Goal: Task Accomplishment & Management: Complete application form

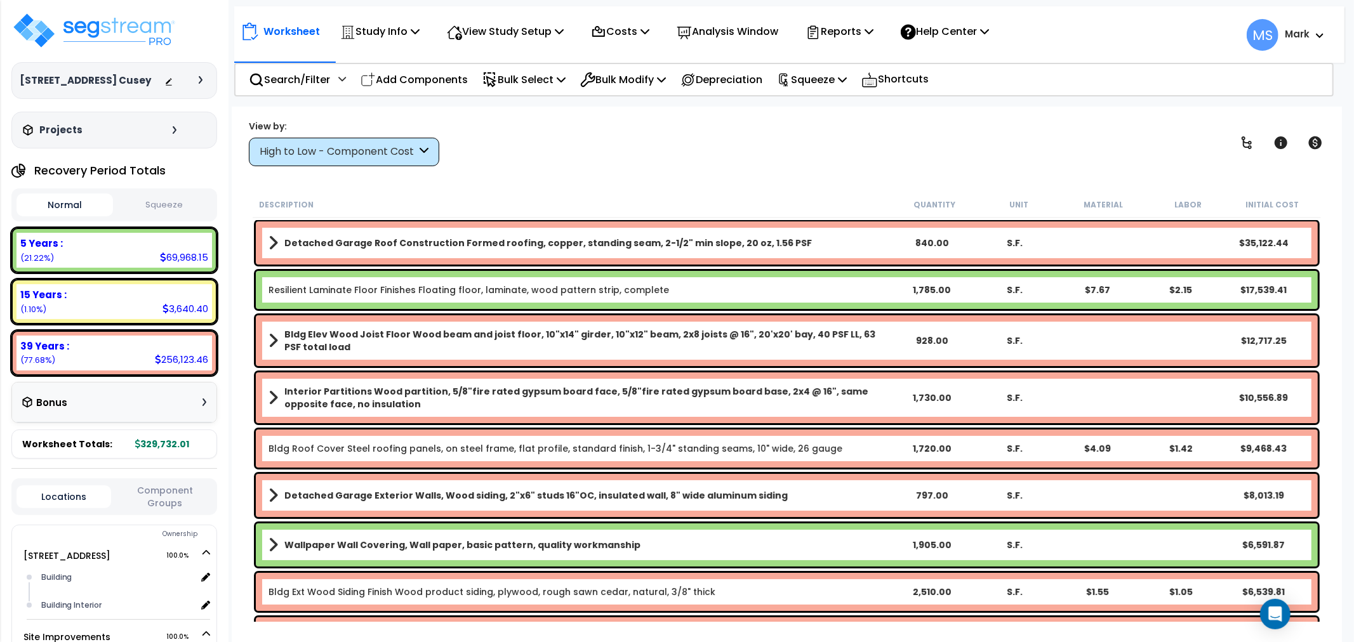
click at [392, 153] on div "High to Low - Component Cost" at bounding box center [338, 152] width 157 height 15
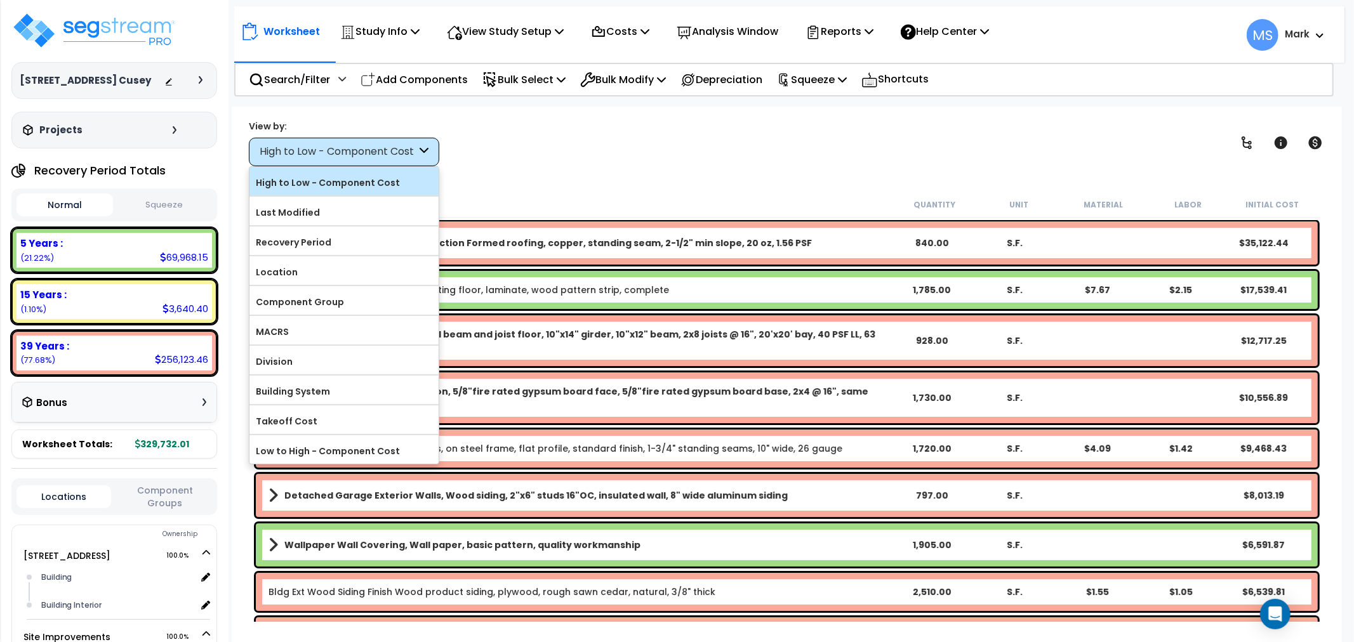
click at [382, 176] on label "High to Low - Component Cost" at bounding box center [343, 182] width 189 height 19
click at [0, 0] on input "High to Low - Component Cost" at bounding box center [0, 0] width 0 height 0
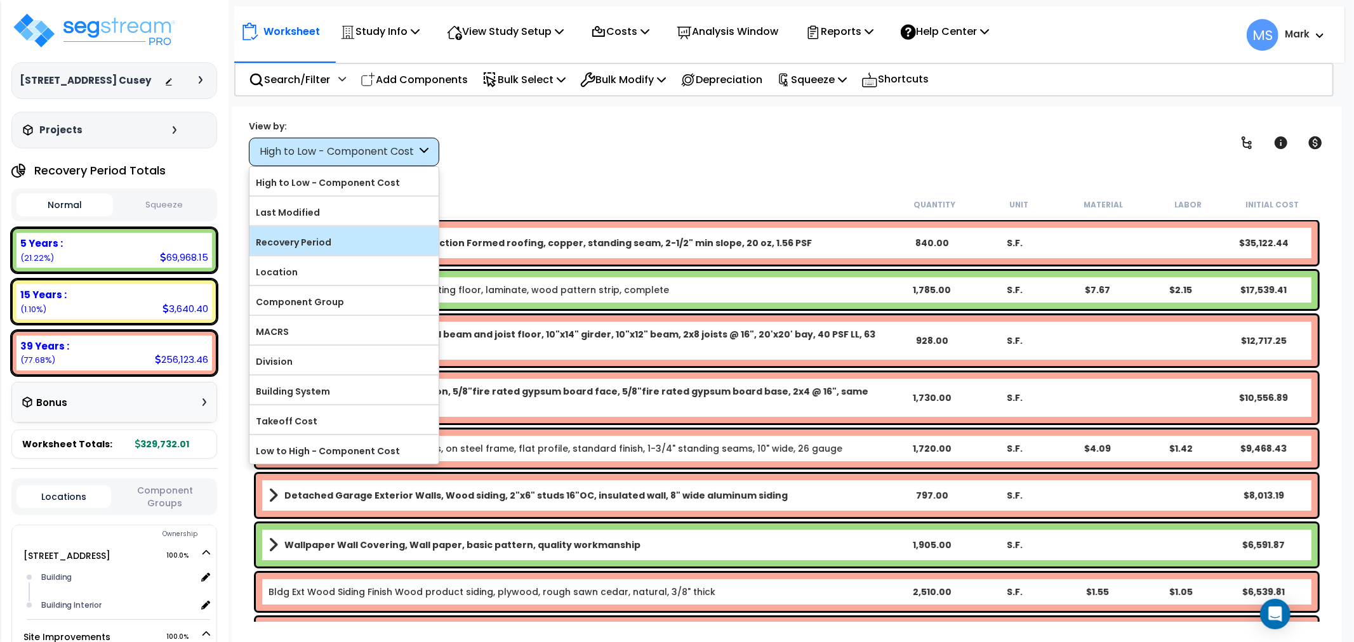
click at [371, 238] on label "Recovery Period" at bounding box center [343, 242] width 189 height 19
click at [0, 0] on input "Recovery Period" at bounding box center [0, 0] width 0 height 0
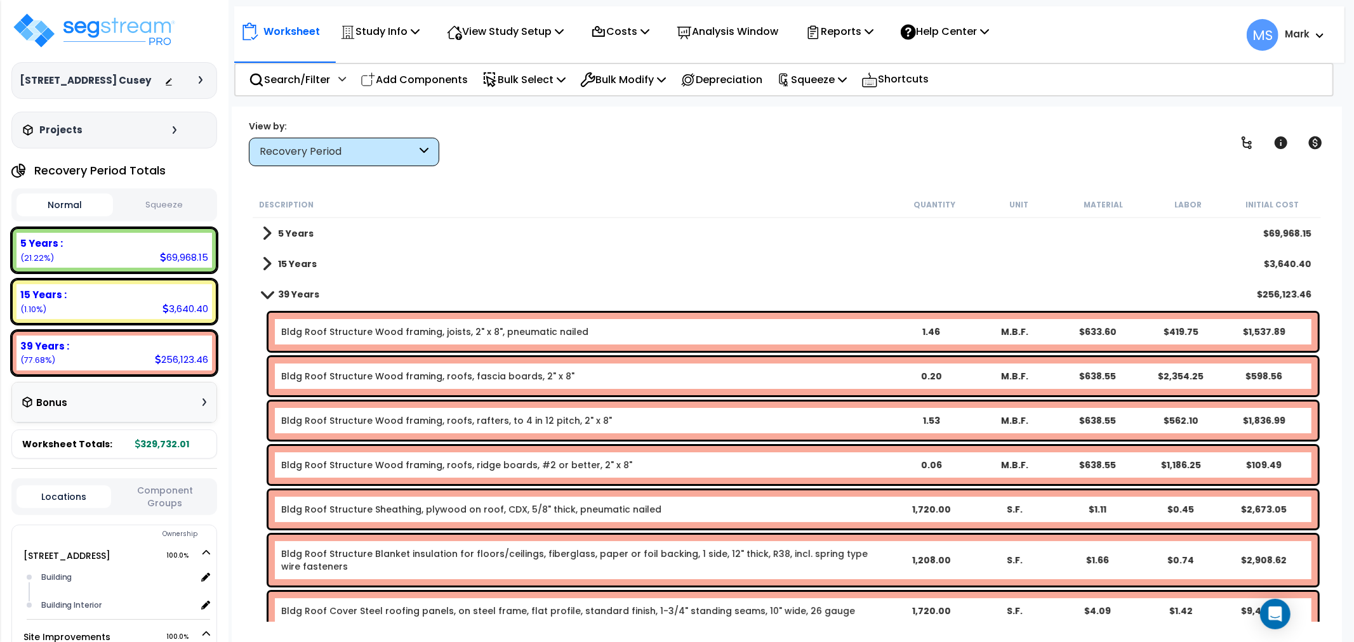
click at [349, 229] on div "5 Years $69,968.15" at bounding box center [787, 233] width 1062 height 30
click at [310, 235] on b "5 Years" at bounding box center [296, 233] width 36 height 13
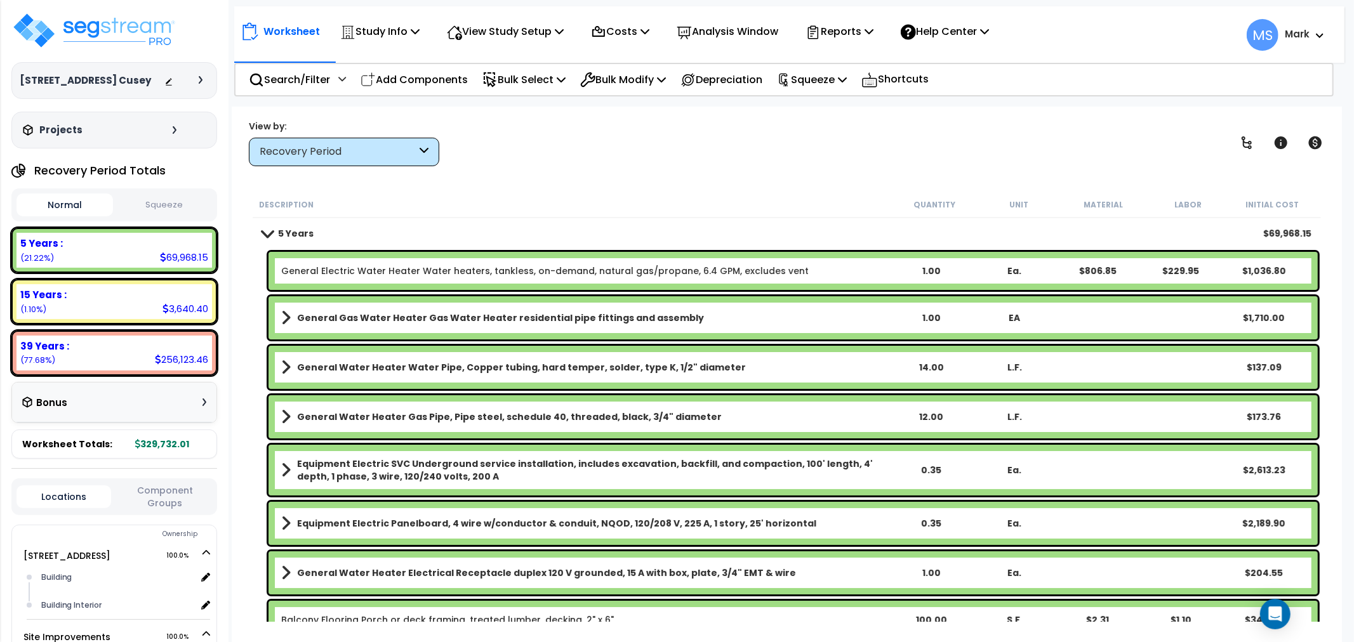
click at [328, 258] on div "General Electric Water Heater Water heaters, tankless, on-demand, natural gas/p…" at bounding box center [792, 271] width 1049 height 38
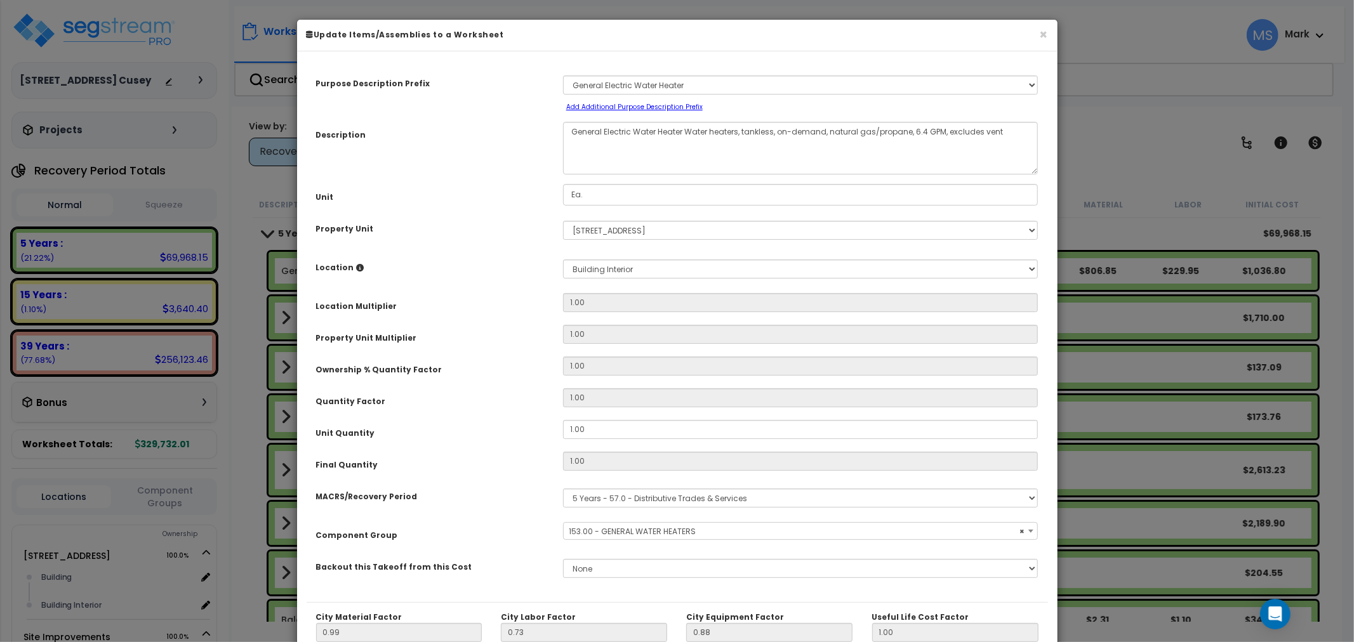
select select "45972"
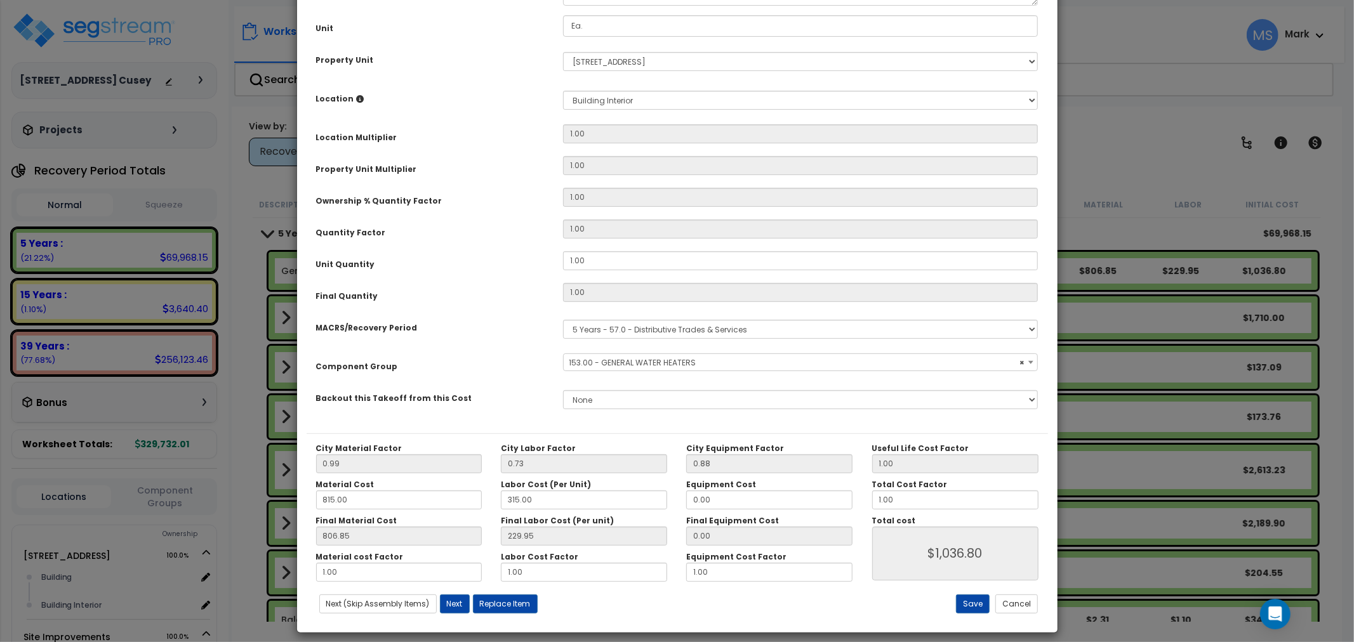
scroll to position [179, 0]
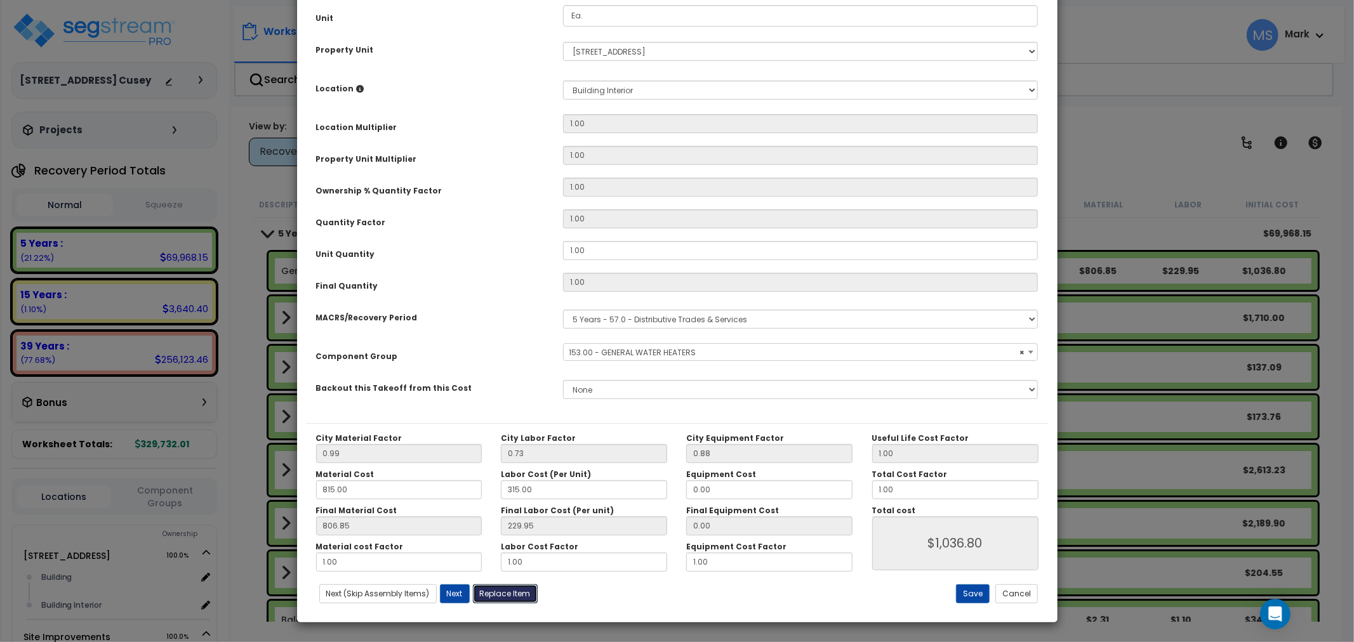
click at [509, 585] on button "Replace Item" at bounding box center [505, 594] width 65 height 19
type input "1"
type input "Ea."
select select "175822"
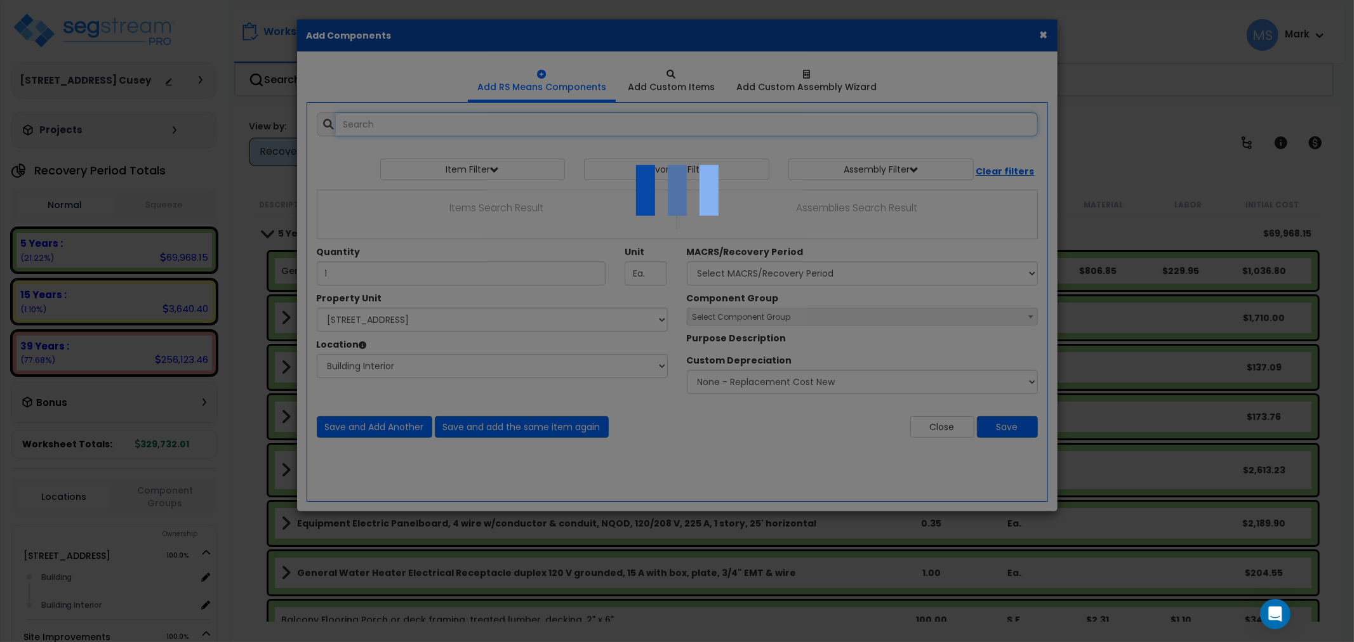
select select "461"
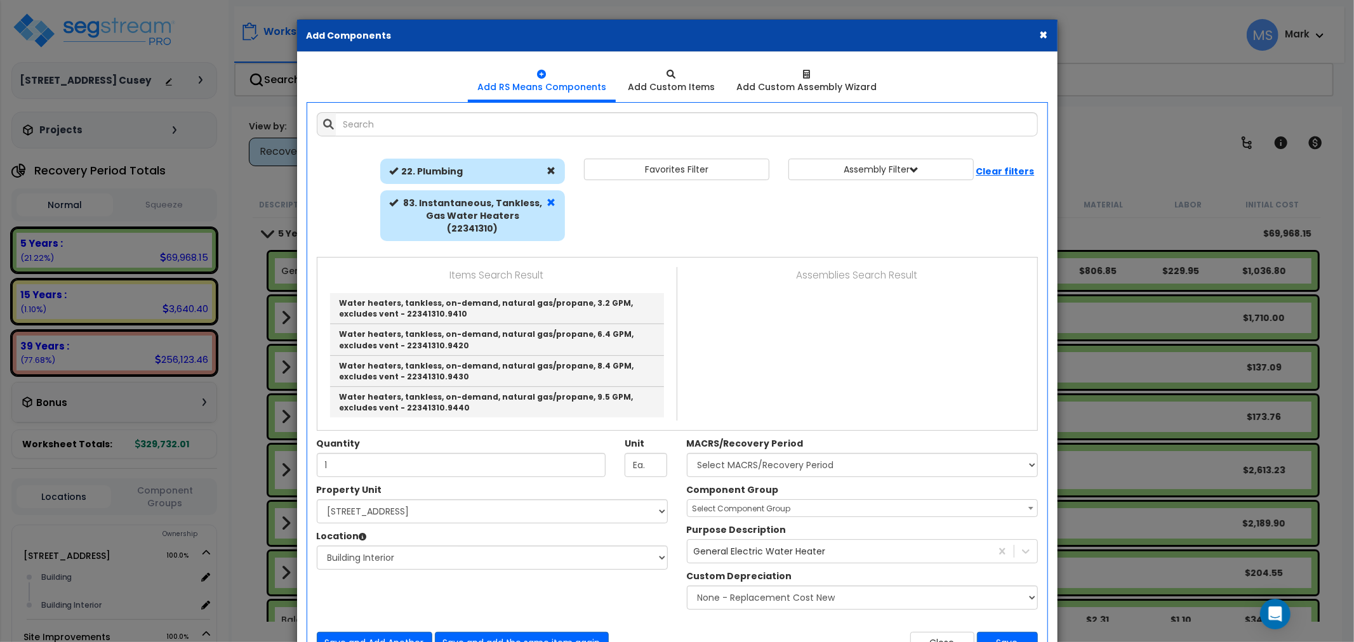
click at [548, 202] on span at bounding box center [551, 202] width 9 height 9
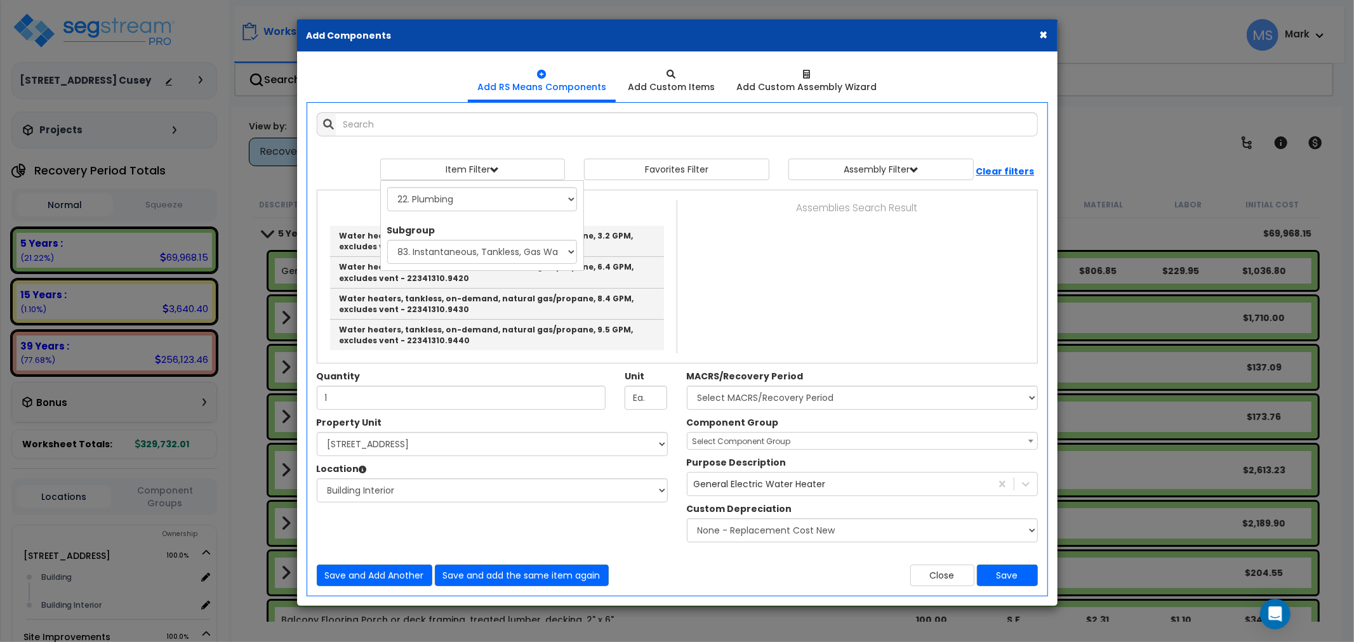
select select
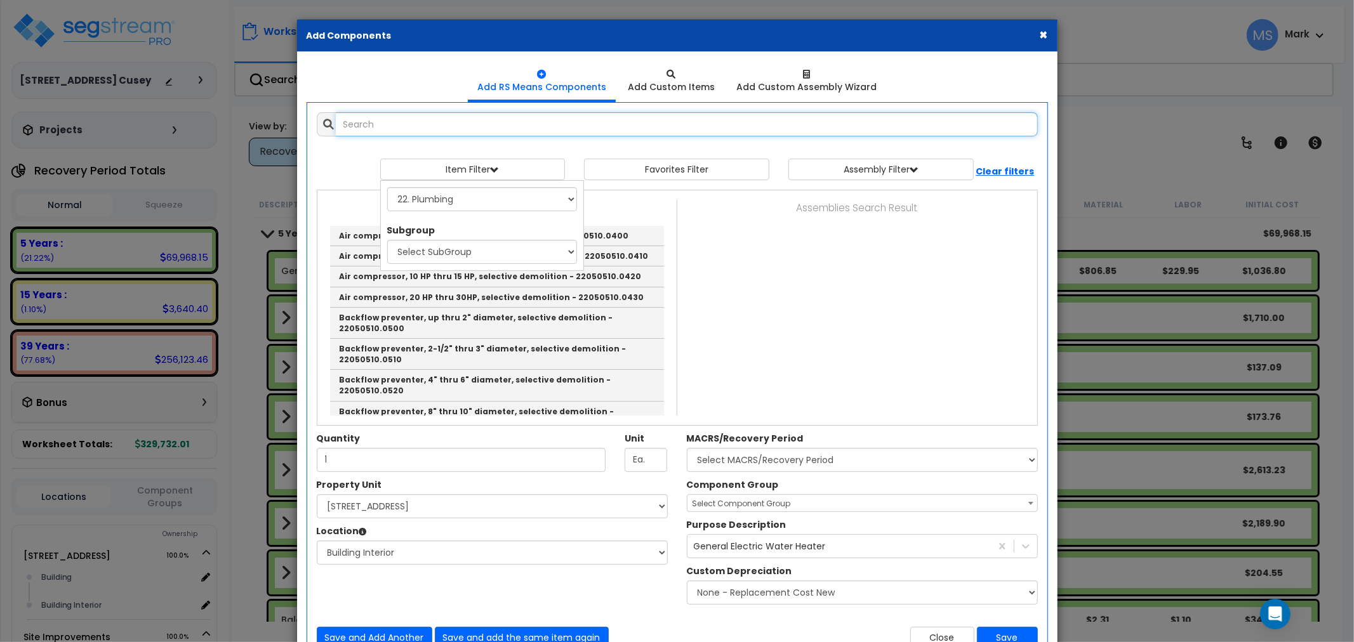
click at [556, 124] on input "text" at bounding box center [687, 124] width 702 height 24
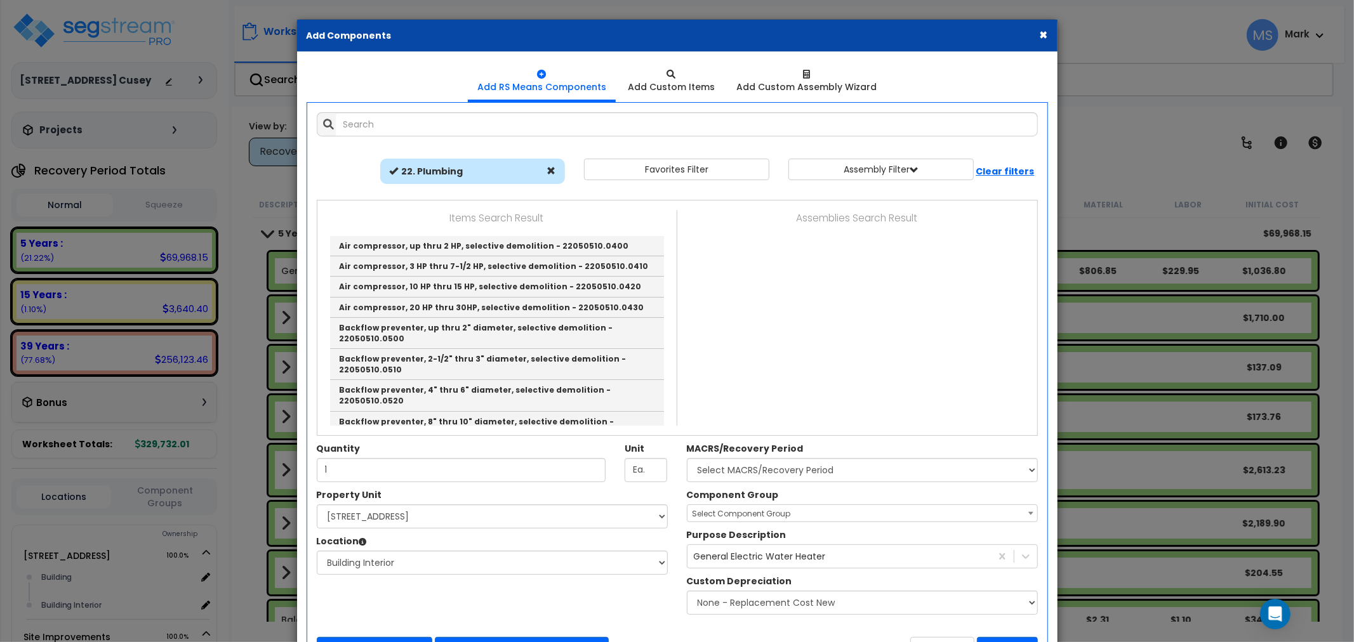
click at [548, 173] on span at bounding box center [551, 170] width 9 height 9
select select
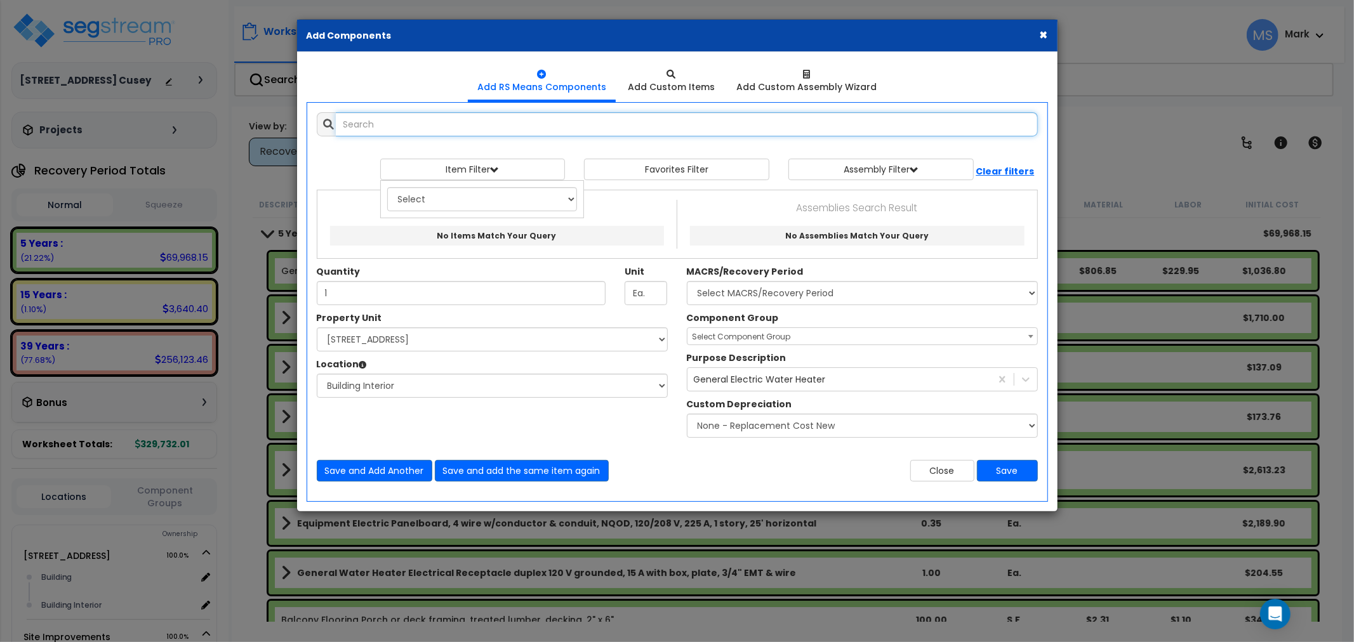
click at [559, 129] on input "text" at bounding box center [687, 124] width 702 height 24
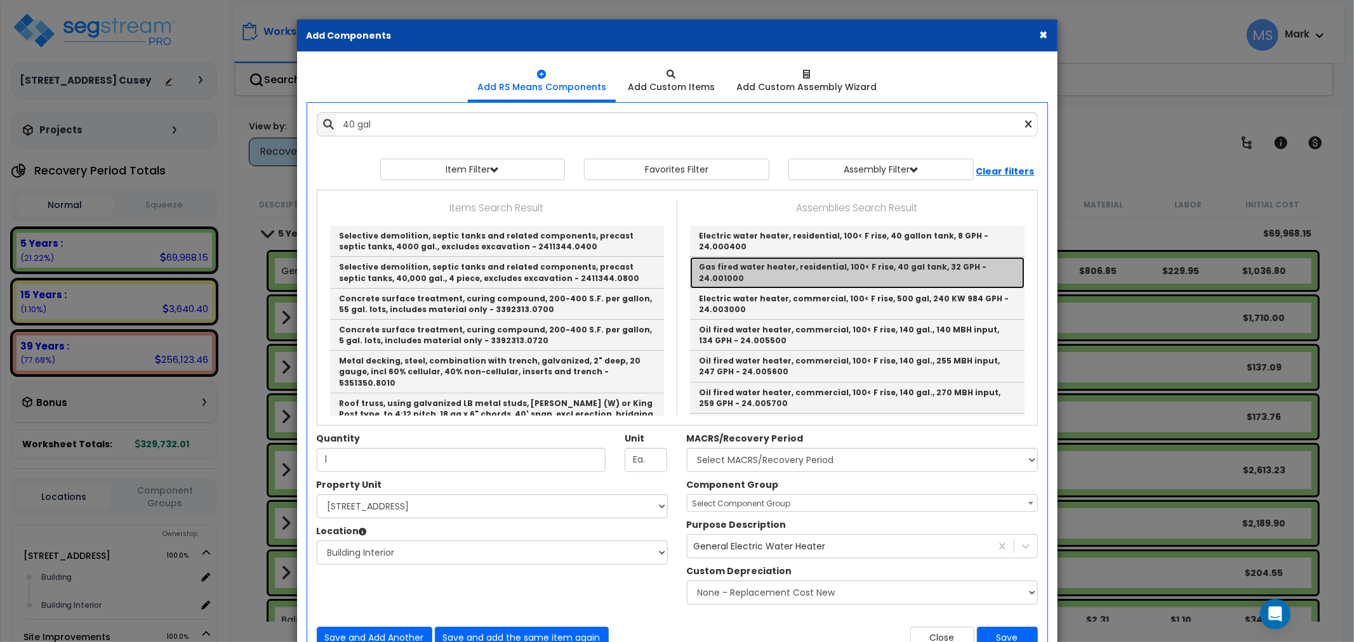
click at [811, 275] on link "Gas fired water heater, residential, 100< F rise, 40 gal tank, 32 GPH - 24.0010…" at bounding box center [857, 272] width 335 height 31
type input "Gas fired water heater, residential, 100< F rise, 40 gal tank, 32 GPH - 24.0010…"
type input "Ea."
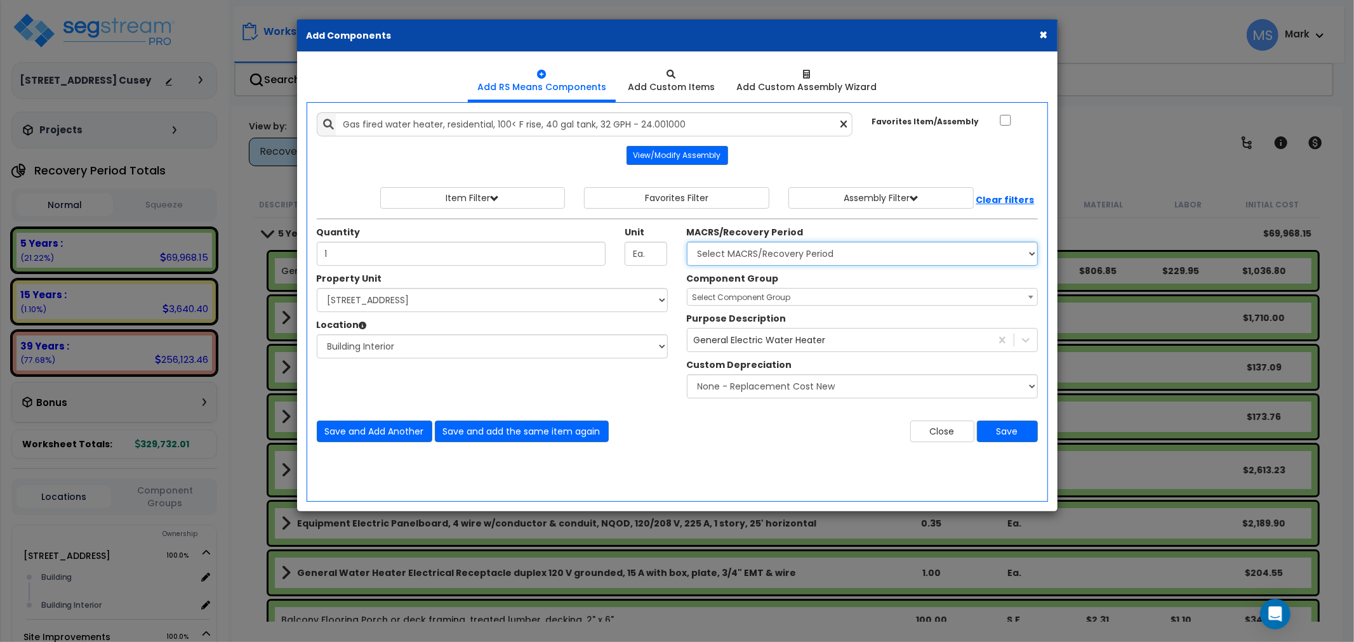
click at [774, 244] on select "Select MACRS/Recovery Period 5 Years - 57.0 - Distributive Trades & Services 5 …" at bounding box center [862, 254] width 351 height 24
select select "3667"
click at [687, 242] on select "Select MACRS/Recovery Period 5 Years - 57.0 - Distributive Trades & Services 5 …" at bounding box center [862, 254] width 351 height 24
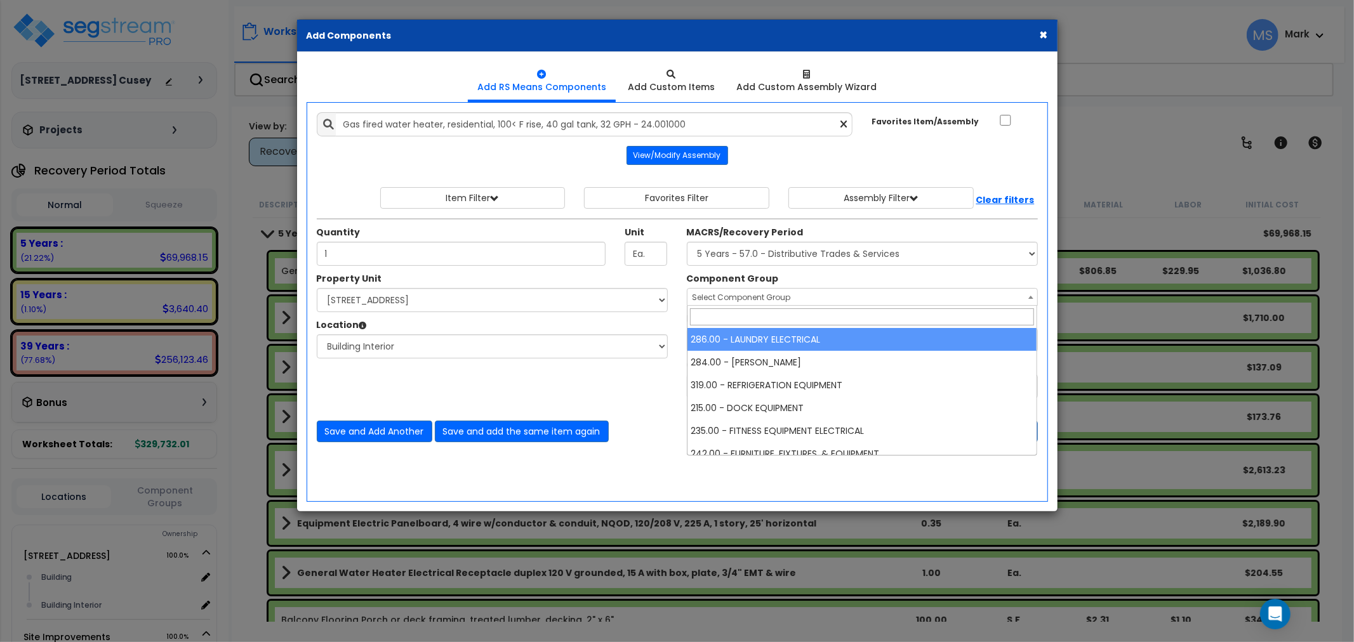
click at [791, 296] on span "Select Component Group" at bounding box center [862, 298] width 350 height 18
type input "water"
select select "45972"
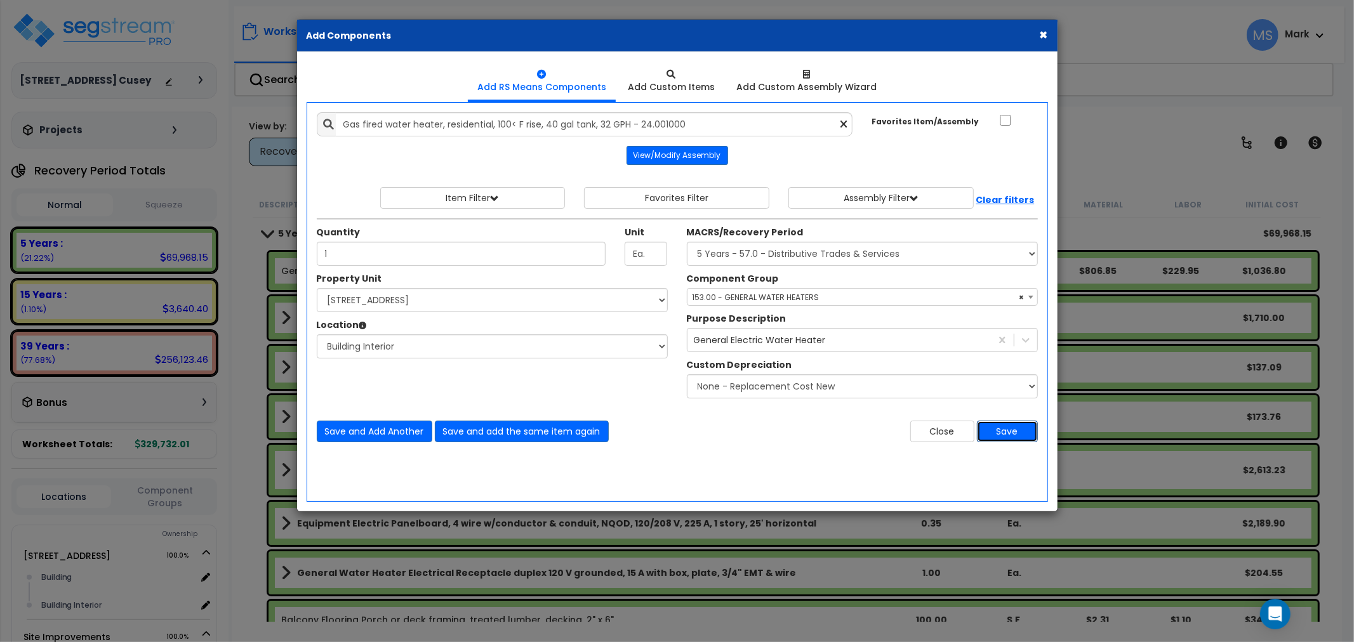
click at [1017, 433] on button "Save" at bounding box center [1007, 432] width 61 height 22
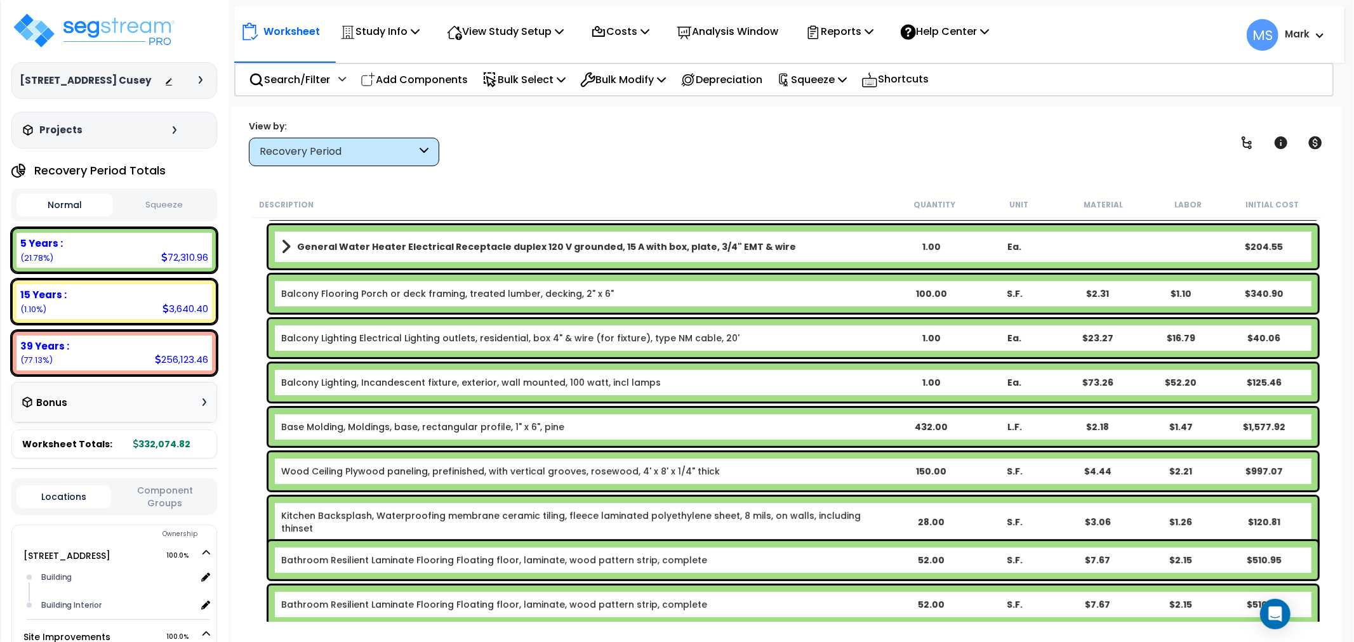
scroll to position [70, 0]
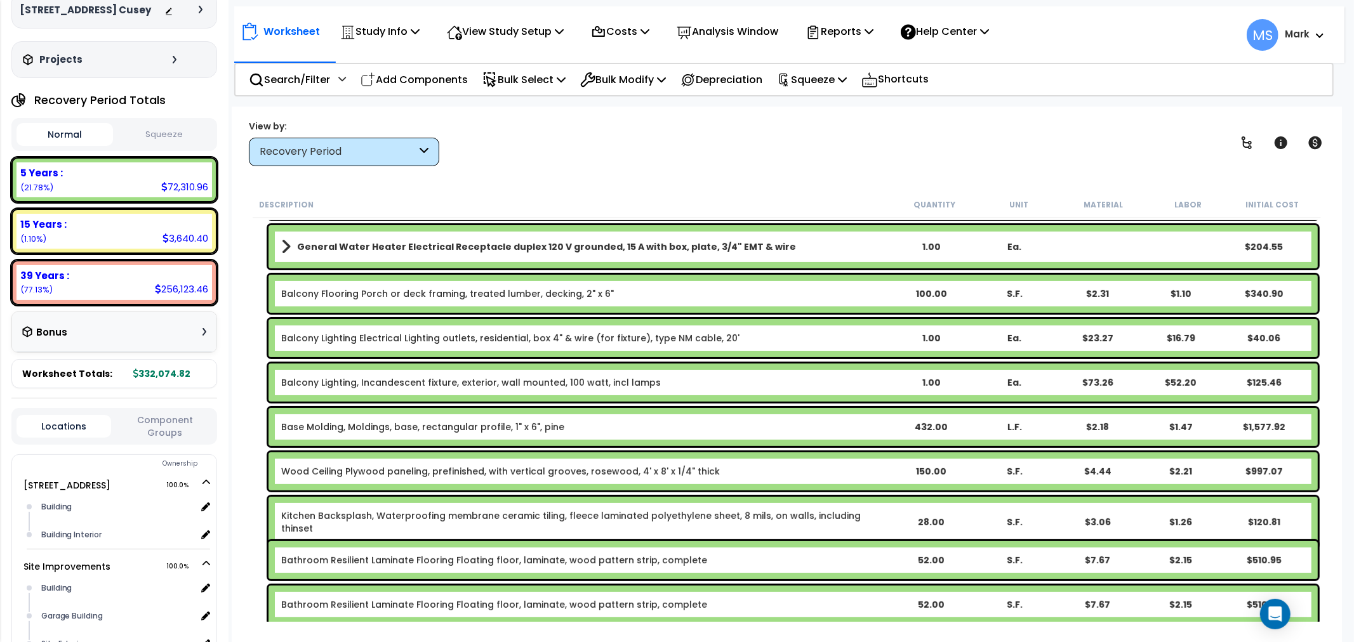
click at [156, 440] on button "Component Groups" at bounding box center [164, 426] width 95 height 27
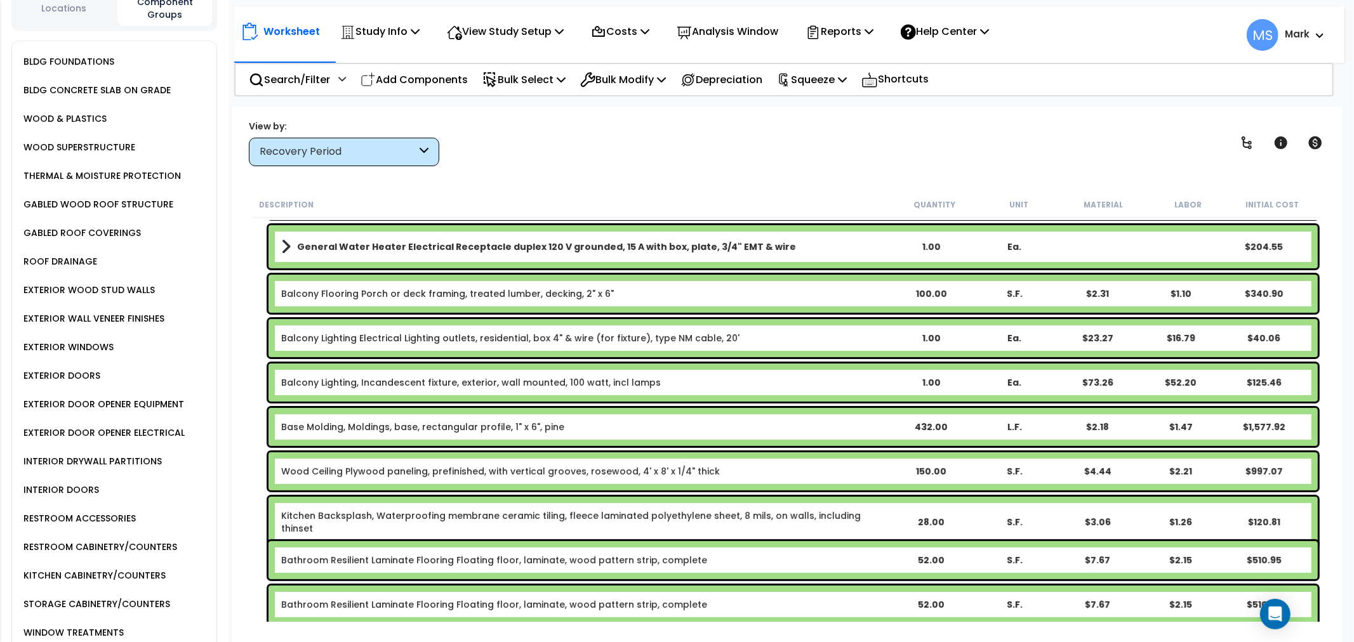
scroll to position [564, 0]
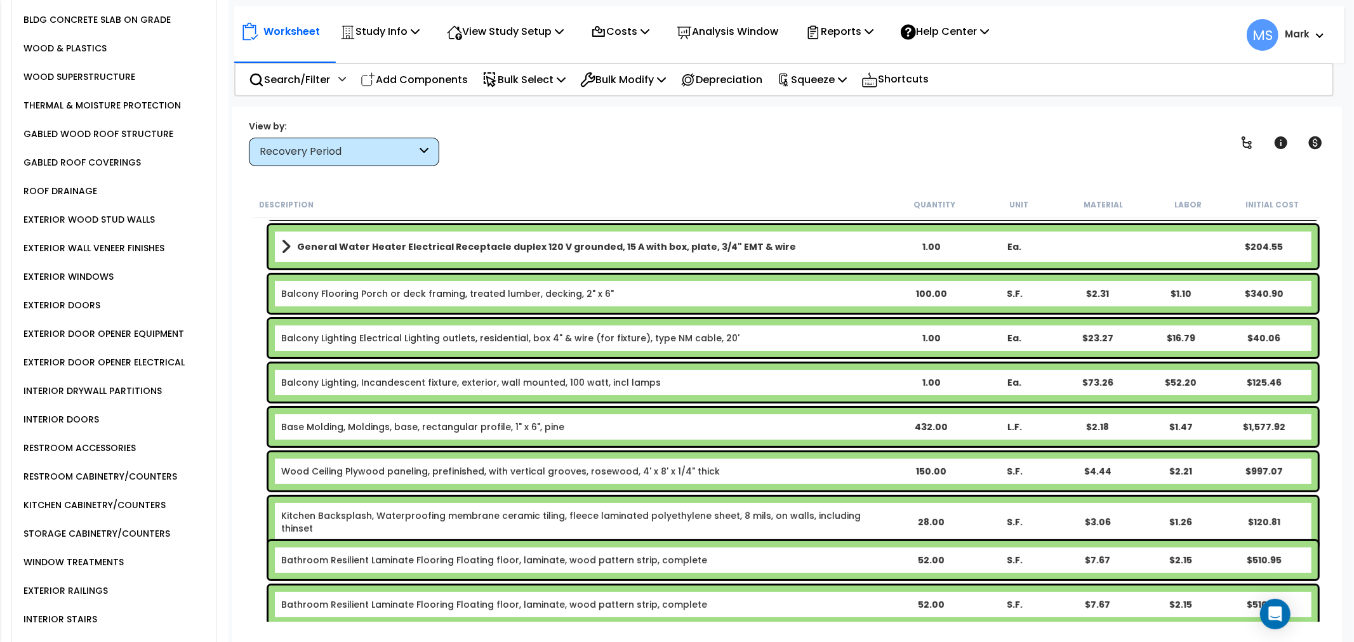
click at [115, 484] on div "RESTROOM CABINETRY/COUNTERS" at bounding box center [98, 476] width 157 height 15
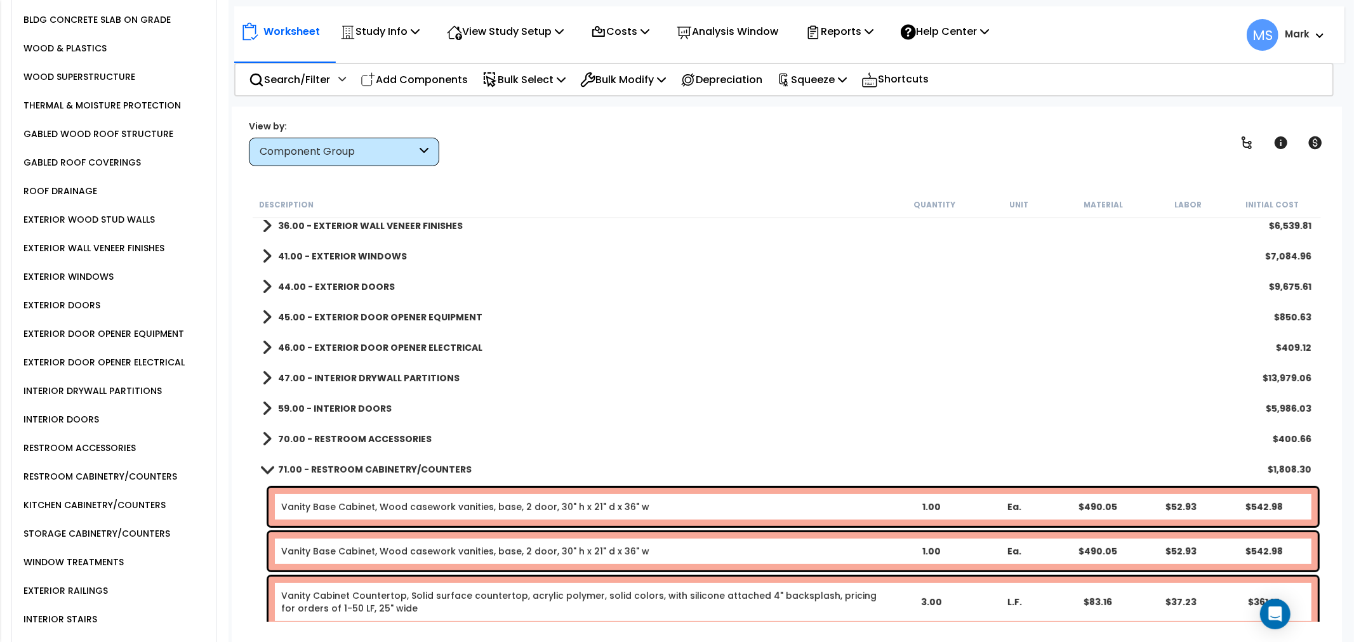
click at [111, 508] on div "KITCHEN CABINETRY/COUNTERS" at bounding box center [92, 505] width 145 height 15
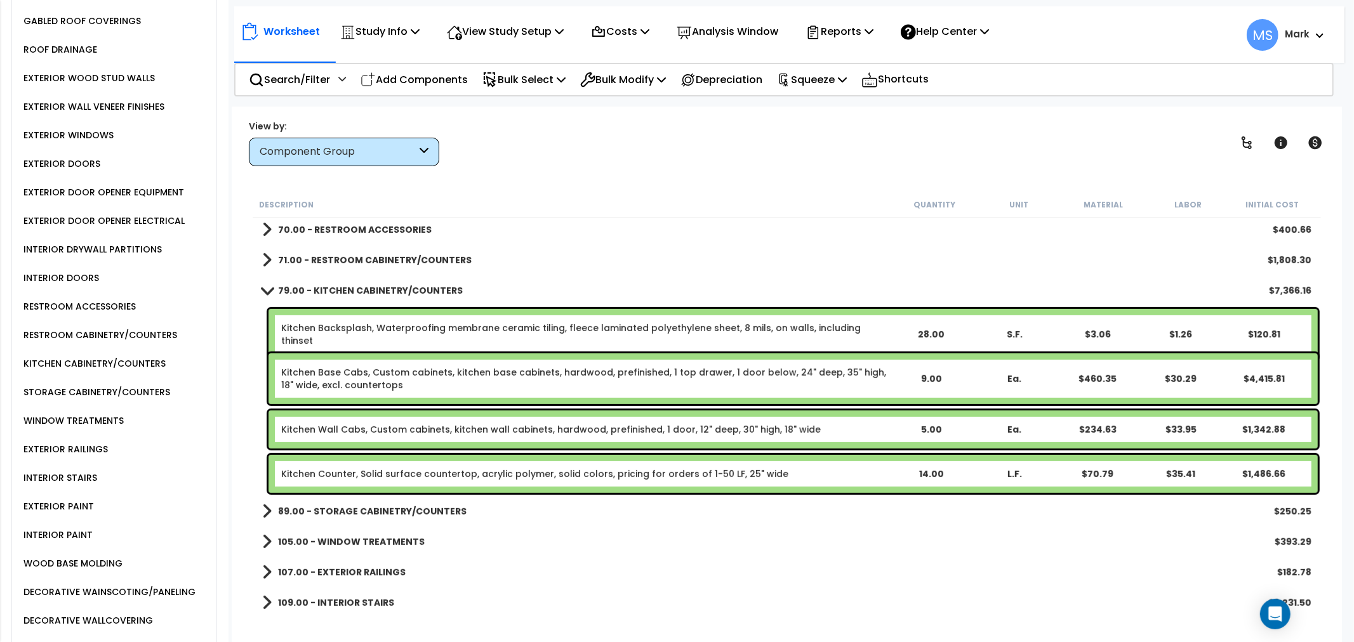
scroll to position [493, 0]
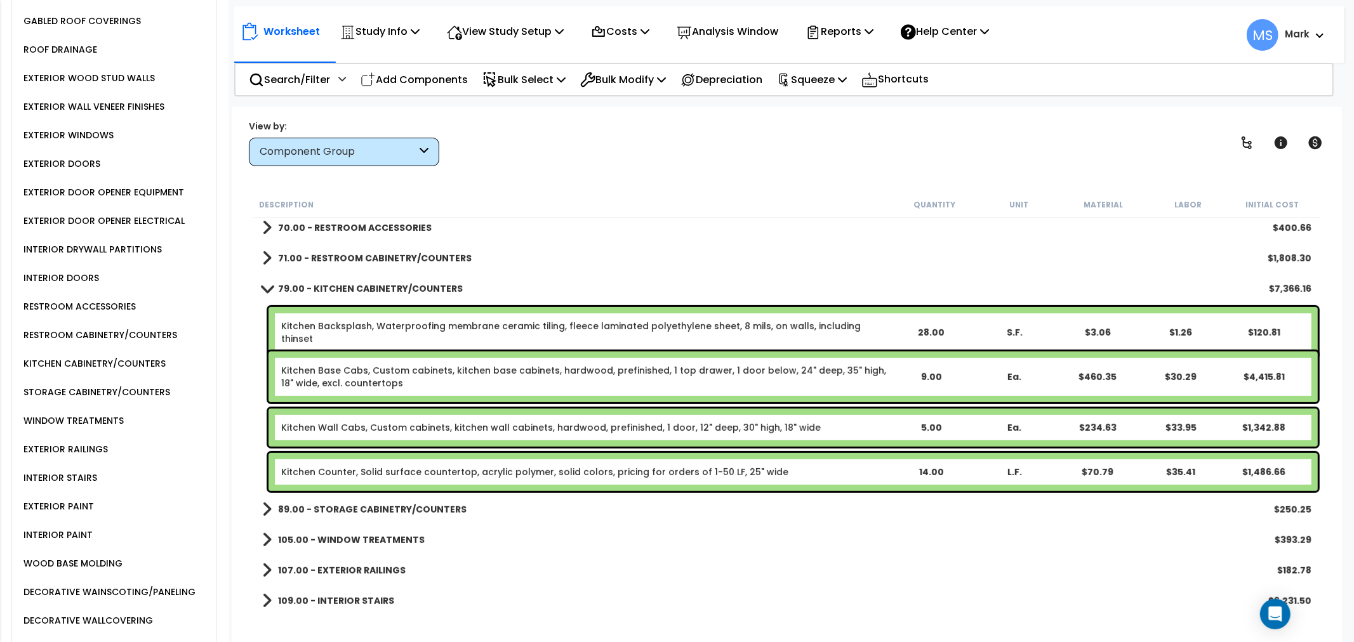
click at [454, 461] on div "Kitchen Counter, Solid surface countertop, acrylic polymer, solid colors, prici…" at bounding box center [792, 472] width 1049 height 38
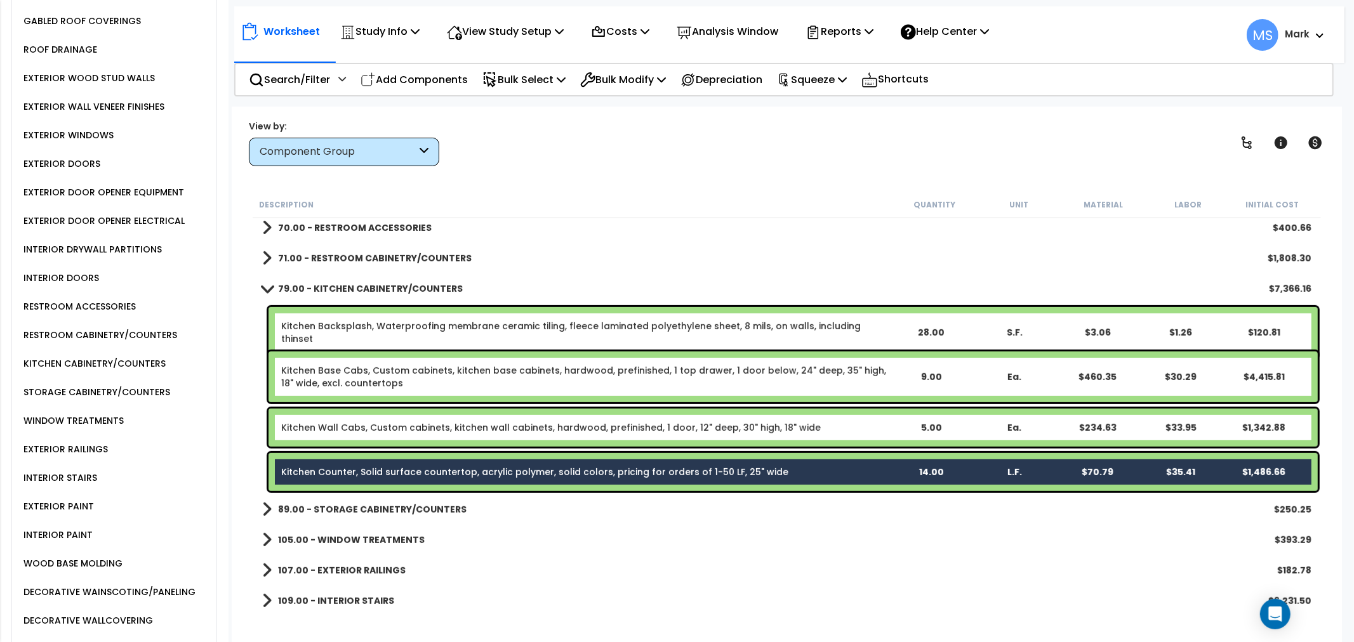
drag, startPoint x: 465, startPoint y: 438, endPoint x: 477, endPoint y: 380, distance: 59.8
click at [465, 435] on div "Kitchen Wall Cabs, Custom cabinets, kitchen wall cabinets, hardwood, prefinishe…" at bounding box center [792, 428] width 1049 height 38
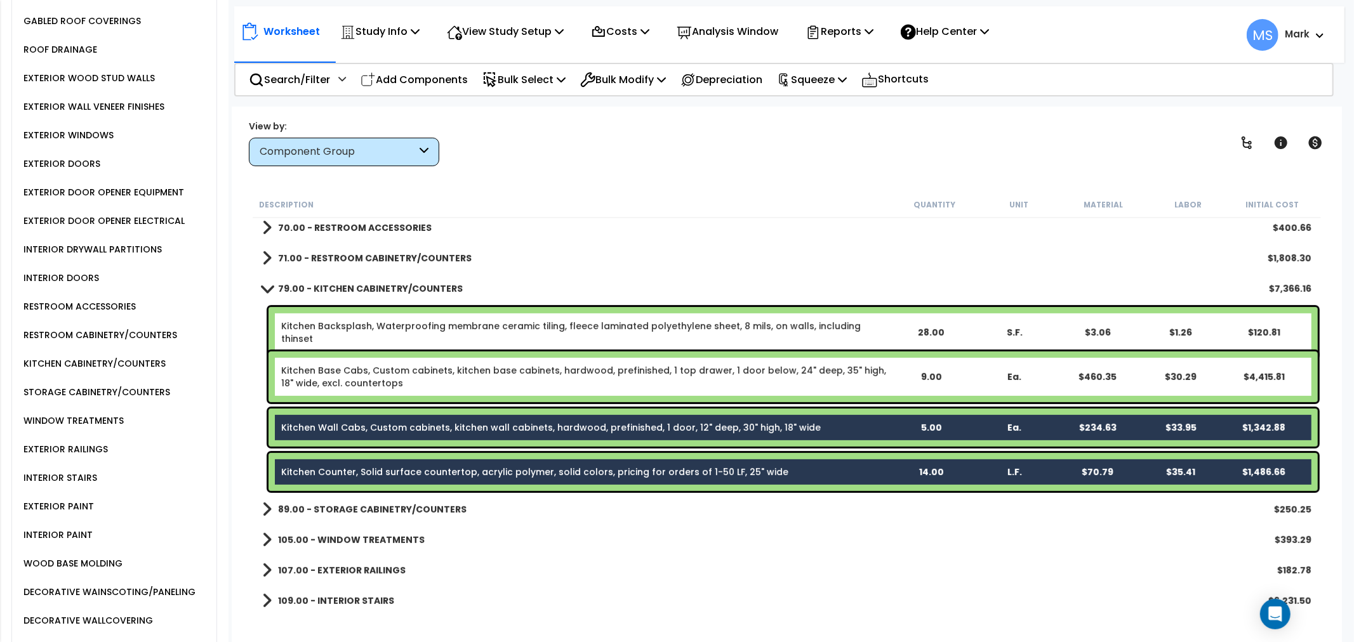
click at [484, 366] on link "Kitchen Base Cabs, Custom cabinets, kitchen base cabinets, hardwood, prefinishe…" at bounding box center [585, 376] width 608 height 25
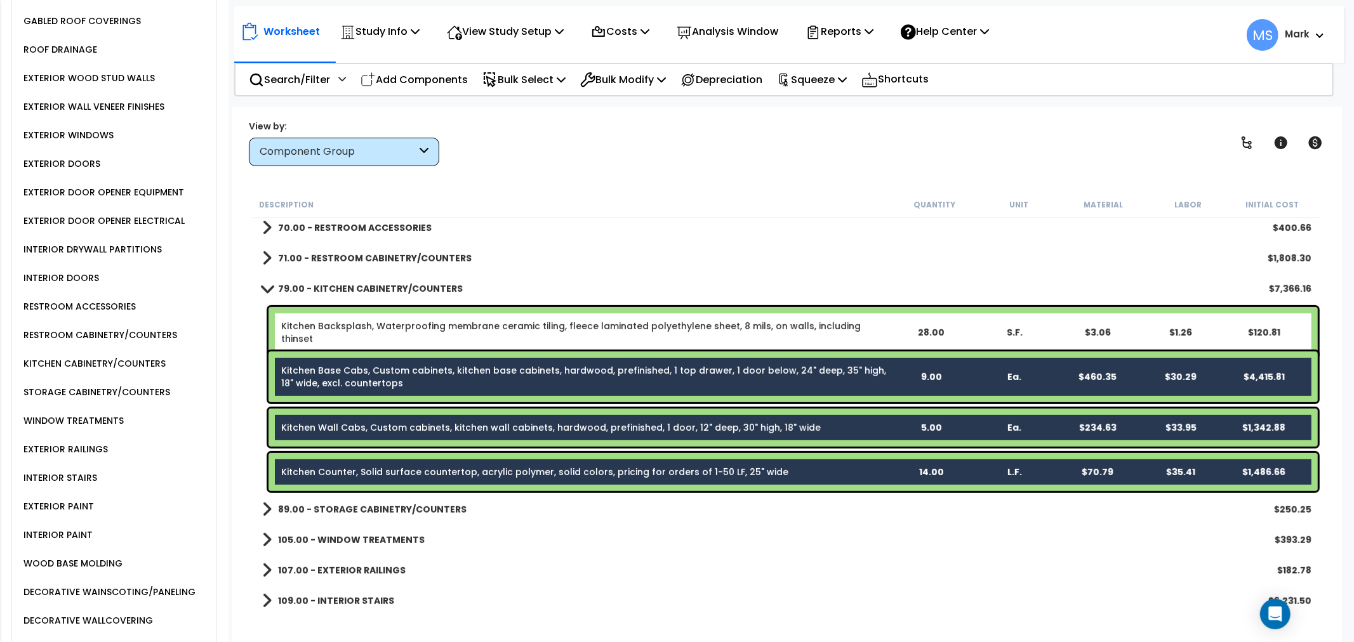
drag, startPoint x: 498, startPoint y: 332, endPoint x: 514, endPoint y: 343, distance: 19.7
click at [498, 331] on div "Kitchen Backsplash, Waterproofing membrane ceramic tiling, fleece laminated pol…" at bounding box center [792, 332] width 1049 height 51
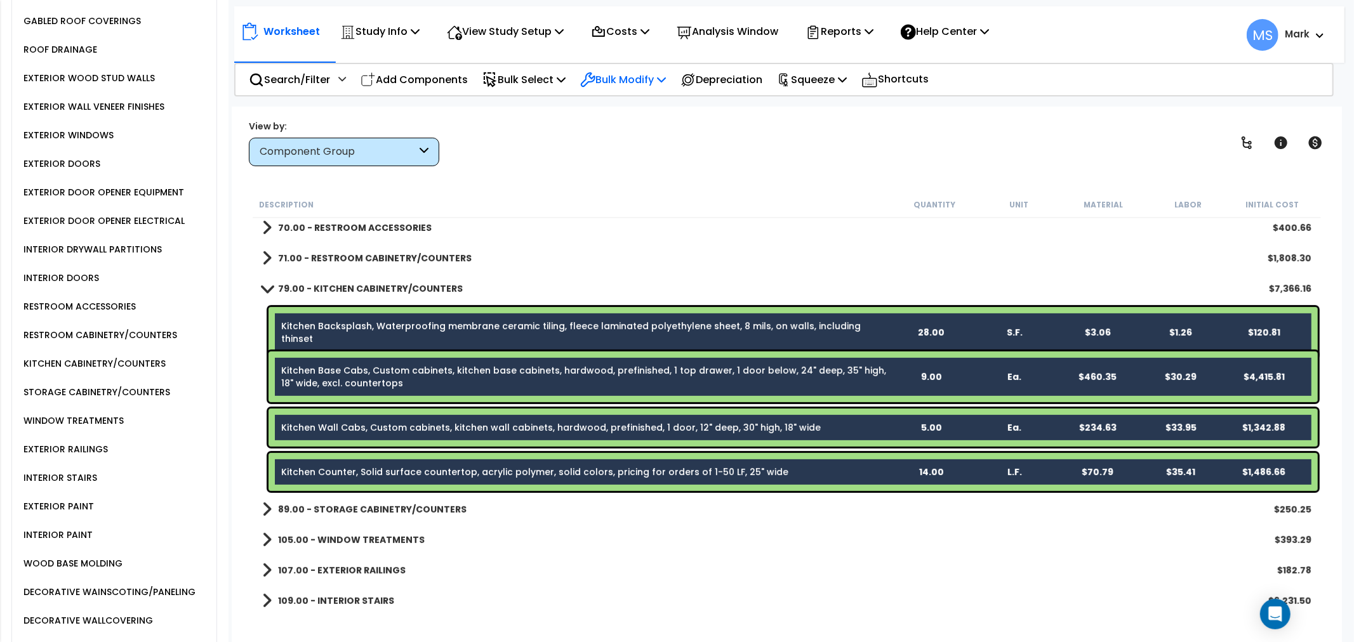
click at [660, 77] on p "Bulk Modify" at bounding box center [623, 79] width 86 height 17
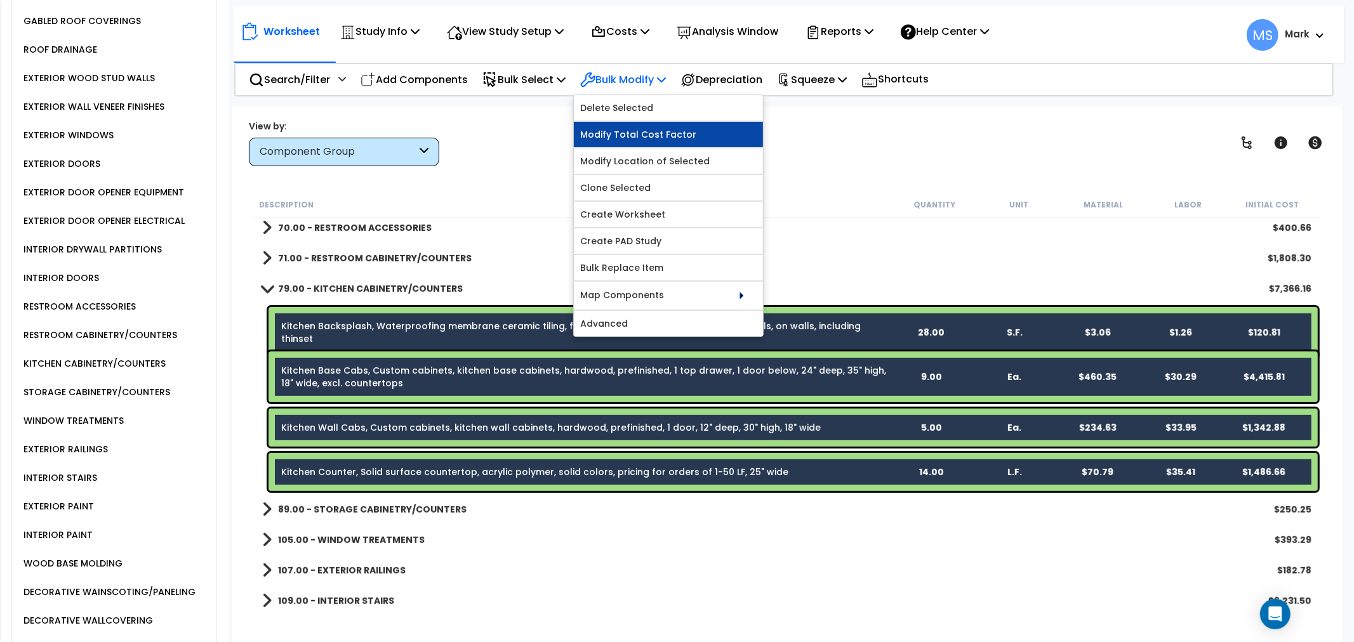
click at [676, 128] on link "Modify Total Cost Factor" at bounding box center [668, 134] width 189 height 25
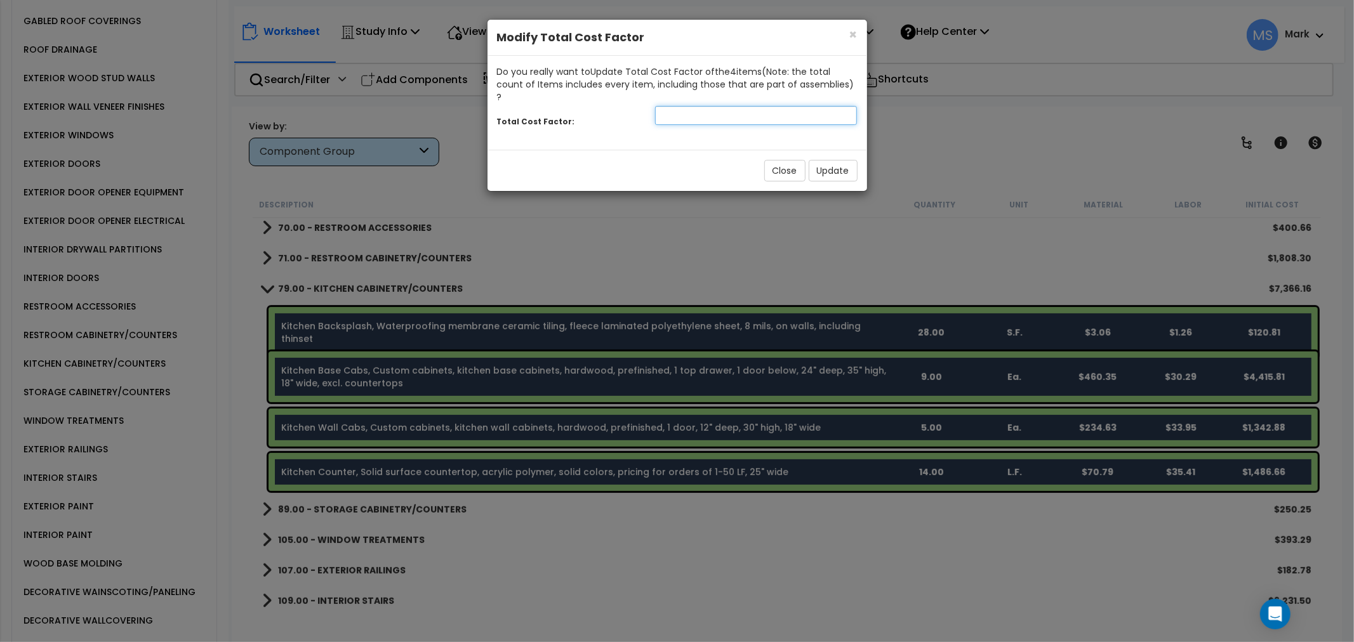
click at [759, 106] on input "number" at bounding box center [756, 115] width 202 height 19
type input "1.3"
click at [849, 165] on button "Update" at bounding box center [833, 171] width 49 height 22
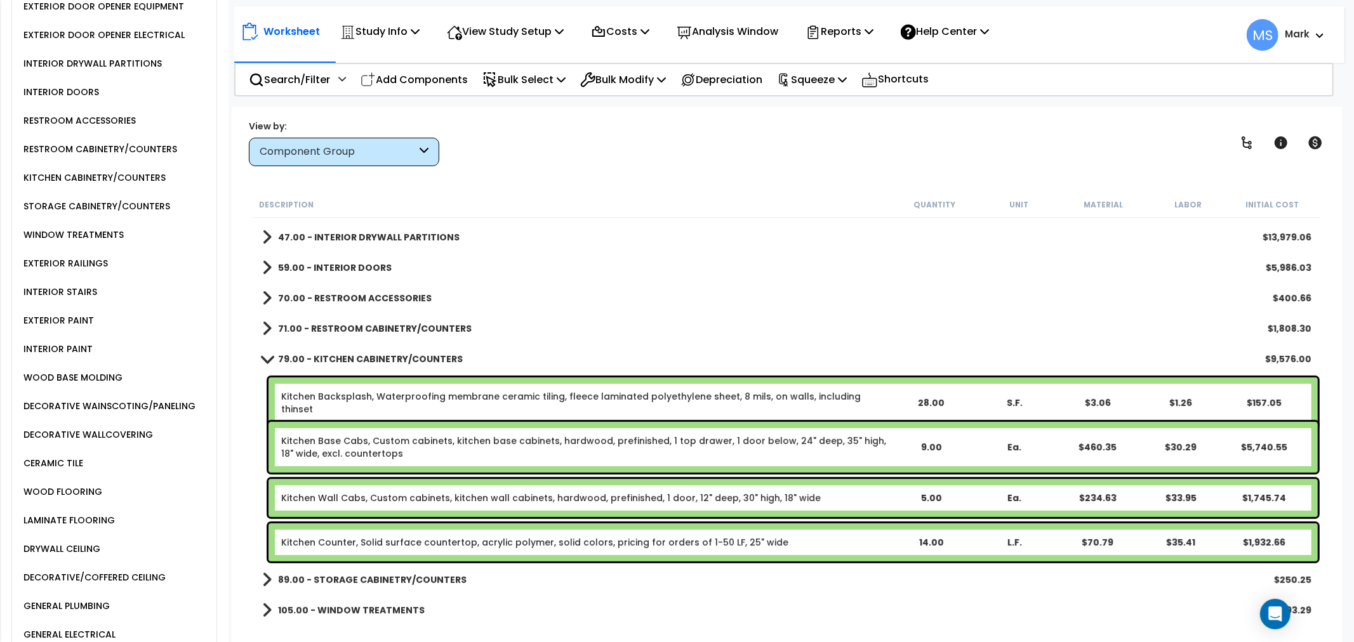
scroll to position [917, 0]
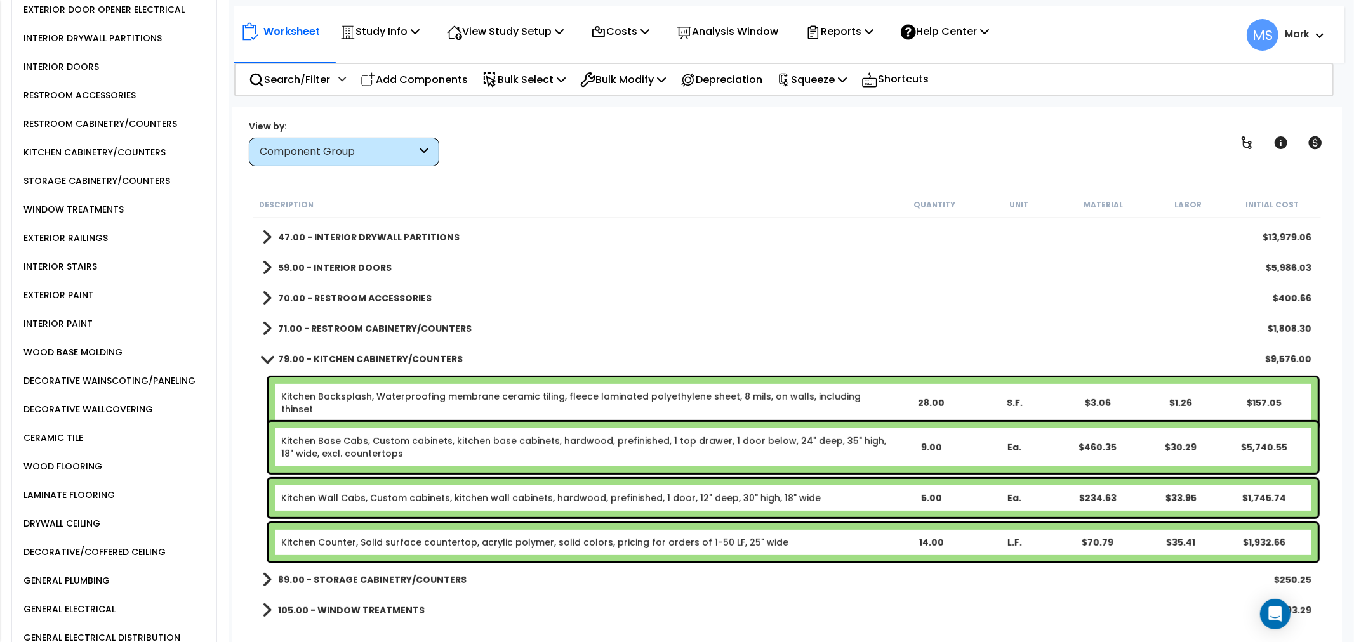
click at [93, 510] on div "LAMINATE FLOORING" at bounding box center [118, 495] width 196 height 29
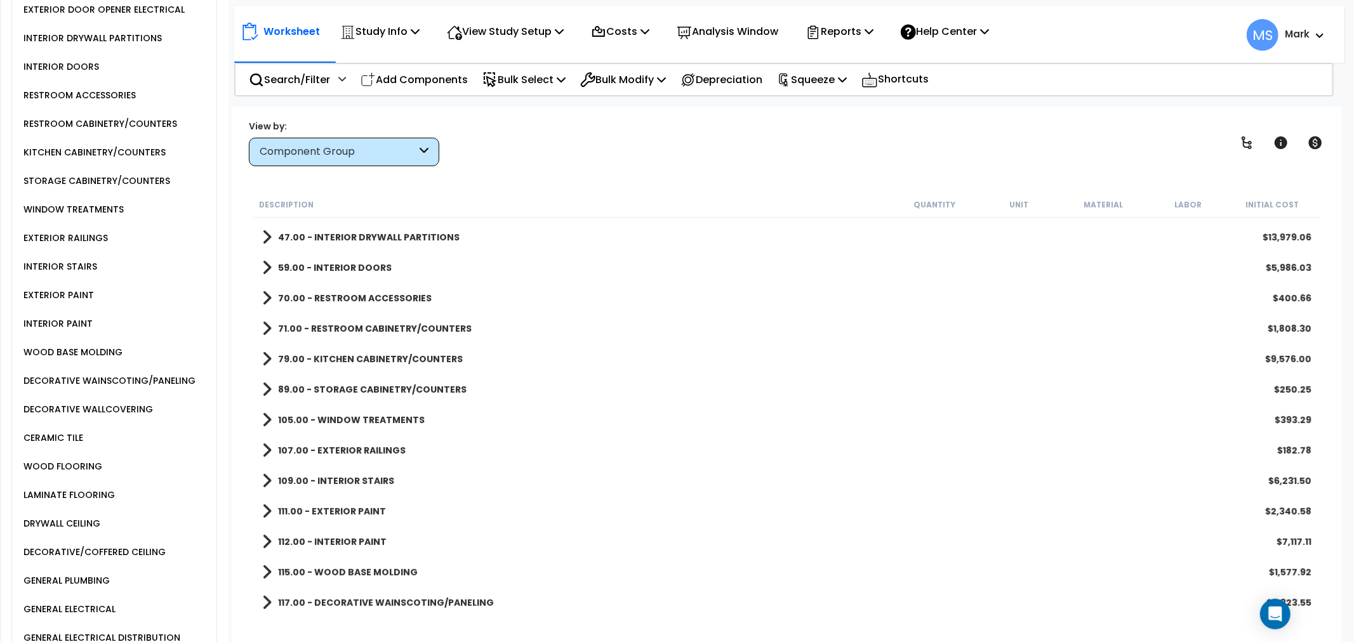
click at [92, 503] on div "LAMINATE FLOORING" at bounding box center [67, 494] width 95 height 15
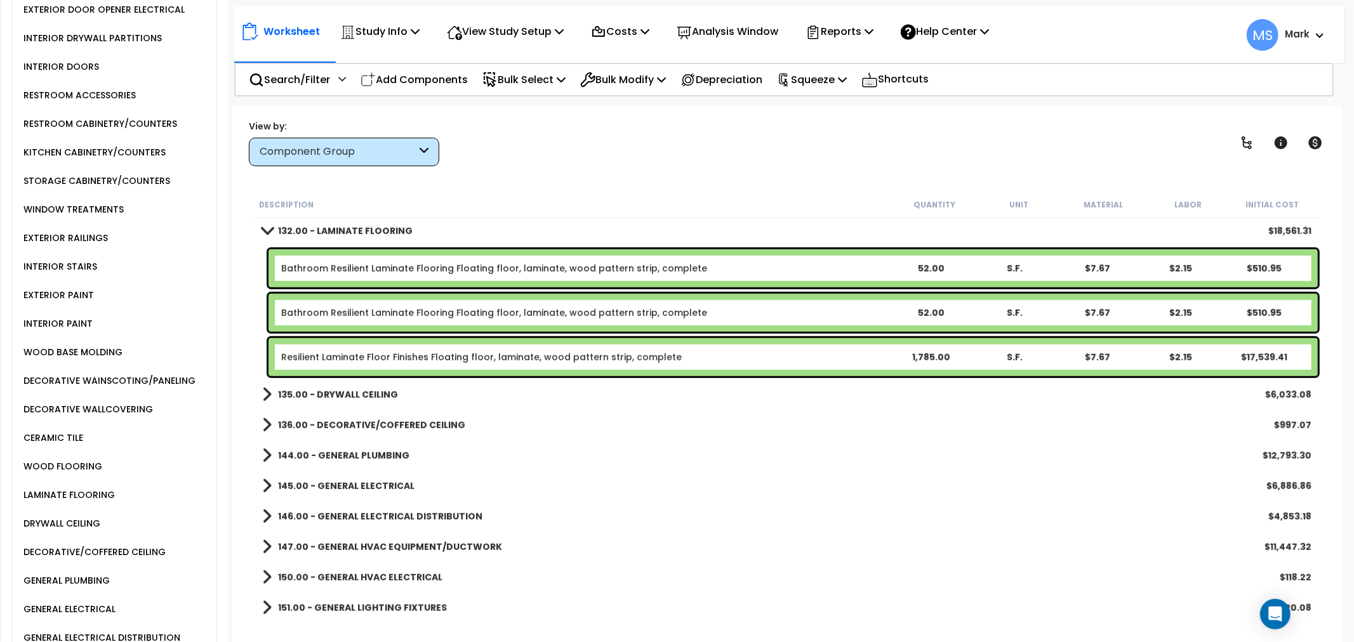
click at [417, 362] on link "Resilient Laminate Floor Finishes Floating floor, laminate, wood pattern strip,…" at bounding box center [481, 357] width 401 height 13
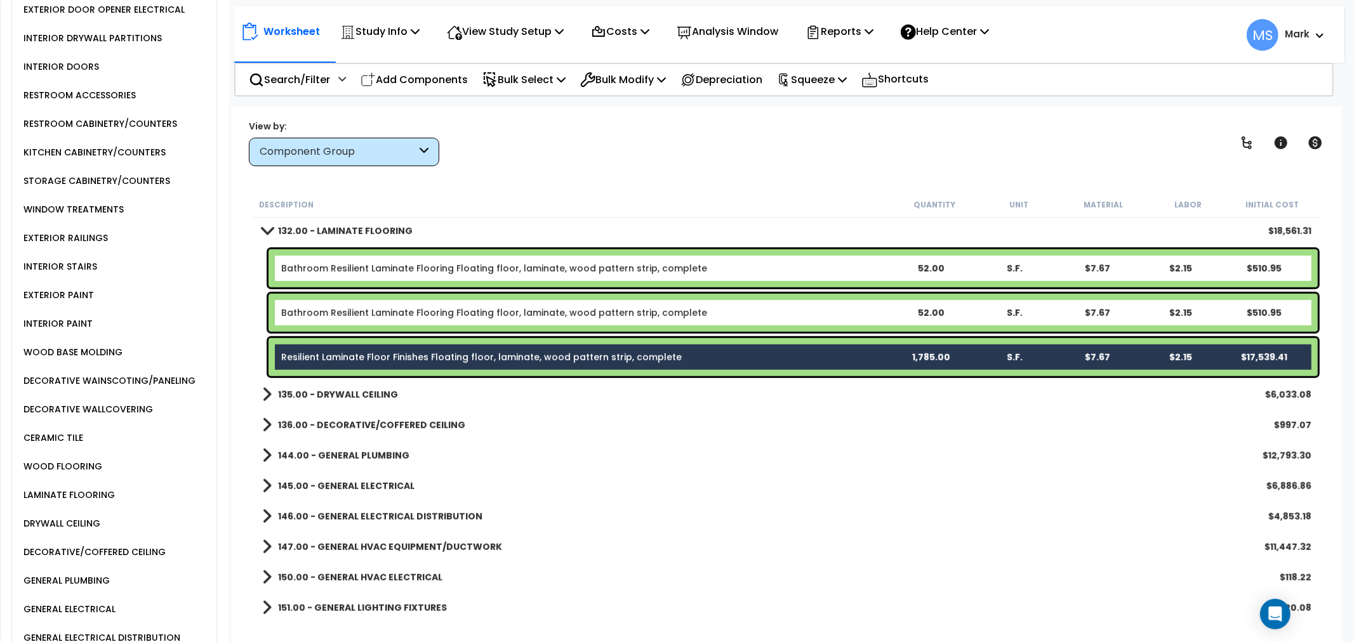
click at [430, 328] on div "Bathroom Resilient Laminate Flooring Floating floor, laminate, wood pattern str…" at bounding box center [792, 313] width 1049 height 38
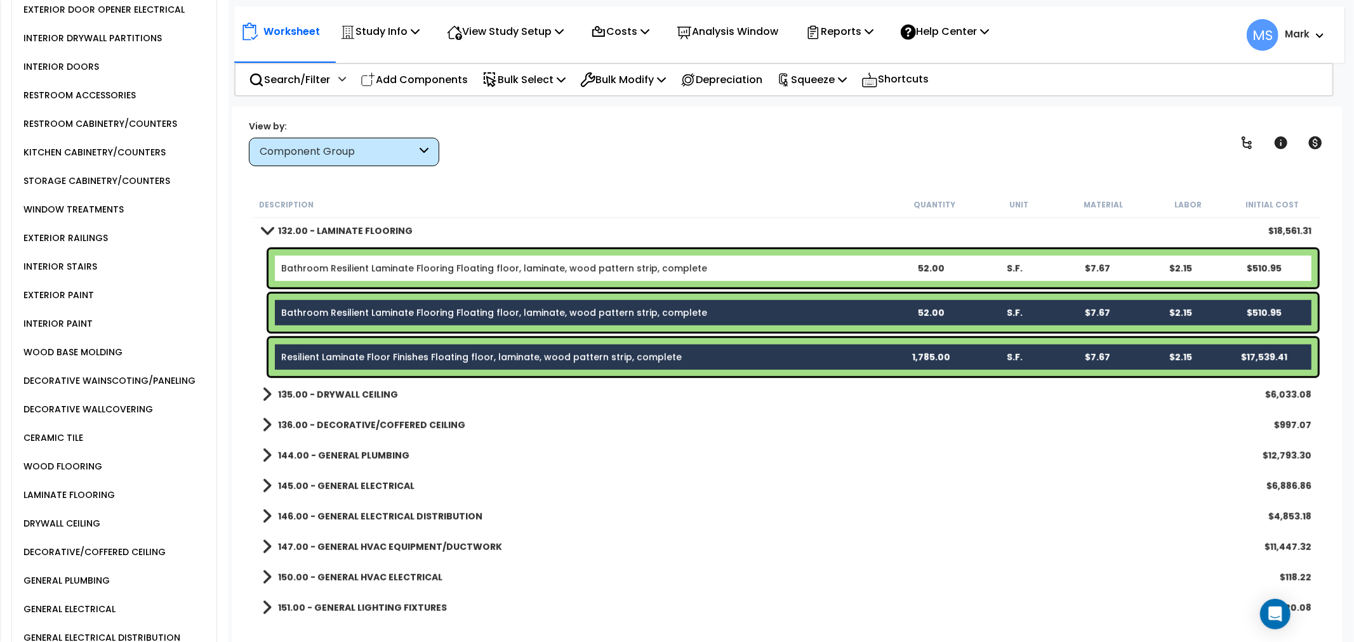
click at [442, 277] on div "Bathroom Resilient Laminate Flooring Floating floor, laminate, wood pattern str…" at bounding box center [792, 268] width 1049 height 38
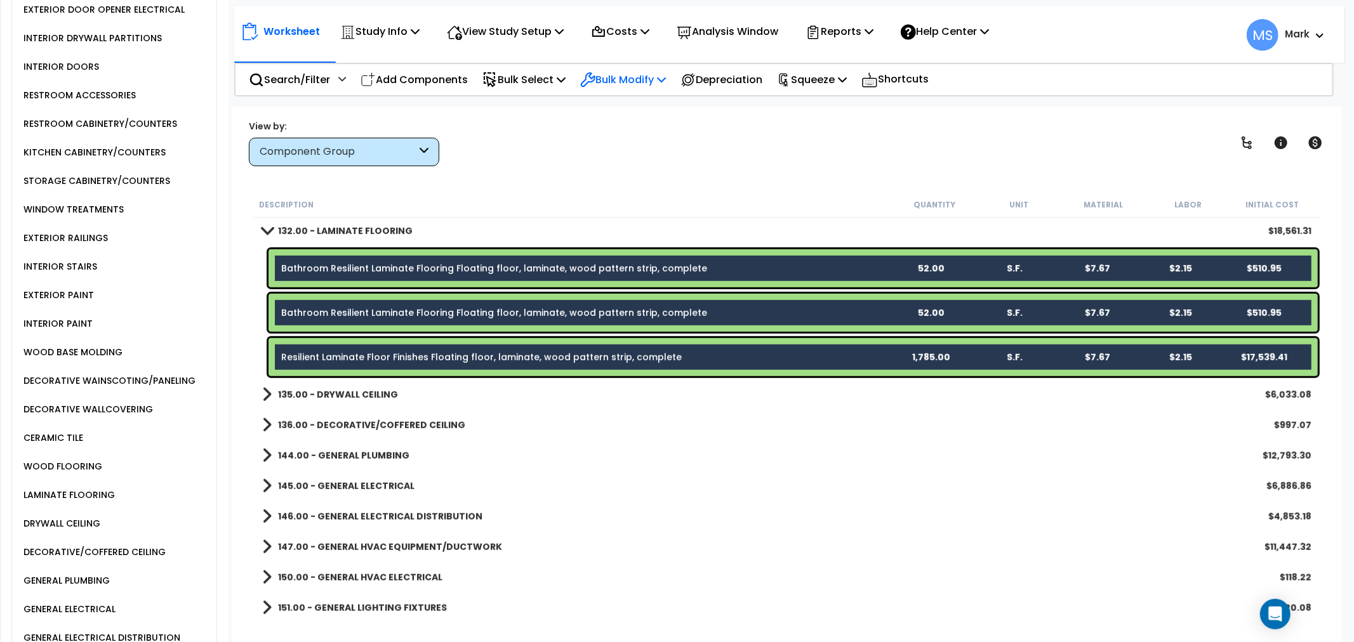
click at [646, 71] on p "Bulk Modify" at bounding box center [623, 79] width 86 height 17
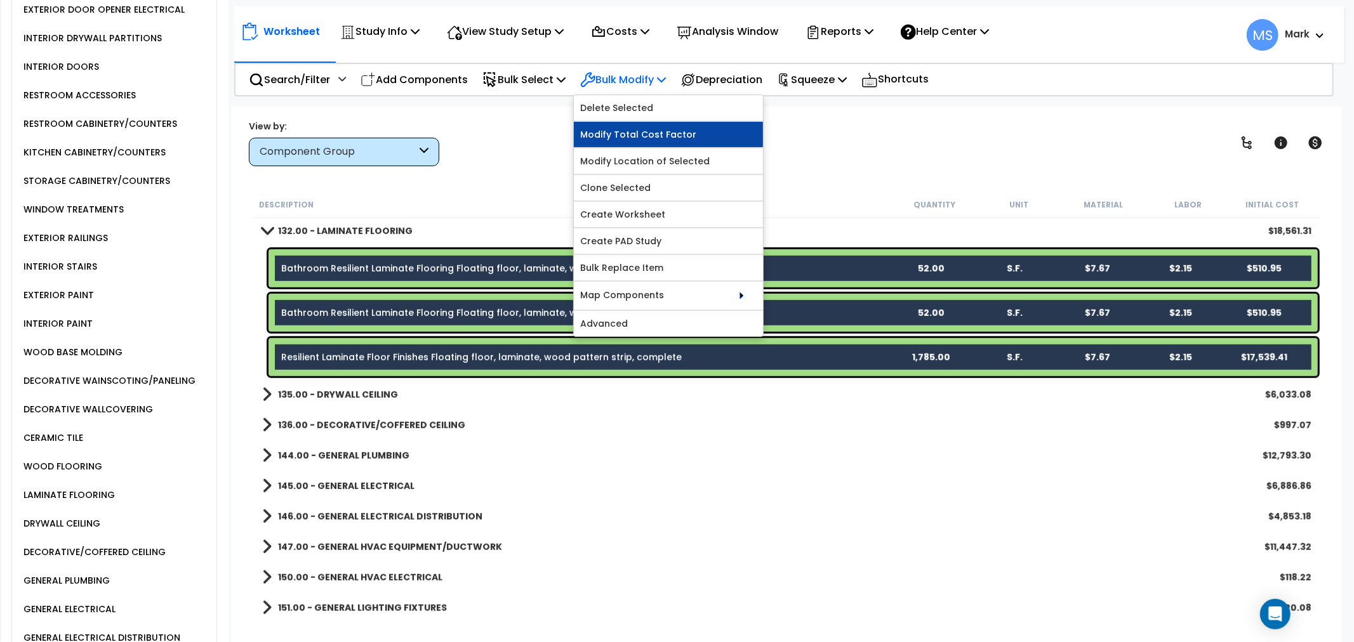
click at [630, 132] on link "Modify Total Cost Factor" at bounding box center [668, 134] width 189 height 25
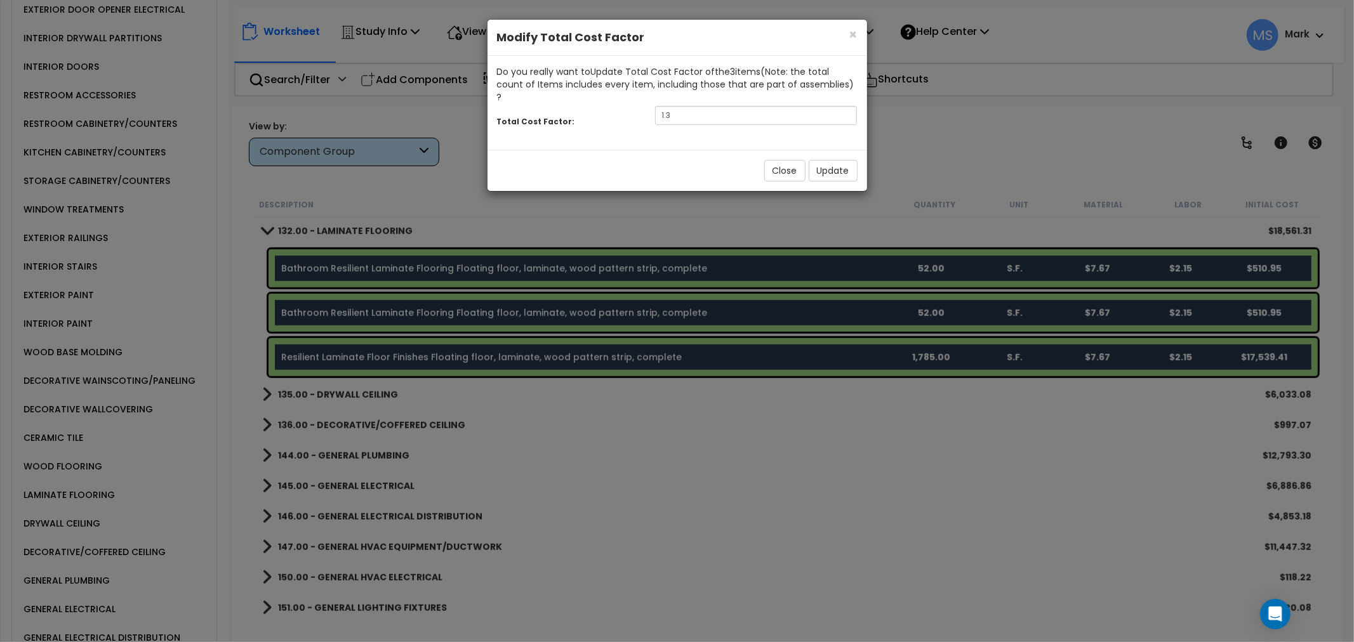
click at [729, 113] on div "Total Cost Factor: 1.3" at bounding box center [677, 116] width 380 height 27
click at [730, 111] on input "1.3" at bounding box center [756, 115] width 202 height 19
type input "1"
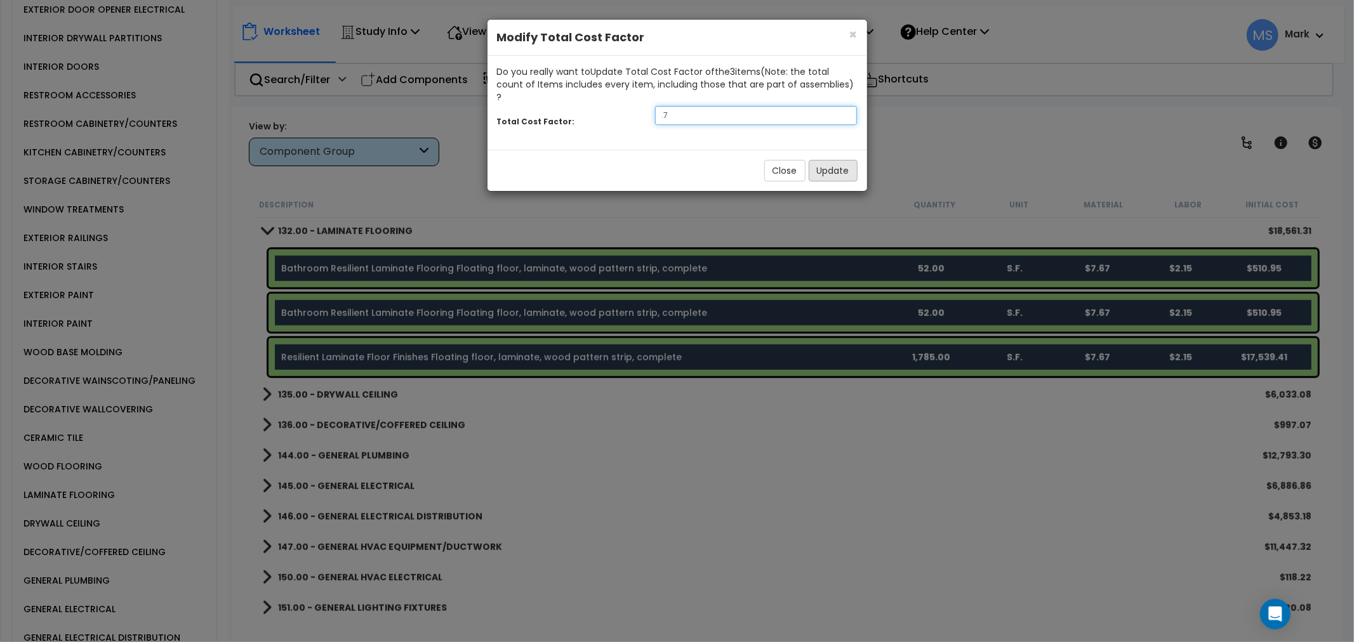
type input ".7"
click at [842, 163] on button "Update" at bounding box center [833, 171] width 49 height 22
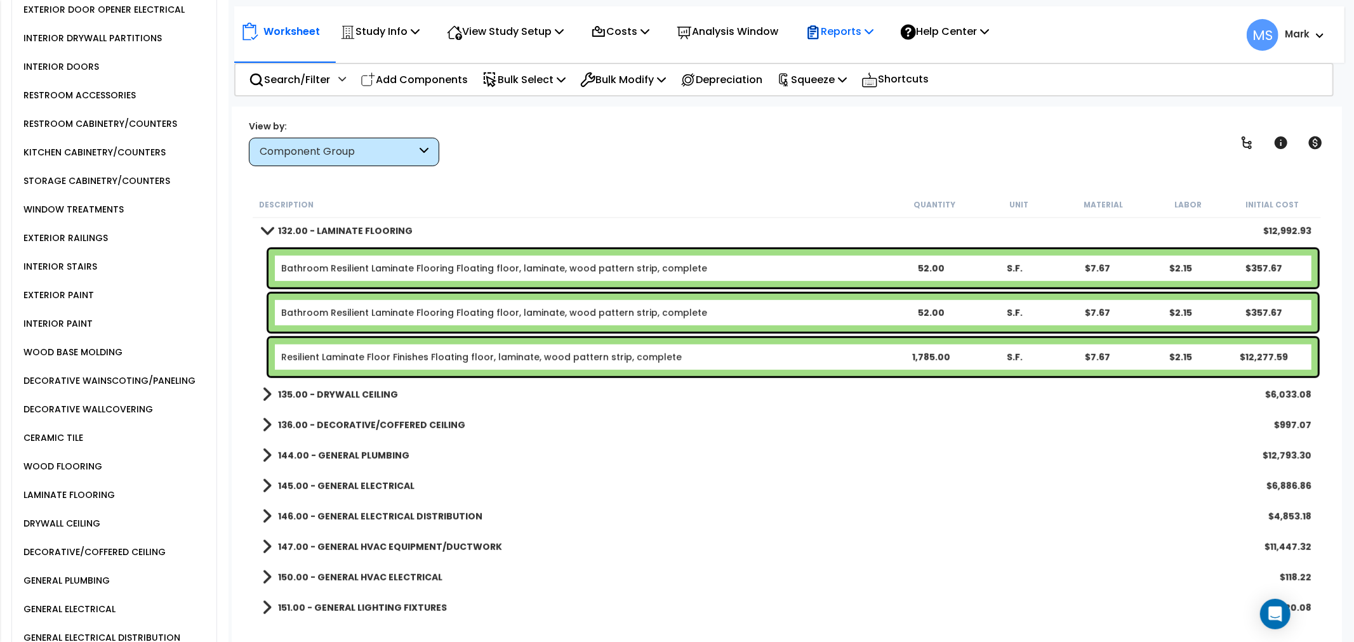
click at [859, 32] on p "Reports" at bounding box center [839, 31] width 68 height 17
drag, startPoint x: 752, startPoint y: 131, endPoint x: 792, endPoint y: 80, distance: 65.1
click at [758, 121] on div "View by: Component Group High to Low - Component Cost" at bounding box center [786, 142] width 1085 height 47
click at [788, 74] on icon at bounding box center [783, 80] width 9 height 13
click at [808, 106] on link "Squeeze" at bounding box center [834, 107] width 126 height 25
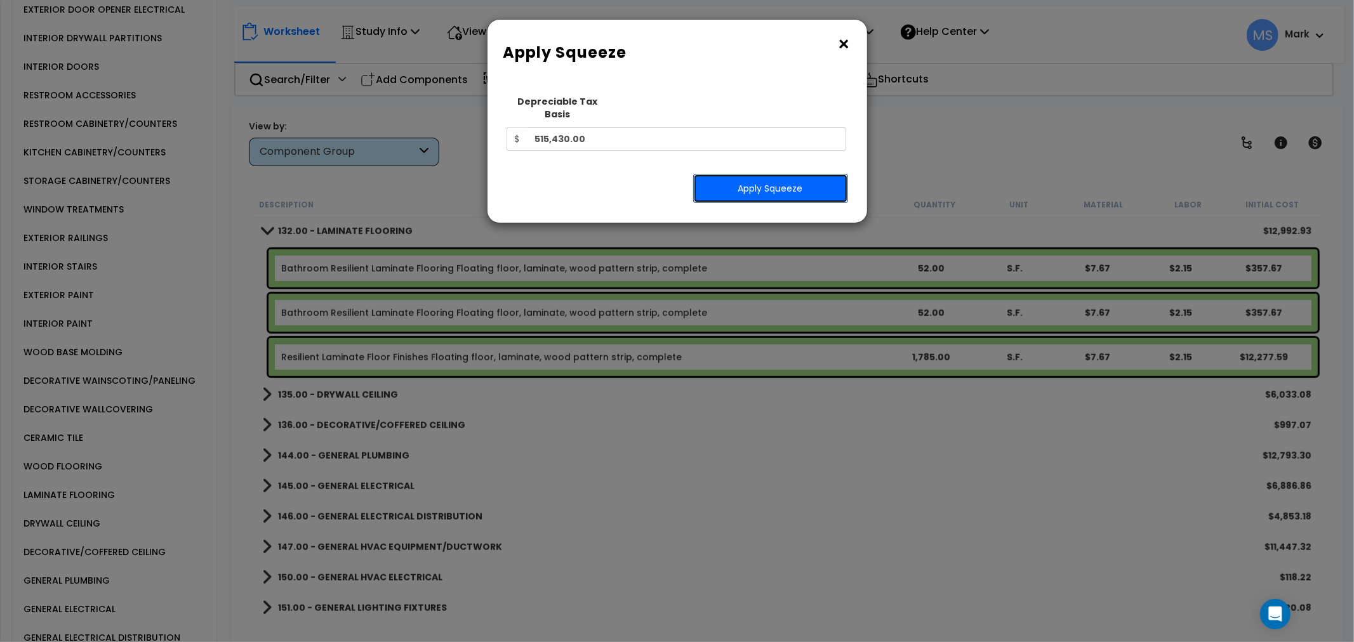
click at [779, 178] on button "Apply Squeeze" at bounding box center [770, 188] width 155 height 29
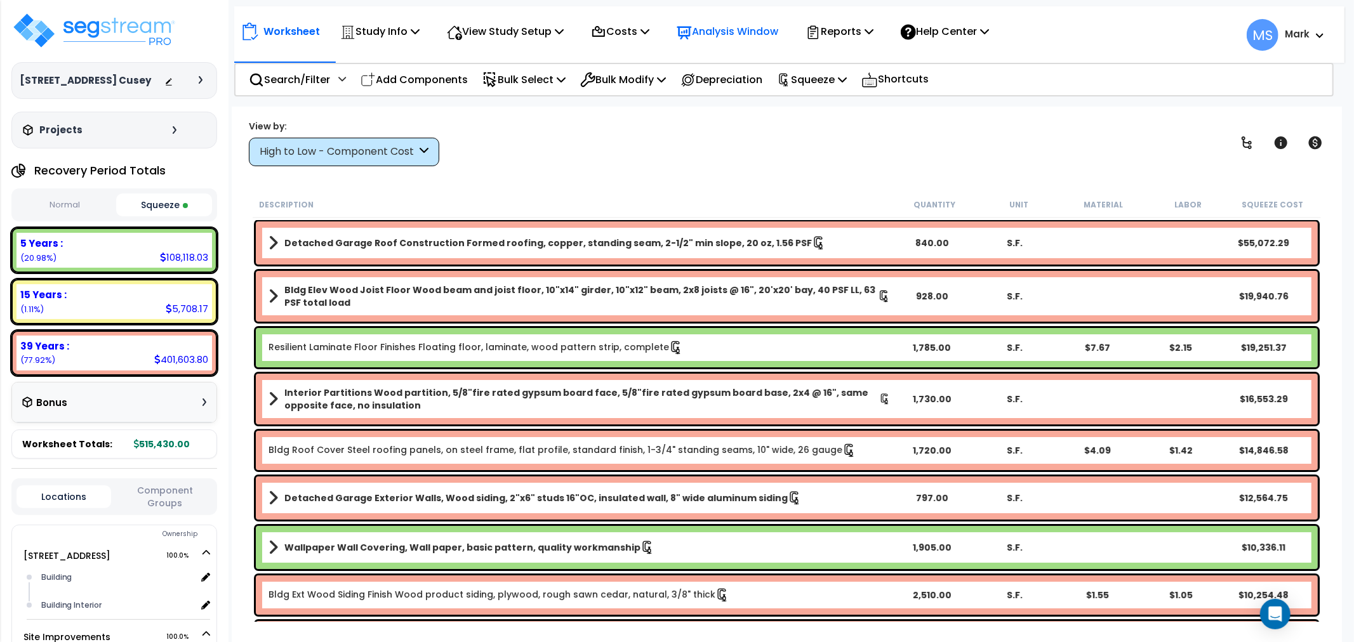
click at [785, 40] on div "Analysis Window" at bounding box center [728, 32] width 116 height 30
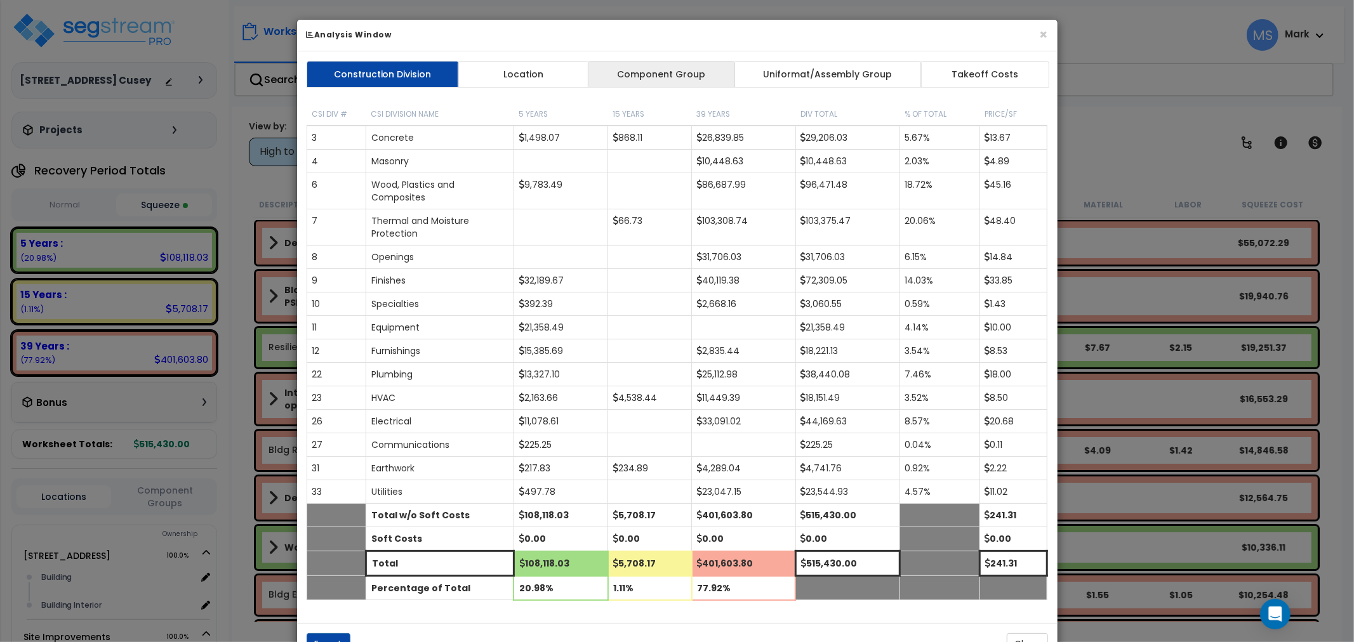
click at [666, 66] on link "Component Group" at bounding box center [661, 74] width 147 height 27
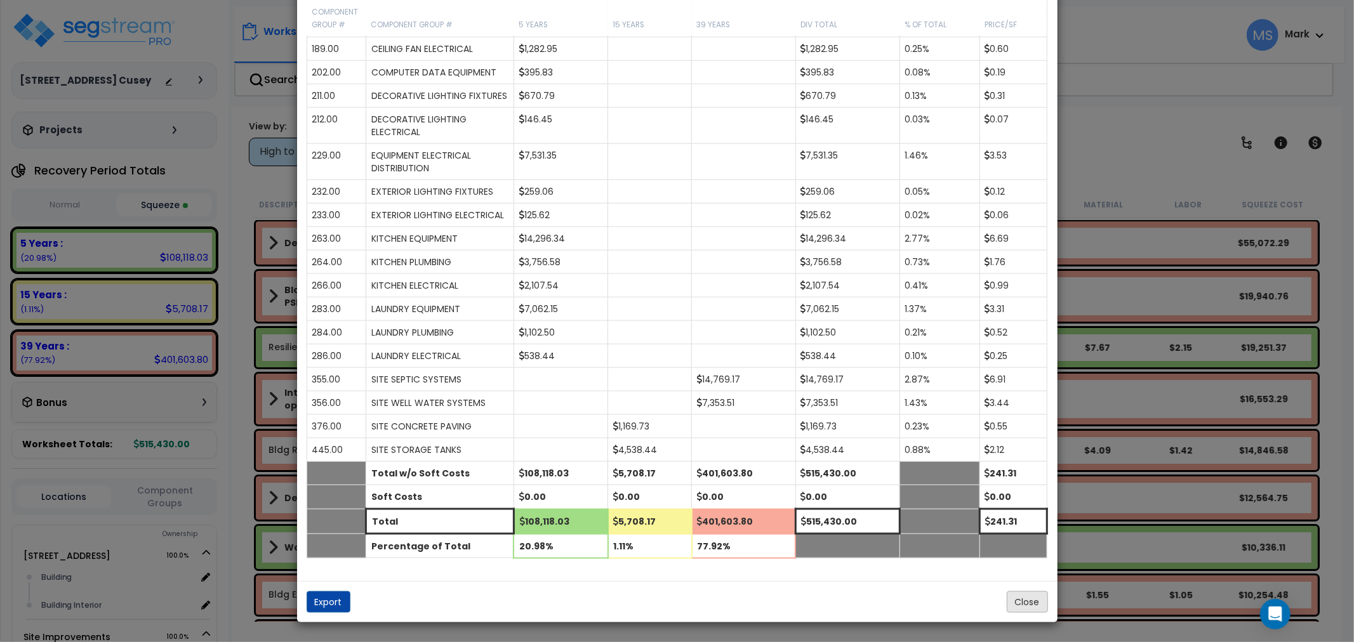
scroll to position [1426, 0]
click at [1011, 606] on button "Close" at bounding box center [1027, 603] width 41 height 22
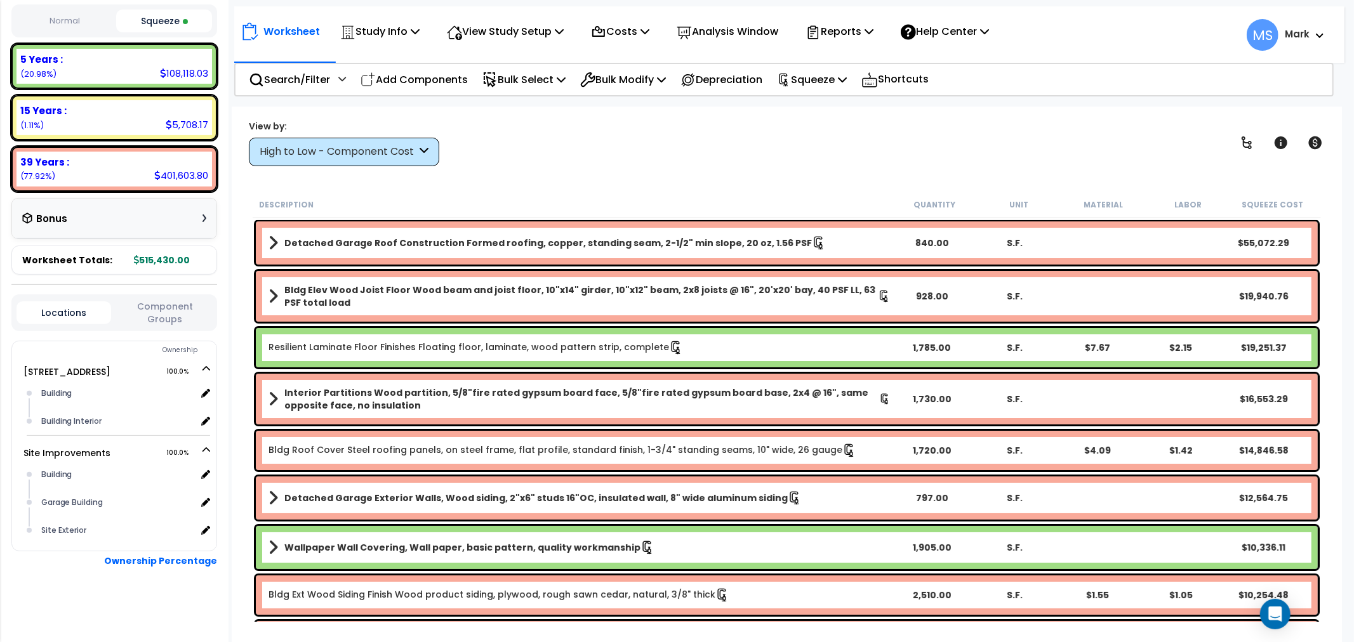
click at [163, 302] on button "Component Groups" at bounding box center [164, 313] width 95 height 27
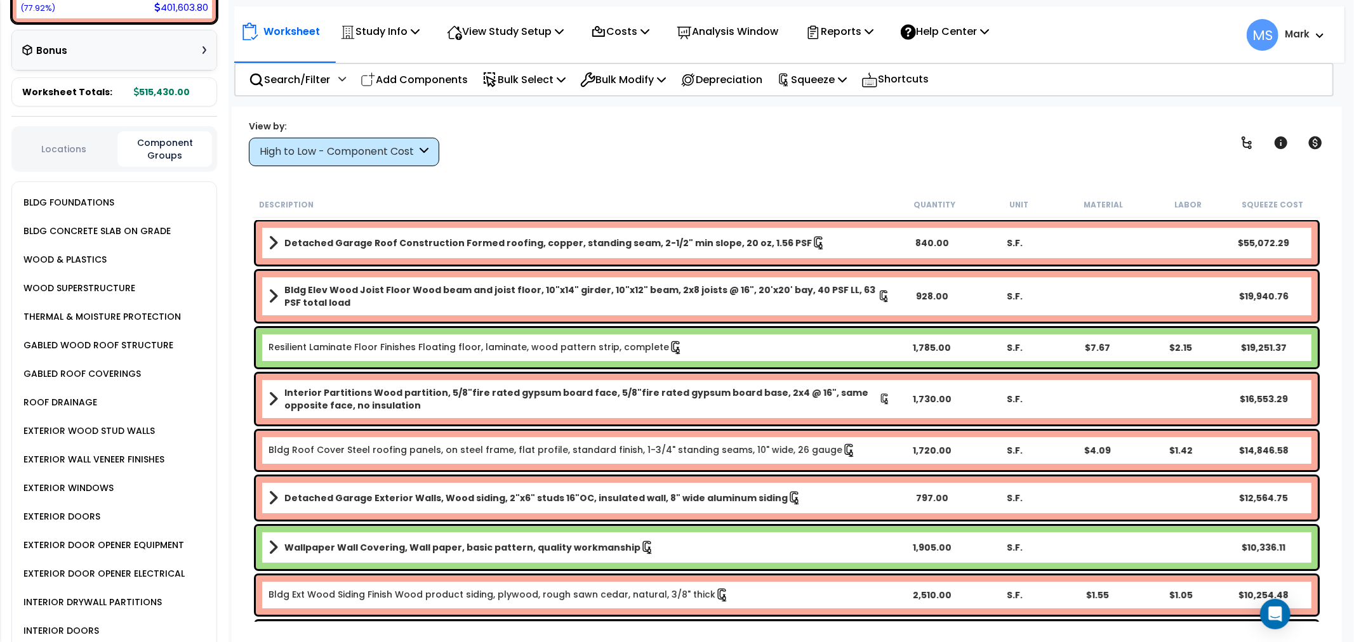
scroll to position [687, 0]
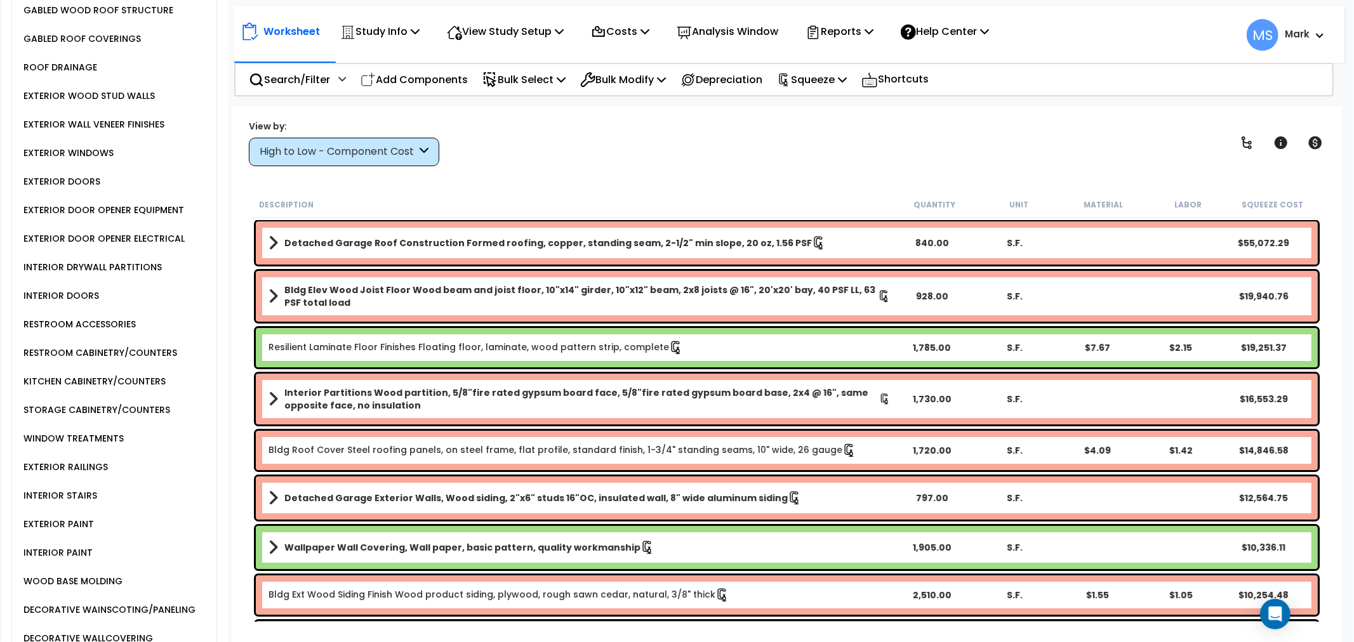
click at [130, 389] on div "KITCHEN CABINETRY/COUNTERS" at bounding box center [92, 381] width 145 height 15
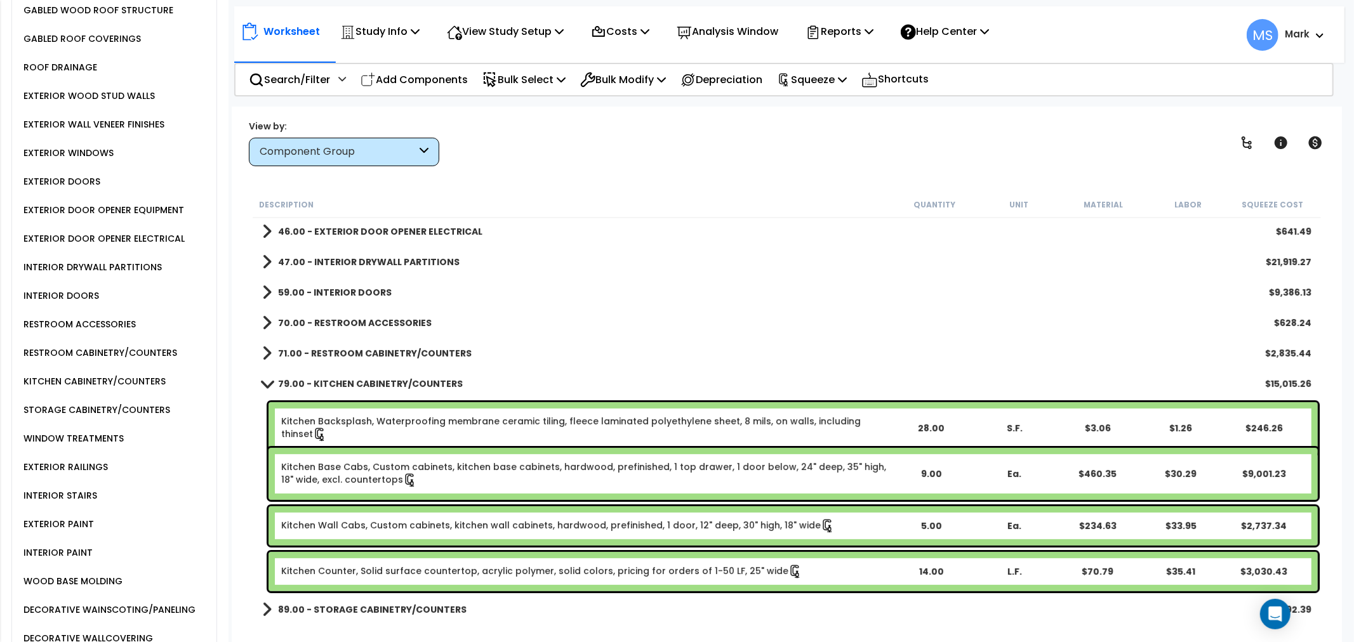
scroll to position [423, 0]
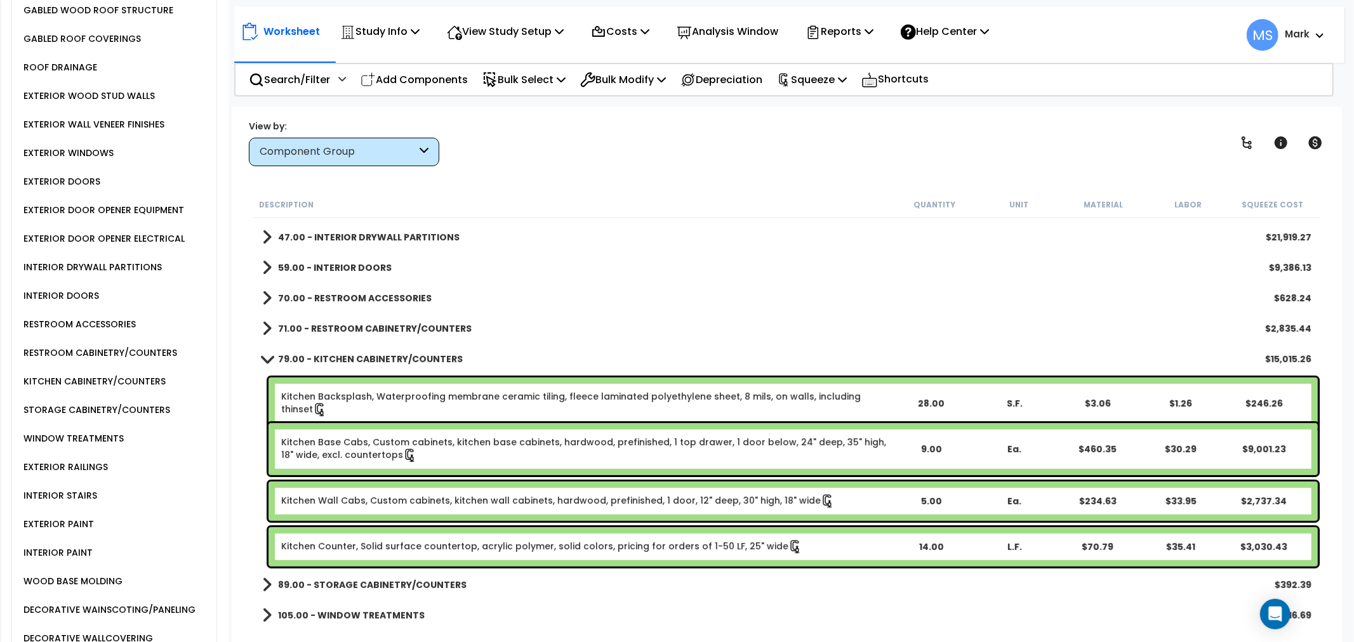
click at [510, 542] on link "Kitchen Counter, Solid surface countertop, acrylic polymer, solid colors, prici…" at bounding box center [541, 547] width 521 height 14
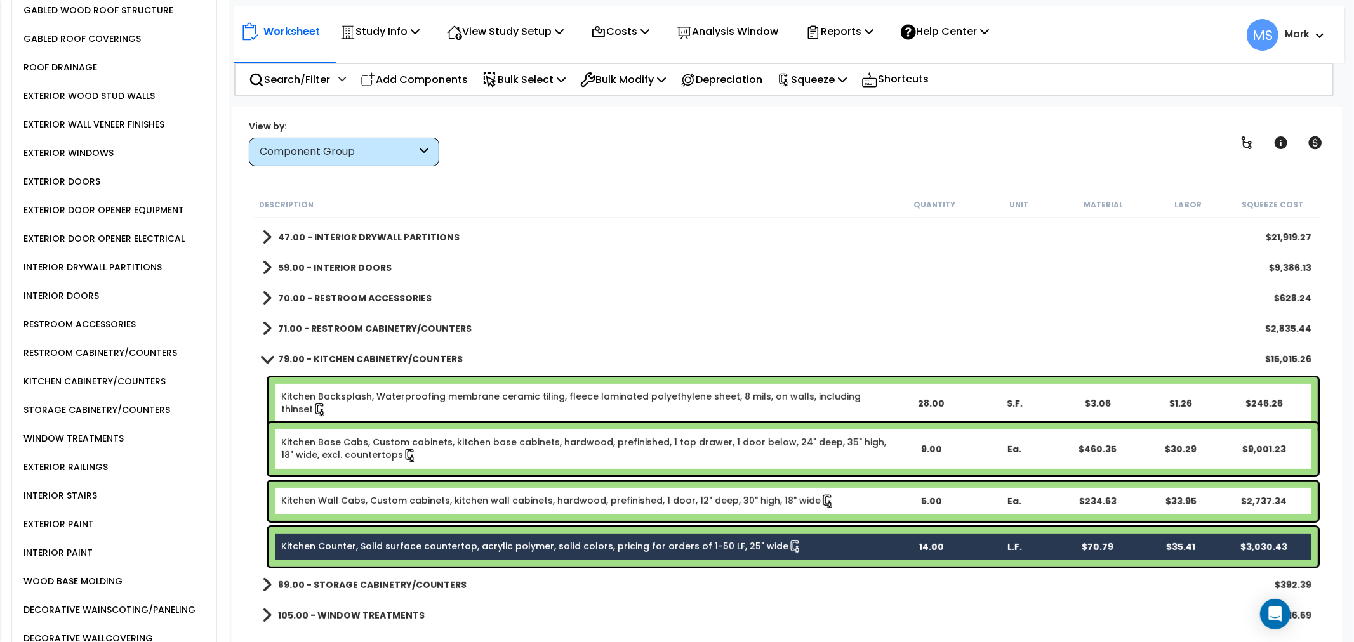
click at [515, 510] on div "Kitchen Wall Cabs, Custom cabinets, kitchen wall cabinets, hardwood, prefinishe…" at bounding box center [792, 501] width 1049 height 39
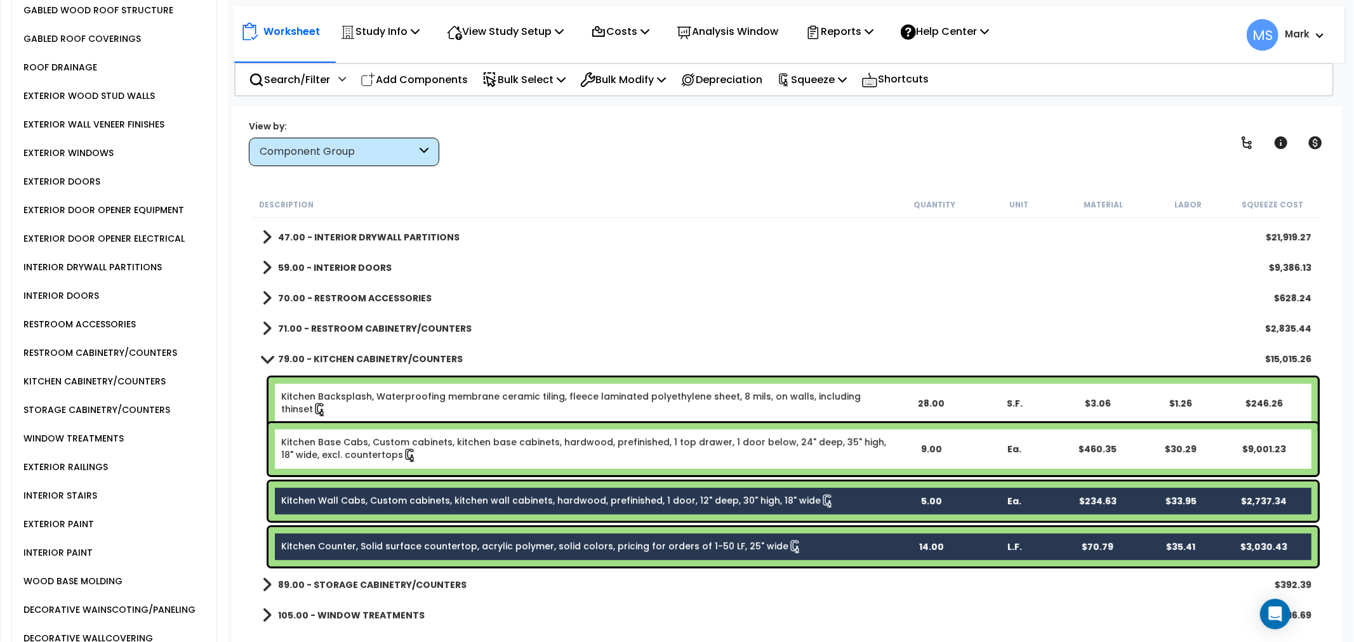
click at [508, 465] on div "Kitchen Base Cabs, Custom cabinets, kitchen base cabinets, hardwood, prefinishe…" at bounding box center [792, 449] width 1049 height 52
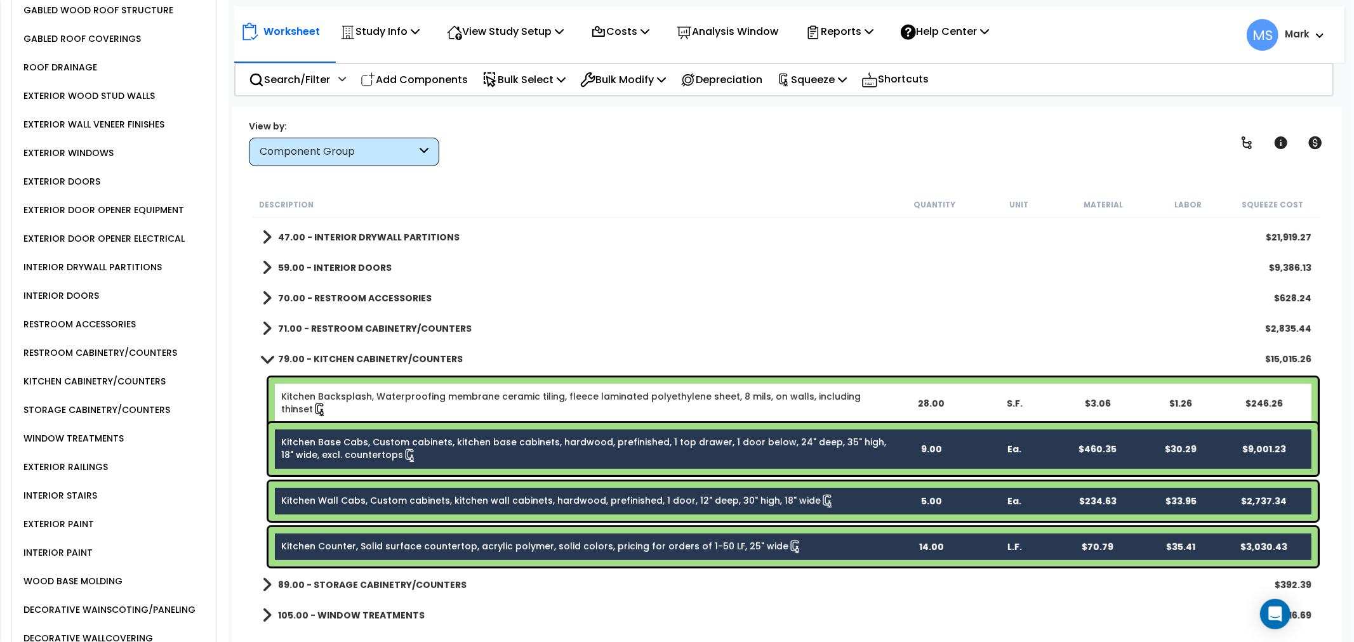
click at [519, 410] on div "Kitchen Backsplash, Waterproofing membrane ceramic tiling, fleece laminated pol…" at bounding box center [792, 404] width 1049 height 52
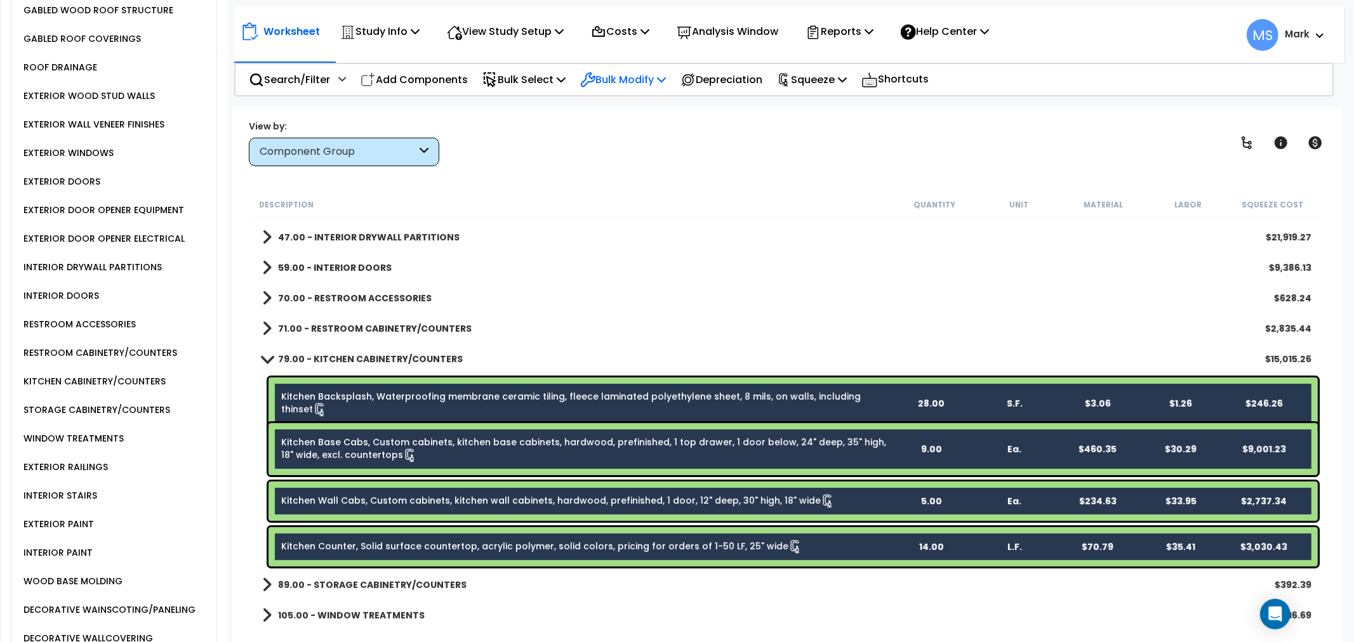
click at [637, 77] on p "Bulk Modify" at bounding box center [623, 79] width 86 height 17
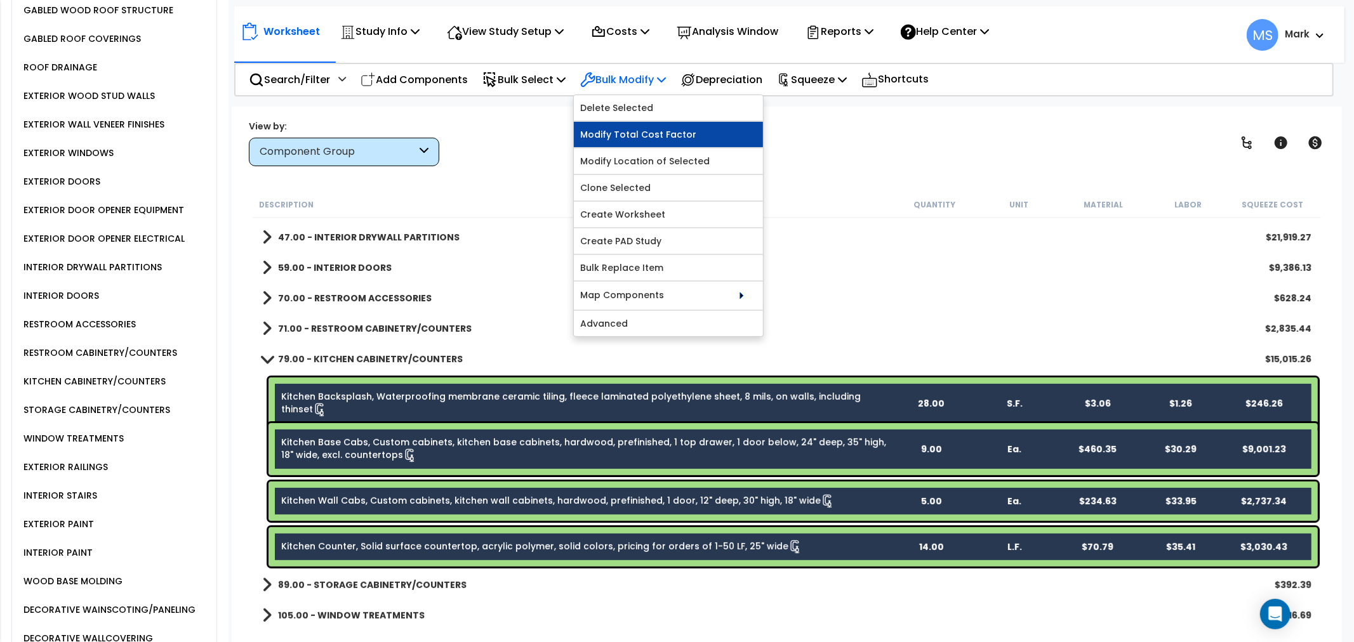
click at [739, 129] on link "Modify Total Cost Factor" at bounding box center [668, 134] width 189 height 25
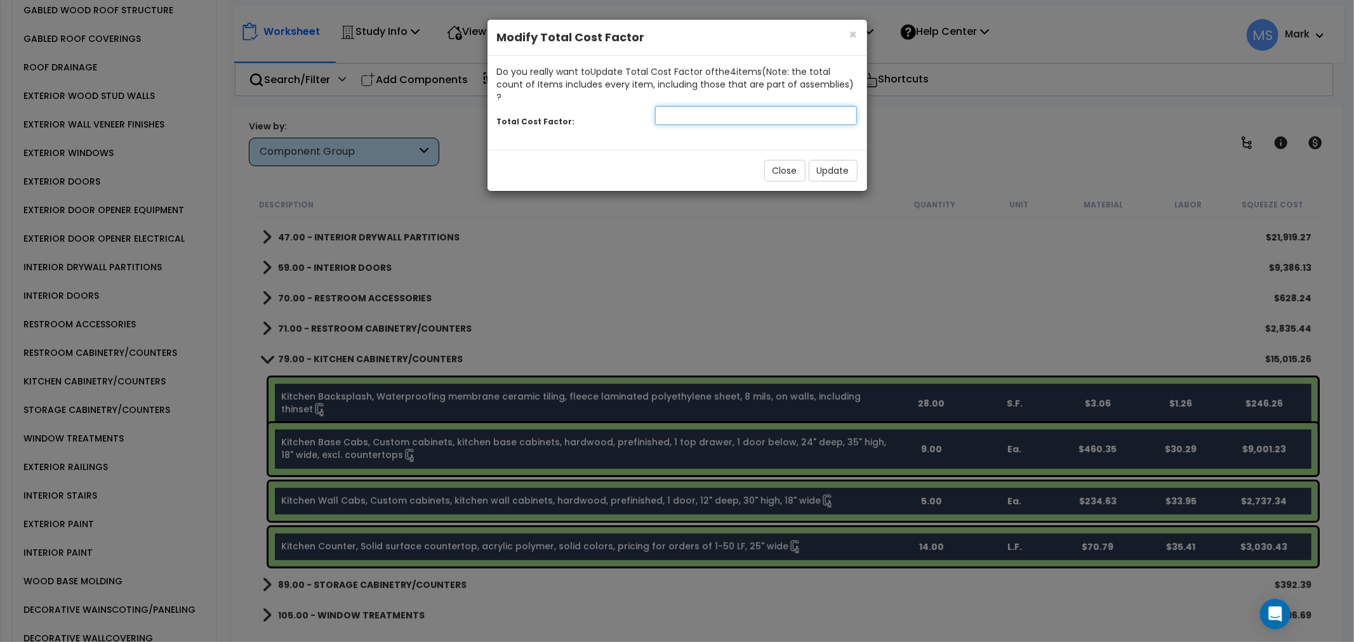
click at [750, 106] on input "number" at bounding box center [756, 115] width 202 height 19
type input "1.5"
click at [833, 160] on button "Update" at bounding box center [833, 171] width 49 height 22
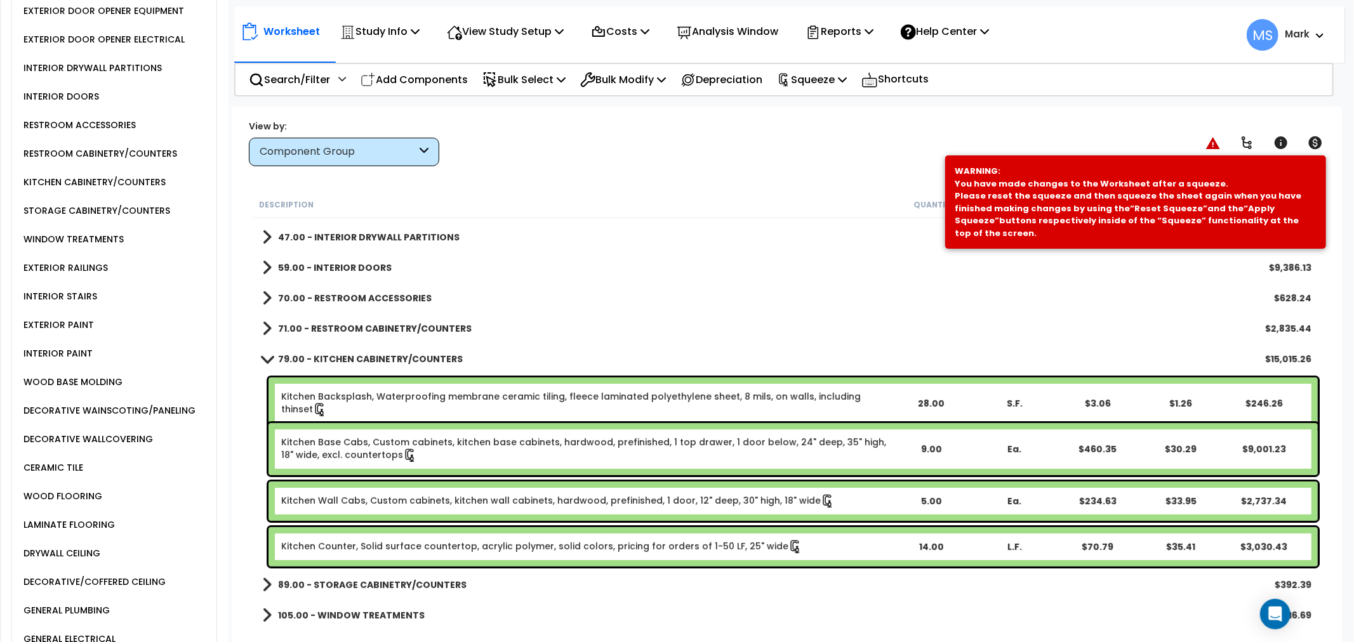
scroll to position [899, 0]
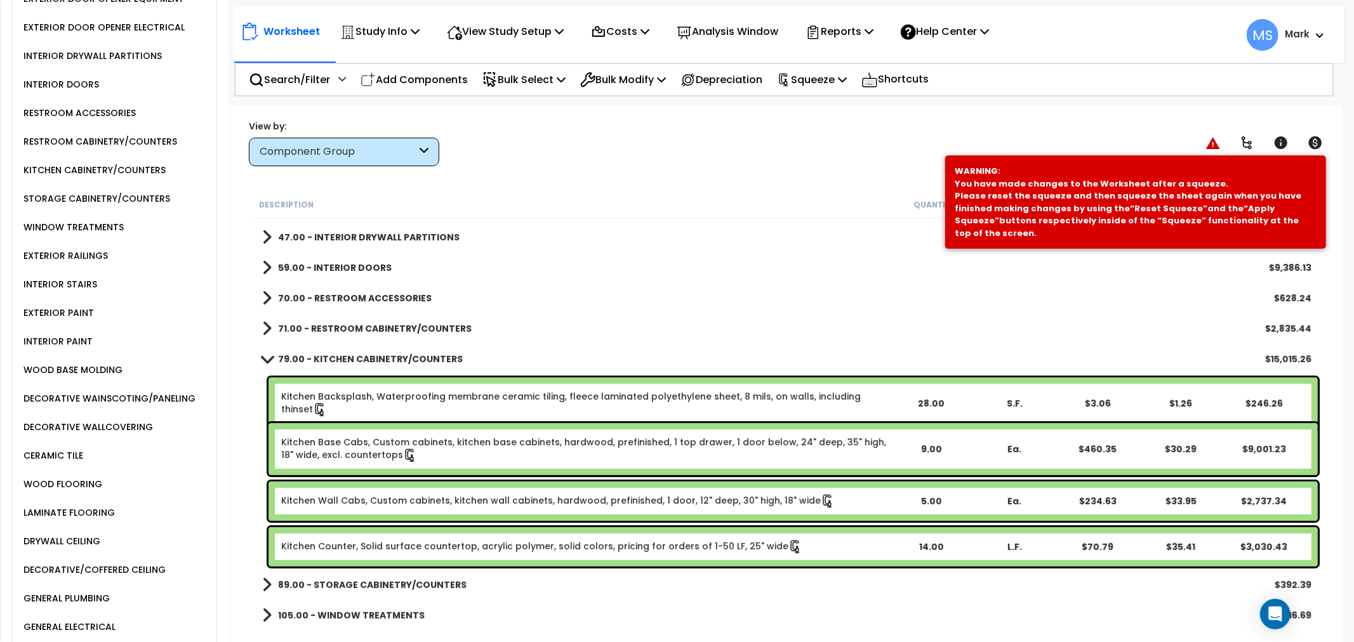
click at [96, 520] on div "LAMINATE FLOORING" at bounding box center [67, 512] width 95 height 15
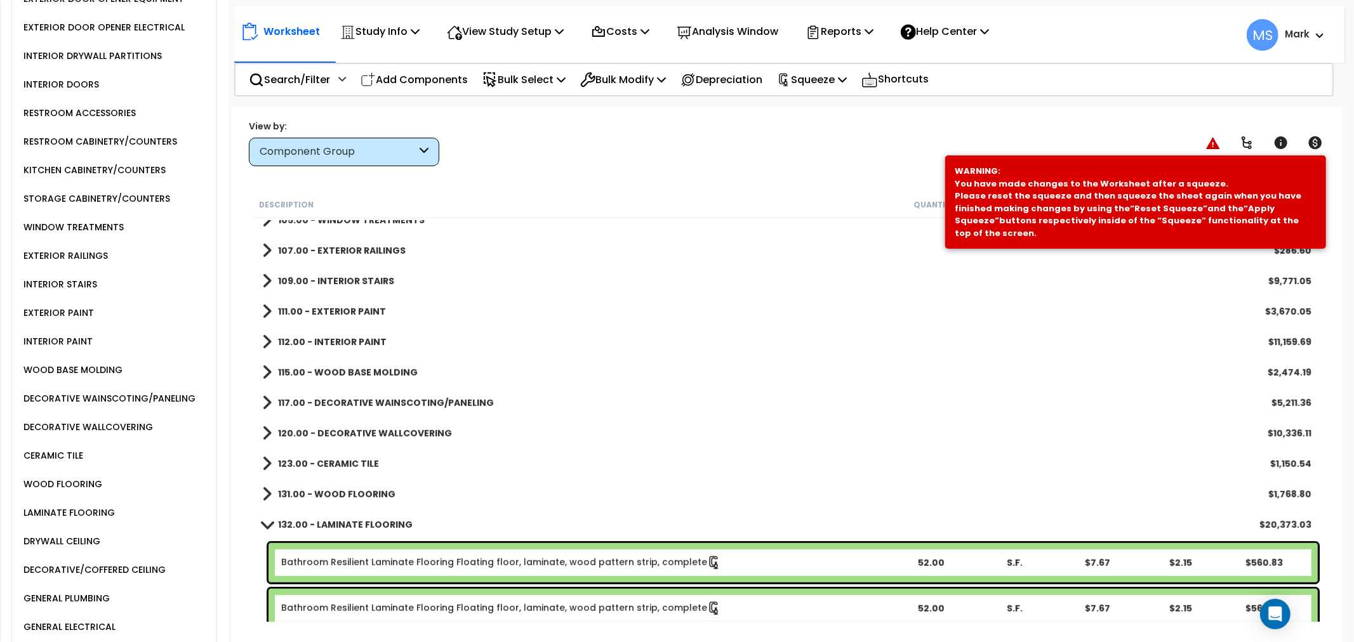
scroll to position [776, 0]
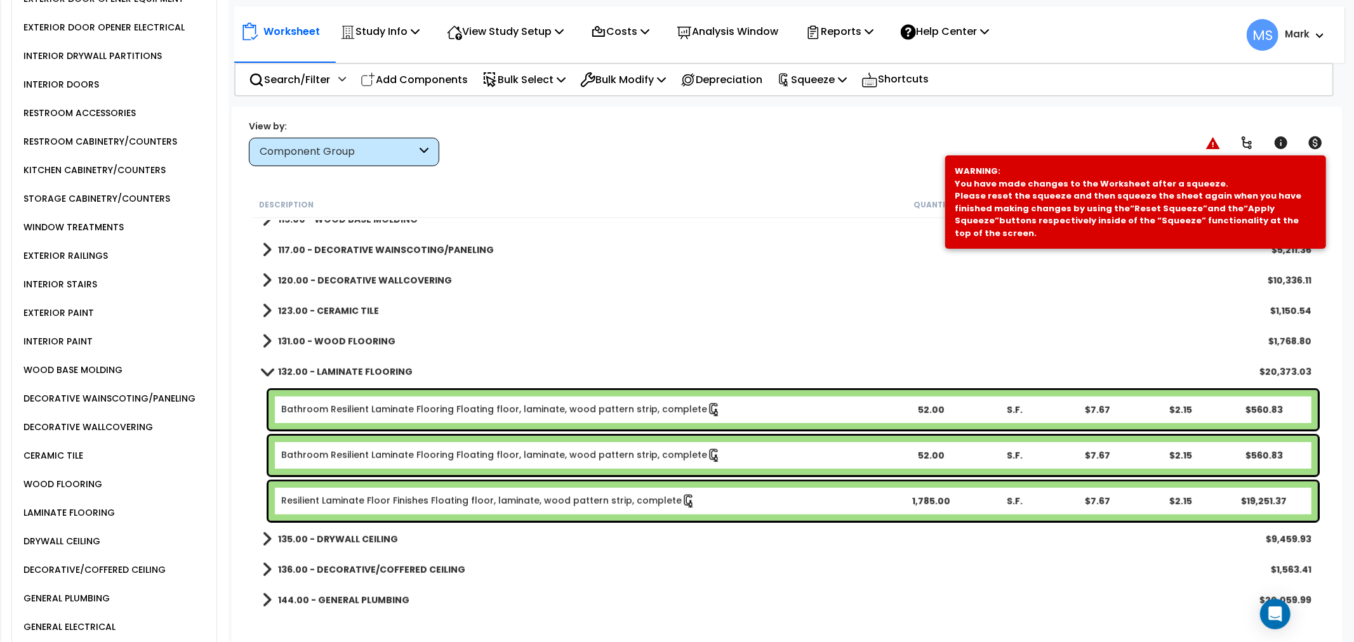
click at [408, 417] on div "Bathroom Resilient Laminate Flooring Floating floor, laminate, wood pattern str…" at bounding box center [792, 409] width 1049 height 39
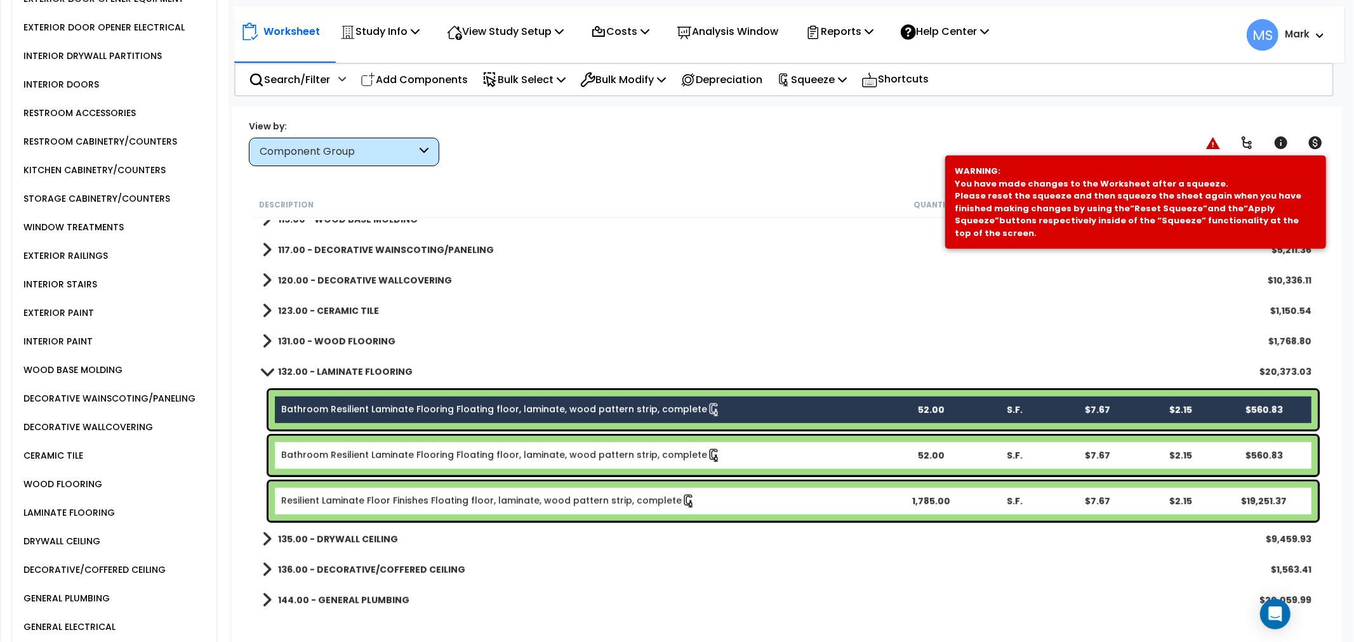
click at [404, 453] on link "Bathroom Resilient Laminate Flooring Floating floor, laminate, wood pattern str…" at bounding box center [501, 456] width 440 height 14
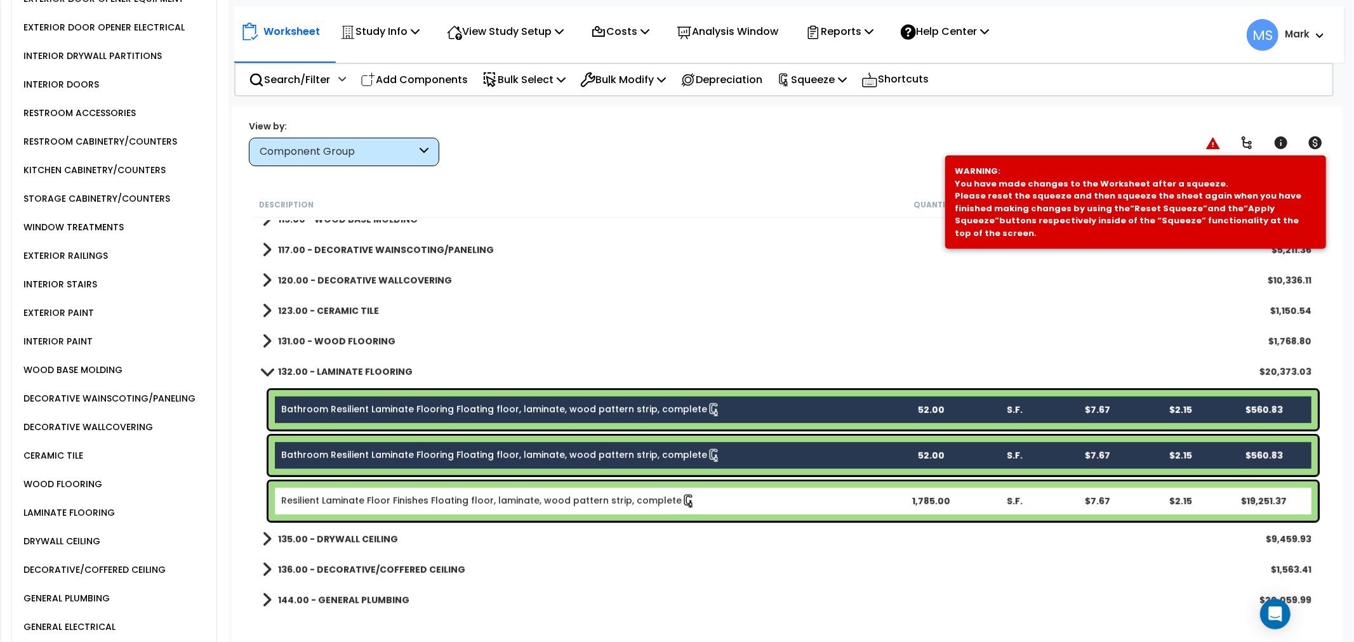
click at [409, 498] on link "Resilient Laminate Floor Finishes Floating floor, laminate, wood pattern strip,…" at bounding box center [488, 501] width 414 height 14
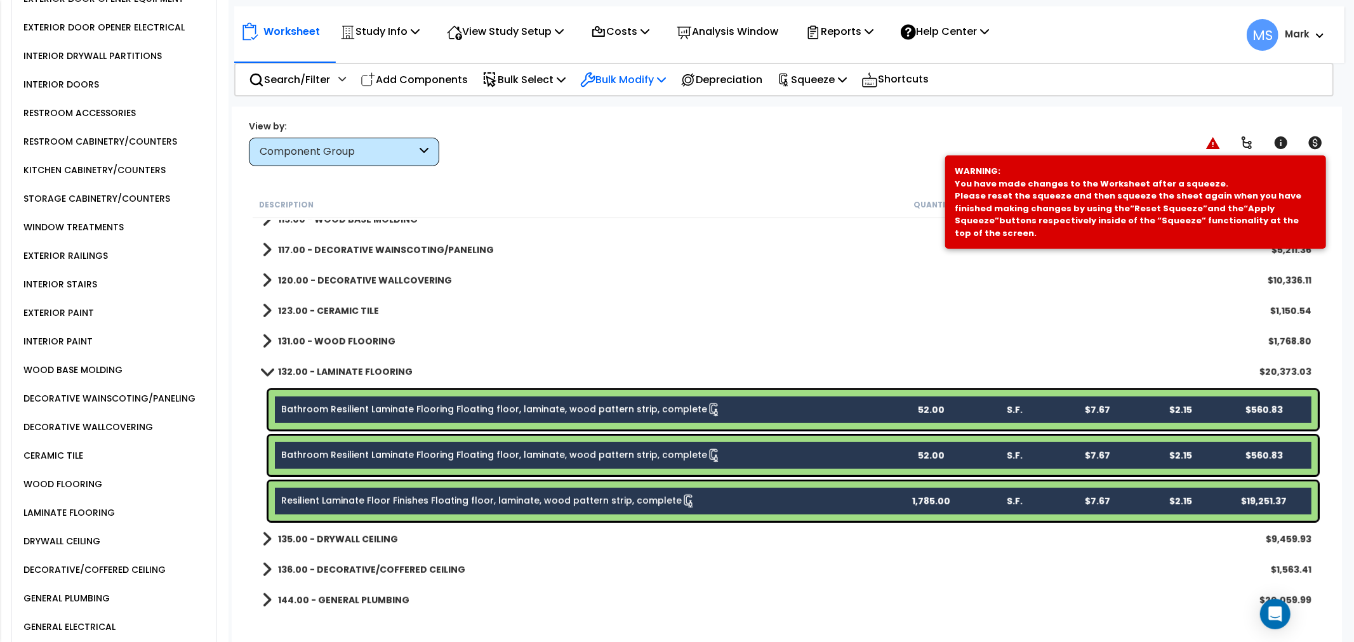
click at [624, 86] on p "Bulk Modify" at bounding box center [623, 79] width 86 height 17
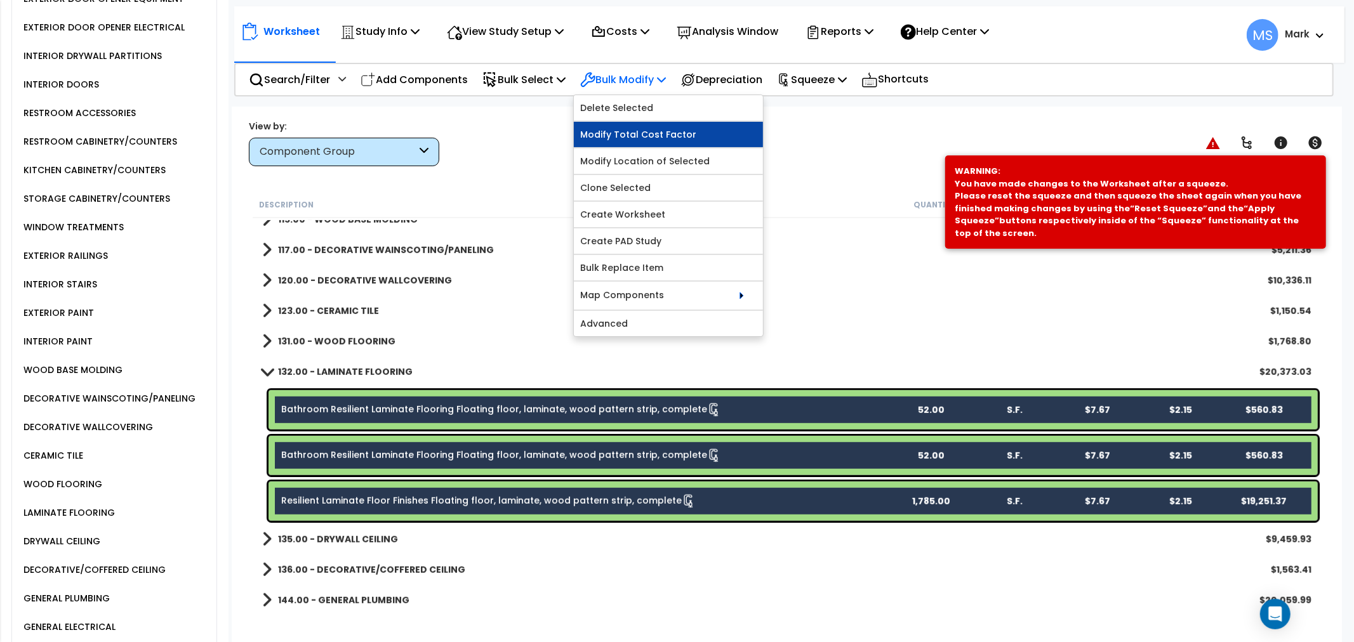
click at [635, 127] on link "Modify Total Cost Factor" at bounding box center [668, 134] width 189 height 25
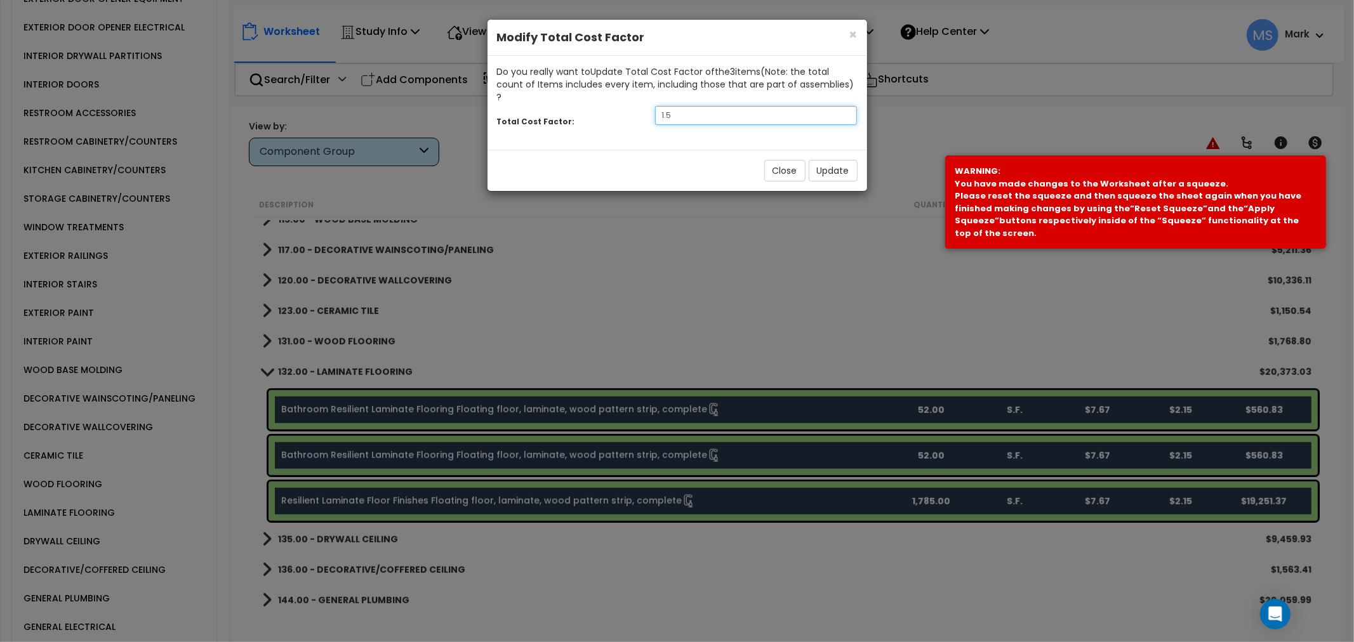
click at [687, 108] on input "1.5" at bounding box center [756, 115] width 202 height 19
type input ".5"
click at [854, 160] on button "Update" at bounding box center [833, 171] width 49 height 22
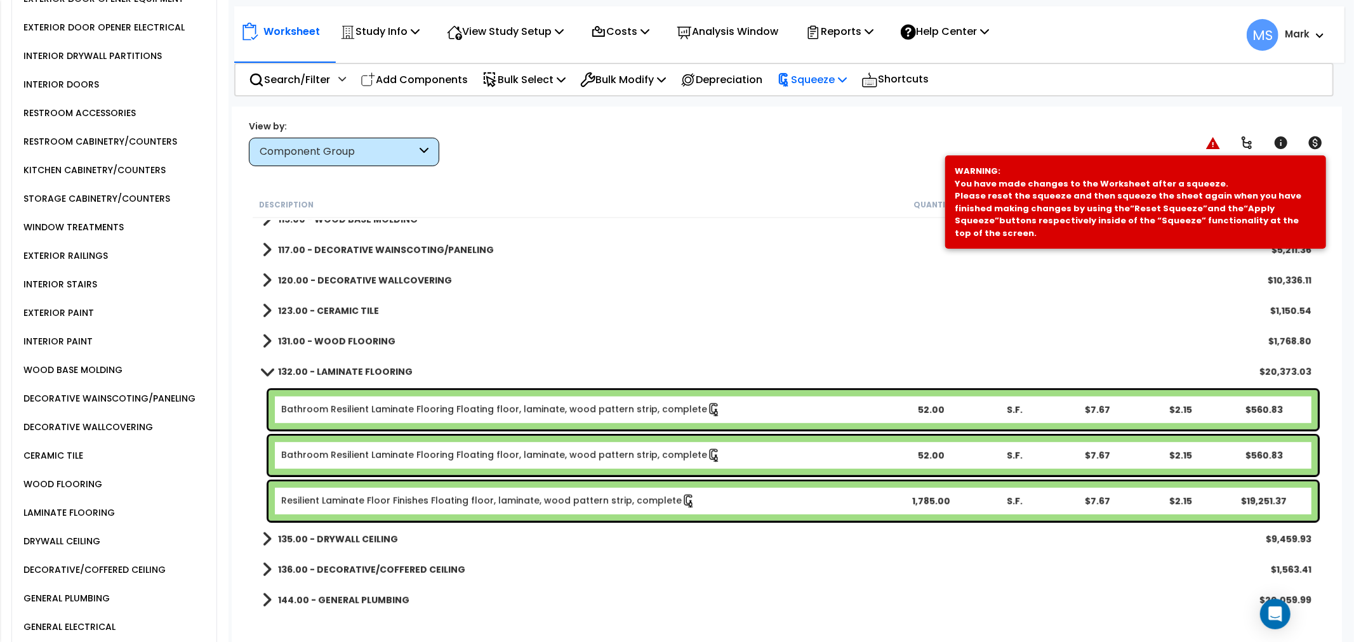
click at [839, 84] on p "Squeeze" at bounding box center [812, 79] width 70 height 17
click at [845, 107] on link "Re-squeeze" at bounding box center [834, 109] width 126 height 29
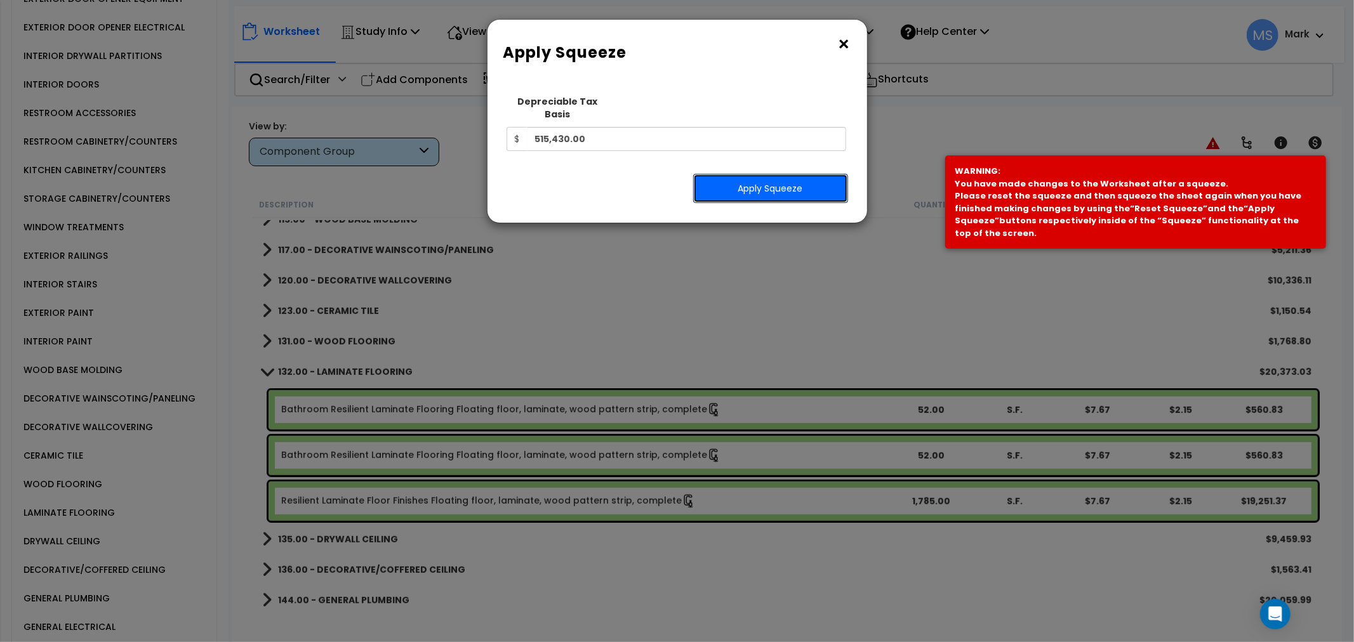
drag, startPoint x: 827, startPoint y: 173, endPoint x: 840, endPoint y: 168, distance: 14.5
click at [826, 174] on button "Apply Squeeze" at bounding box center [770, 188] width 155 height 29
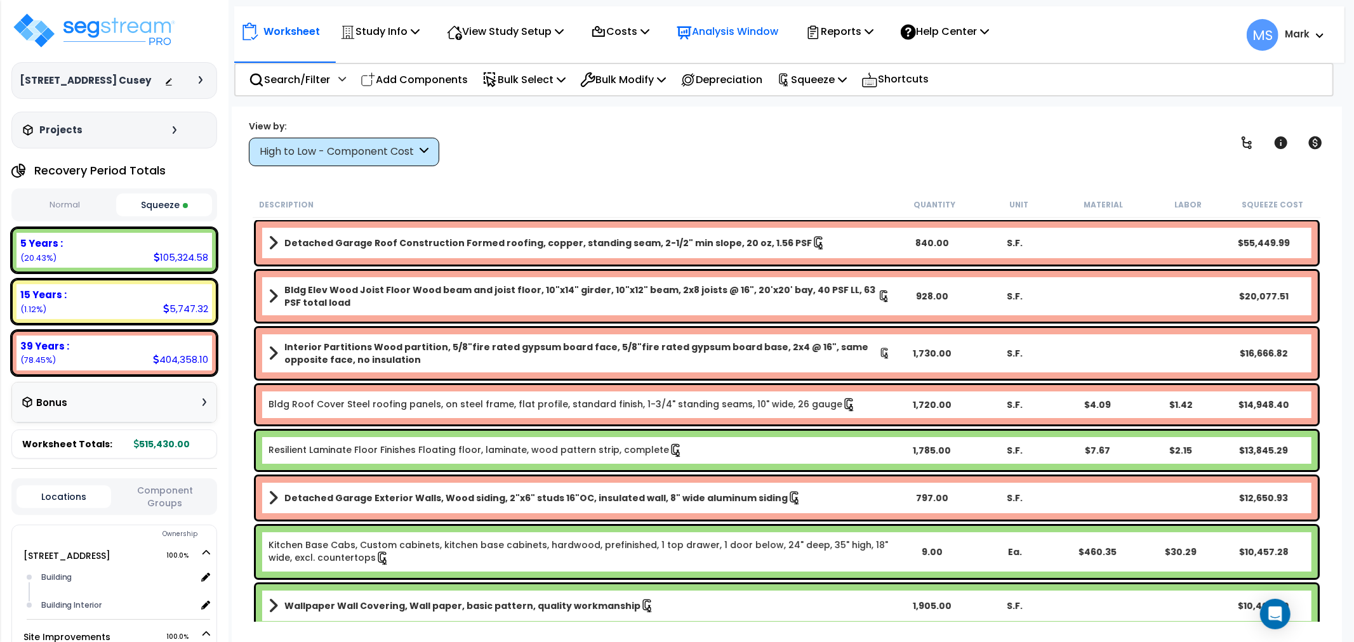
click at [778, 32] on p "Analysis Window" at bounding box center [728, 31] width 102 height 17
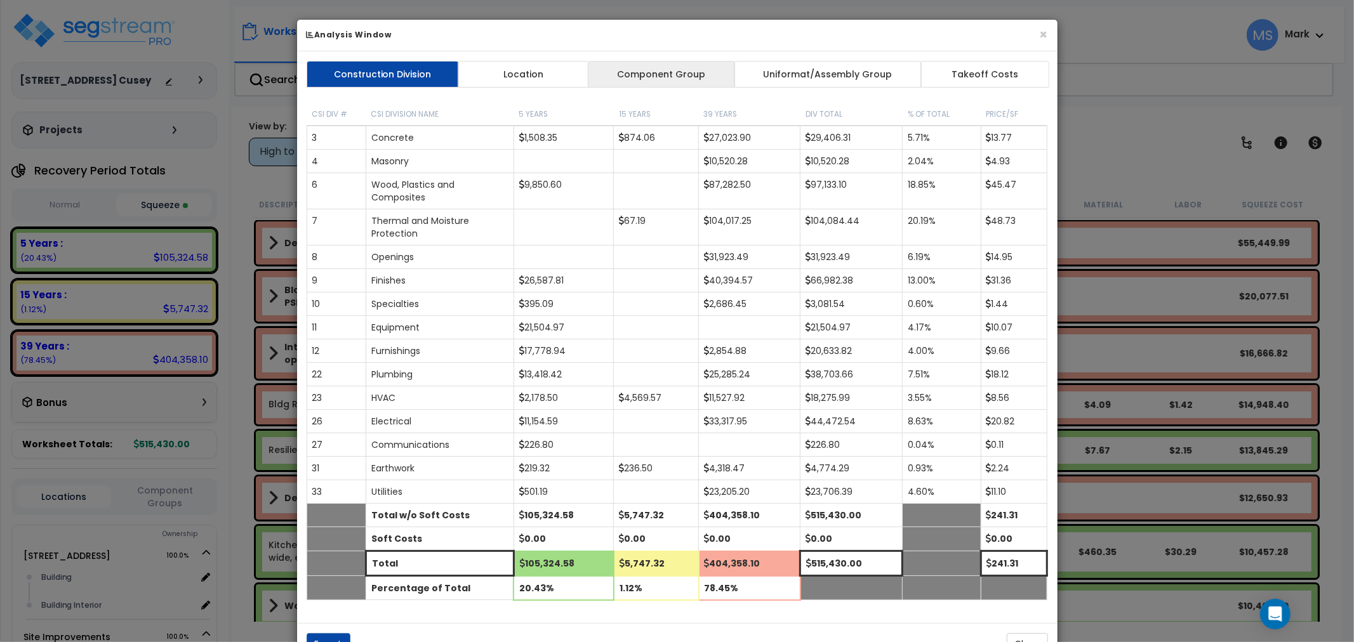
click at [703, 77] on link "Component Group" at bounding box center [661, 74] width 147 height 27
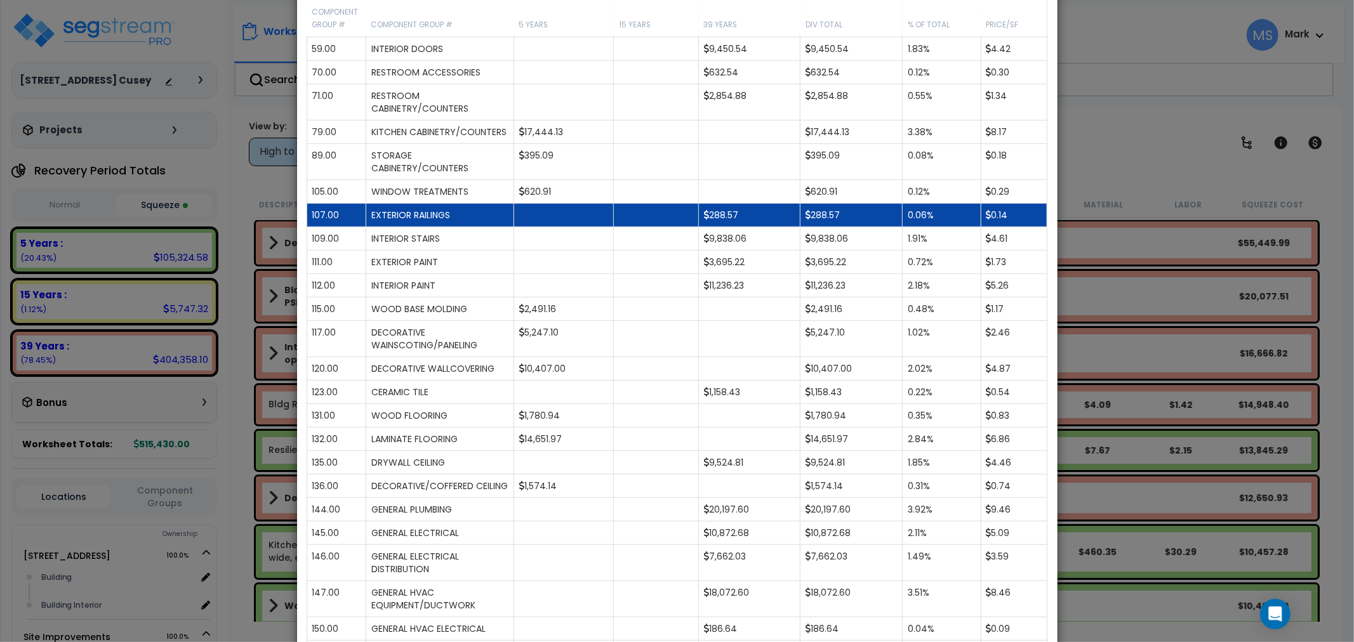
scroll to position [423, 0]
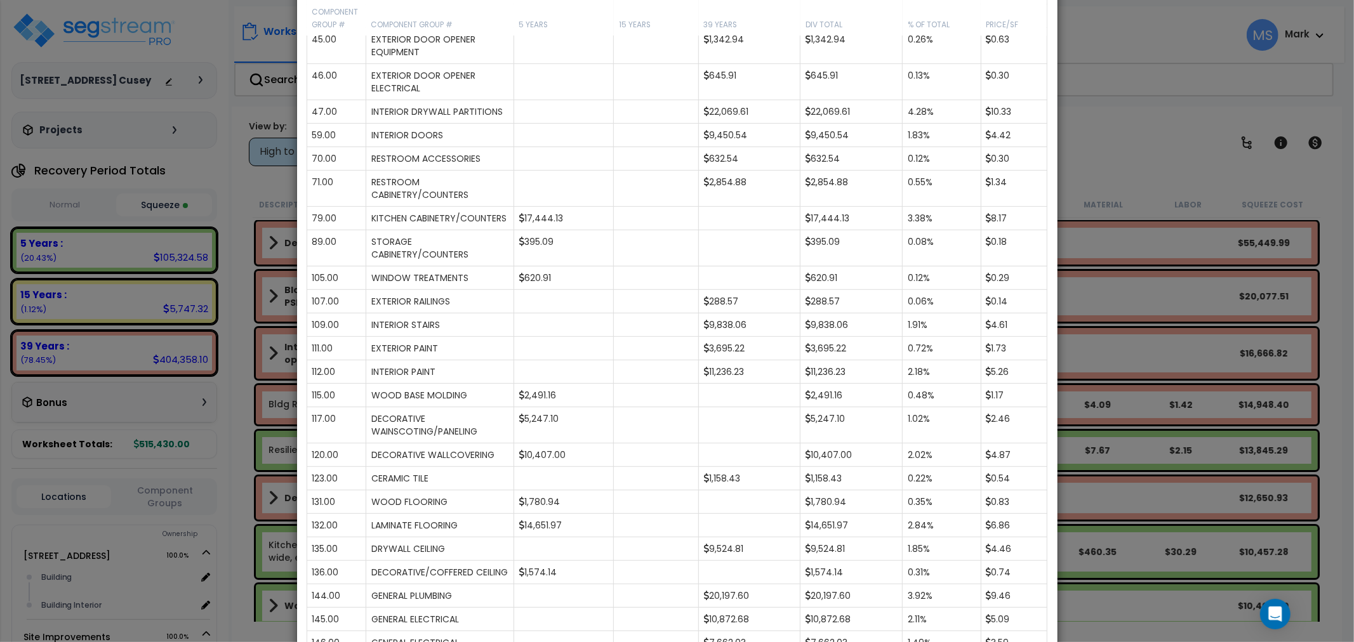
click at [1125, 196] on div "× Analysis Window Construction Division Location Component Group Uniformat/Asse…" at bounding box center [677, 321] width 1354 height 642
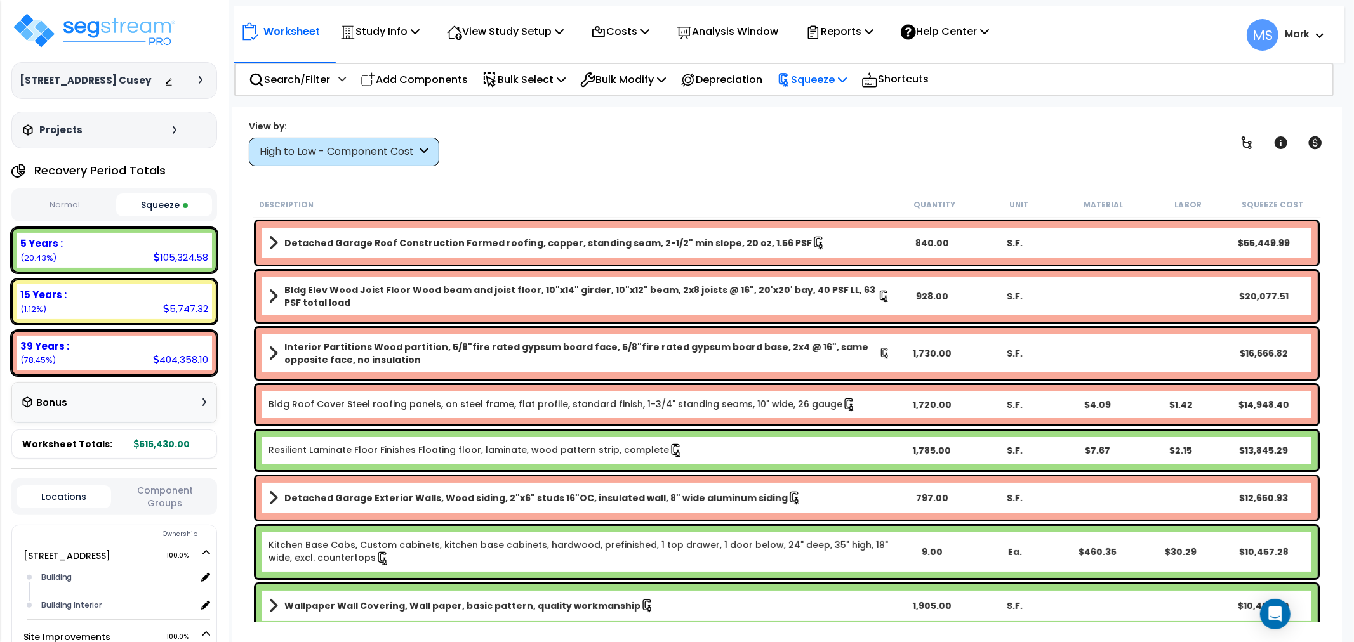
click at [828, 73] on p "Squeeze" at bounding box center [812, 79] width 70 height 17
click at [678, 159] on div "View by: High to Low - Component Cost High to Low - Component Cost" at bounding box center [786, 142] width 1085 height 47
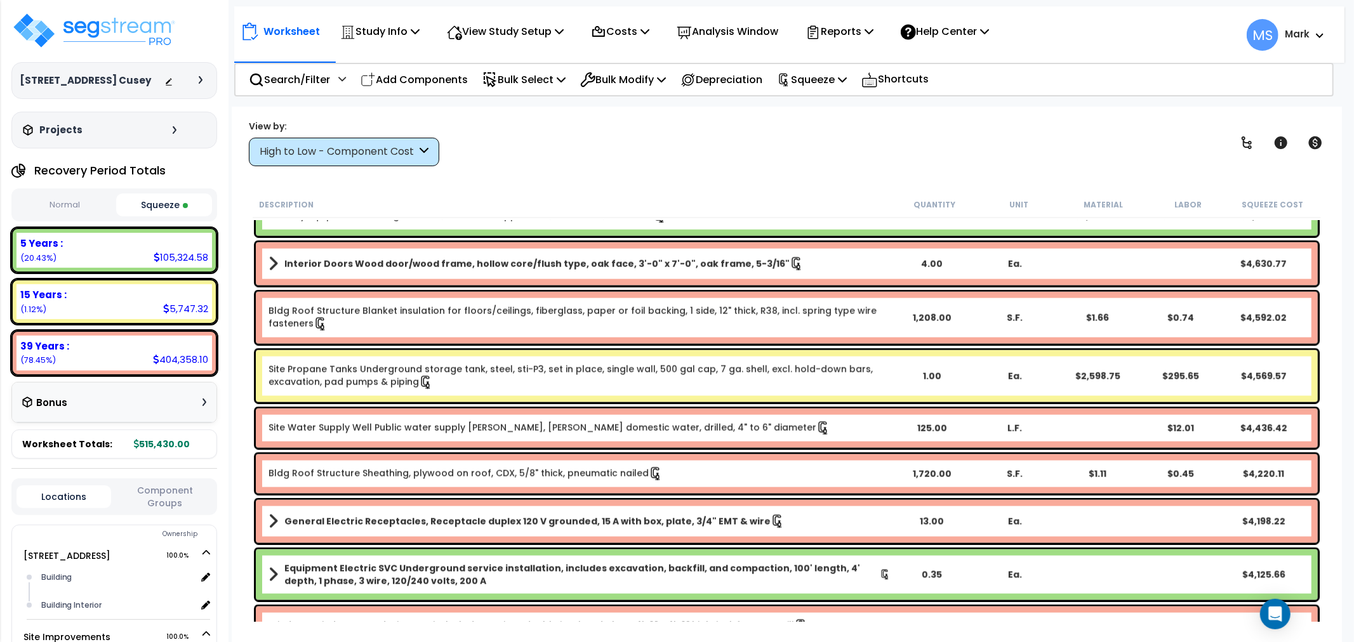
scroll to position [1481, 0]
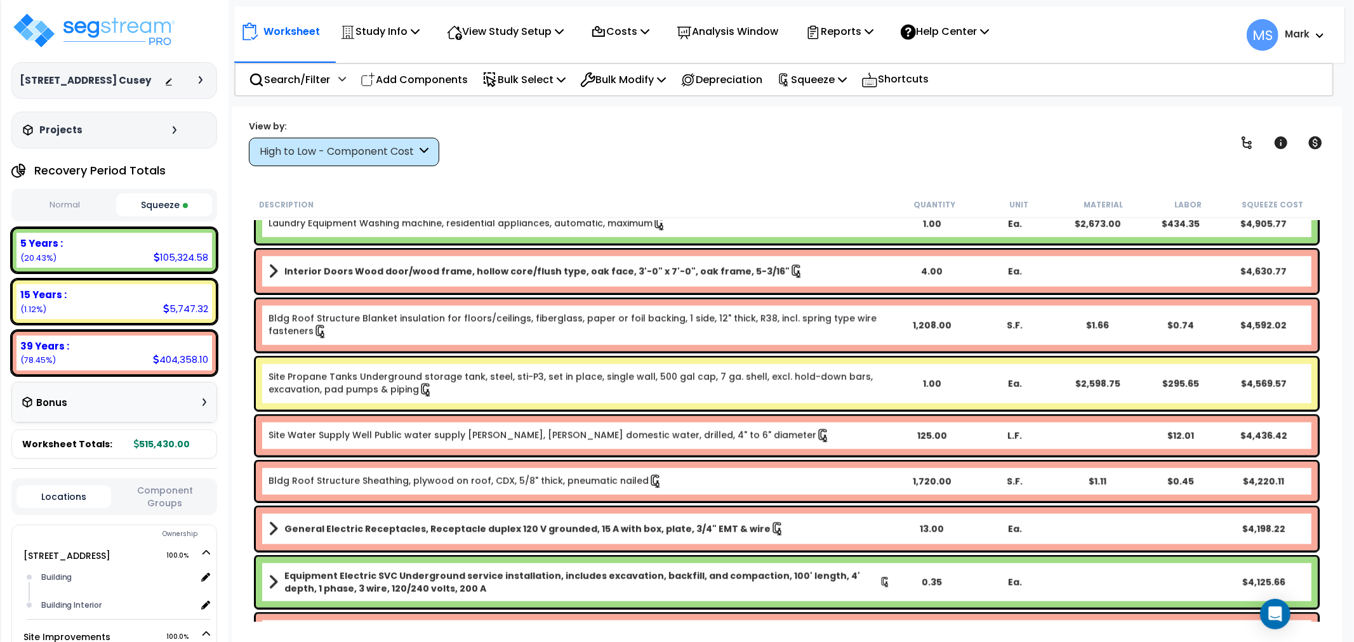
click at [375, 151] on div "High to Low - Component Cost" at bounding box center [338, 152] width 157 height 15
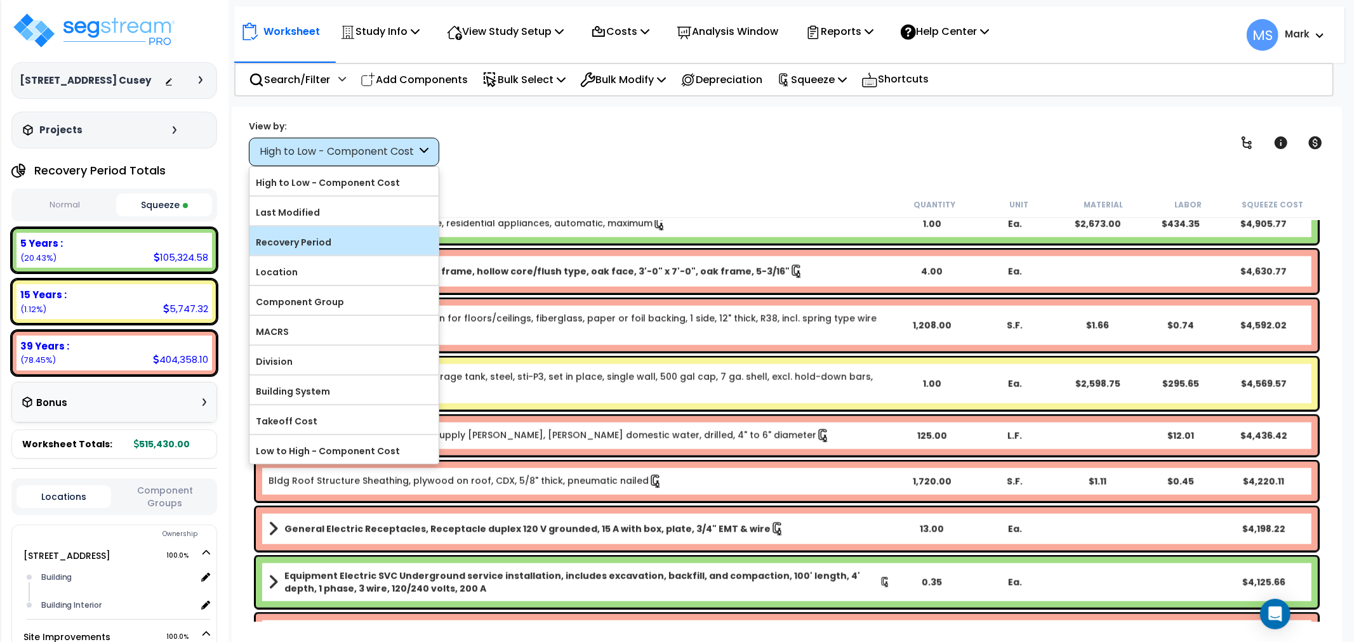
click at [350, 243] on label "Recovery Period" at bounding box center [343, 242] width 189 height 19
click at [0, 0] on input "Recovery Period" at bounding box center [0, 0] width 0 height 0
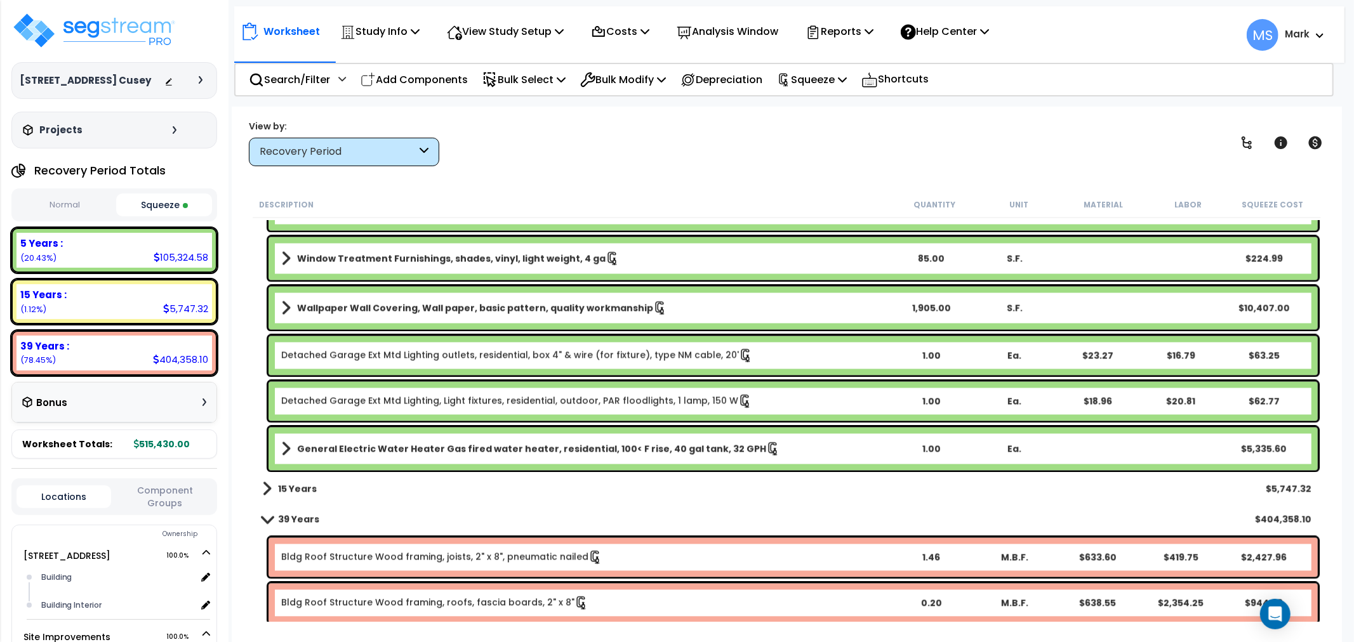
scroll to position [2186, 0]
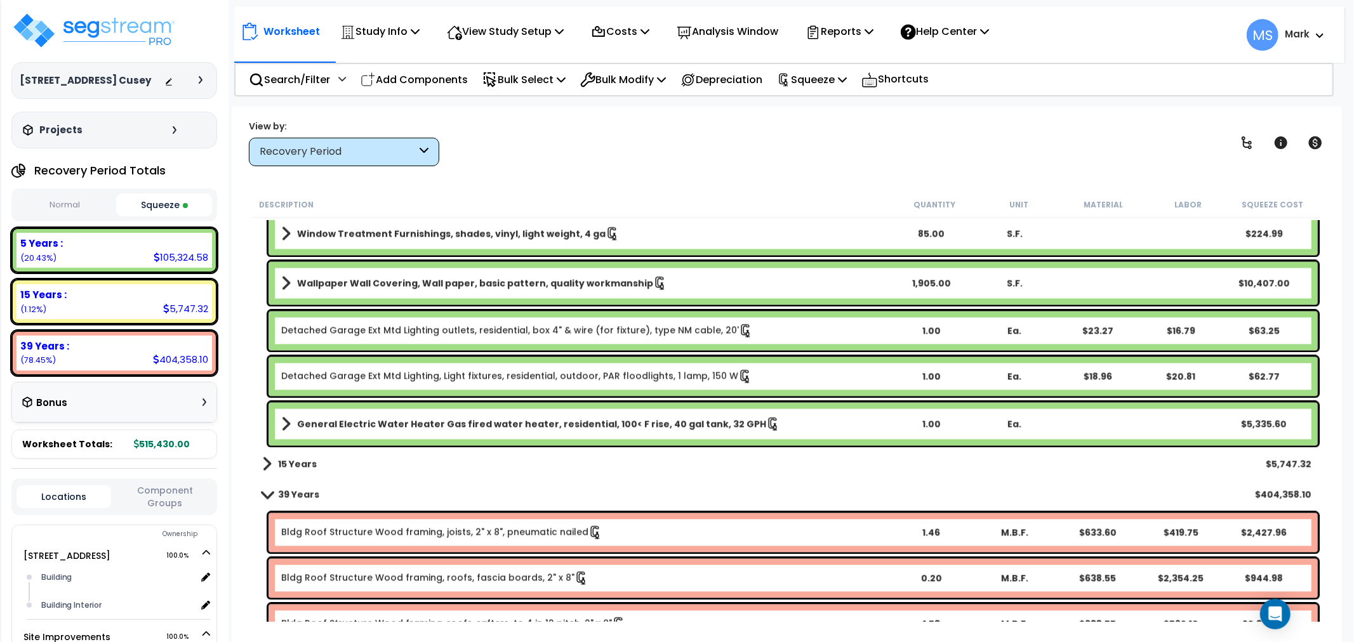
click at [311, 470] on link "15 Years" at bounding box center [289, 465] width 55 height 18
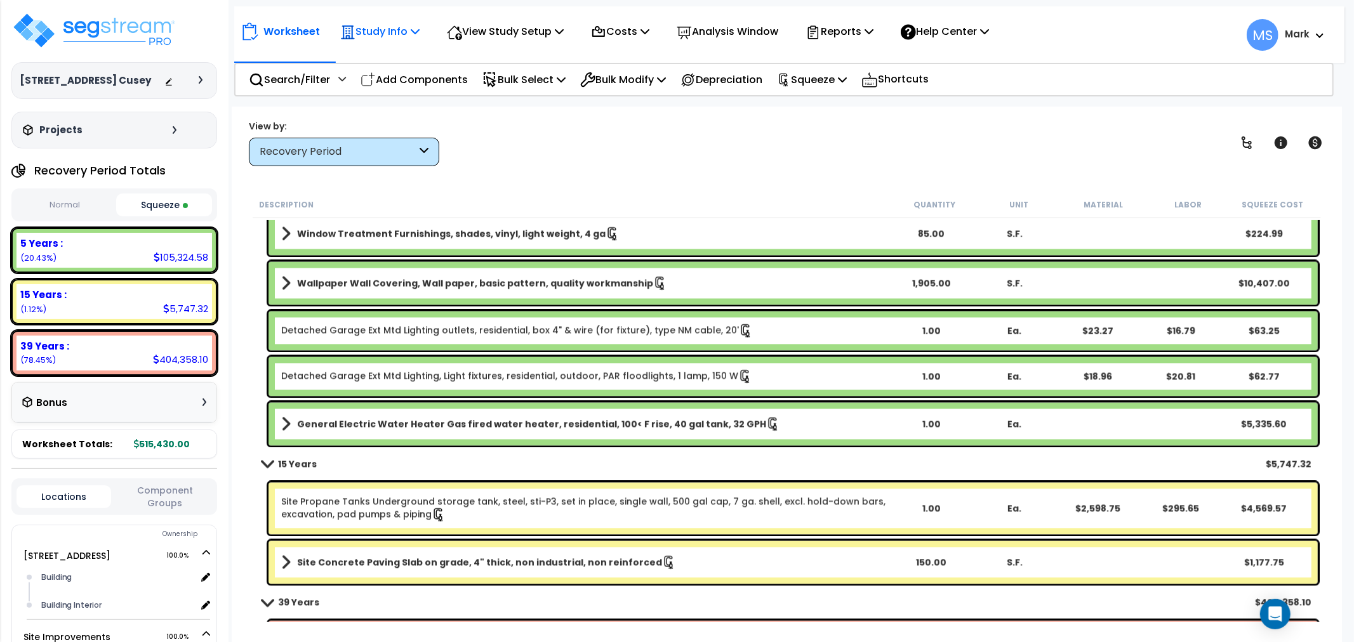
click at [387, 36] on p "Study Info" at bounding box center [379, 31] width 79 height 17
click at [389, 60] on link "Study Setup" at bounding box center [397, 60] width 126 height 25
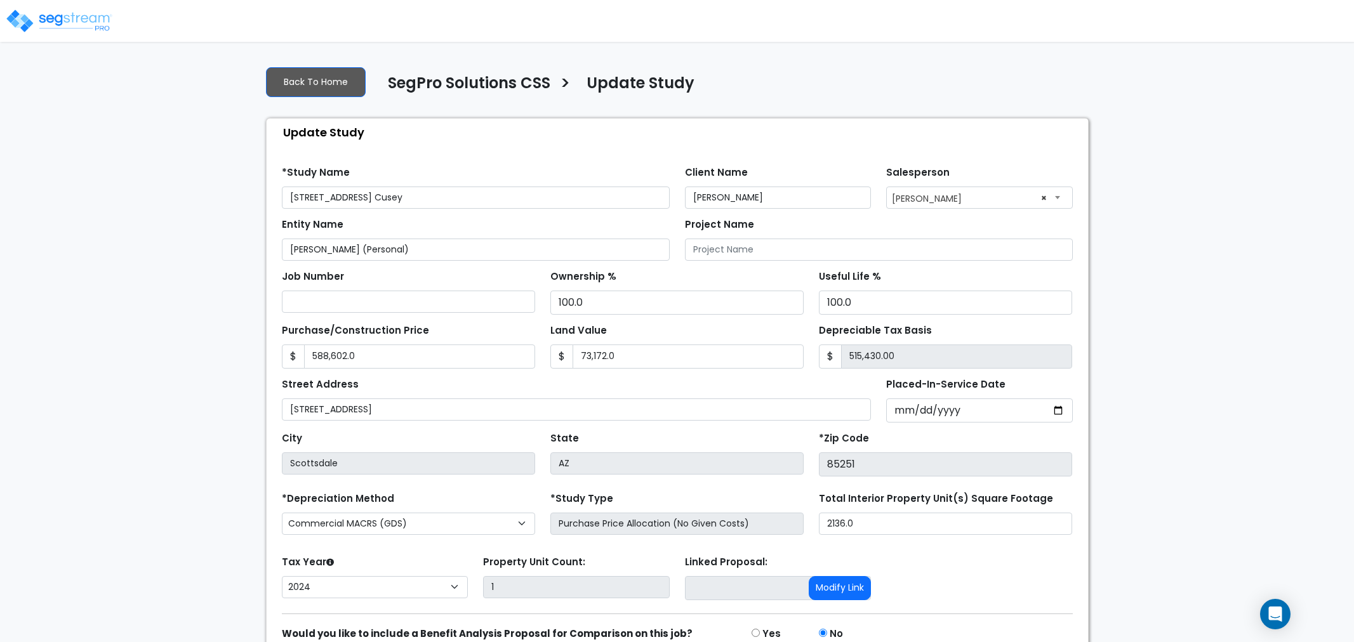
select select "2024"
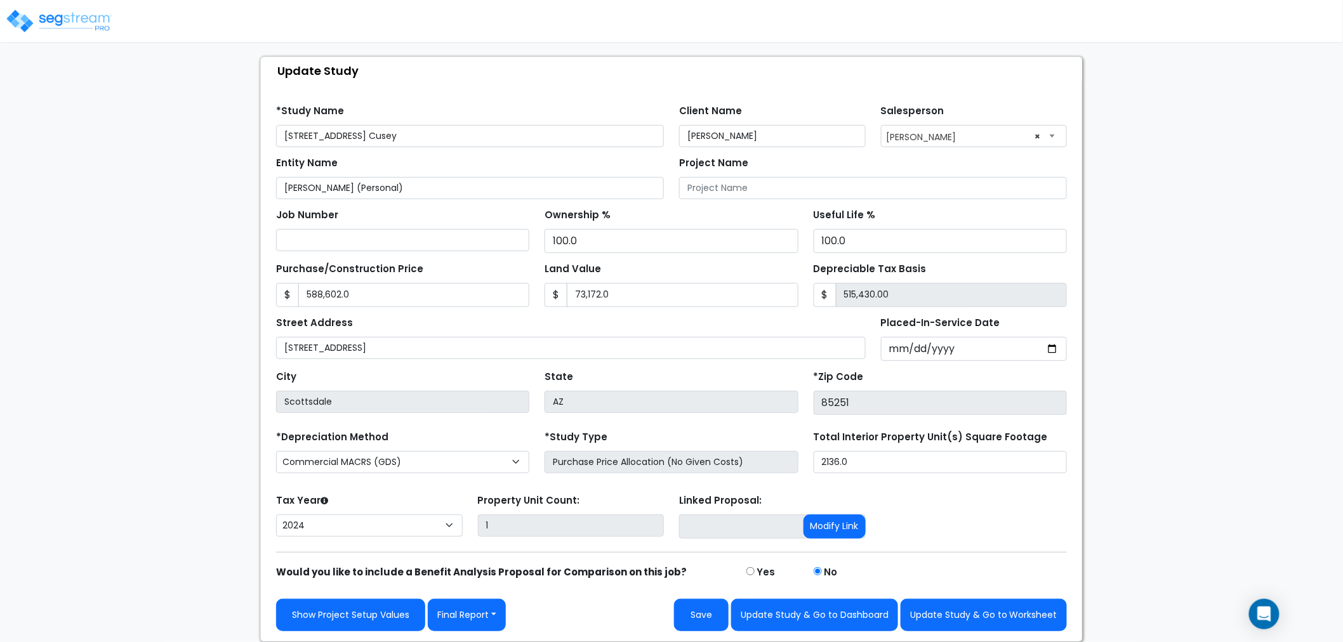
scroll to position [62, 0]
click at [897, 465] on input "2136.0" at bounding box center [940, 462] width 253 height 22
click at [858, 465] on input "2136.0" at bounding box center [940, 462] width 253 height 22
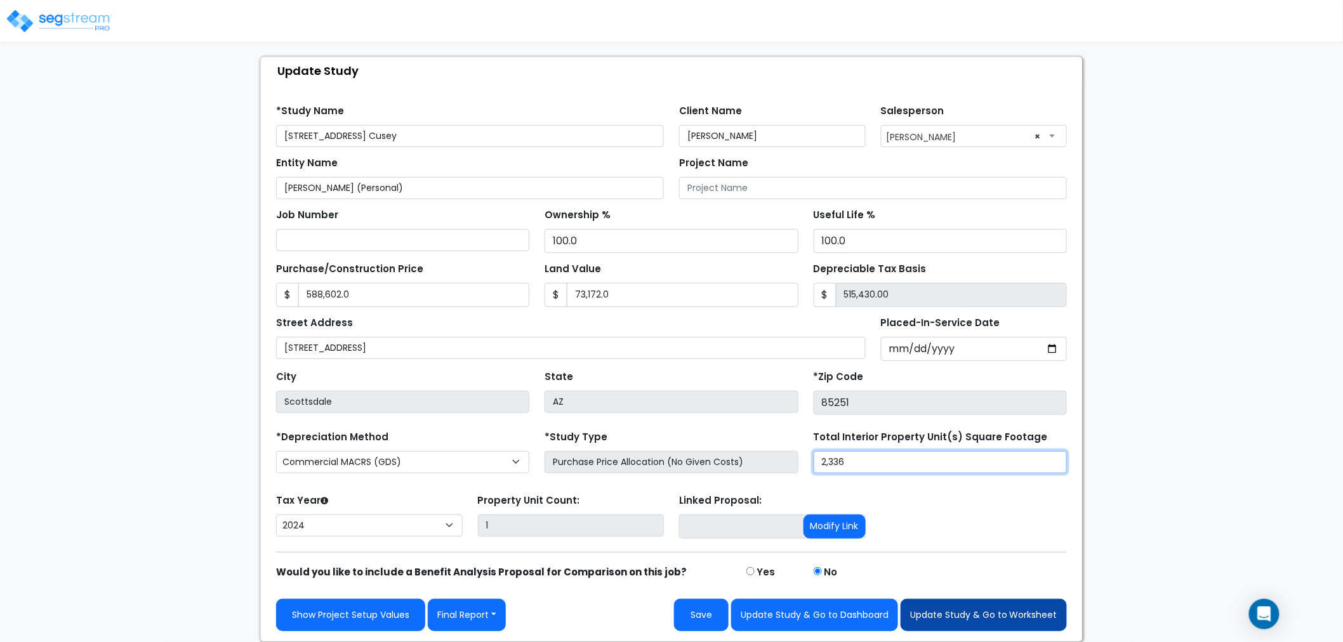
type input "2,336"
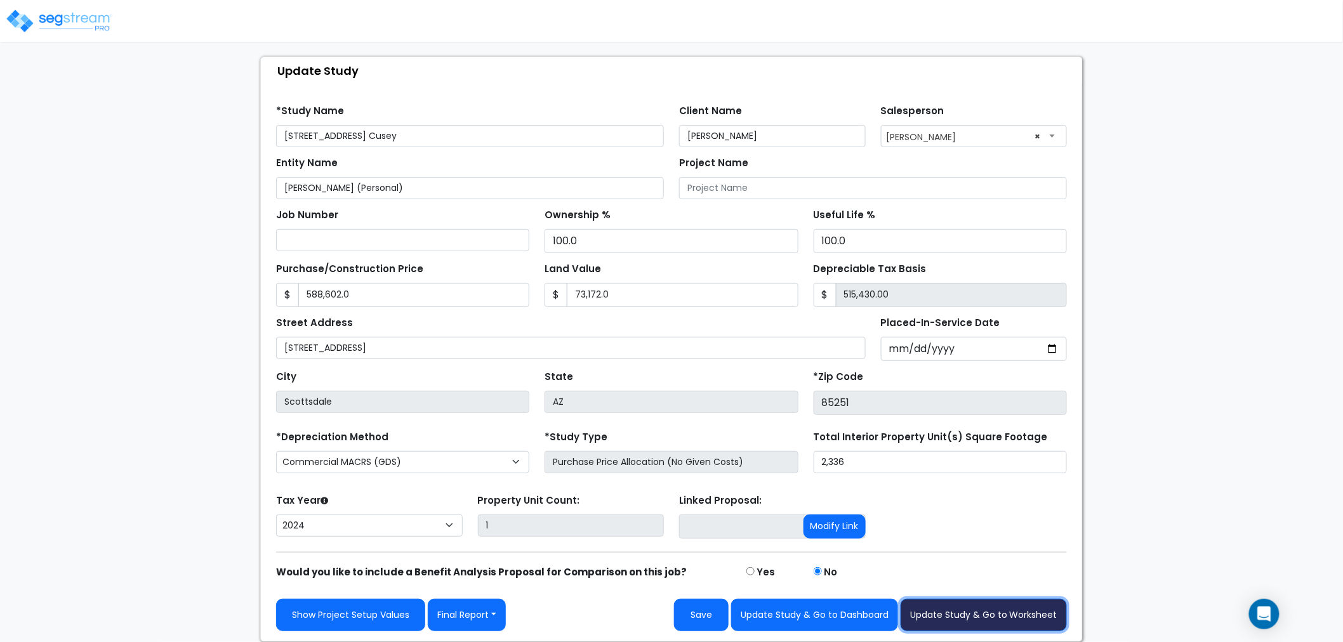
click at [1003, 605] on button "Update Study & Go to Worksheet" at bounding box center [984, 615] width 166 height 32
type input "588602"
type input "73172"
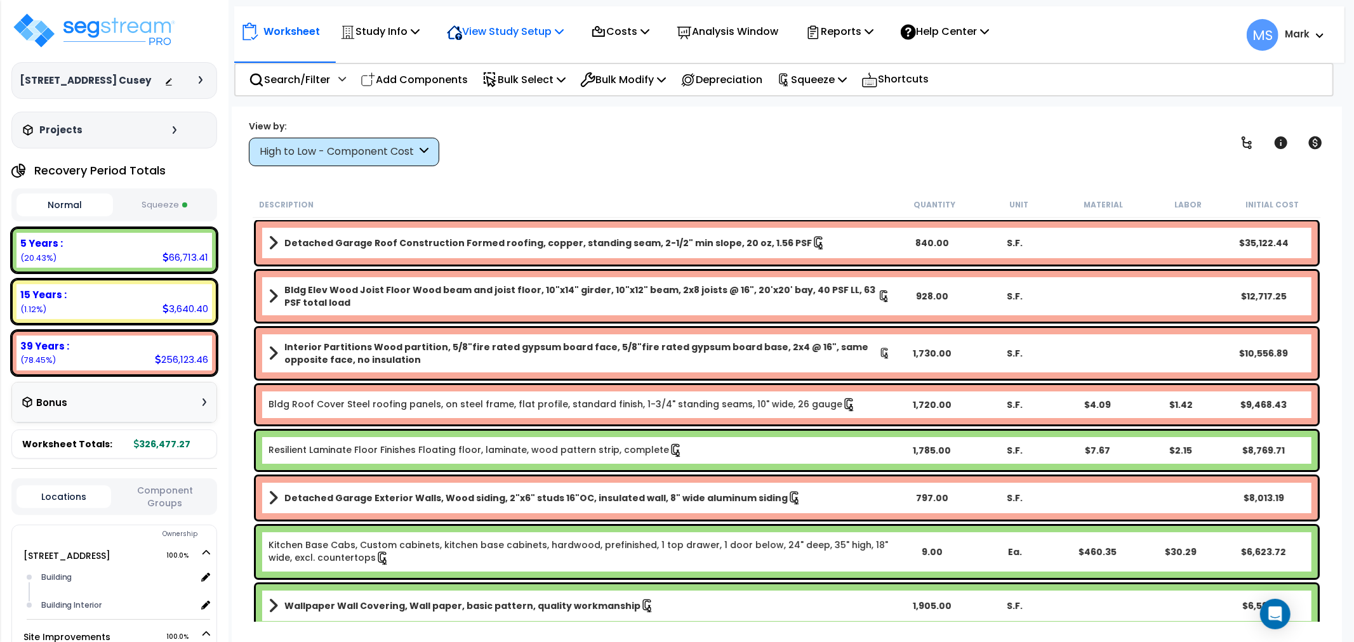
click at [534, 42] on div "View Study Setup" at bounding box center [505, 32] width 117 height 30
click at [529, 83] on link "View Questionnaire" at bounding box center [504, 86] width 126 height 25
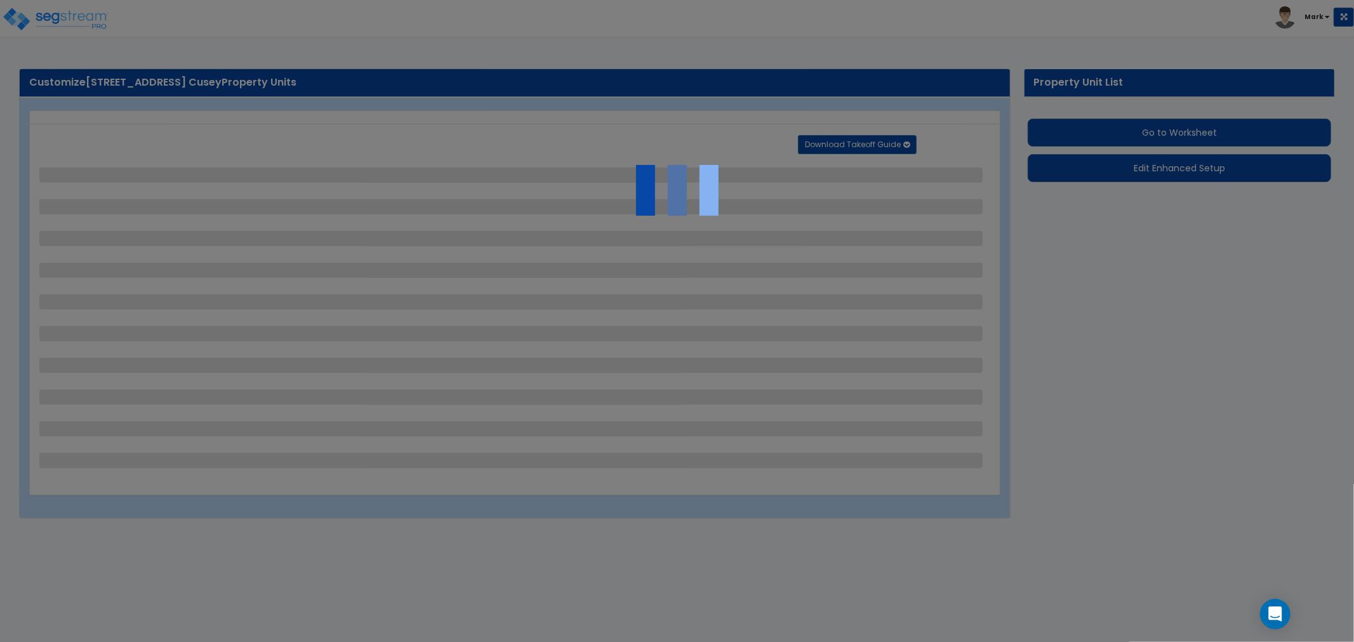
select select "2"
select select "1"
select select "5"
select select "1"
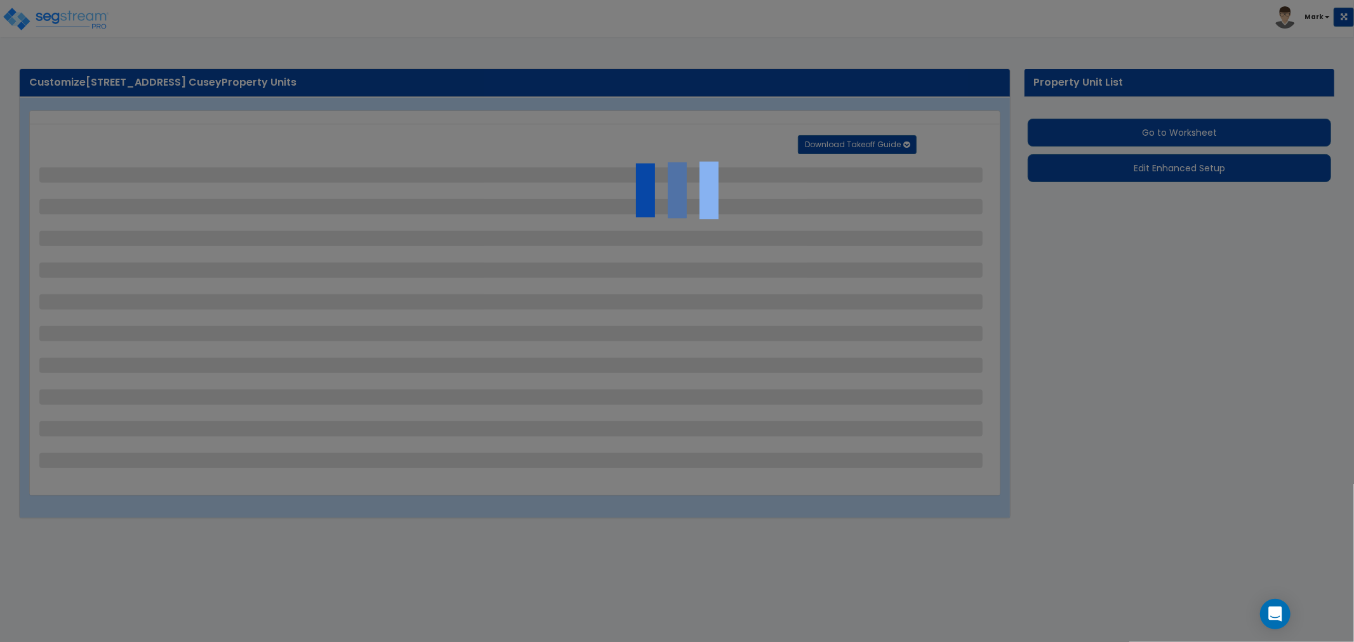
select select "1"
select select "2"
select select "1"
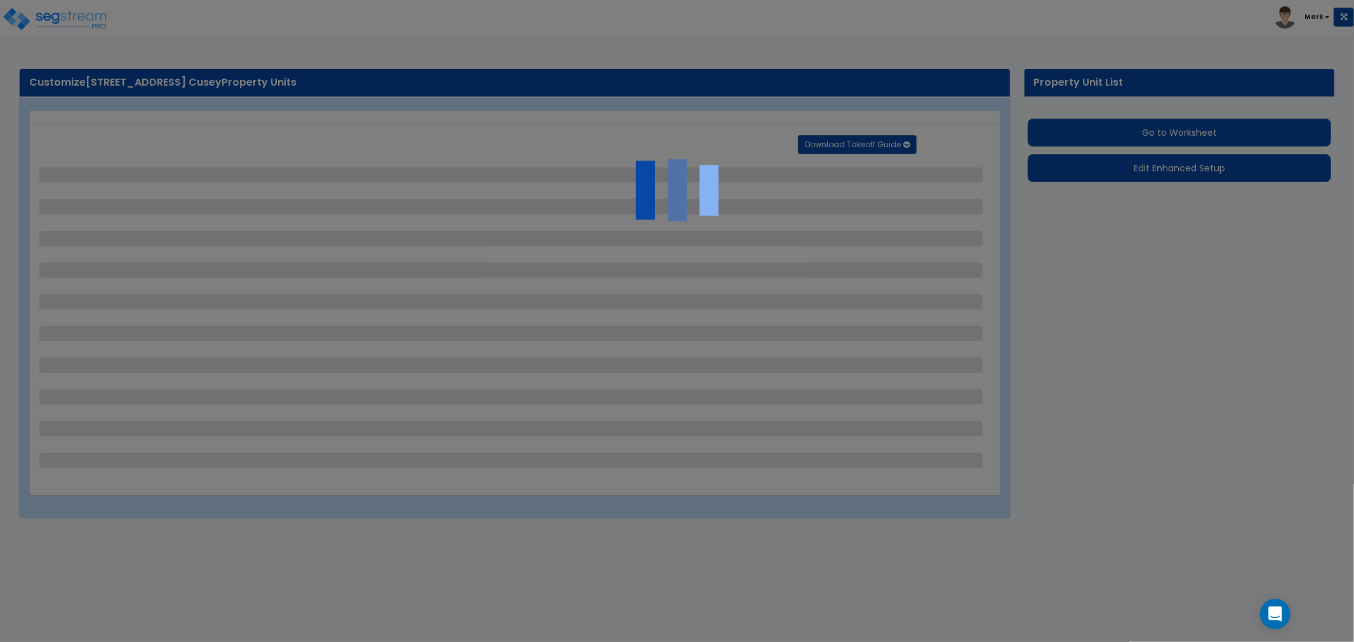
select select "1"
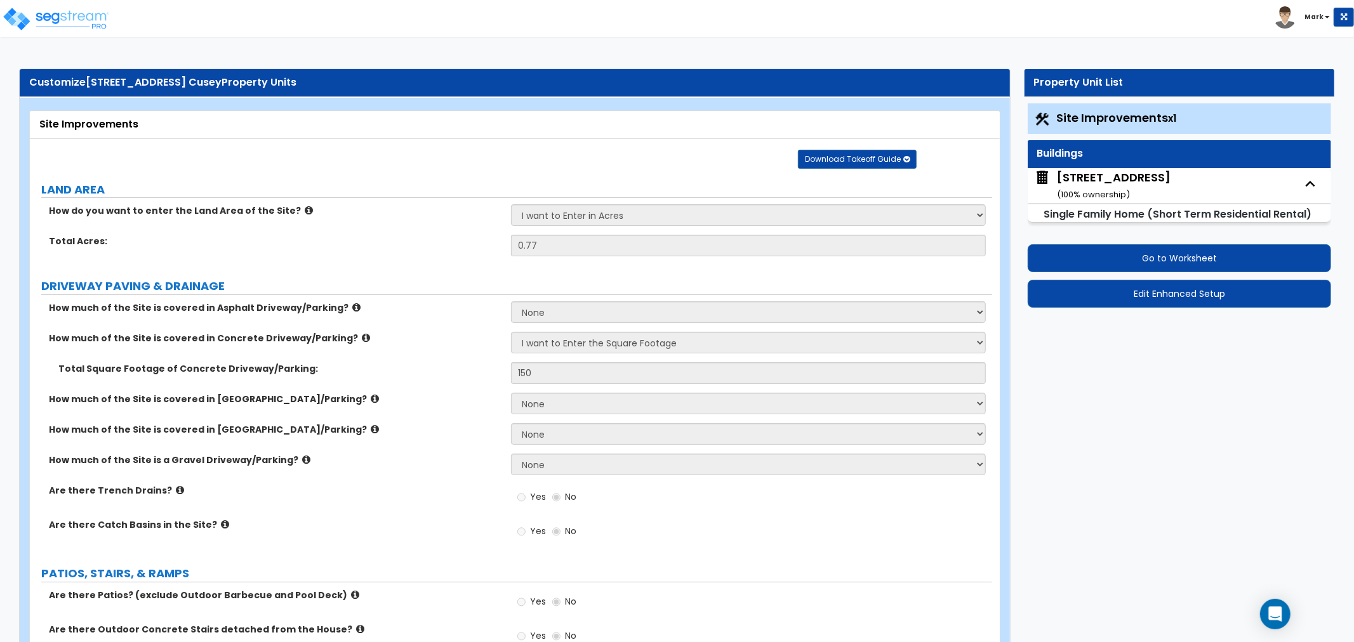
click at [1152, 180] on div "[STREET_ADDRESS] ( 100 % ownership)" at bounding box center [1114, 185] width 114 height 32
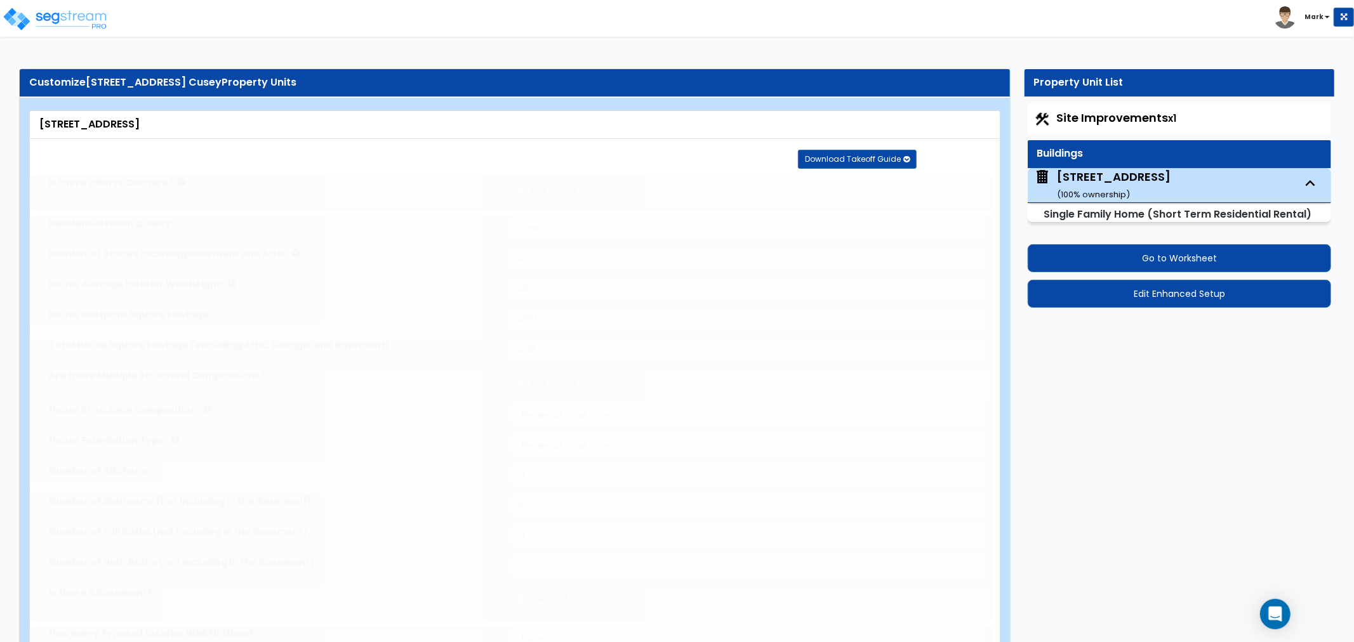
select select "2"
type input "2"
type input "20"
type input "1208"
type input "2136"
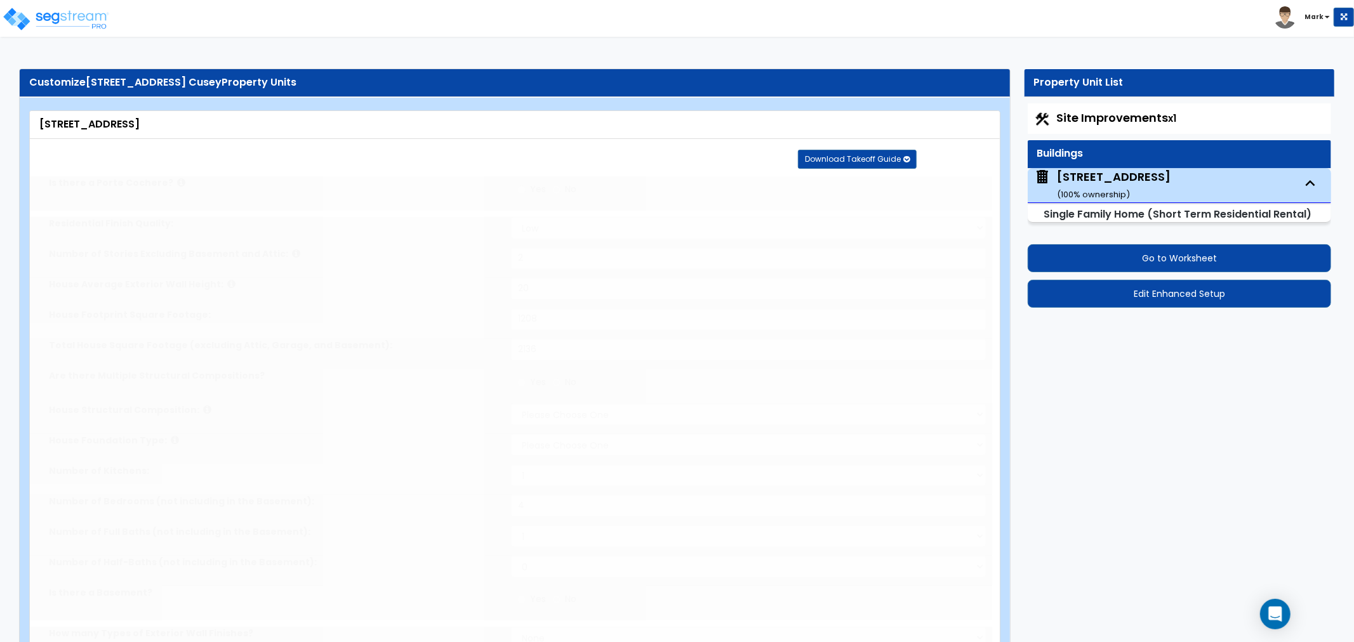
select select "7"
select select "3"
type input "4"
select select "2"
select select "1"
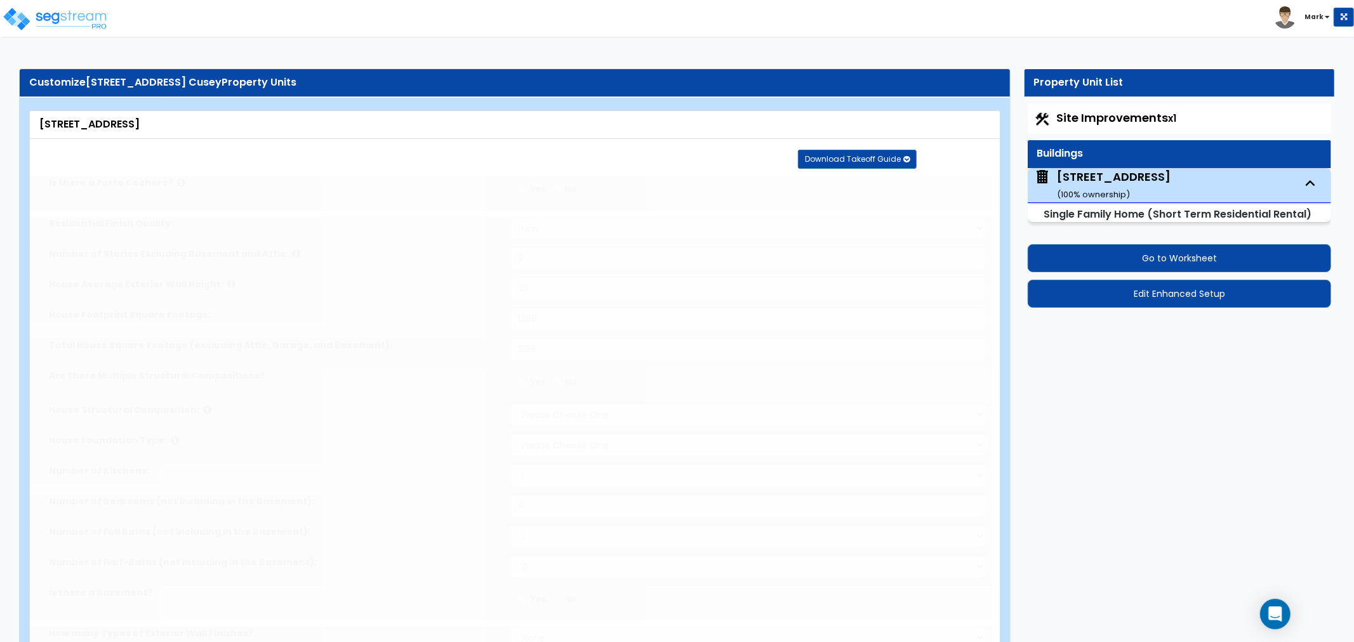
select select "4"
select select "1"
select select "5"
radio input "true"
select select "1"
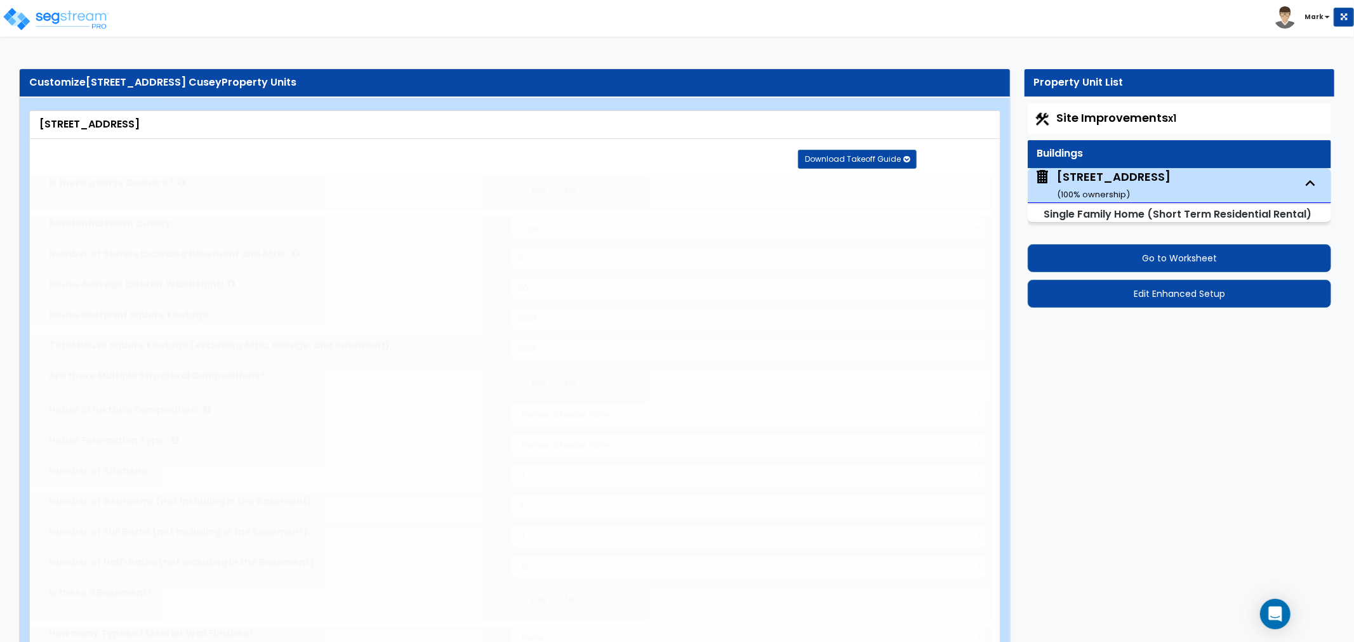
type input "100"
select select "5"
select select "1"
select select "3"
radio input "true"
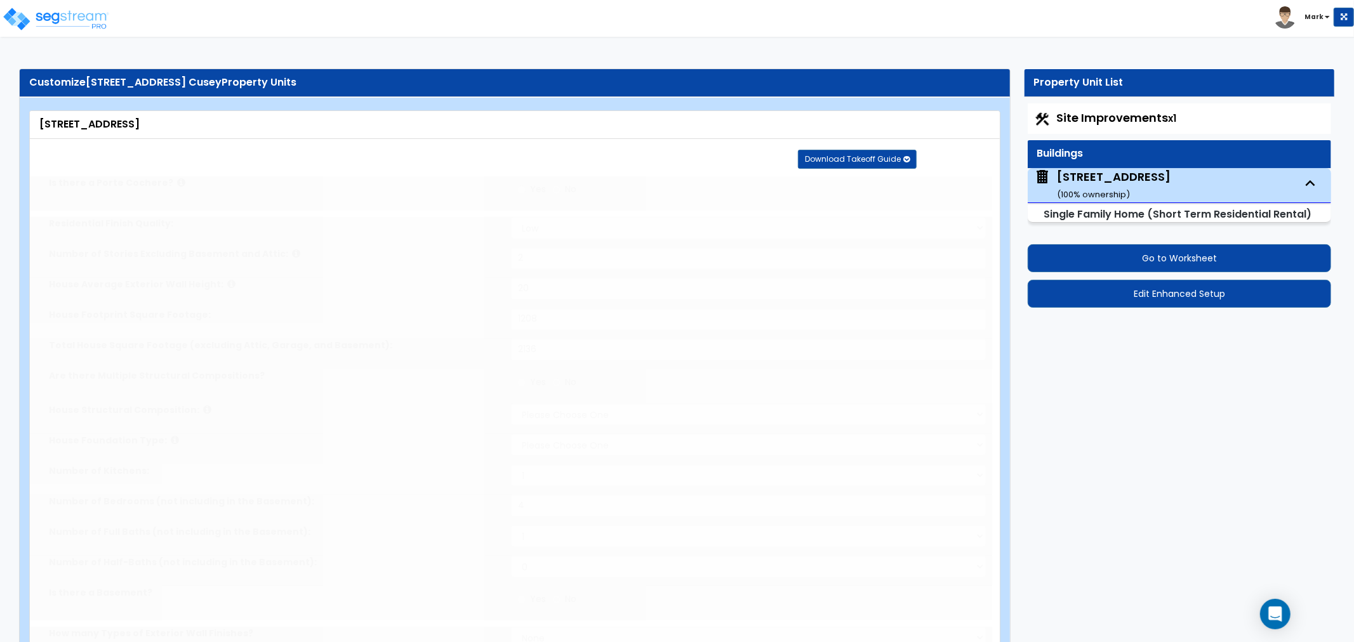
type input "1"
radio input "true"
type input "2"
select select "1"
radio input "true"
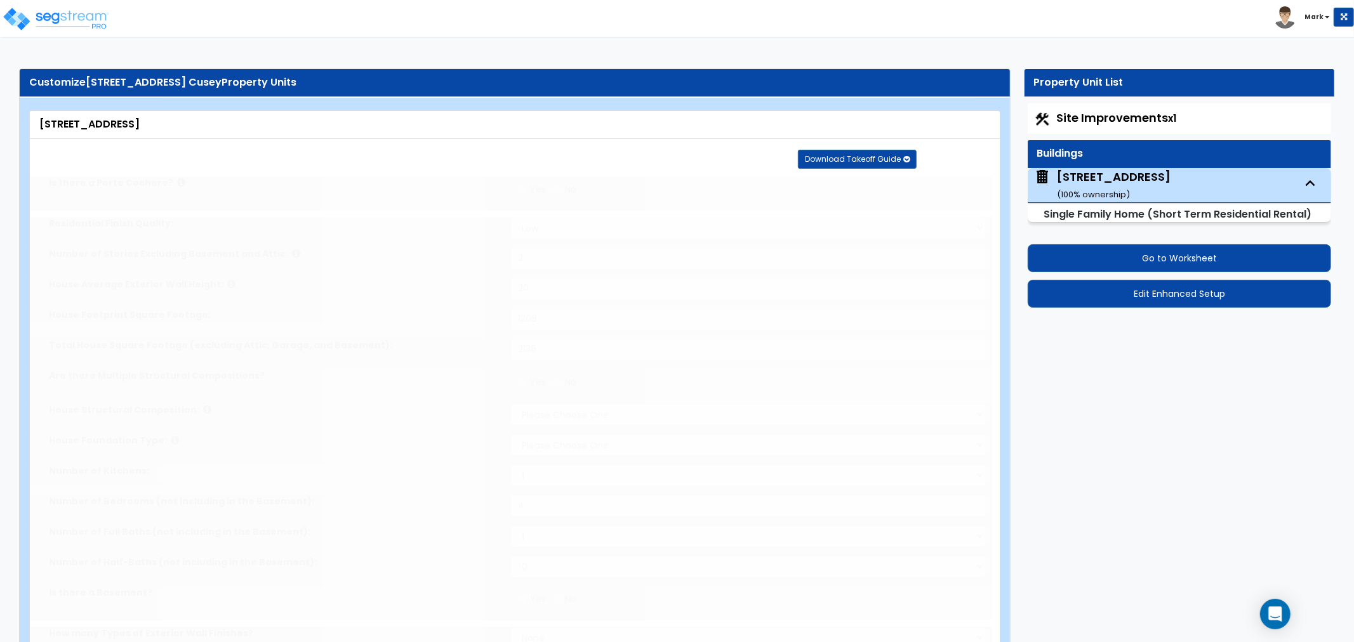
type input "5"
radio input "true"
type input "4"
select select "2"
type input "90"
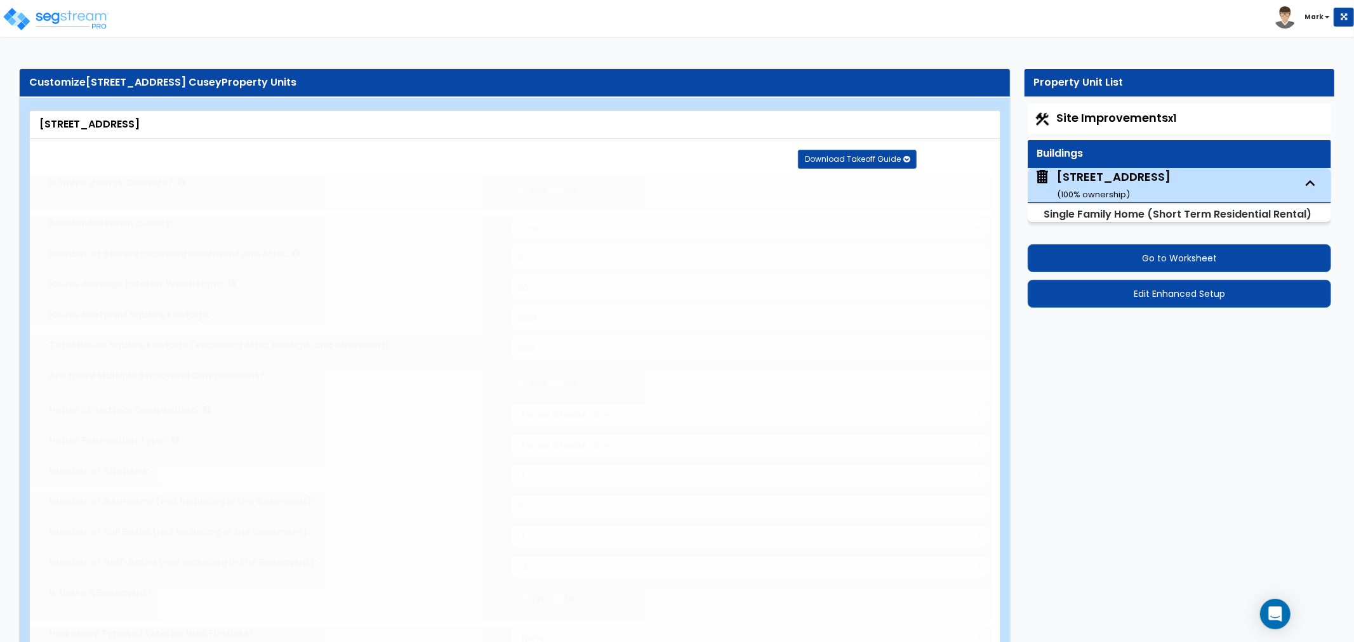
select select "3"
radio input "true"
type input "150"
radio input "true"
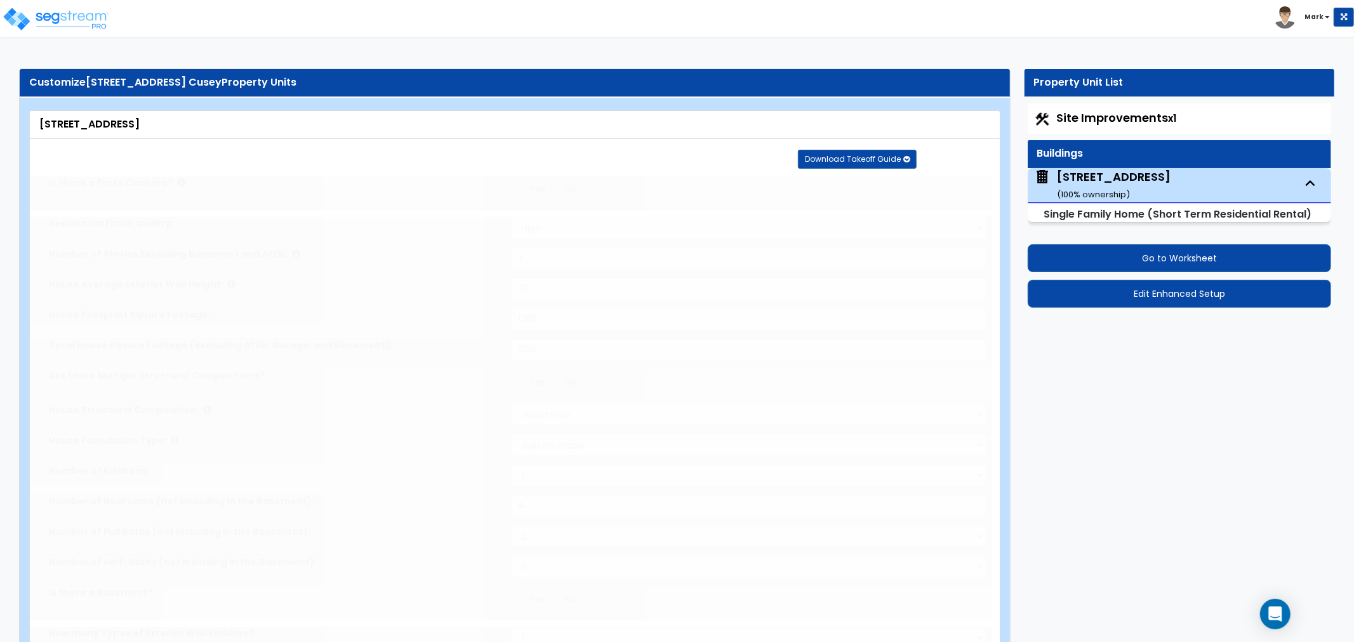
select select "3"
radio input "true"
select select "6"
type input "500"
radio input "true"
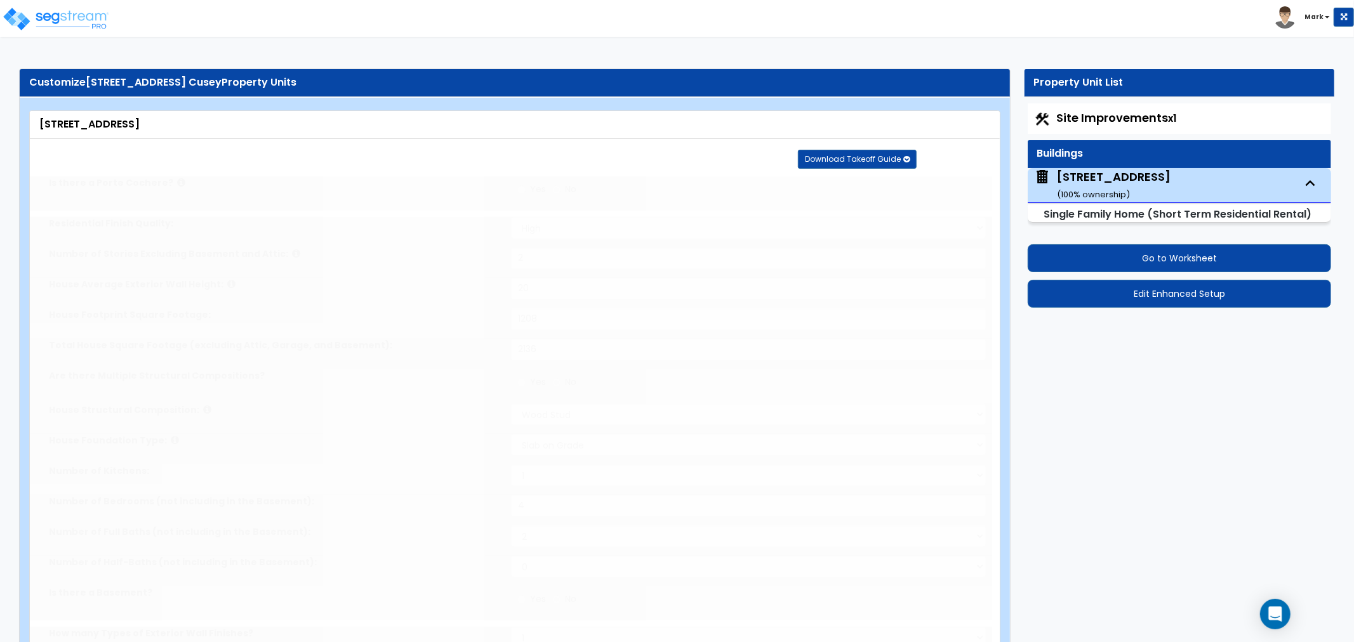
select select "1"
select select "2"
select select "1"
select select "3"
select select "2"
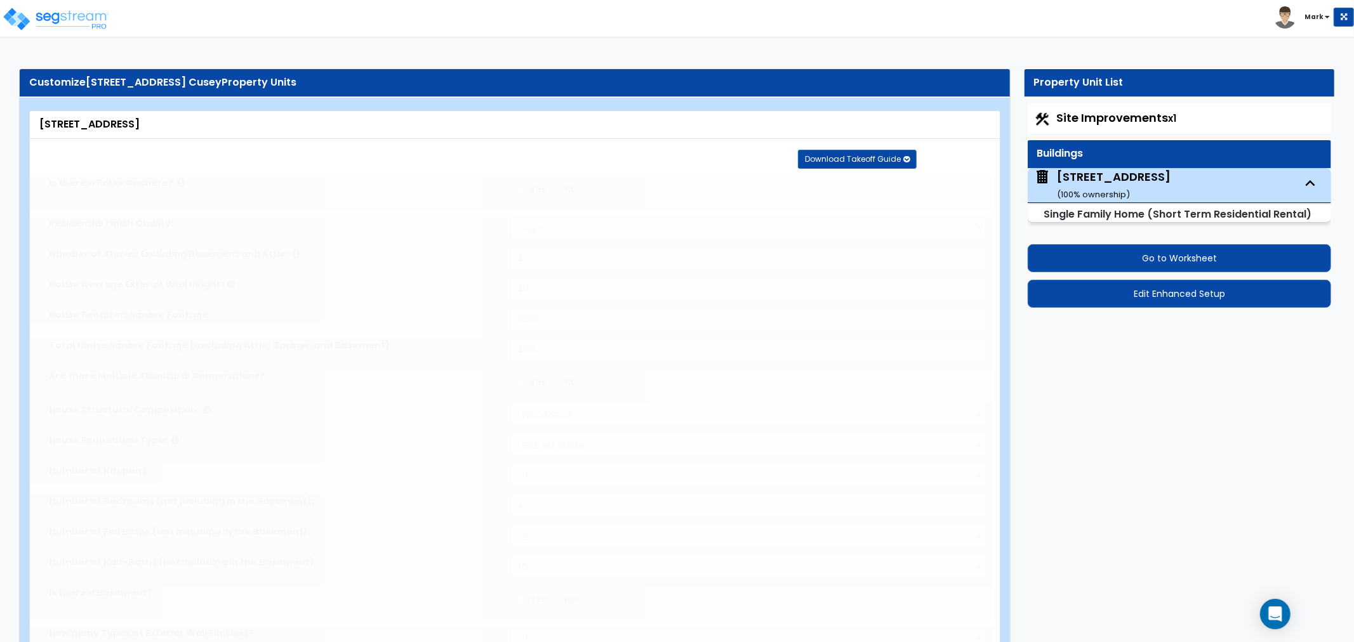
select select "1"
select select "2"
radio input "true"
type input "1"
radio input "true"
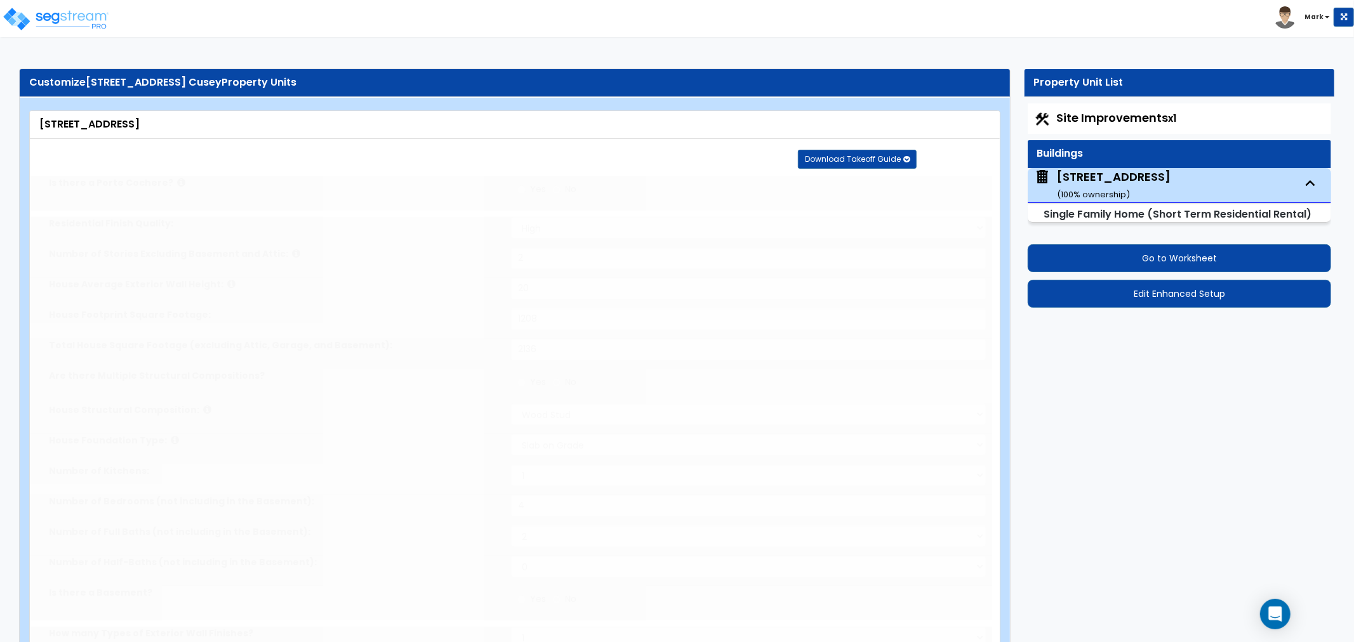
radio input "true"
type input "85"
select select "3"
radio input "true"
type input "1"
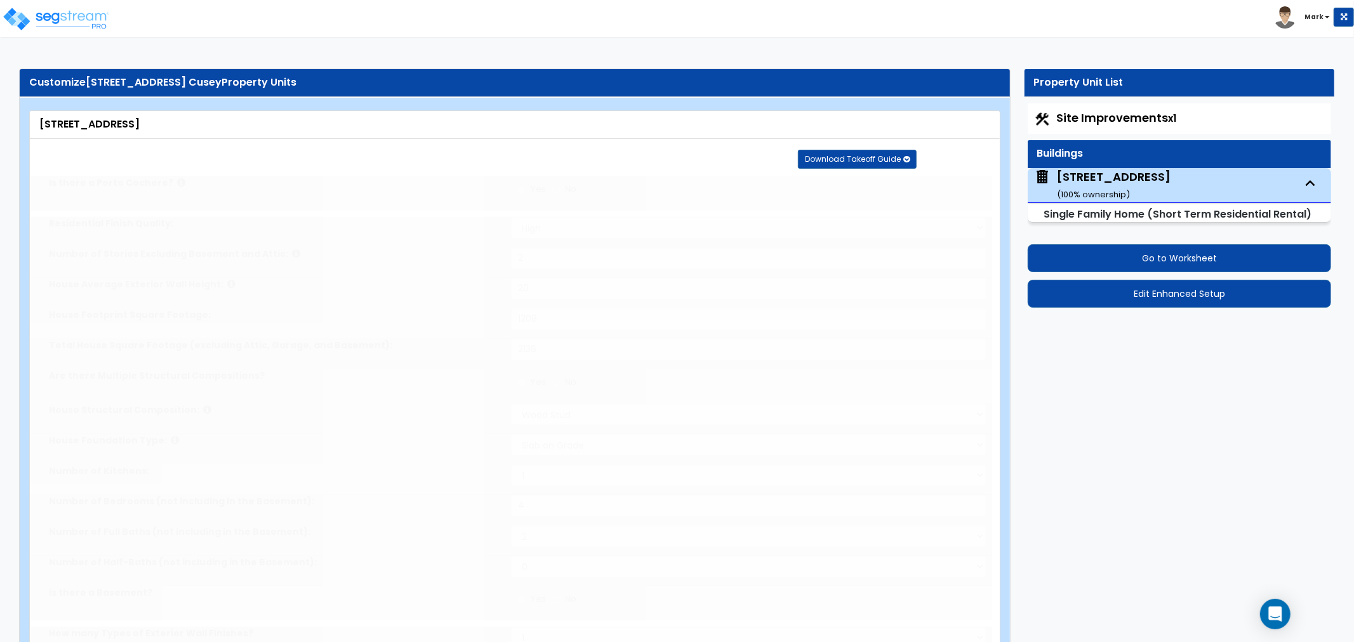
select select "3"
select select "1"
radio input "true"
type input "1"
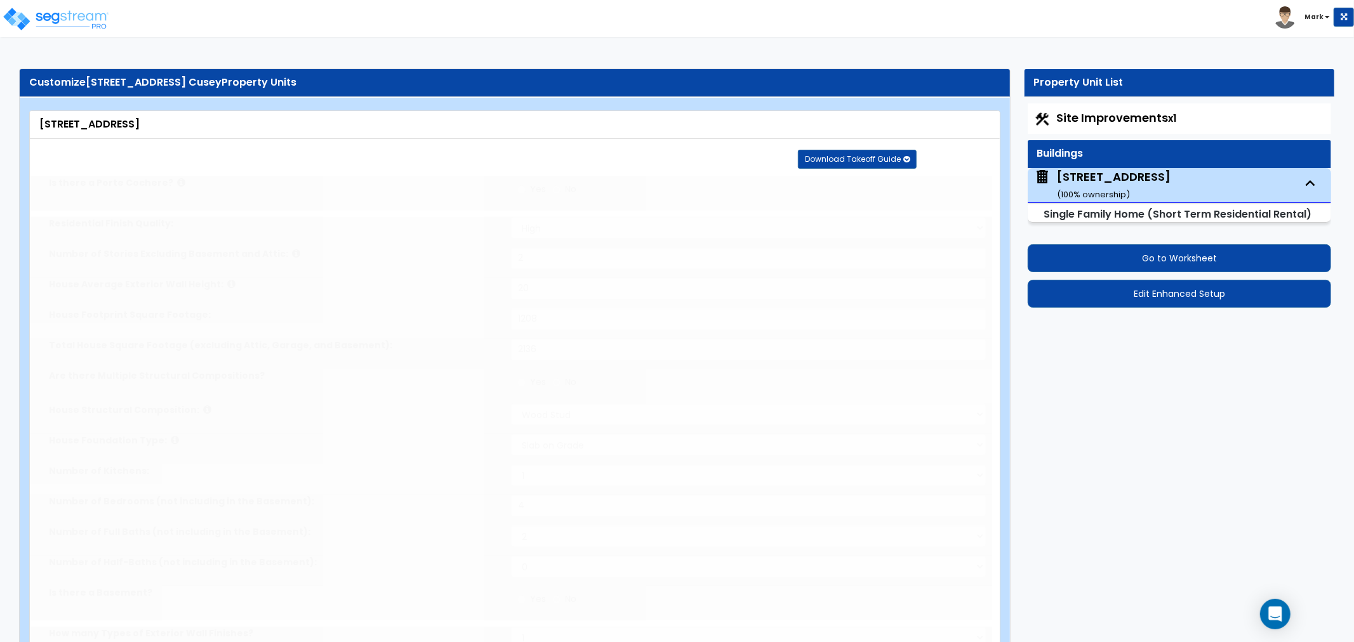
select select "1"
select select "2"
select select "3"
type input "1"
select select "2"
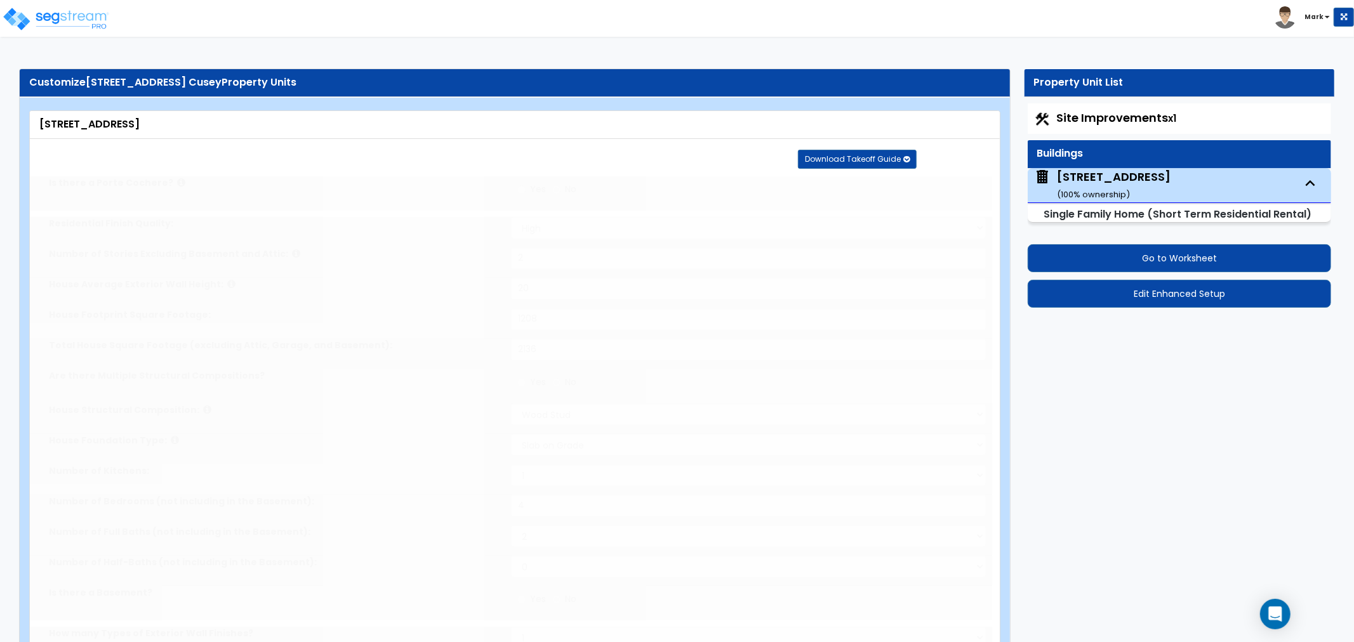
select select "3"
select select "1"
select select "2"
select select "1"
select select "3"
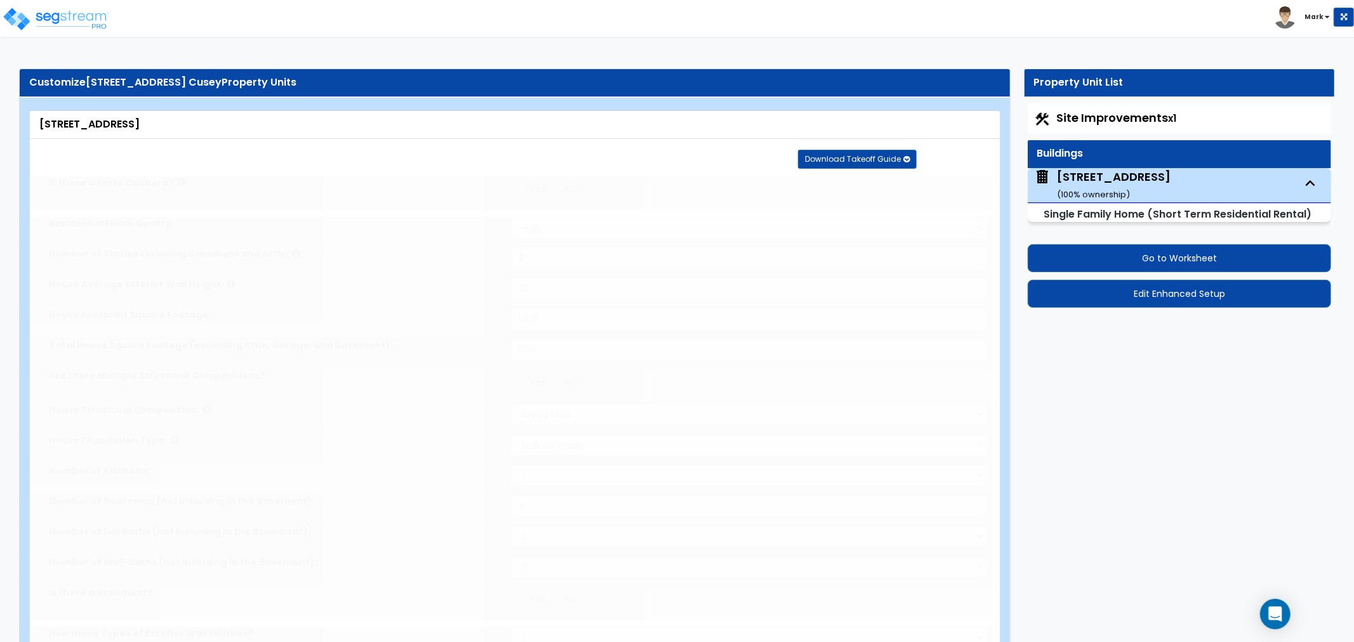
type input "1"
select select "2"
select select "3"
select select "2"
select select "1"
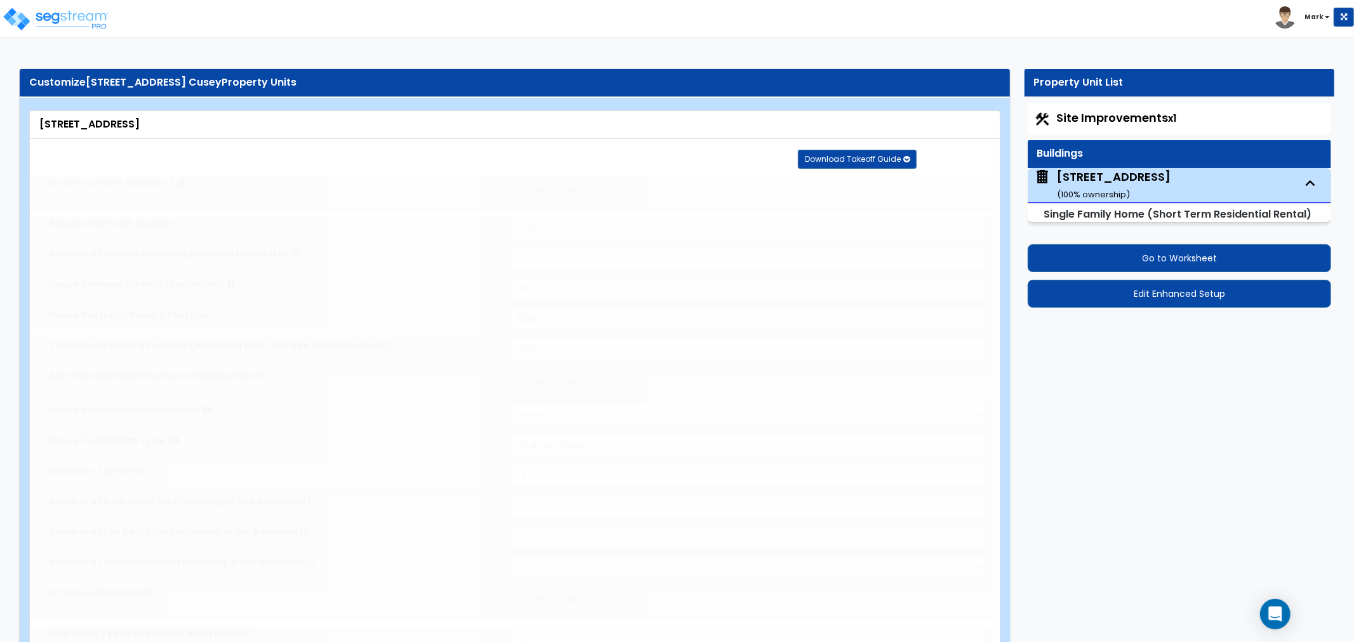
type input "14"
type input "8"
select select "2"
radio input "true"
type input "24"
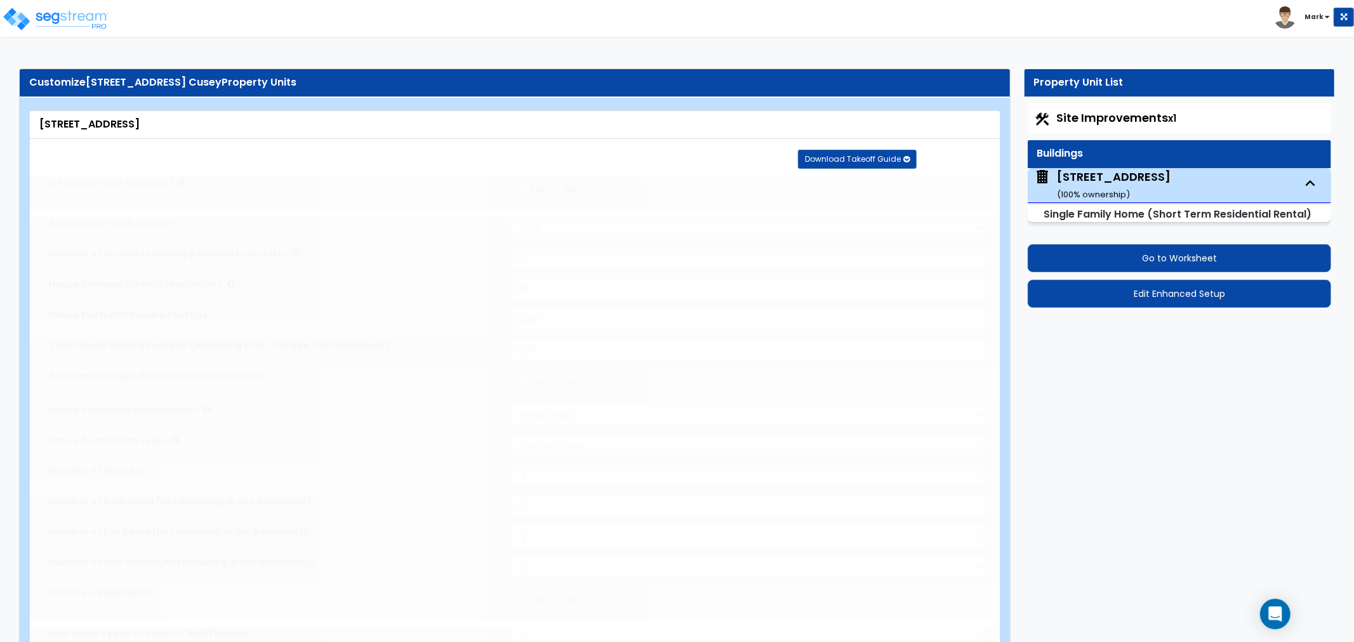
select select "6"
select select "1"
select select "2"
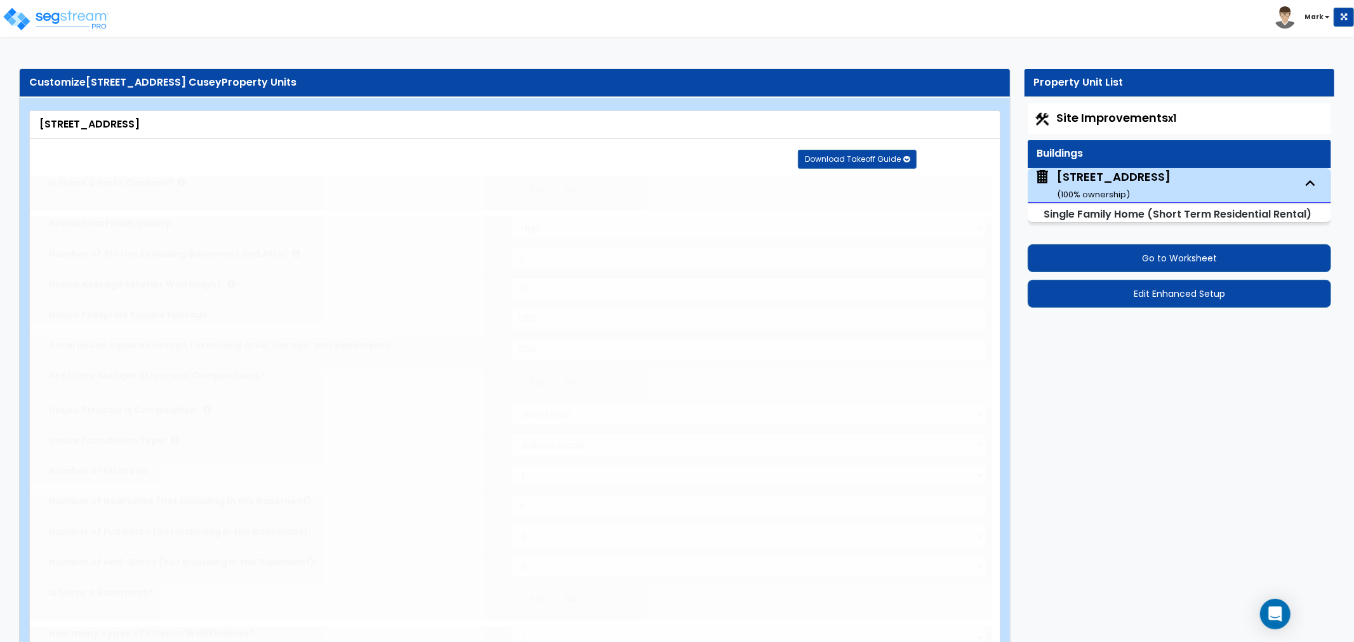
radio input "true"
type input "1"
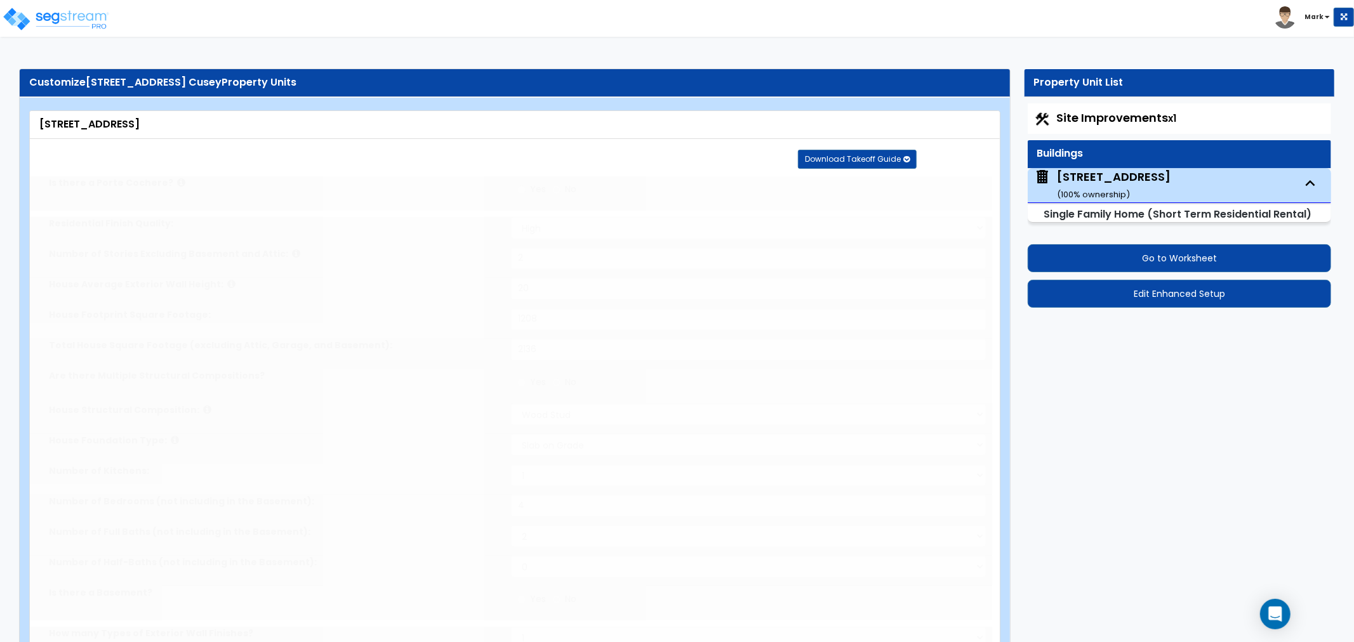
radio input "true"
select select "2"
radio input "true"
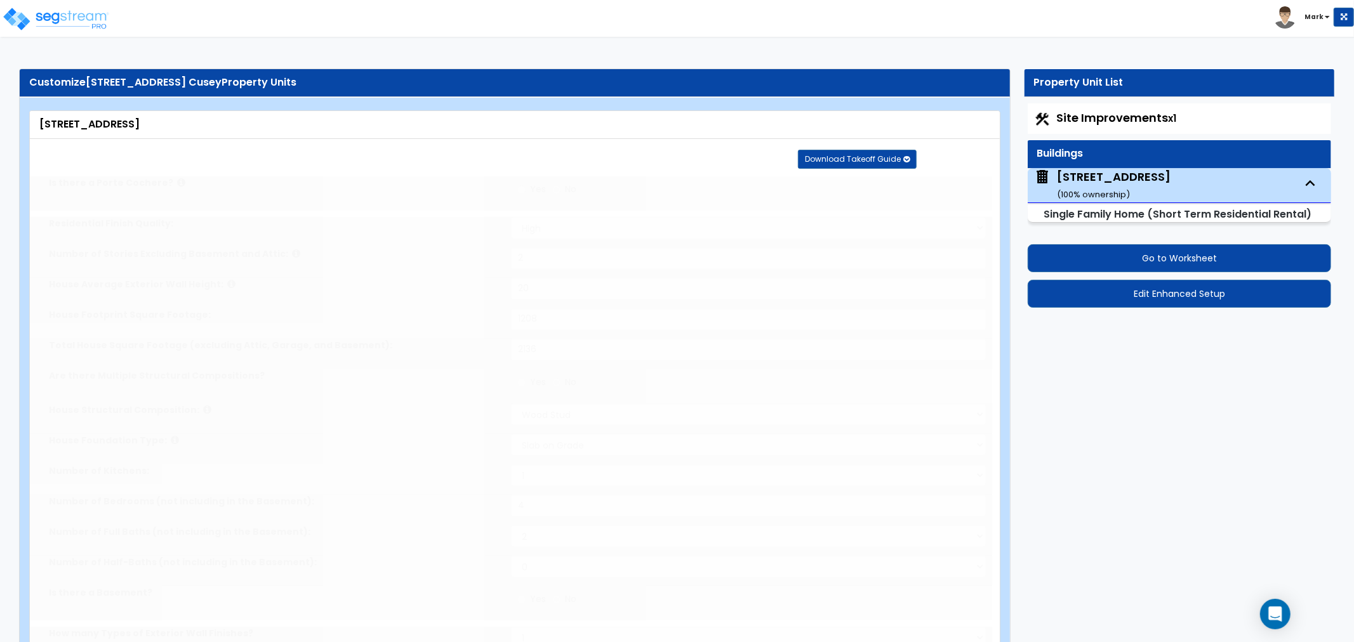
radio input "true"
select select "2"
select select "4"
select select "2"
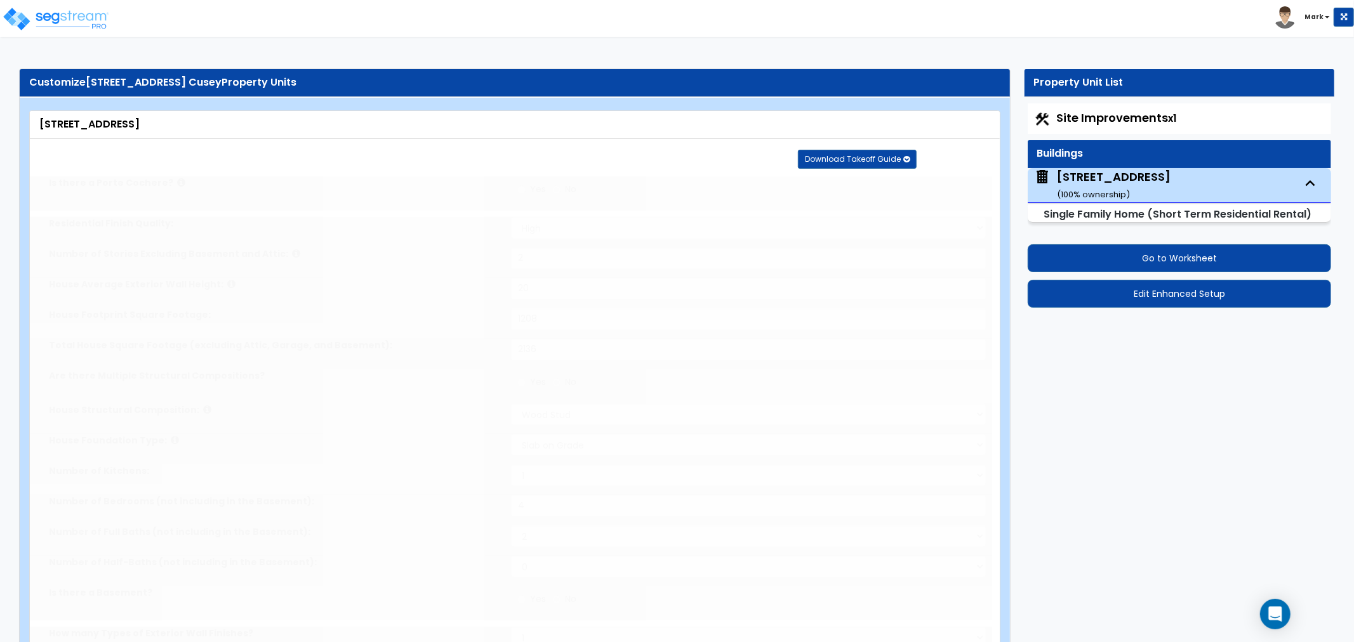
select select "2"
type input "4"
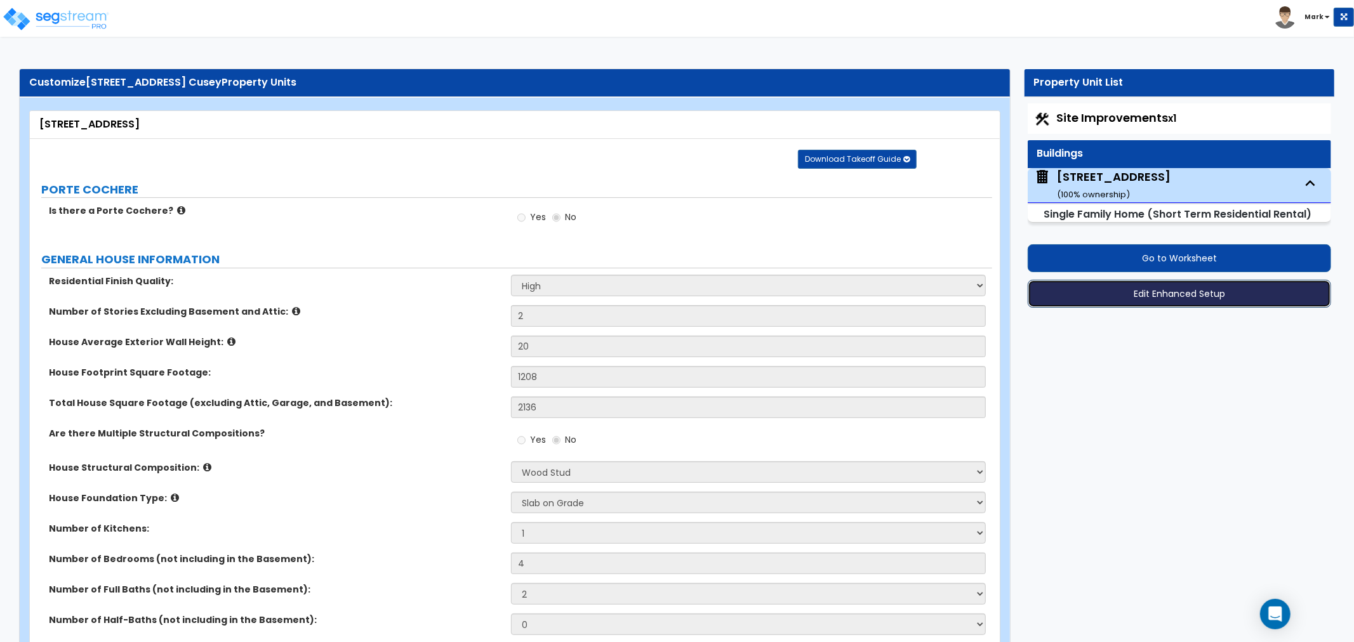
click at [1140, 290] on button "Edit Enhanced Setup" at bounding box center [1179, 294] width 303 height 28
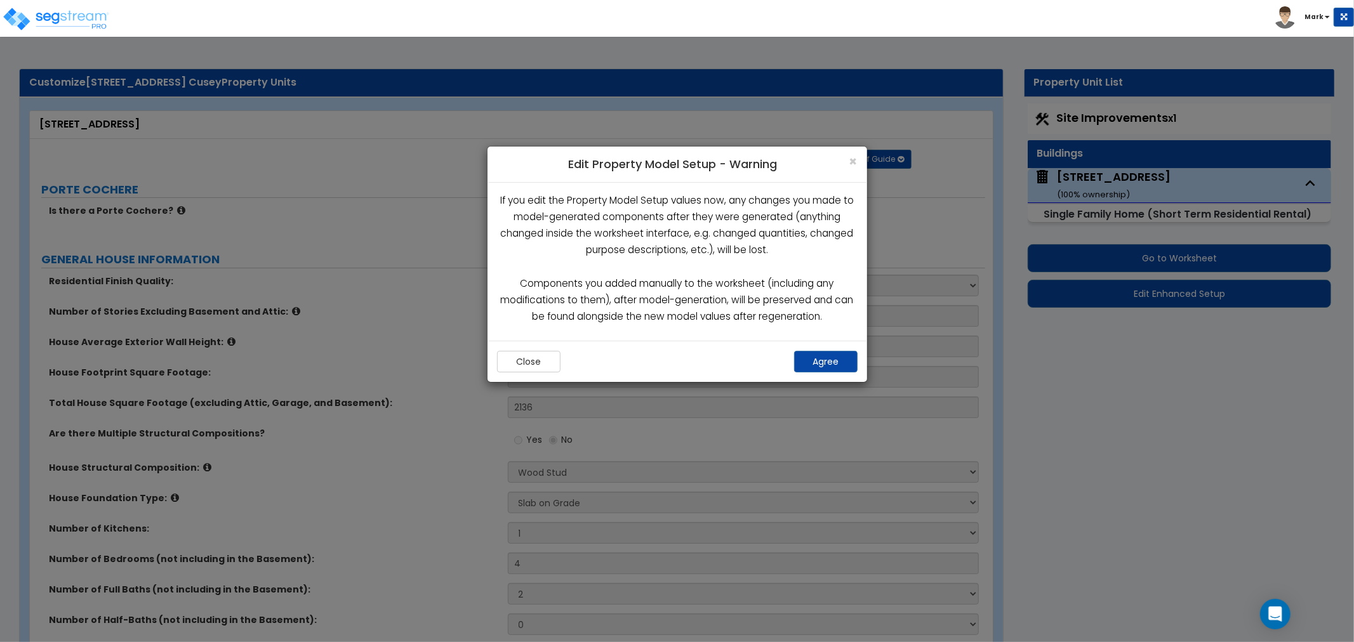
click at [836, 347] on div "Close Agree" at bounding box center [677, 361] width 380 height 41
click at [835, 357] on button "Agree" at bounding box center [825, 362] width 63 height 22
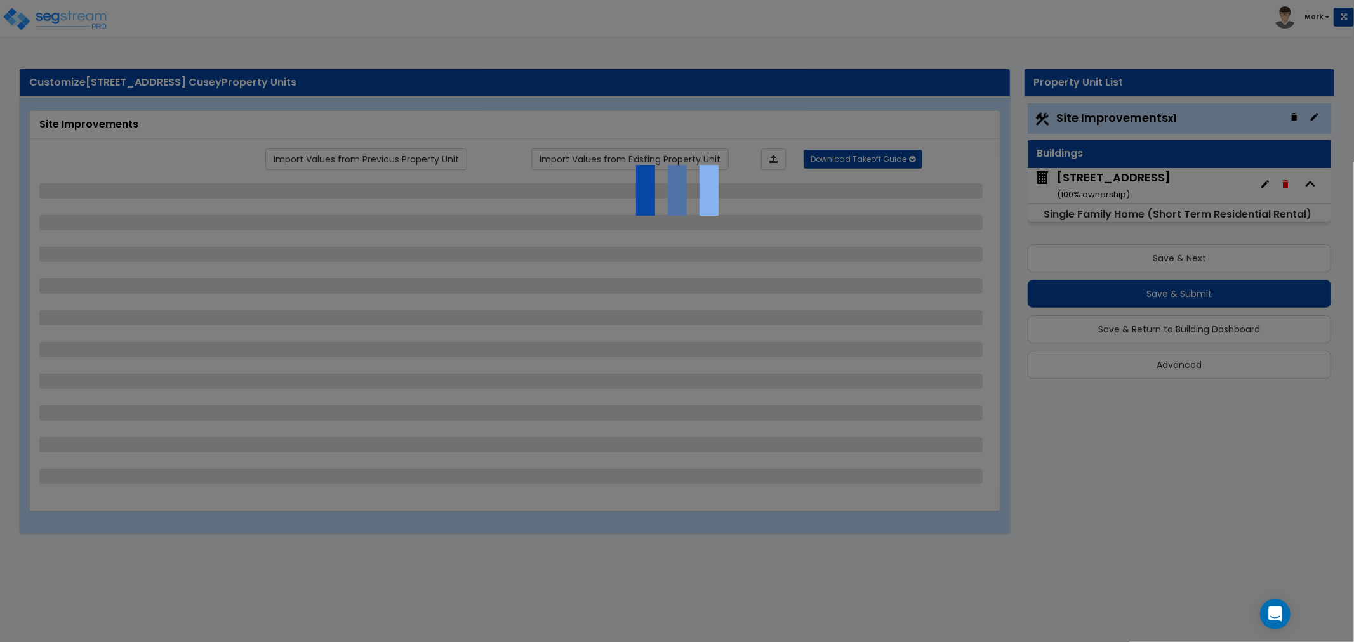
select select "2"
select select "1"
select select "5"
select select "1"
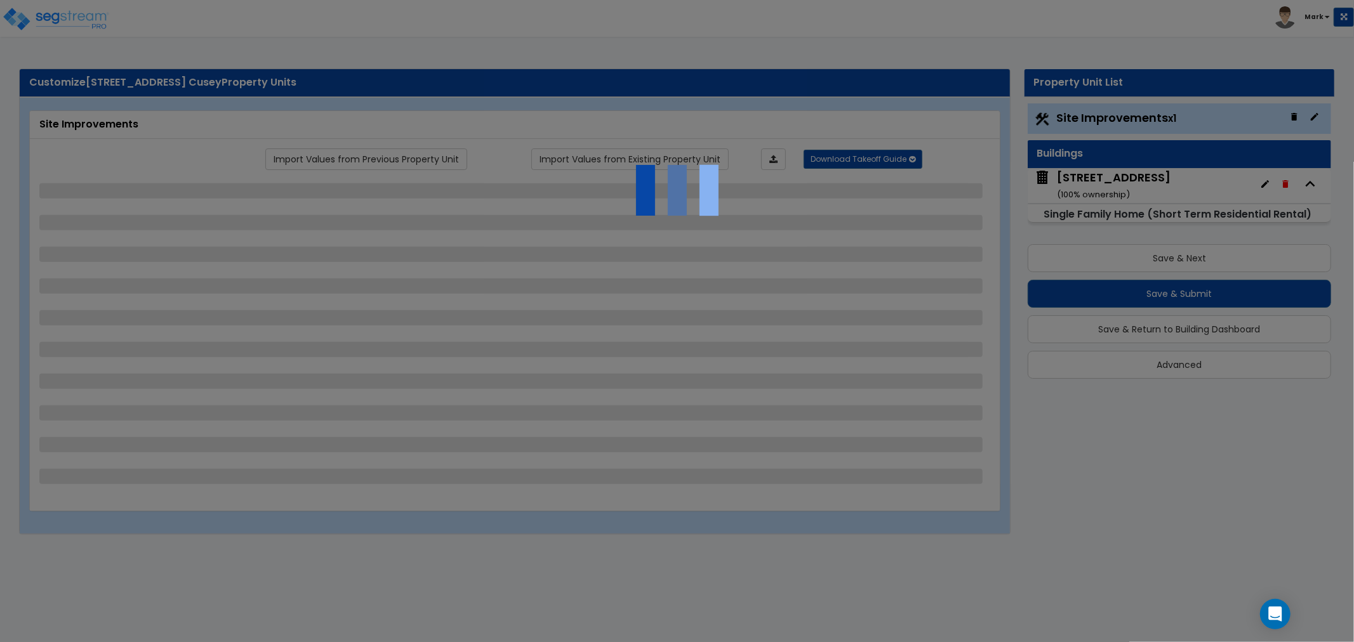
select select "1"
select select "2"
select select "1"
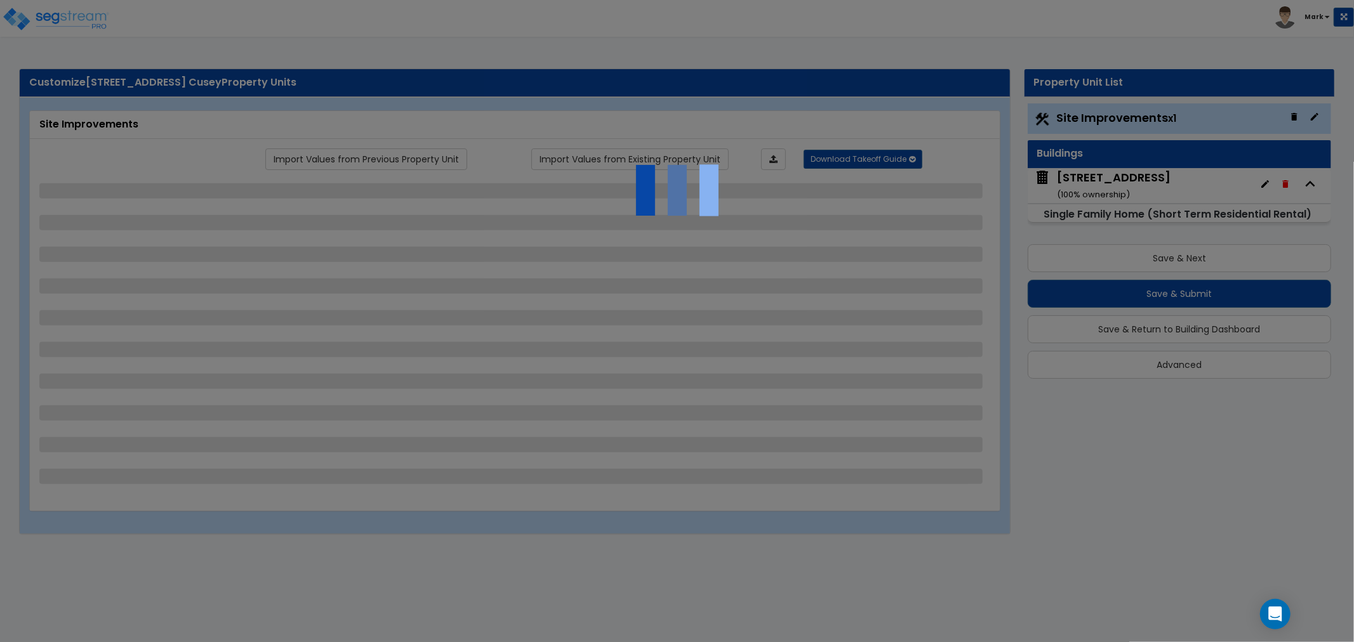
select select "1"
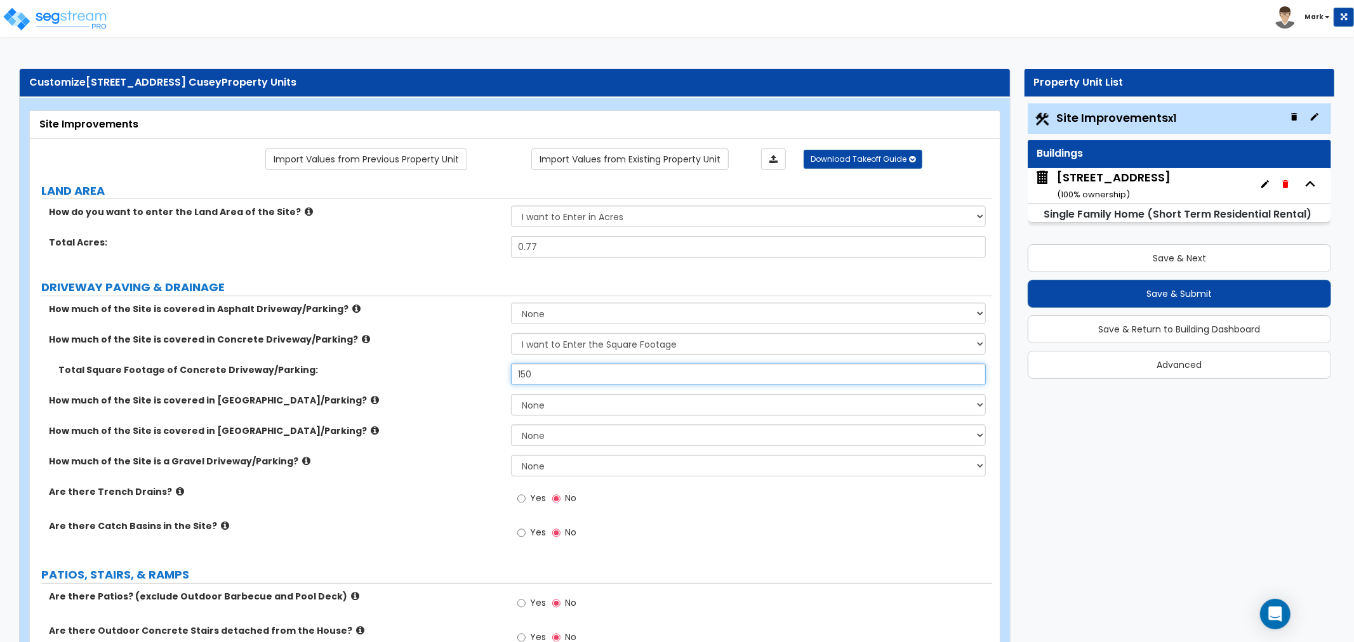
click at [571, 373] on input "150" at bounding box center [748, 375] width 475 height 22
click at [1108, 187] on div "6491 S Keystone Lane ( 100 % ownership)" at bounding box center [1114, 185] width 114 height 32
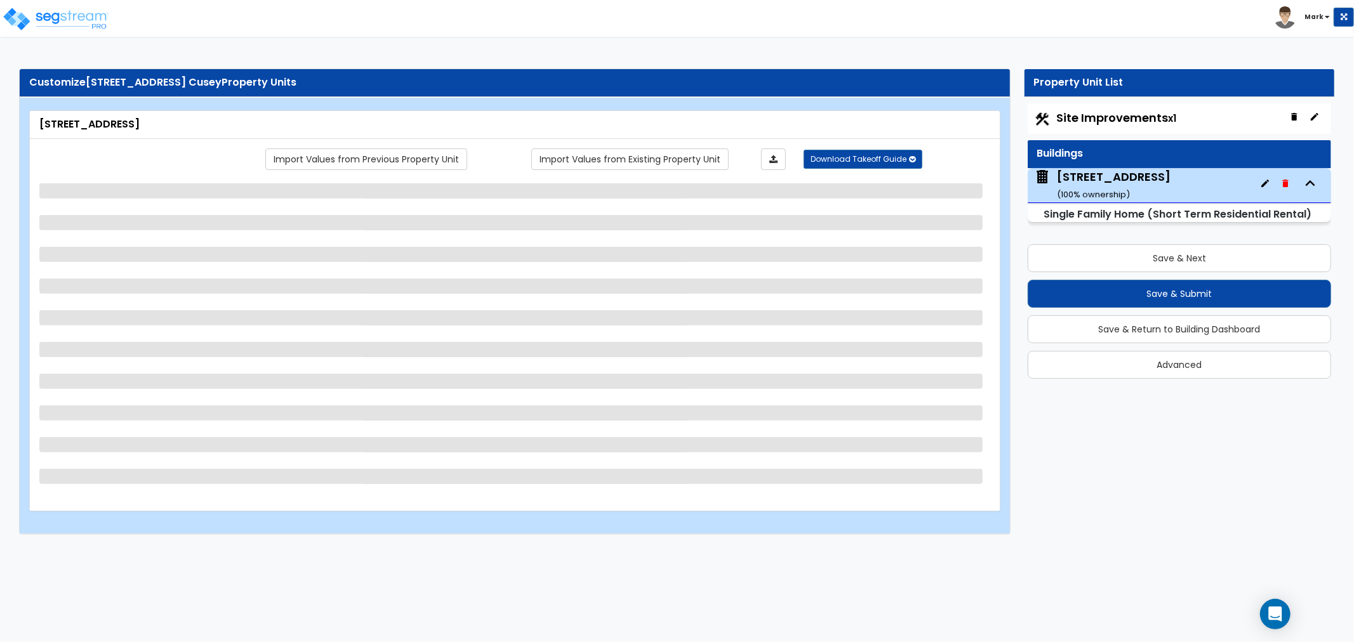
select select "2"
select select "7"
select select "3"
select select "2"
select select "1"
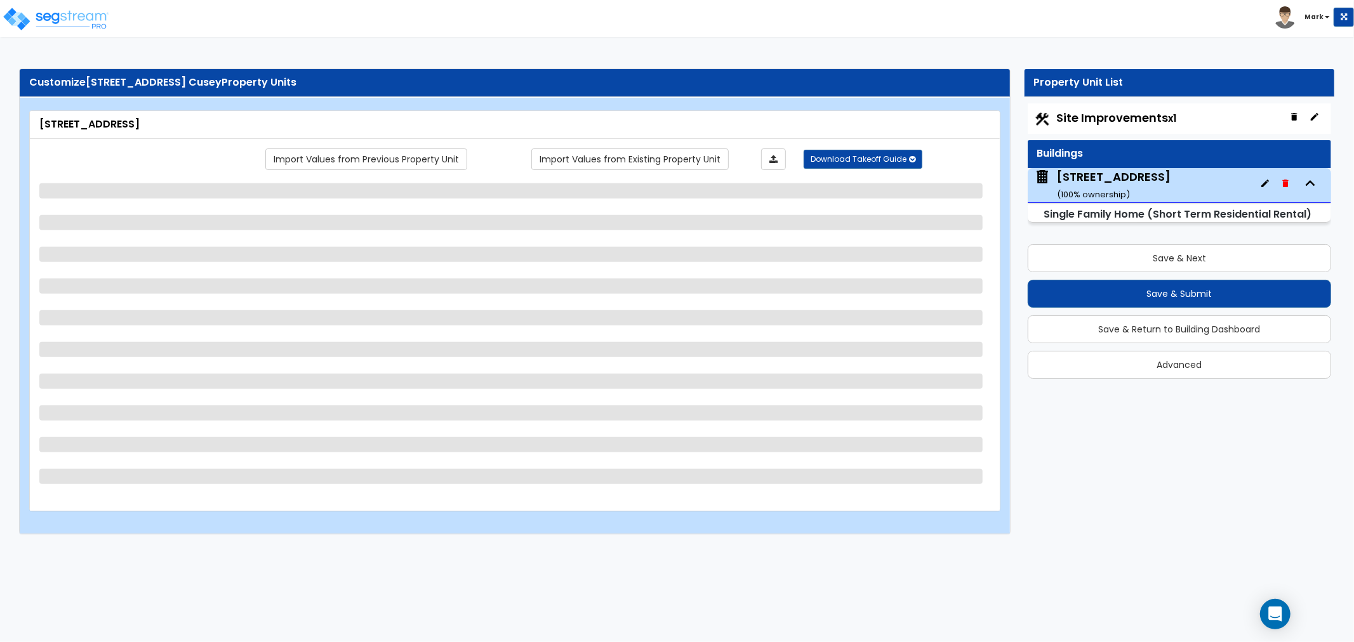
select select "4"
select select "1"
select select "5"
select select "1"
select select "5"
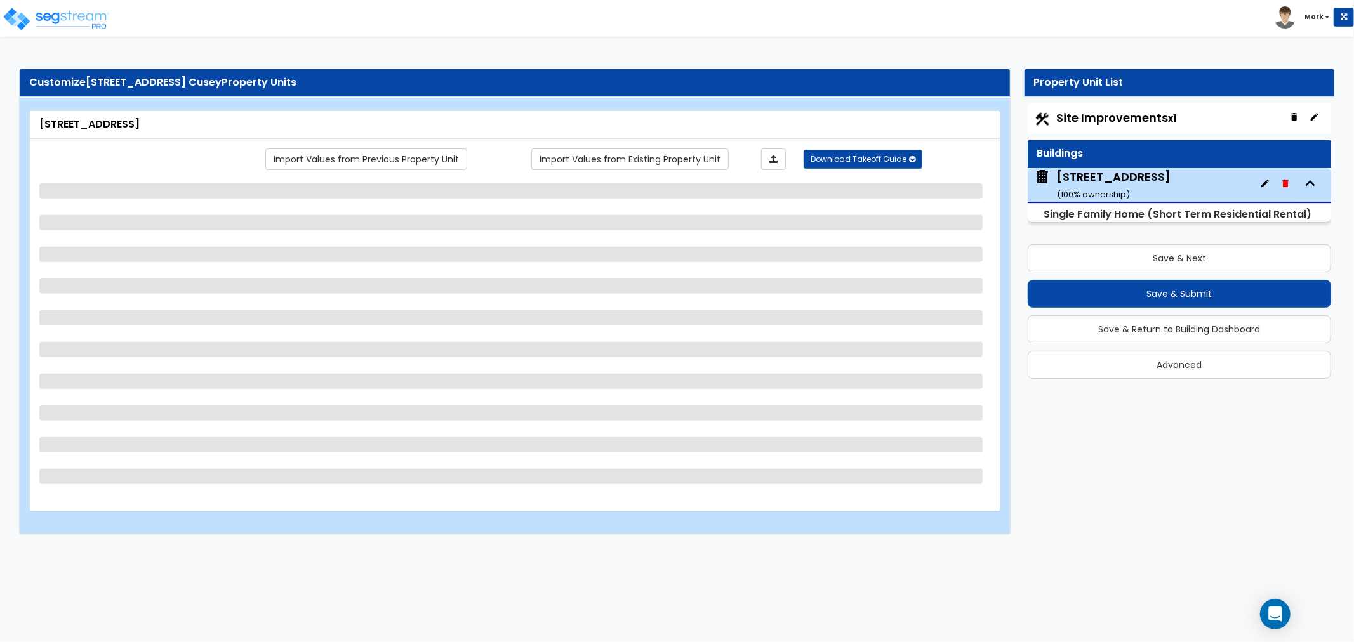
select select "1"
select select "3"
select select "1"
select select "2"
select select "3"
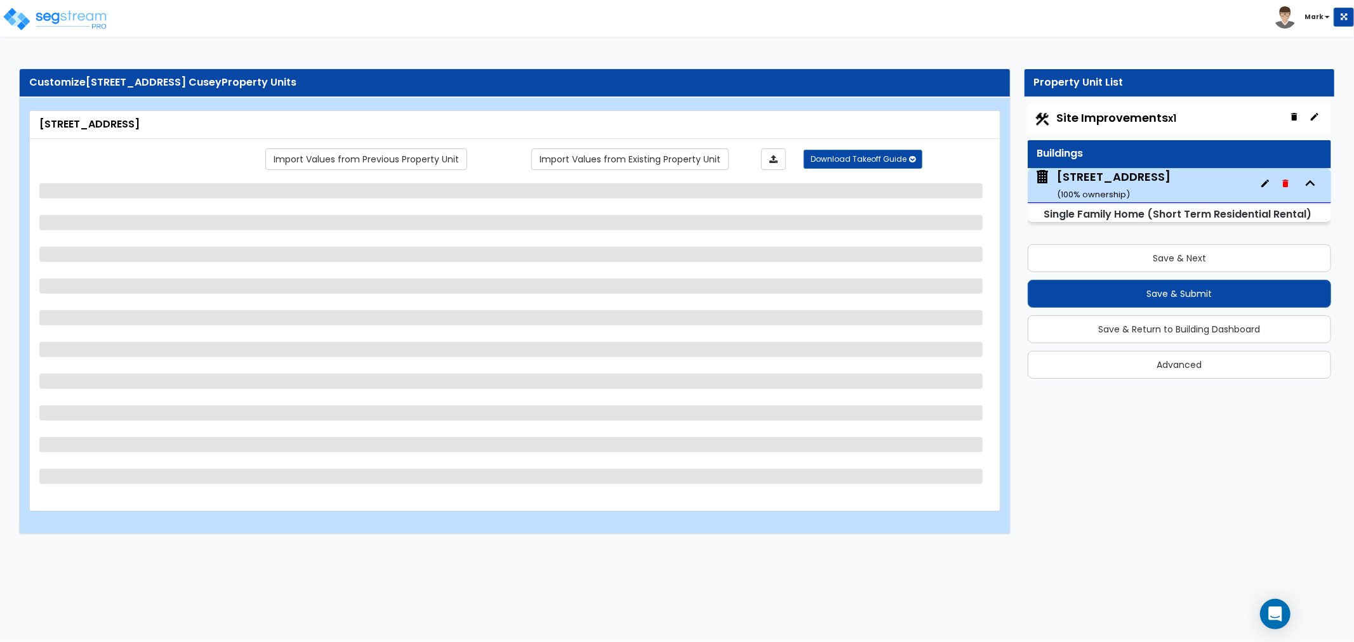
select select "3"
select select "6"
select select "1"
select select "2"
select select "1"
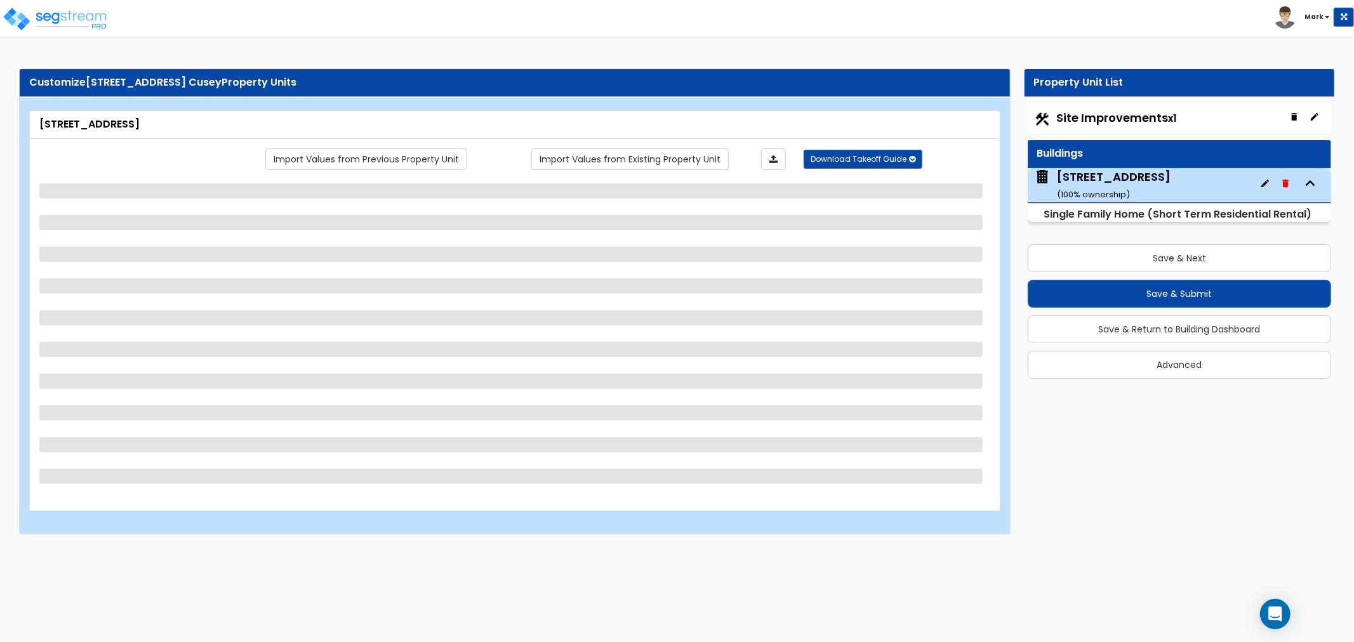
select select "3"
select select "2"
select select "1"
select select "2"
select select "3"
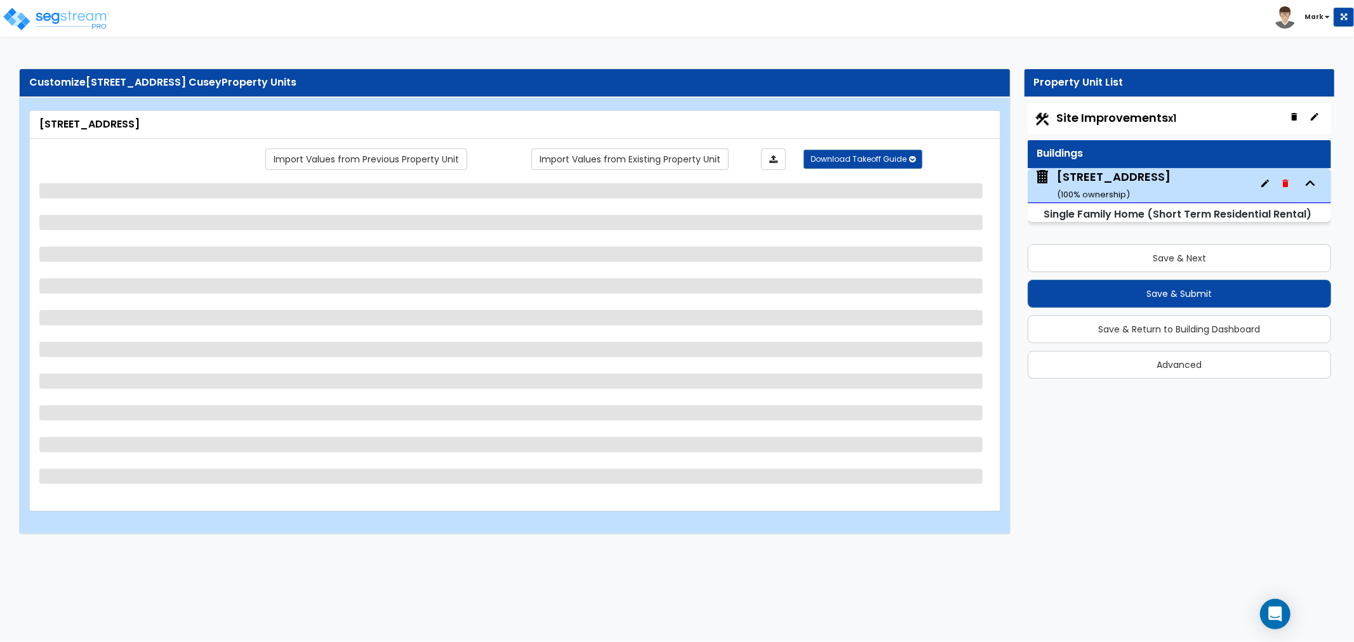
select select "3"
select select "1"
select select "2"
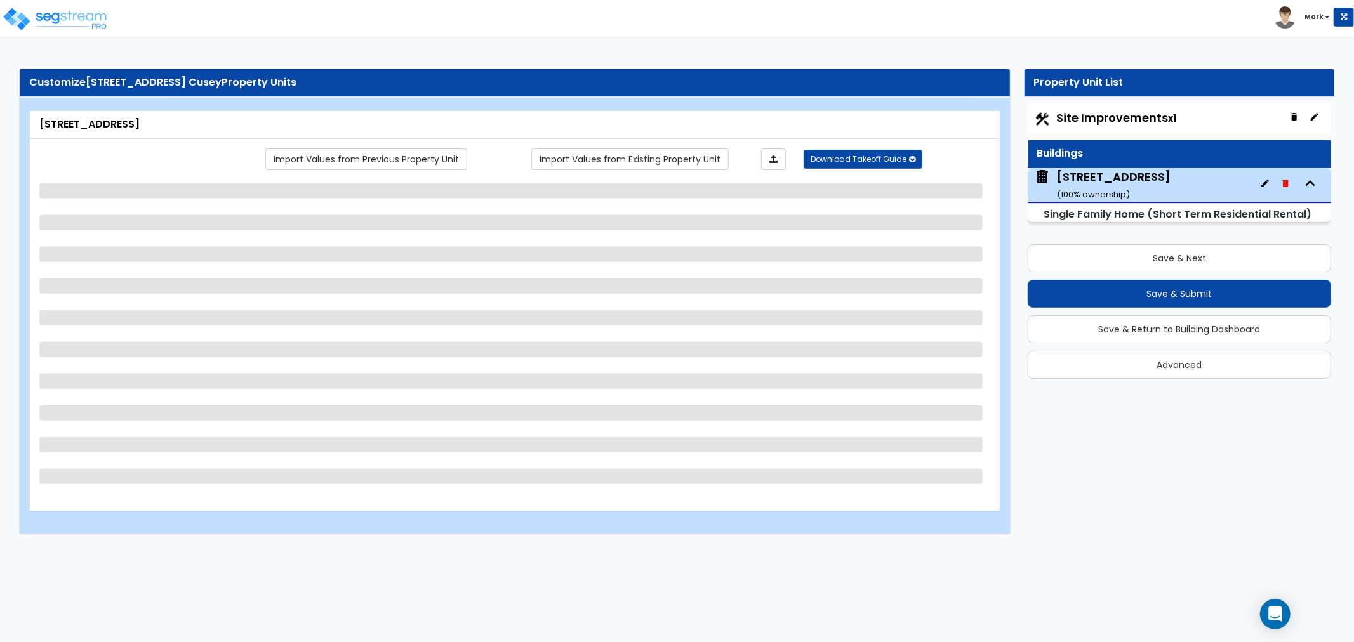
select select "3"
select select "2"
select select "3"
select select "1"
select select "2"
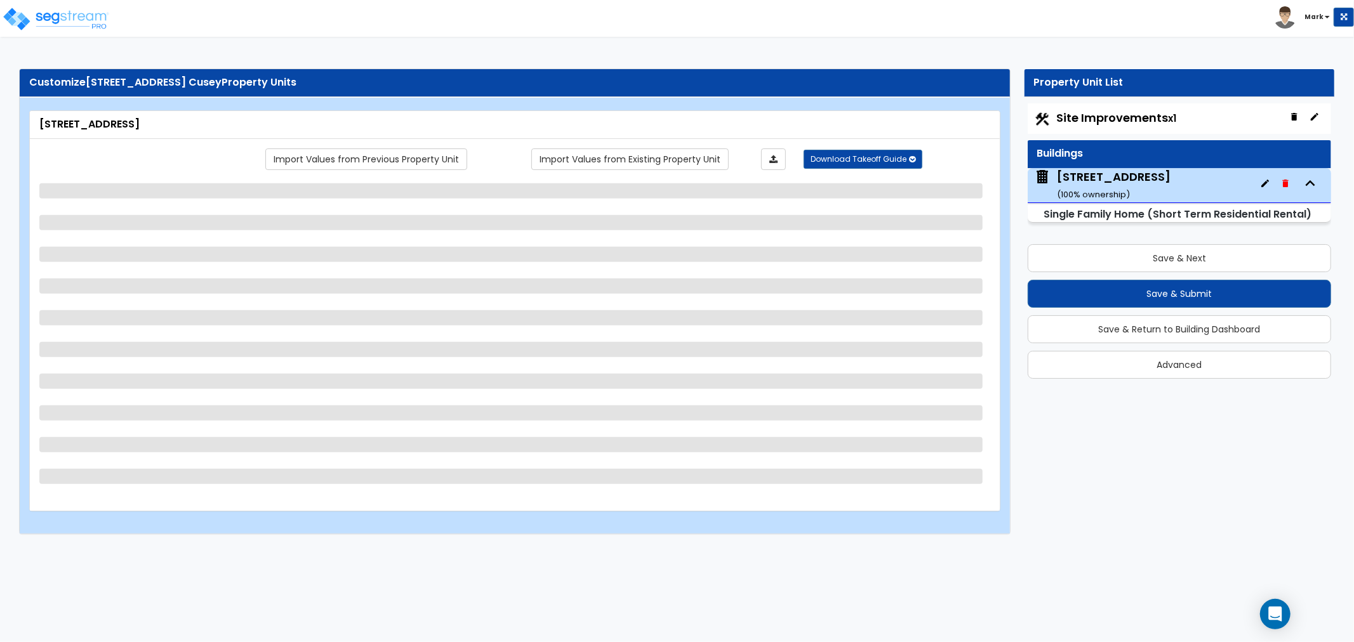
select select "1"
select select "3"
select select "2"
select select "3"
select select "2"
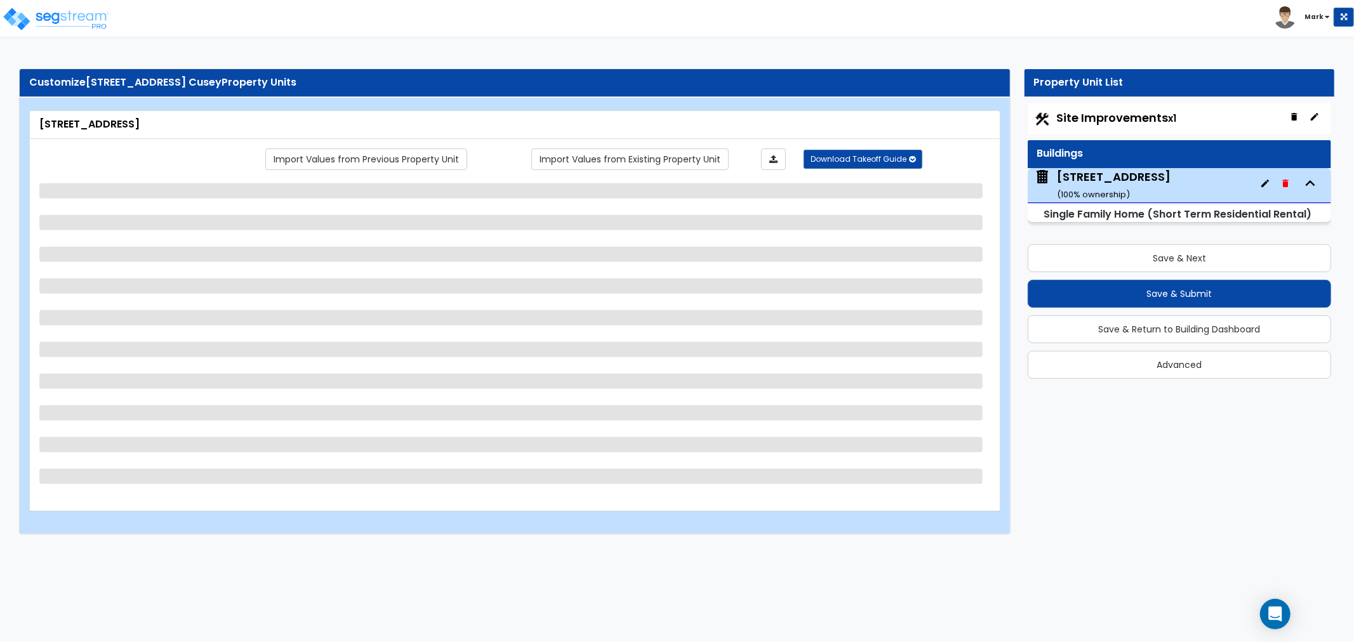
select select "1"
select select "2"
select select "6"
select select "1"
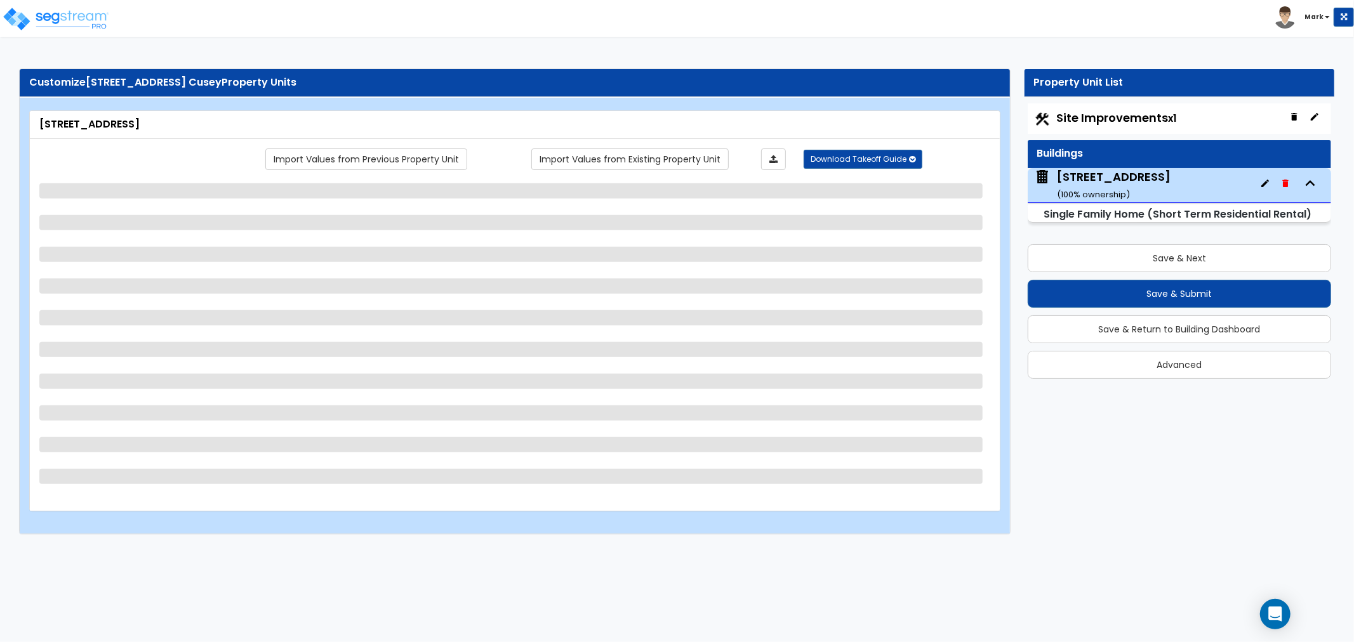
select select "2"
select select "4"
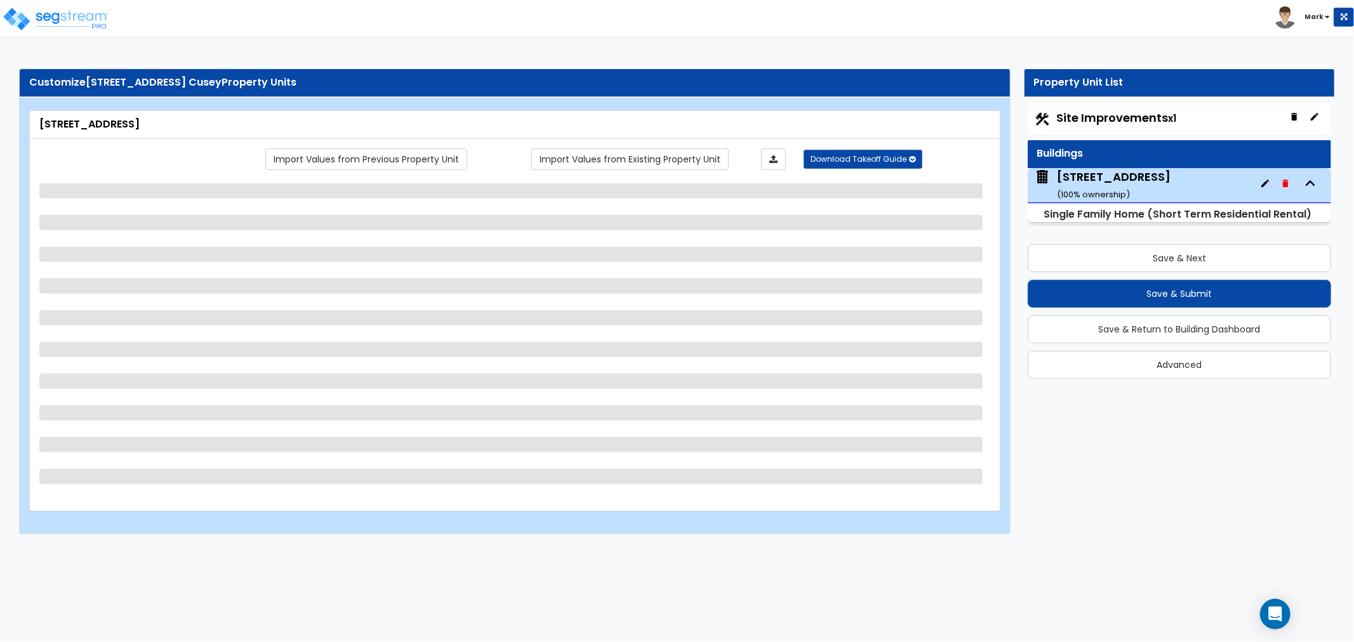
select select "2"
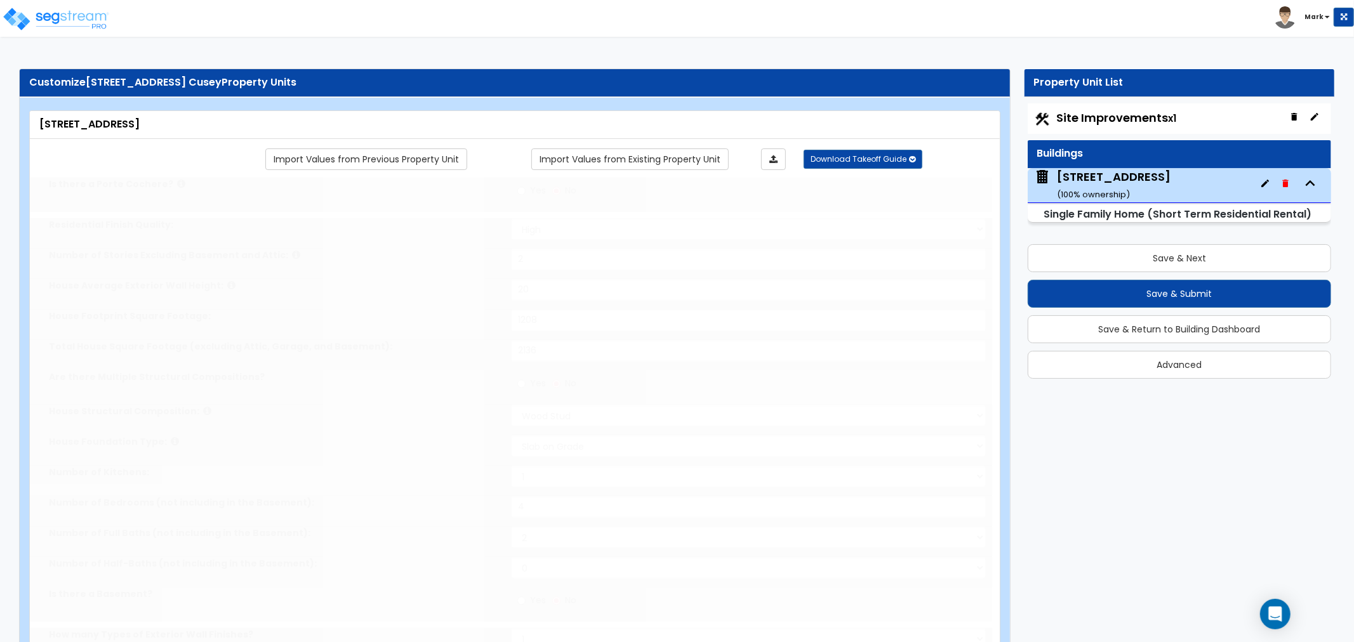
select select "2"
type input "4"
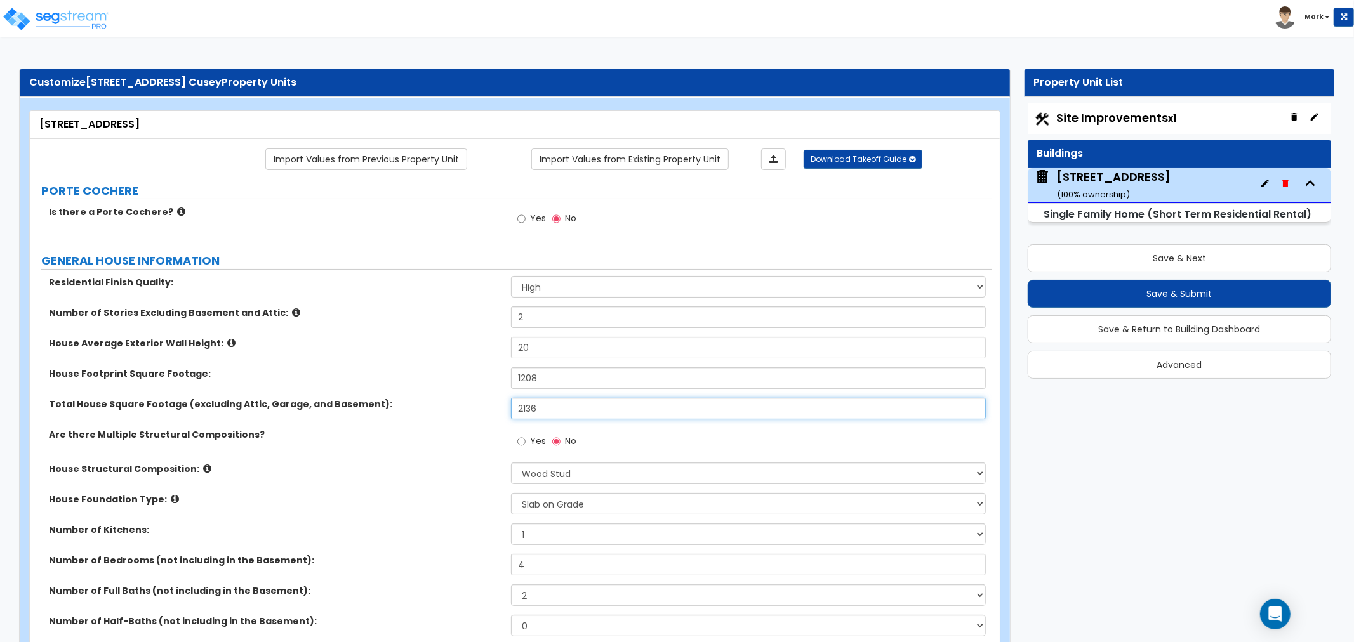
click at [601, 411] on input "2136" at bounding box center [748, 409] width 475 height 22
type input "3"
type input "2,336"
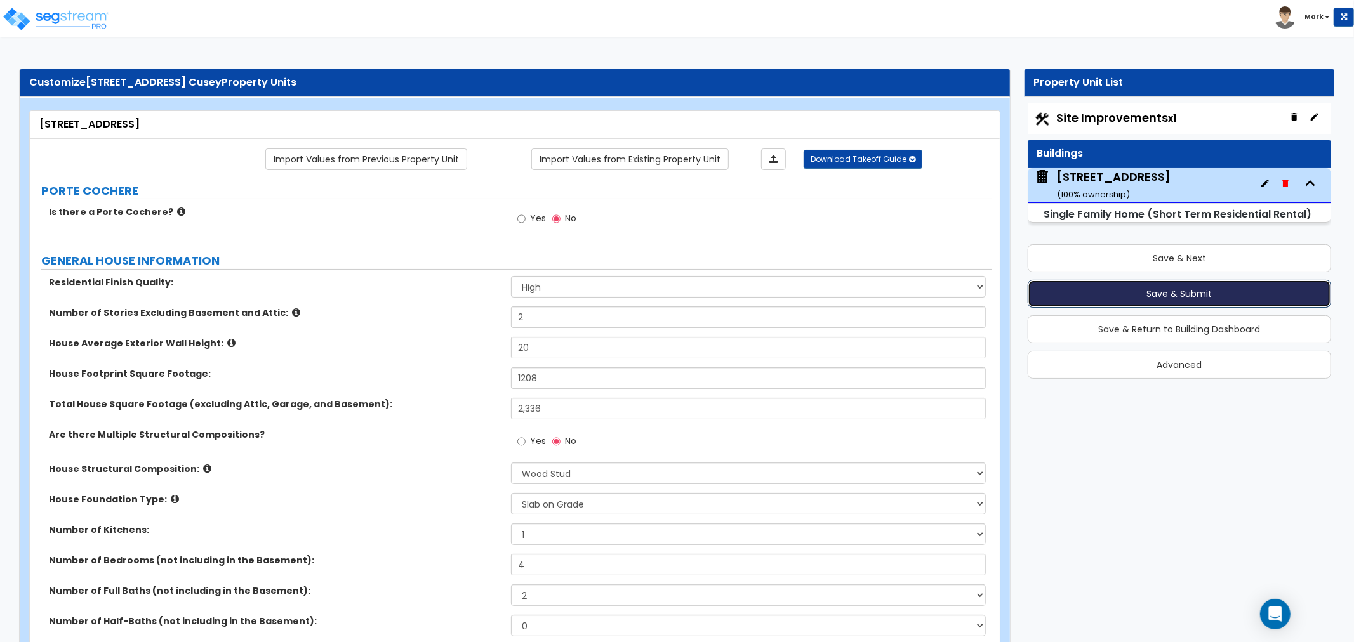
click at [1134, 289] on button "Save & Submit" at bounding box center [1179, 294] width 303 height 28
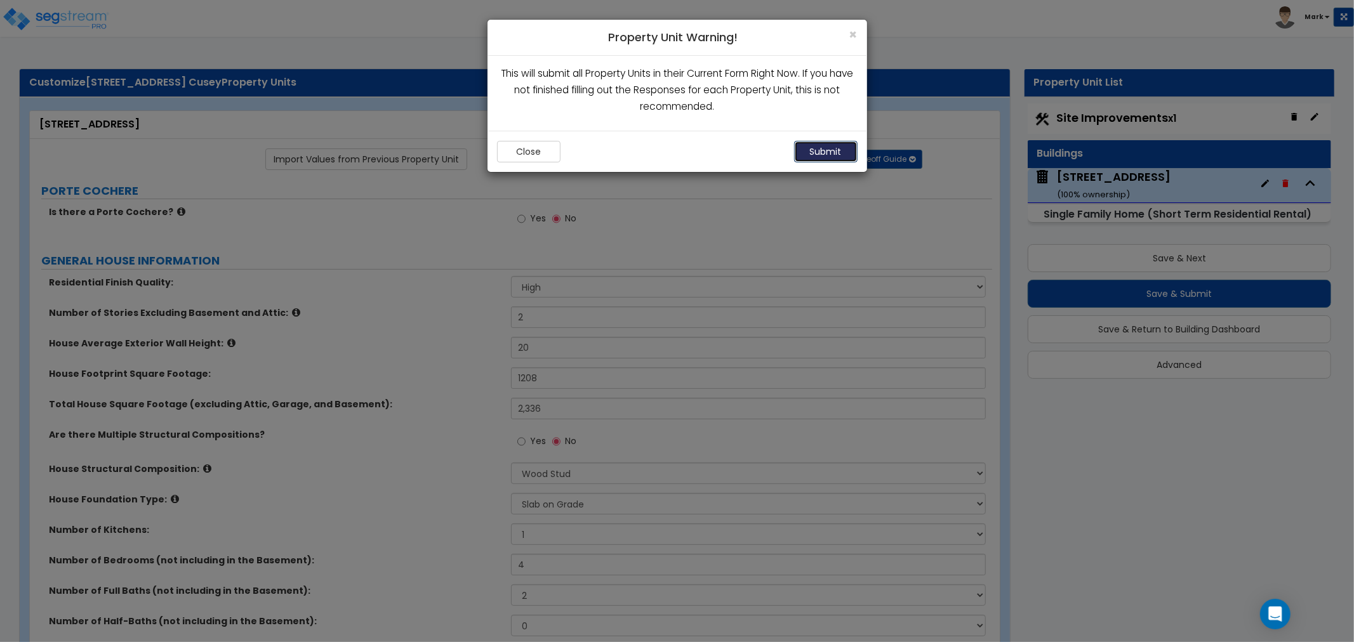
click at [811, 154] on button "Submit" at bounding box center [825, 152] width 63 height 22
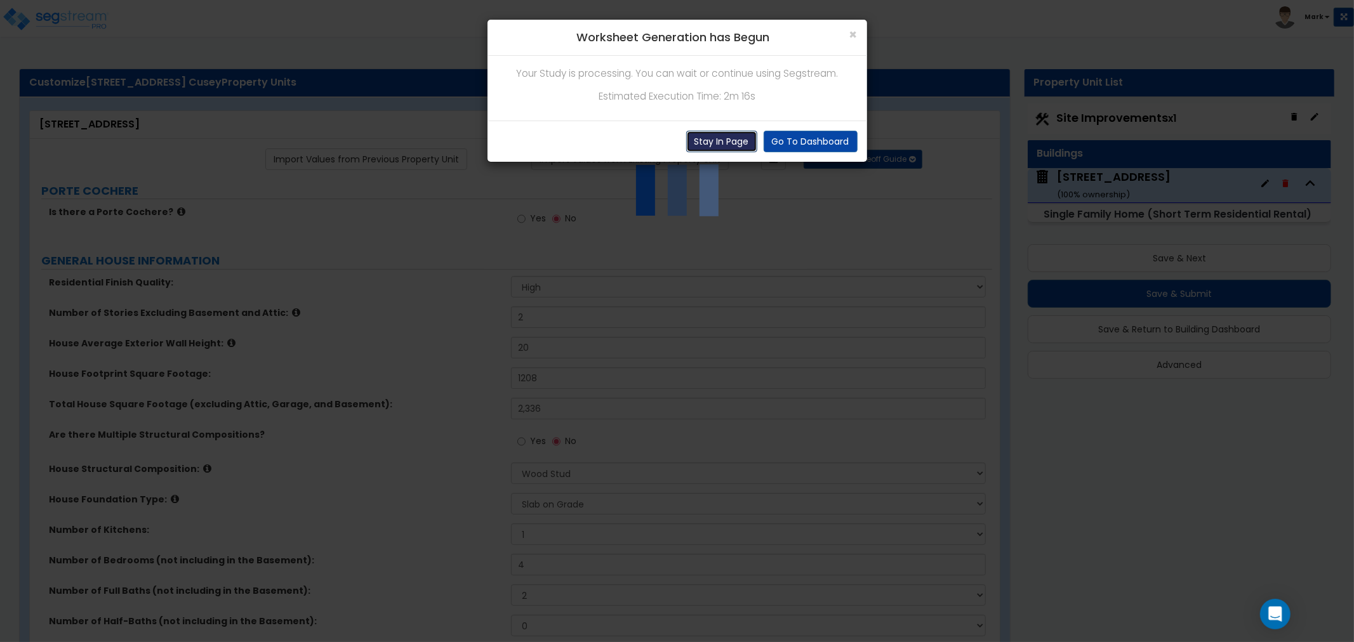
click at [726, 148] on button "Stay In Page" at bounding box center [721, 142] width 71 height 22
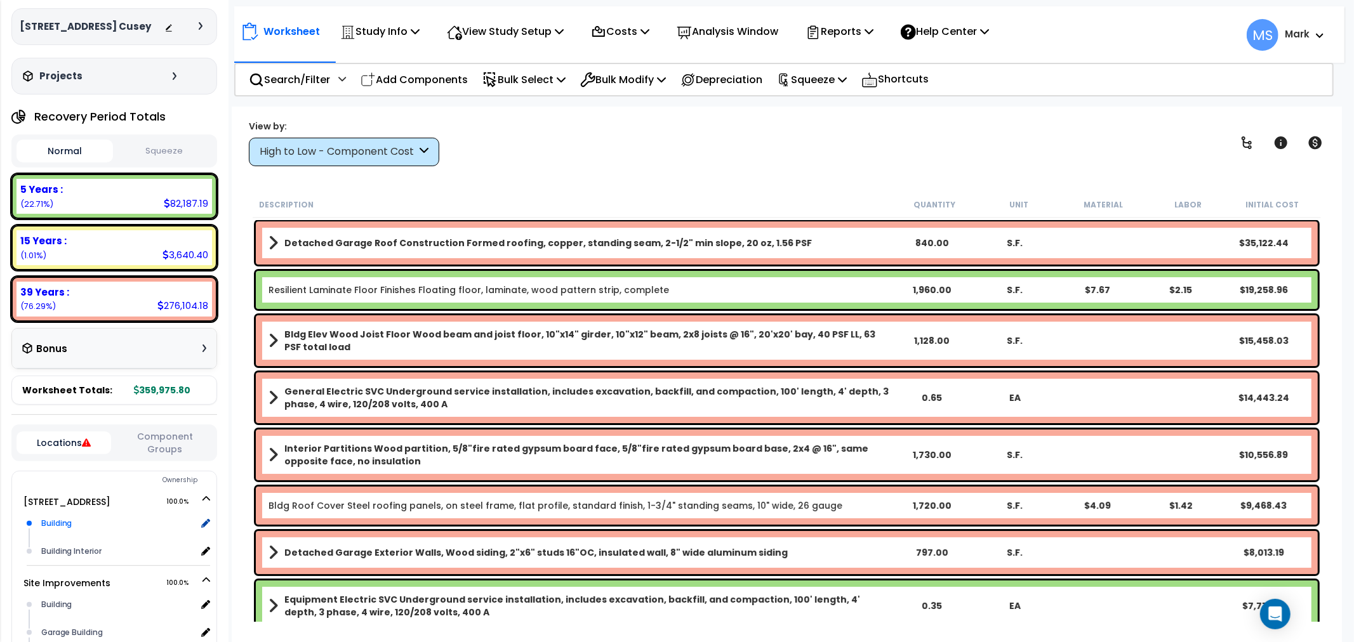
scroll to position [141, 0]
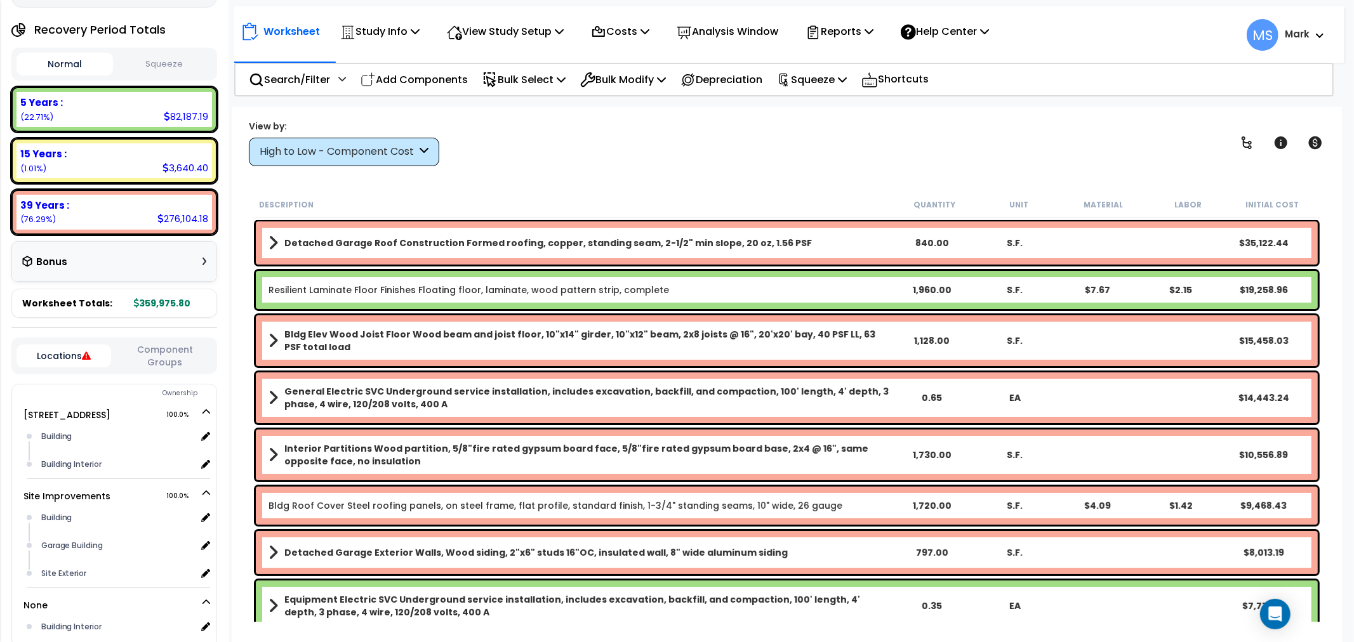
click at [176, 360] on button "Component Groups" at bounding box center [164, 356] width 95 height 27
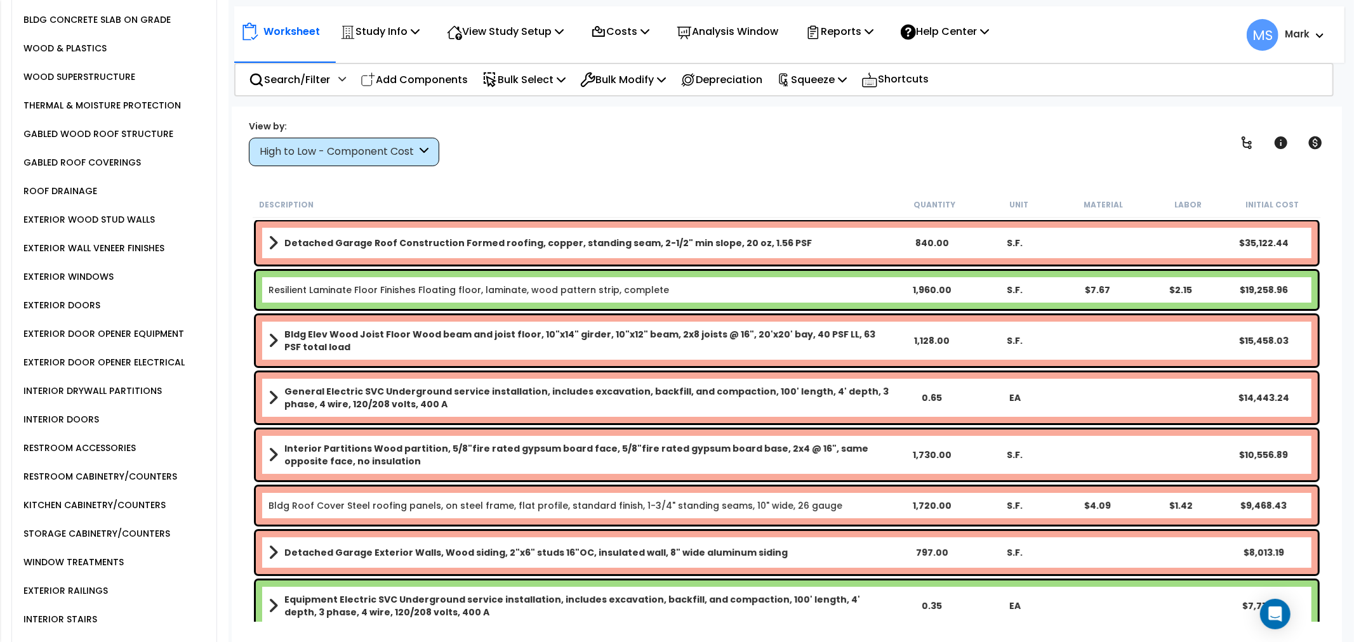
scroll to position [635, 0]
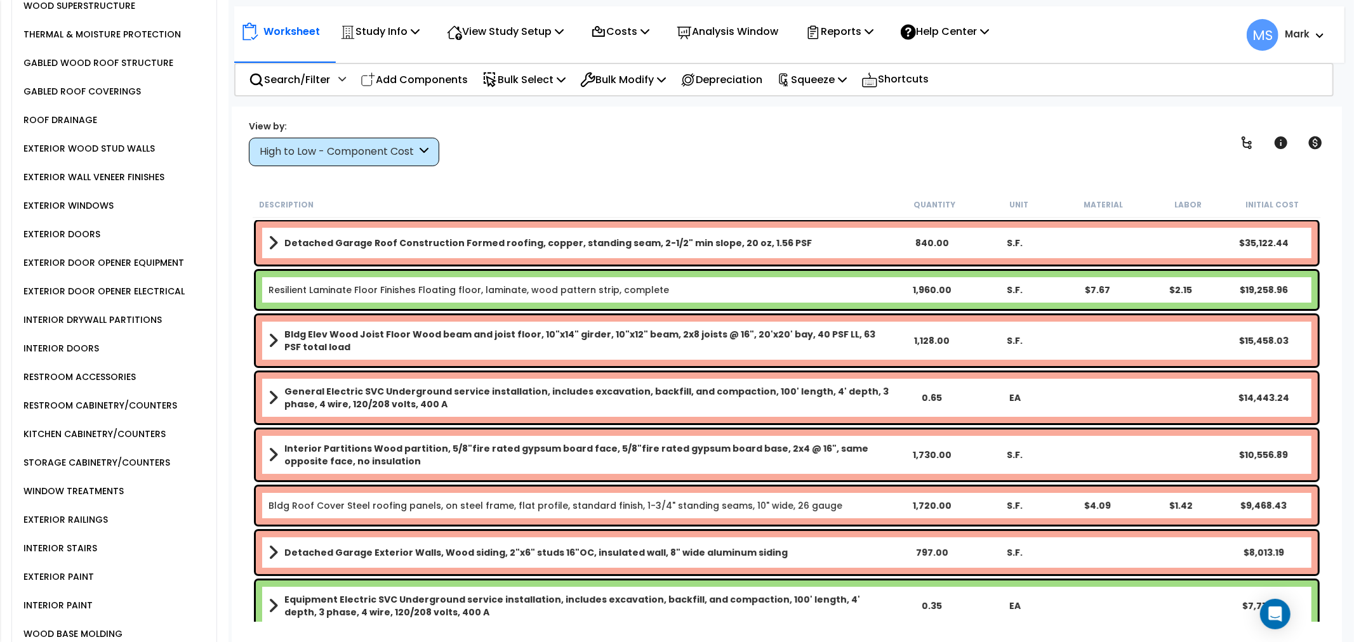
click at [124, 470] on div "STORAGE CABINETRY/COUNTERS" at bounding box center [95, 462] width 150 height 15
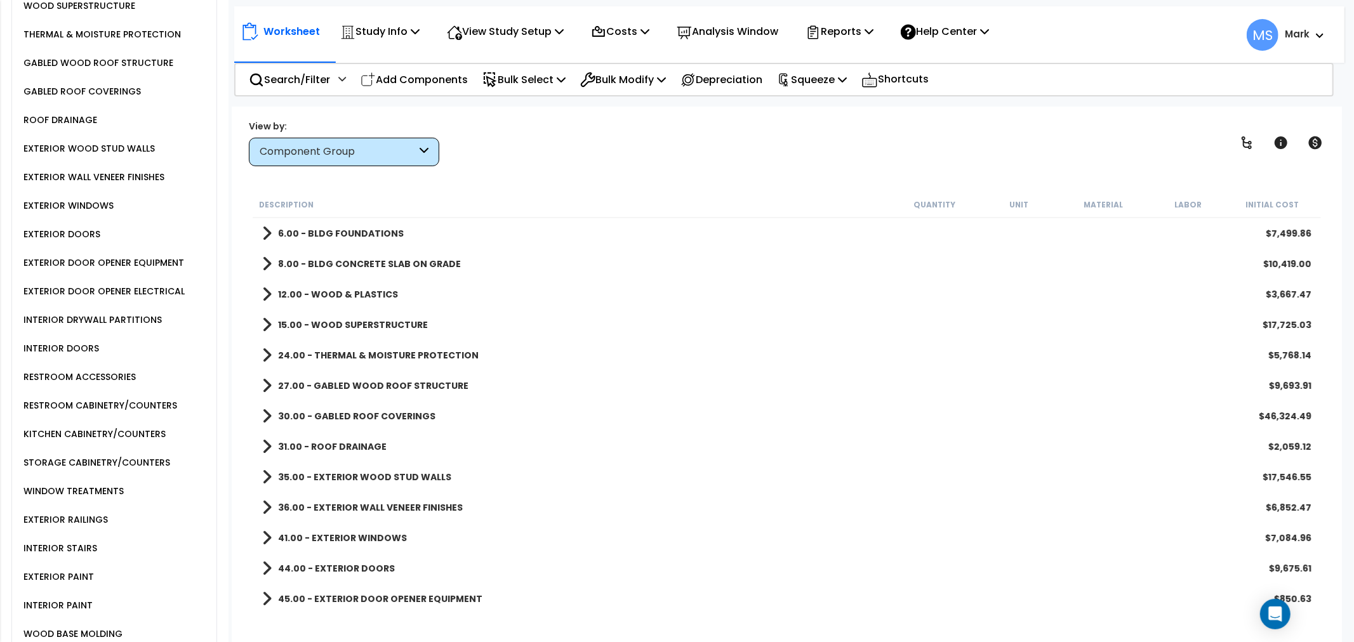
click at [128, 441] on div "KITCHEN CABINETRY/COUNTERS" at bounding box center [92, 434] width 145 height 15
click at [143, 442] on div "KITCHEN CABINETRY/COUNTERS" at bounding box center [92, 434] width 145 height 15
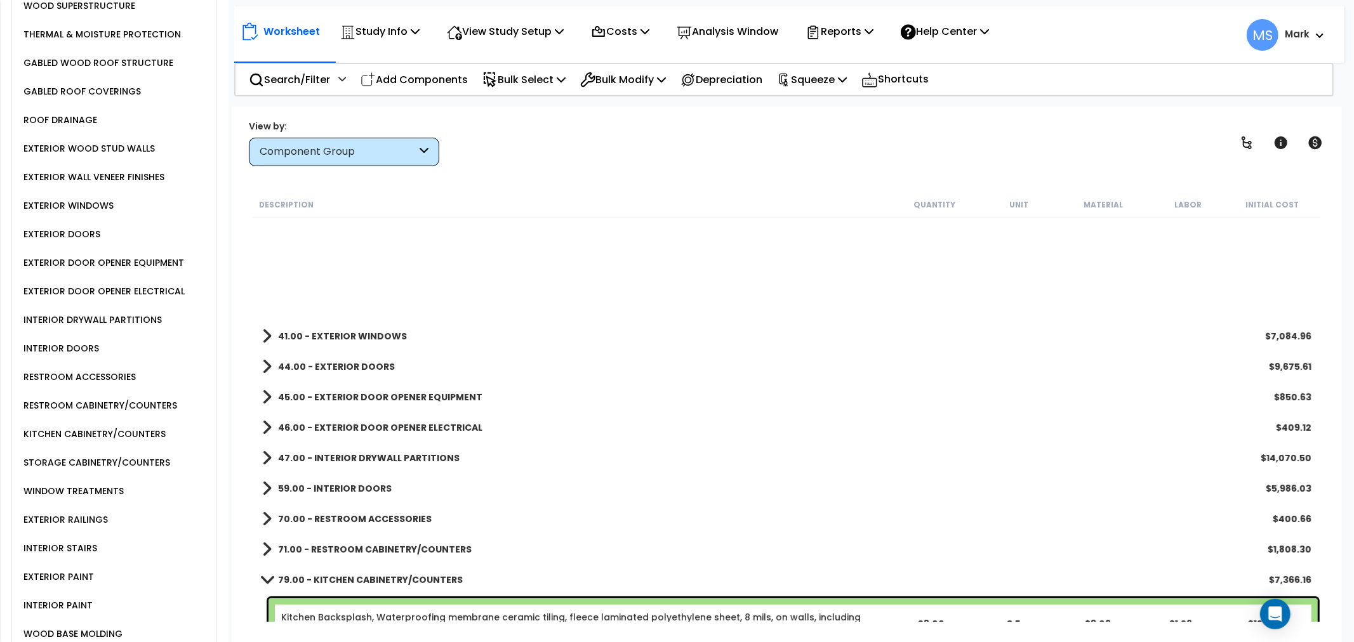
scroll to position [493, 0]
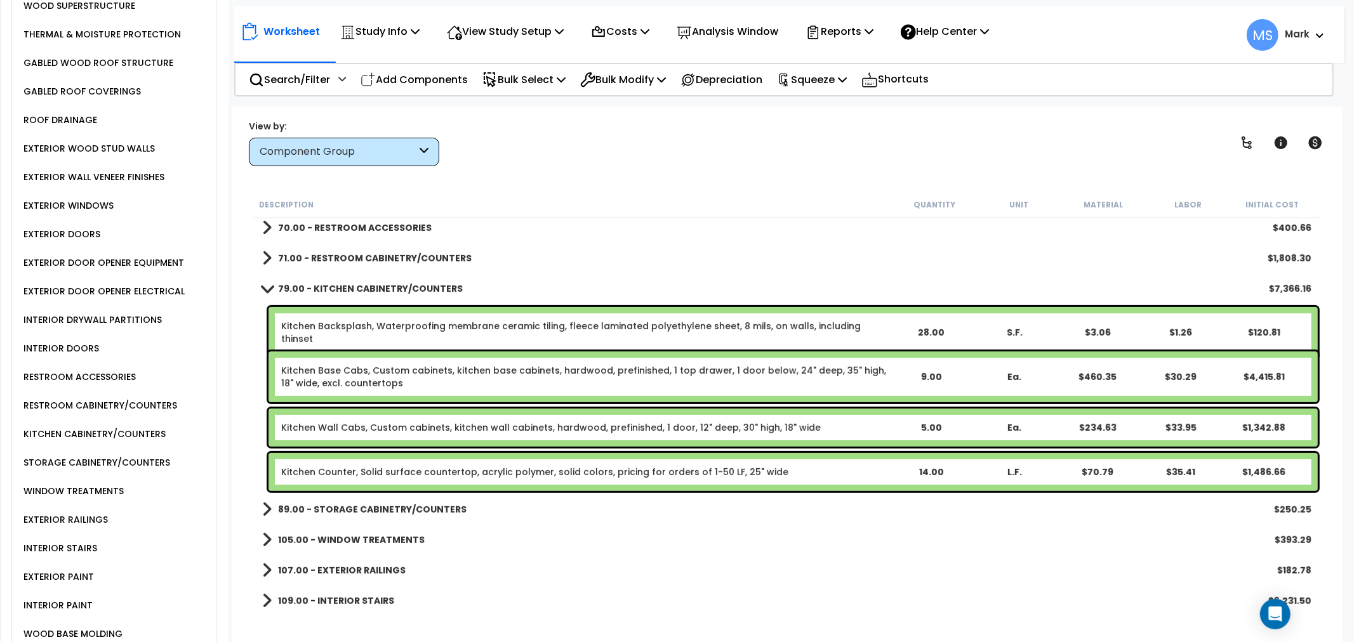
click at [355, 338] on div "Kitchen Backsplash, Waterproofing membrane ceramic tiling, fleece laminated pol…" at bounding box center [792, 332] width 1049 height 51
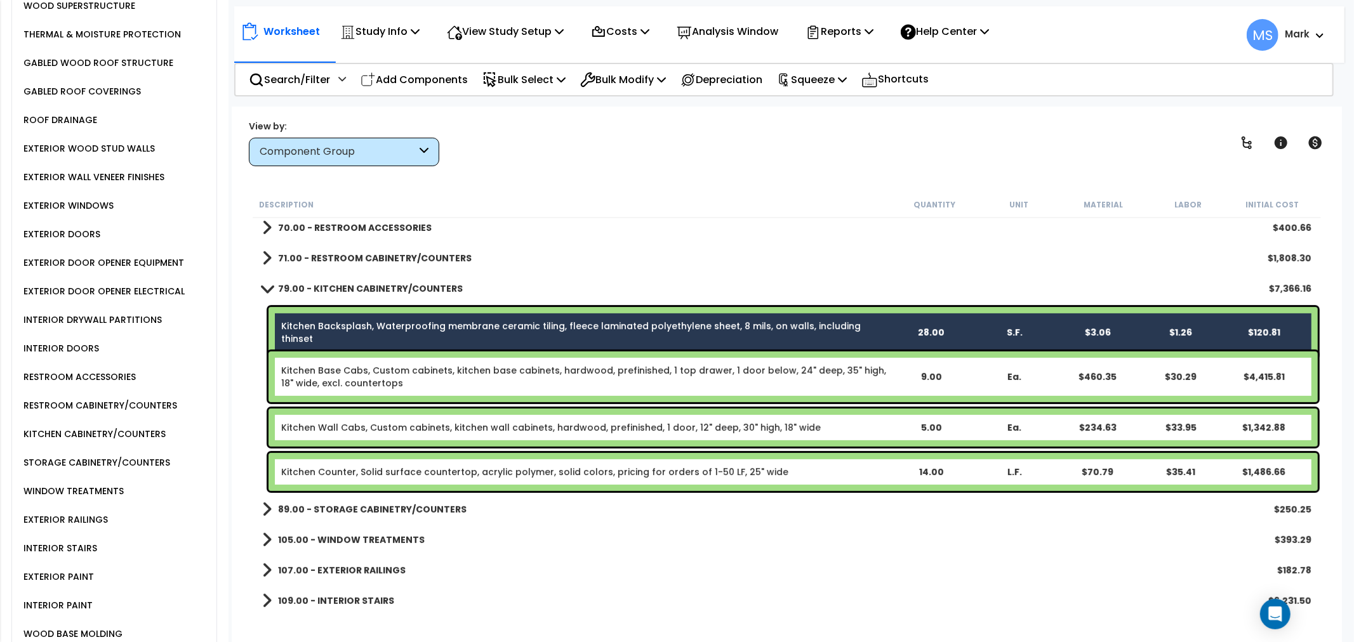
click at [351, 382] on link "Kitchen Base Cabs, Custom cabinets, kitchen base cabinets, hardwood, prefinishe…" at bounding box center [585, 376] width 608 height 25
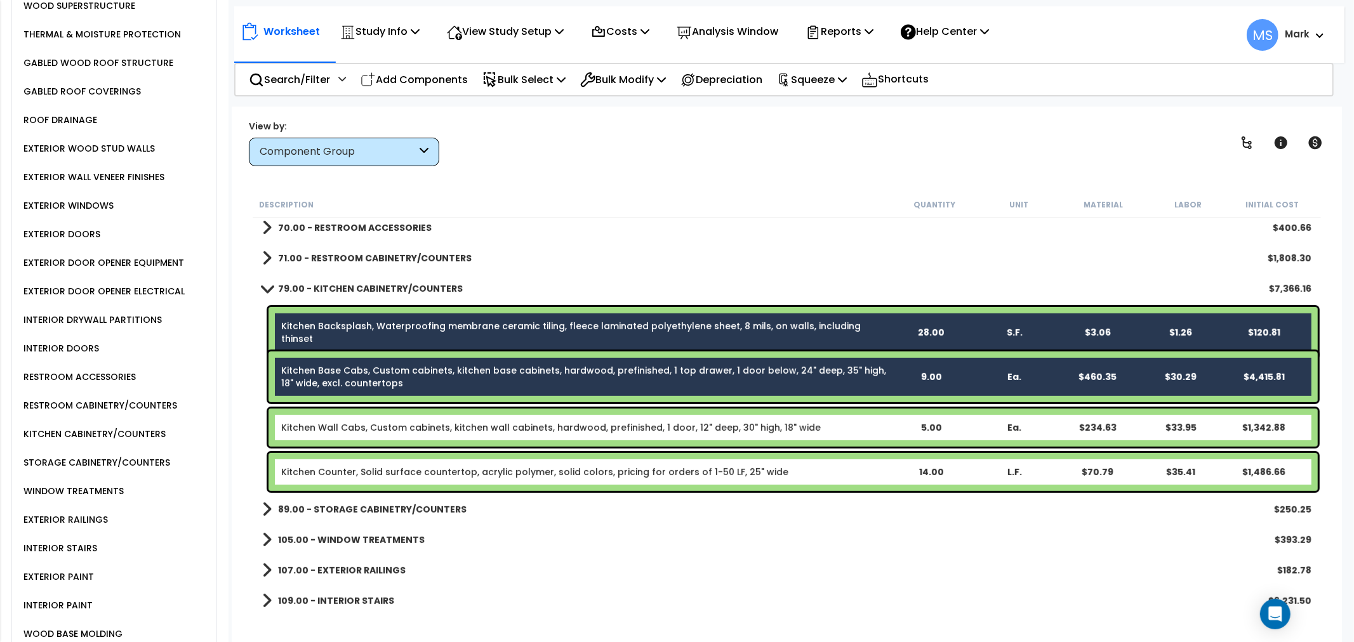
click at [360, 435] on div "Kitchen Wall Cabs, Custom cabinets, kitchen wall cabinets, hardwood, prefinishe…" at bounding box center [792, 428] width 1049 height 38
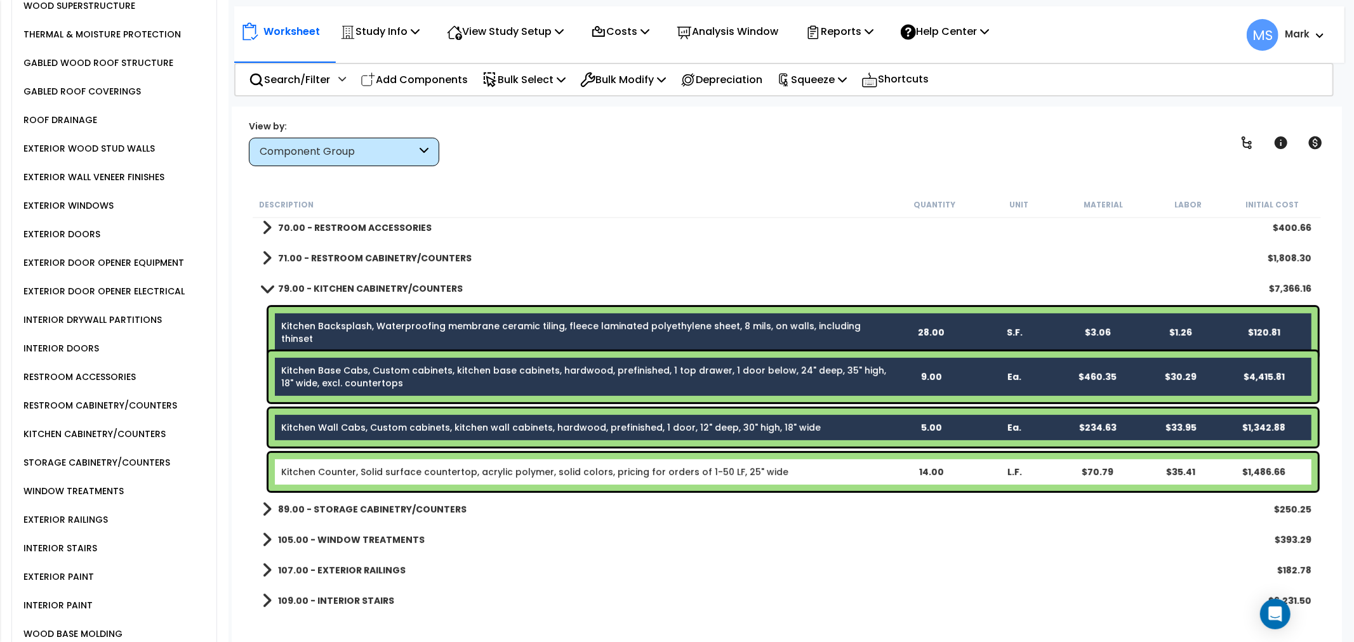
click at [359, 491] on div "Kitchen Counter, Solid surface countertop, acrylic polymer, solid colors, prici…" at bounding box center [787, 472] width 1068 height 44
click at [365, 468] on link "Kitchen Counter, Solid surface countertop, acrylic polymer, solid colors, prici…" at bounding box center [534, 472] width 507 height 13
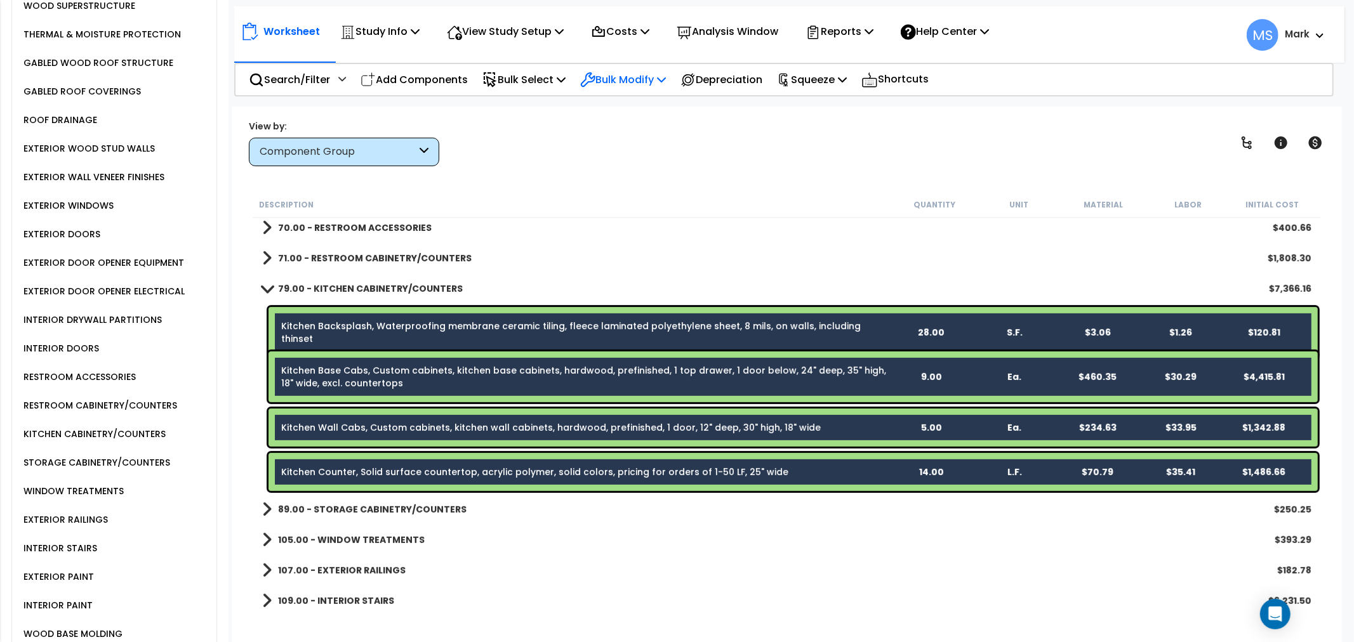
click at [611, 78] on p "Bulk Modify" at bounding box center [623, 79] width 86 height 17
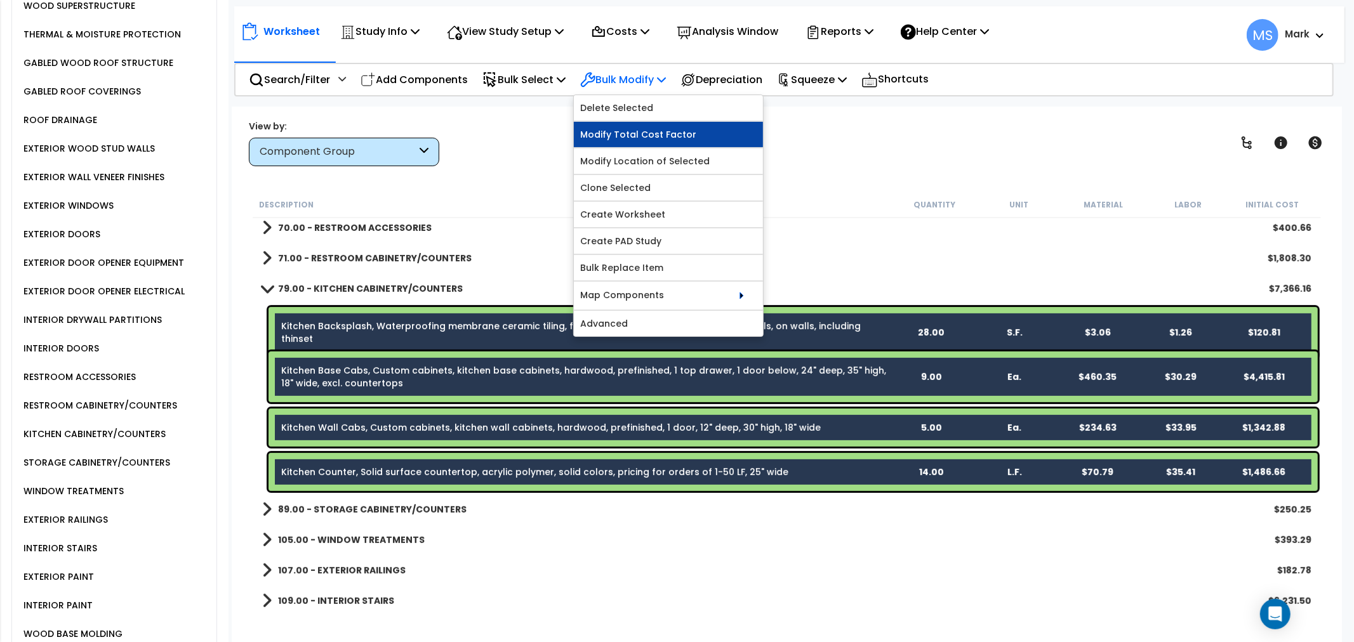
click at [623, 131] on link "Modify Total Cost Factor" at bounding box center [668, 134] width 189 height 25
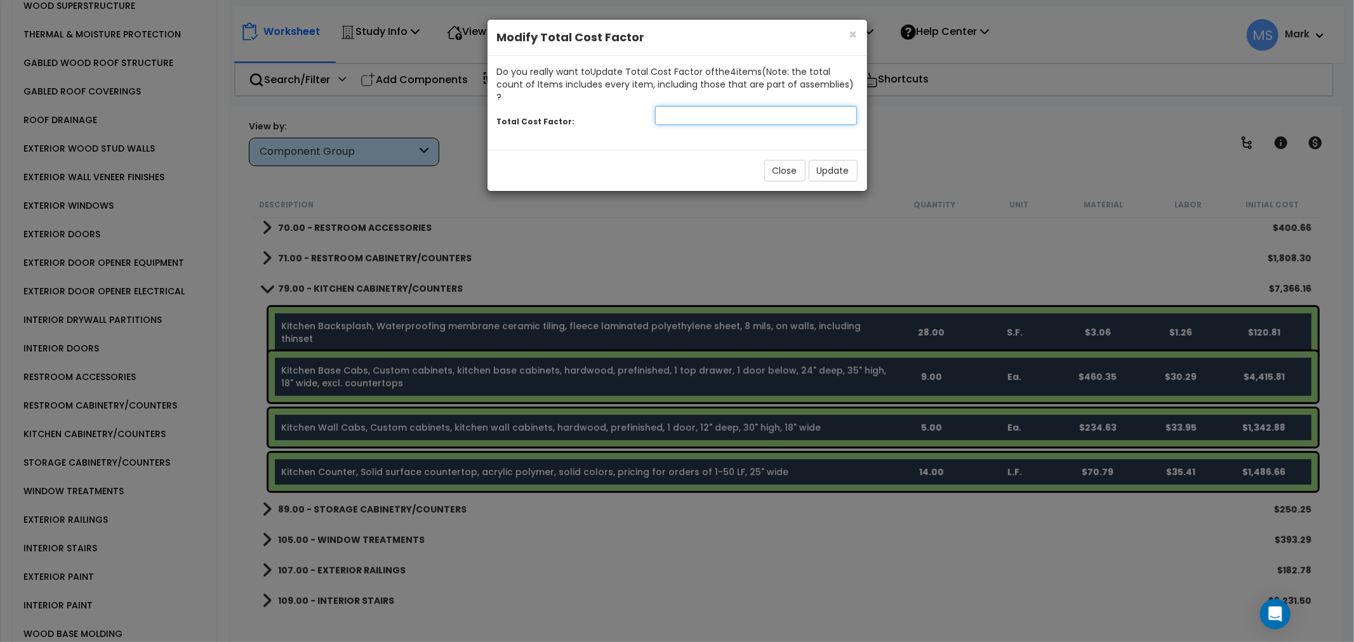
click at [713, 106] on input "number" at bounding box center [756, 115] width 202 height 19
type input "1.5"
click at [836, 160] on button "Update" at bounding box center [833, 171] width 49 height 22
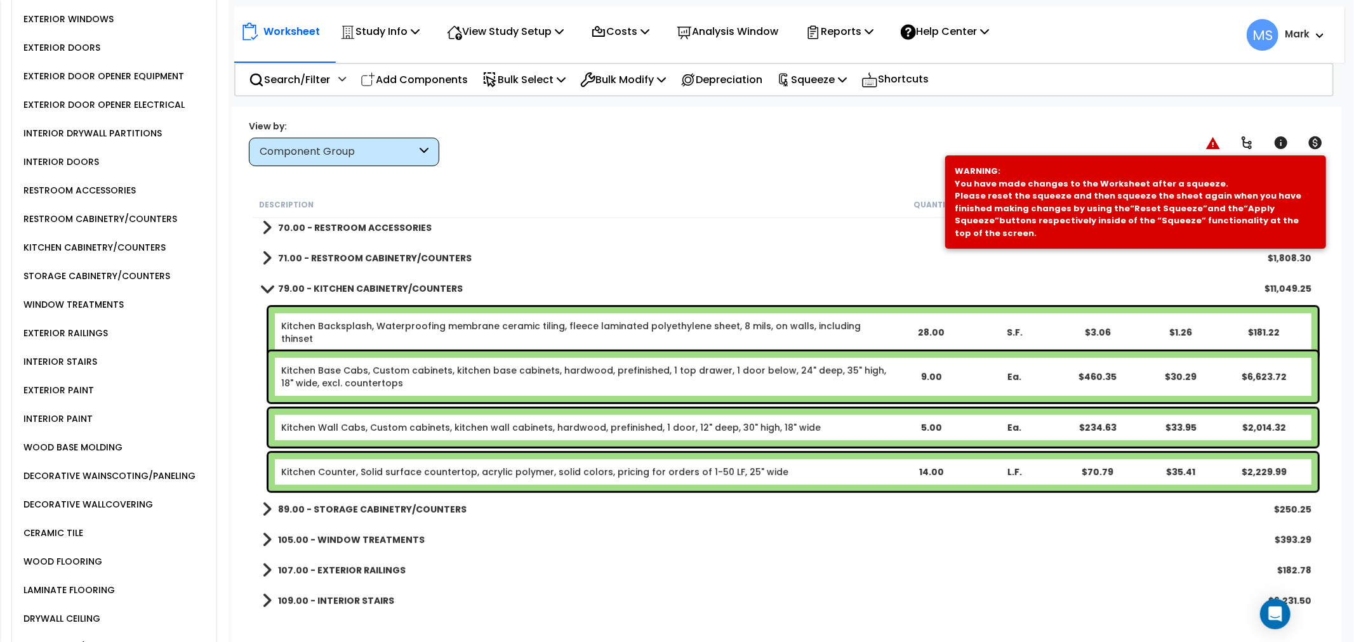
scroll to position [846, 0]
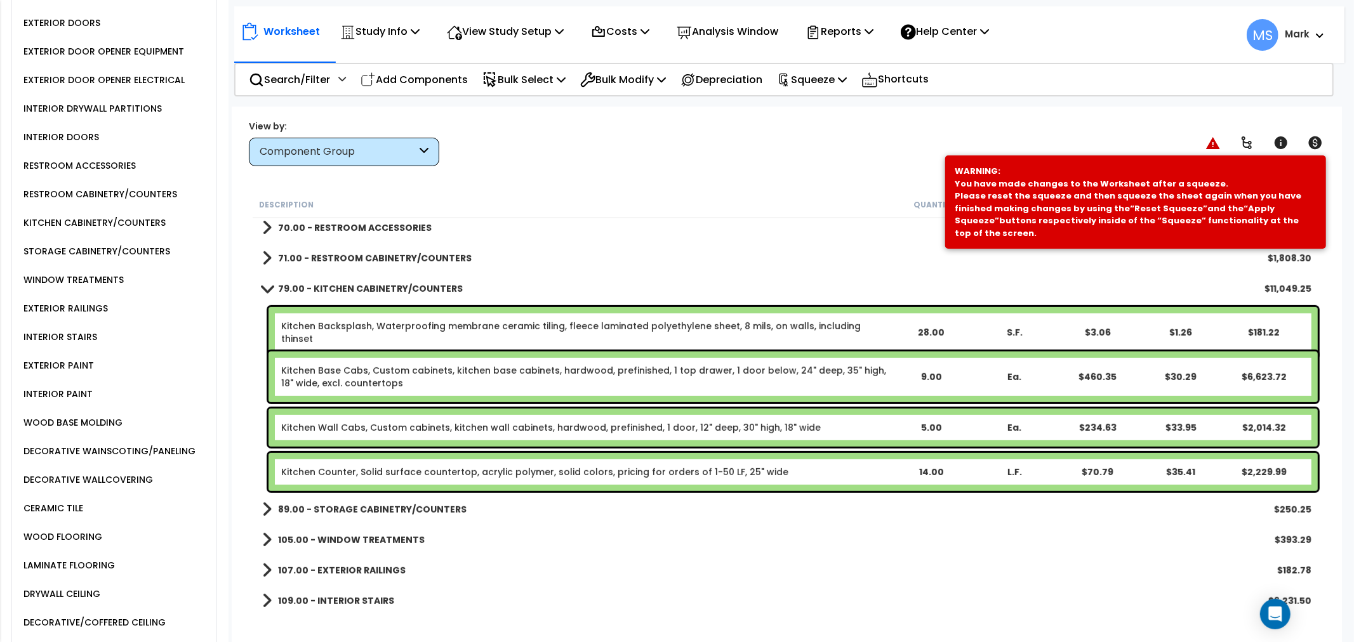
click at [100, 573] on div "LAMINATE FLOORING" at bounding box center [67, 565] width 95 height 15
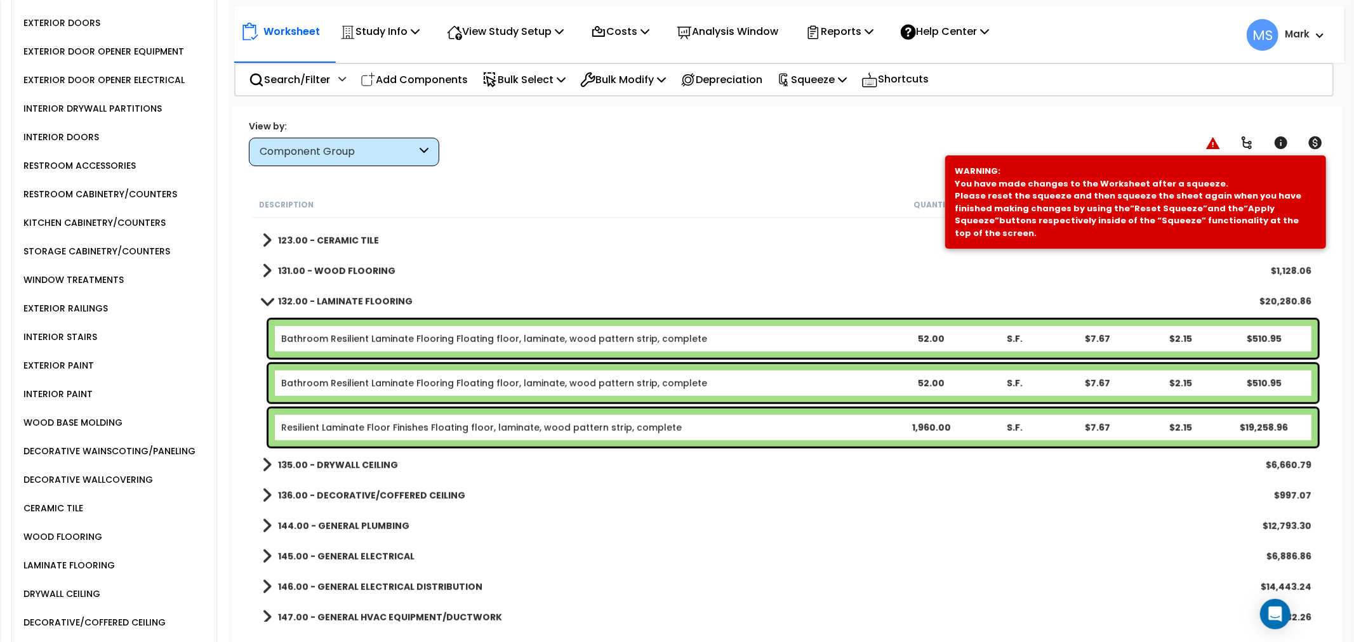
click at [404, 441] on div "Resilient Laminate Floor Finishes Floating floor, laminate, wood pattern strip,…" at bounding box center [792, 428] width 1049 height 38
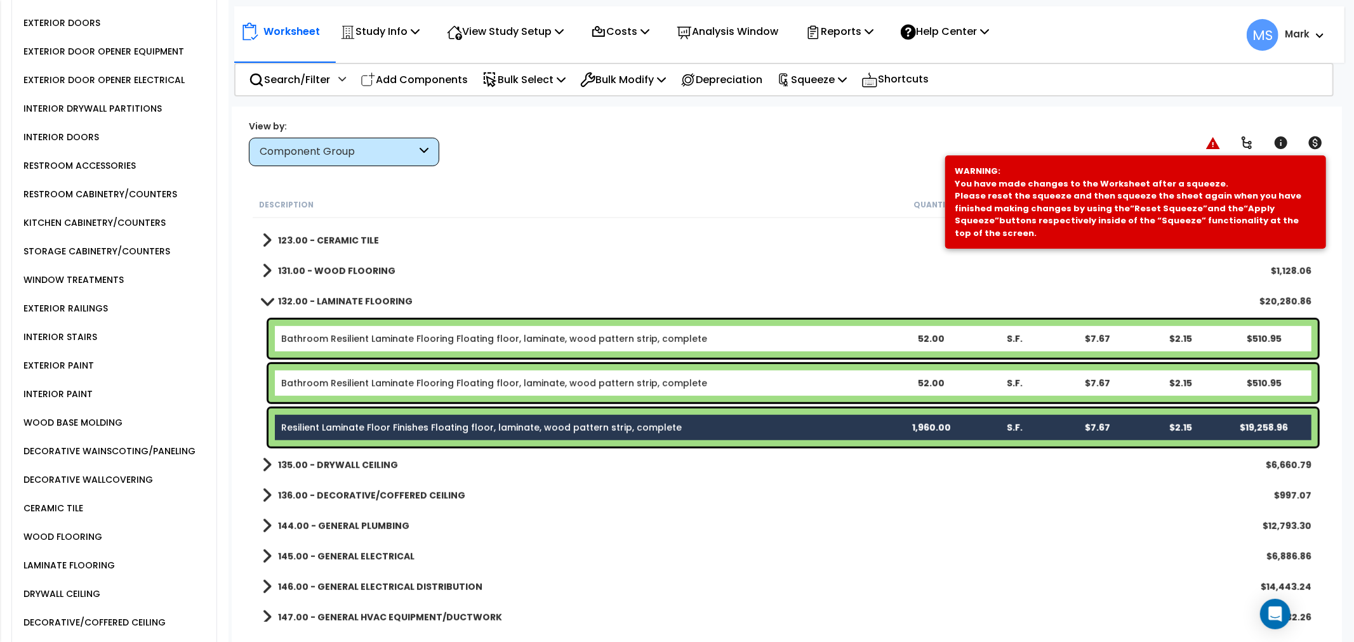
drag, startPoint x: 409, startPoint y: 394, endPoint x: 418, endPoint y: 351, distance: 43.9
click at [411, 394] on div "Bathroom Resilient Laminate Flooring Floating floor, laminate, wood pattern str…" at bounding box center [792, 383] width 1049 height 38
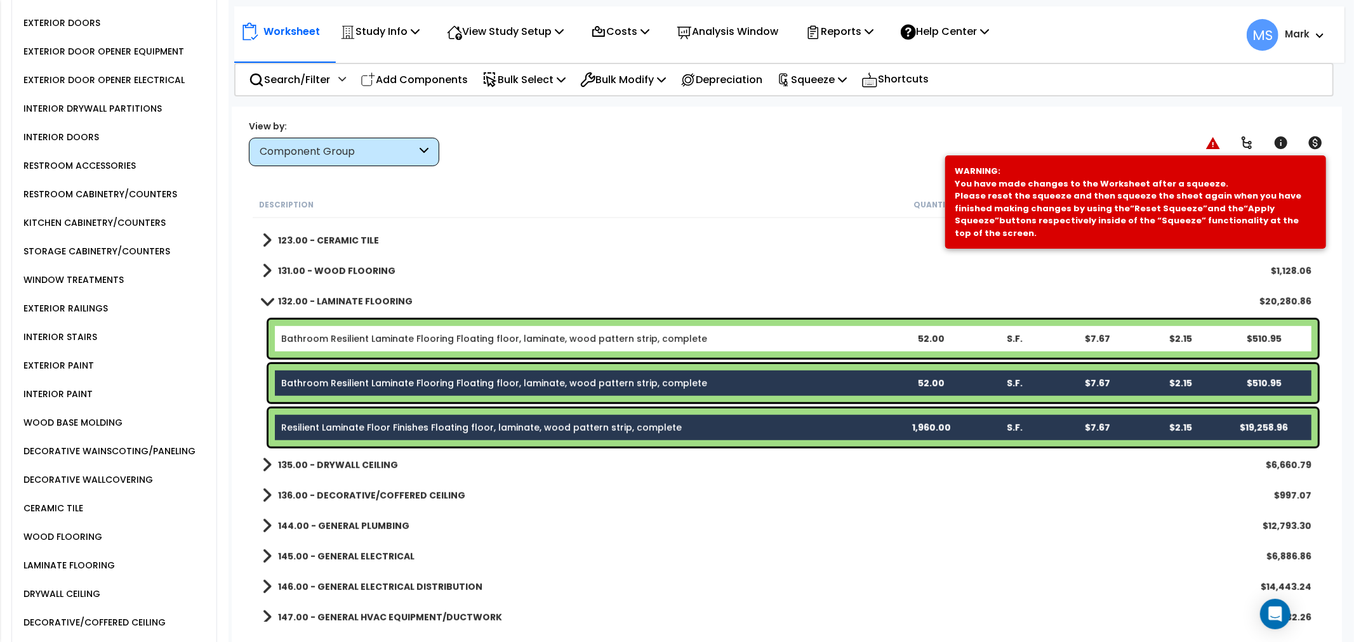
click at [420, 346] on div "Bathroom Resilient Laminate Flooring Floating floor, laminate, wood pattern str…" at bounding box center [792, 339] width 1049 height 38
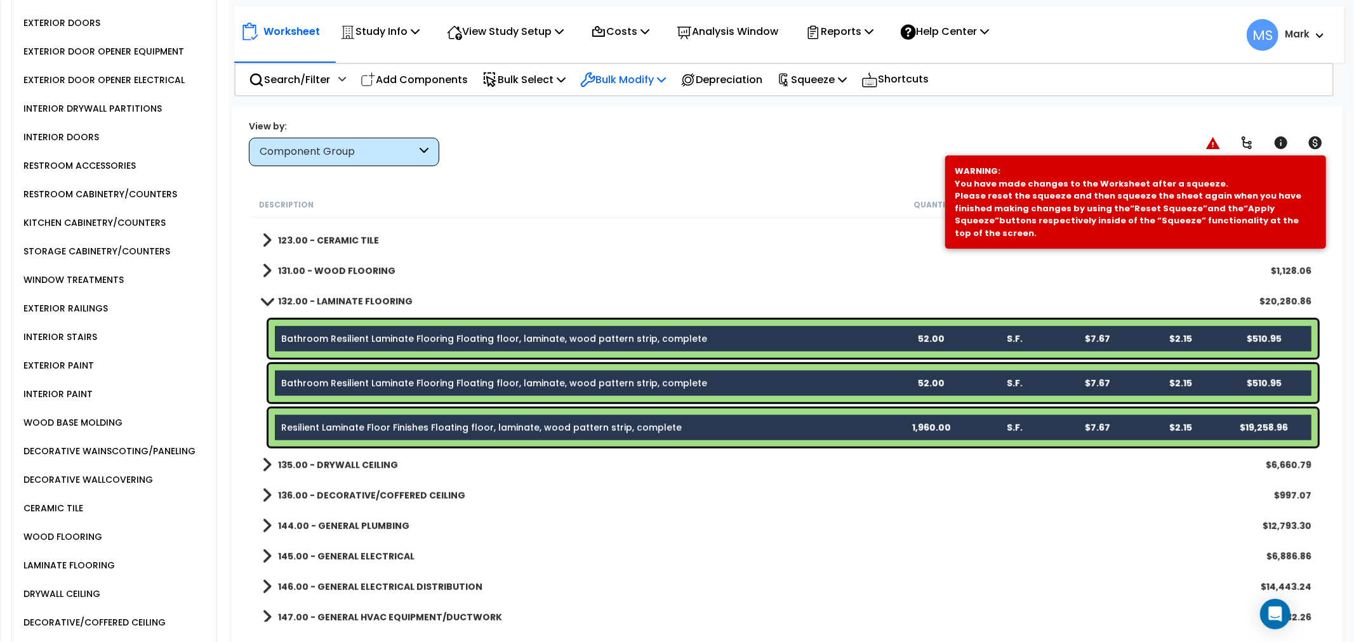
click at [646, 93] on div "Bulk Modify" at bounding box center [623, 80] width 86 height 30
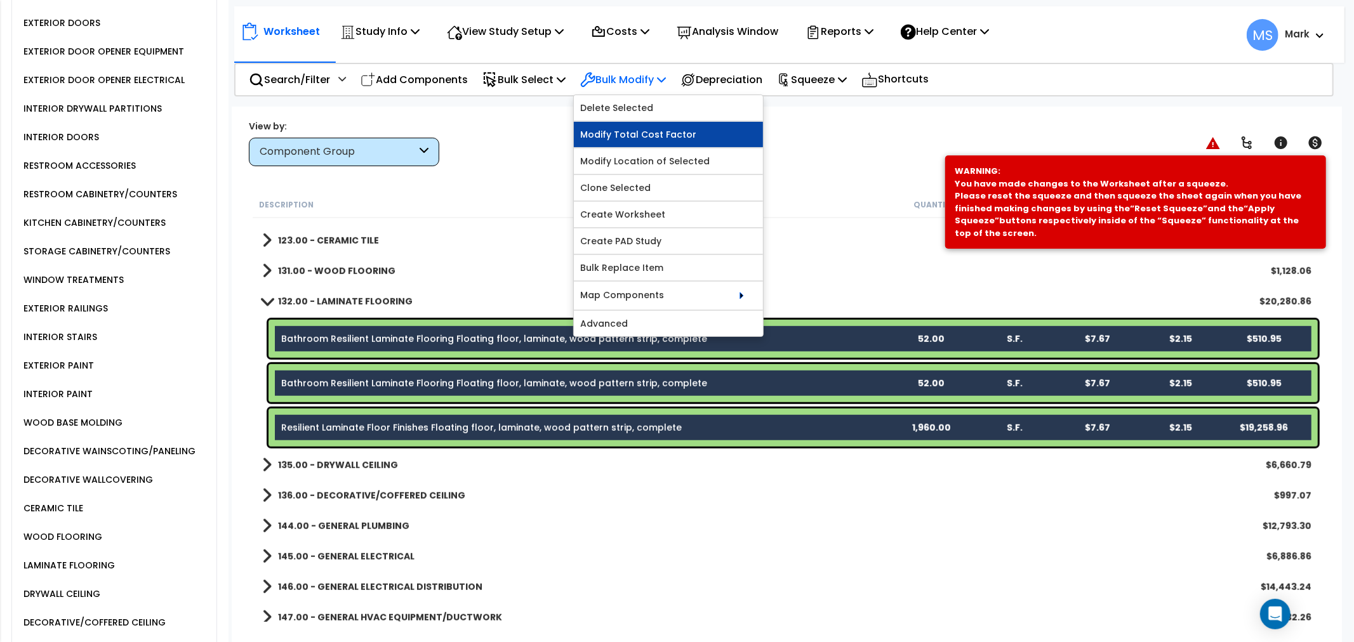
click at [620, 136] on link "Modify Total Cost Factor" at bounding box center [668, 134] width 189 height 25
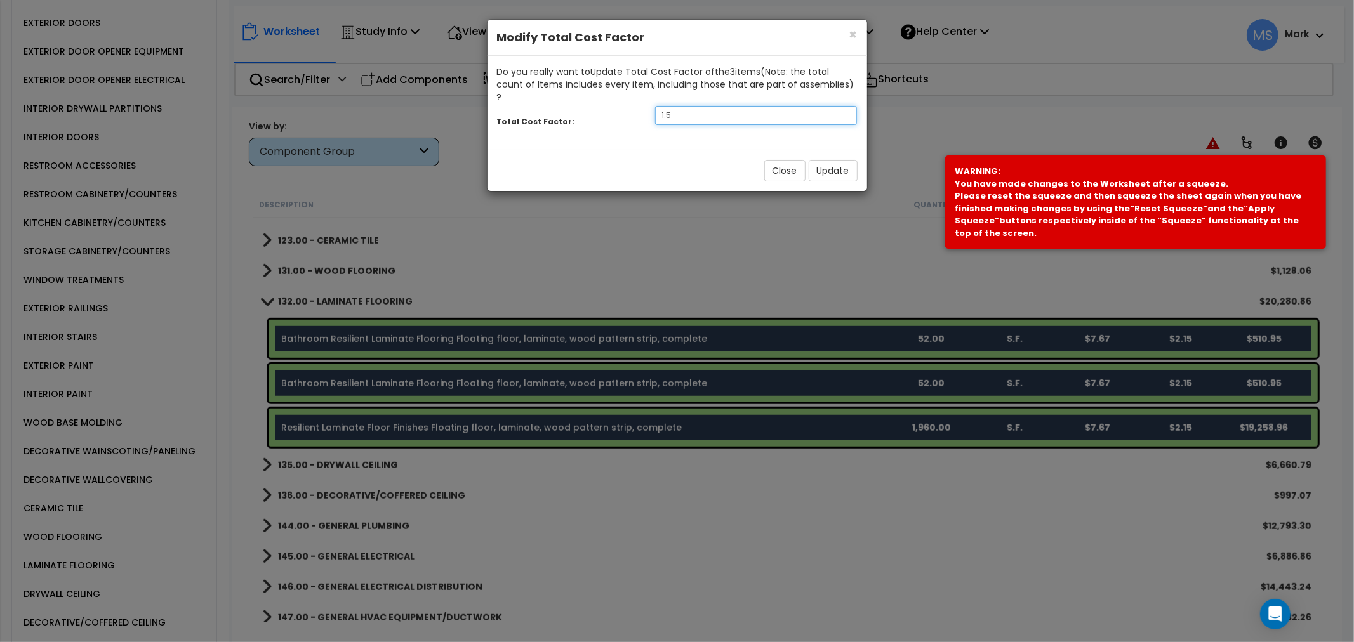
click at [689, 109] on input "1.5" at bounding box center [756, 115] width 202 height 19
type input ".5"
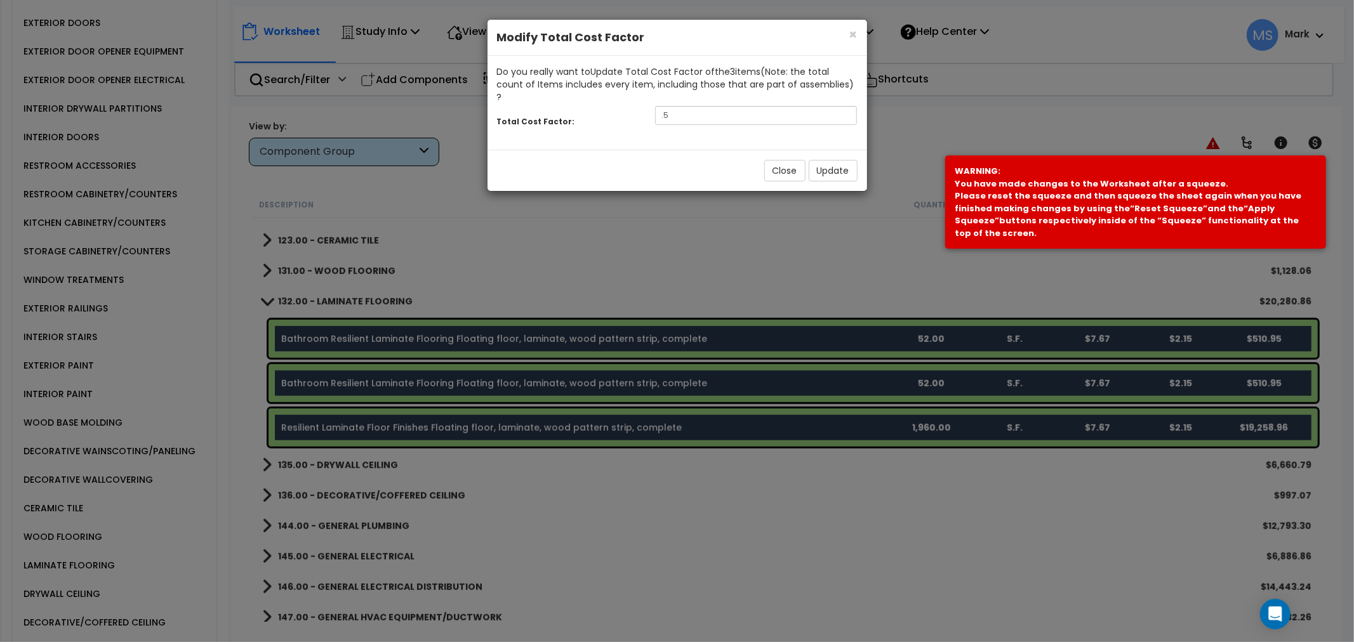
click at [810, 175] on div "Close Update" at bounding box center [677, 170] width 380 height 41
click at [830, 160] on button "Update" at bounding box center [833, 171] width 49 height 22
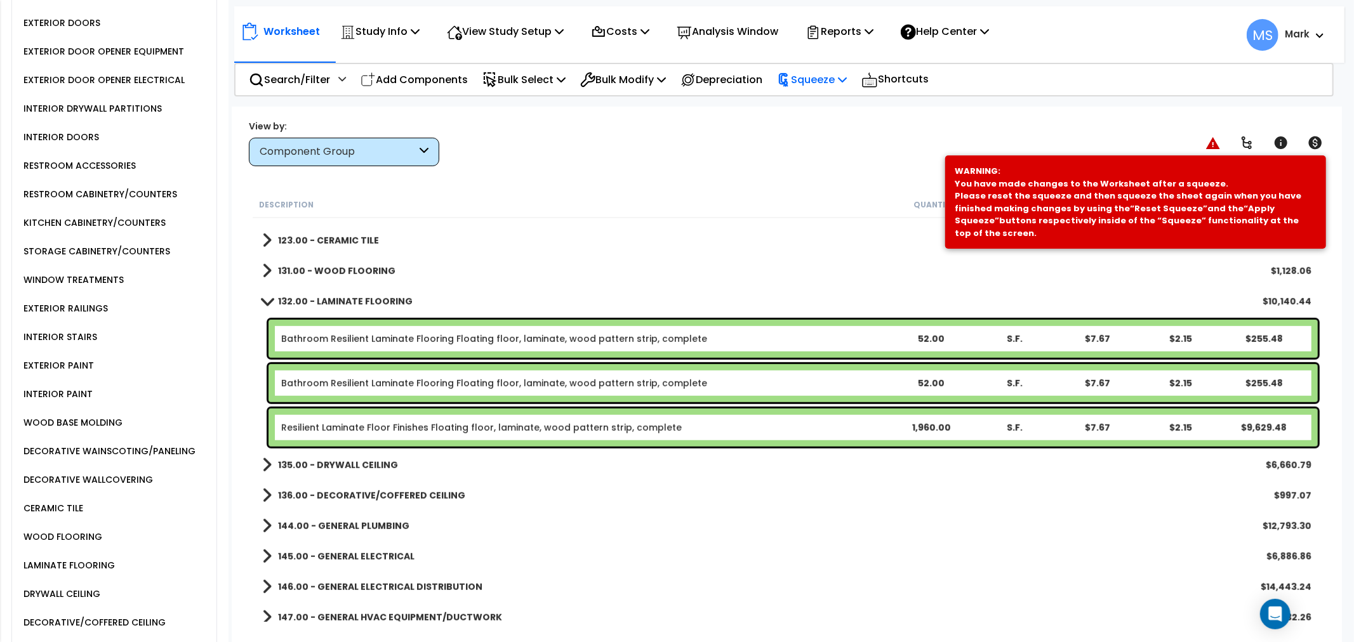
click at [812, 77] on p "Squeeze" at bounding box center [812, 79] width 70 height 17
drag, startPoint x: 824, startPoint y: 98, endPoint x: 824, endPoint y: 105, distance: 7.0
click at [824, 98] on link "Squeeze" at bounding box center [834, 109] width 126 height 29
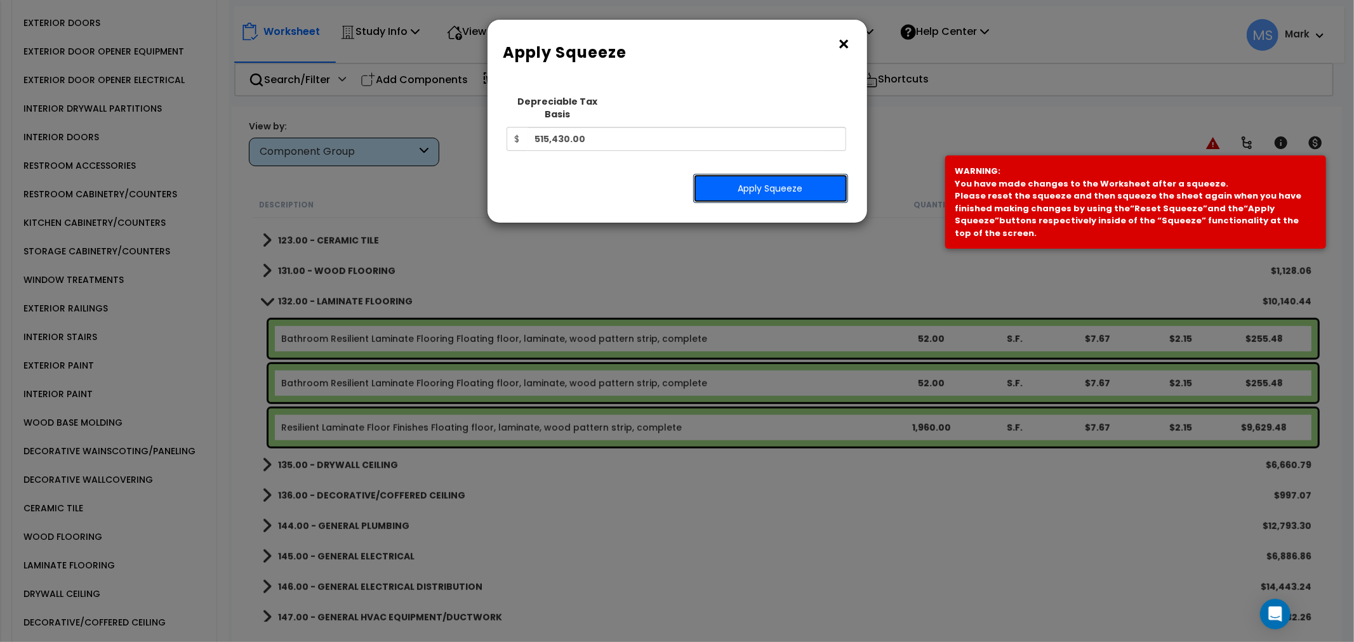
drag, startPoint x: 803, startPoint y: 175, endPoint x: 806, endPoint y: 169, distance: 6.5
click at [804, 174] on button "Apply Squeeze" at bounding box center [770, 188] width 155 height 29
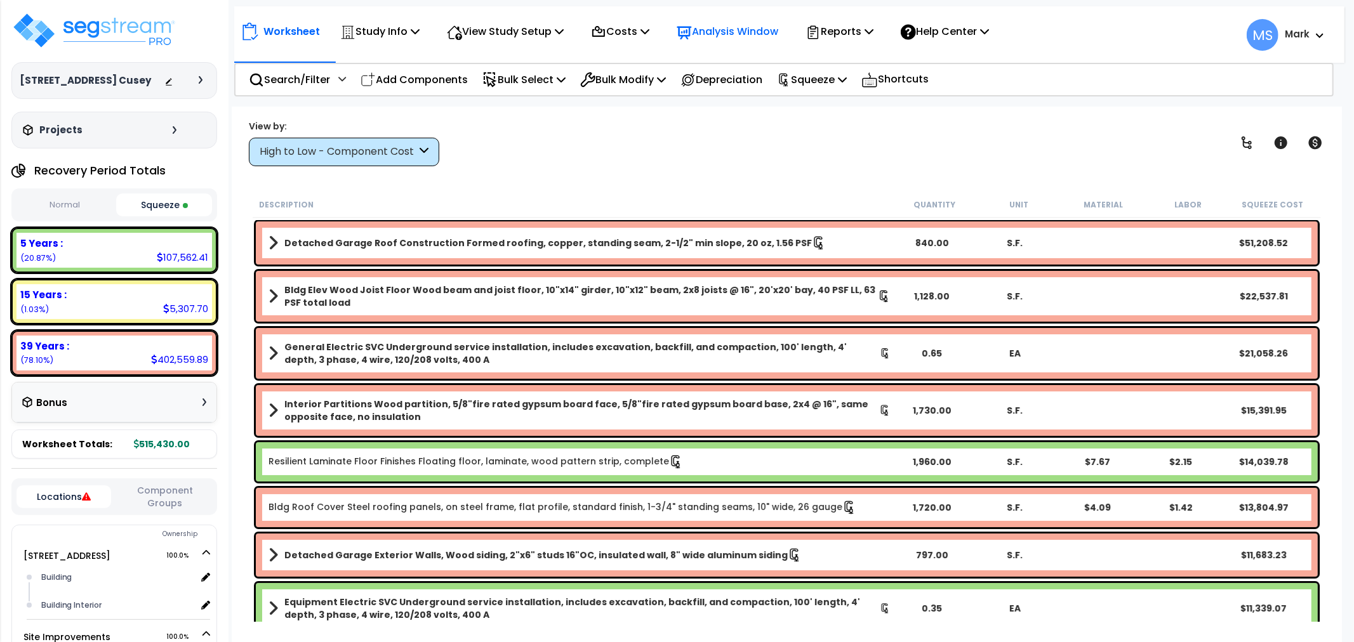
click at [766, 27] on p "Analysis Window" at bounding box center [728, 31] width 102 height 17
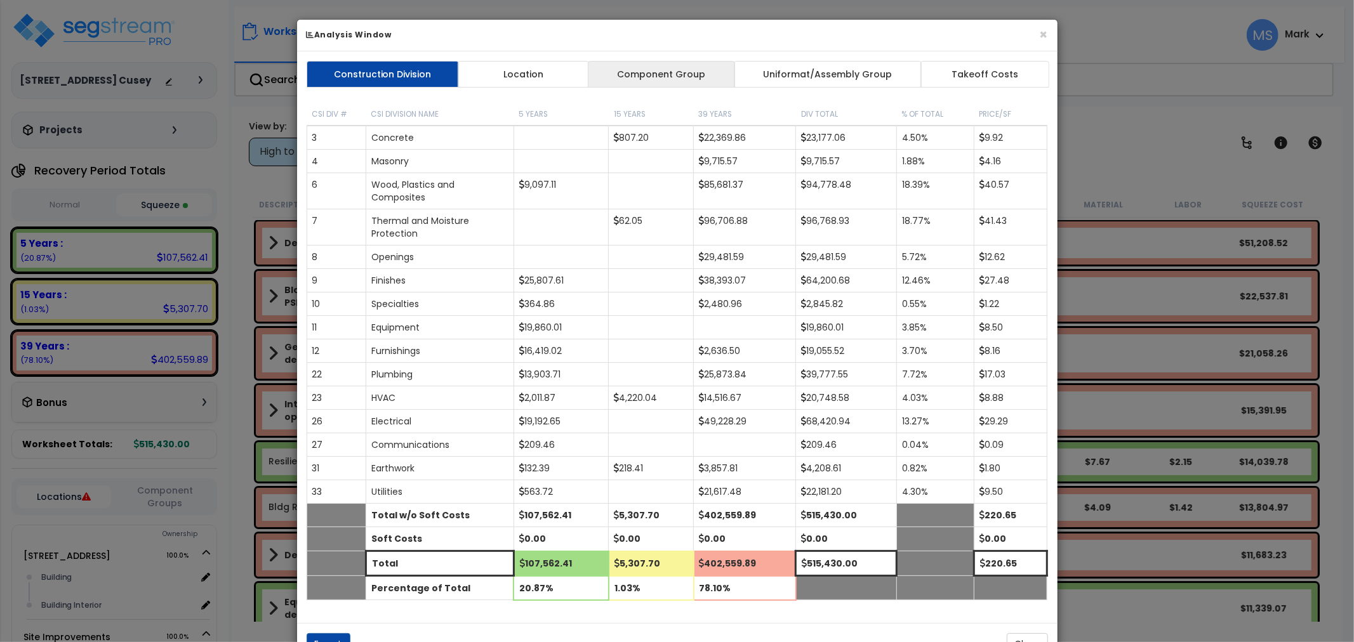
click at [695, 79] on link "Component Group" at bounding box center [661, 74] width 147 height 27
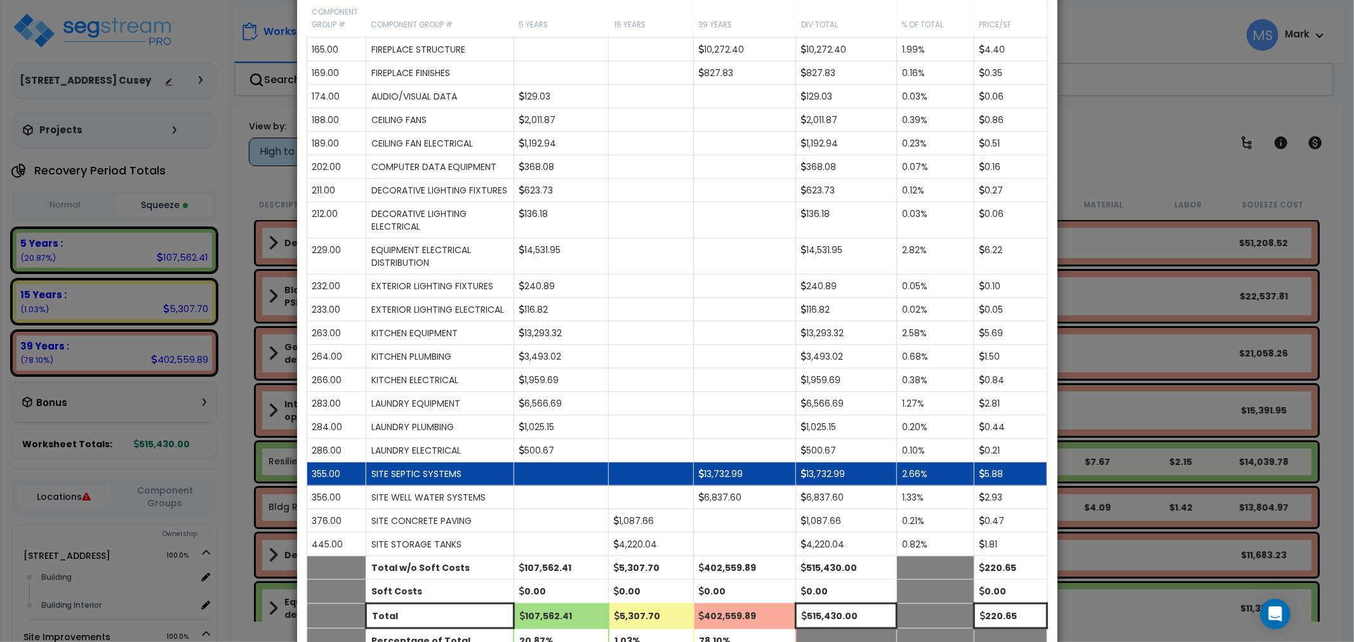
scroll to position [1340, 0]
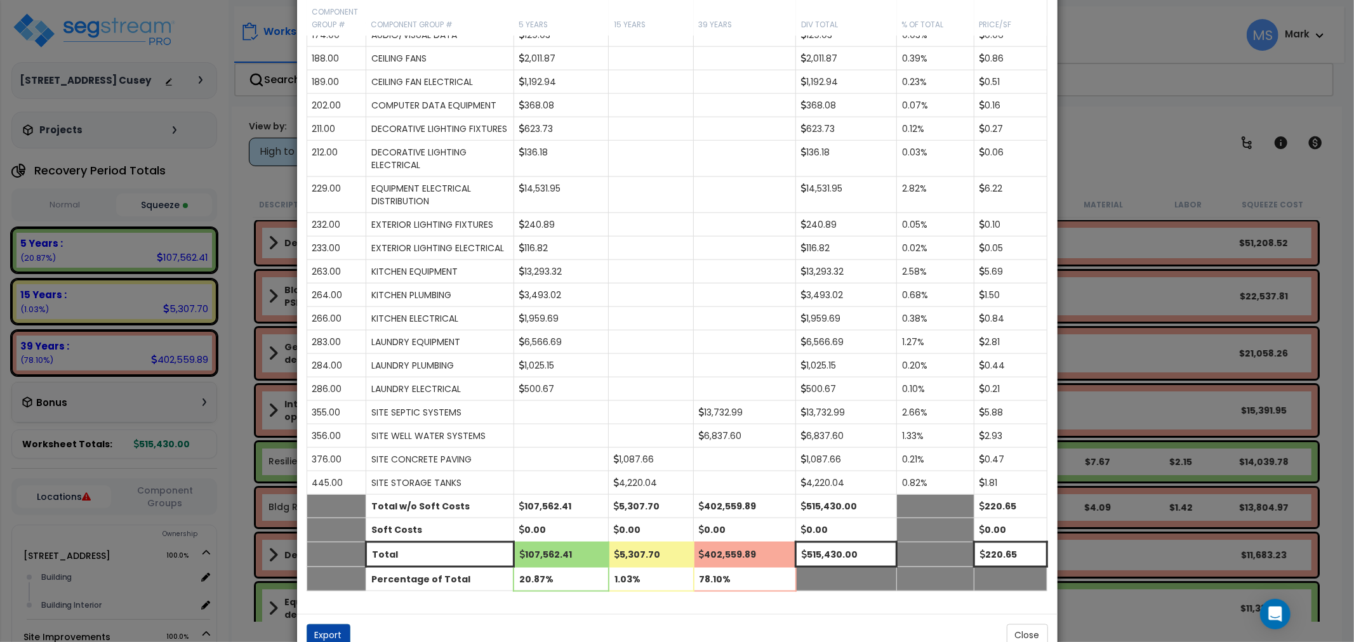
drag, startPoint x: 1108, startPoint y: 422, endPoint x: 1096, endPoint y: 435, distance: 18.0
click at [1106, 421] on div "× Analysis Window Construction Division Location Component Group Uniformat/Asse…" at bounding box center [677, 321] width 1354 height 642
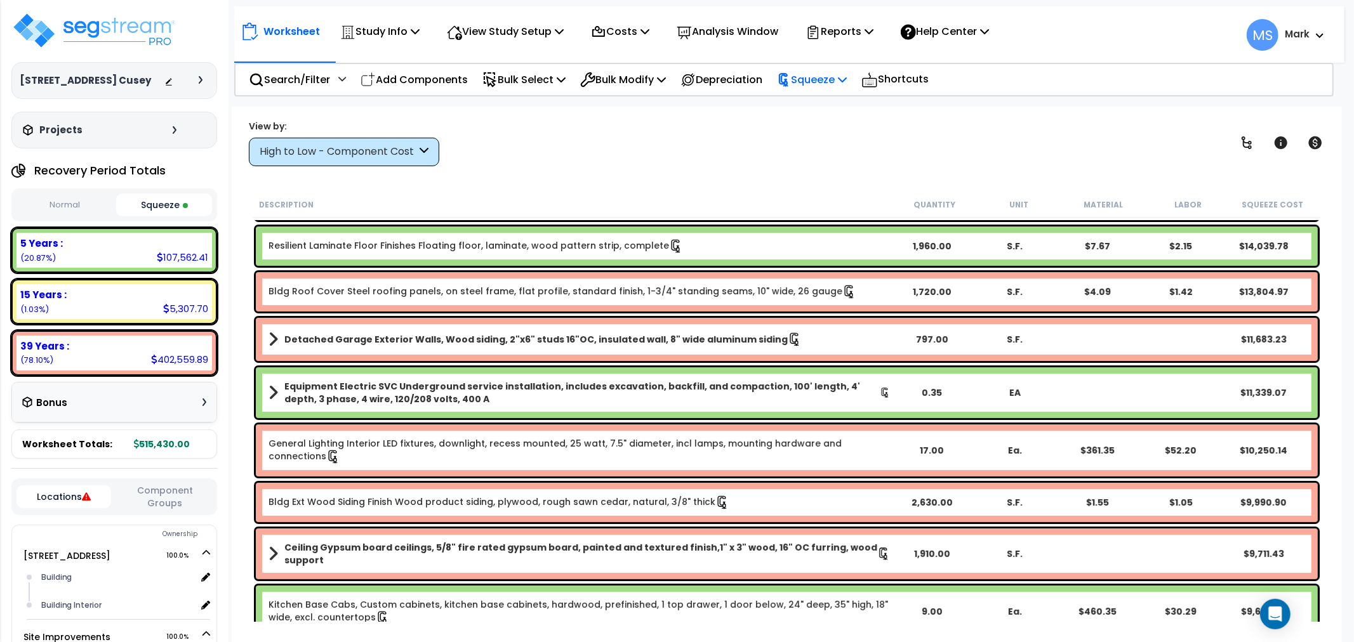
scroll to position [352, 0]
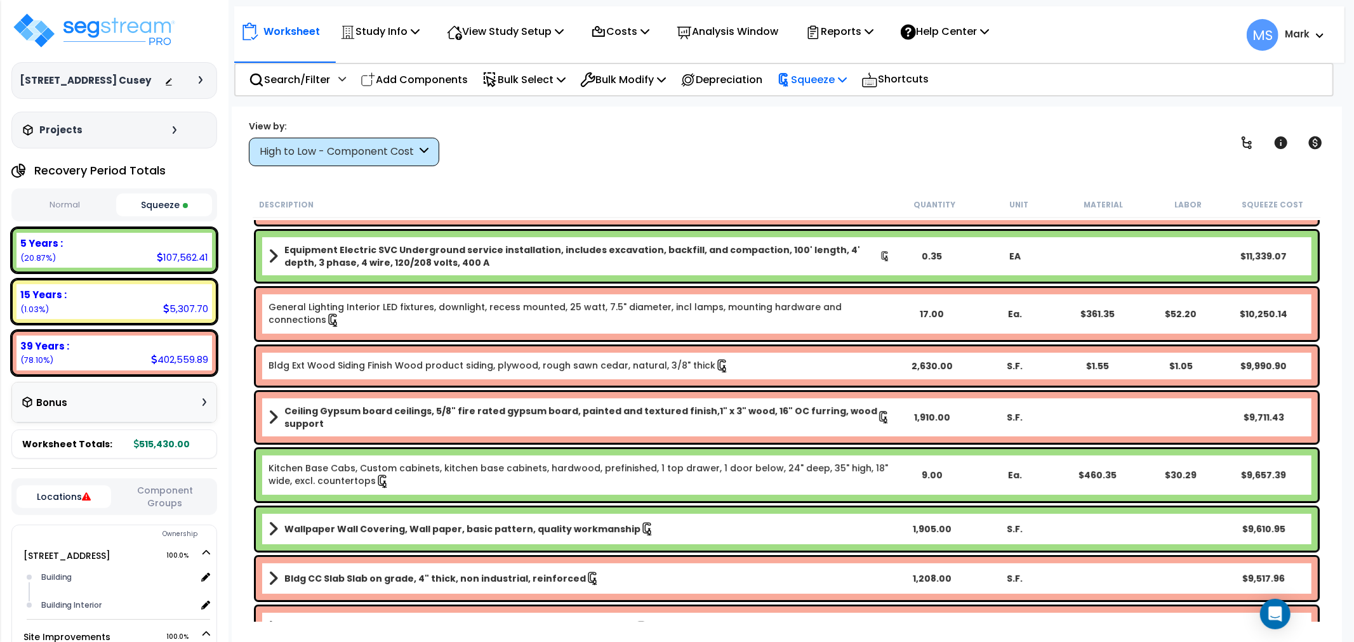
click at [842, 81] on p "Squeeze" at bounding box center [812, 79] width 70 height 17
click at [701, 144] on div "View by: High to Low - Component Cost High to Low - Component Cost" at bounding box center [786, 142] width 1085 height 47
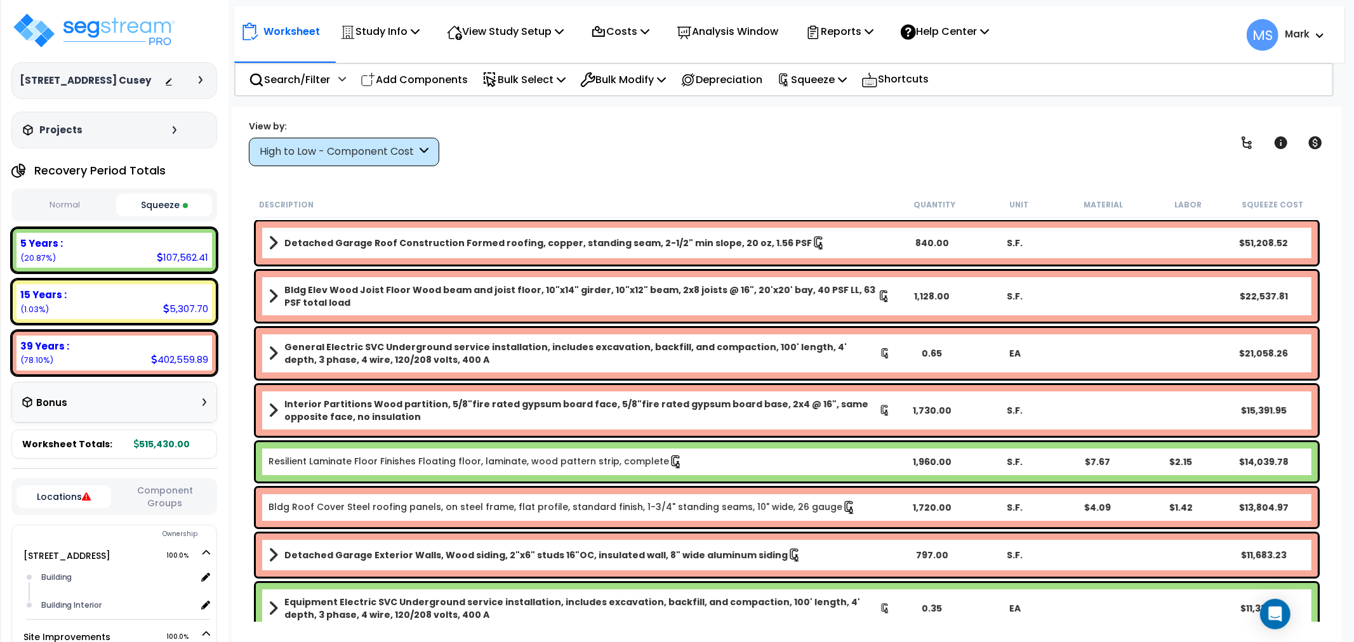
scroll to position [282, 0]
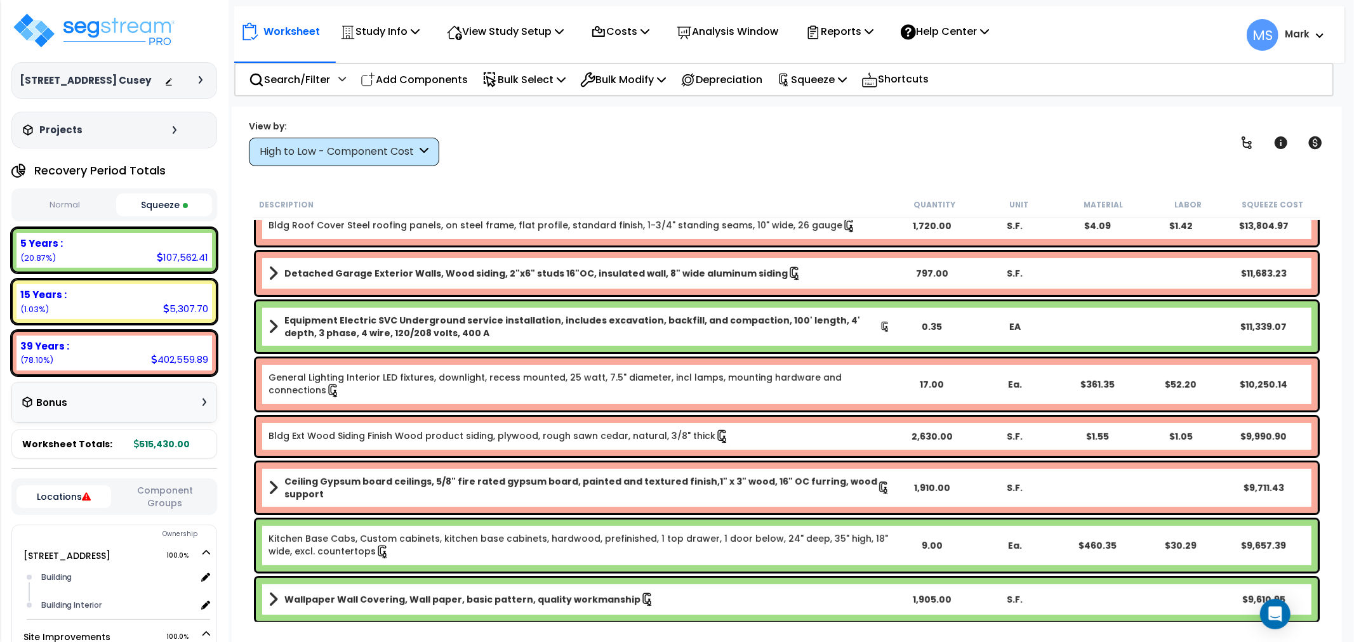
click at [330, 150] on div "High to Low - Component Cost" at bounding box center [338, 152] width 157 height 15
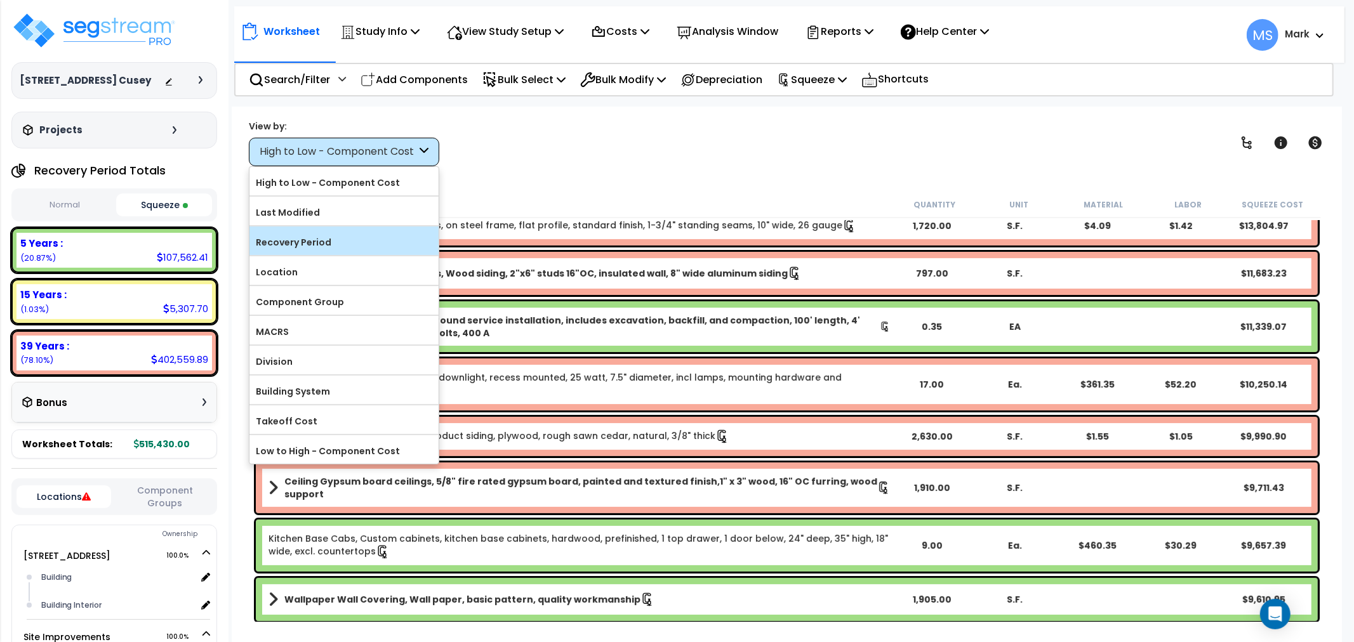
click at [326, 244] on label "Recovery Period" at bounding box center [343, 242] width 189 height 19
click at [0, 0] on input "Recovery Period" at bounding box center [0, 0] width 0 height 0
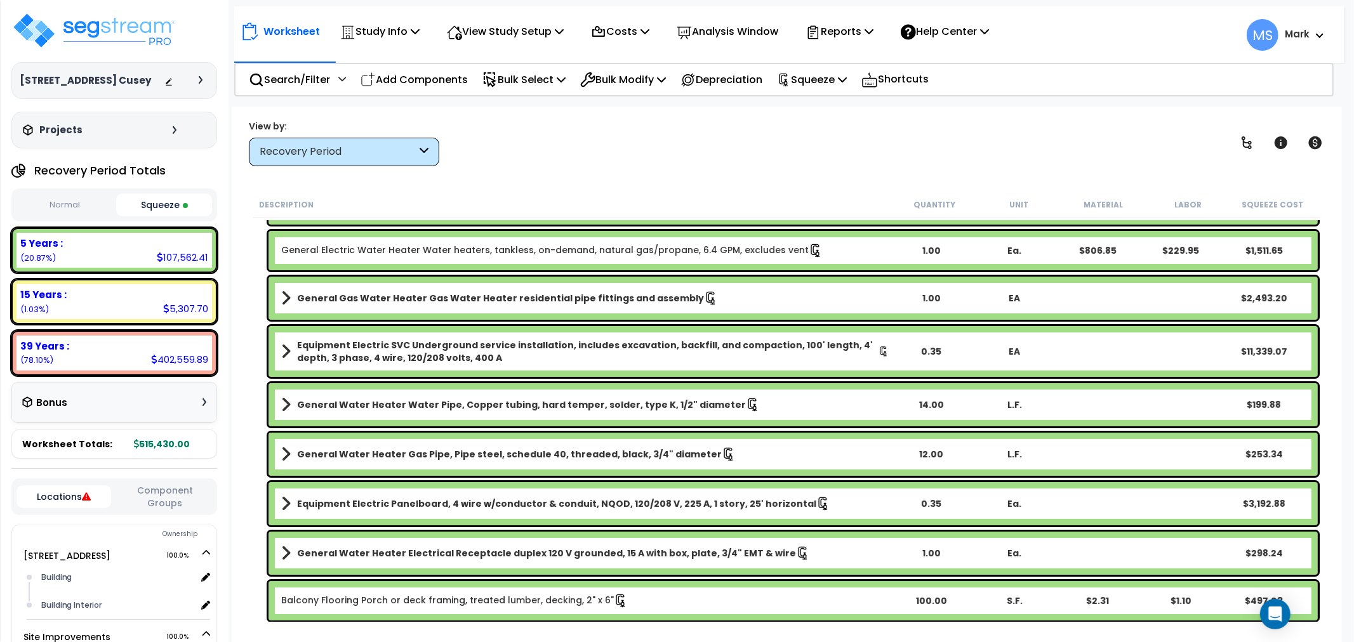
scroll to position [0, 0]
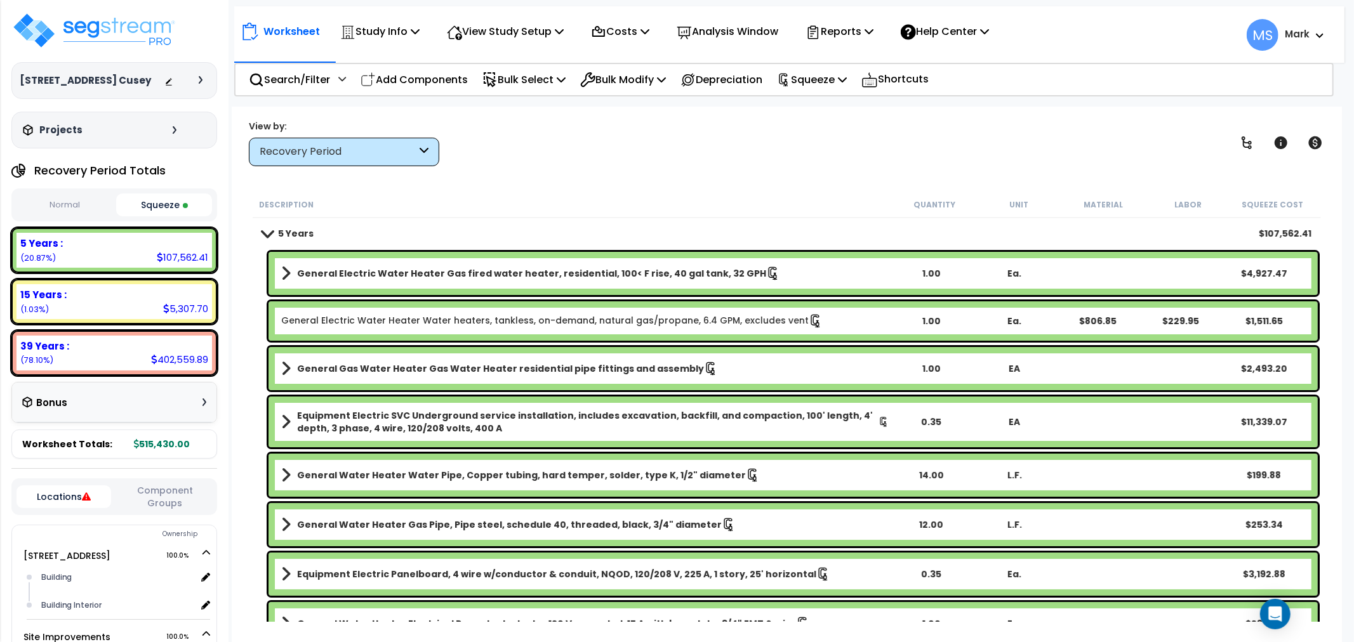
click at [451, 319] on link "General Electric Water Heater Water heaters, tankless, on-demand, natural gas/p…" at bounding box center [551, 321] width 541 height 14
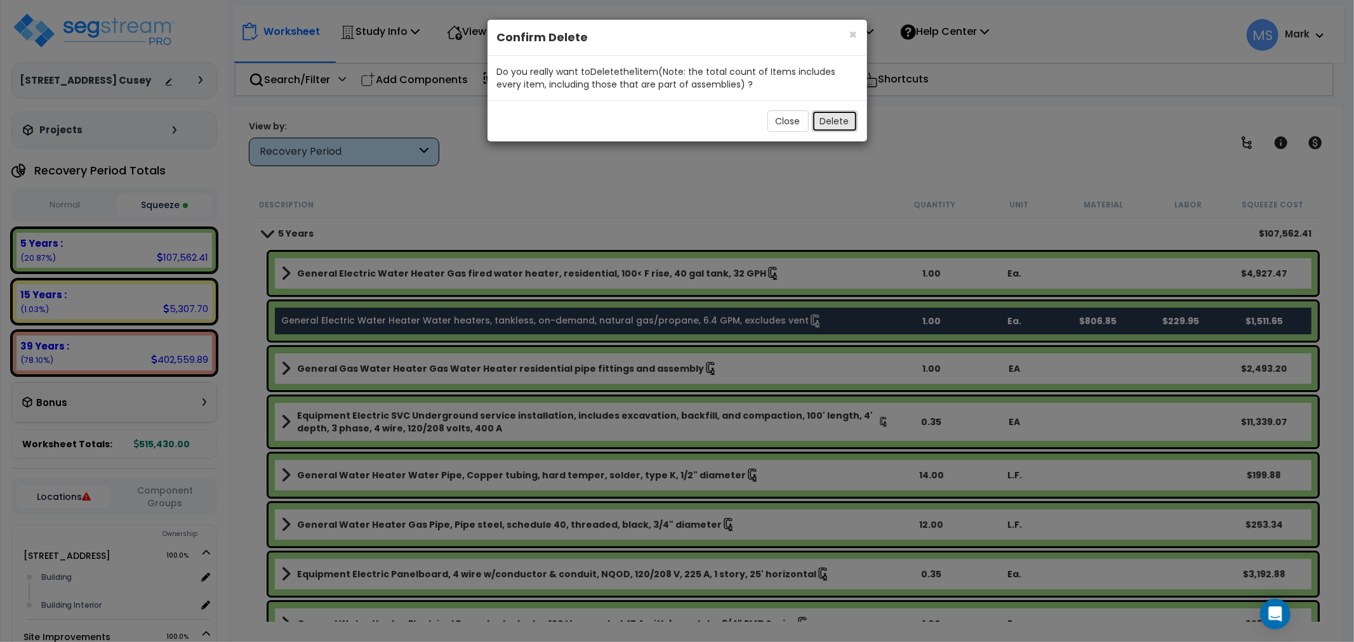
click at [854, 123] on button "Delete" at bounding box center [835, 121] width 46 height 22
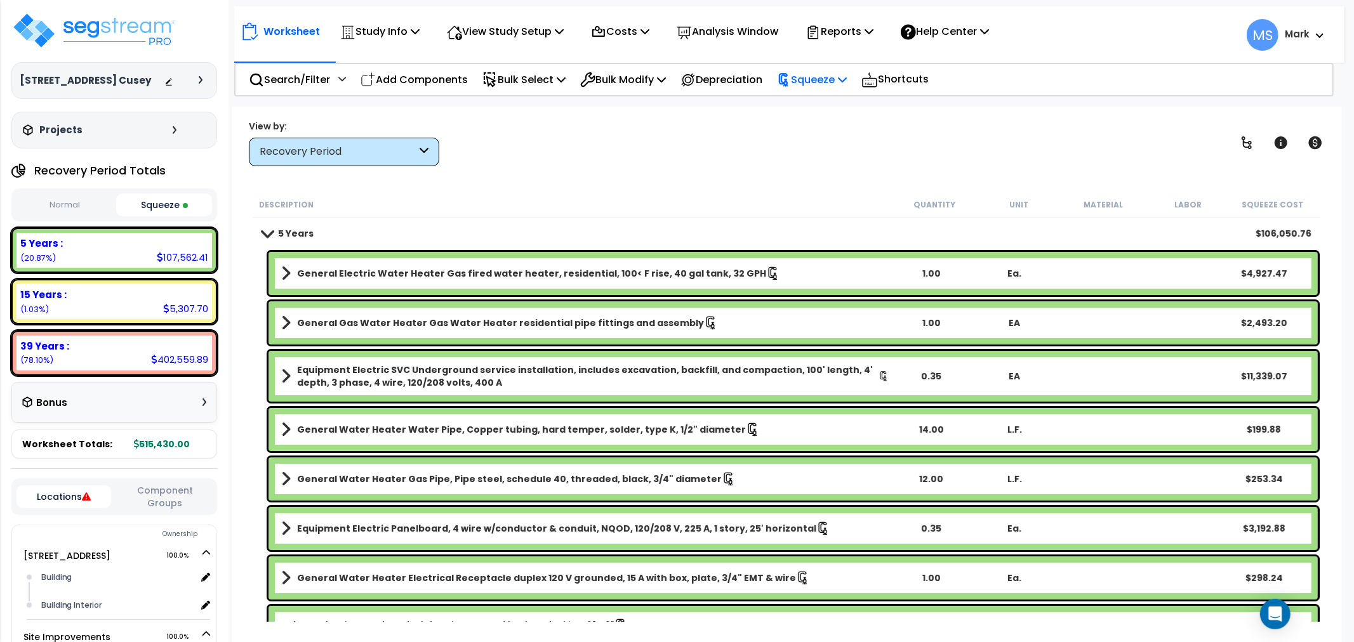
drag, startPoint x: 833, startPoint y: 85, endPoint x: 833, endPoint y: 92, distance: 7.0
click at [833, 85] on p "Squeeze" at bounding box center [812, 79] width 70 height 17
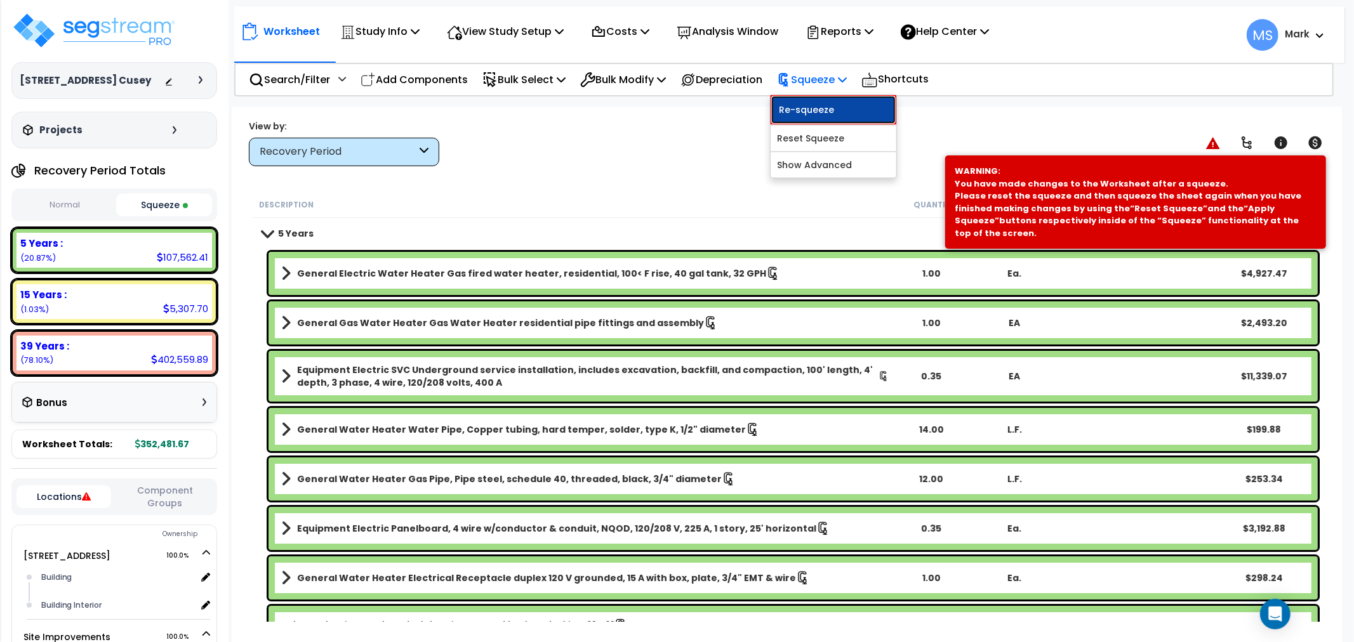
click at [829, 109] on link "Re-squeeze" at bounding box center [834, 109] width 126 height 29
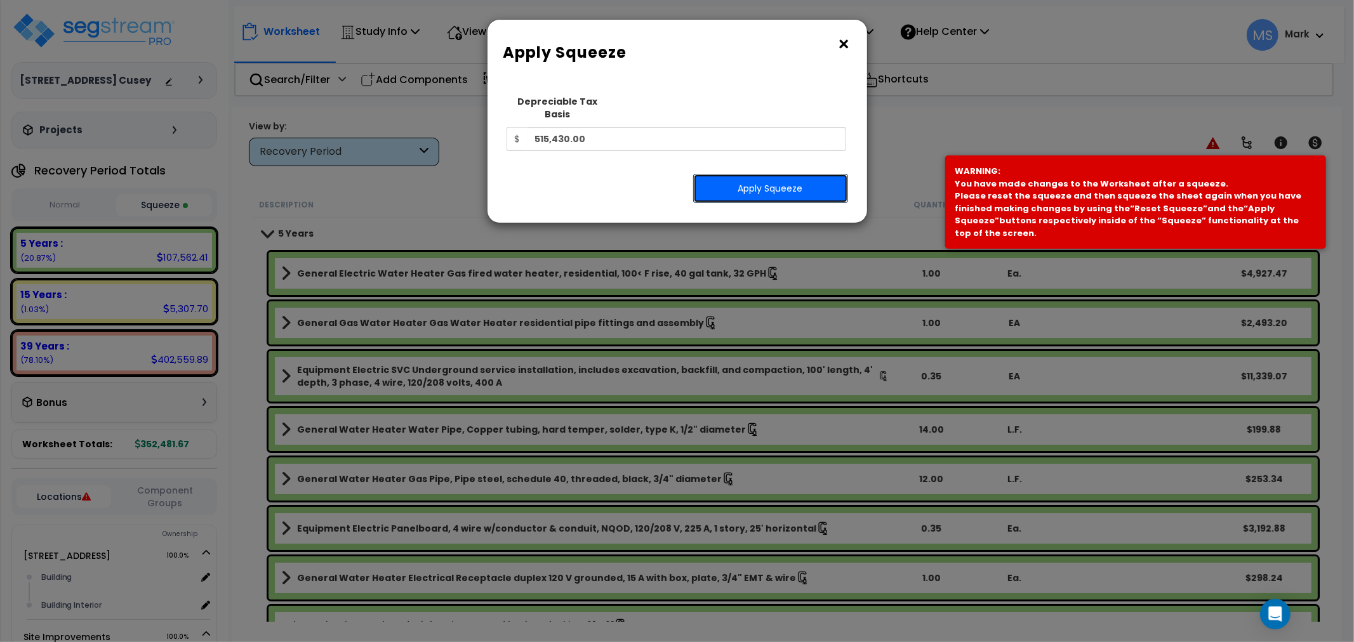
click at [817, 175] on button "Apply Squeeze" at bounding box center [770, 188] width 155 height 29
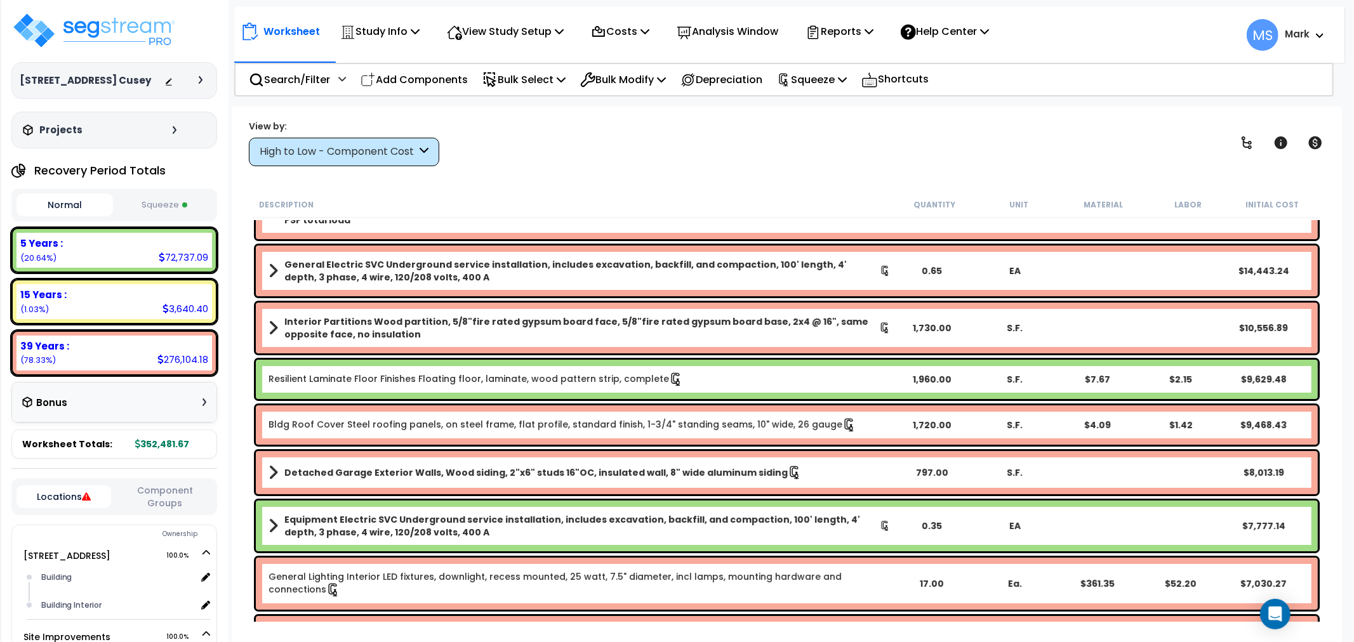
scroll to position [211, 0]
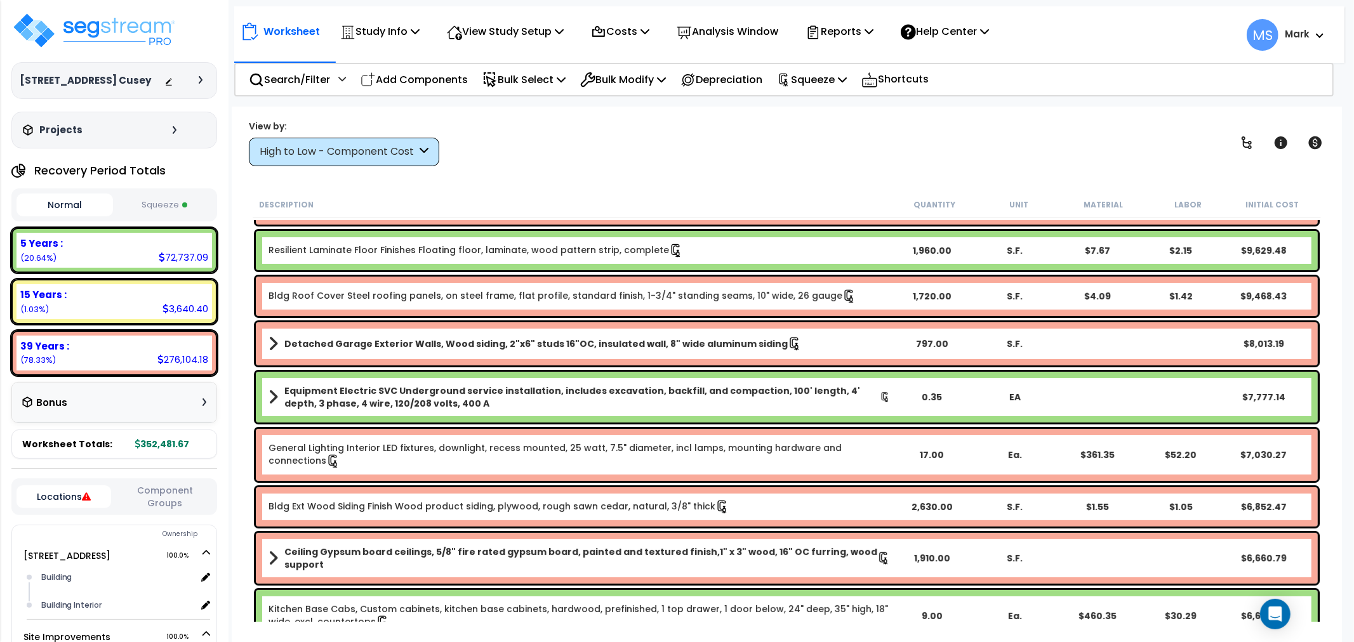
click at [1120, 124] on div "View by: High to Low - Component Cost High to Low - Component Cost" at bounding box center [786, 142] width 1085 height 47
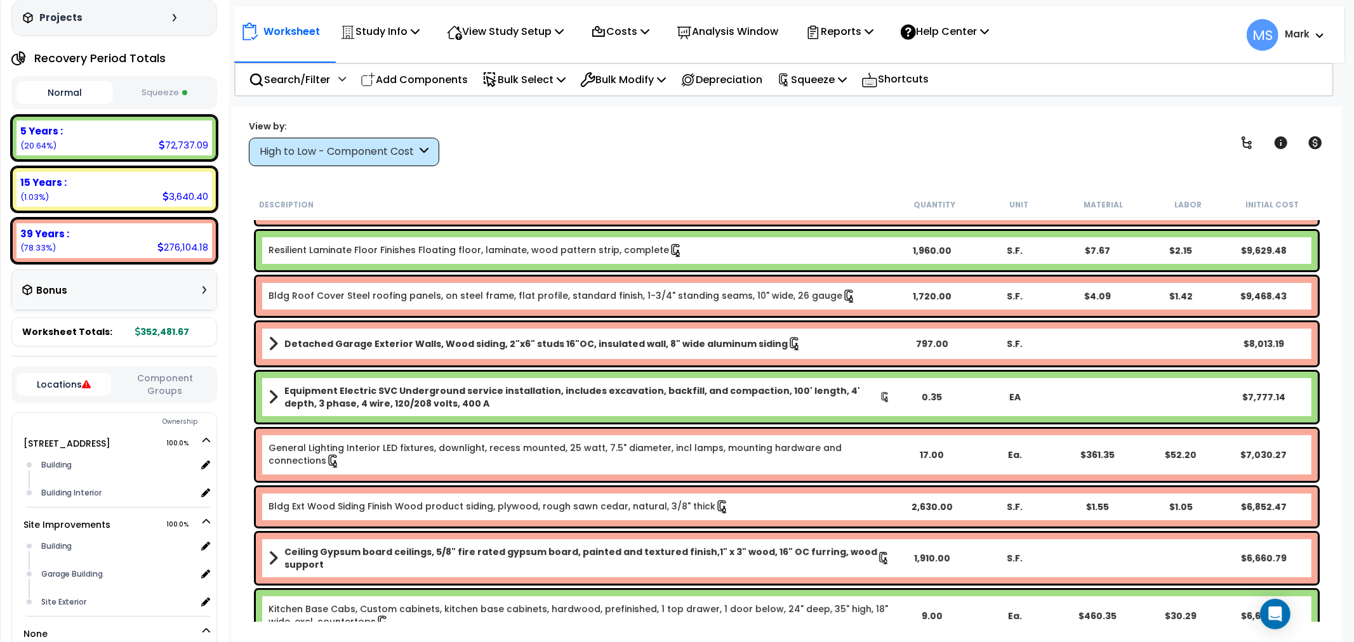
scroll to position [248, 0]
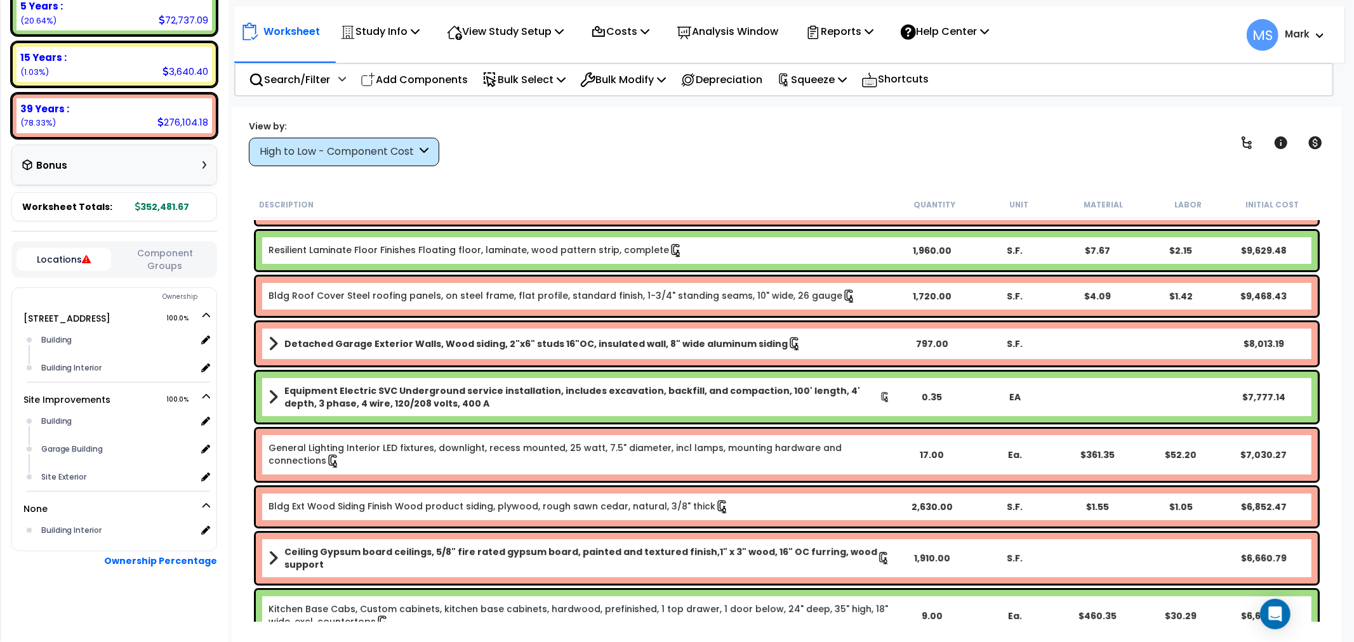
click at [151, 259] on button "Component Groups" at bounding box center [164, 259] width 95 height 27
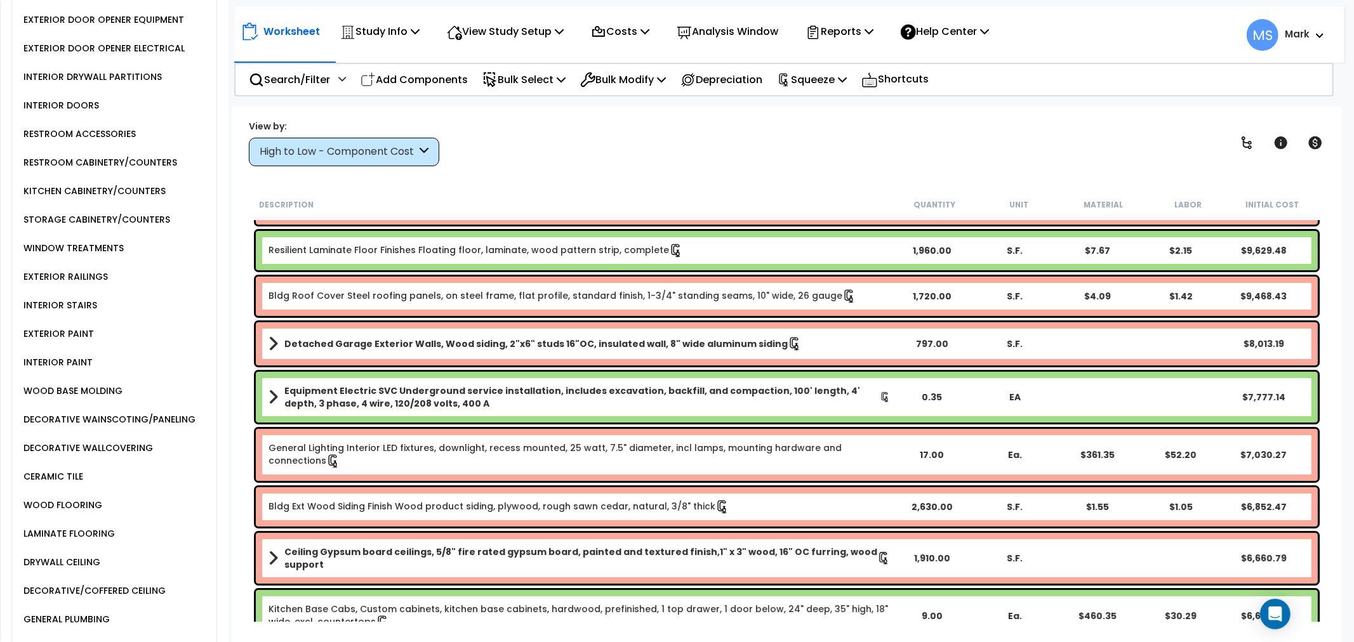
scroll to position [882, 0]
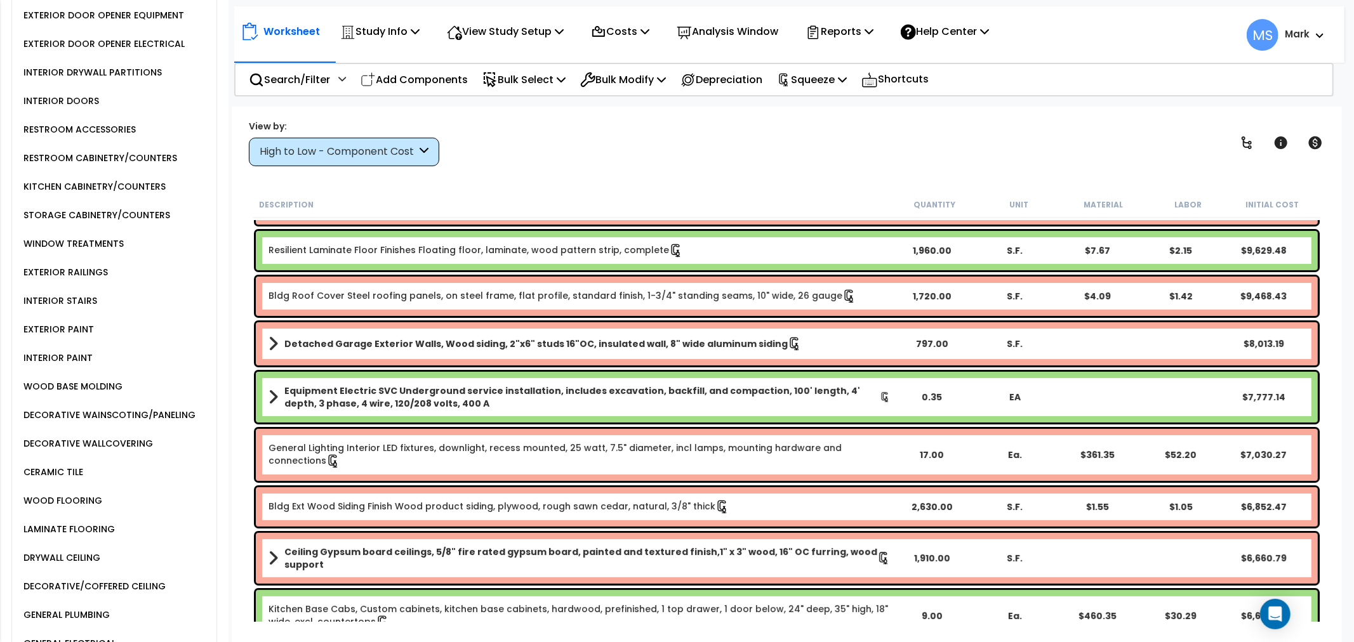
click at [90, 537] on div "LAMINATE FLOORING" at bounding box center [67, 529] width 95 height 15
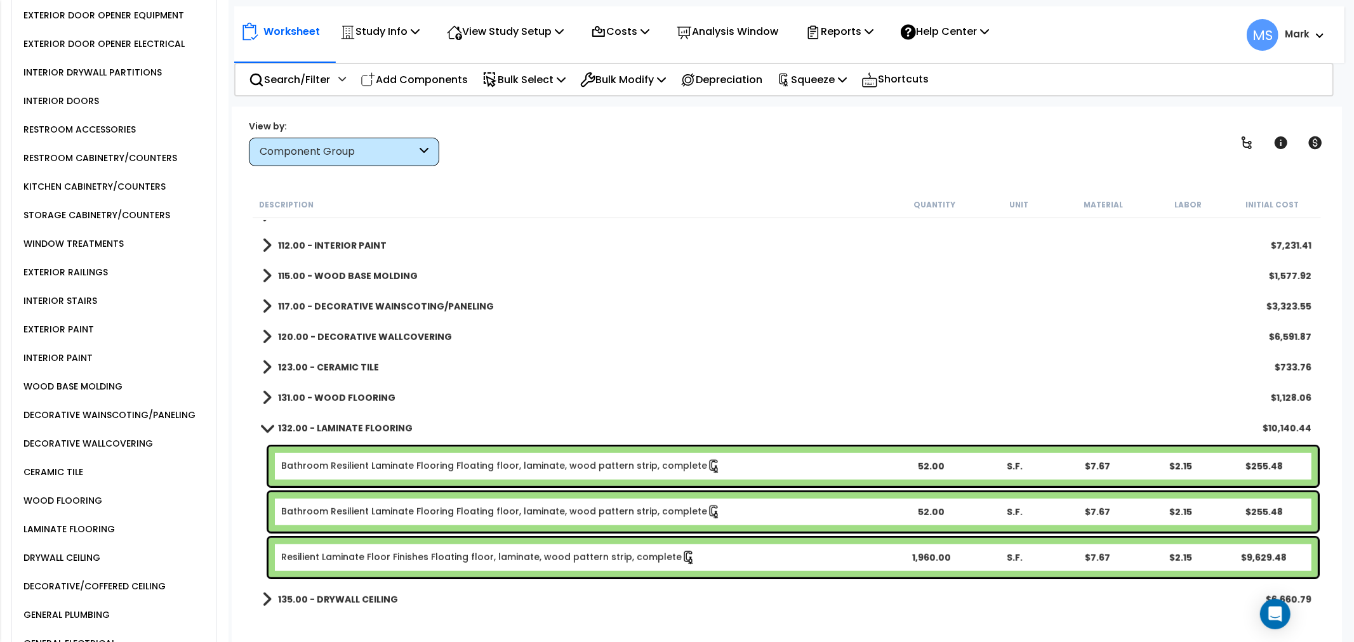
scroll to position [776, 0]
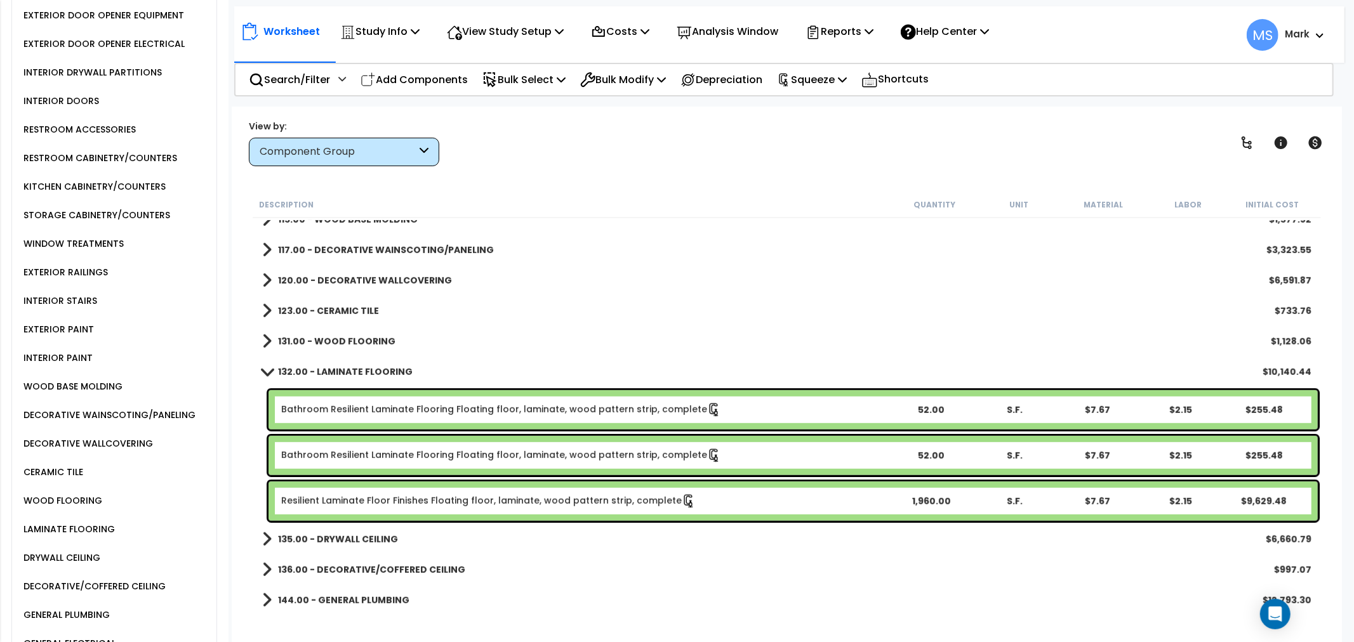
click at [371, 415] on link "Bathroom Resilient Laminate Flooring Floating floor, laminate, wood pattern str…" at bounding box center [501, 410] width 440 height 14
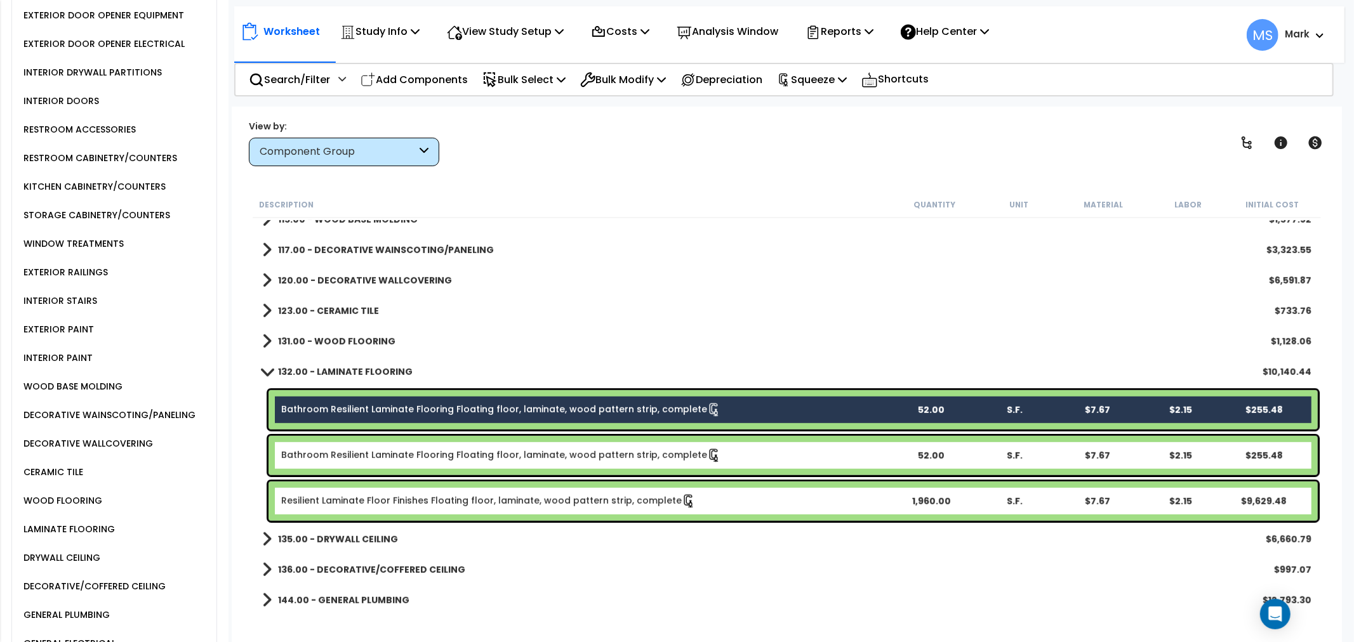
click at [383, 455] on link "Bathroom Resilient Laminate Flooring Floating floor, laminate, wood pattern str…" at bounding box center [501, 456] width 440 height 14
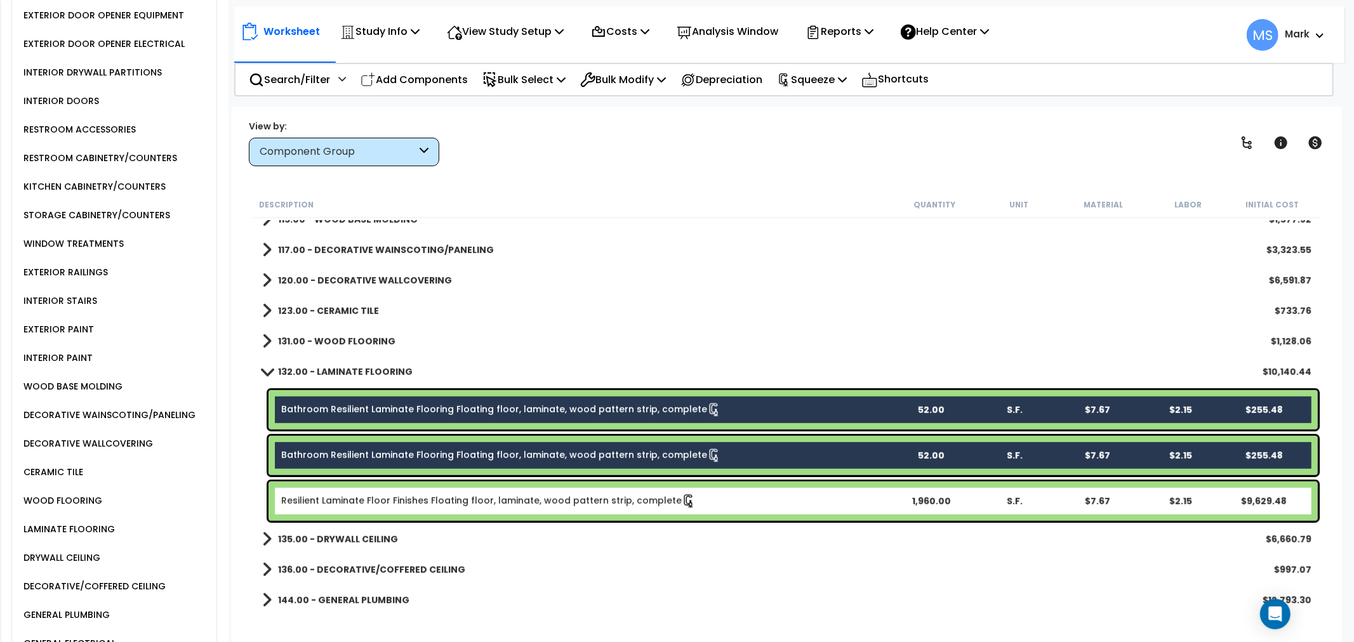
click at [392, 505] on link "Resilient Laminate Floor Finishes Floating floor, laminate, wood pattern strip,…" at bounding box center [488, 501] width 414 height 14
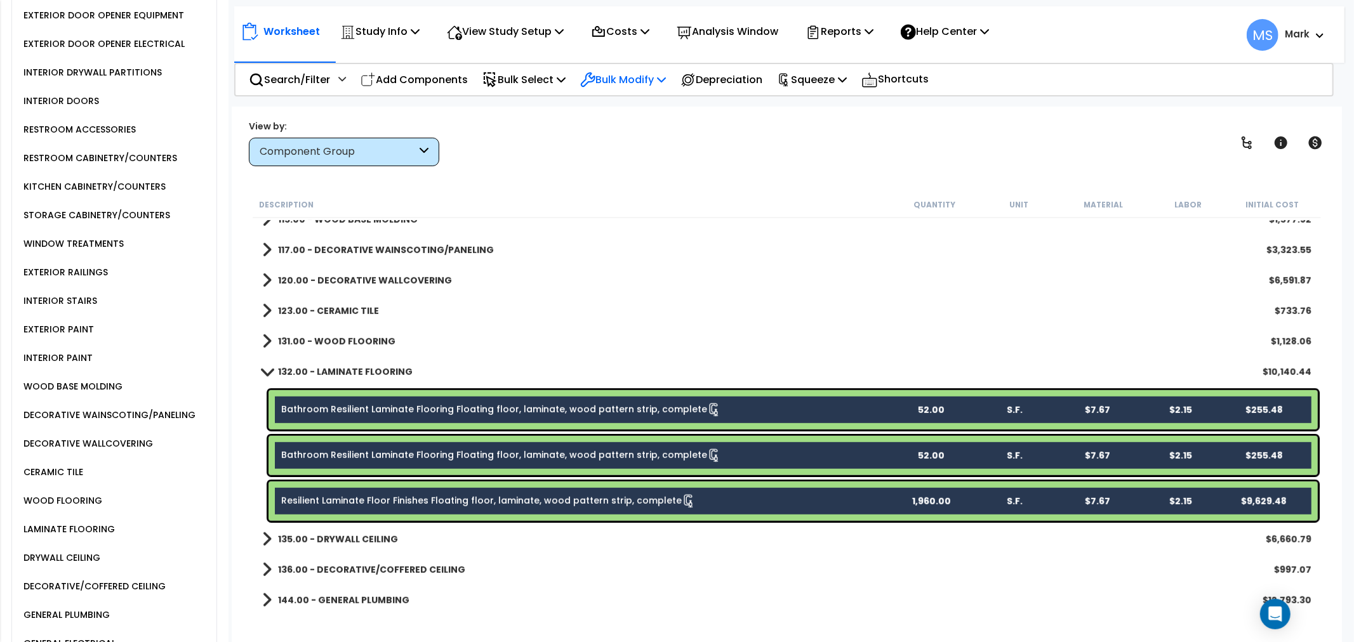
click at [642, 91] on div "Bulk Modify" at bounding box center [623, 80] width 86 height 30
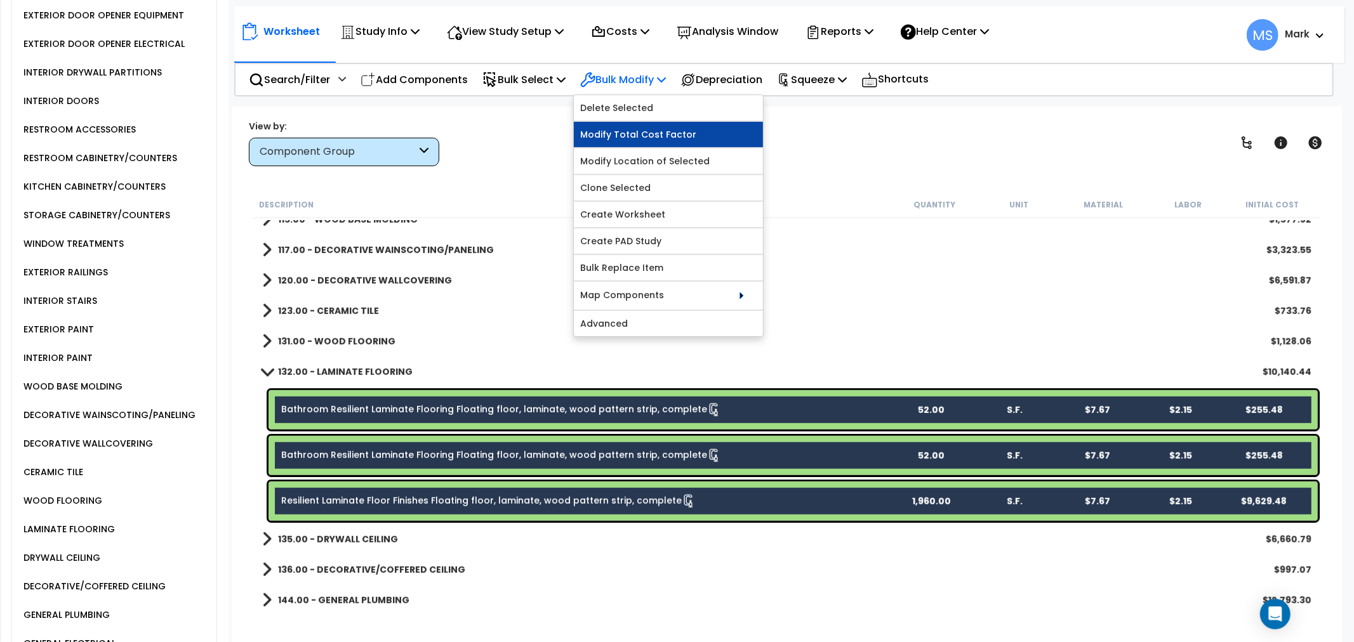
click at [637, 135] on link "Modify Total Cost Factor" at bounding box center [668, 134] width 189 height 25
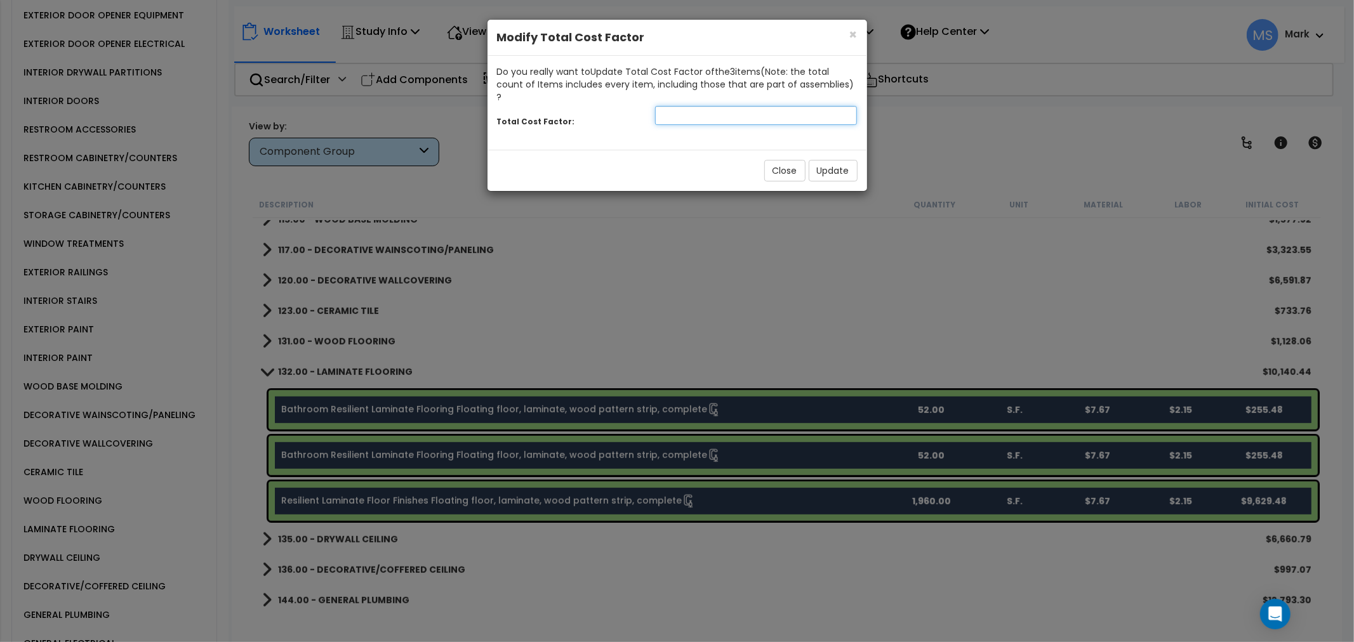
click at [777, 107] on input "number" at bounding box center [756, 115] width 202 height 19
type input ".55"
click at [852, 30] on span "×" at bounding box center [853, 34] width 8 height 18
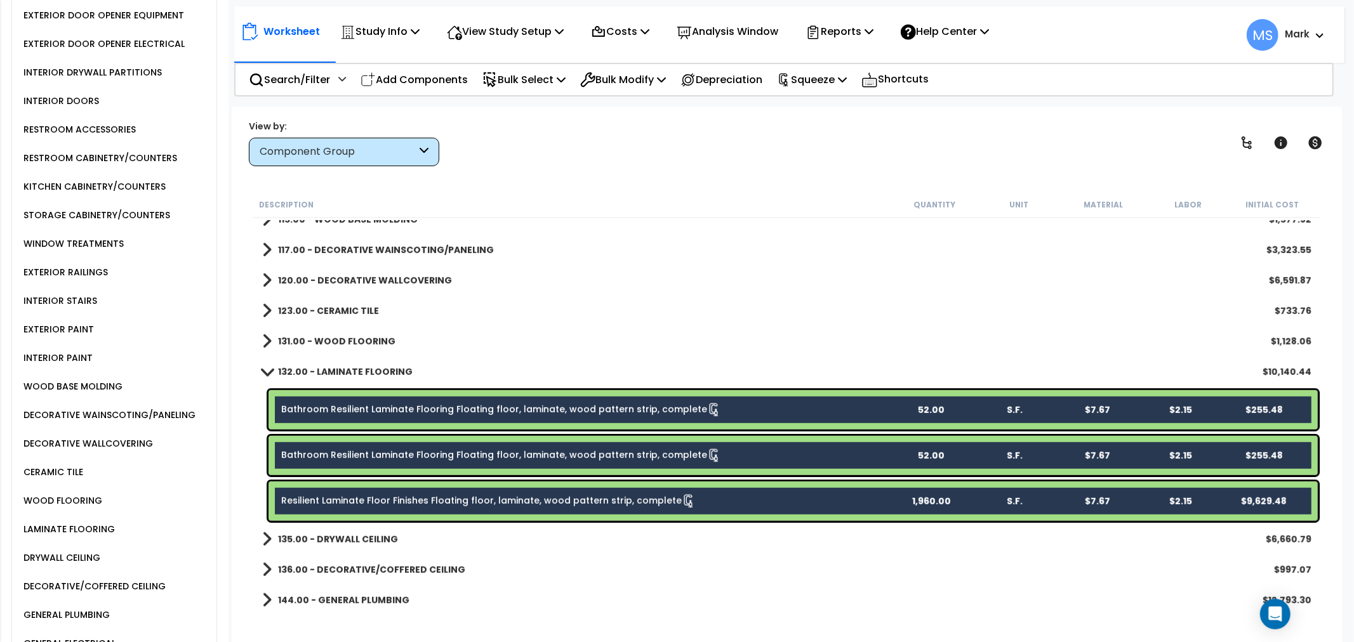
click at [652, 401] on div "Bathroom Resilient Laminate Flooring Floating floor, laminate, wood pattern str…" at bounding box center [792, 409] width 1049 height 39
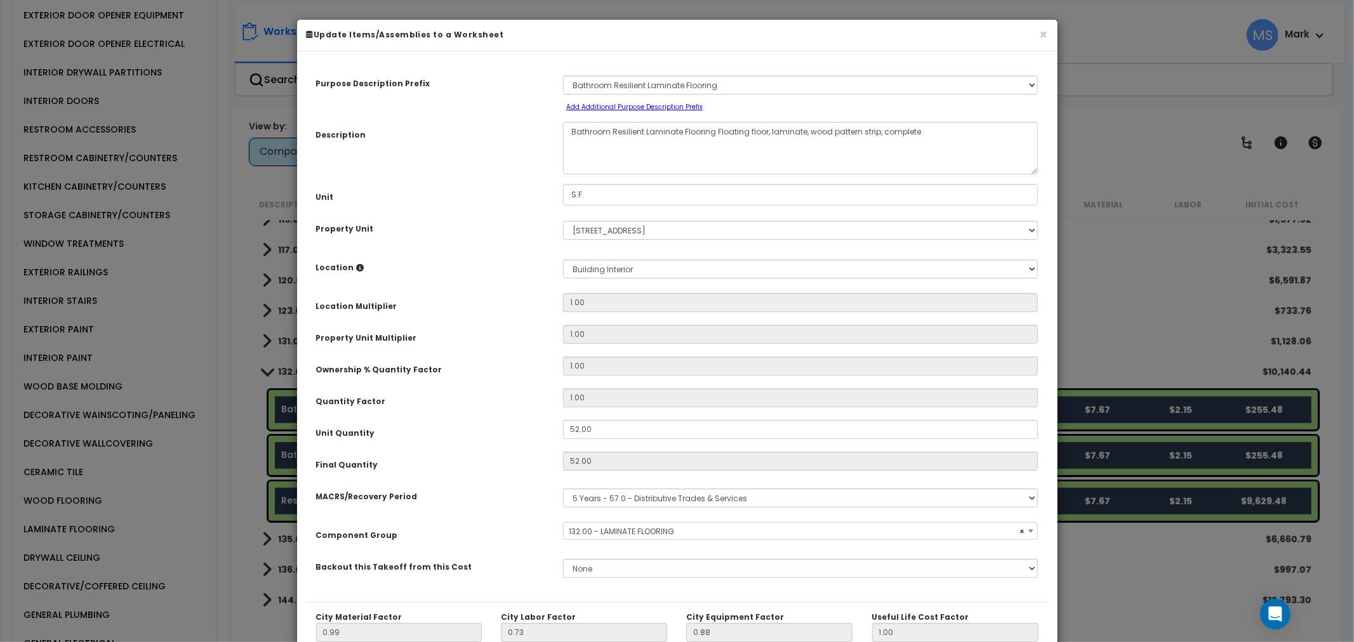
select select "45956"
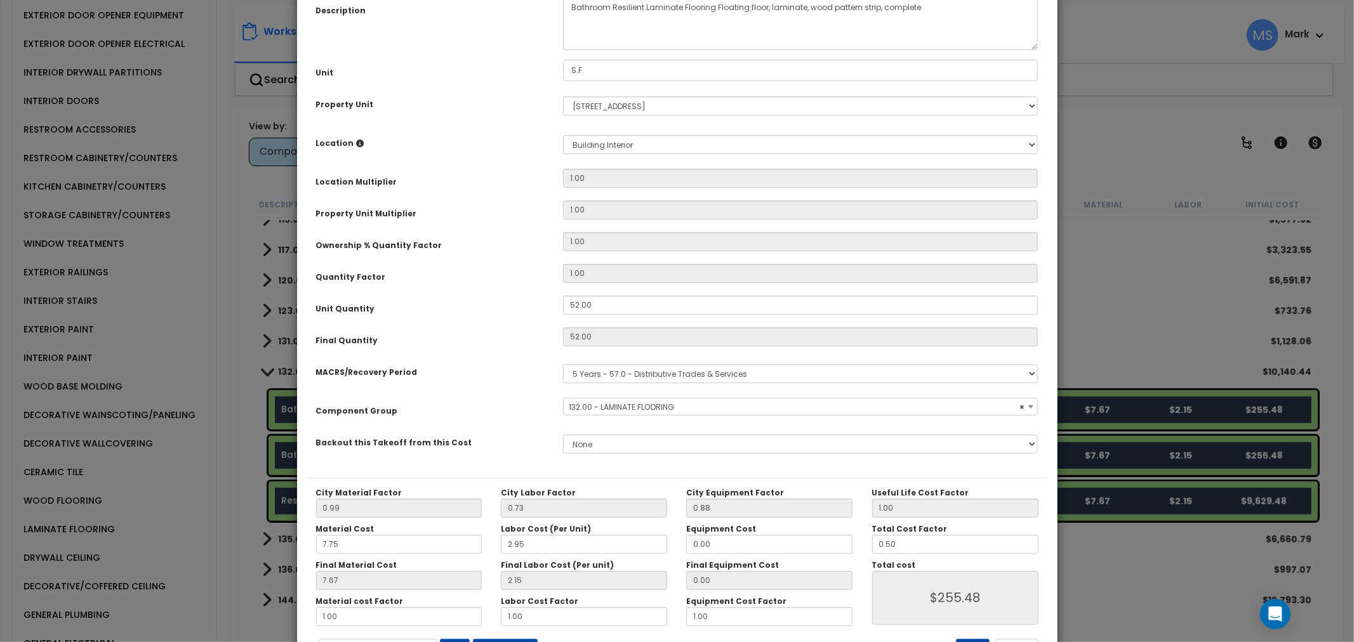
scroll to position [179, 0]
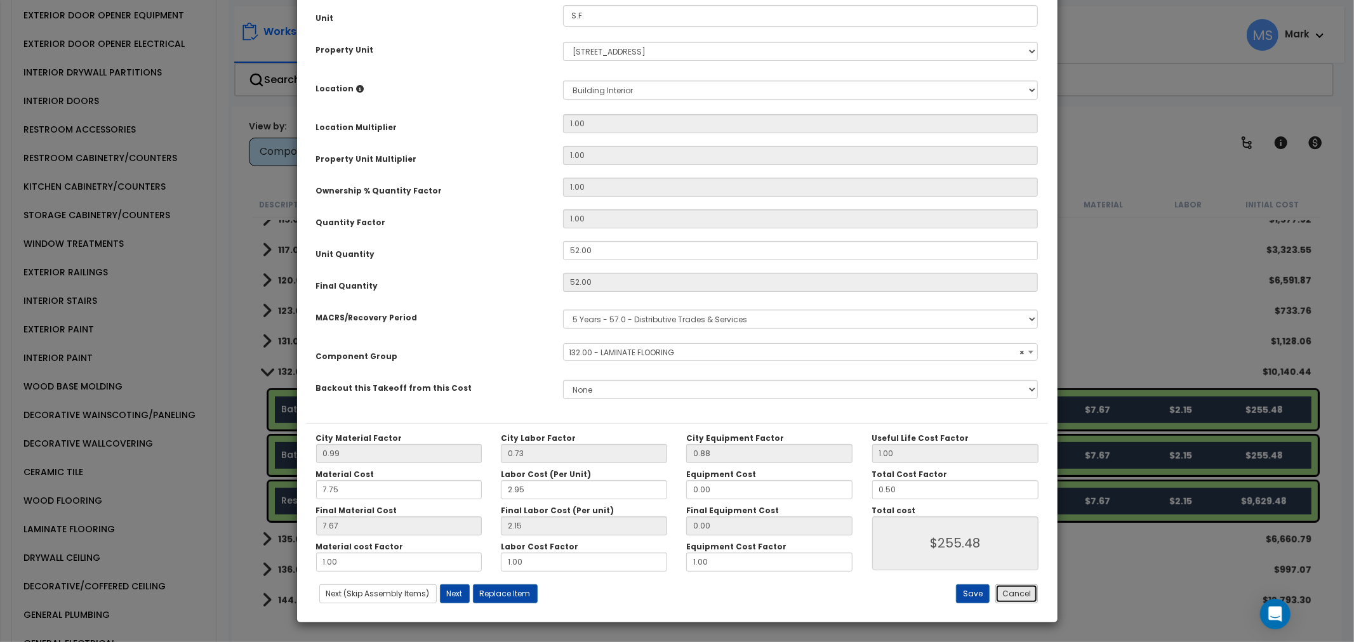
click at [1011, 597] on button "Cancel" at bounding box center [1016, 594] width 43 height 19
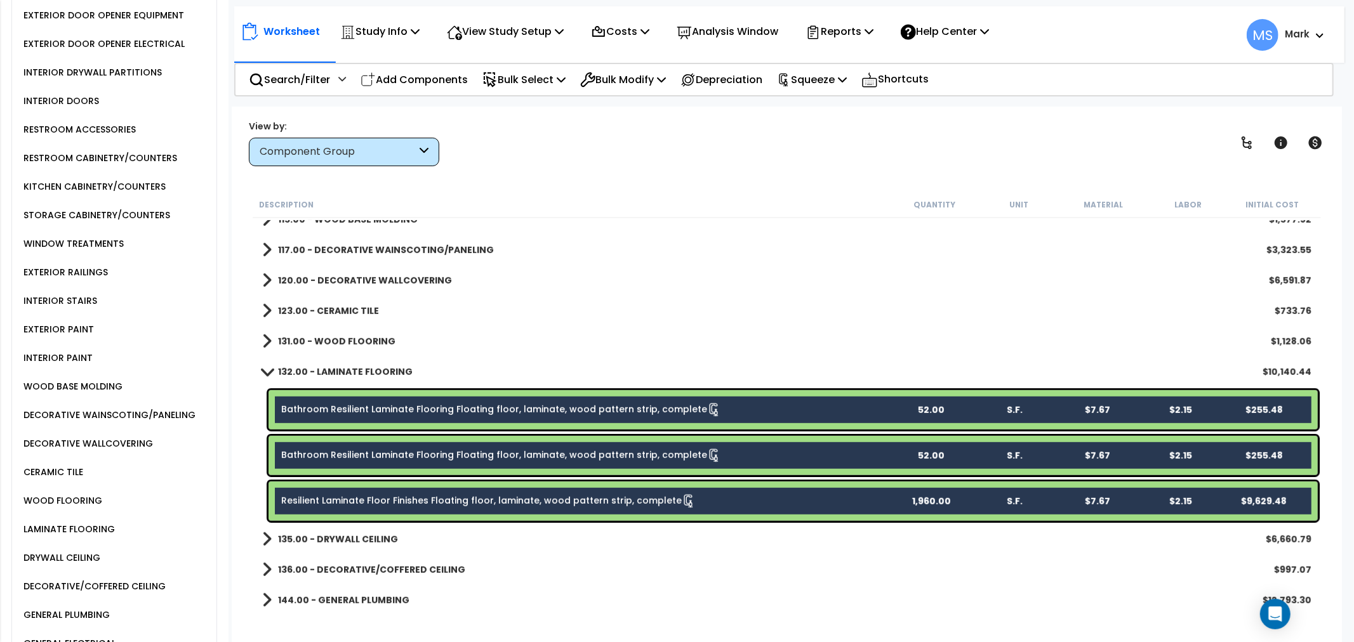
click at [383, 414] on link "Bathroom Resilient Laminate Flooring Floating floor, laminate, wood pattern str…" at bounding box center [501, 410] width 440 height 14
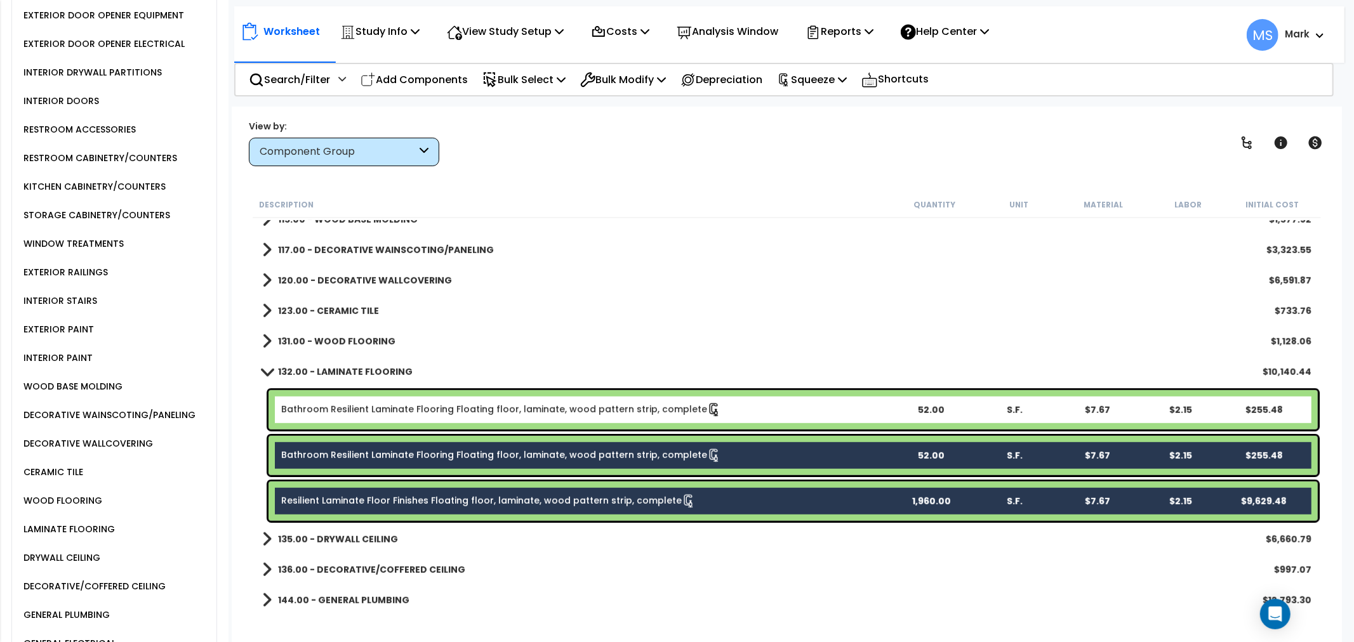
click at [386, 436] on div "Bathroom Resilient Laminate Flooring Floating floor, laminate, wood pattern str…" at bounding box center [792, 455] width 1049 height 39
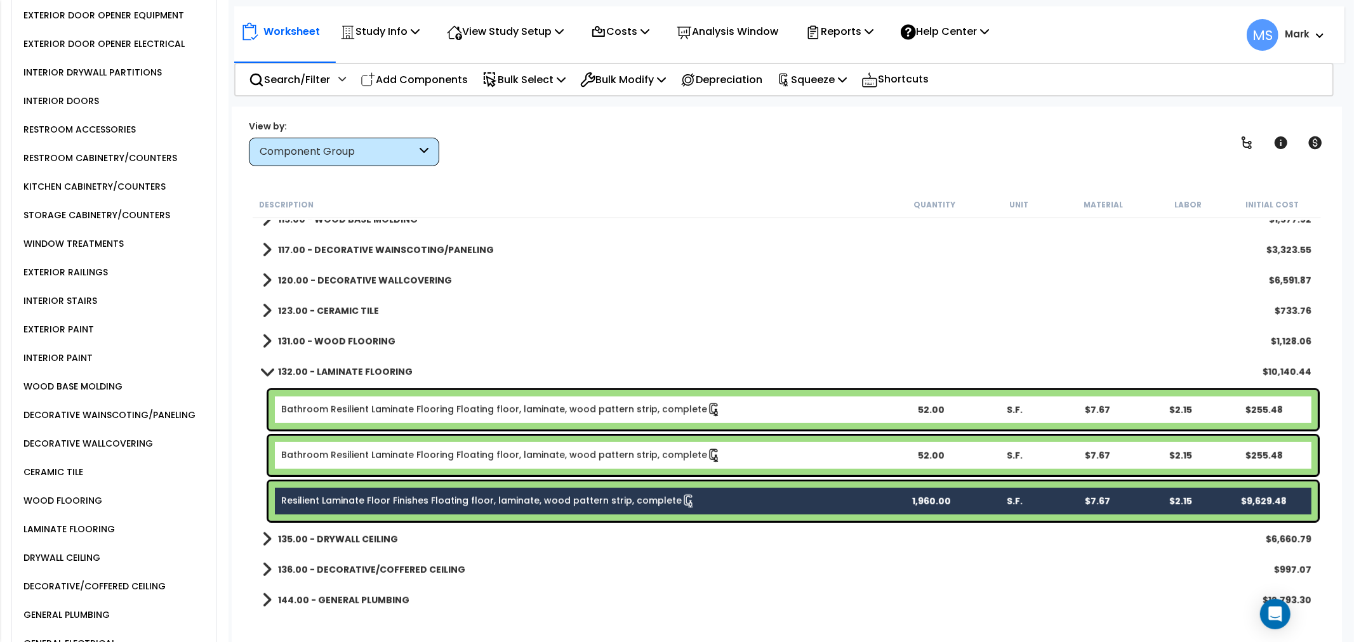
click at [382, 483] on div "Resilient Laminate Floor Finishes Floating floor, laminate, wood pattern strip,…" at bounding box center [792, 501] width 1049 height 39
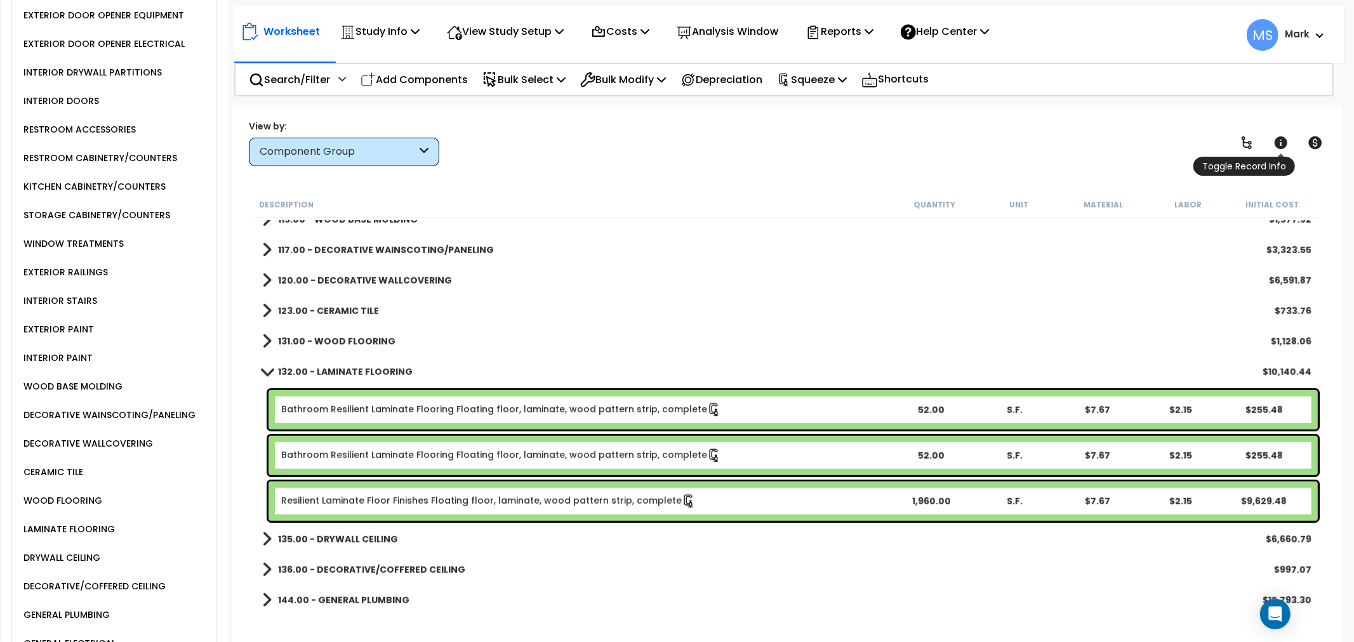
click at [1286, 138] on icon at bounding box center [1280, 142] width 15 height 15
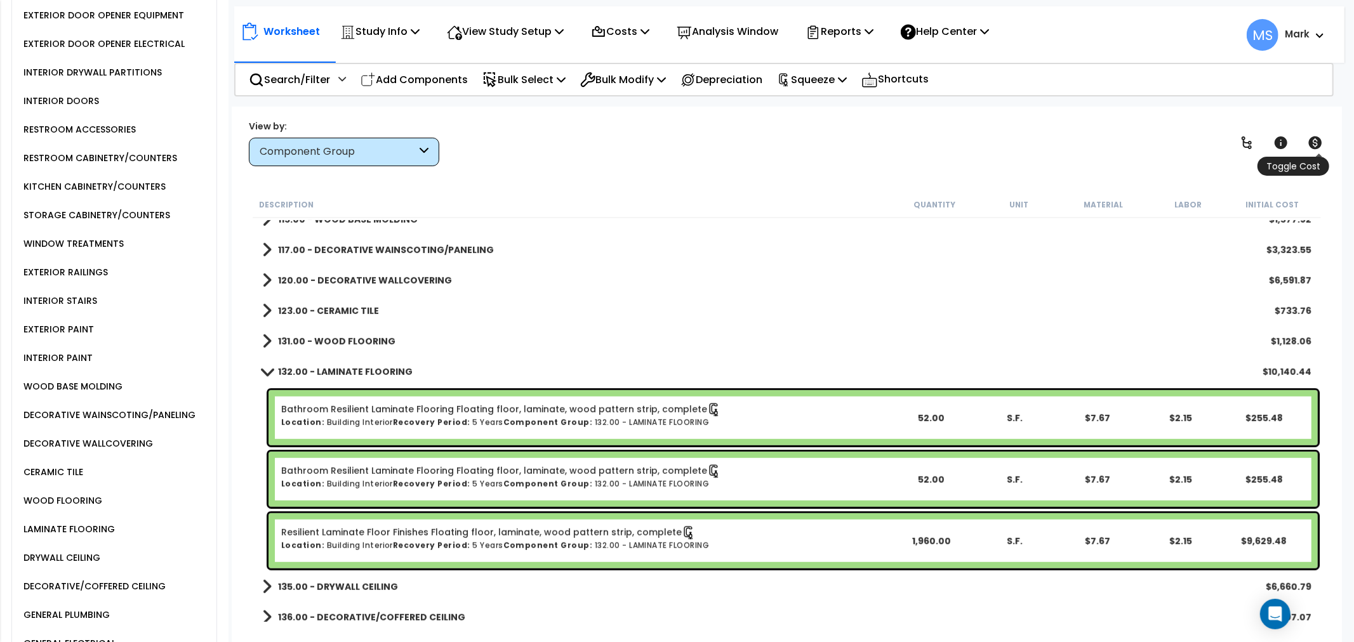
click at [1322, 146] on icon at bounding box center [1315, 142] width 15 height 15
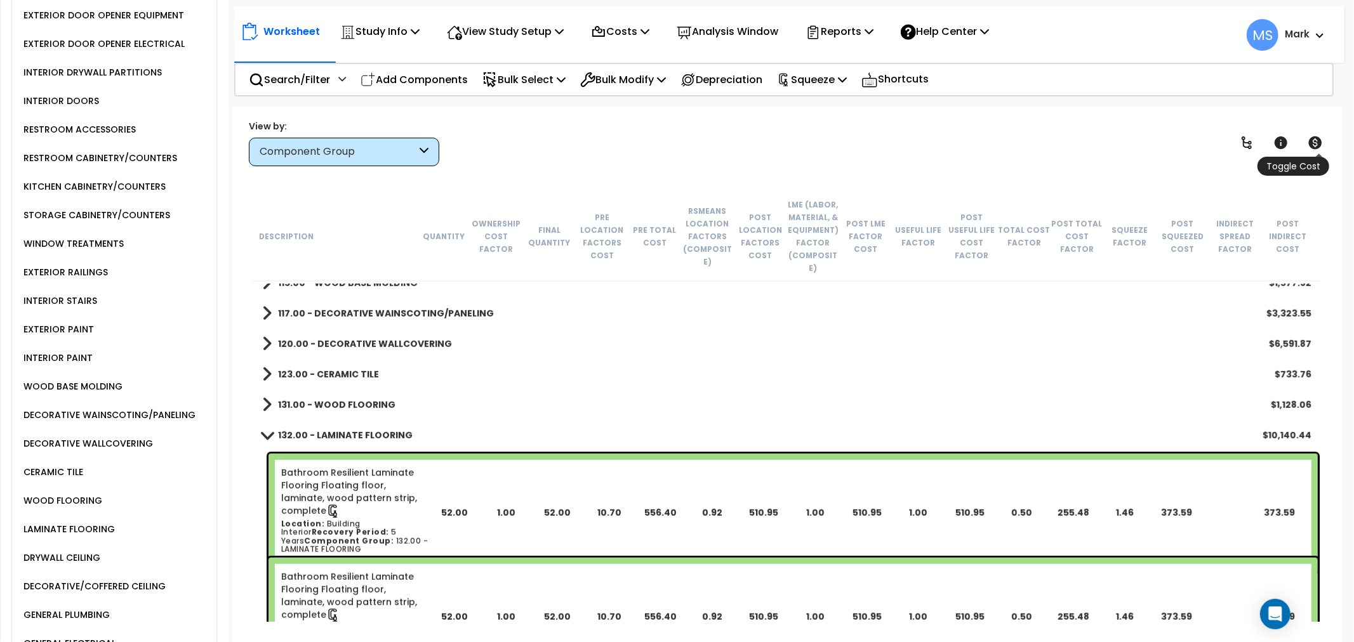
click at [1322, 146] on icon at bounding box center [1315, 142] width 15 height 15
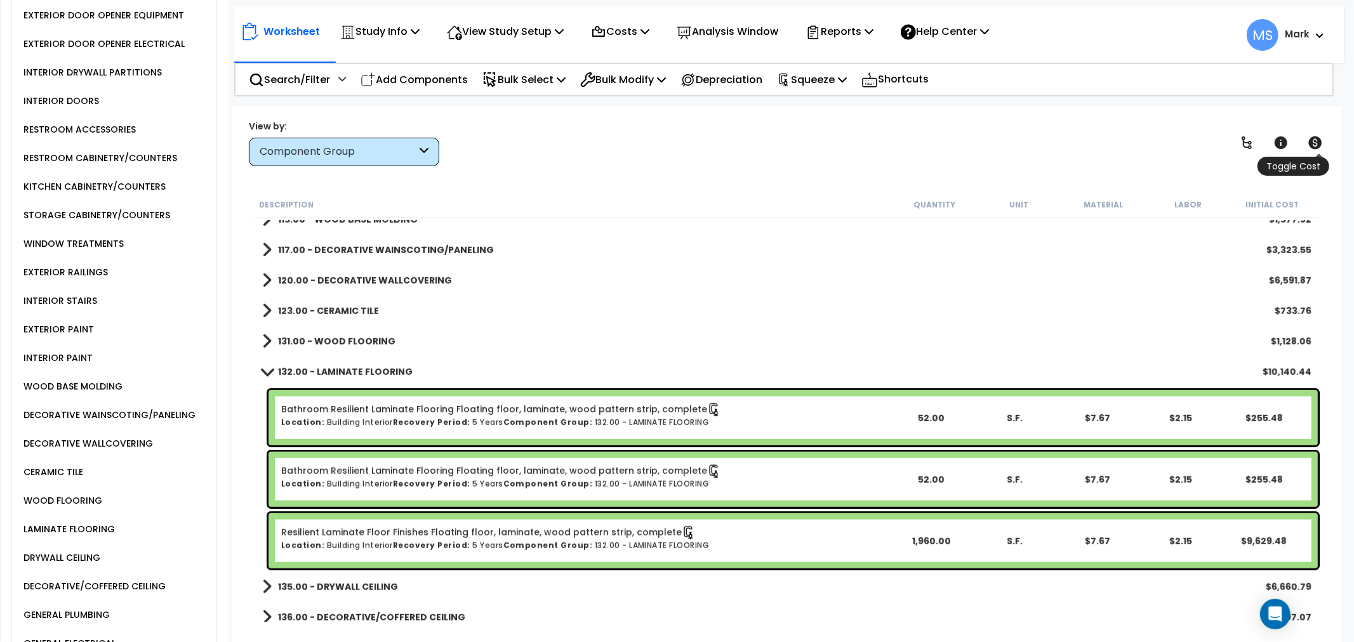
click at [1320, 142] on icon at bounding box center [1315, 142] width 13 height 13
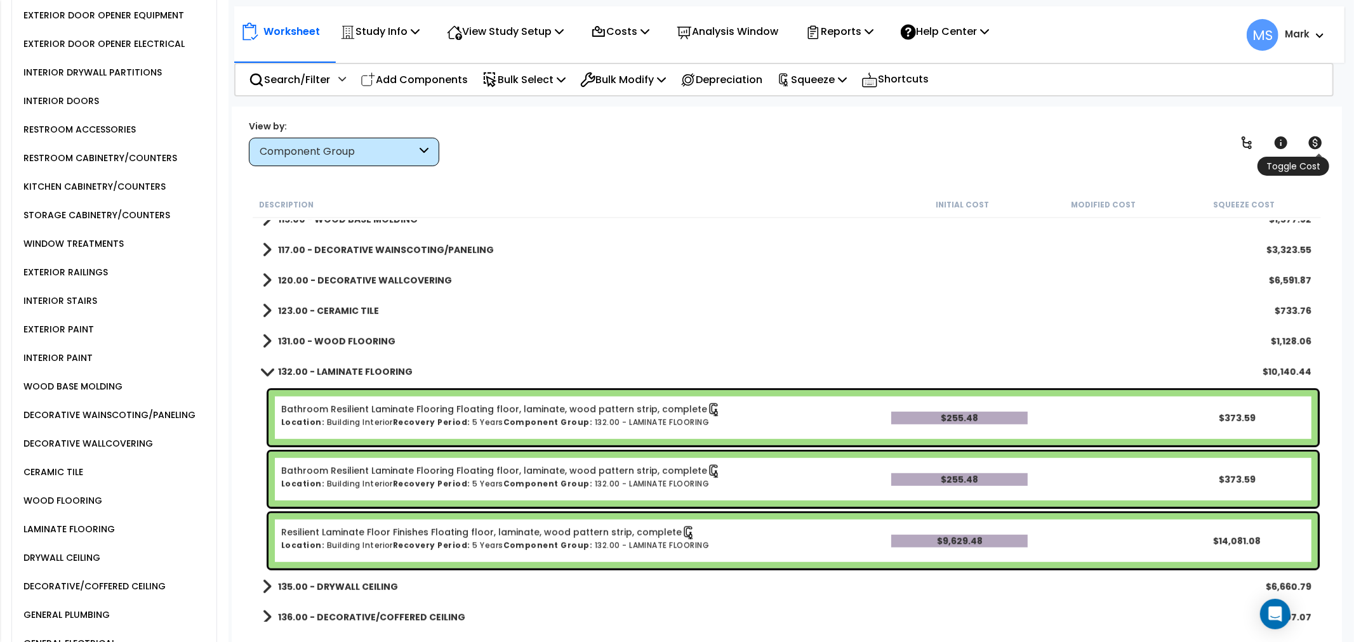
click at [1320, 142] on icon at bounding box center [1315, 142] width 13 height 13
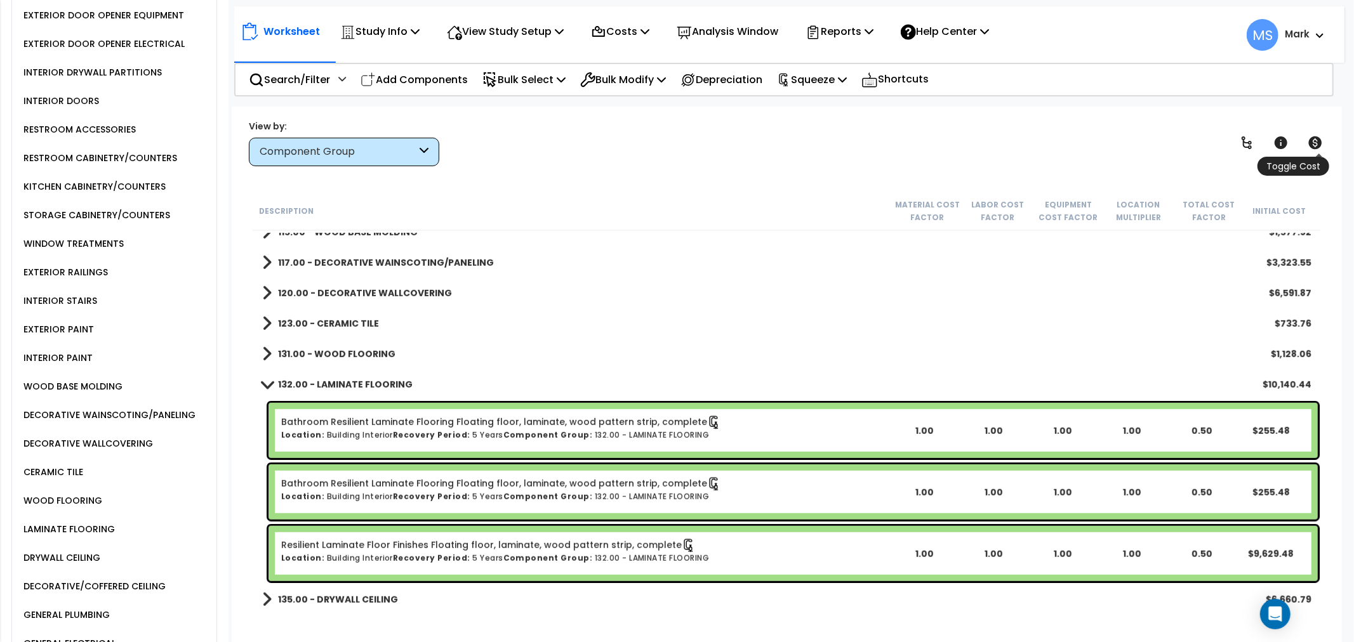
click at [1316, 143] on icon at bounding box center [1315, 142] width 15 height 15
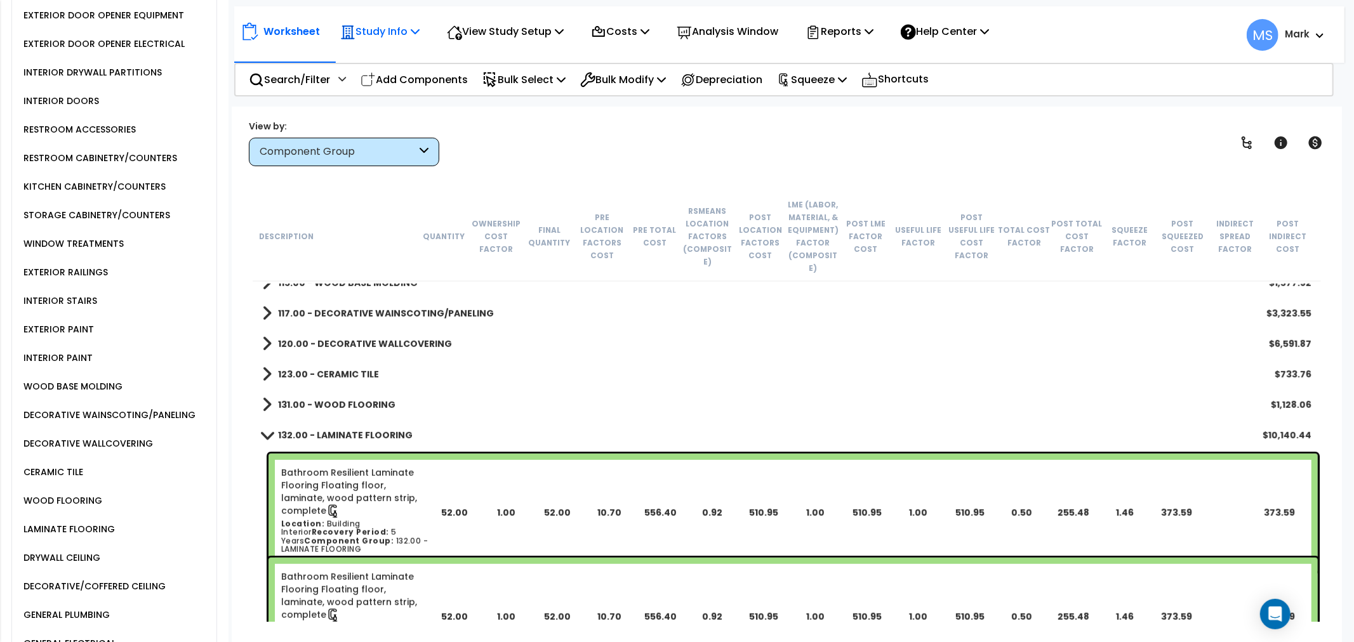
click at [408, 30] on p "Study Info" at bounding box center [379, 31] width 79 height 17
click at [401, 53] on link "Study Setup" at bounding box center [397, 60] width 126 height 25
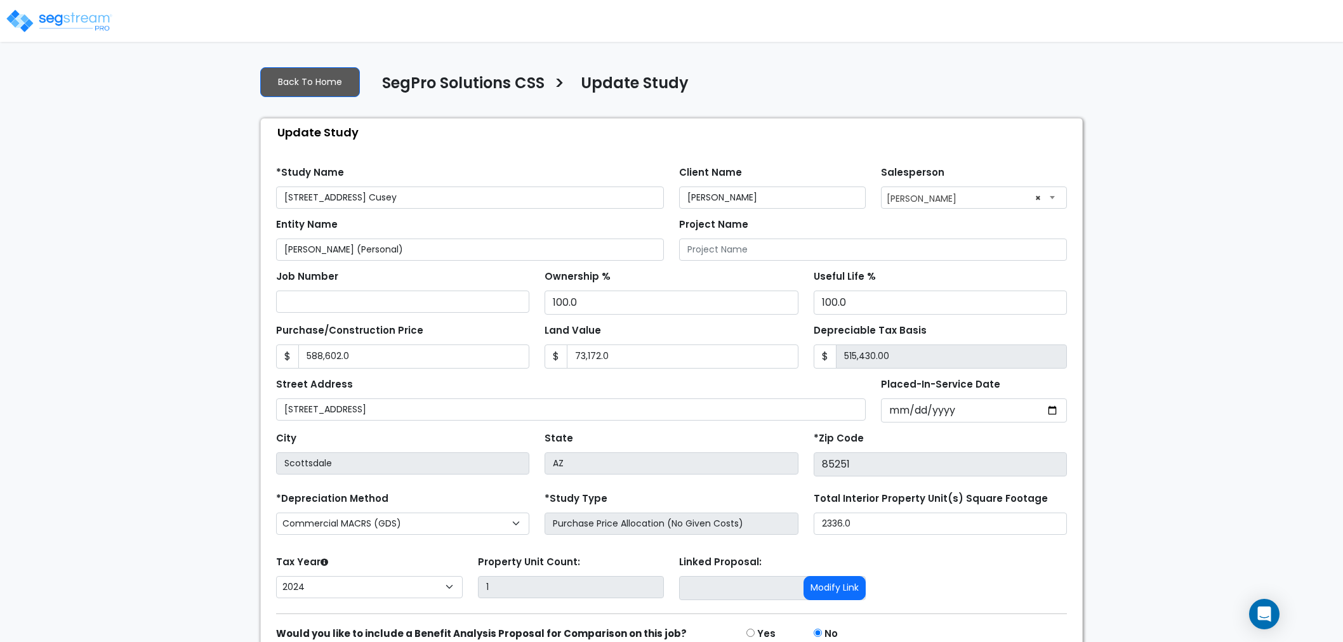
select select "2024"
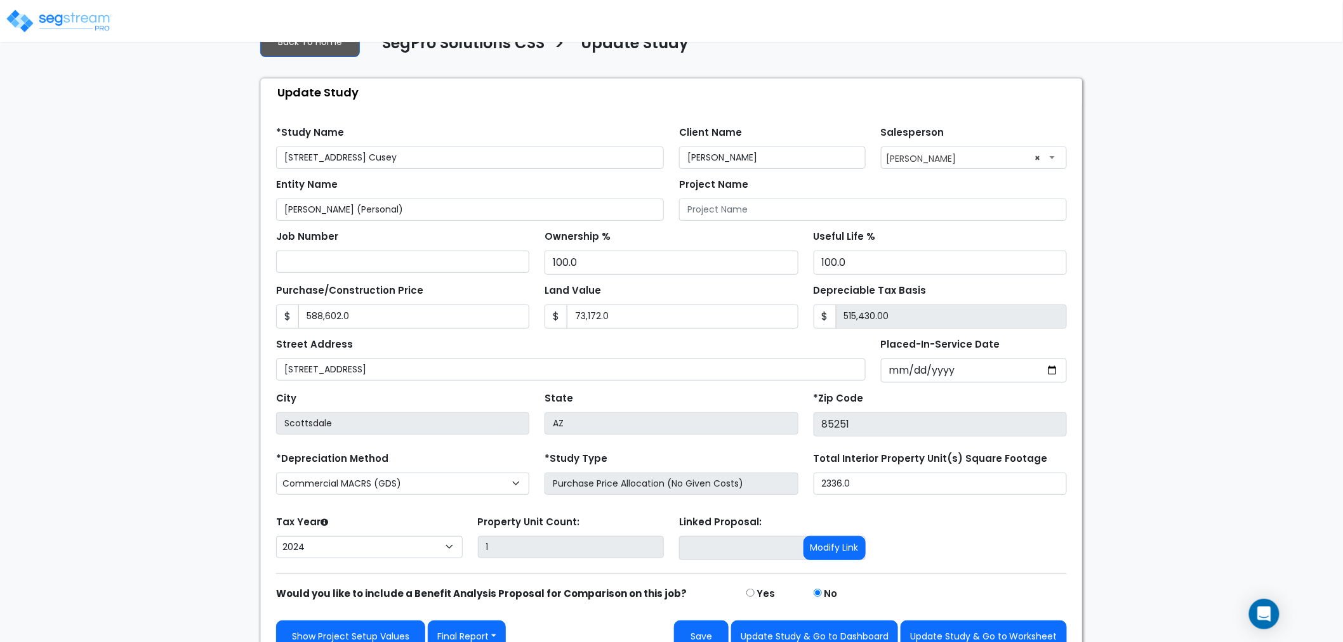
scroll to position [62, 0]
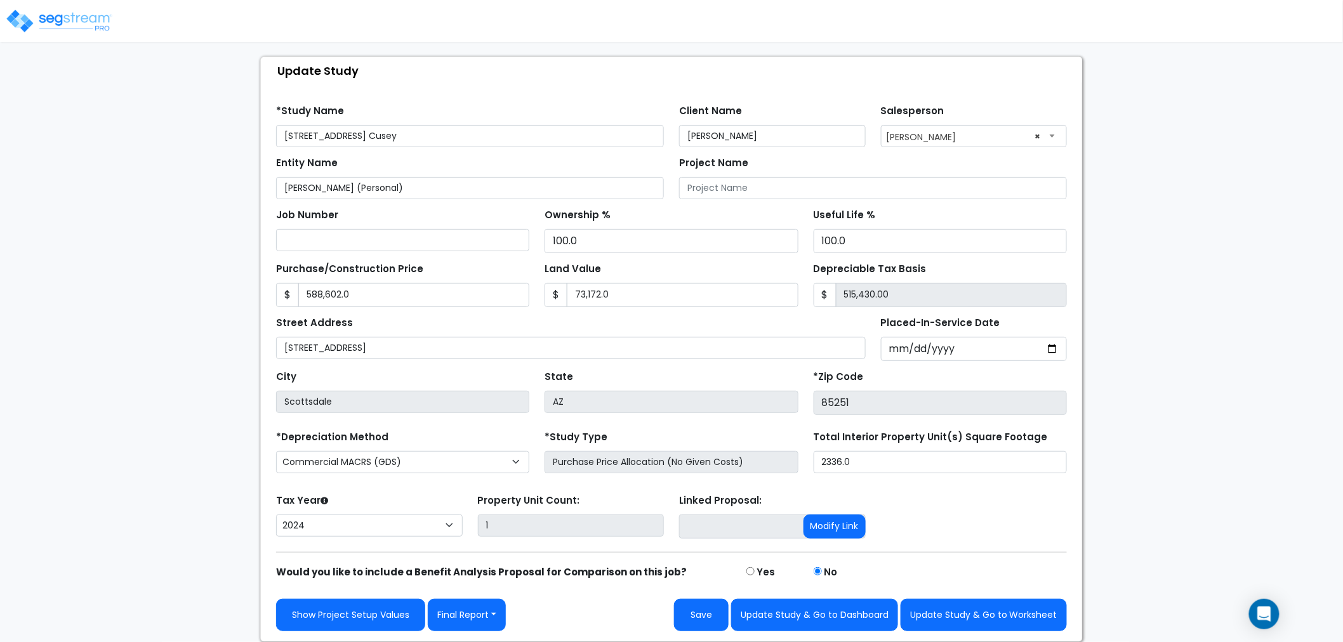
drag, startPoint x: 98, startPoint y: 93, endPoint x: 112, endPoint y: 86, distance: 15.6
click at [98, 93] on div "We are Building your Study. So please grab a coffee and let us do the heavy lif…" at bounding box center [671, 318] width 1343 height 648
click at [1006, 623] on button "Update Study & Go to Worksheet" at bounding box center [984, 615] width 166 height 32
type input "588602"
type input "73172"
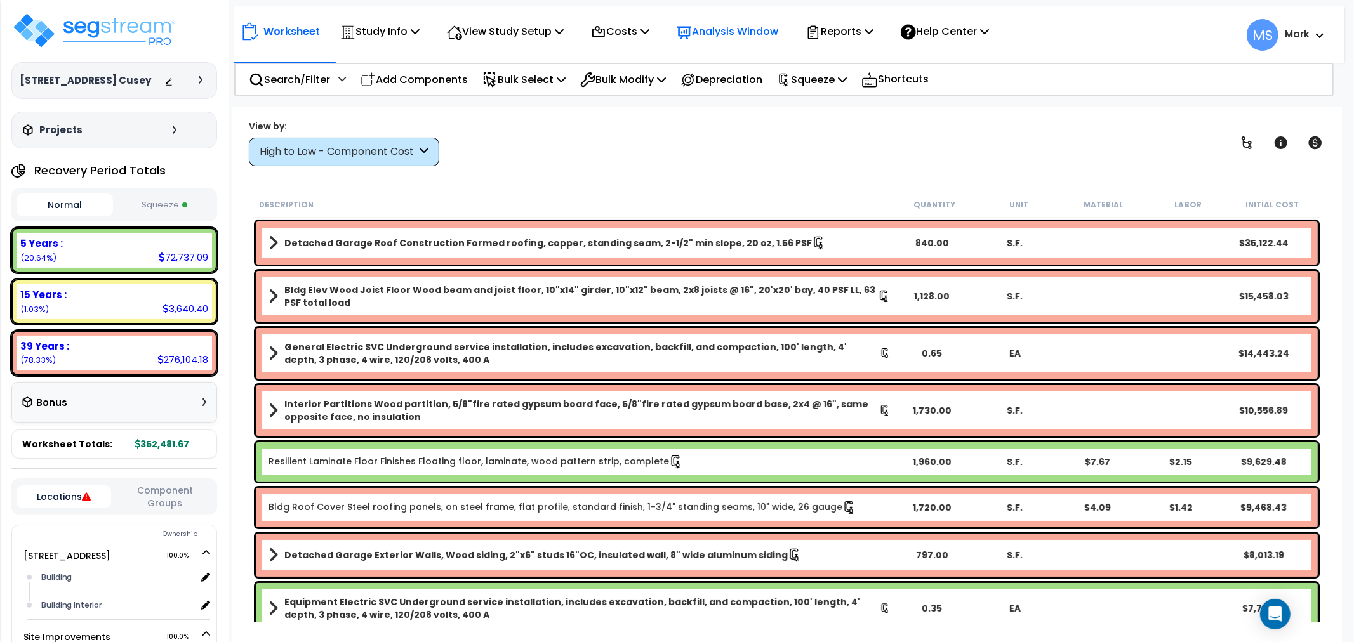
click at [738, 17] on div "Analysis Window" at bounding box center [728, 32] width 102 height 30
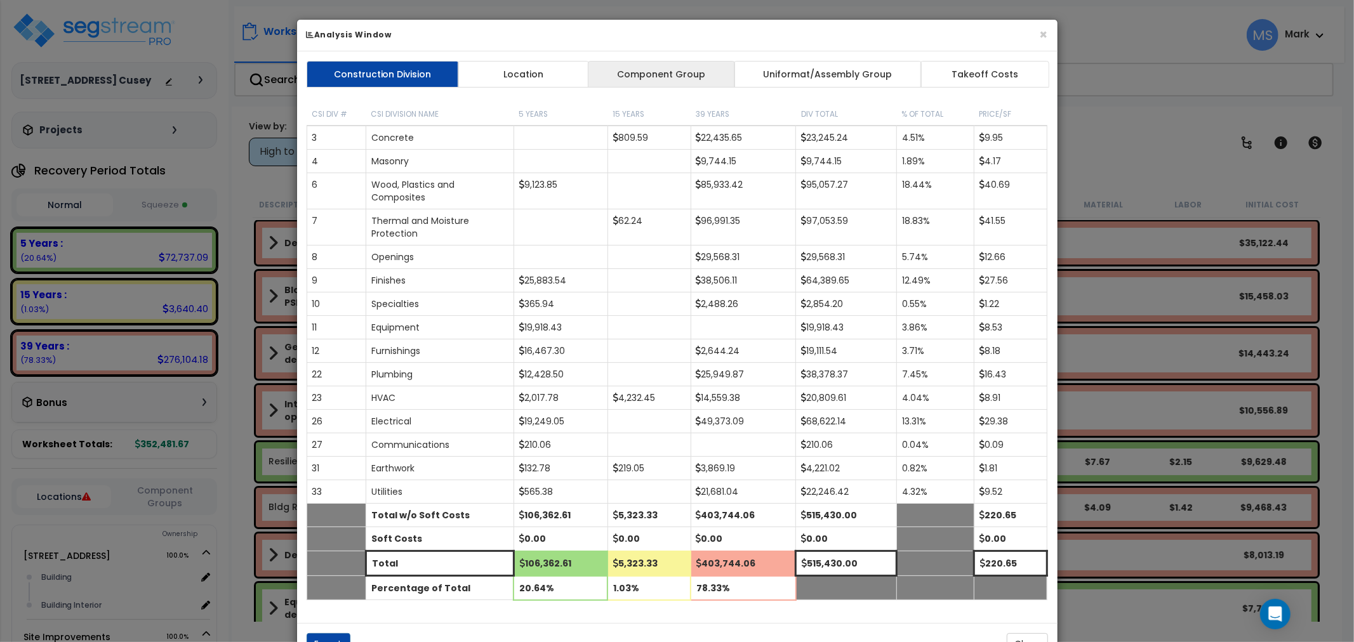
click at [694, 65] on link "Component Group" at bounding box center [661, 74] width 147 height 27
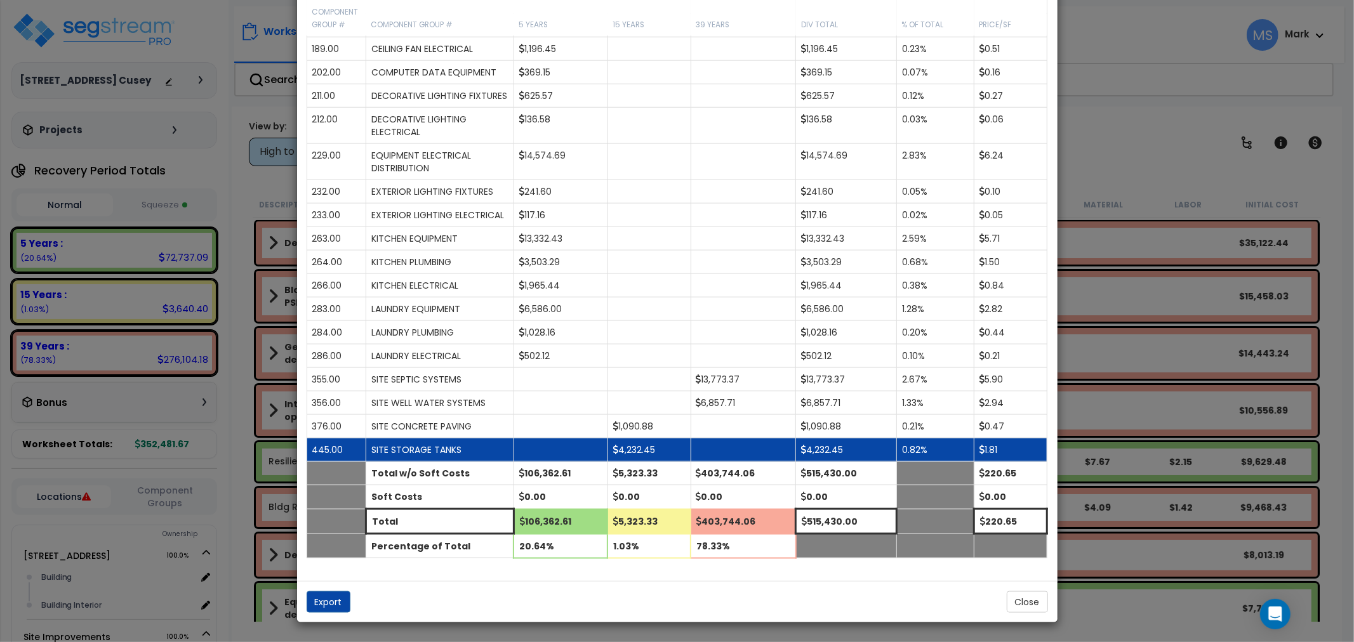
scroll to position [1426, 0]
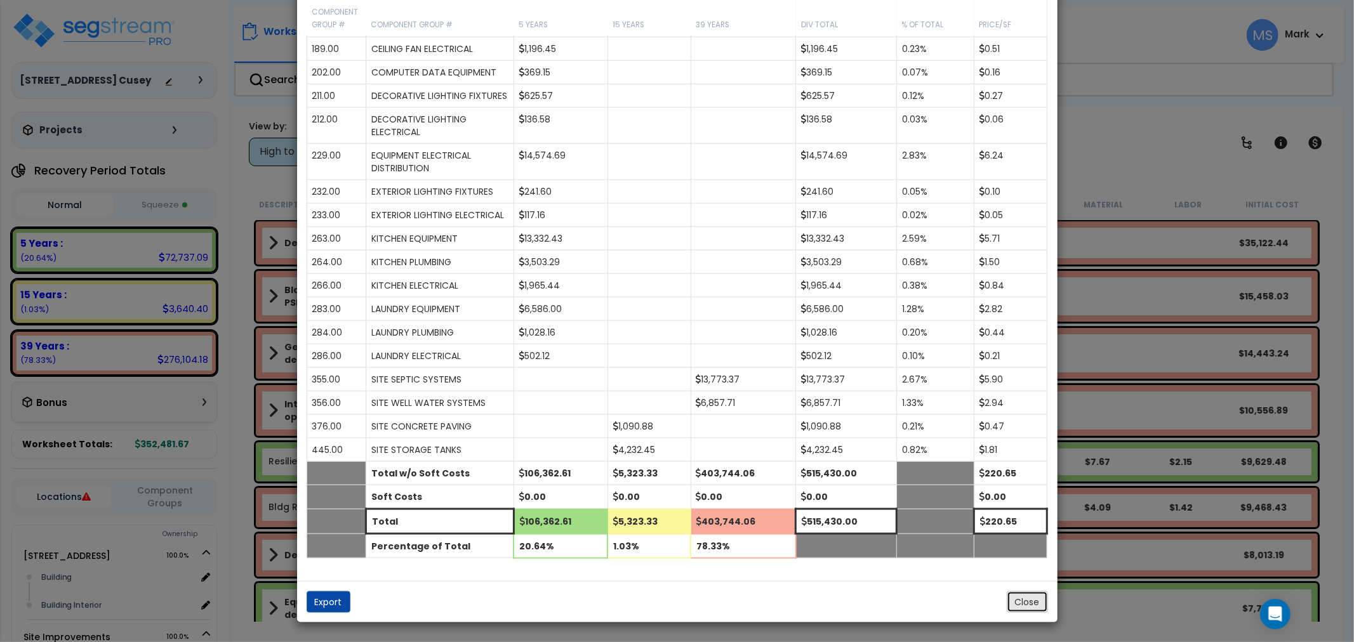
click at [1024, 599] on button "Close" at bounding box center [1027, 603] width 41 height 22
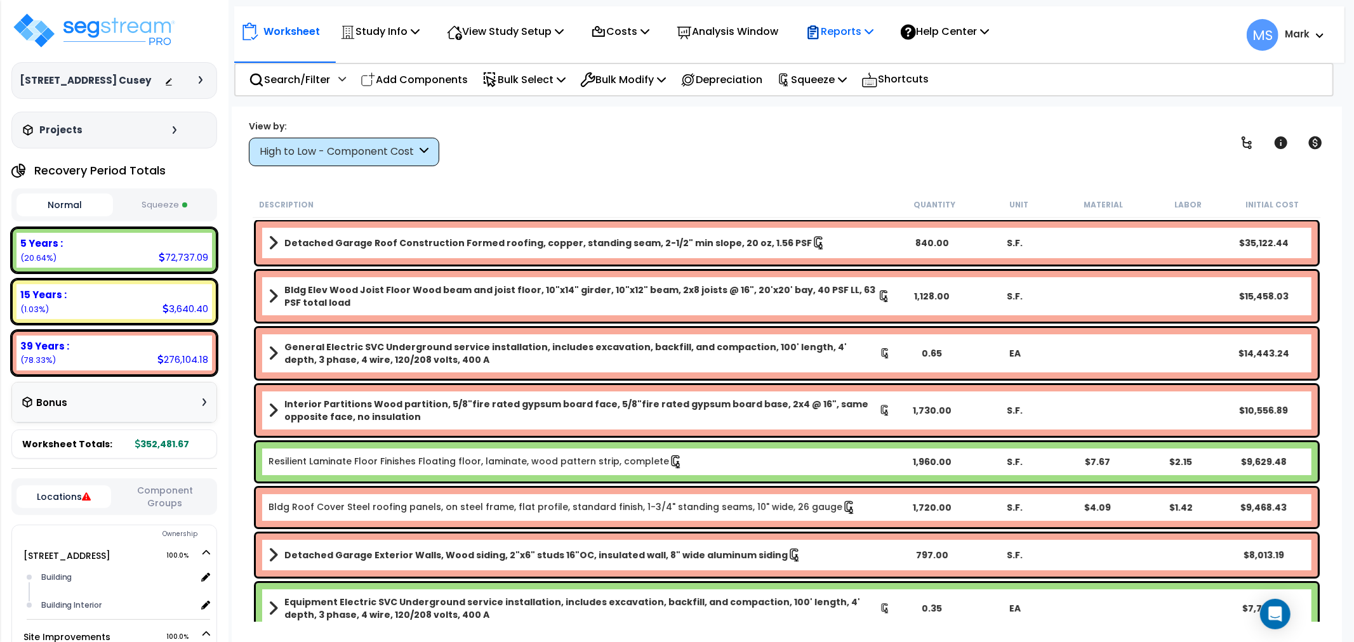
click at [873, 35] on p "Reports" at bounding box center [839, 31] width 68 height 17
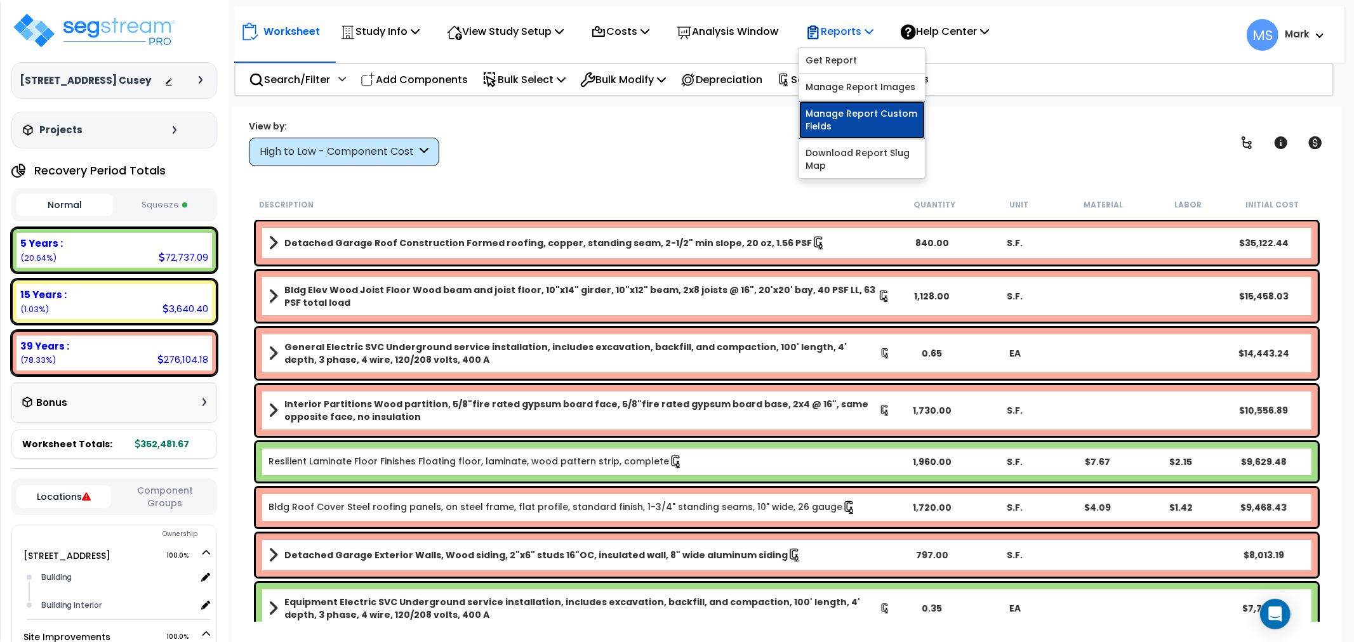
click at [891, 129] on link "Manage Report Custom Fields" at bounding box center [862, 120] width 126 height 38
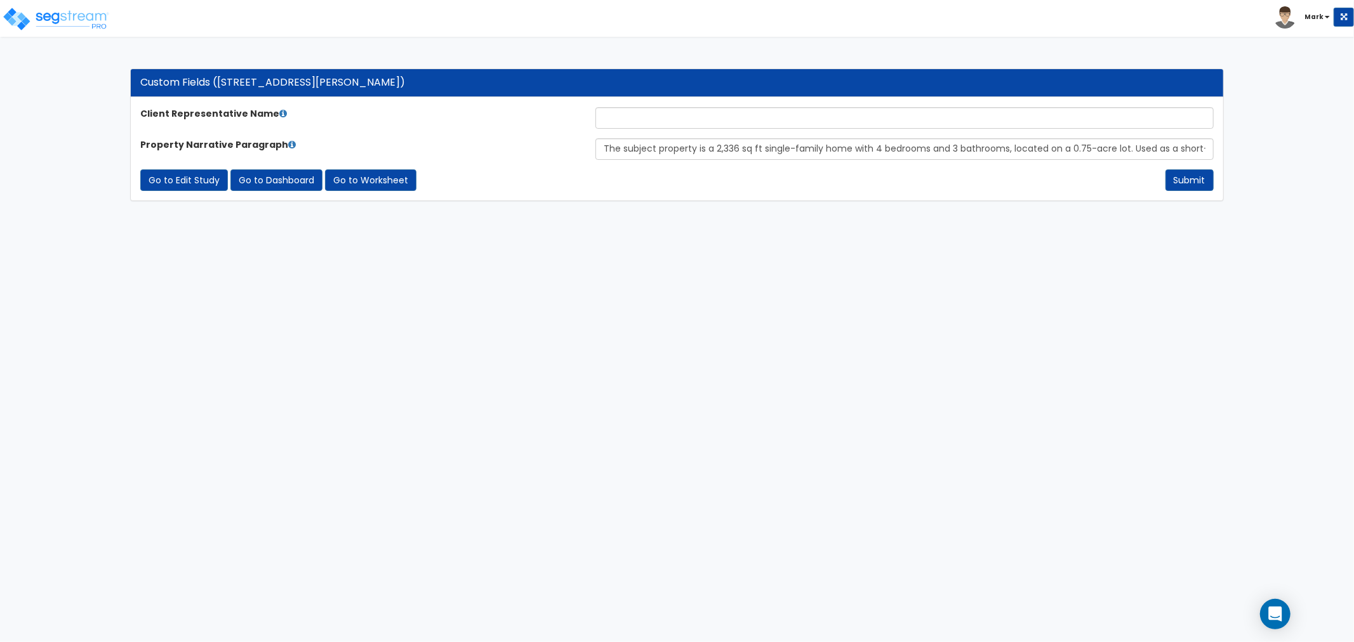
scroll to position [0, 378]
type input "The subject property is a 2,336 sq ft single-family home with 4 bedrooms and 3 …"
click at [670, 129] on form "Client Representative Name Property Narrative Paragraph The subject property is…" at bounding box center [676, 149] width 1073 height 84
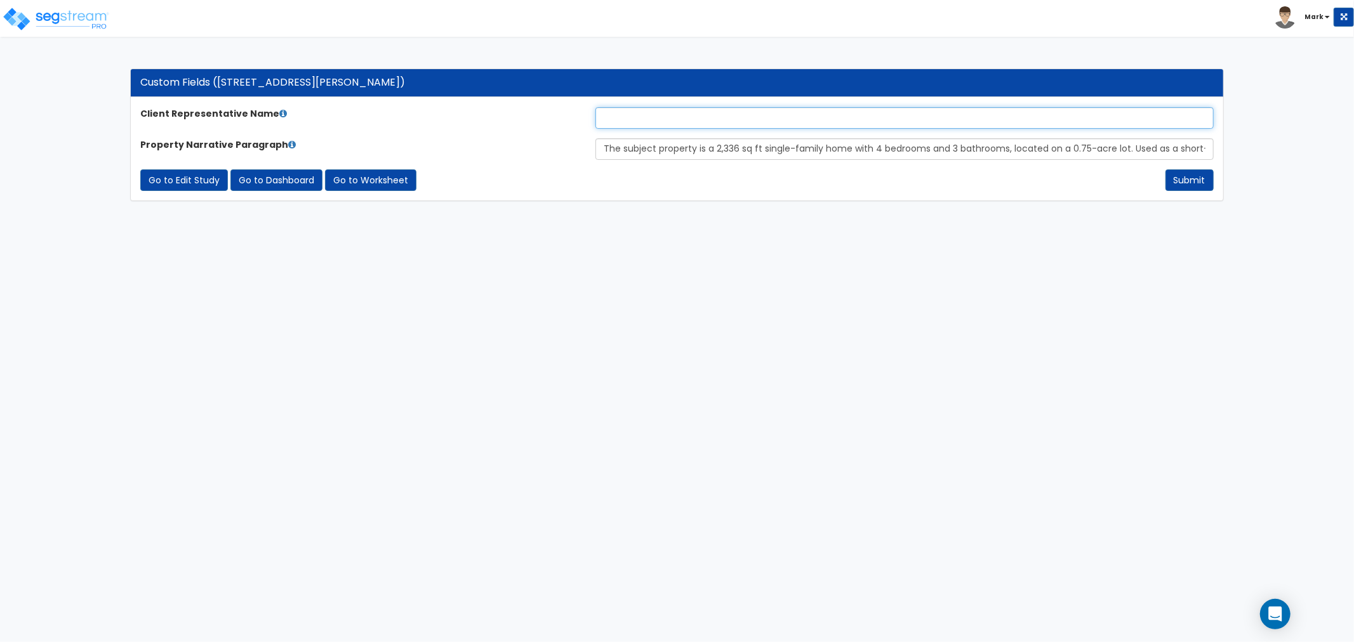
drag, startPoint x: 670, startPoint y: 126, endPoint x: 682, endPoint y: 125, distance: 12.1
click at [670, 128] on input "text" at bounding box center [904, 118] width 618 height 22
type input "[PERSON_NAME]"
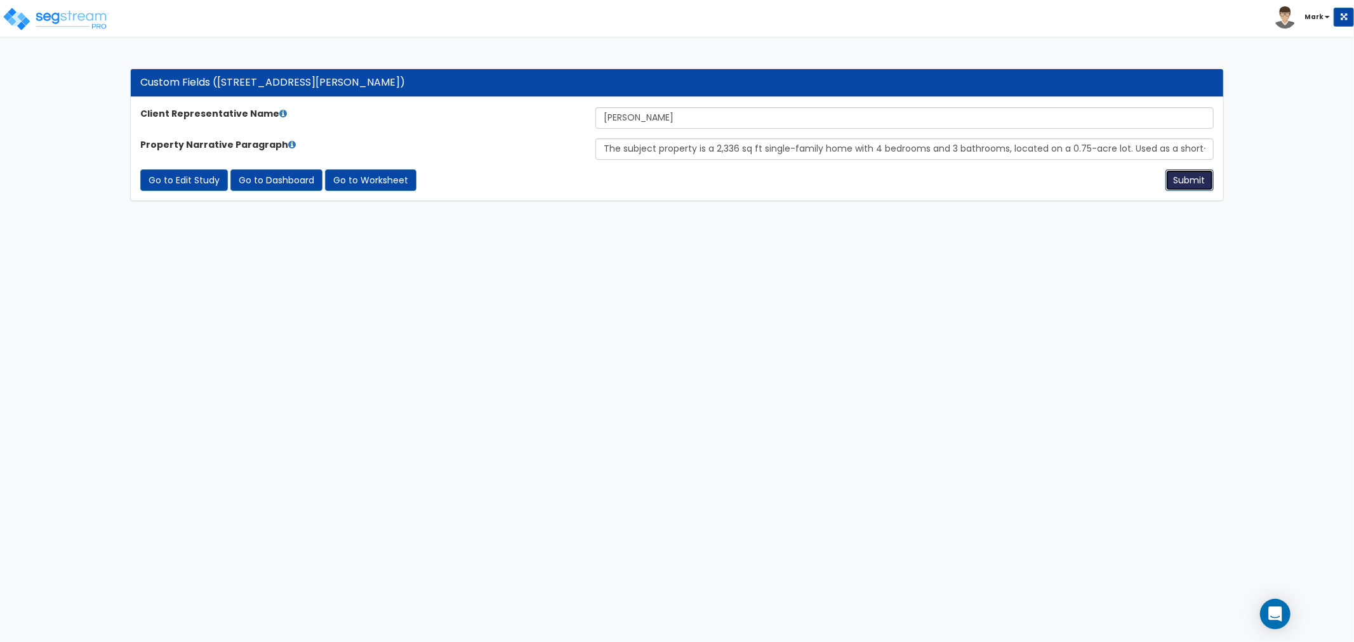
click at [1198, 182] on button "Submit" at bounding box center [1189, 180] width 48 height 22
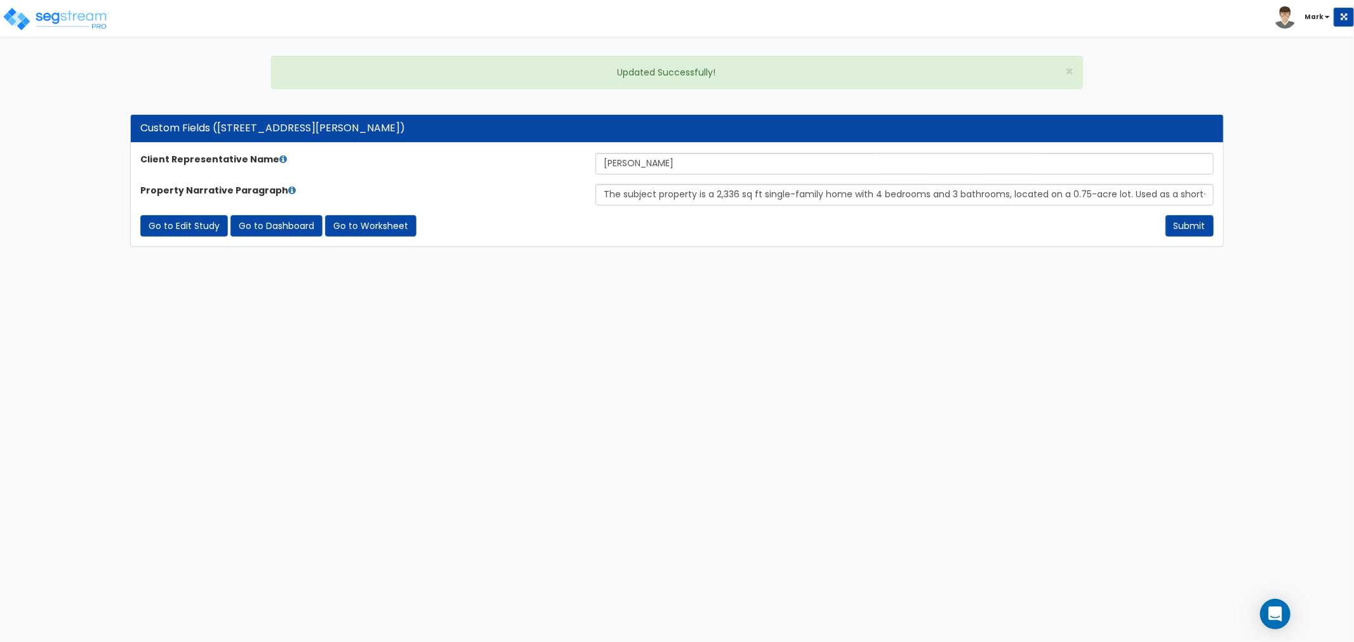
click at [389, 232] on link "Go to Worksheet" at bounding box center [370, 226] width 91 height 22
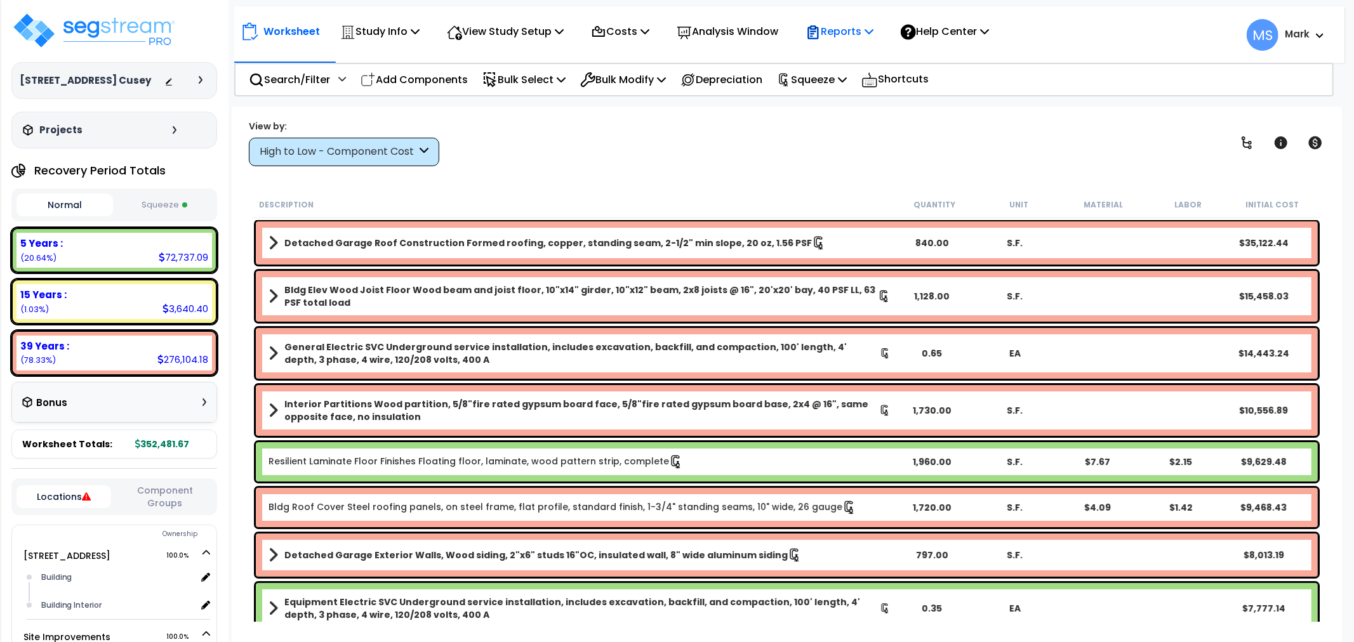
click at [856, 29] on p "Reports" at bounding box center [839, 31] width 68 height 17
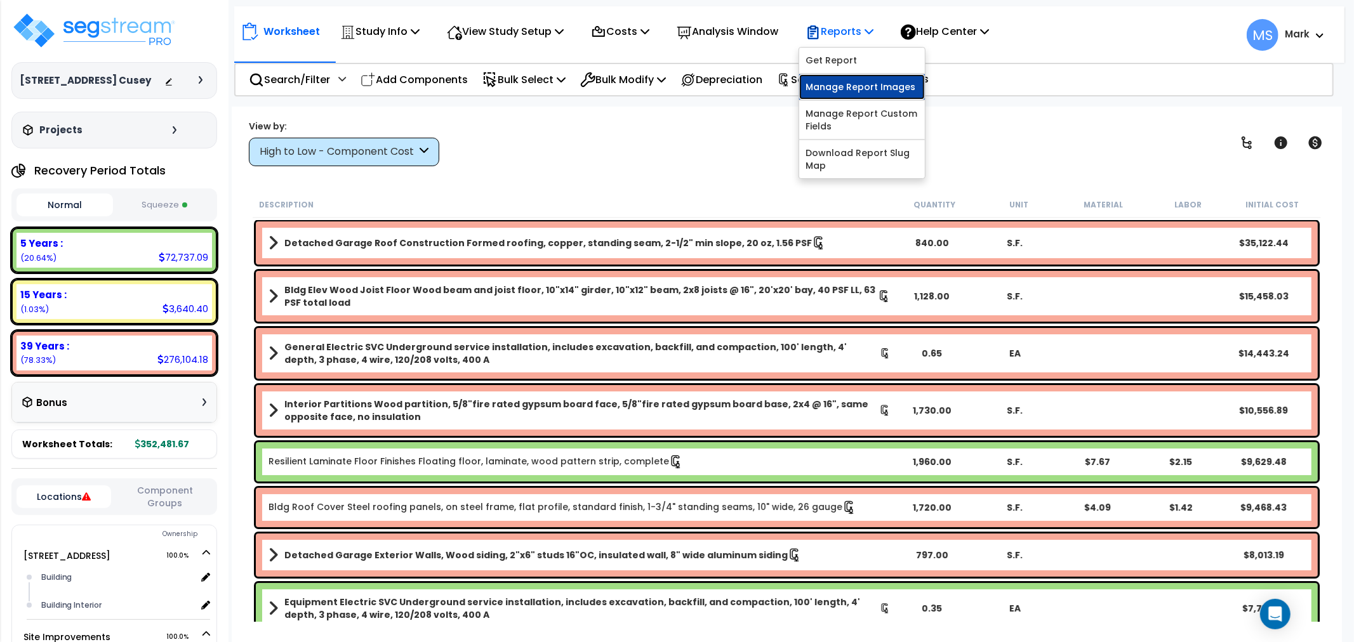
click at [887, 84] on link "Manage Report Images" at bounding box center [862, 86] width 126 height 25
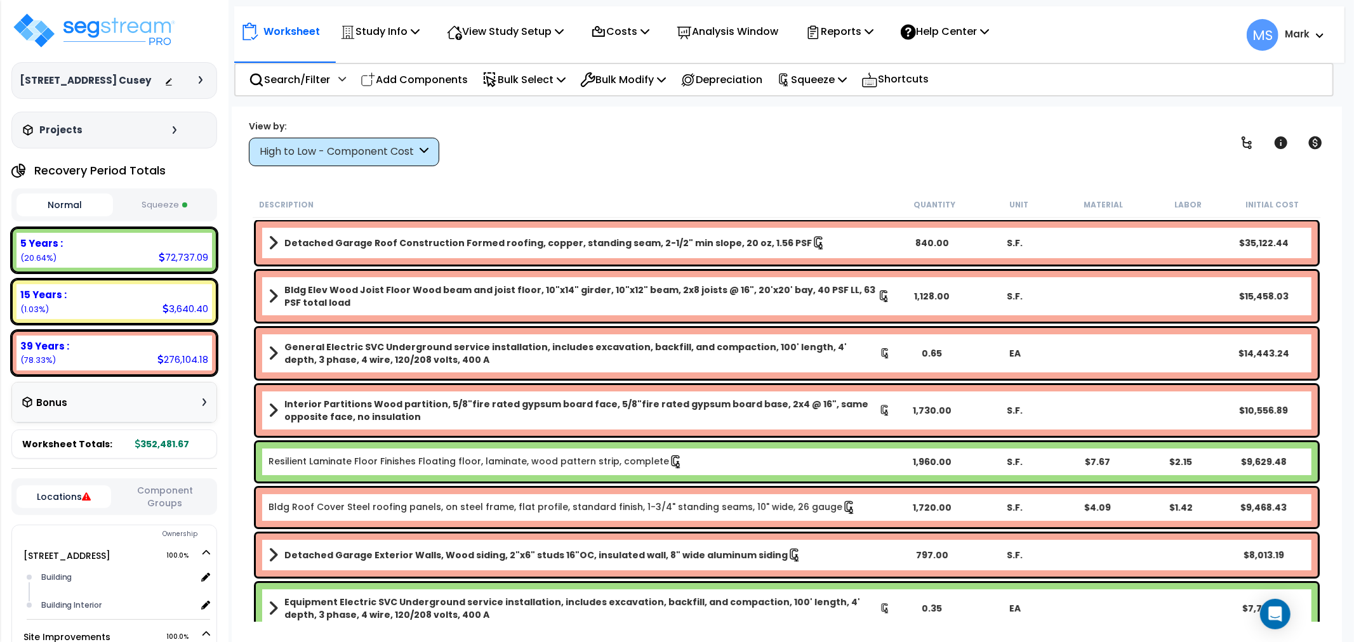
click at [611, 143] on div "View by: High to Low - Component Cost High to Low - Component Cost" at bounding box center [786, 142] width 1085 height 47
drag, startPoint x: 1108, startPoint y: 164, endPoint x: 983, endPoint y: 111, distance: 135.7
click at [1108, 164] on div "View by: High to Low - Component Cost High to Low - Component Cost" at bounding box center [786, 142] width 1085 height 47
click at [861, 28] on p "Reports" at bounding box center [839, 31] width 68 height 17
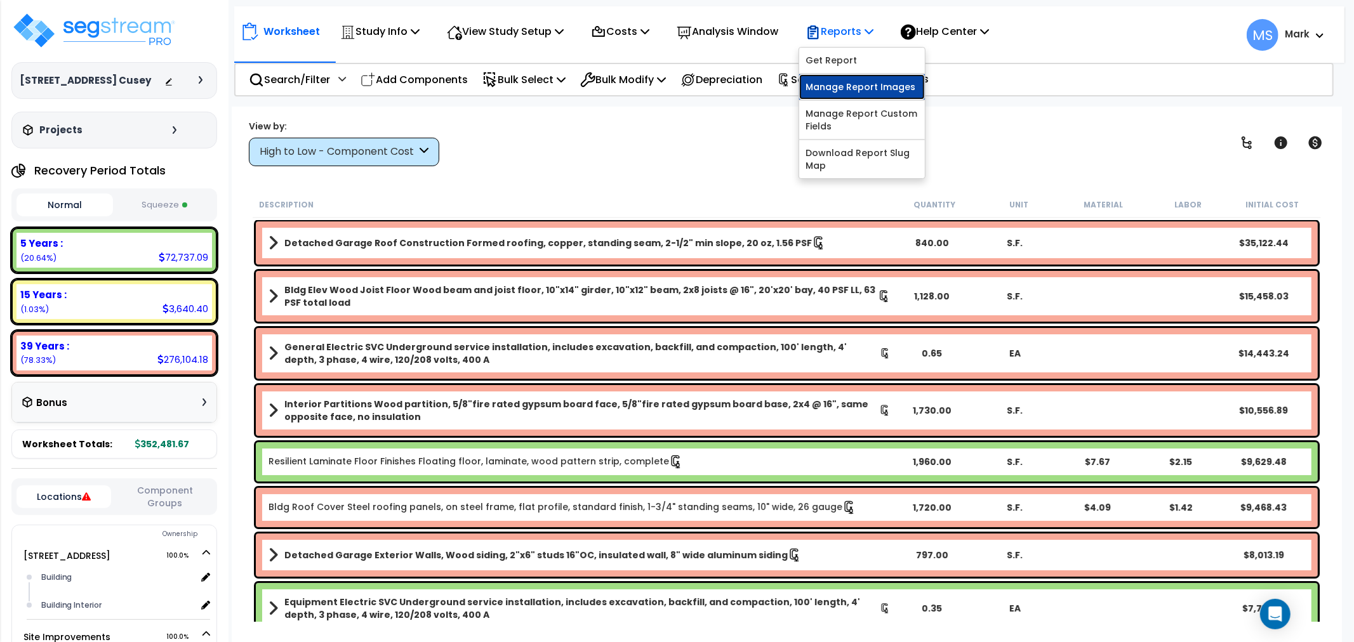
click at [861, 77] on link "Manage Report Images" at bounding box center [862, 86] width 126 height 25
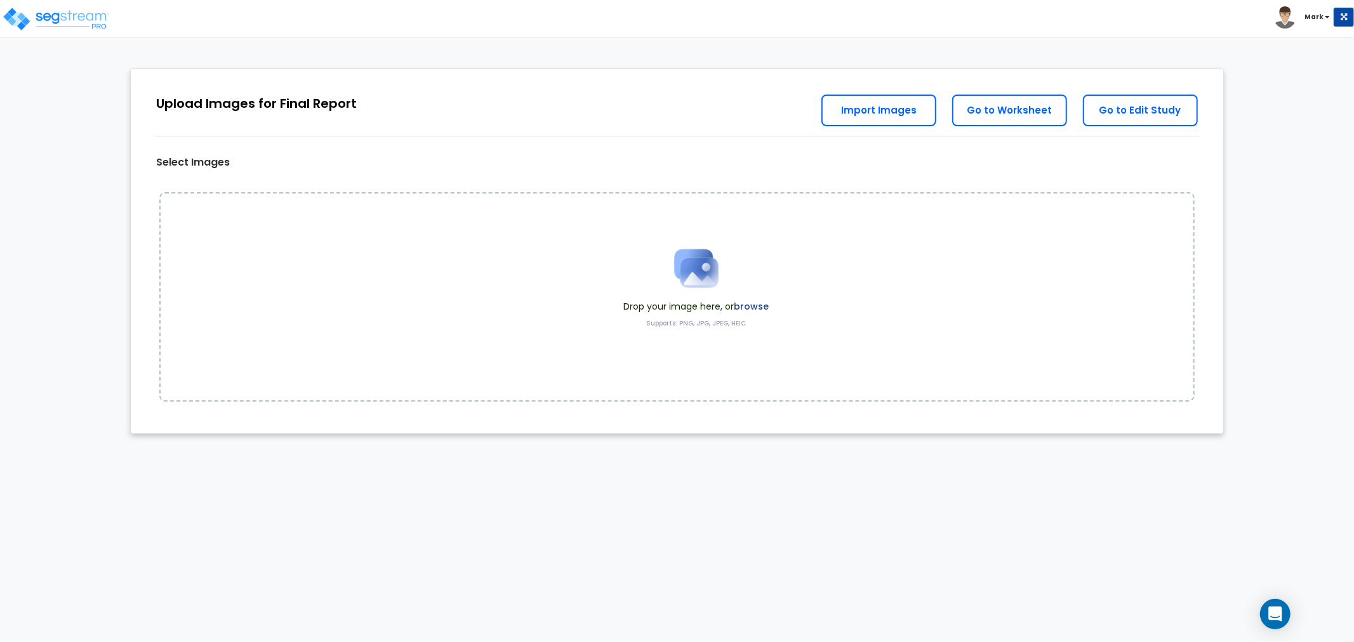
click at [746, 308] on label "browse" at bounding box center [751, 306] width 35 height 13
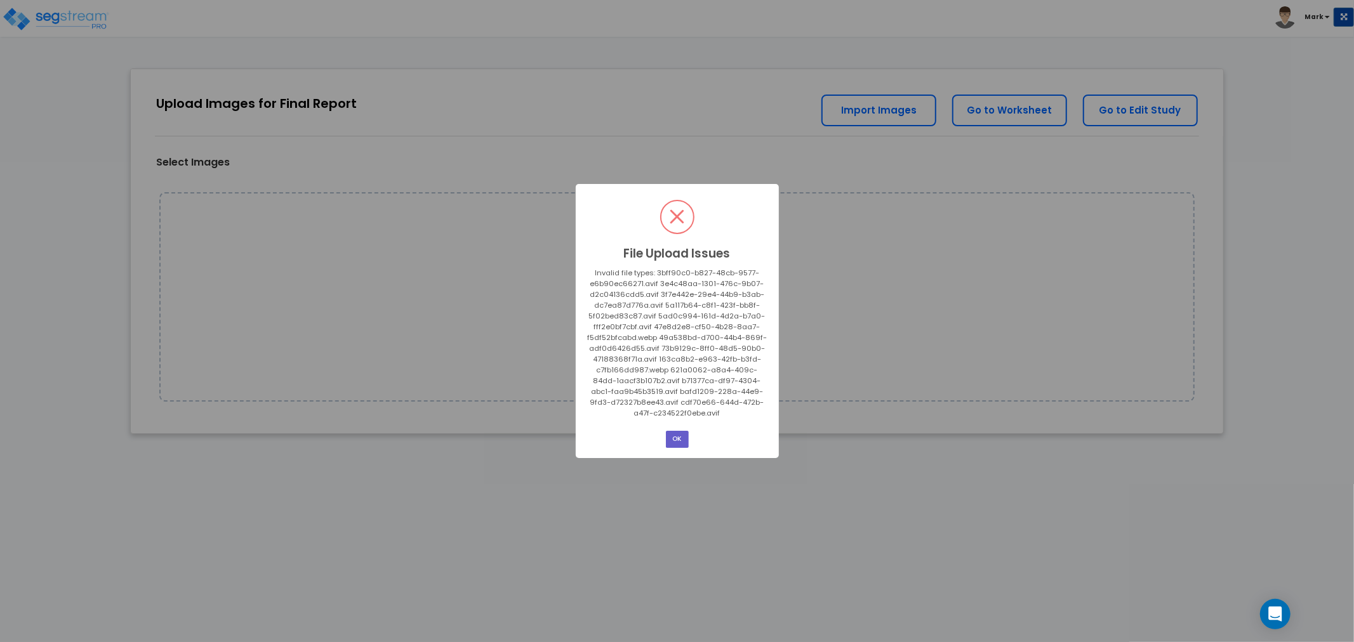
click at [674, 441] on button "OK" at bounding box center [677, 439] width 23 height 17
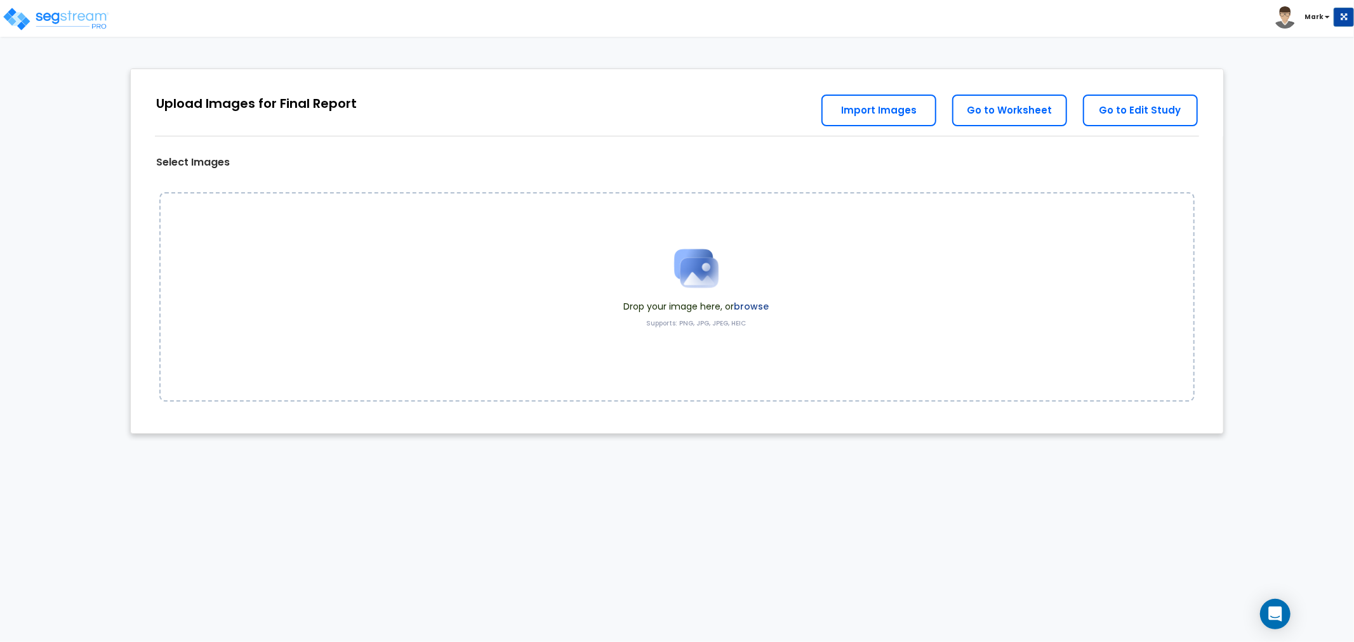
click at [750, 309] on label "browse" at bounding box center [751, 306] width 35 height 13
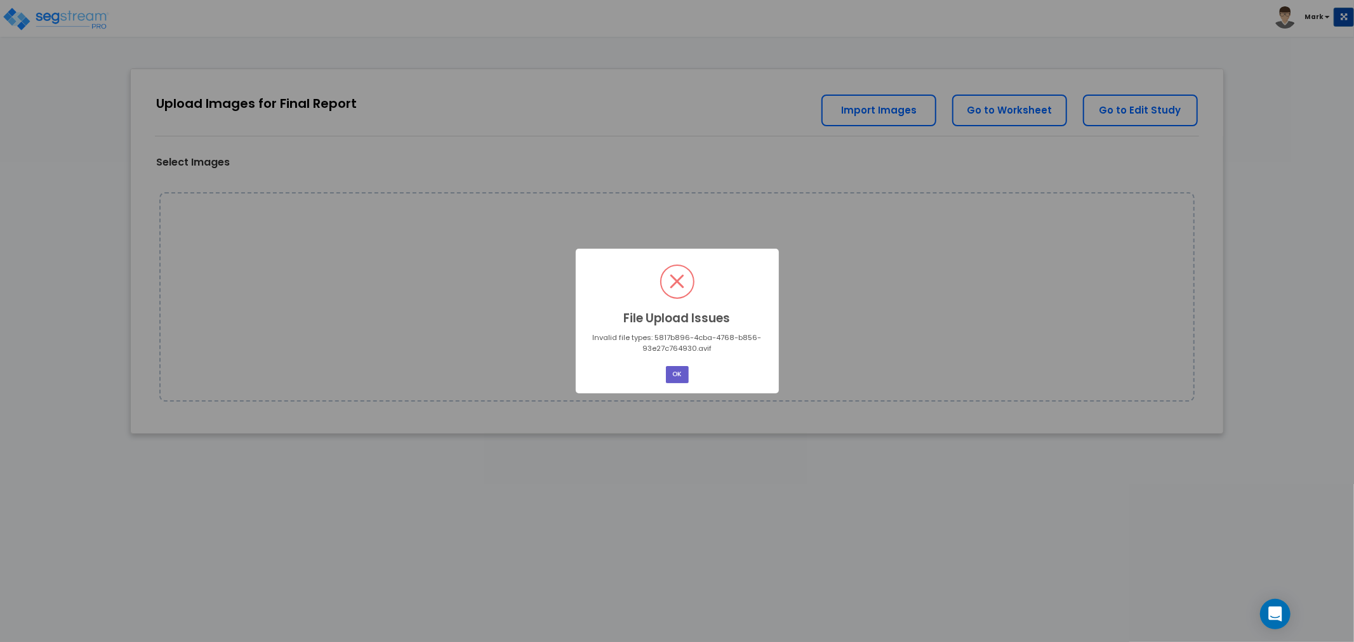
click at [682, 381] on button "OK" at bounding box center [677, 374] width 23 height 17
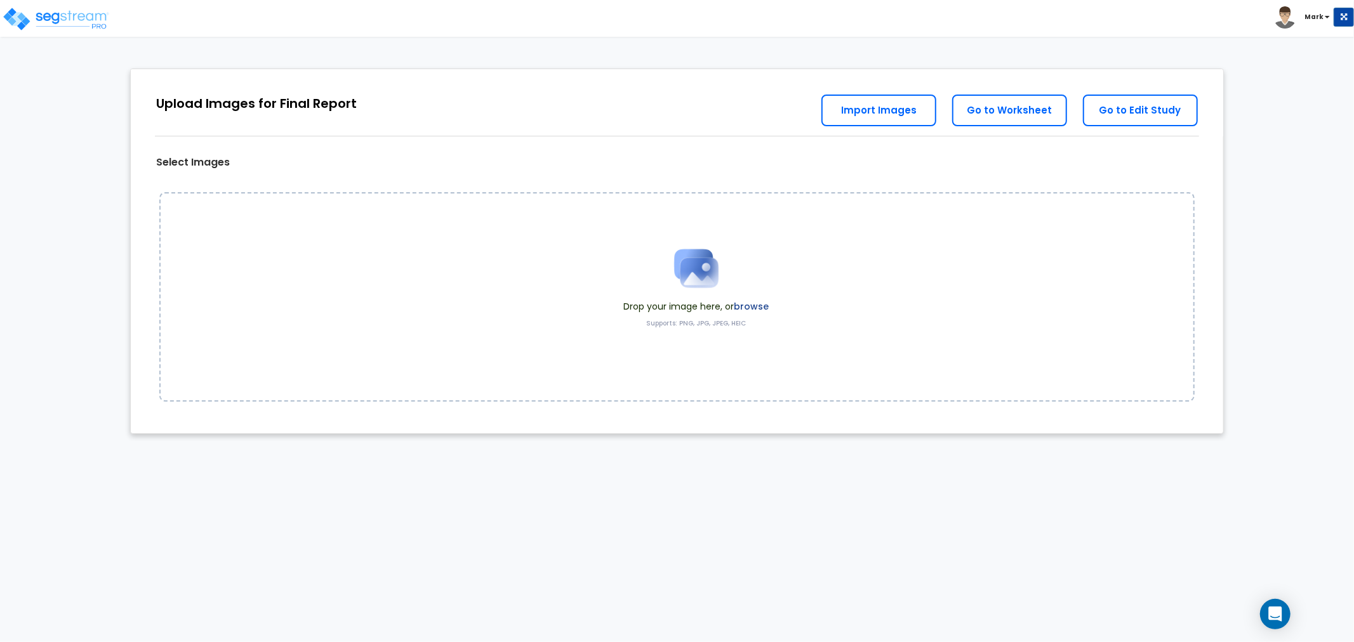
click at [769, 303] on div "Drop your image here, or browse Supports: PNG, JPG, JPEG, HEIC" at bounding box center [696, 297] width 164 height 120
click at [750, 305] on label "browse" at bounding box center [751, 306] width 35 height 13
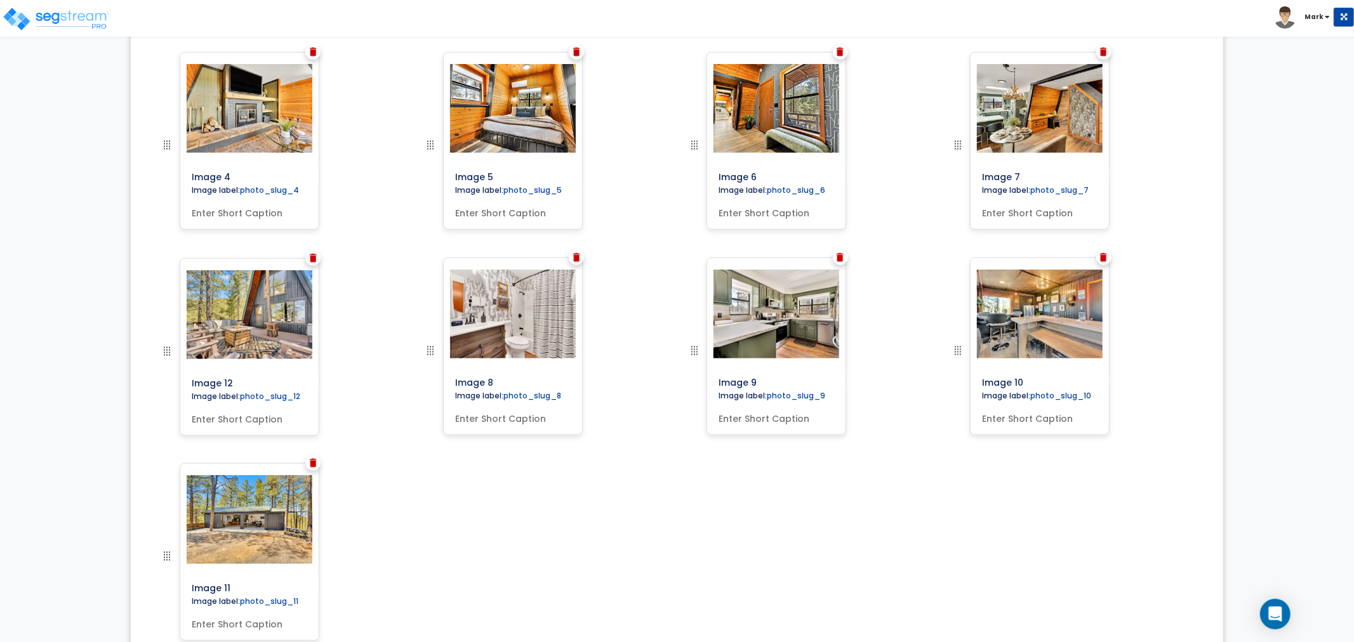
scroll to position [591, 0]
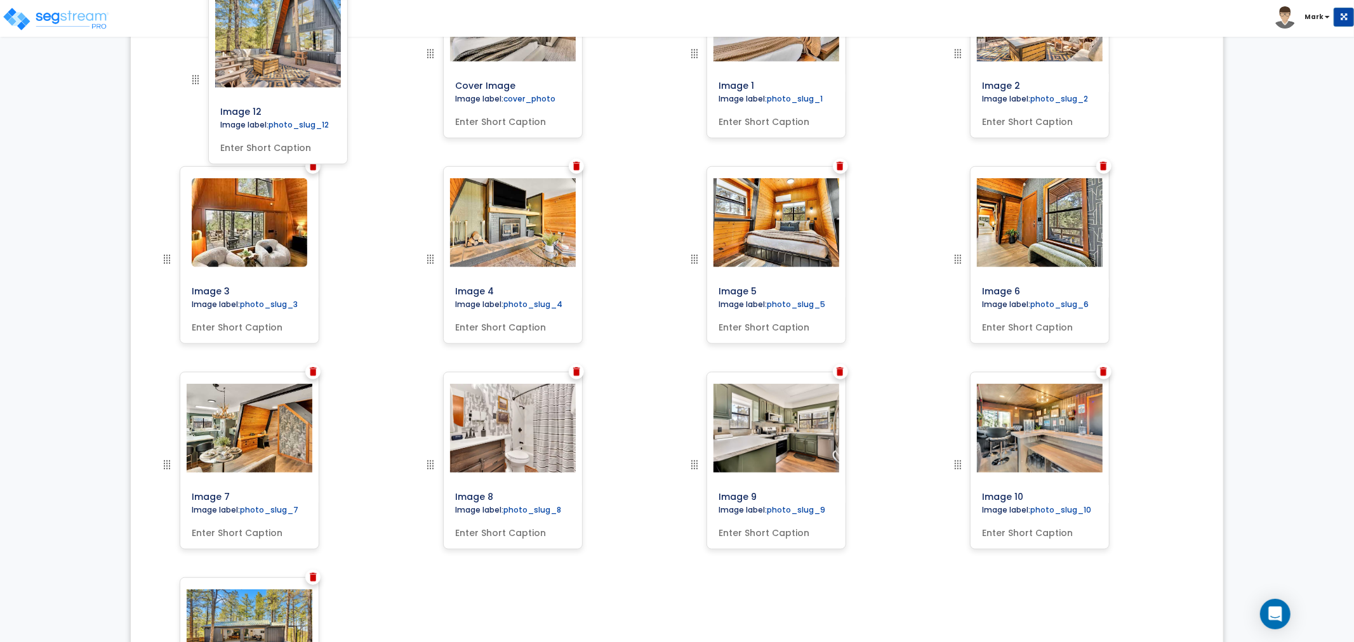
drag, startPoint x: 169, startPoint y: 562, endPoint x: 197, endPoint y: 85, distance: 477.6
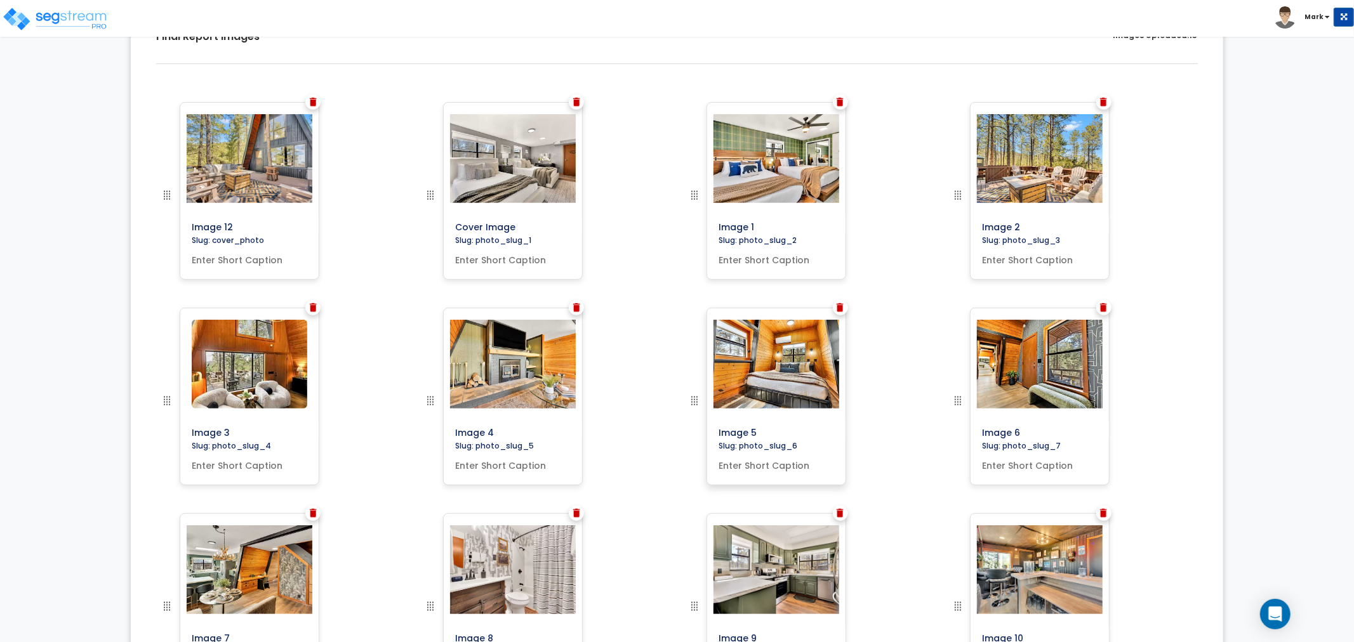
scroll to position [474, 0]
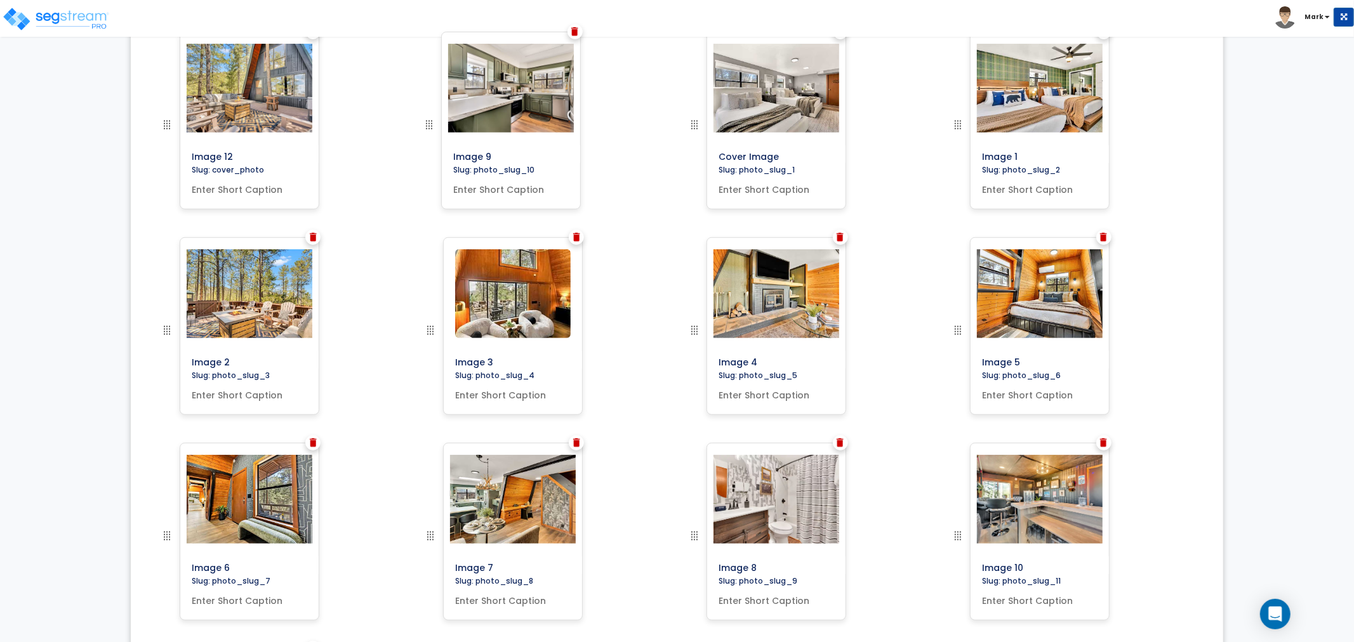
drag, startPoint x: 695, startPoint y: 537, endPoint x: 430, endPoint y: 122, distance: 492.7
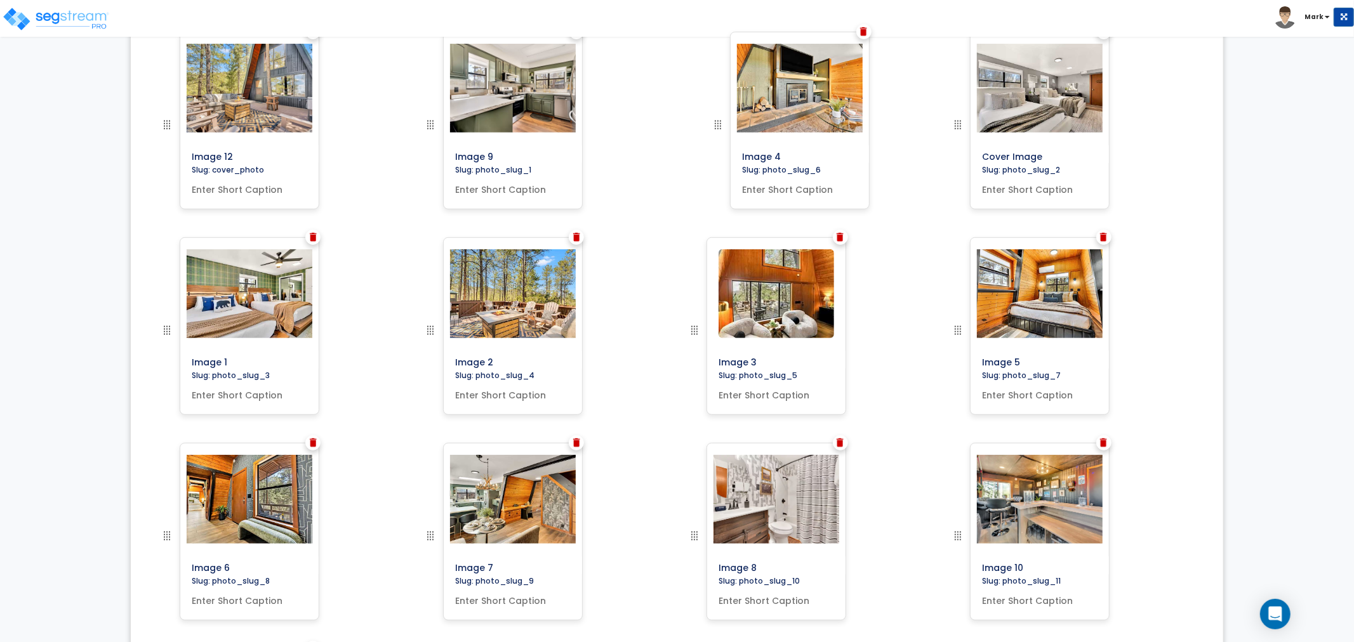
drag, startPoint x: 695, startPoint y: 331, endPoint x: 719, endPoint y: 118, distance: 214.0
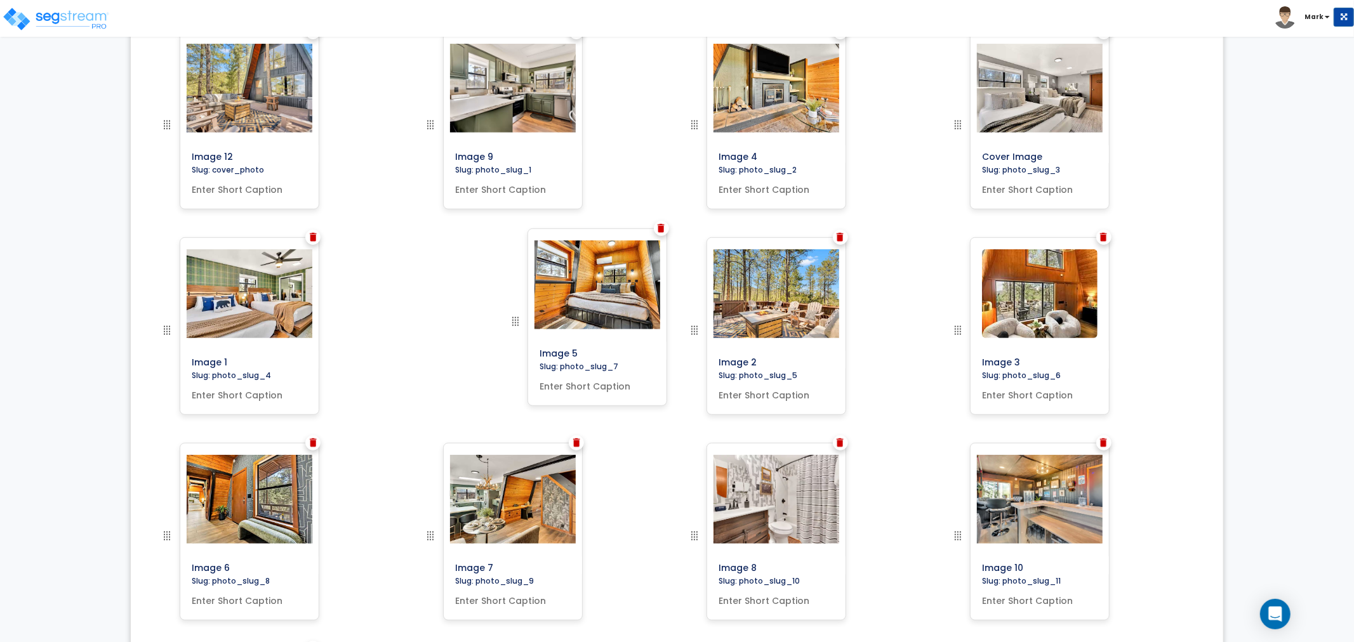
drag, startPoint x: 957, startPoint y: 332, endPoint x: 515, endPoint y: 324, distance: 442.5
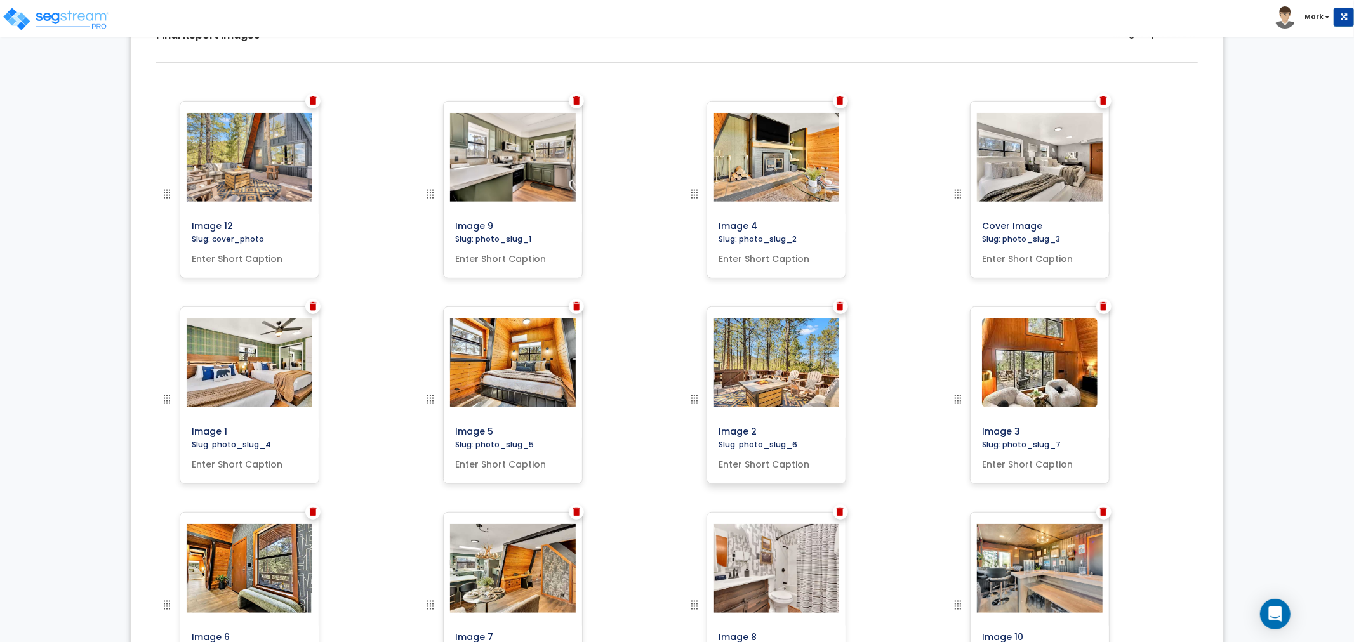
scroll to position [404, 0]
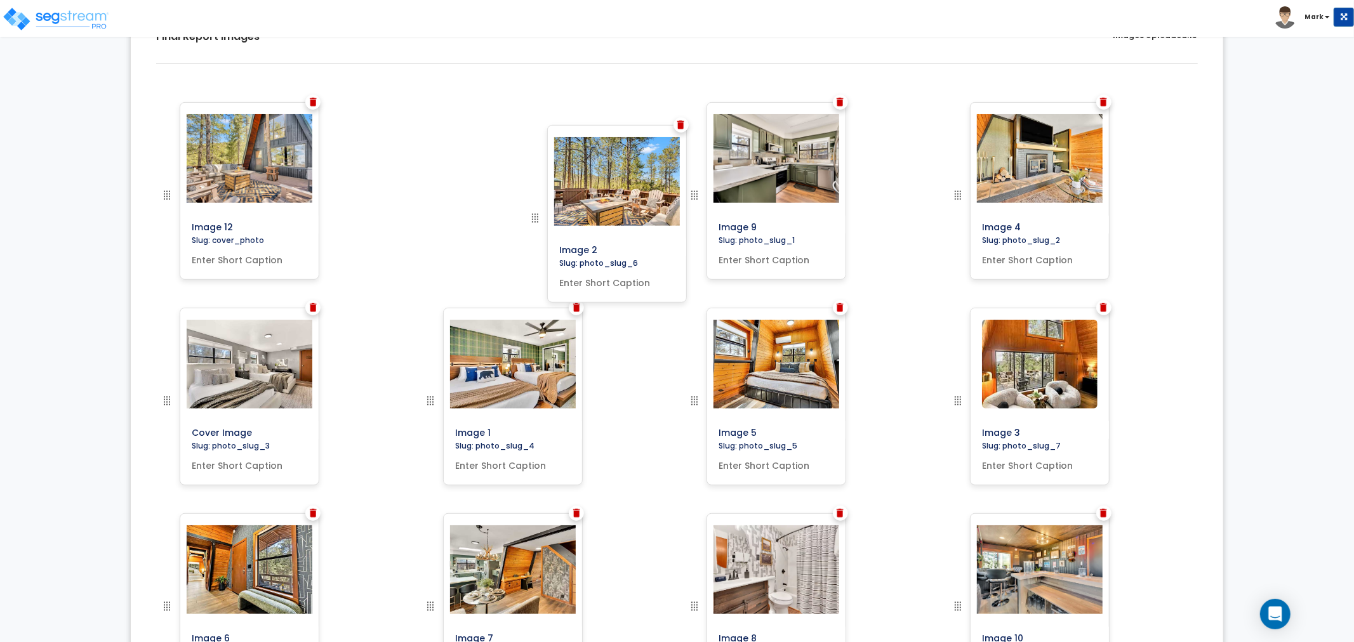
drag, startPoint x: 693, startPoint y: 402, endPoint x: 524, endPoint y: 207, distance: 258.3
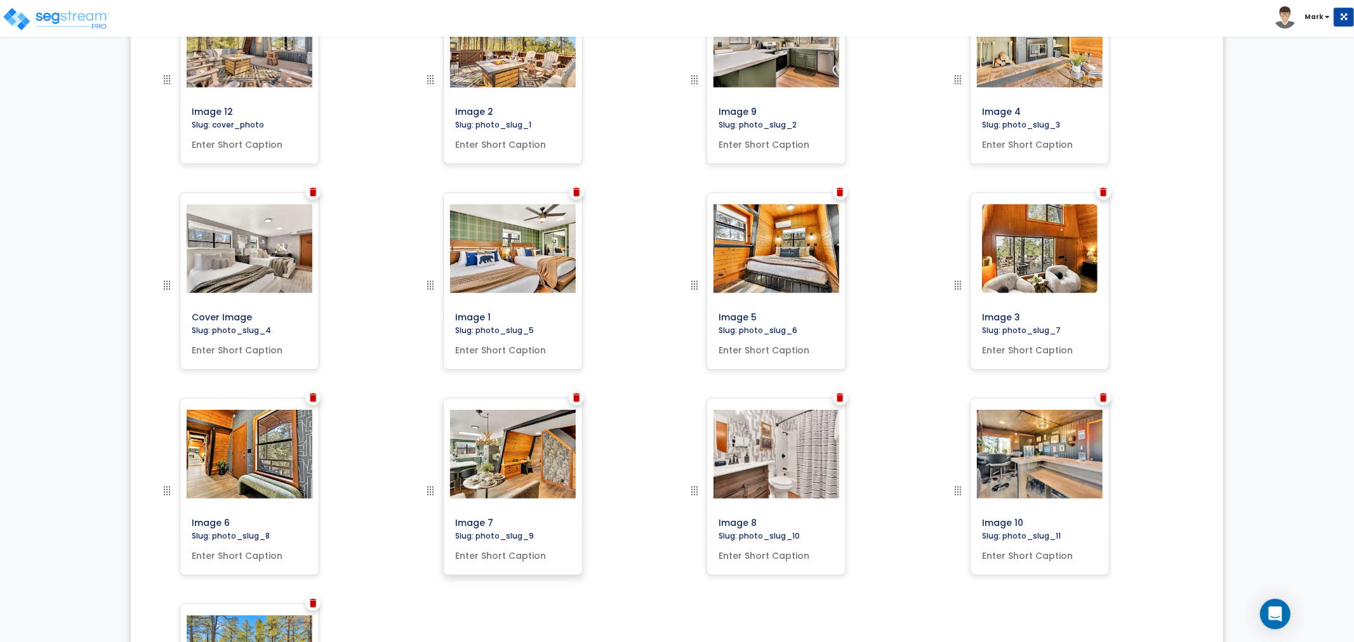
scroll to position [474, 0]
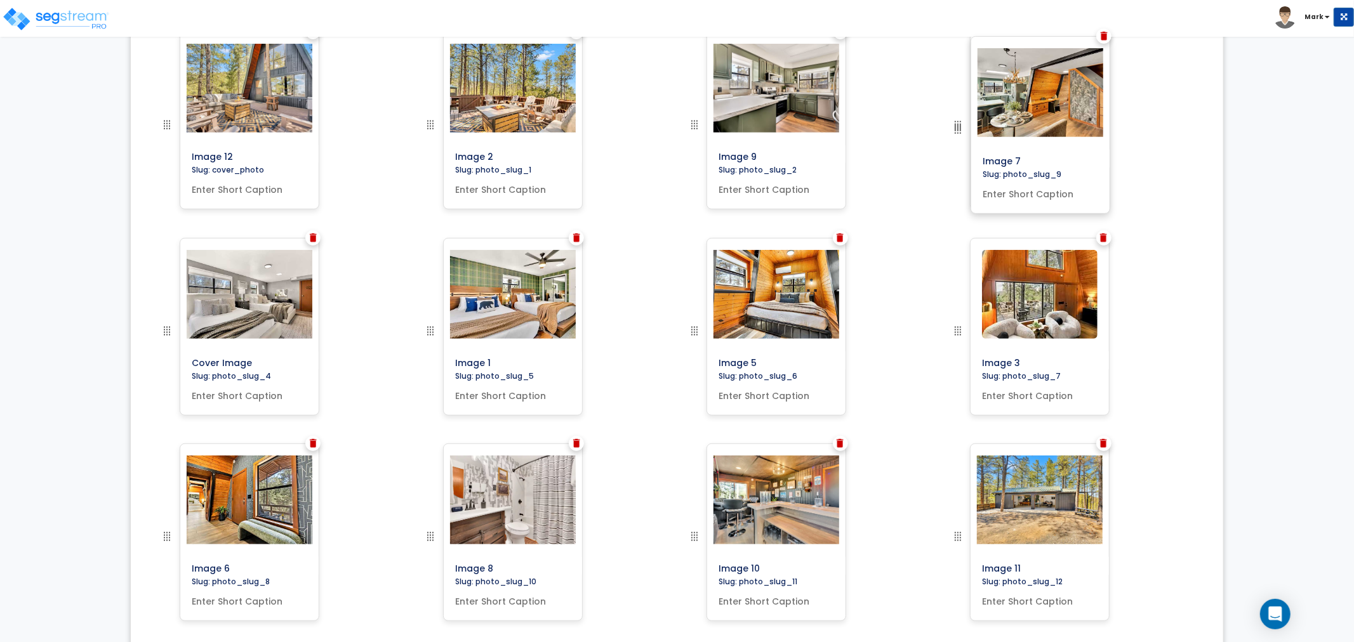
drag, startPoint x: 437, startPoint y: 532, endPoint x: 971, endPoint y: 124, distance: 672.5
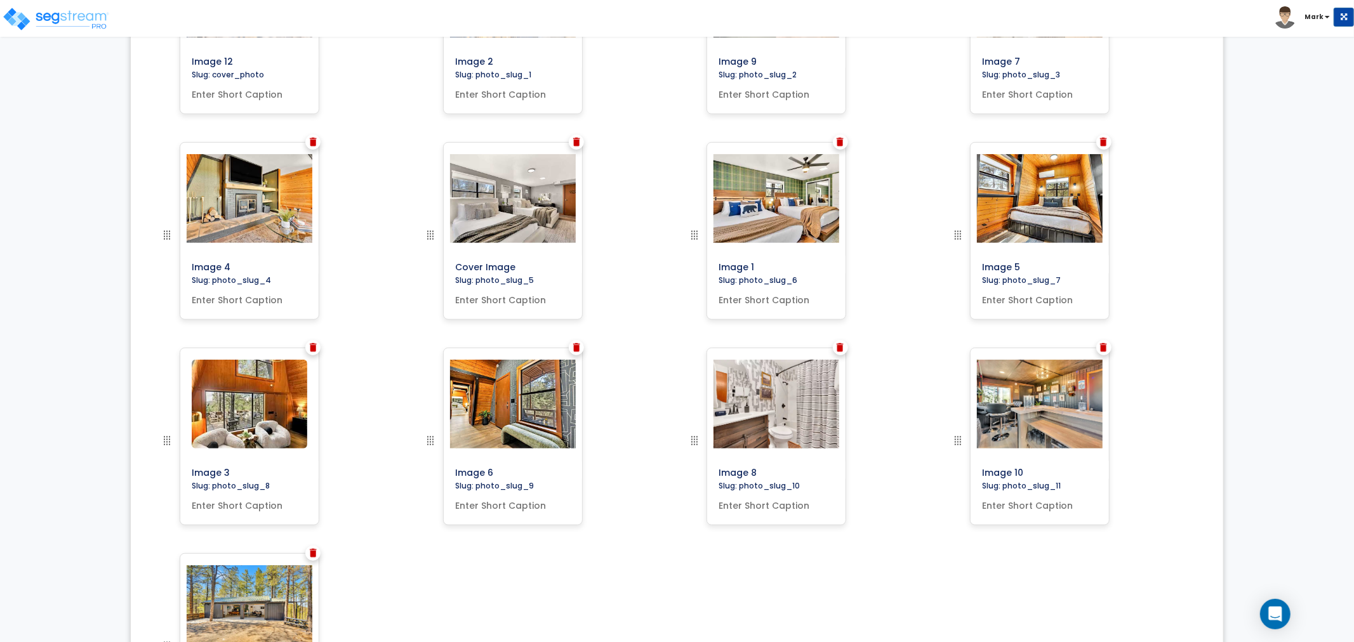
scroll to position [545, 0]
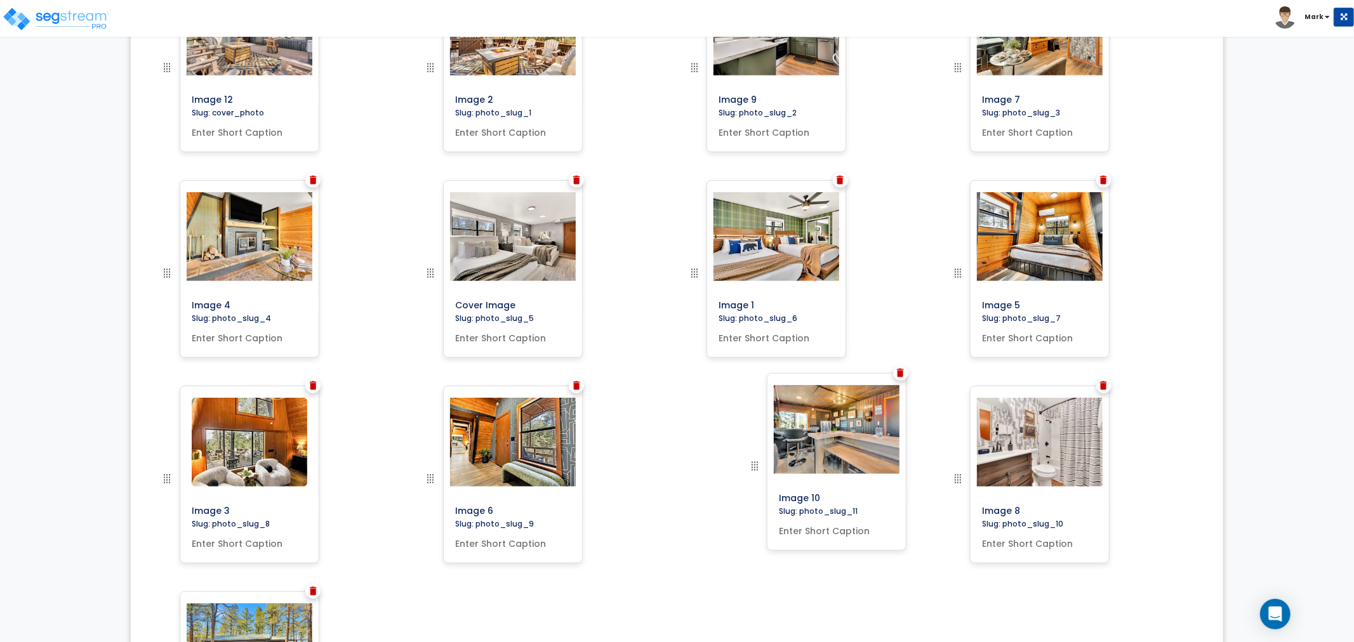
drag, startPoint x: 936, startPoint y: 467, endPoint x: 757, endPoint y: 470, distance: 179.0
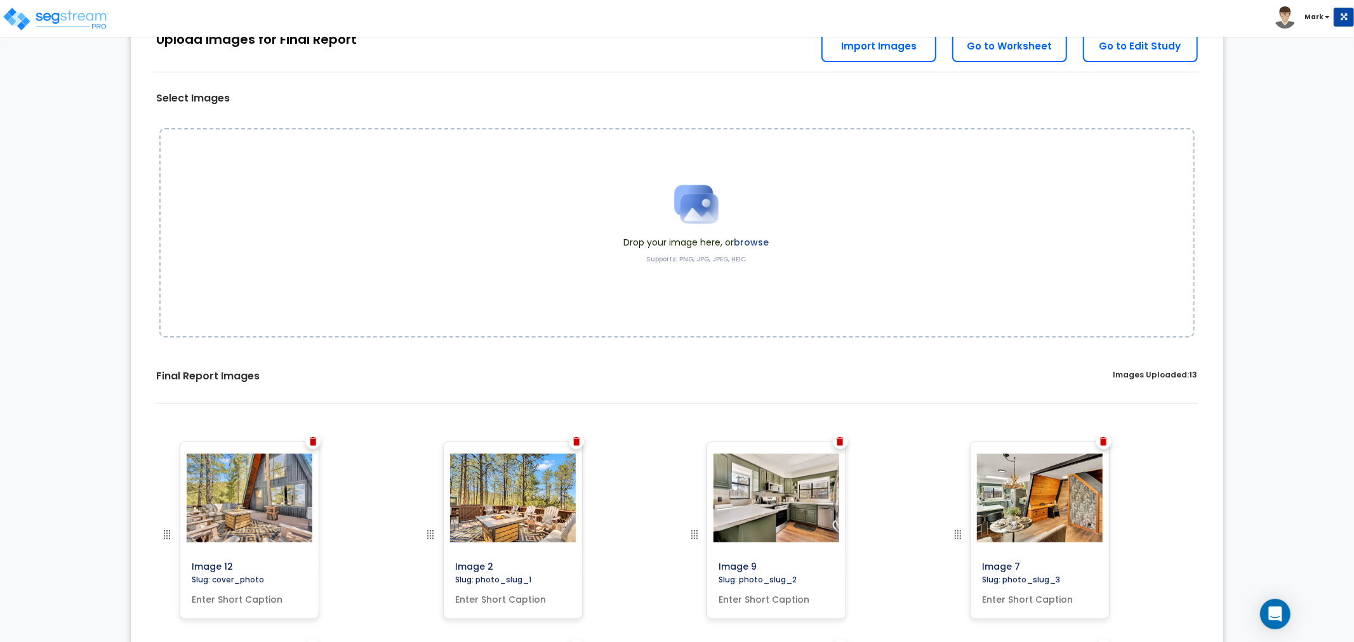
scroll to position [0, 0]
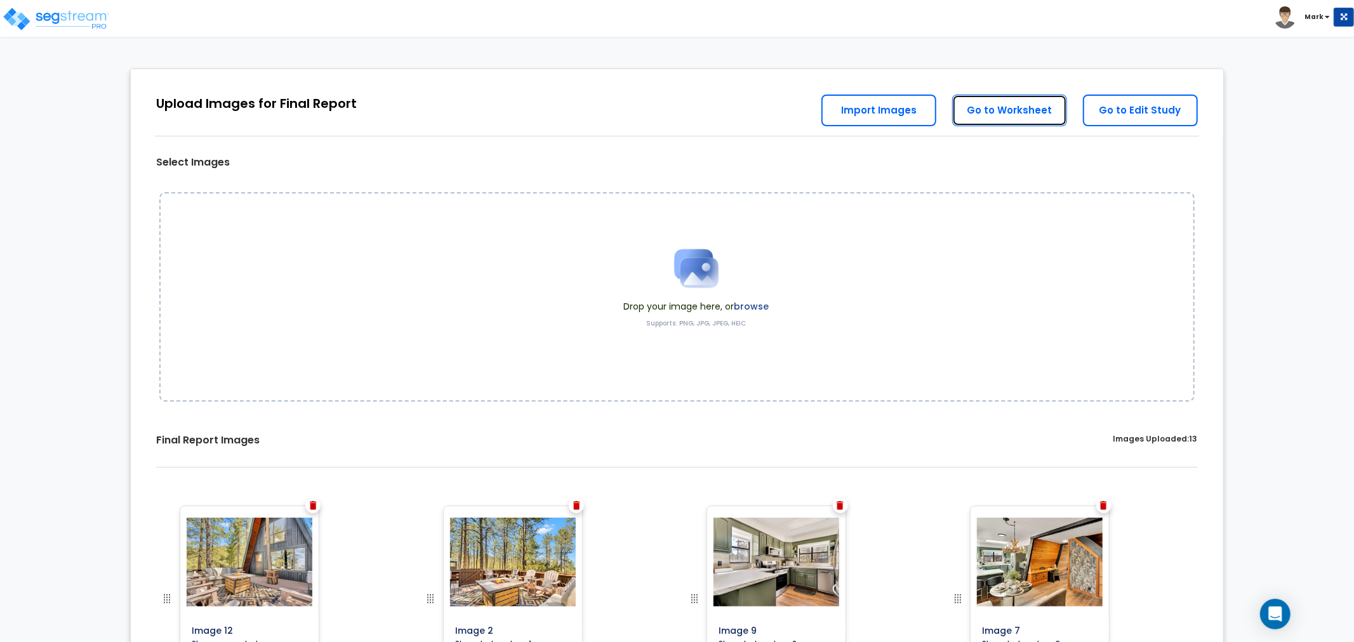
click at [985, 119] on link "Go to Worksheet" at bounding box center [1009, 111] width 115 height 32
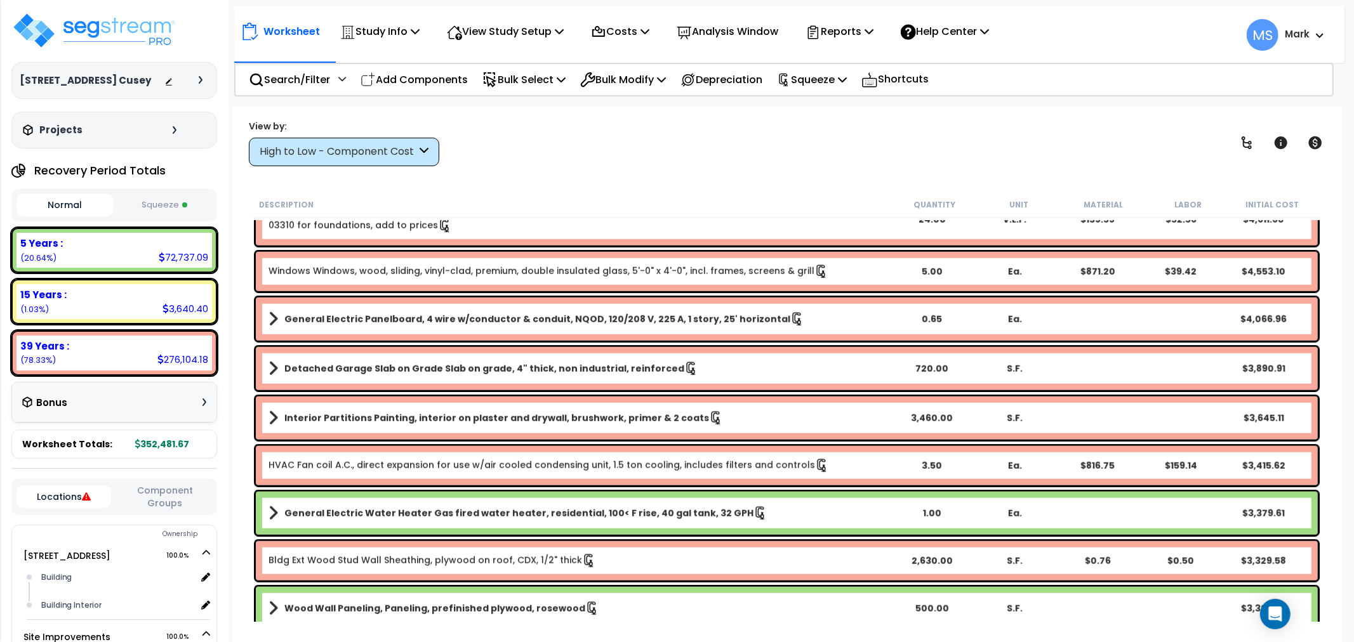
scroll to position [1198, 0]
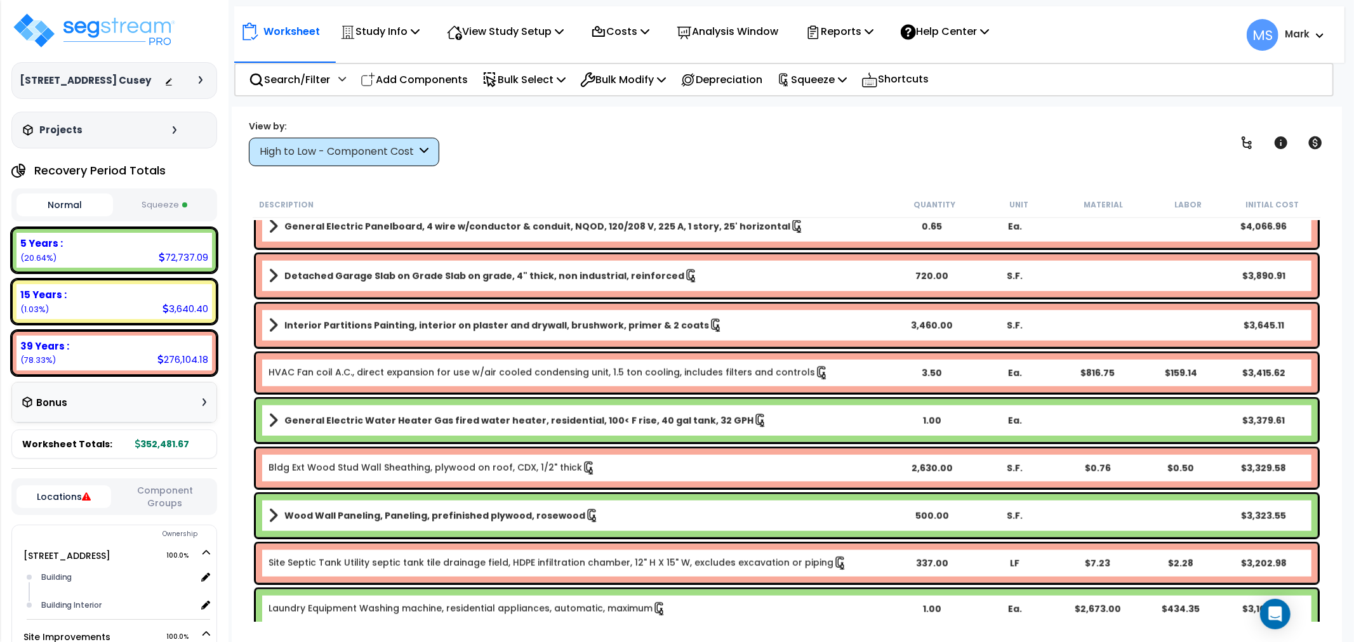
click at [618, 520] on link "Wood Wall Paneling, Paneling, prefinished plywood, rosewood" at bounding box center [579, 516] width 622 height 18
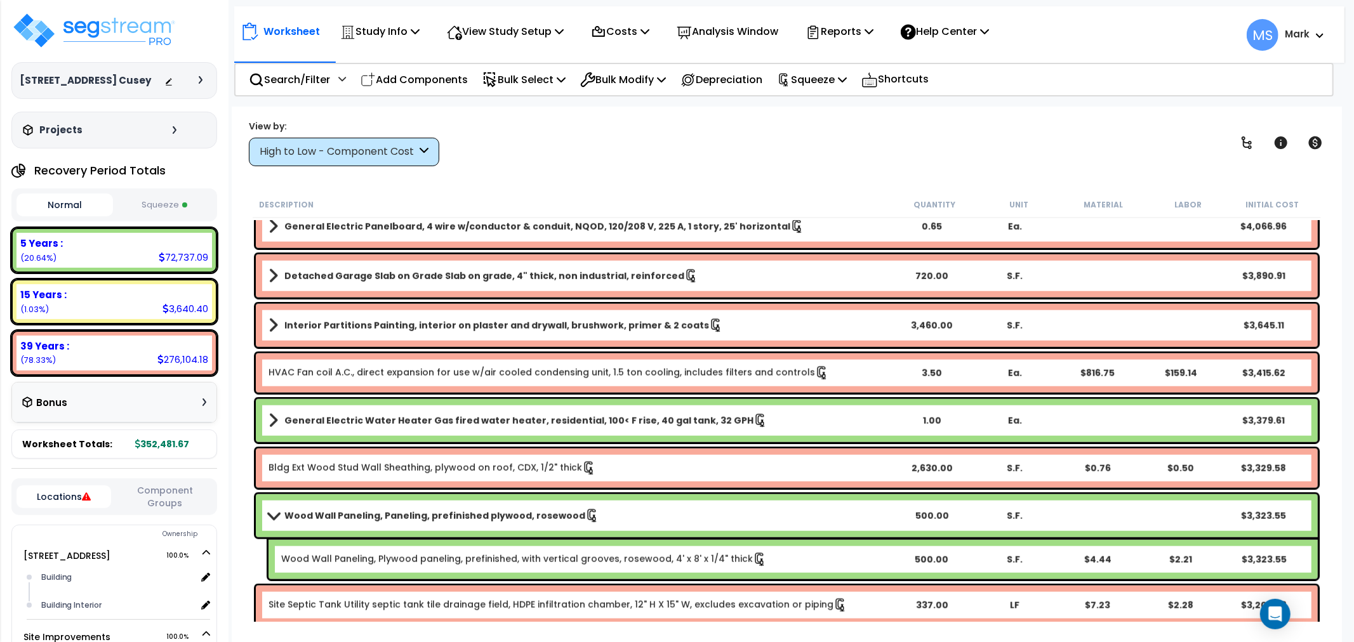
click at [618, 520] on link "Wood Wall Paneling, Paneling, prefinished plywood, rosewood" at bounding box center [579, 516] width 622 height 18
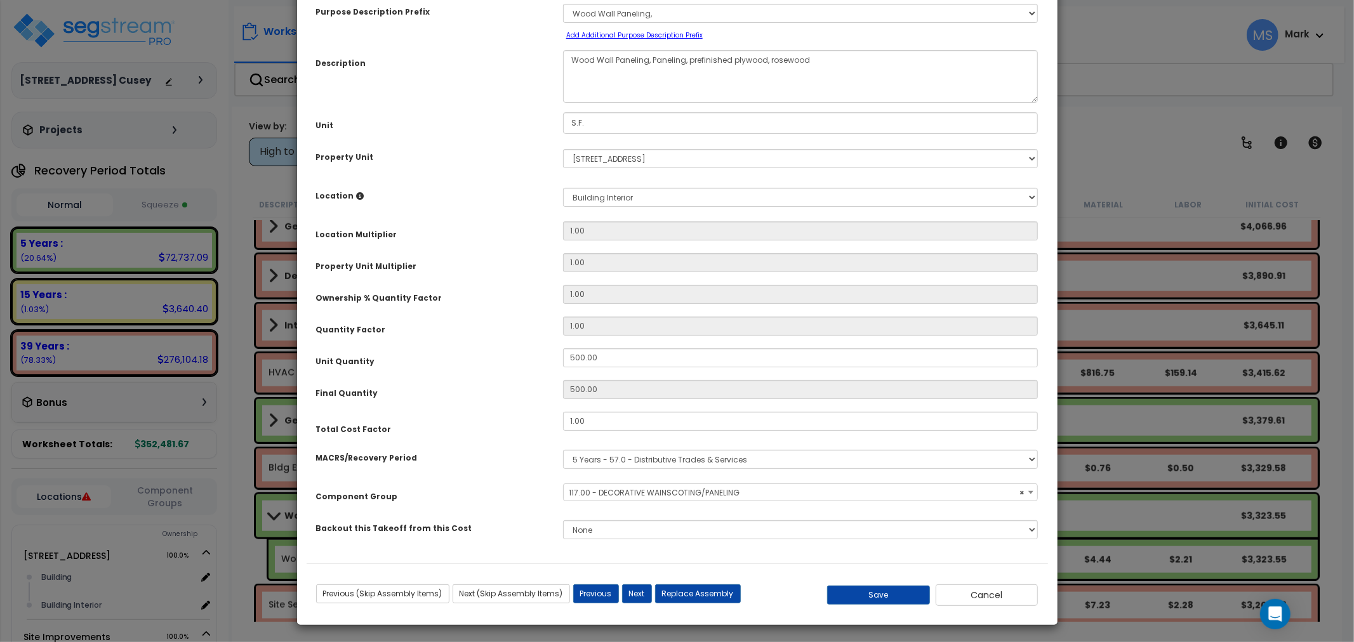
select select "45941"
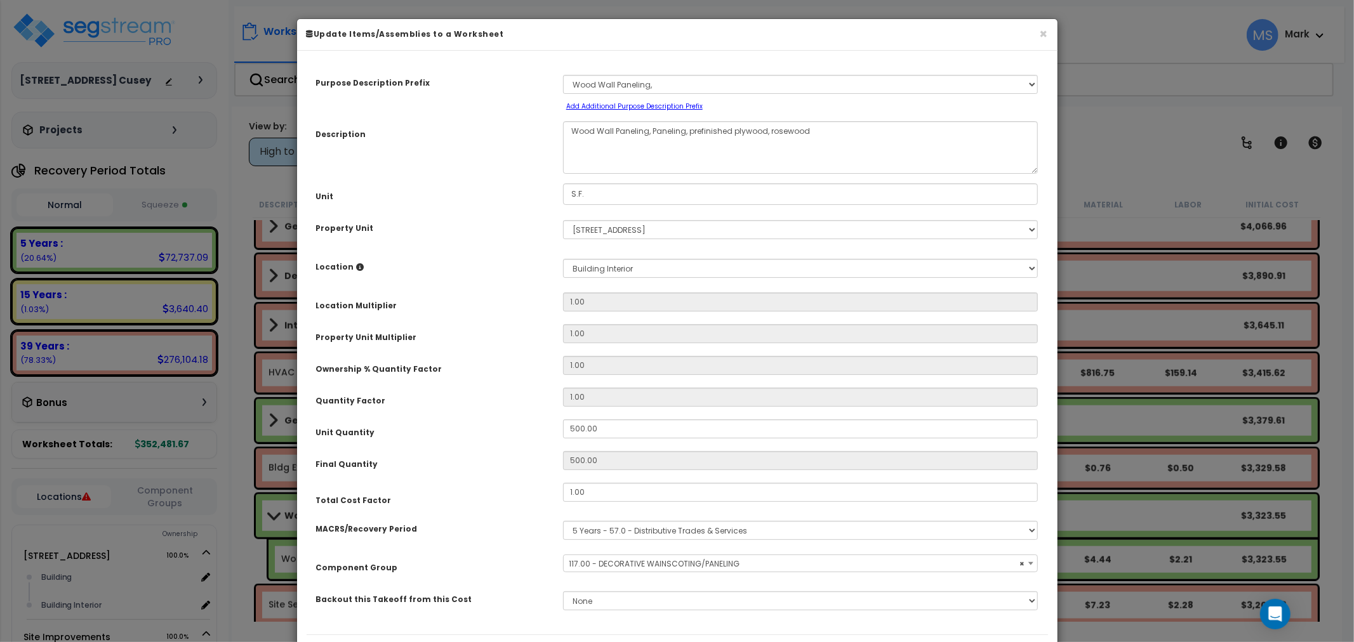
scroll to position [0, 0]
click at [637, 414] on div "Purpose Description Prefix Select A/V System A/V System Equipment A/V System Eq…" at bounding box center [677, 348] width 741 height 574
click at [636, 427] on input "500.00" at bounding box center [800, 429] width 475 height 19
click at [635, 427] on input "500.00" at bounding box center [800, 429] width 475 height 19
type input "9"
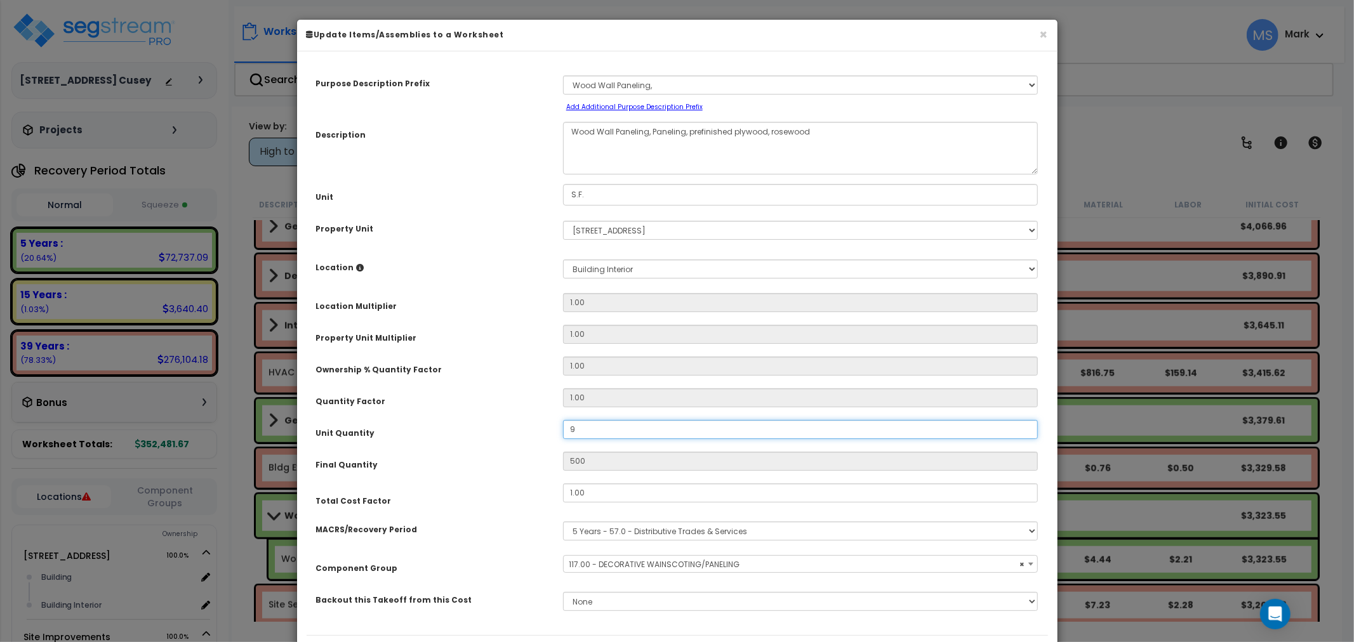
type input "9"
type input "950"
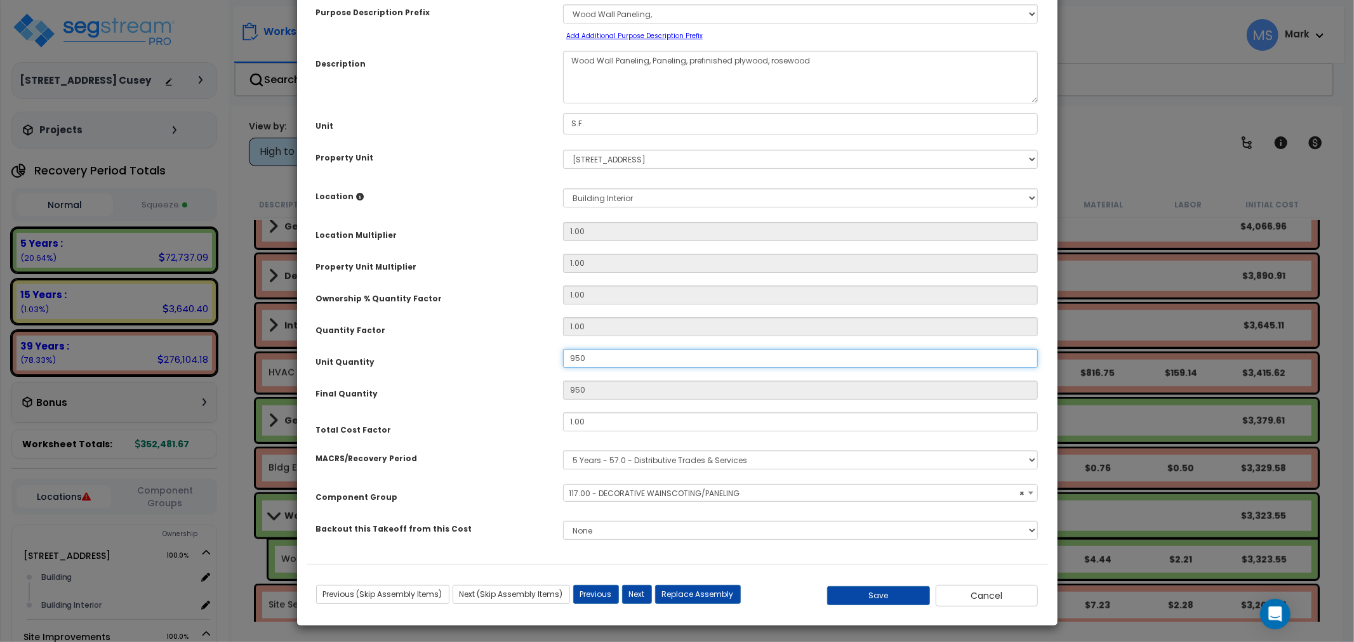
scroll to position [74, 0]
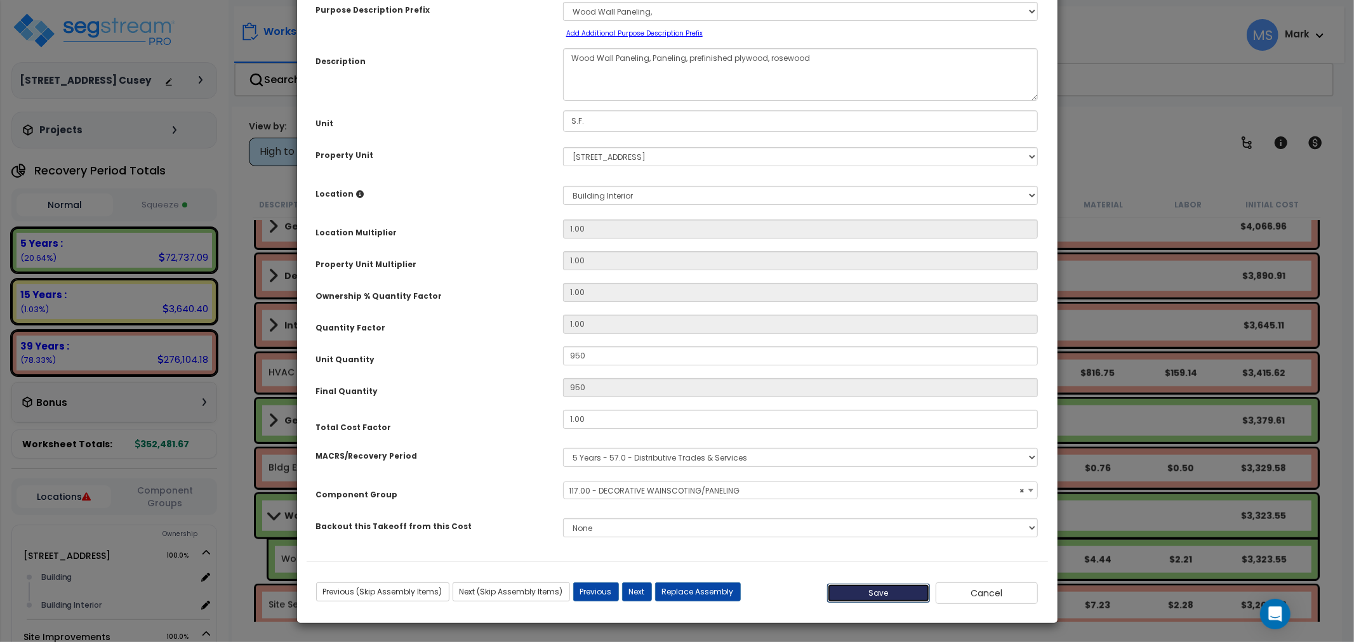
click at [852, 598] on button "Save" at bounding box center [878, 593] width 103 height 19
type input "950.00"
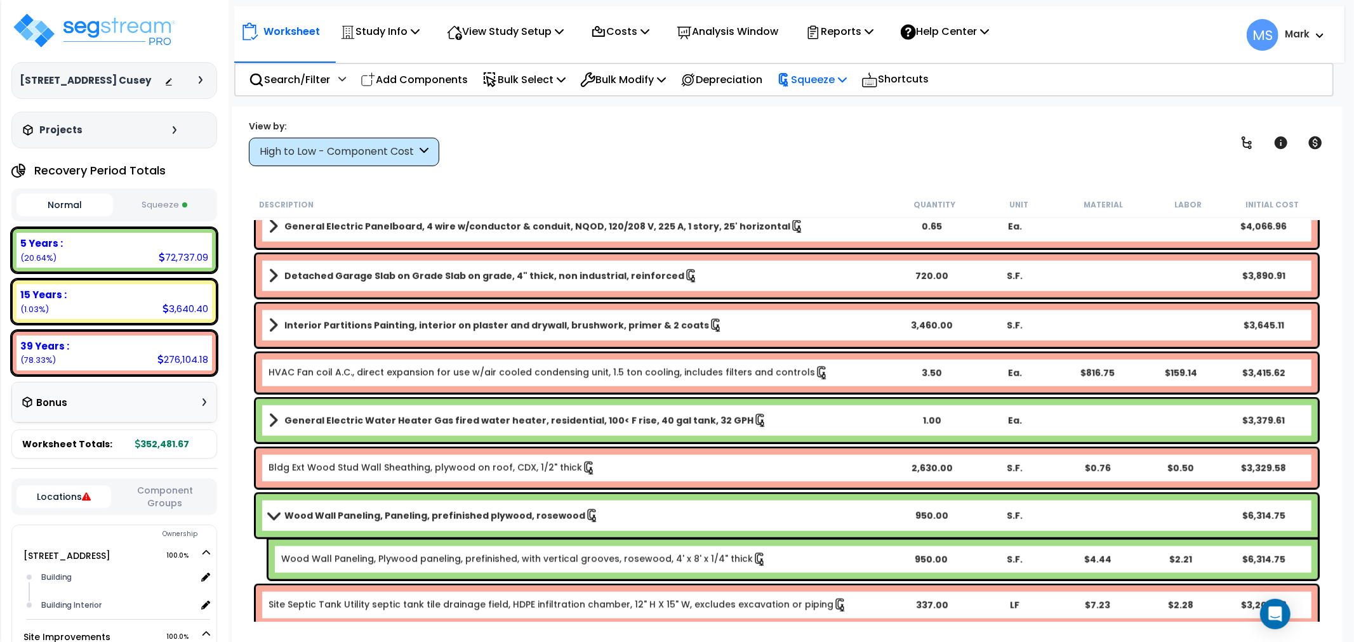
click at [835, 90] on div "Squeeze" at bounding box center [812, 80] width 70 height 30
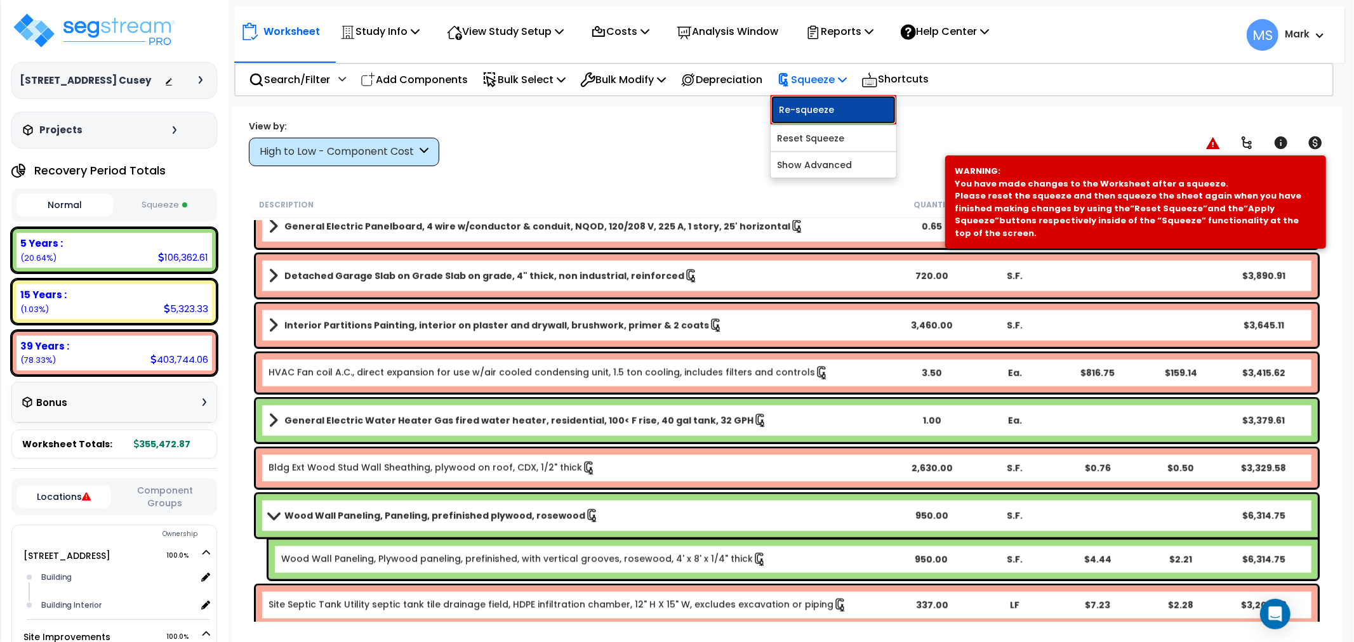
click at [845, 106] on link "Re-squeeze" at bounding box center [834, 109] width 126 height 29
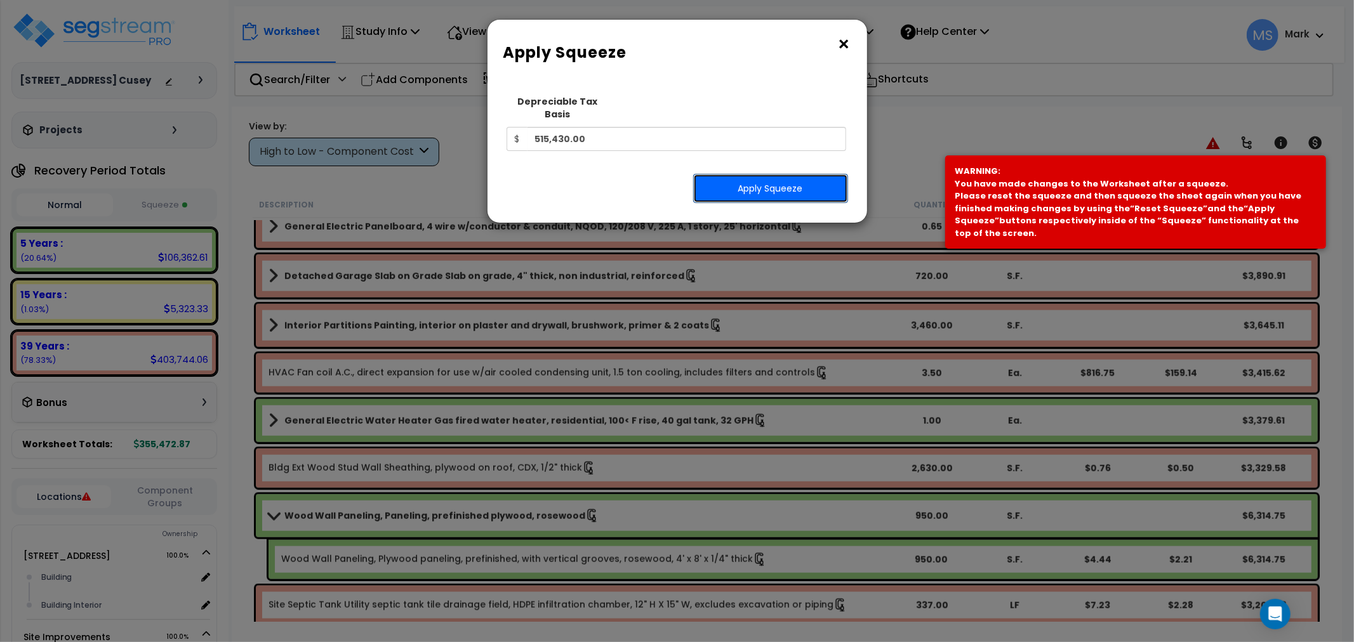
click at [809, 174] on button "Apply Squeeze" at bounding box center [770, 188] width 155 height 29
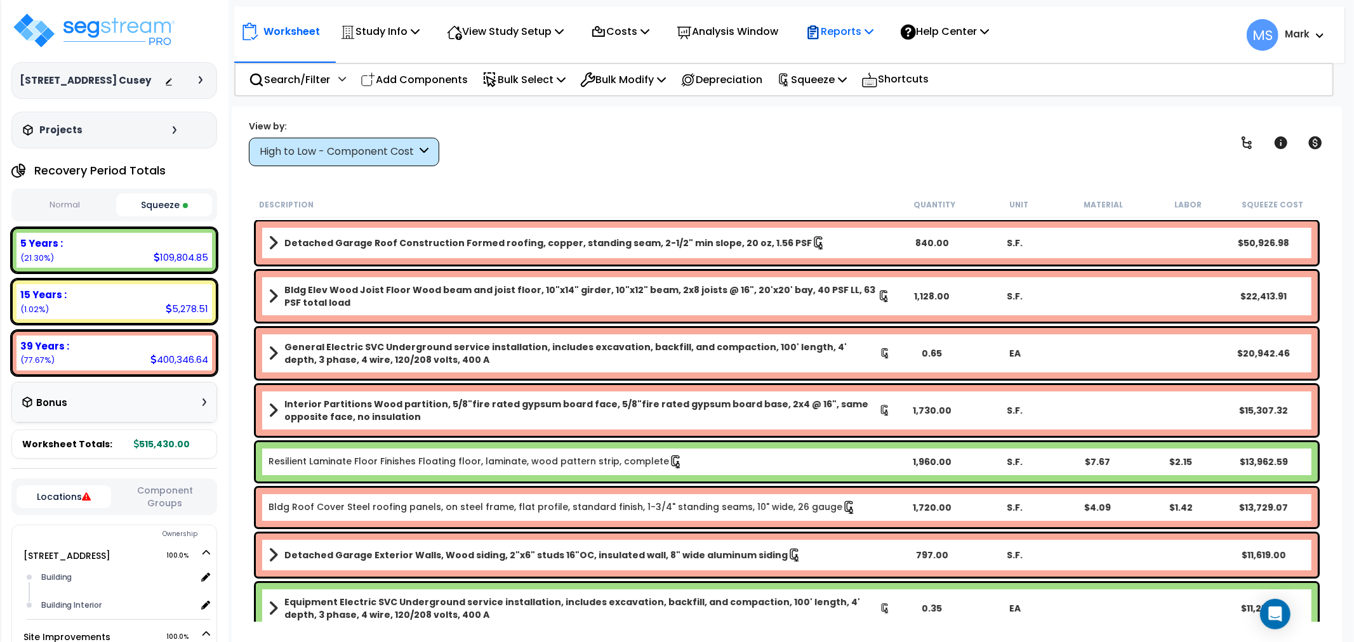
click at [858, 34] on p "Reports" at bounding box center [839, 31] width 68 height 17
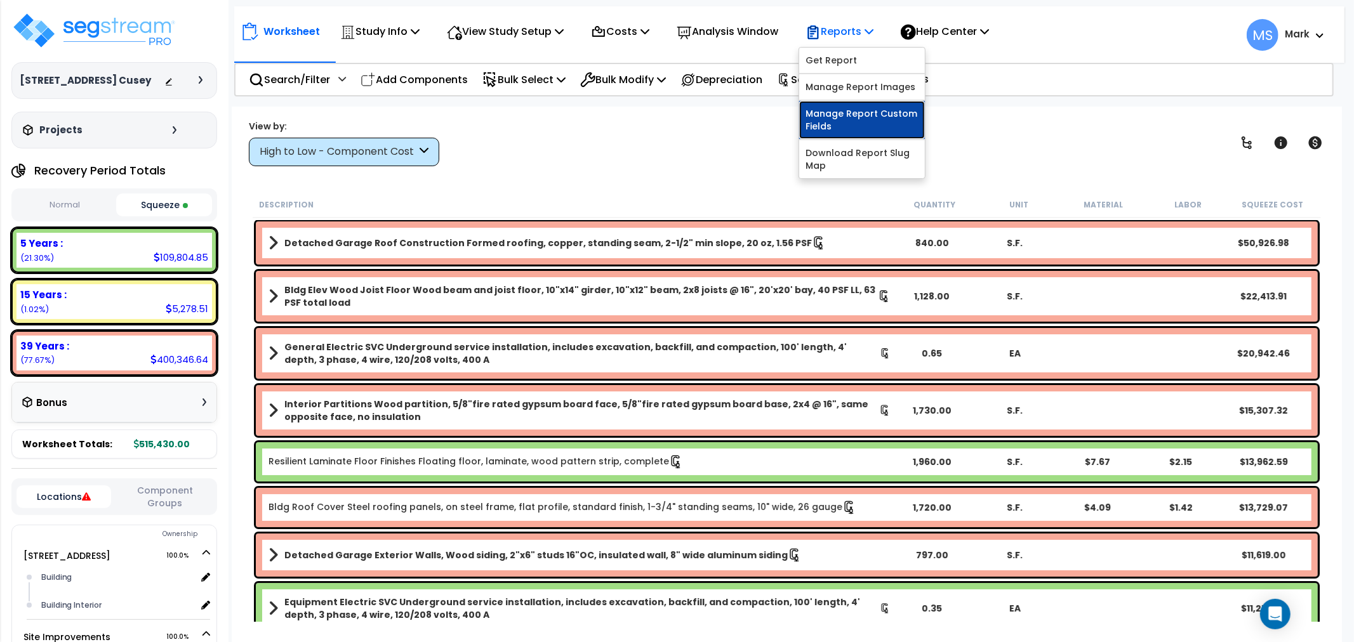
click at [891, 117] on link "Manage Report Custom Fields" at bounding box center [862, 120] width 126 height 38
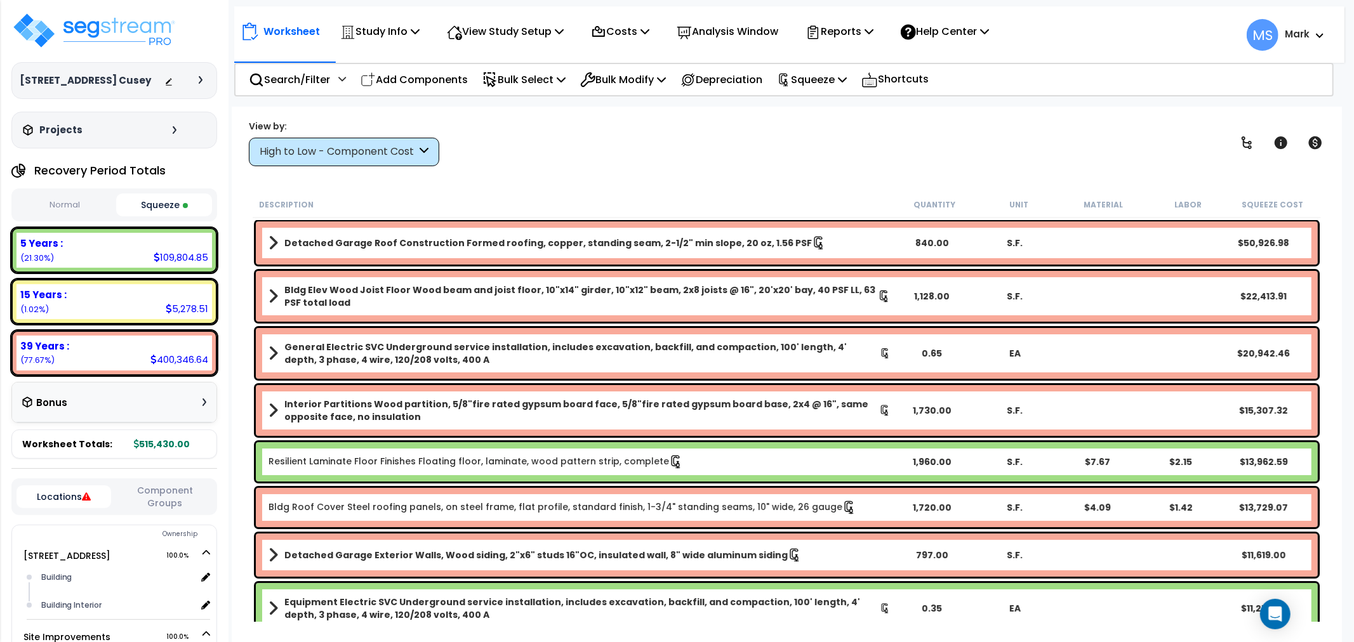
click at [142, 55] on div "6491 S Keystone Lane - Lindsey Cusey Depreciable Tax Basis : $515,430.00 Placed…" at bounding box center [114, 79] width 206 height 137
click at [149, 36] on img at bounding box center [93, 30] width 165 height 38
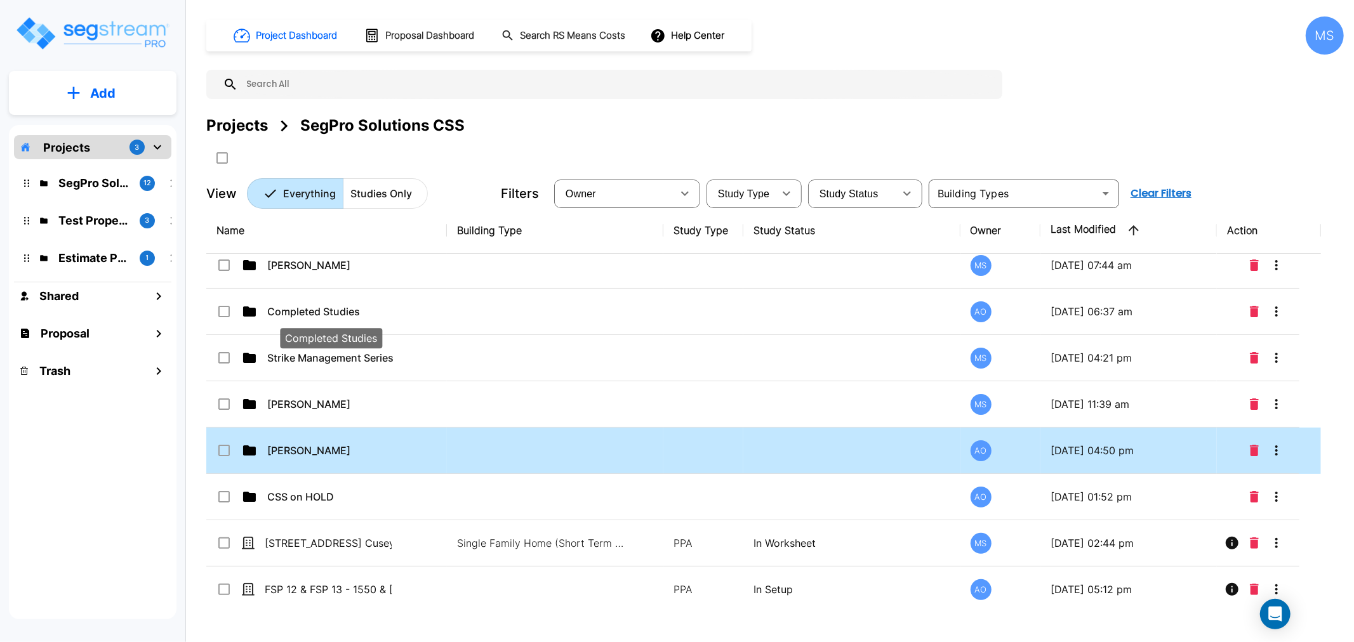
scroll to position [19, 0]
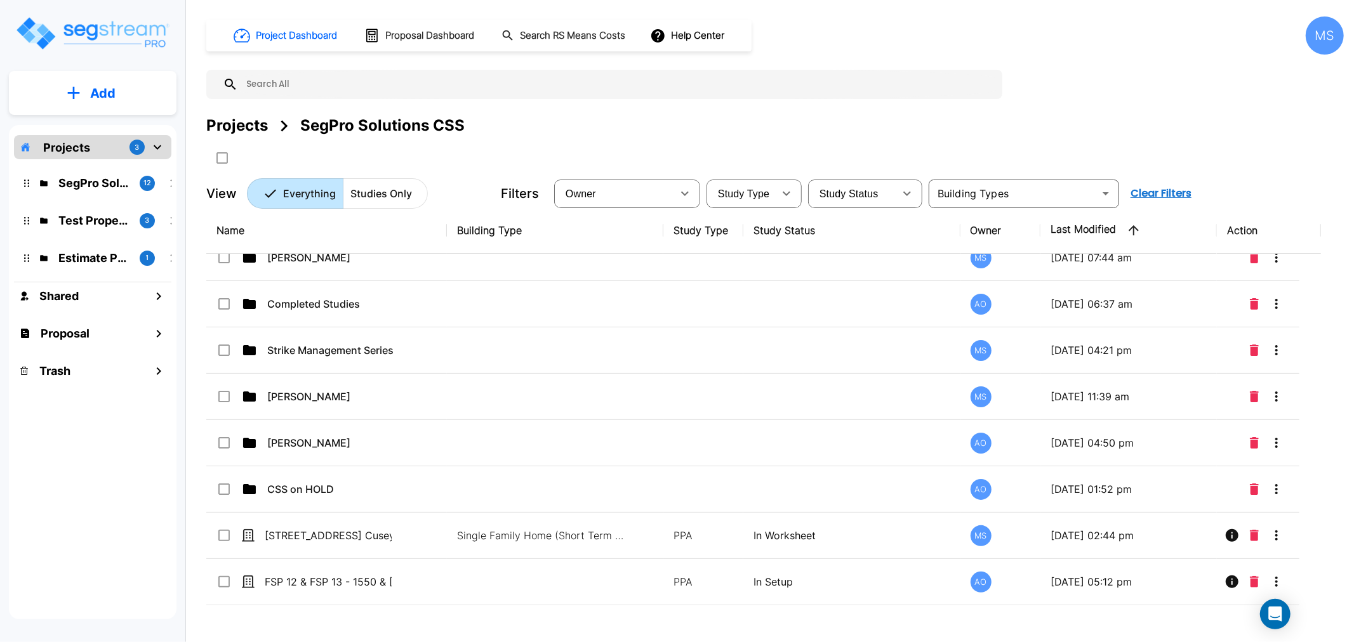
click at [111, 88] on p "Add" at bounding box center [102, 93] width 25 height 19
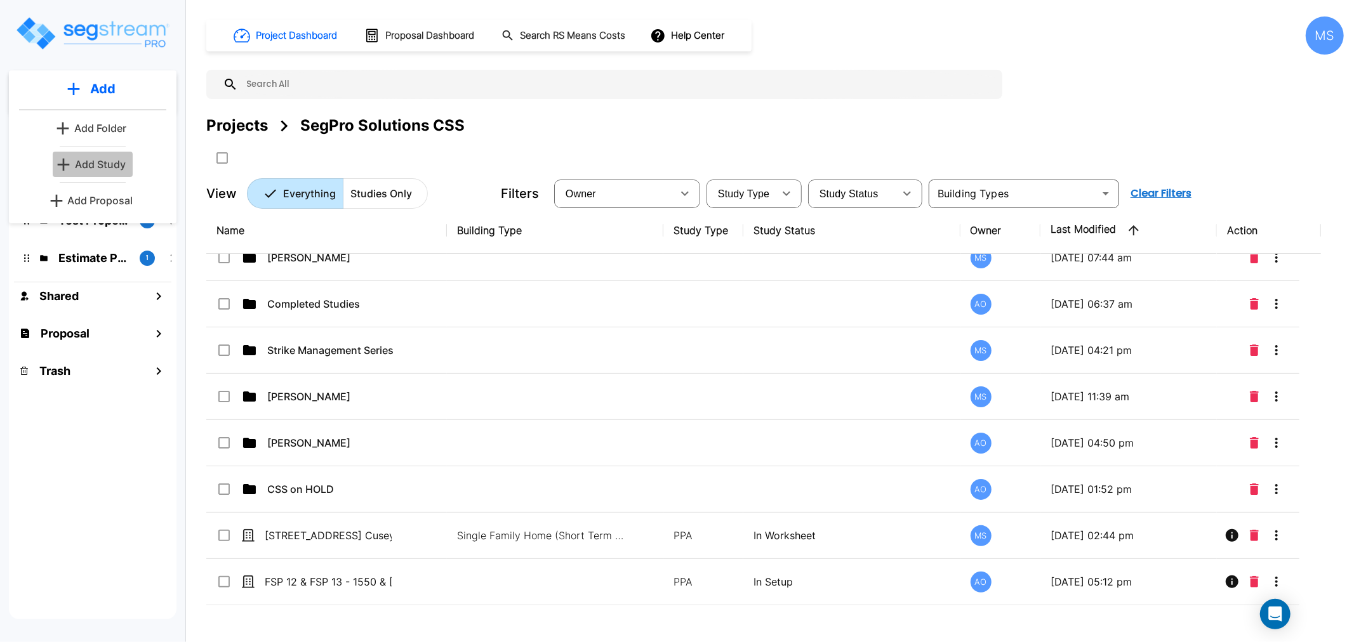
click at [105, 169] on p "Add Study" at bounding box center [100, 164] width 51 height 15
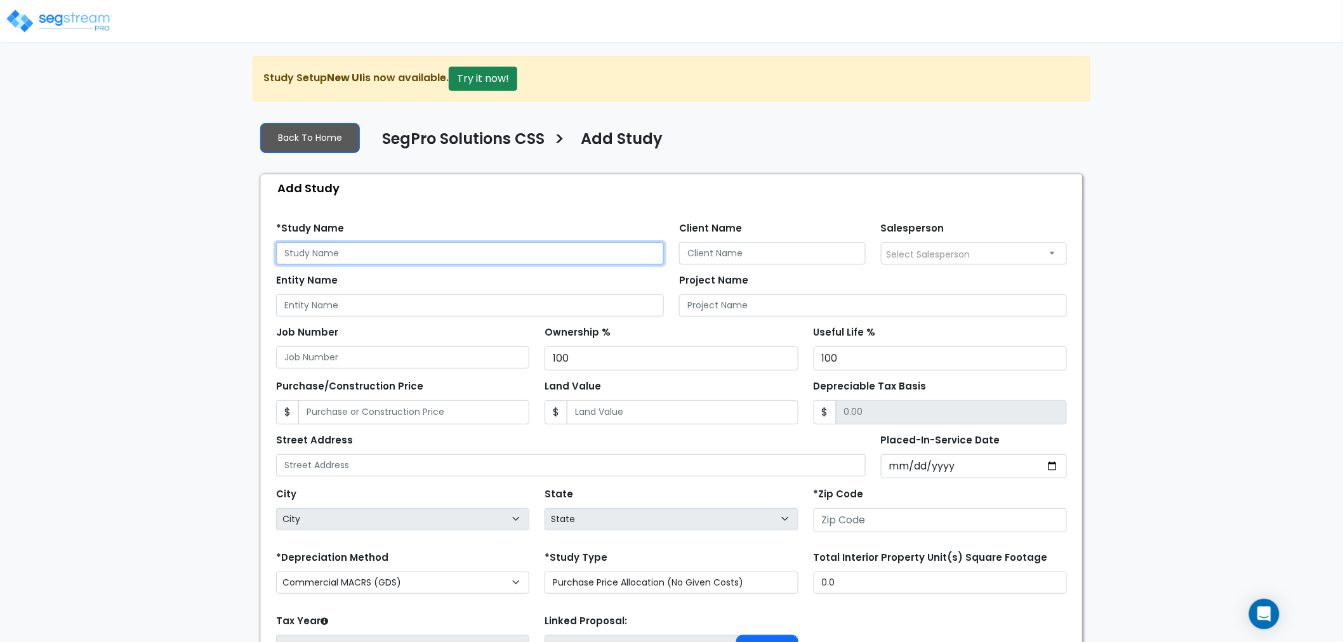
click at [295, 258] on input "text" at bounding box center [470, 253] width 388 height 22
click at [379, 248] on input "text" at bounding box center [470, 253] width 388 height 22
drag, startPoint x: 467, startPoint y: 254, endPoint x: 414, endPoint y: 256, distance: 53.4
click at [414, 256] on input "1629 West Roenwood Circle - [PERSON_NAME]" at bounding box center [470, 253] width 388 height 22
type input "1629 West Roenwood Circle - [PERSON_NAME]"
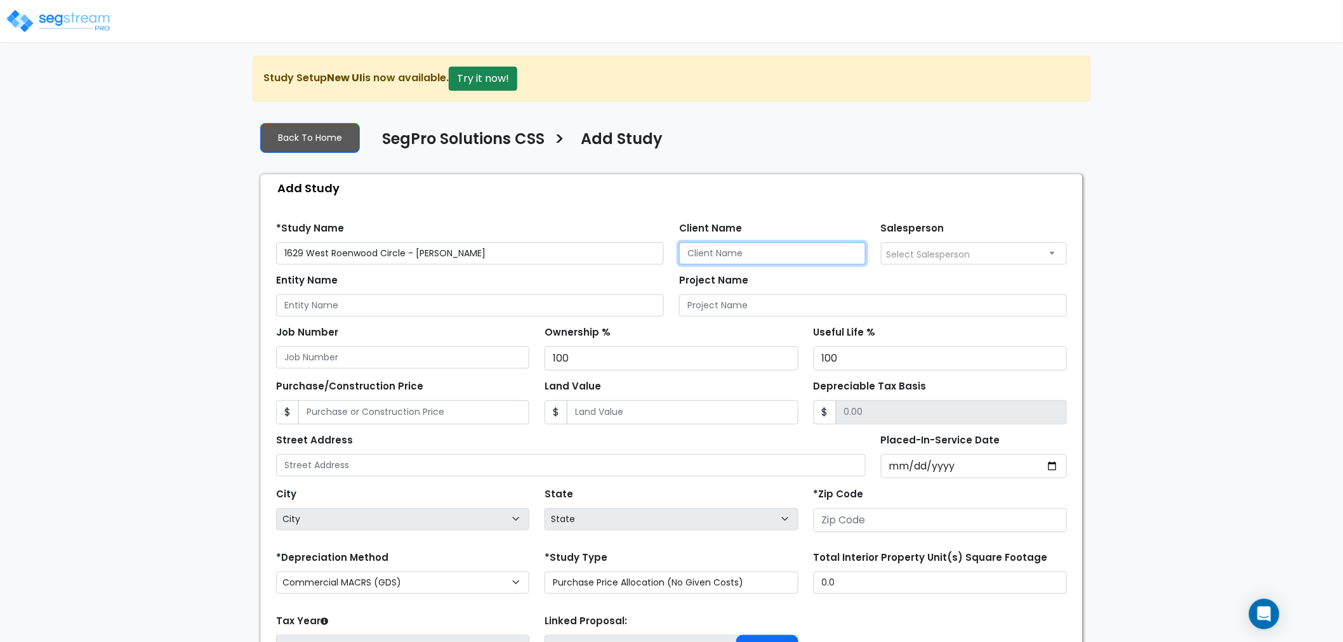
click at [682, 254] on input "Client Name" at bounding box center [772, 253] width 187 height 22
paste input "[PERSON_NAME]"
type input "[PERSON_NAME]"
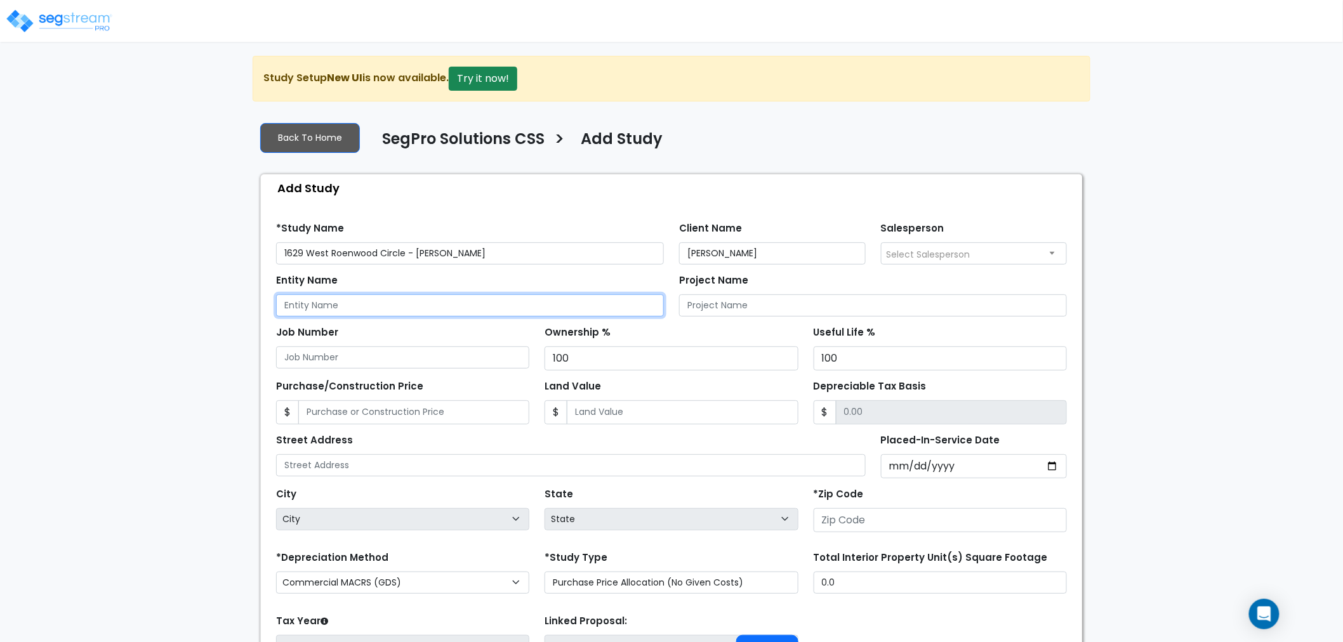
click at [587, 302] on input "Entity Name" at bounding box center [470, 306] width 388 height 22
paste input "[PERSON_NAME]"
type input "[PERSON_NAME]"
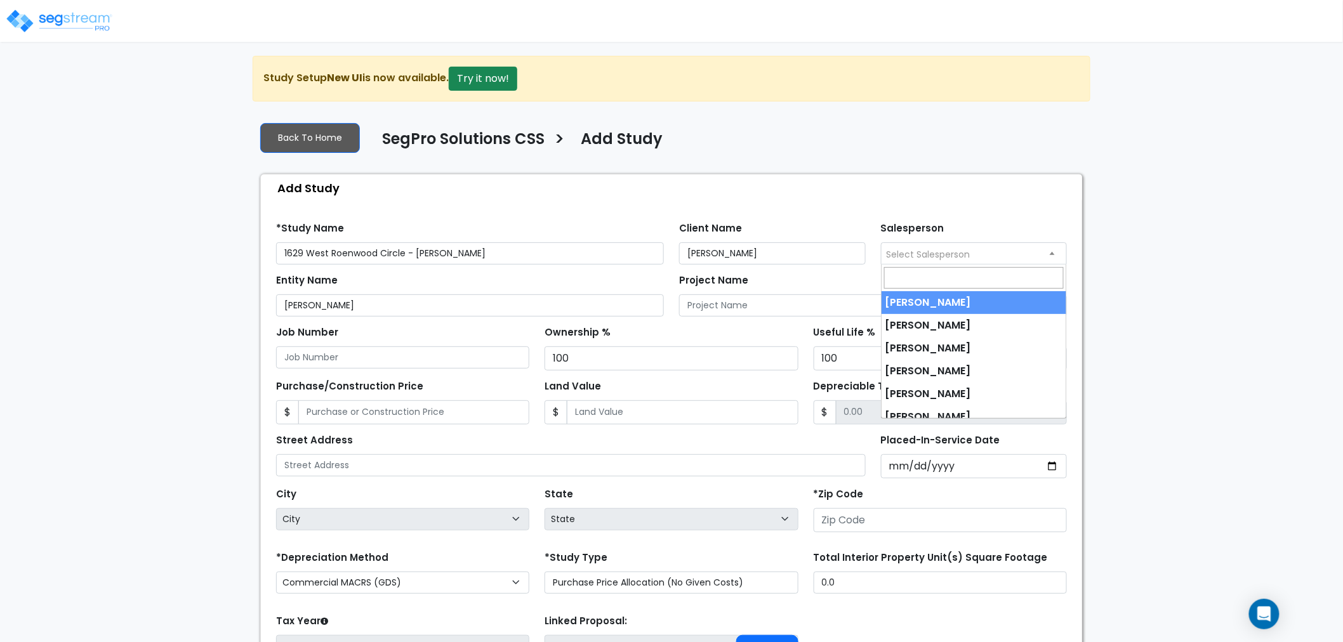
click at [924, 246] on span "Select Salesperson" at bounding box center [974, 253] width 185 height 20
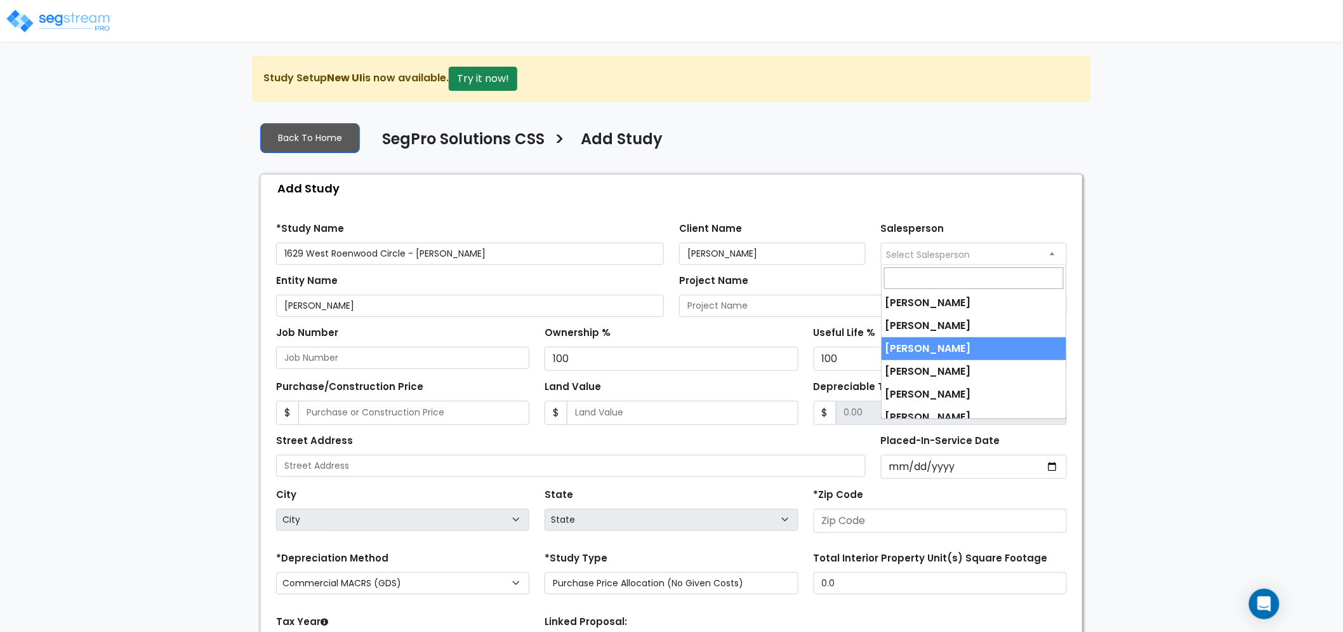
select select "173"
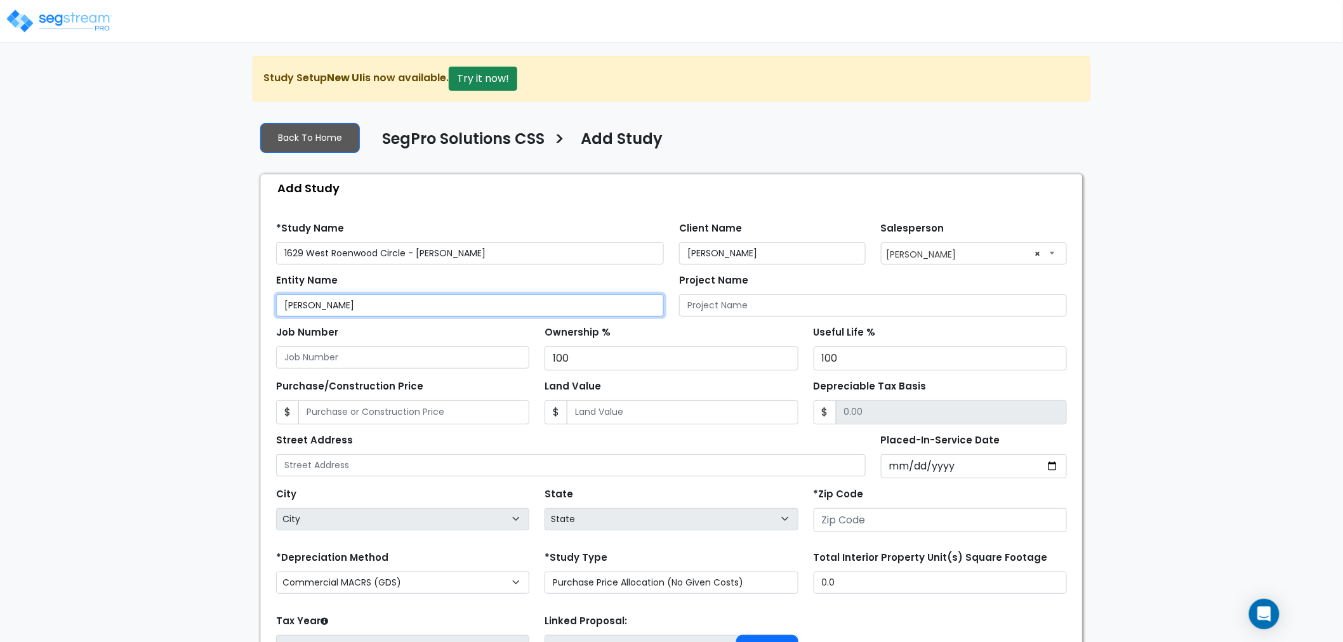
click at [518, 310] on input "[PERSON_NAME]" at bounding box center [470, 306] width 388 height 22
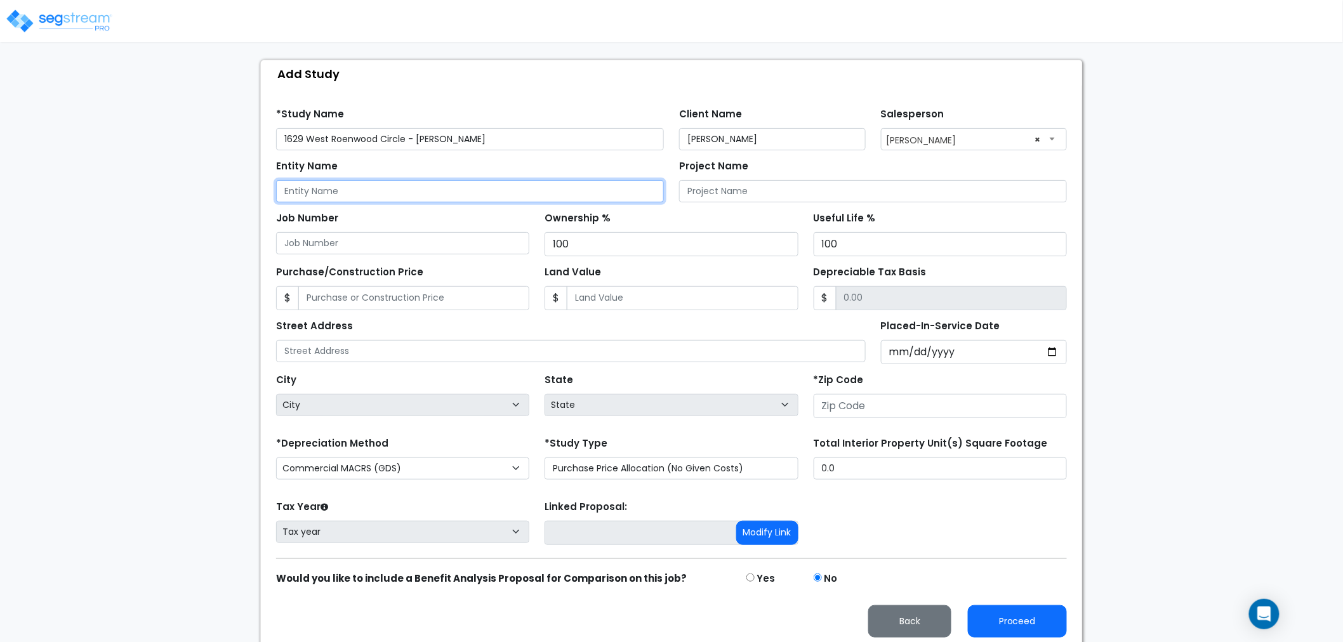
scroll to position [121, 0]
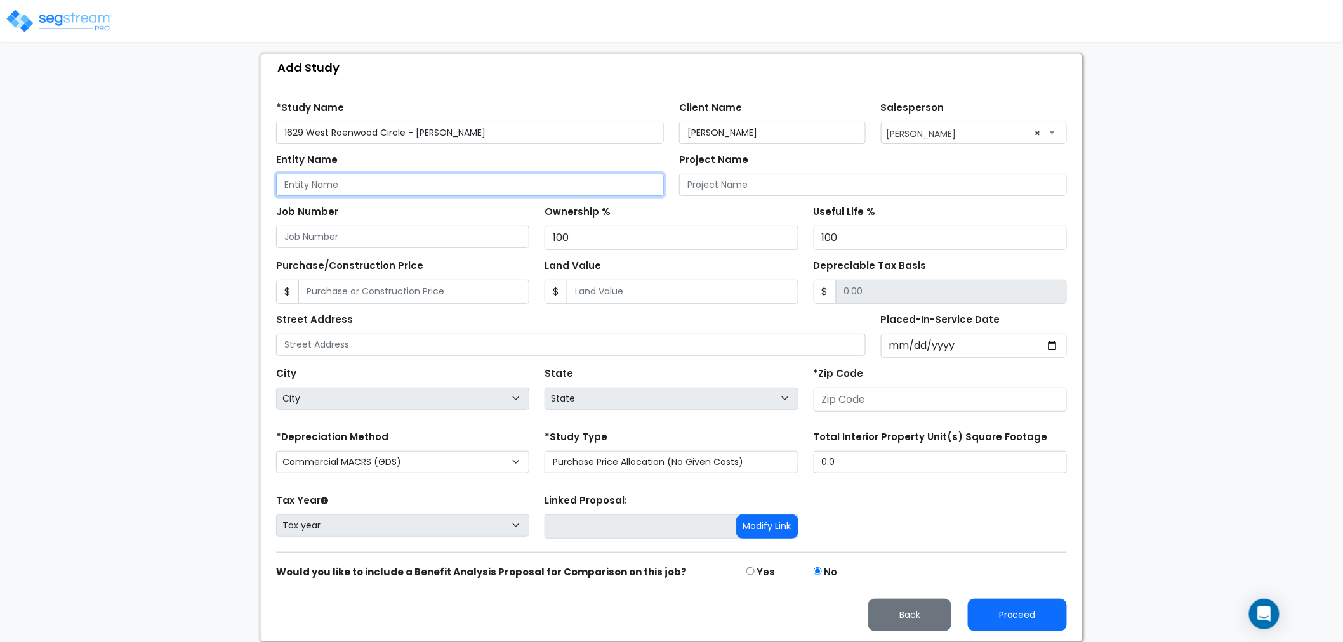
drag, startPoint x: 389, startPoint y: 334, endPoint x: 319, endPoint y: 176, distance: 172.2
click at [319, 176] on input "Entity Name" at bounding box center [470, 185] width 388 height 22
paste input "[PERSON_NAME] and [PERSON_NAME] Trust"
type input "[PERSON_NAME] and [PERSON_NAME] Trust"
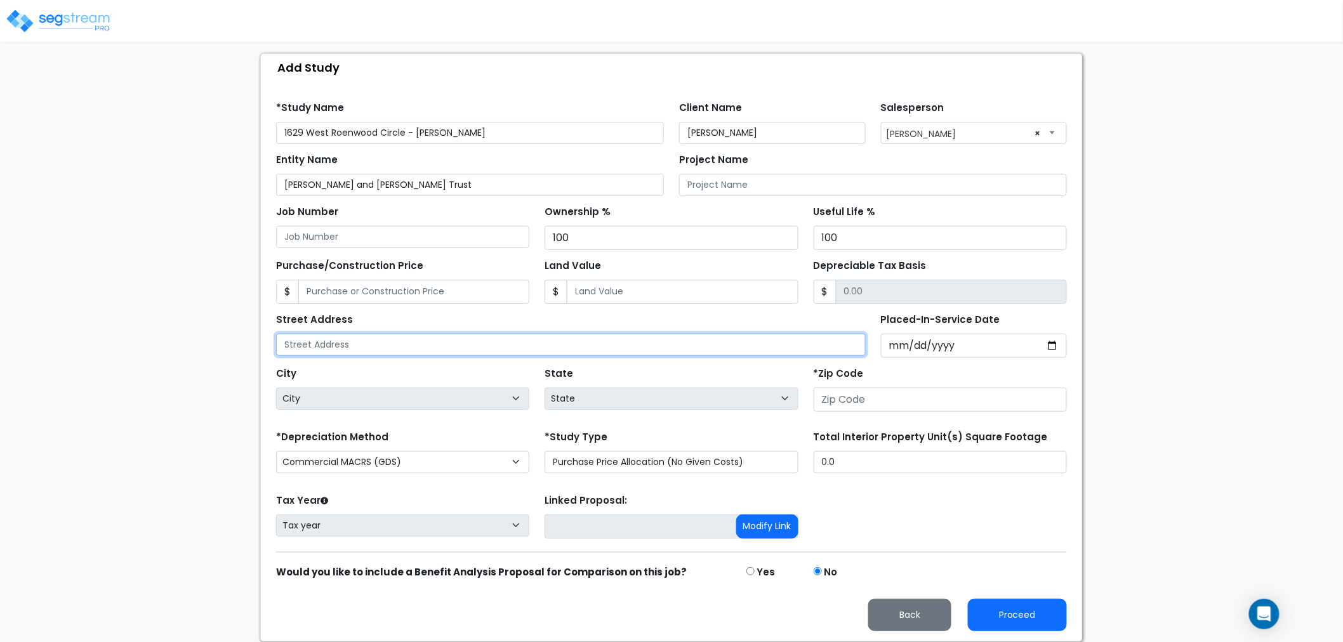
click at [371, 348] on input "text" at bounding box center [571, 345] width 590 height 22
click at [479, 345] on input "text" at bounding box center [571, 345] width 590 height 22
paste input "[STREET_ADDRESS]"
type input "[STREET_ADDRESS]"
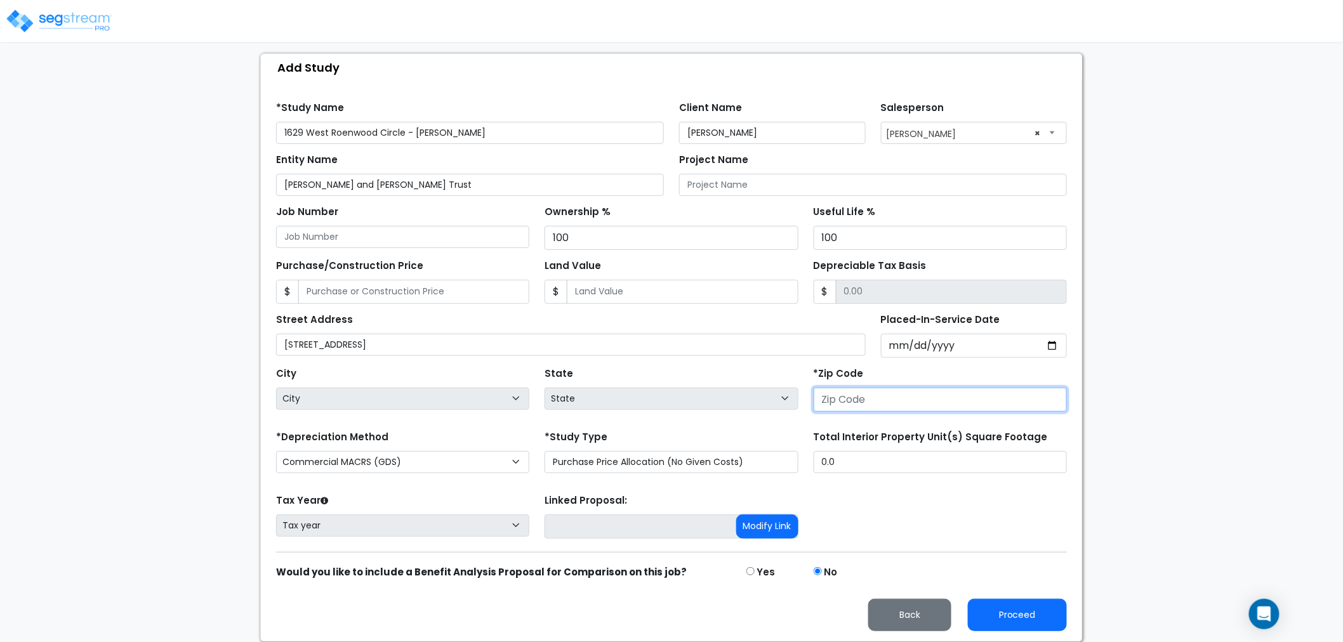
click at [846, 401] on input "number" at bounding box center [940, 400] width 253 height 24
type input "84"
select select "UT"
type input "84123"
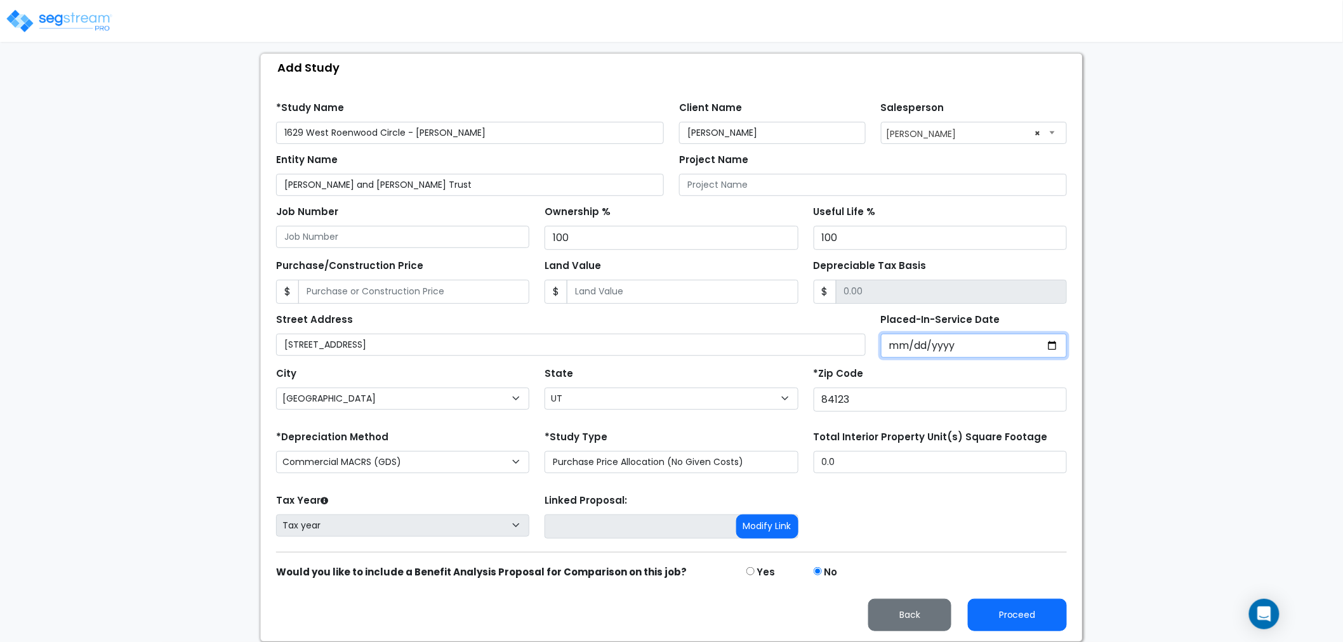
click at [902, 334] on input "Placed-In-Service Date" at bounding box center [974, 346] width 187 height 24
click at [886, 349] on input "Placed-In-Service Date" at bounding box center [974, 346] width 187 height 24
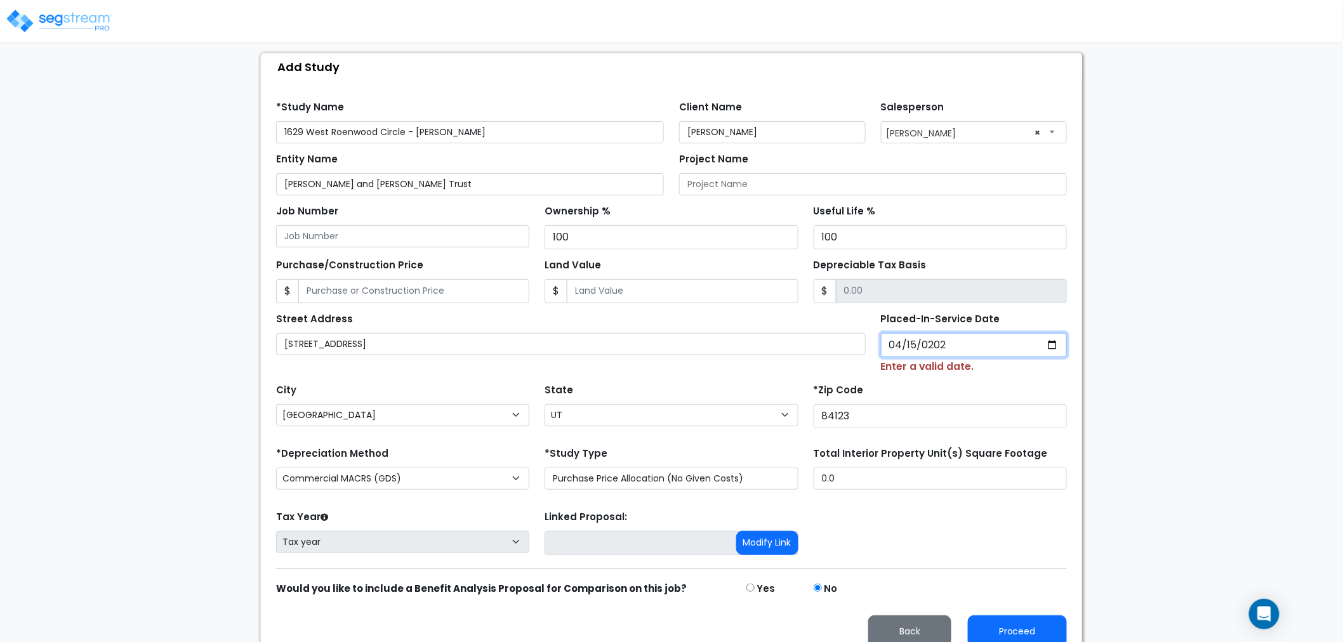
type input "[DATE]"
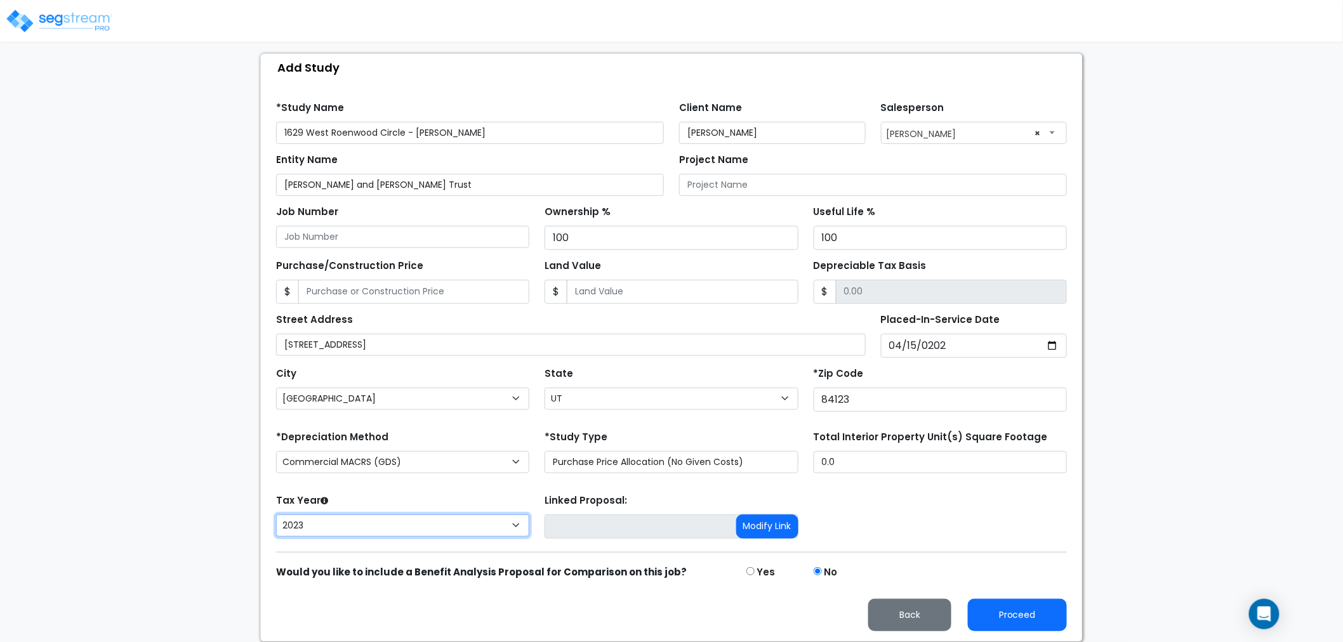
drag, startPoint x: 448, startPoint y: 531, endPoint x: 441, endPoint y: 533, distance: 7.2
click at [448, 531] on select "2026 2025 2024 2023" at bounding box center [402, 526] width 253 height 22
select select "2024"
click at [276, 515] on select "2026 2025 2024 2023" at bounding box center [402, 526] width 253 height 22
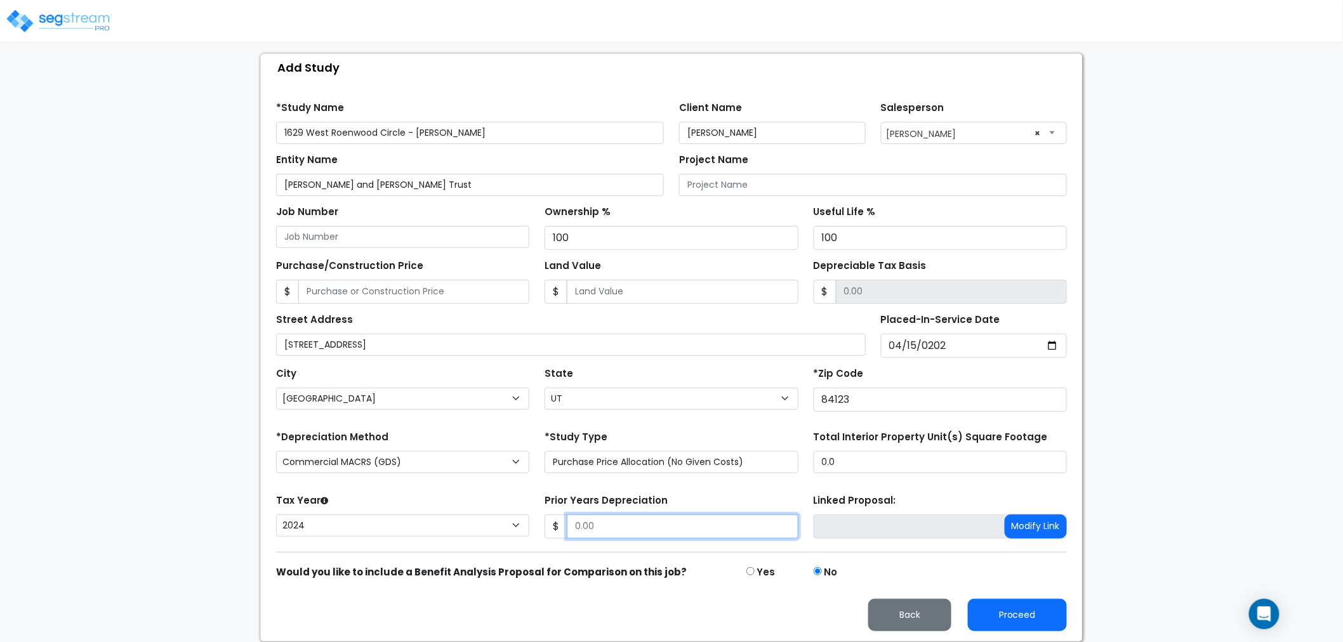
click at [585, 528] on input "Prior Years Depreciation" at bounding box center [682, 527] width 231 height 24
type input "9,697"
click at [925, 457] on input "0.0" at bounding box center [940, 462] width 253 height 22
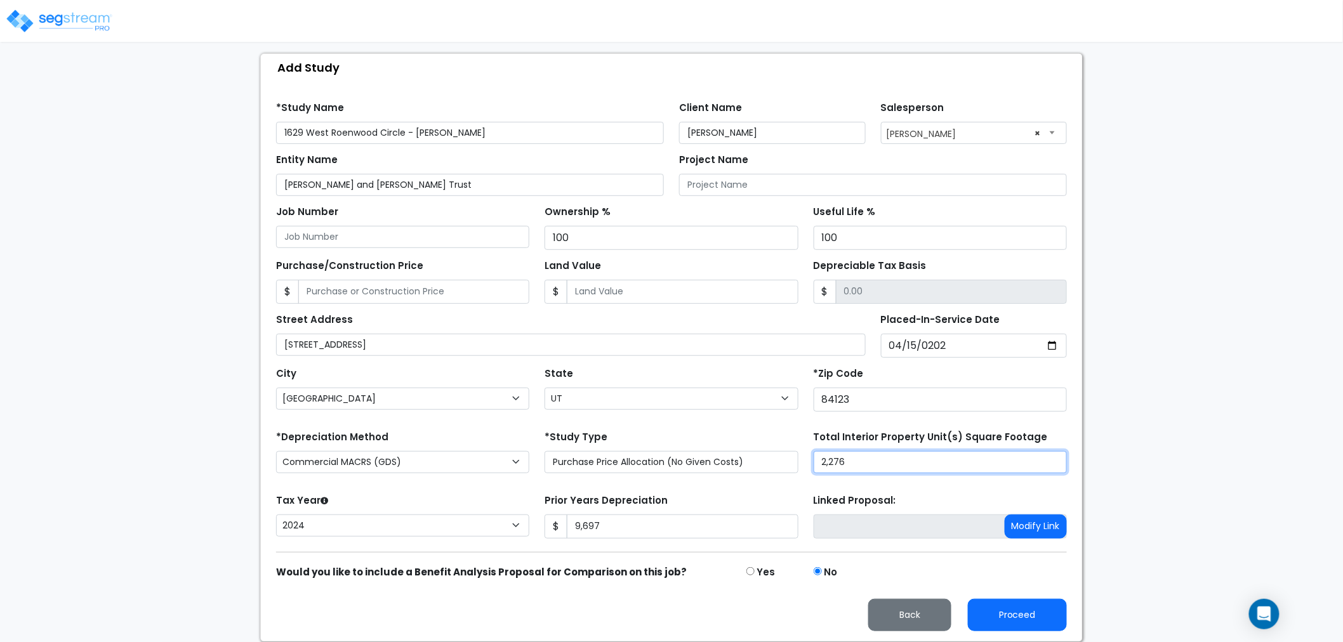
type input "2,276"
click at [496, 287] on input "Purchase/Construction Price" at bounding box center [413, 292] width 231 height 24
type input "5"
type input "5.00"
type input "50"
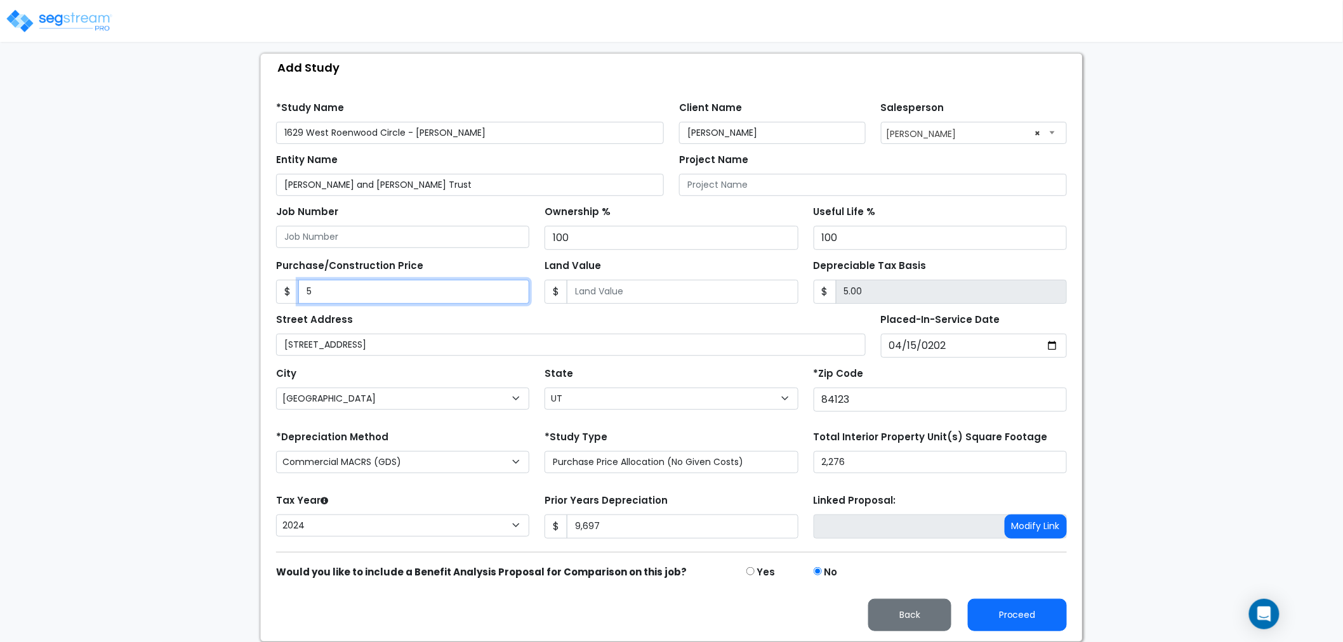
type input "50.00"
type input "500"
type input "500.00"
type input "5000"
type input "5,000.00"
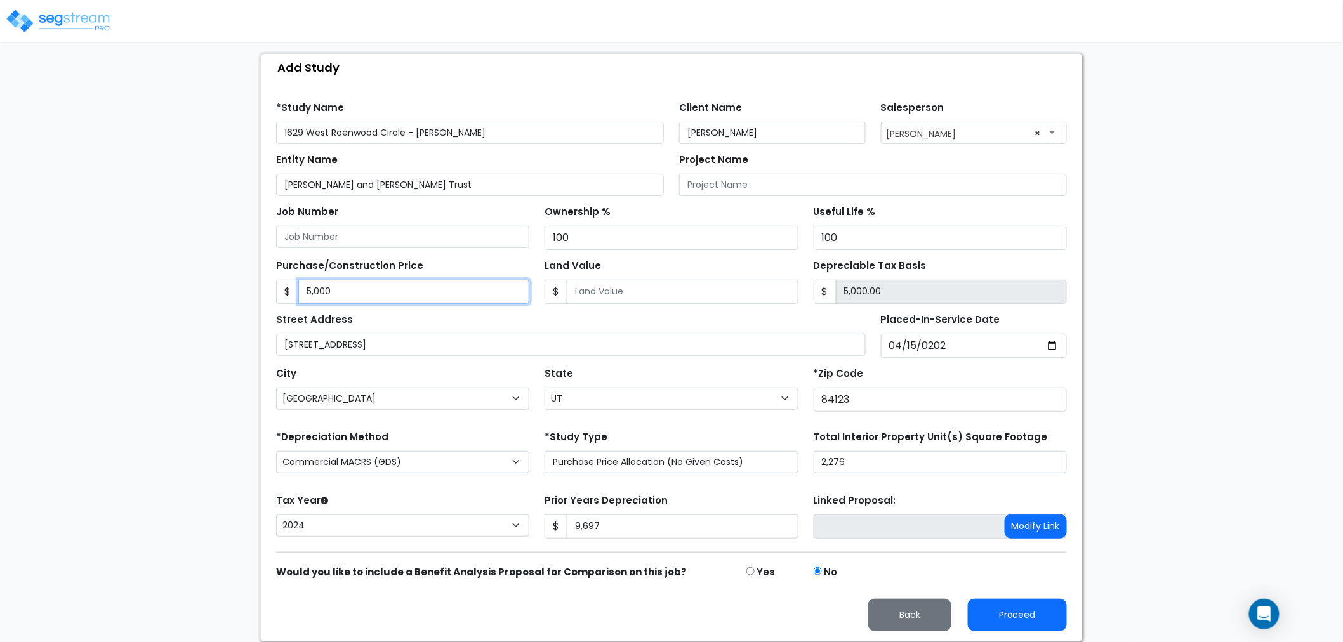
type input "5,0000"
type input "50,000.00"
type input "50,0000"
type input "500,000.00"
type input "500,000"
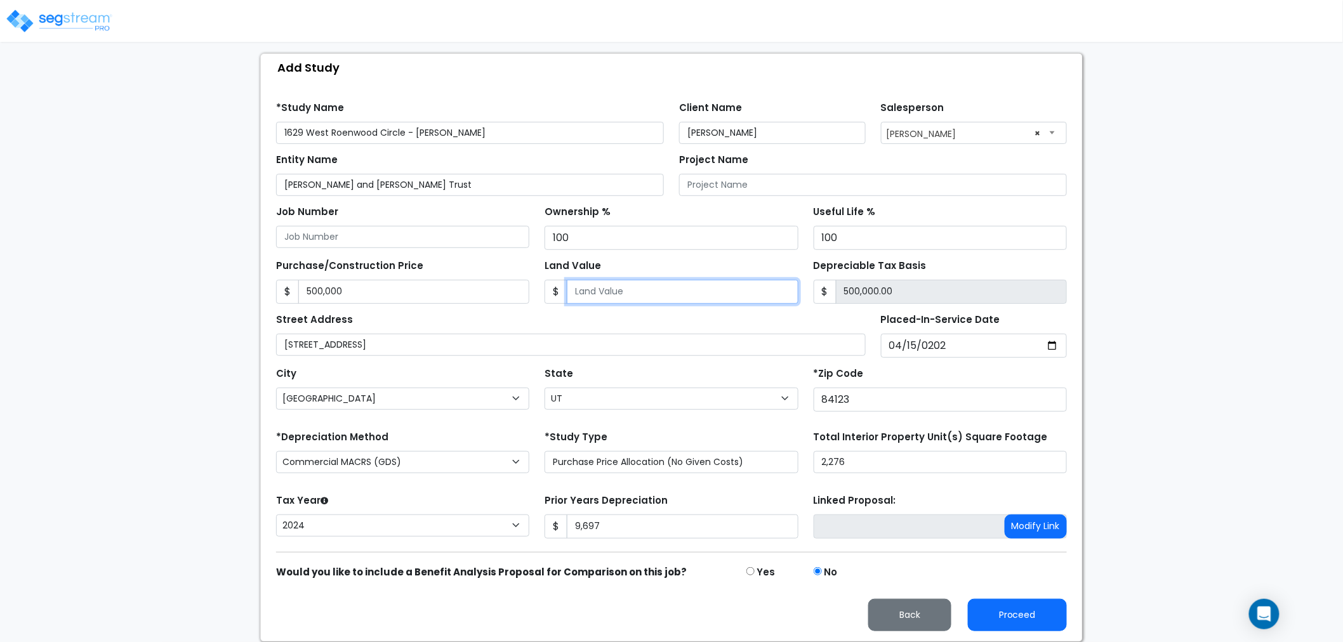
click at [709, 287] on input "Land Value" at bounding box center [682, 292] width 231 height 24
type input "1"
type input "499,999.00"
type input "10"
type input "499,990.00"
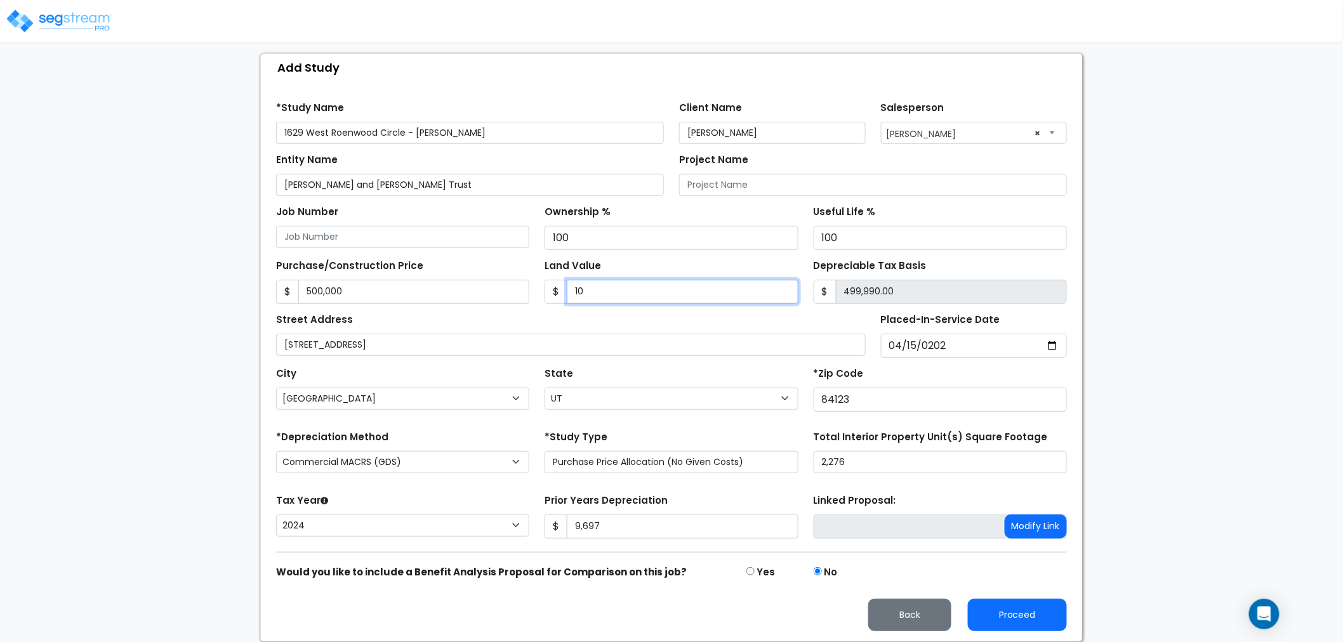
type input "100"
type input "499,900.00"
type input "1000"
type input "499,000.00"
type input "1,0000"
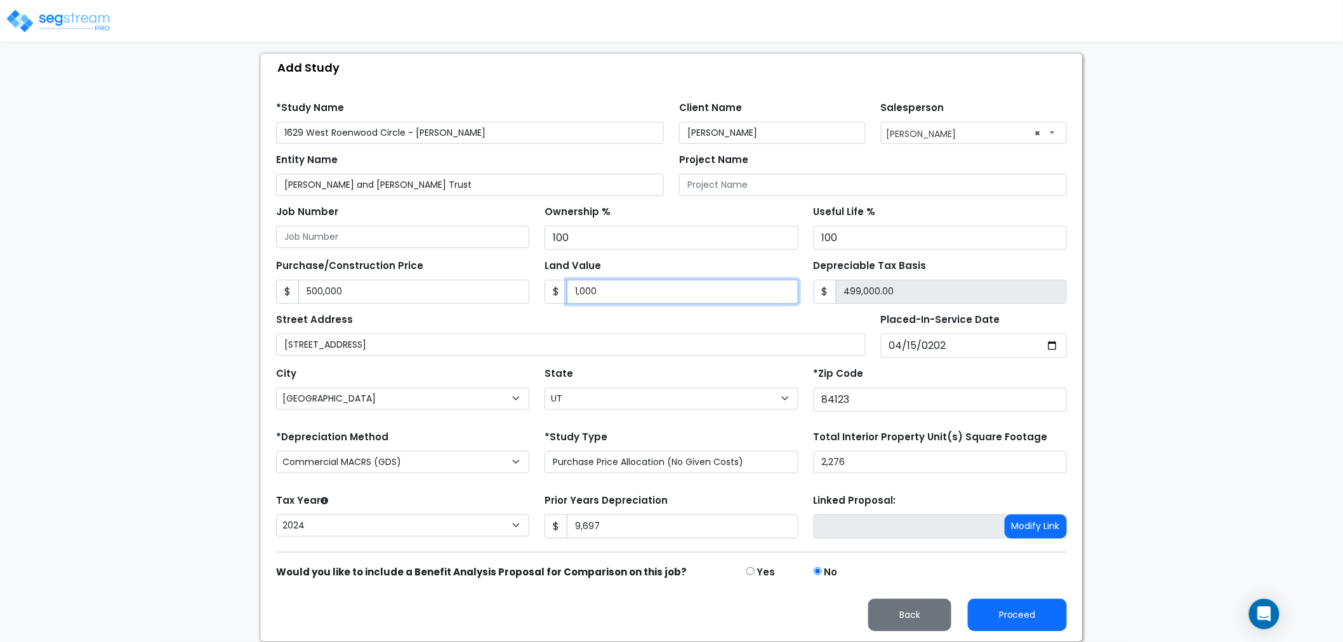
type input "490,000.00"
type input "10,0000"
type input "400,000.00"
type input "100,000"
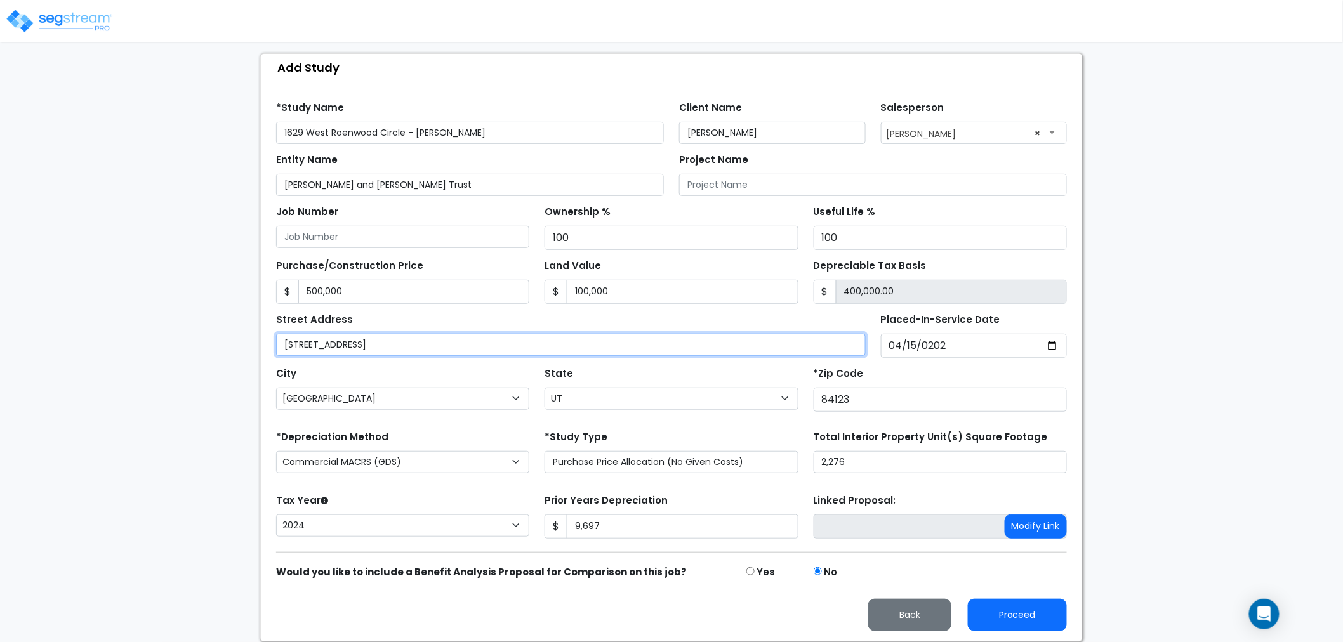
click at [380, 343] on input "[STREET_ADDRESS]" at bounding box center [571, 345] width 590 height 22
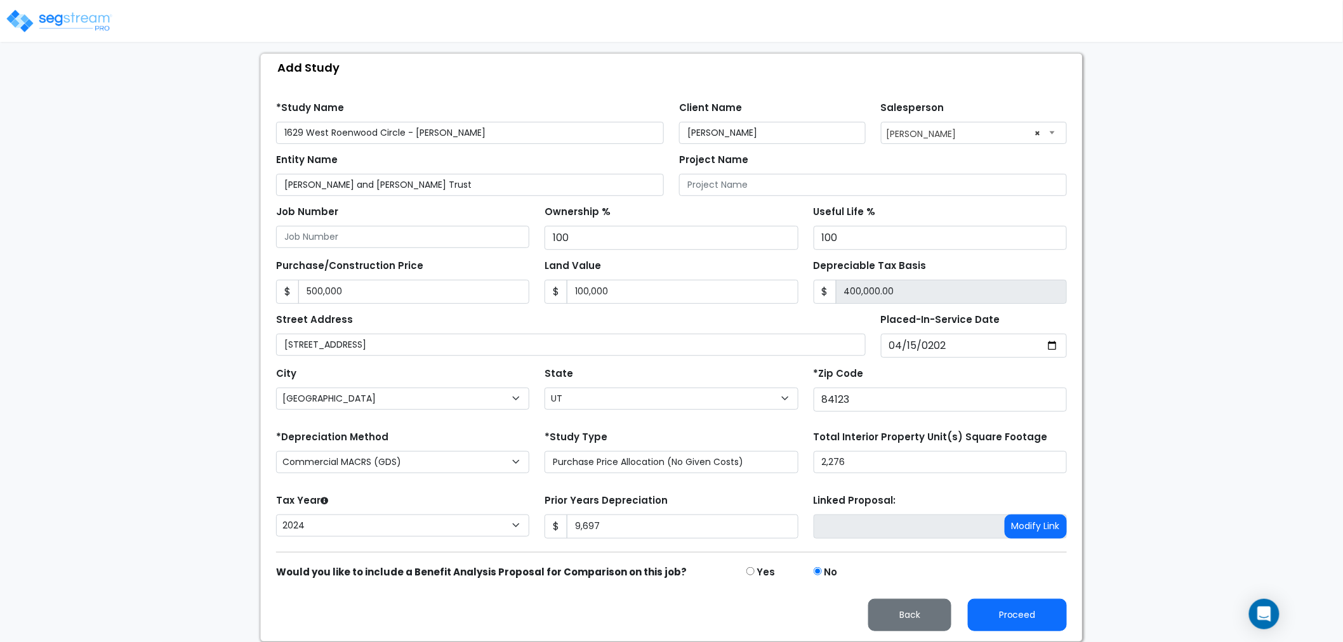
click at [187, 409] on div "We are Building your Study. So please grab a coffee and let us do the heavy lif…" at bounding box center [671, 288] width 1343 height 707
click at [1033, 627] on button "Proceed" at bounding box center [1017, 615] width 99 height 32
type input "500000"
type input "100000"
type input "9697"
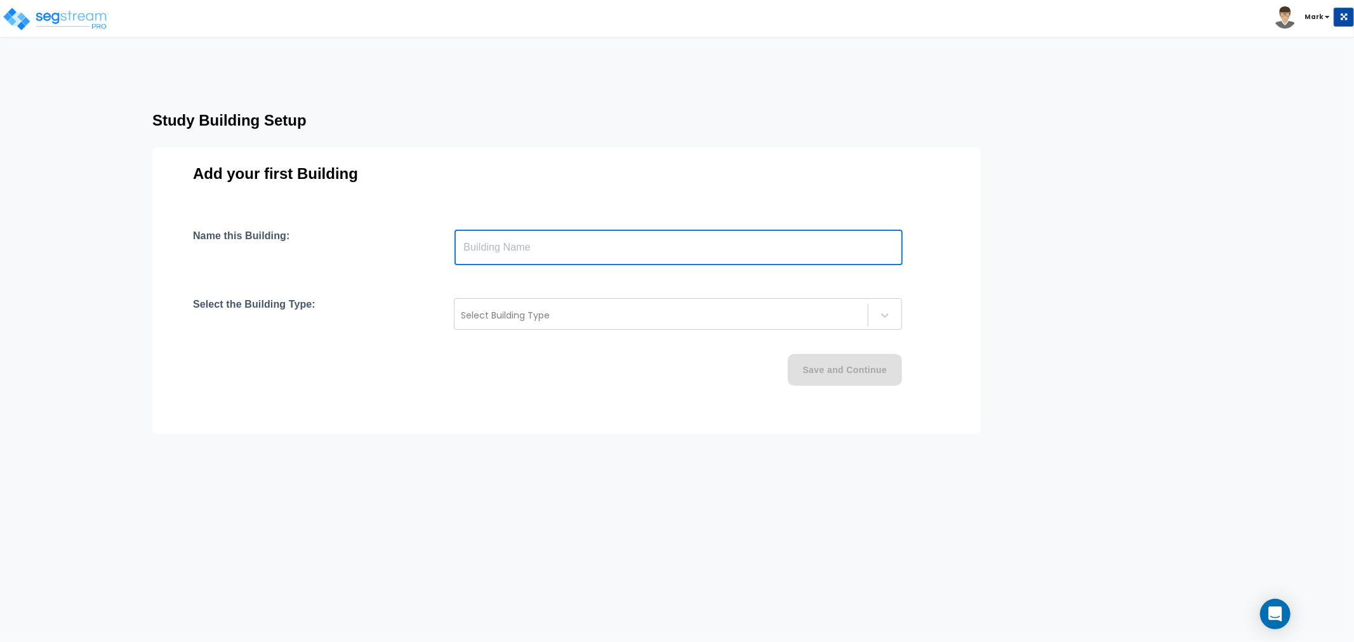
paste input "text"
type input "[STREET_ADDRESS]"
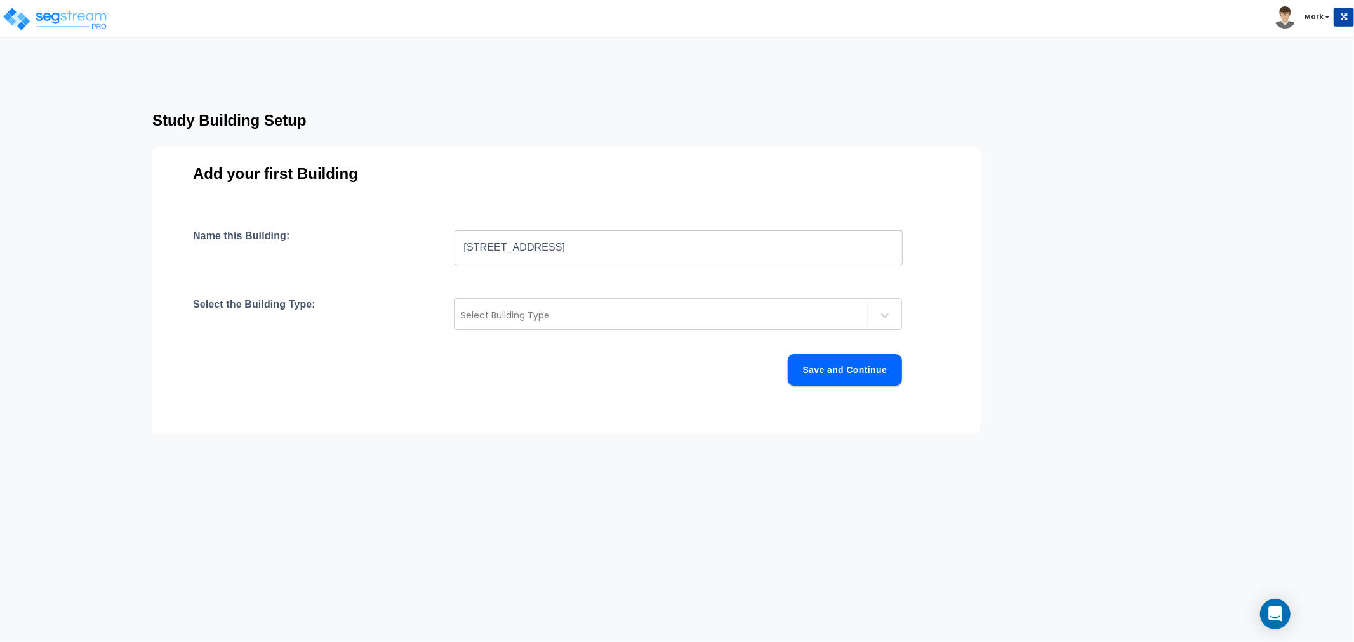
click at [677, 332] on div "Name this Building: [STREET_ADDRESS] ​ Select the Building Type: Select Buildin…" at bounding box center [566, 323] width 747 height 187
click at [670, 314] on div at bounding box center [661, 315] width 401 height 15
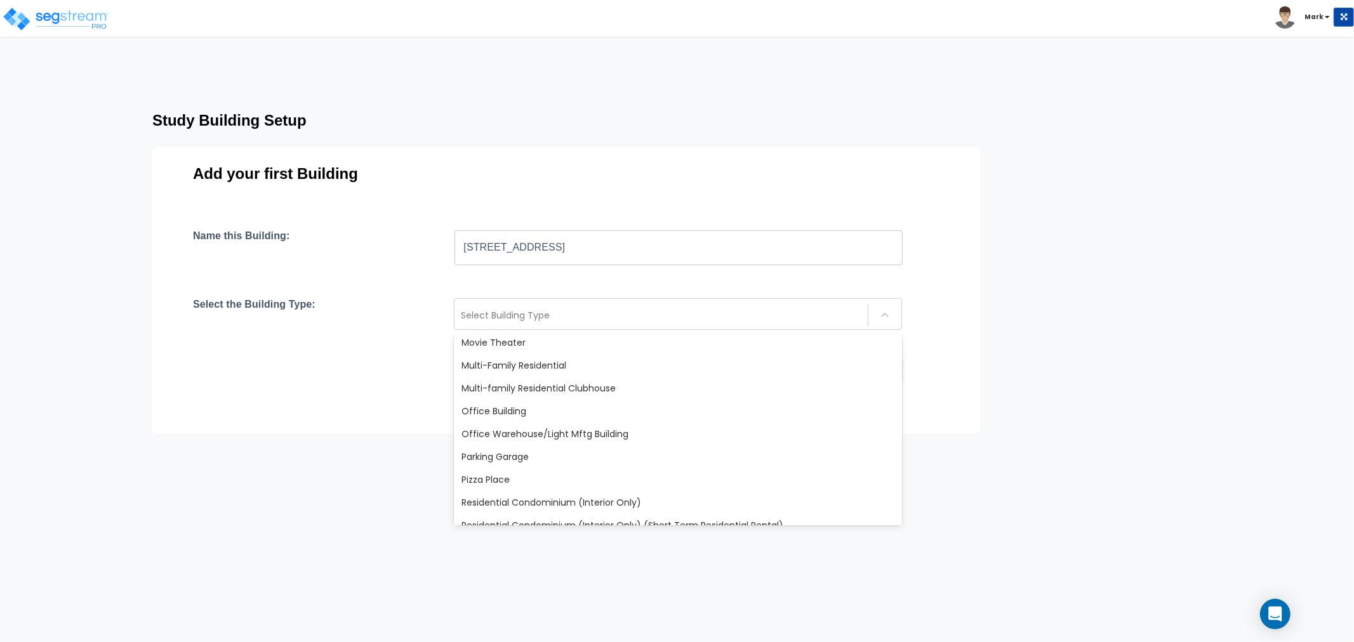
scroll to position [987, 0]
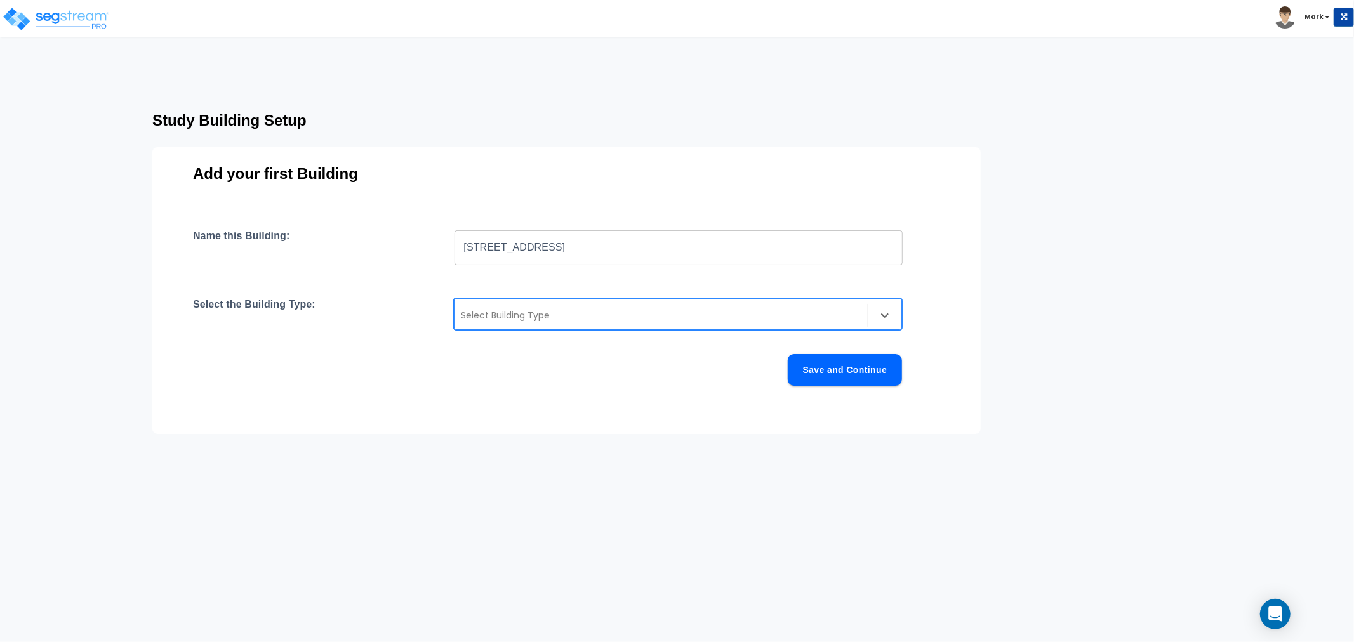
click at [310, 430] on div "Add your first Building Name this Building: [STREET_ADDRESS] ​ Select the Build…" at bounding box center [566, 290] width 828 height 287
click at [699, 324] on div "Select Building Type" at bounding box center [660, 315] width 413 height 20
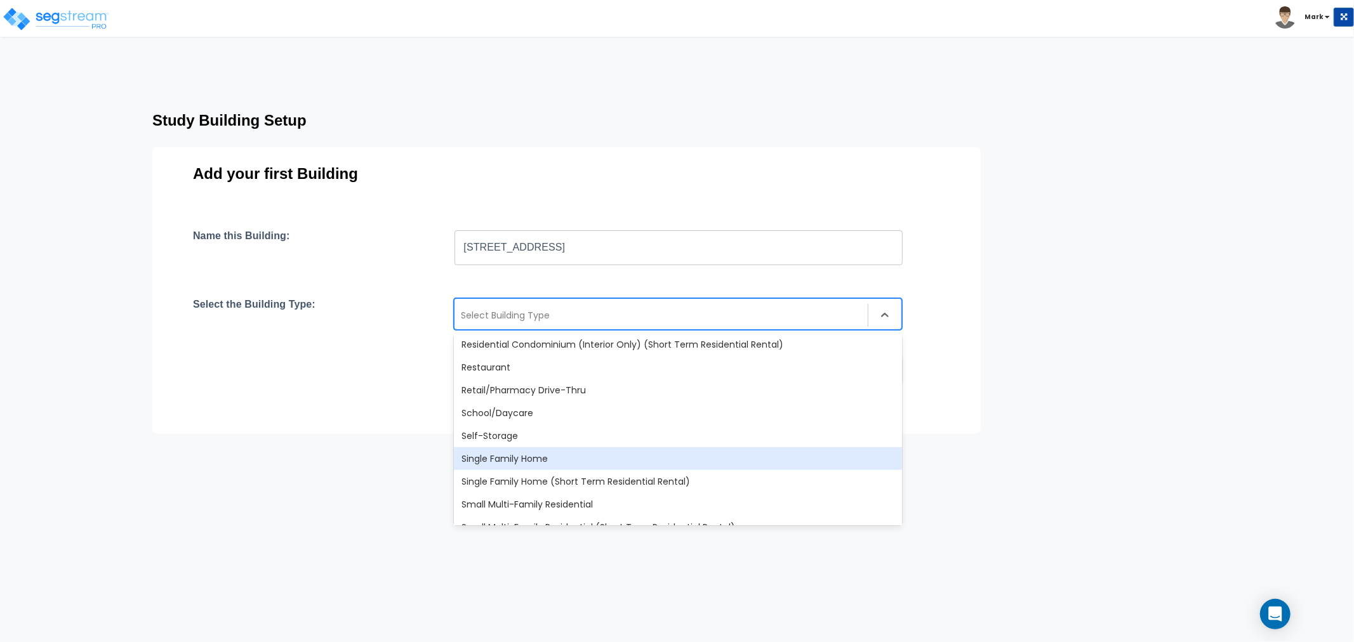
click at [576, 458] on div "Single Family Home" at bounding box center [678, 458] width 448 height 23
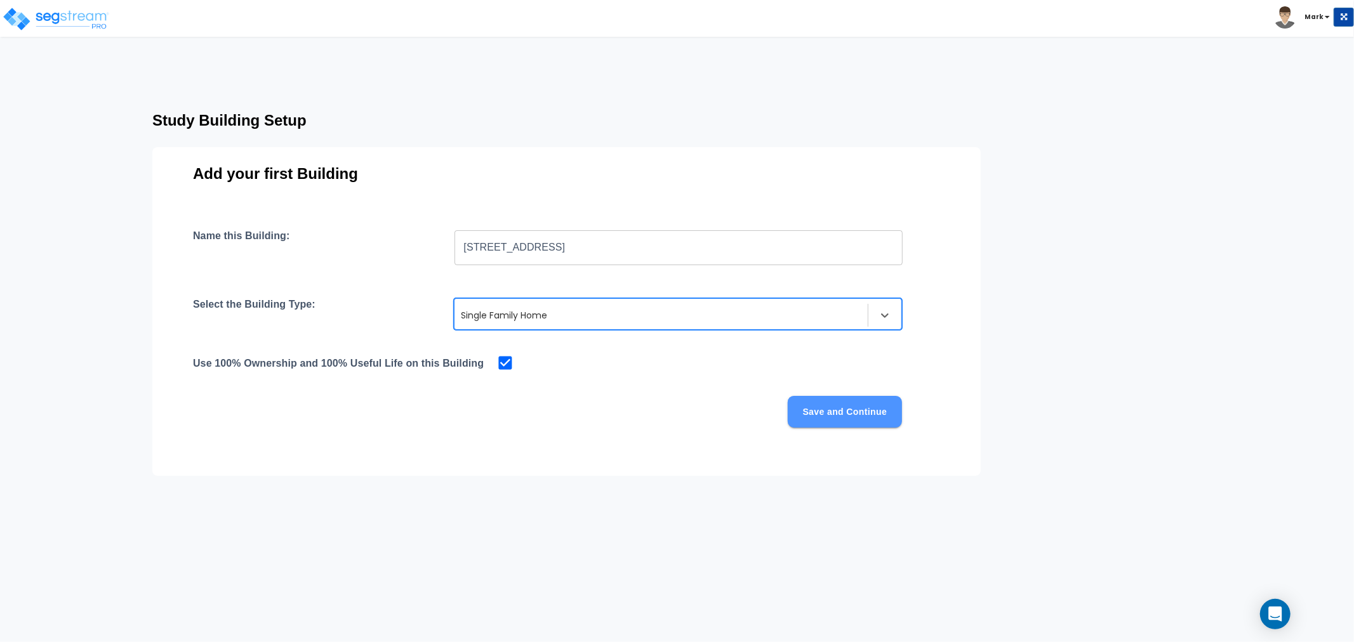
click at [824, 414] on button "Save and Continue" at bounding box center [845, 412] width 114 height 32
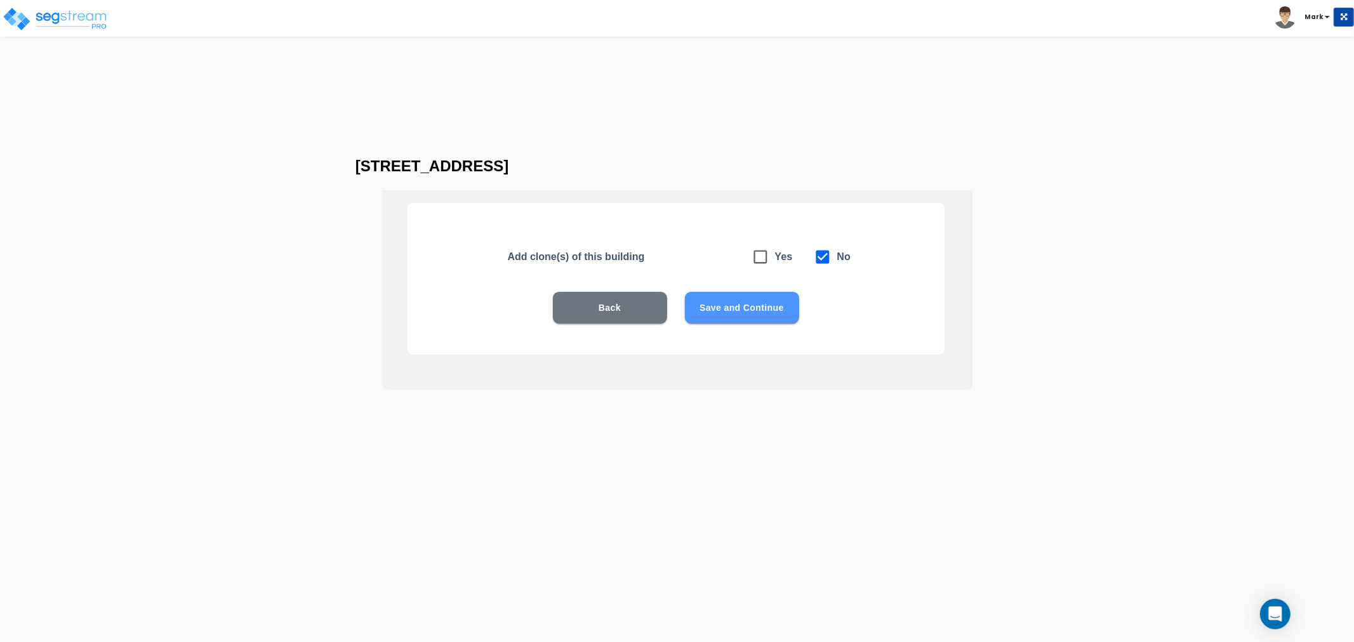
click at [765, 309] on button "Save and Continue" at bounding box center [742, 308] width 114 height 32
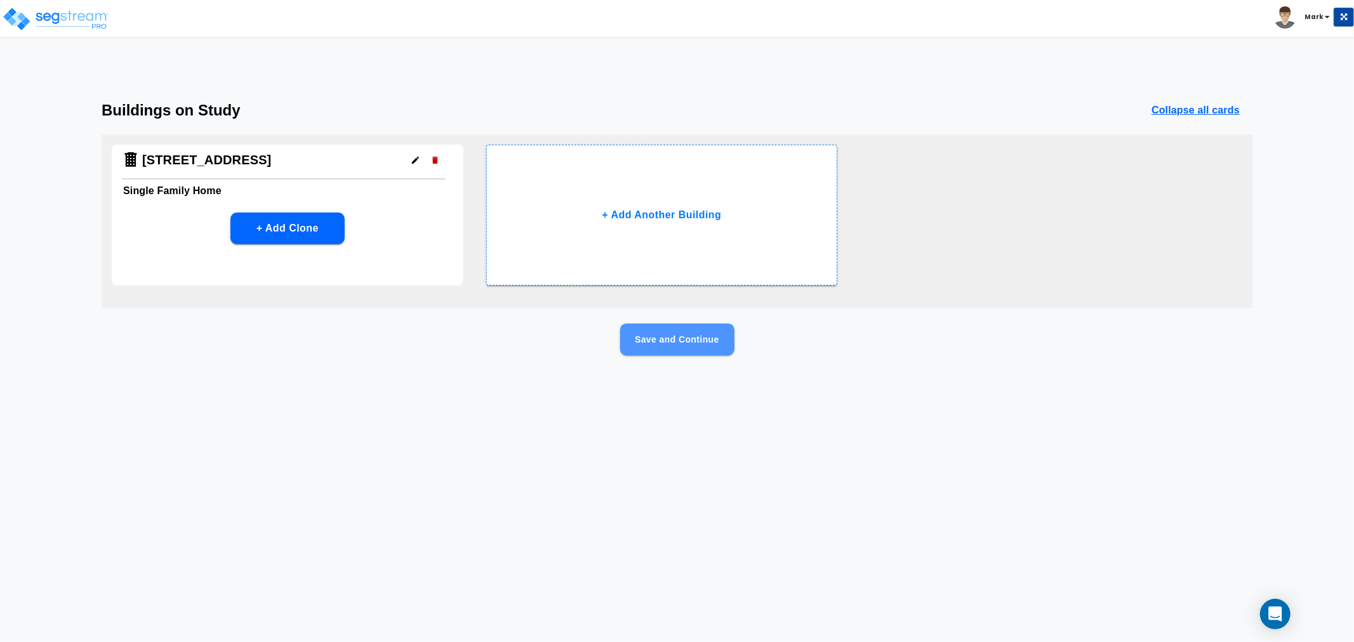
click at [699, 350] on button "Save and Continue" at bounding box center [677, 340] width 114 height 32
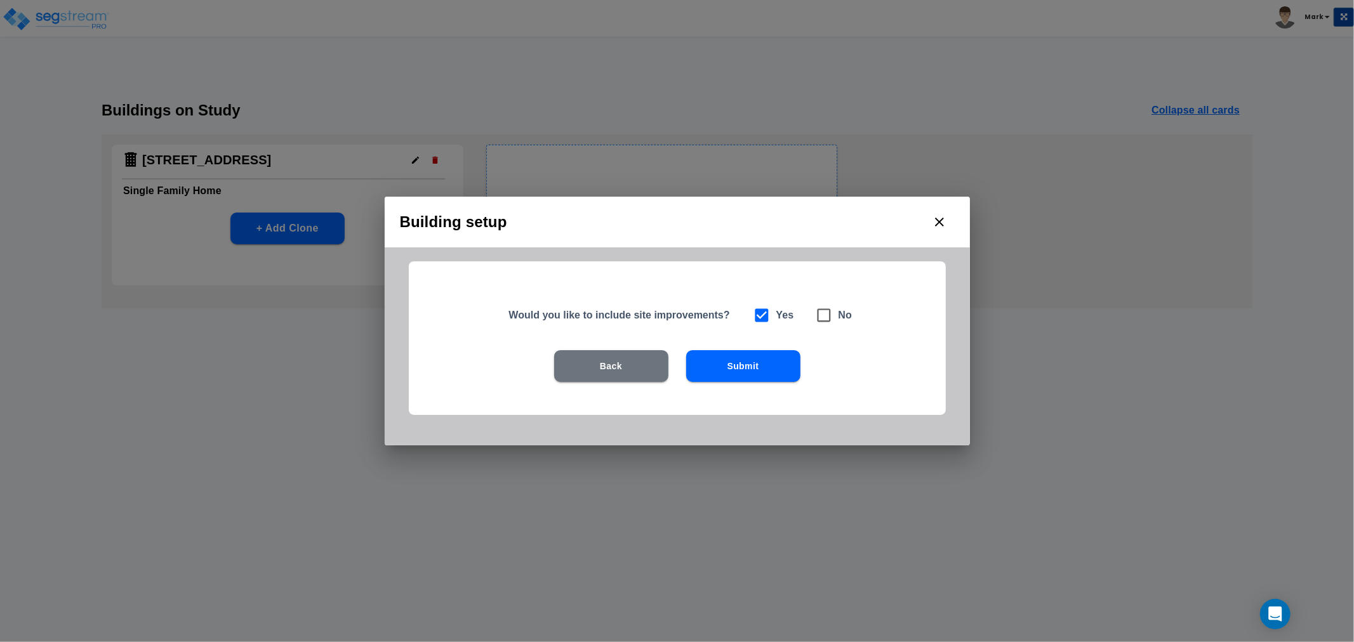
click at [724, 356] on button "Submit" at bounding box center [743, 366] width 114 height 32
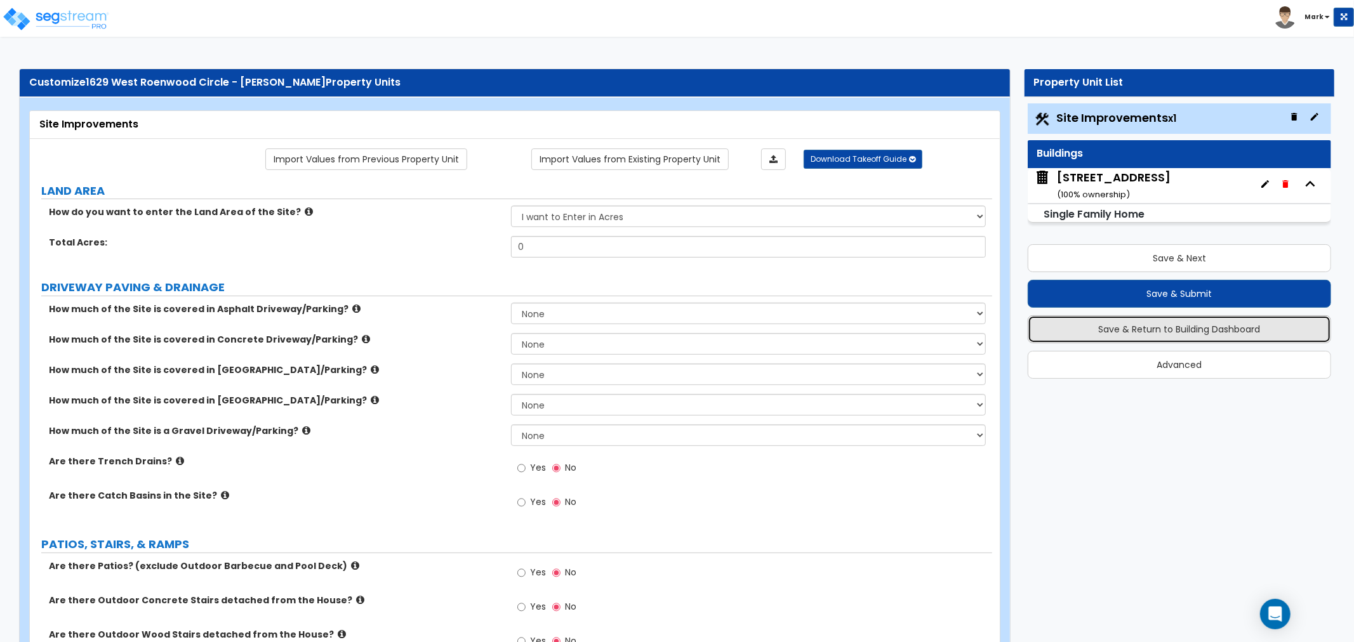
click at [1185, 331] on button "Save & Return to Building Dashboard" at bounding box center [1179, 329] width 303 height 28
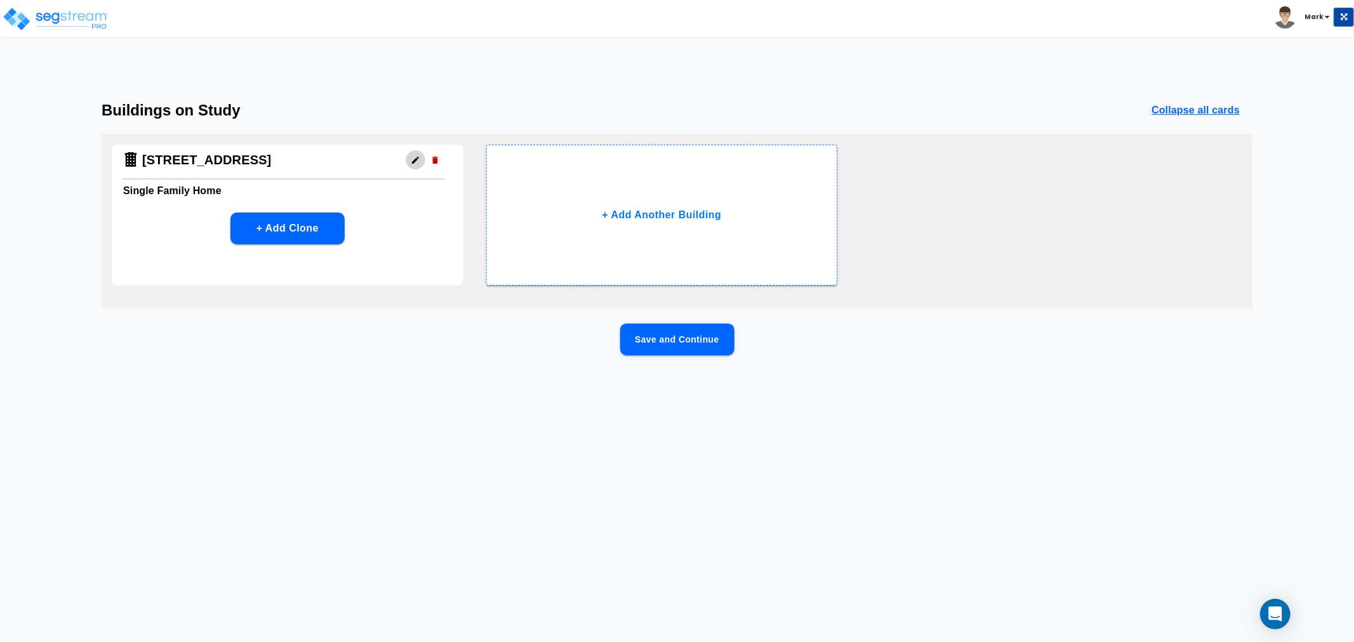
click at [414, 164] on icon "button" at bounding box center [416, 161] width 10 height 10
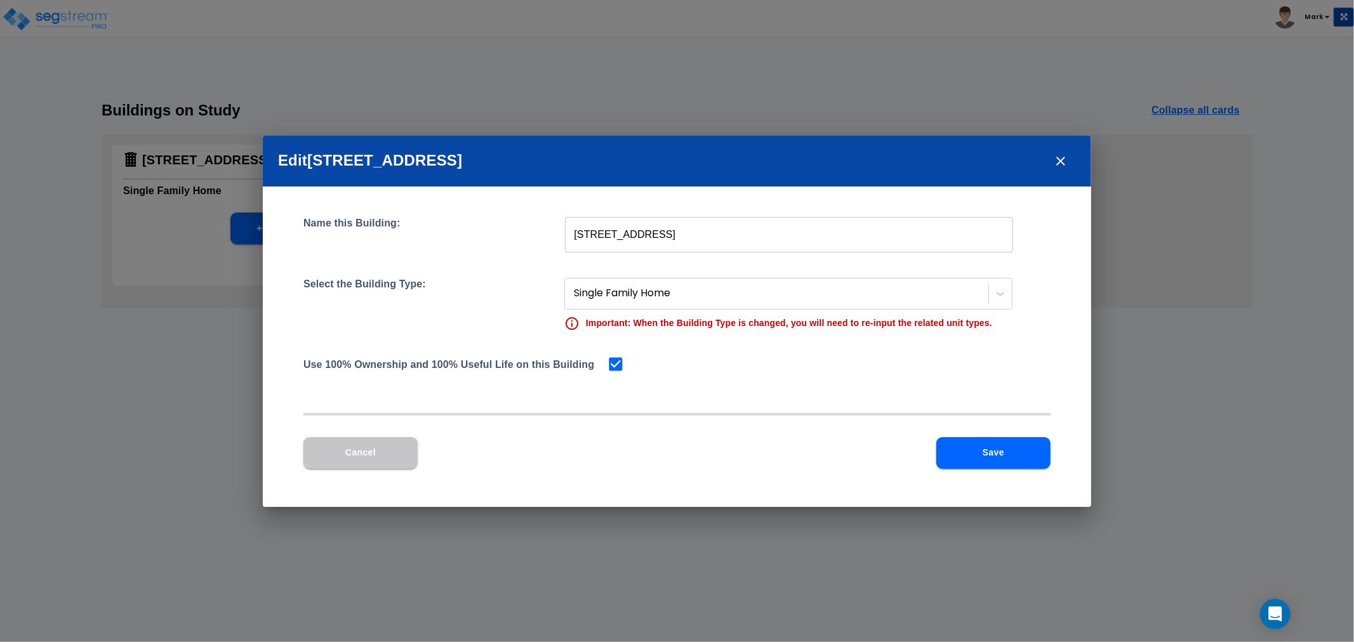
click at [1061, 166] on icon "close" at bounding box center [1060, 161] width 15 height 15
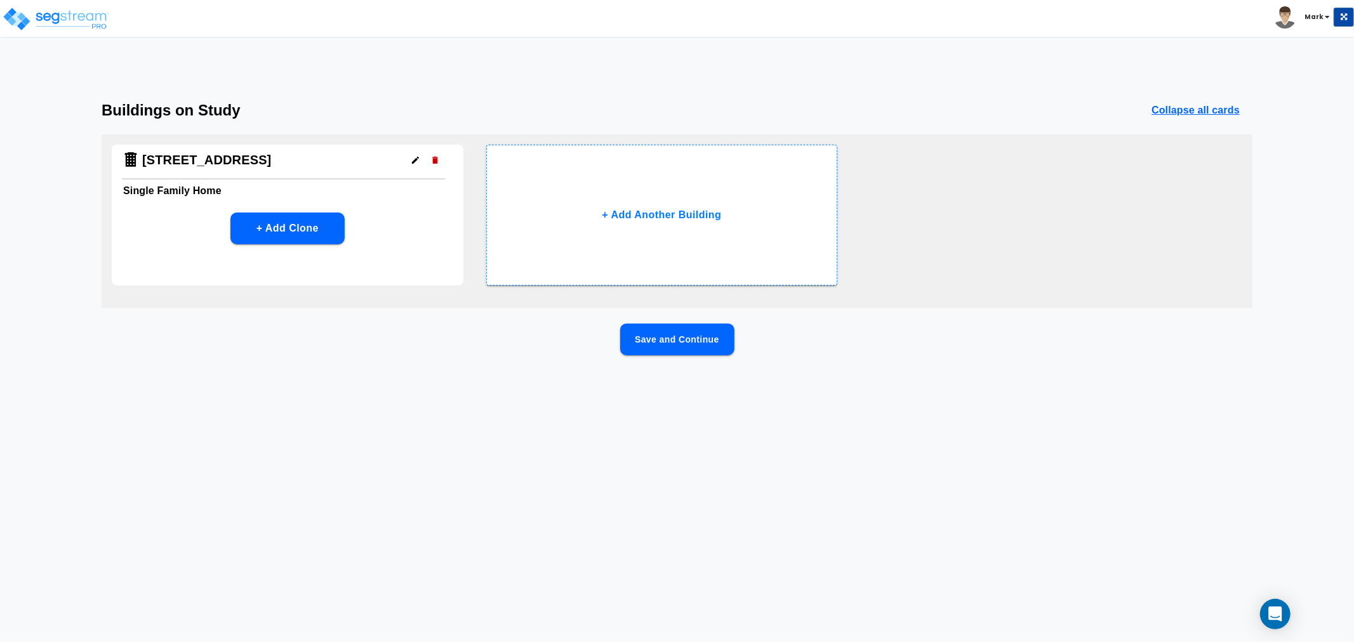
click at [703, 341] on button "Save and Continue" at bounding box center [677, 340] width 114 height 32
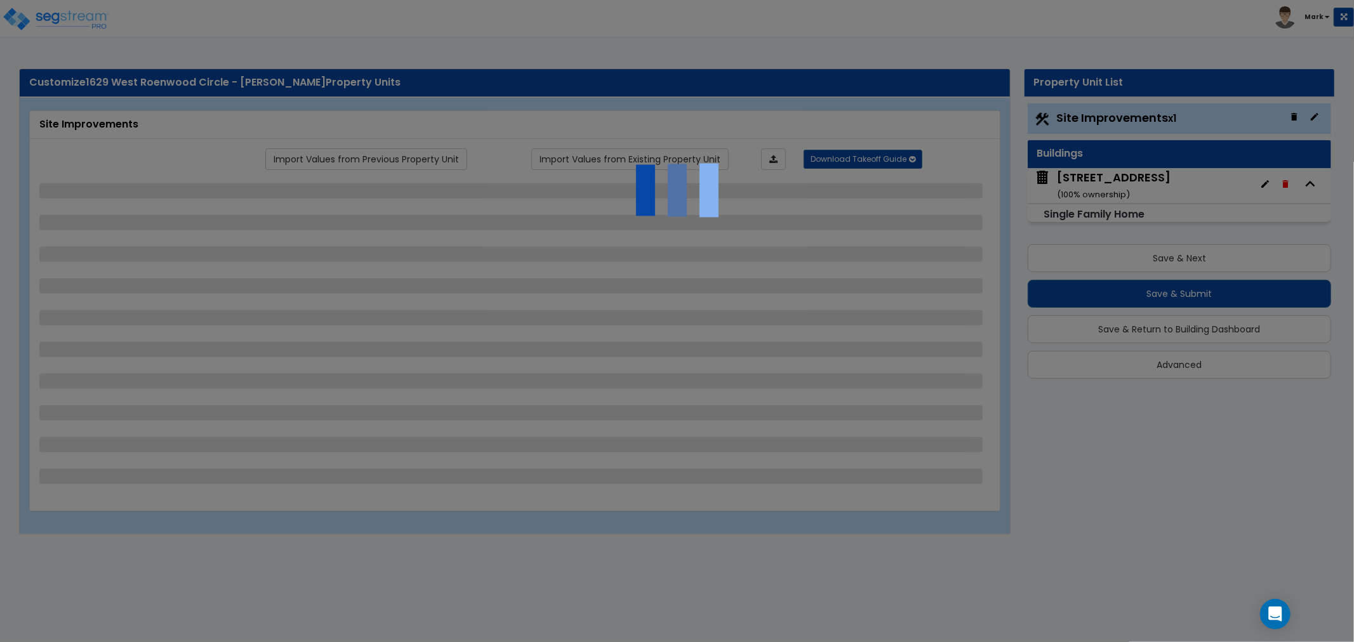
click at [1188, 363] on div at bounding box center [677, 321] width 1354 height 642
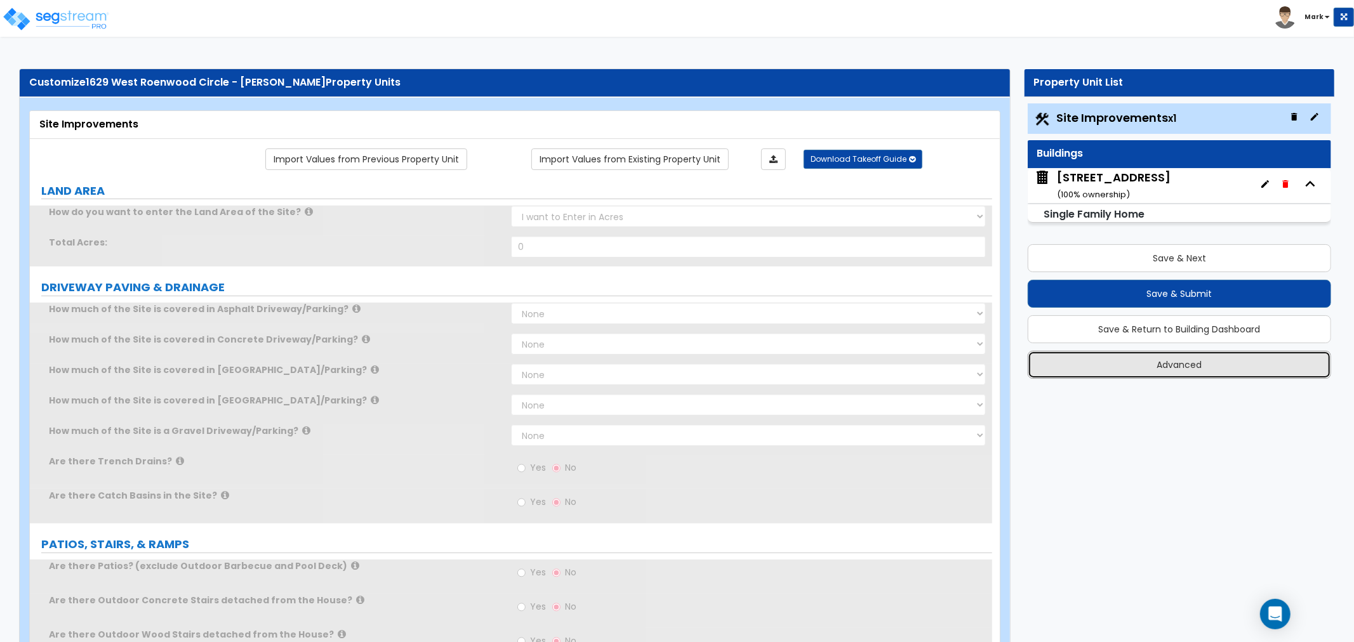
click at [1188, 363] on button "Advanced" at bounding box center [1179, 365] width 303 height 28
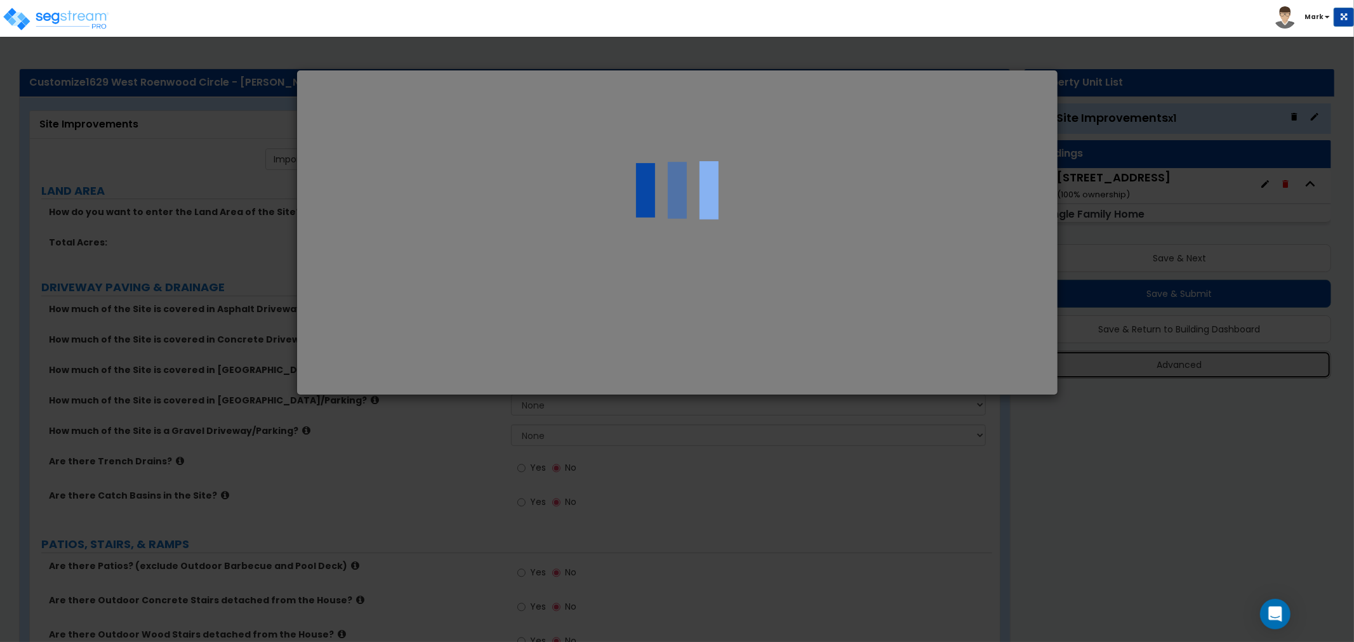
select select "UT"
type input "500,000.0"
type input "100,000.0"
type input "9,697.0"
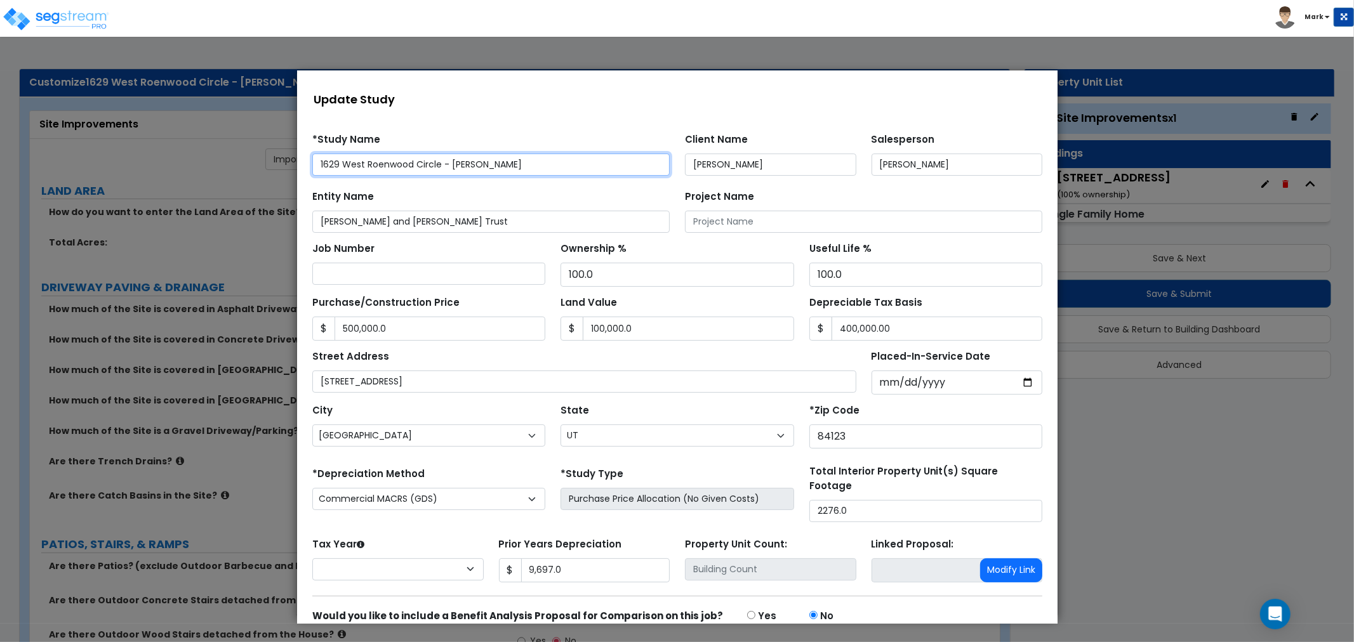
select select "2024"
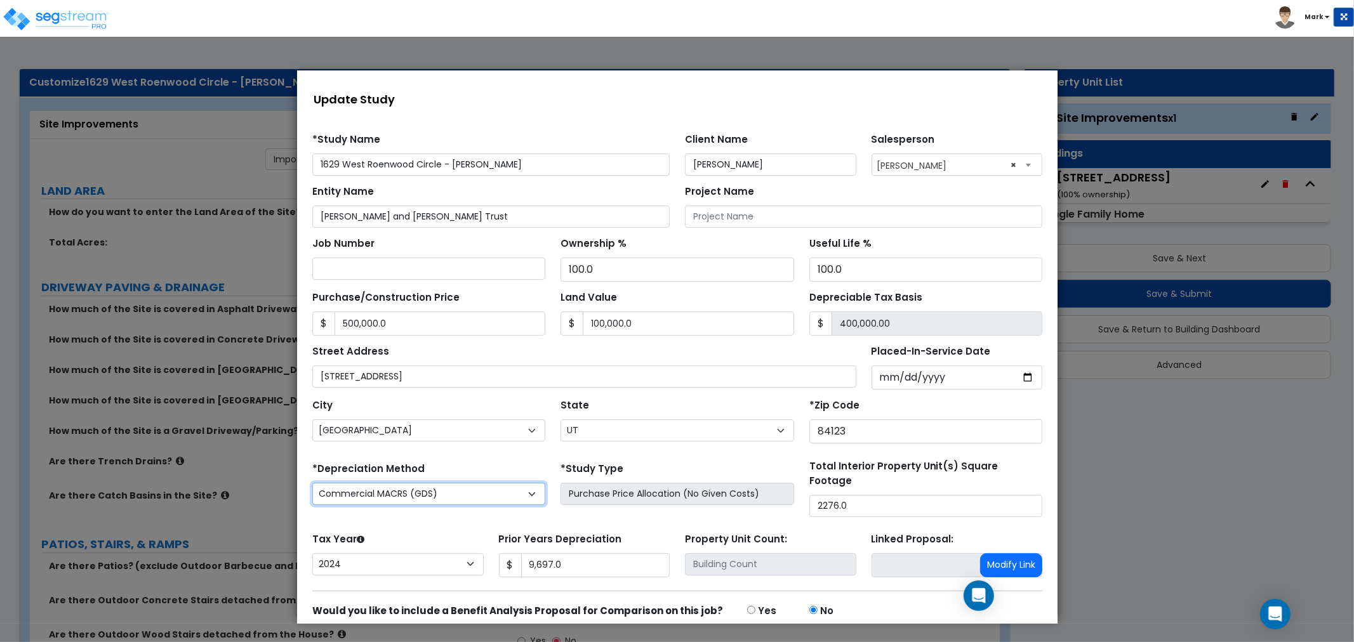
click at [520, 495] on select "Commercial MACRS (GDS) Residential Rental MACRS (GDS) Commercial MACRS (GDS) QIP" at bounding box center [428, 493] width 233 height 22
select select "RRM(_30"
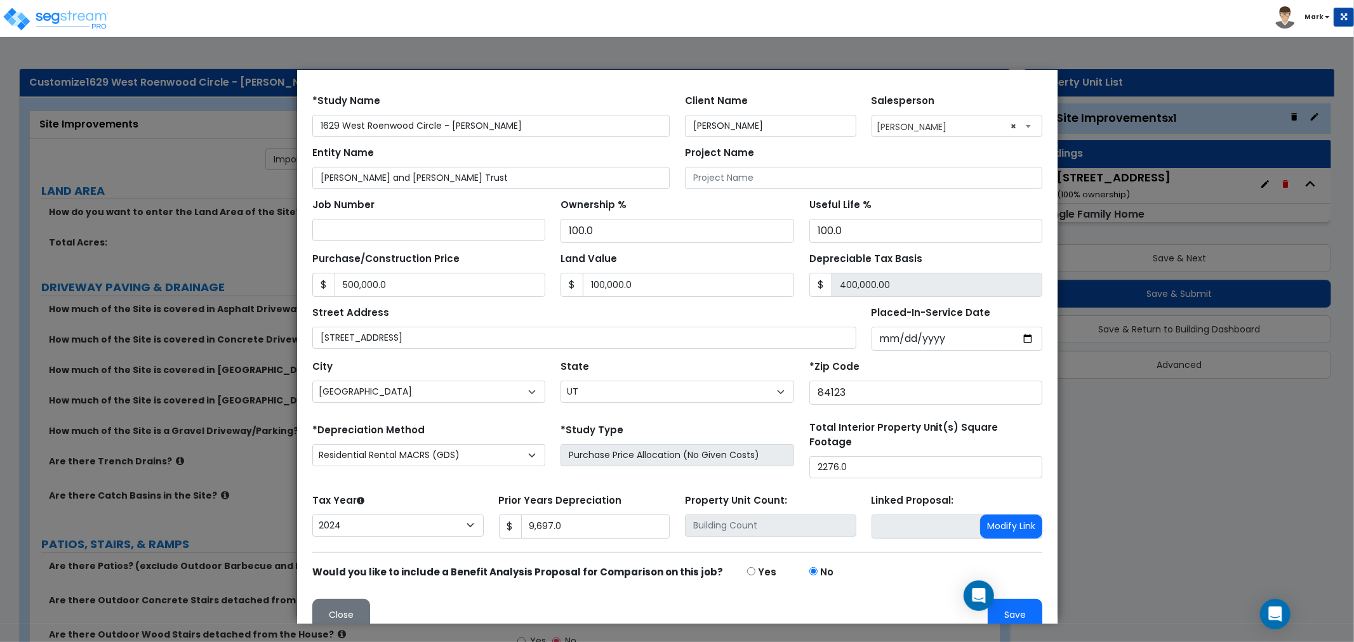
scroll to position [50, 0]
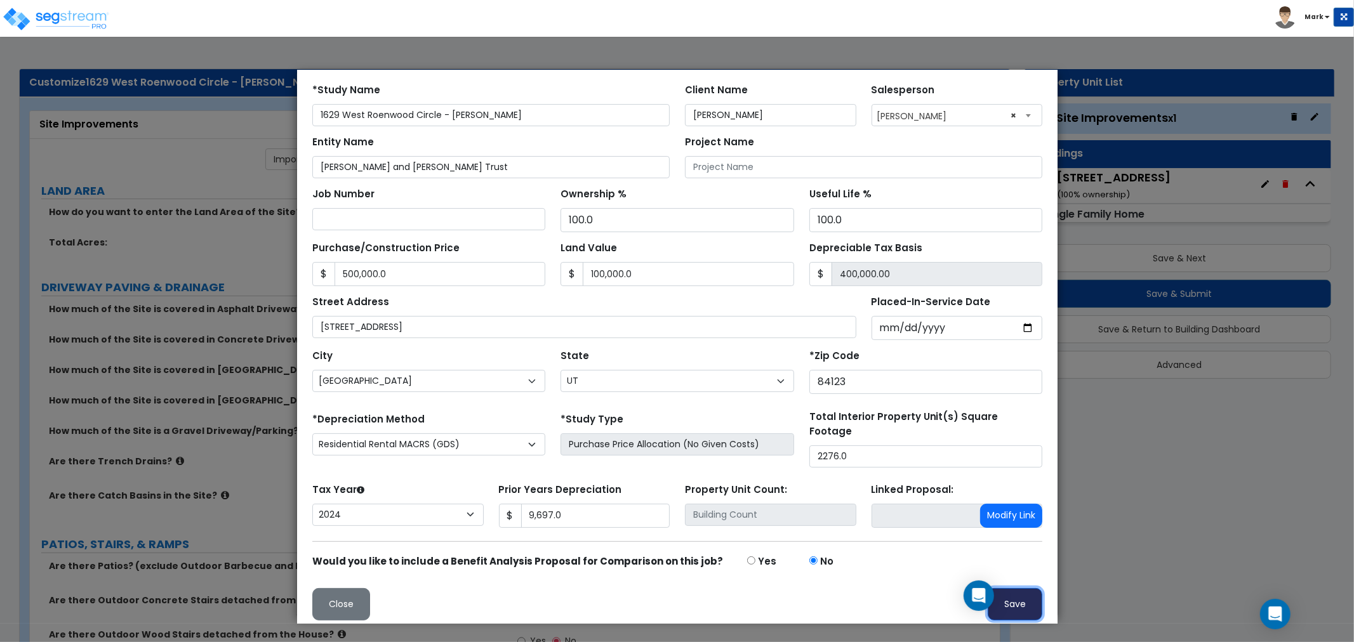
click at [1011, 597] on button "Save" at bounding box center [1014, 604] width 55 height 32
type input "500000"
type input "100000"
type input "9697"
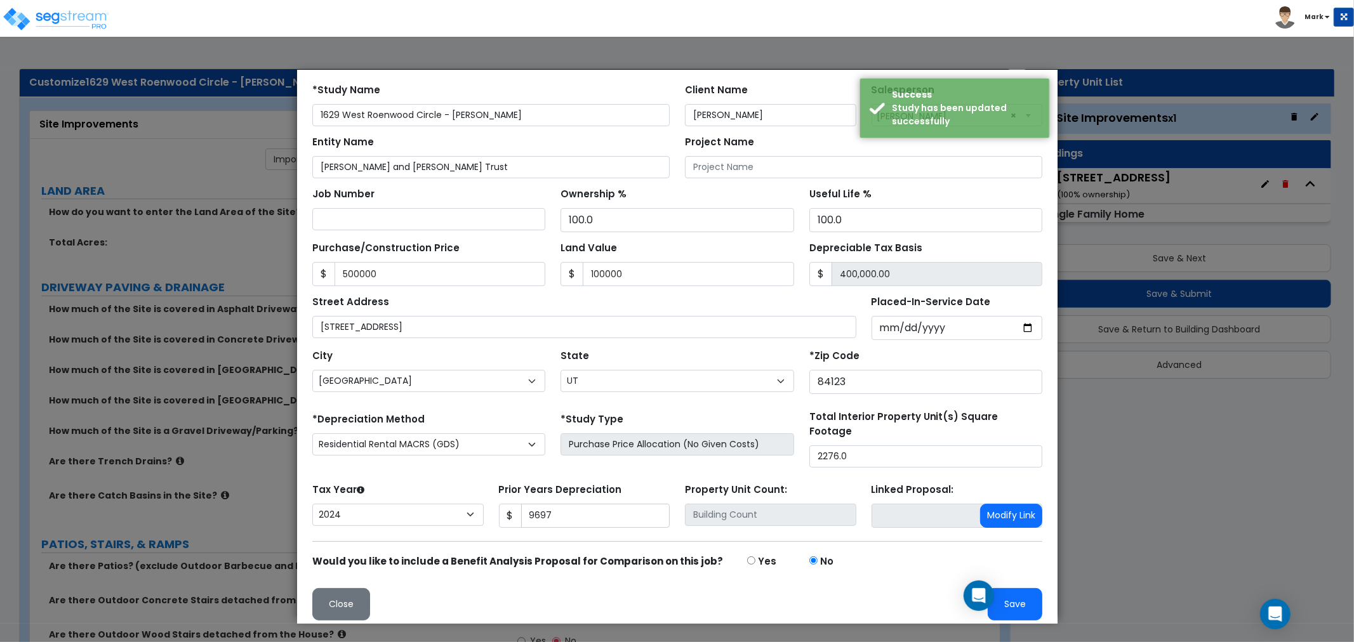
scroll to position [0, 0]
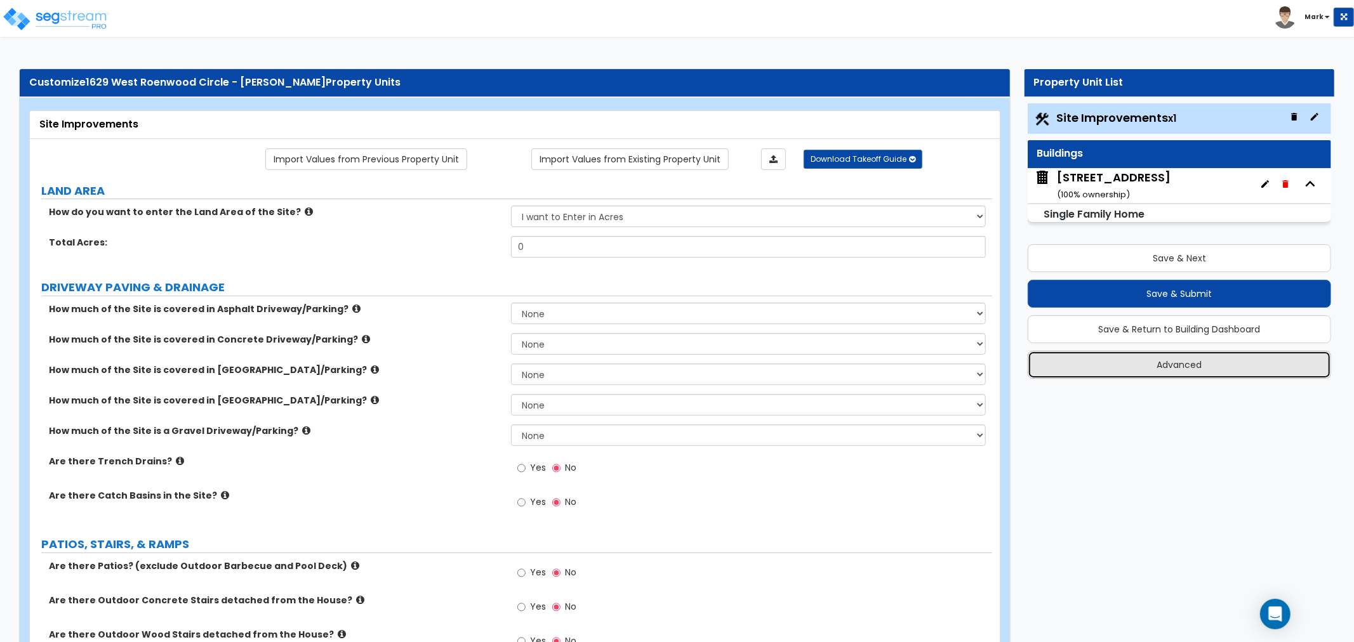
click at [1079, 375] on button "Advanced" at bounding box center [1179, 365] width 303 height 28
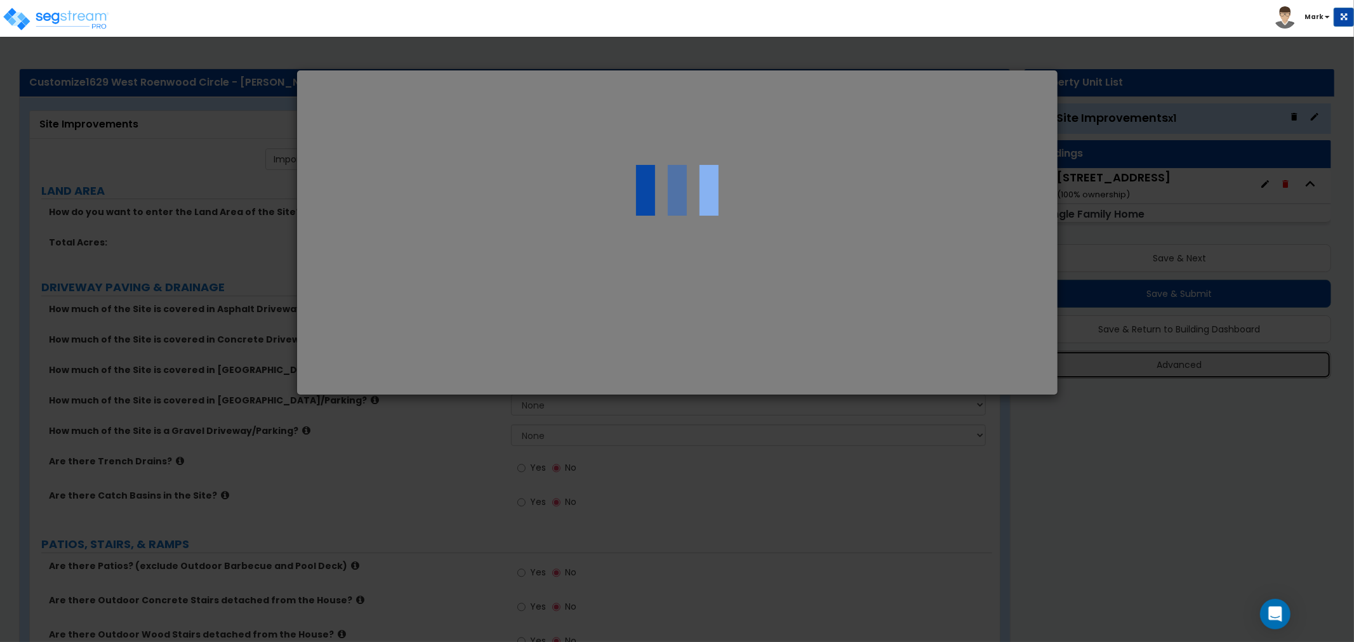
select select "UT"
type input "500,000.0"
type input "100,000.0"
type input "9,697.0"
select select "2024"
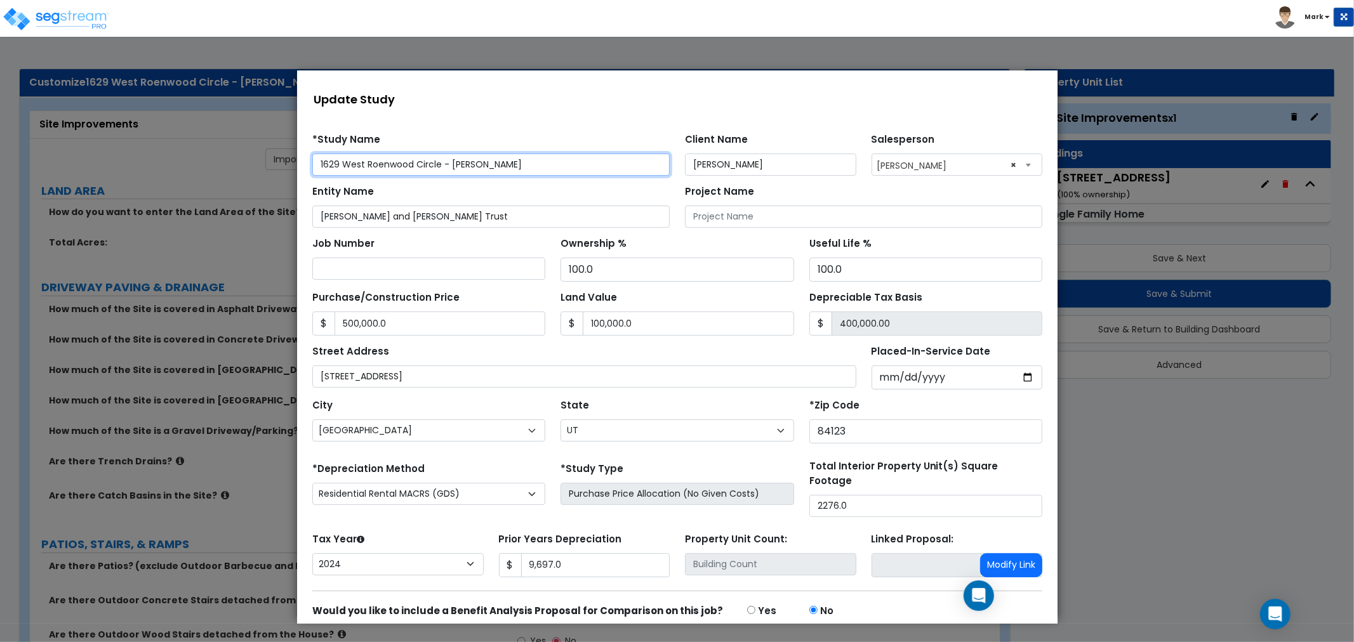
drag, startPoint x: 434, startPoint y: 166, endPoint x: 148, endPoint y: 206, distance: 288.4
click at [296, 206] on html "Notification x View All [PERSON_NAME] SegPro Solutions Notification" at bounding box center [676, 375] width 760 height 610
click at [613, 199] on div "Entity Name [PERSON_NAME] and [PERSON_NAME] Trust" at bounding box center [490, 205] width 357 height 46
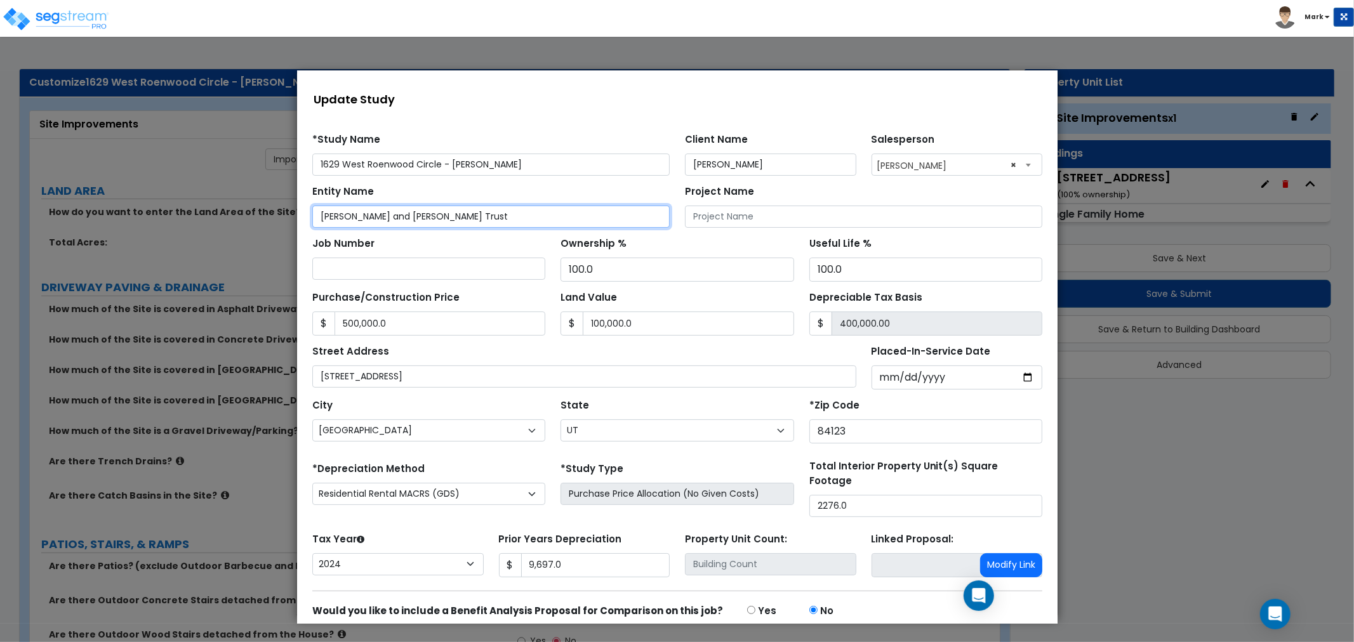
click at [597, 218] on input "[PERSON_NAME] and [PERSON_NAME] Trust" at bounding box center [490, 216] width 357 height 22
click at [741, 238] on div "Ownership % 100.0" at bounding box center [676, 258] width 233 height 48
click at [1151, 434] on div at bounding box center [677, 347] width 1354 height 592
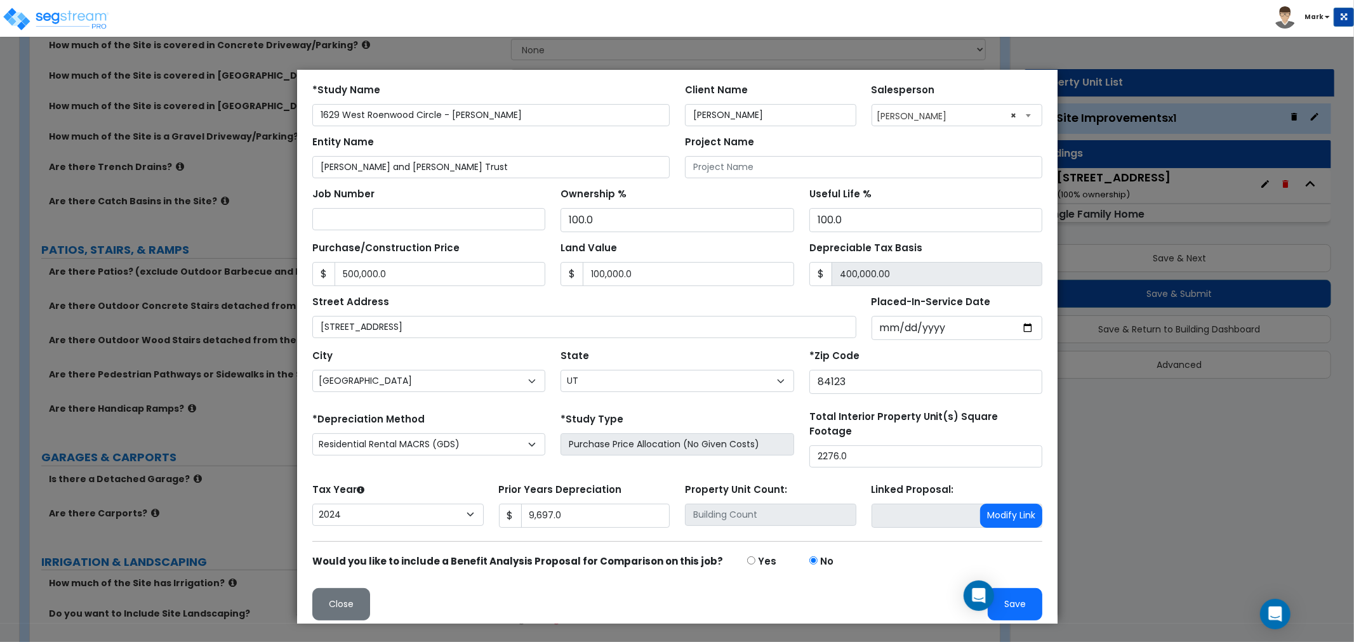
scroll to position [493, 0]
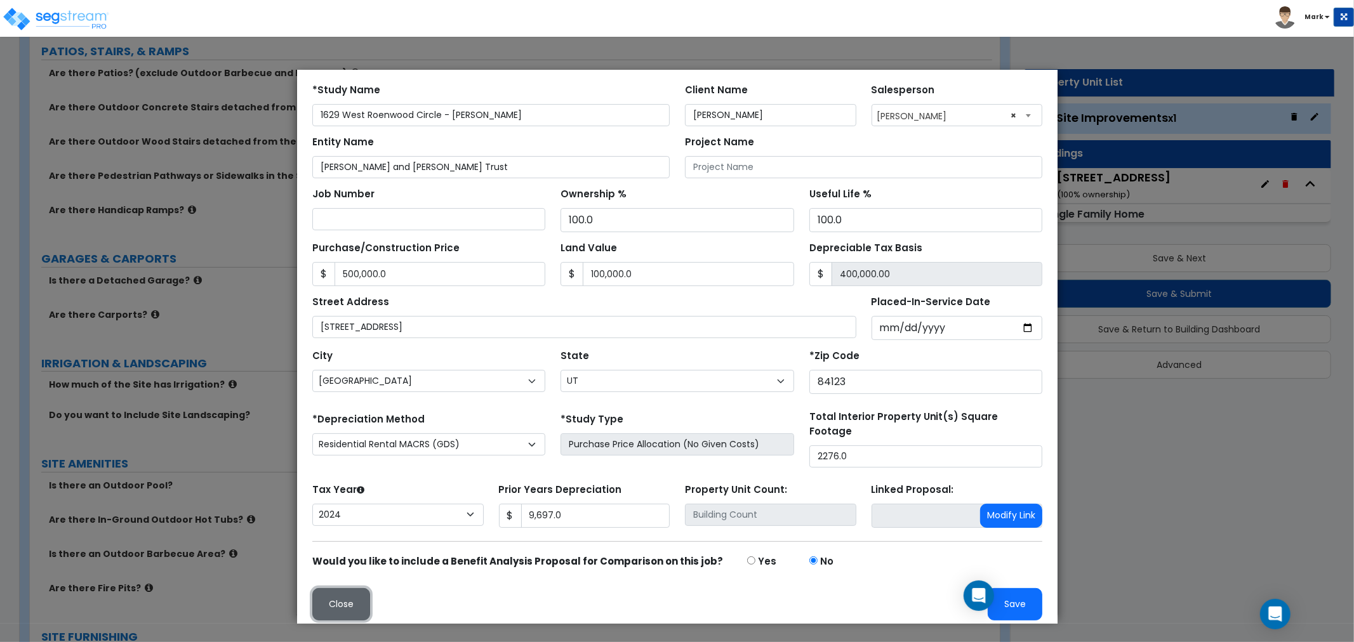
click at [362, 588] on button "Close" at bounding box center [341, 604] width 58 height 32
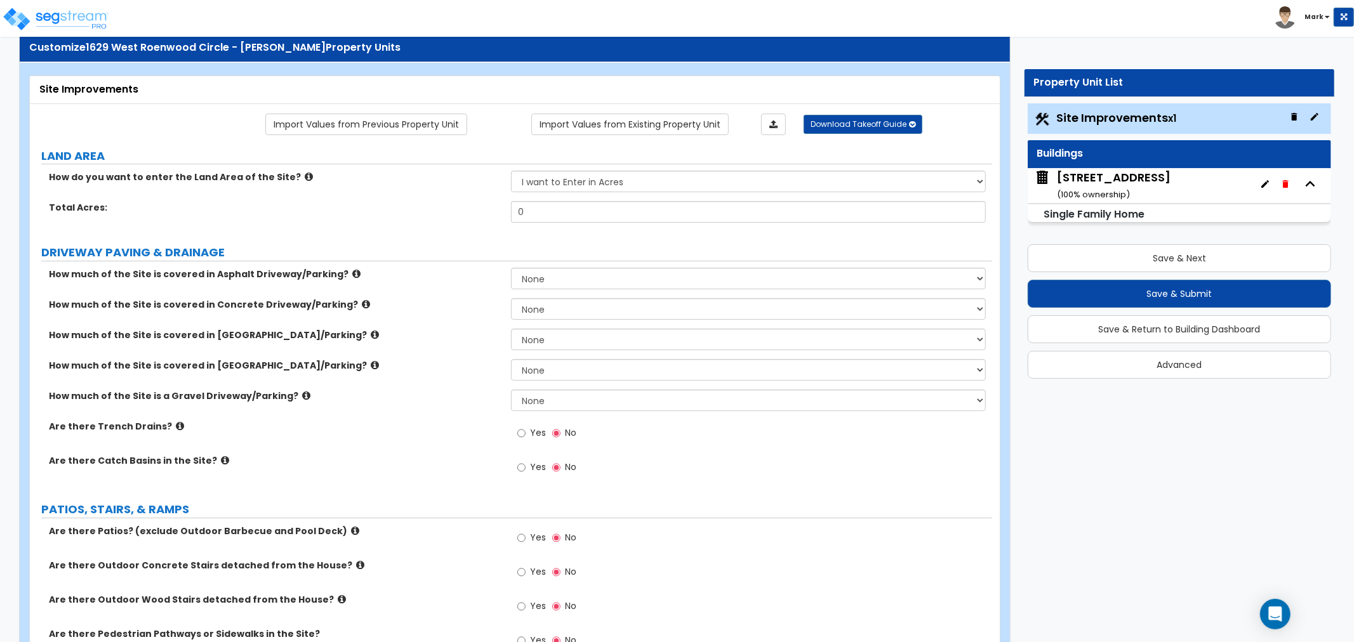
scroll to position [0, 0]
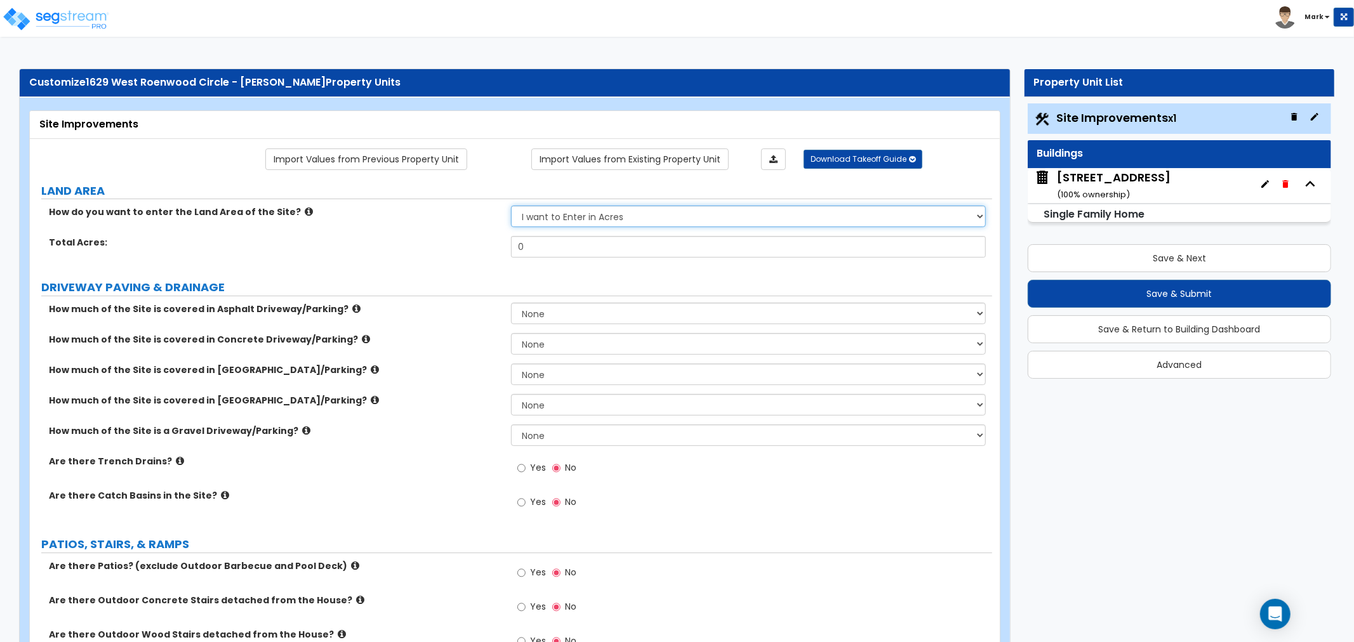
drag, startPoint x: 712, startPoint y: 274, endPoint x: 639, endPoint y: 211, distance: 95.9
click at [640, 211] on select "I want to Enter in [GEOGRAPHIC_DATA] I want to Enter in Square Feet" at bounding box center [748, 217] width 475 height 22
select select "2"
click at [511, 206] on select "I want to Enter in [GEOGRAPHIC_DATA] I want to Enter in Square Feet" at bounding box center [748, 217] width 475 height 22
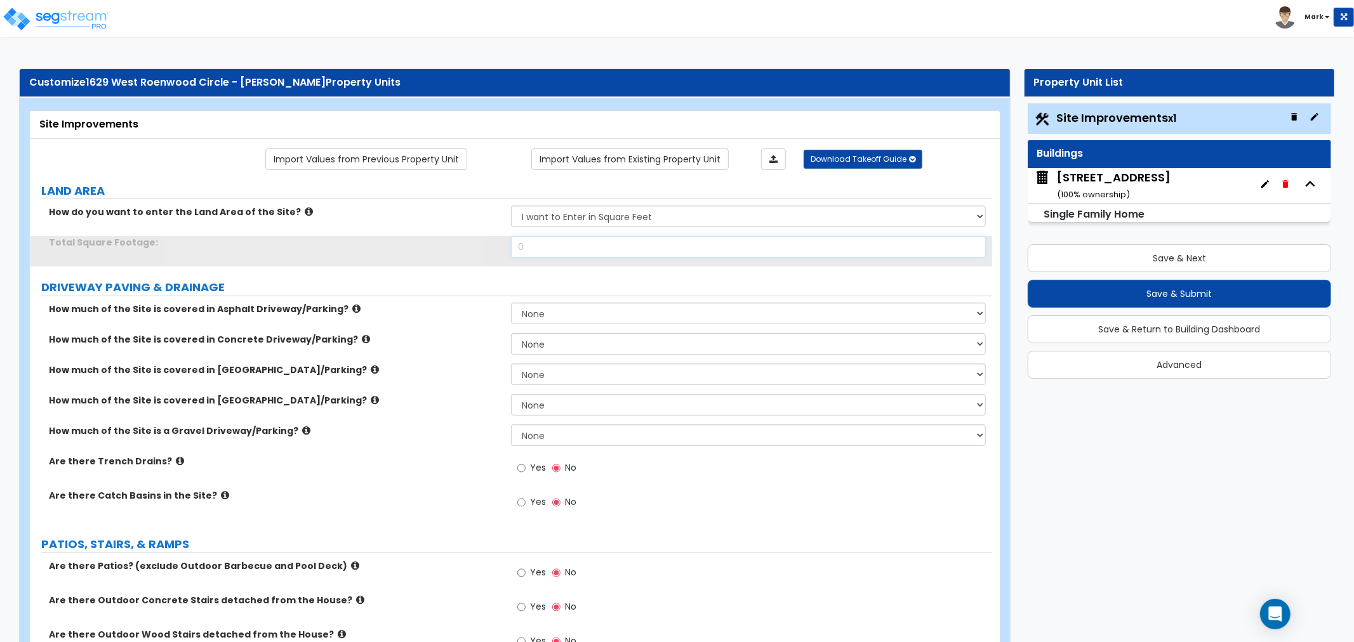
click at [619, 249] on input "0" at bounding box center [748, 247] width 475 height 22
type input "9,583"
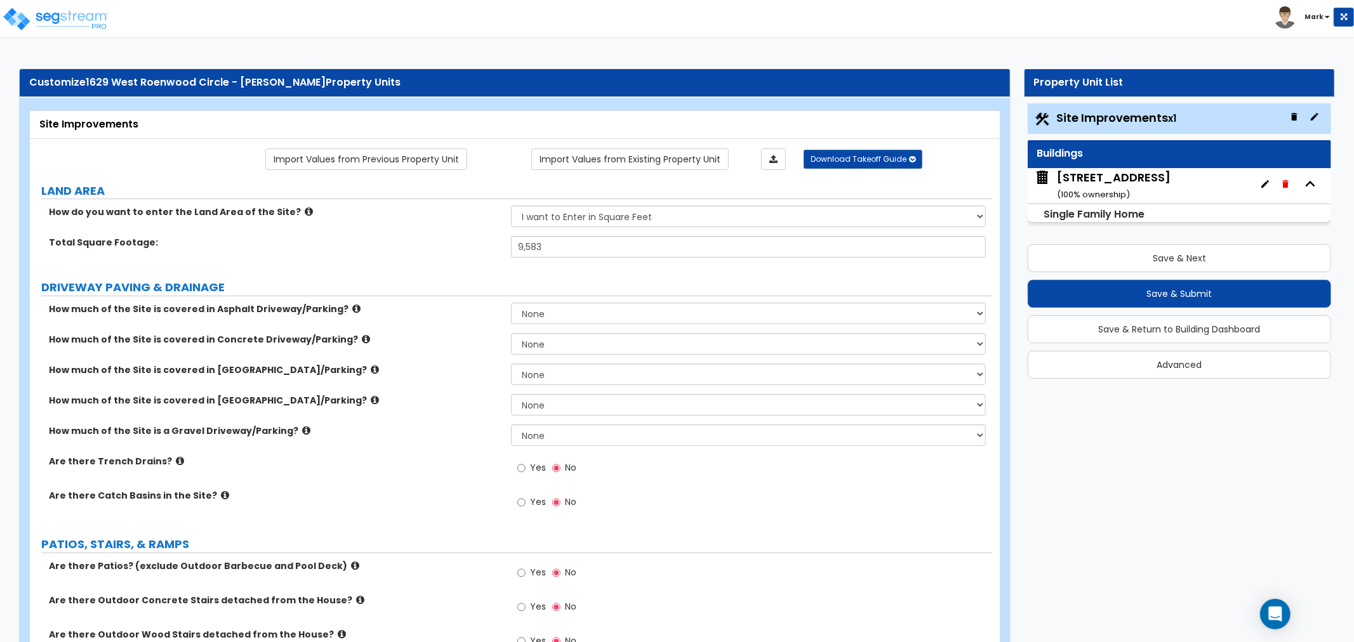
click at [420, 281] on label "DRIVEWAY PAVING & DRAINAGE" at bounding box center [516, 287] width 951 height 17
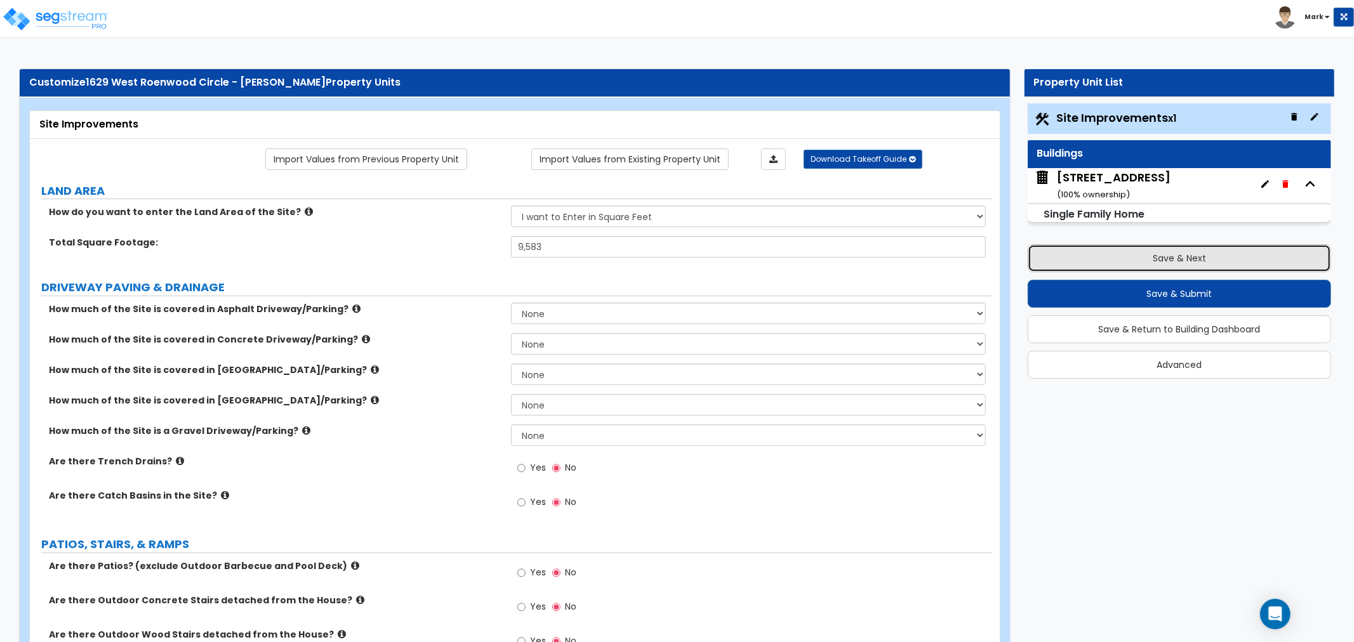
click at [1130, 268] on button "Save & Next" at bounding box center [1179, 258] width 303 height 28
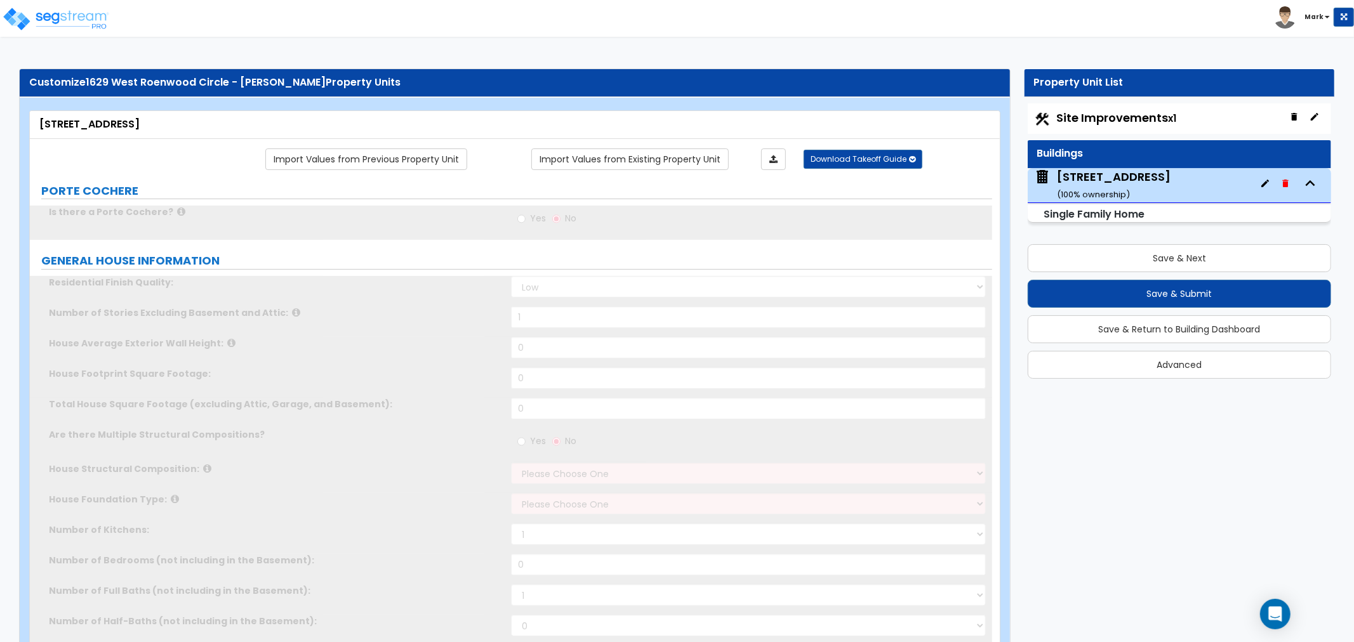
type input "1"
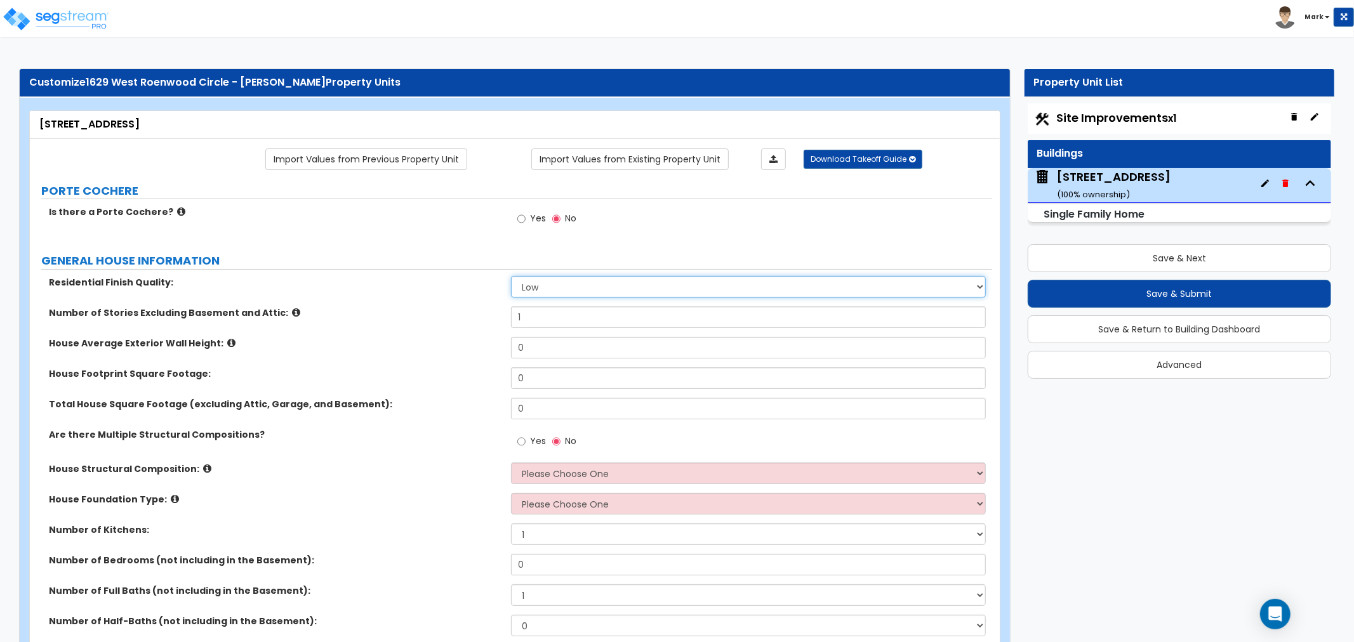
click at [614, 289] on select "Low Average High" at bounding box center [748, 287] width 475 height 22
select select "2"
click at [511, 276] on select "Low Average High" at bounding box center [748, 287] width 475 height 22
click at [600, 316] on input "1" at bounding box center [748, 318] width 475 height 22
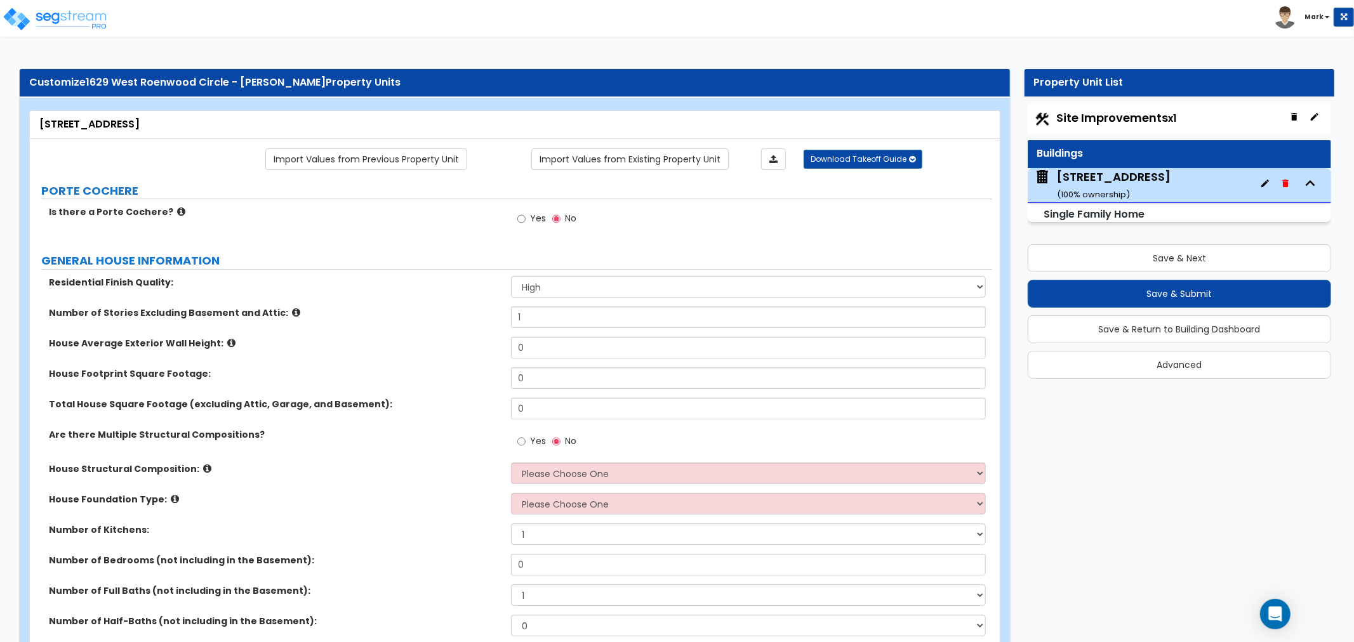
click at [618, 360] on div "House Average Exterior Wall Height: 0" at bounding box center [511, 352] width 962 height 30
click at [612, 351] on input "0" at bounding box center [748, 348] width 475 height 22
type input "15"
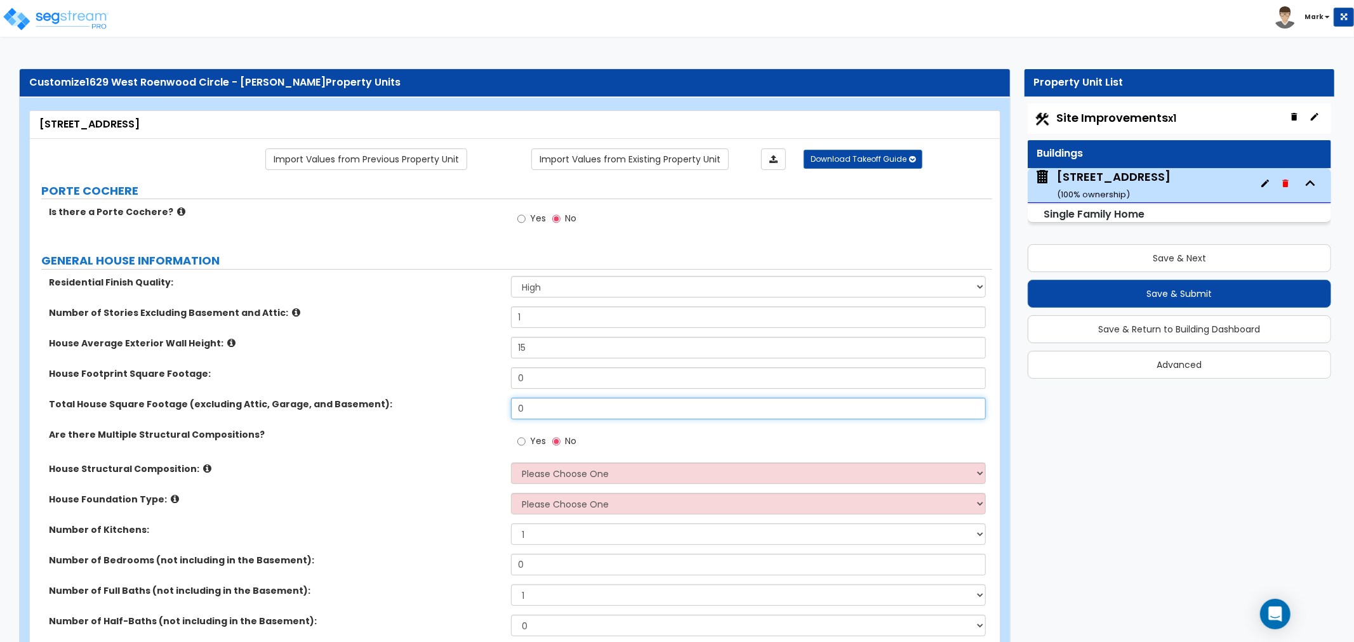
click at [599, 413] on input "0" at bounding box center [748, 409] width 475 height 22
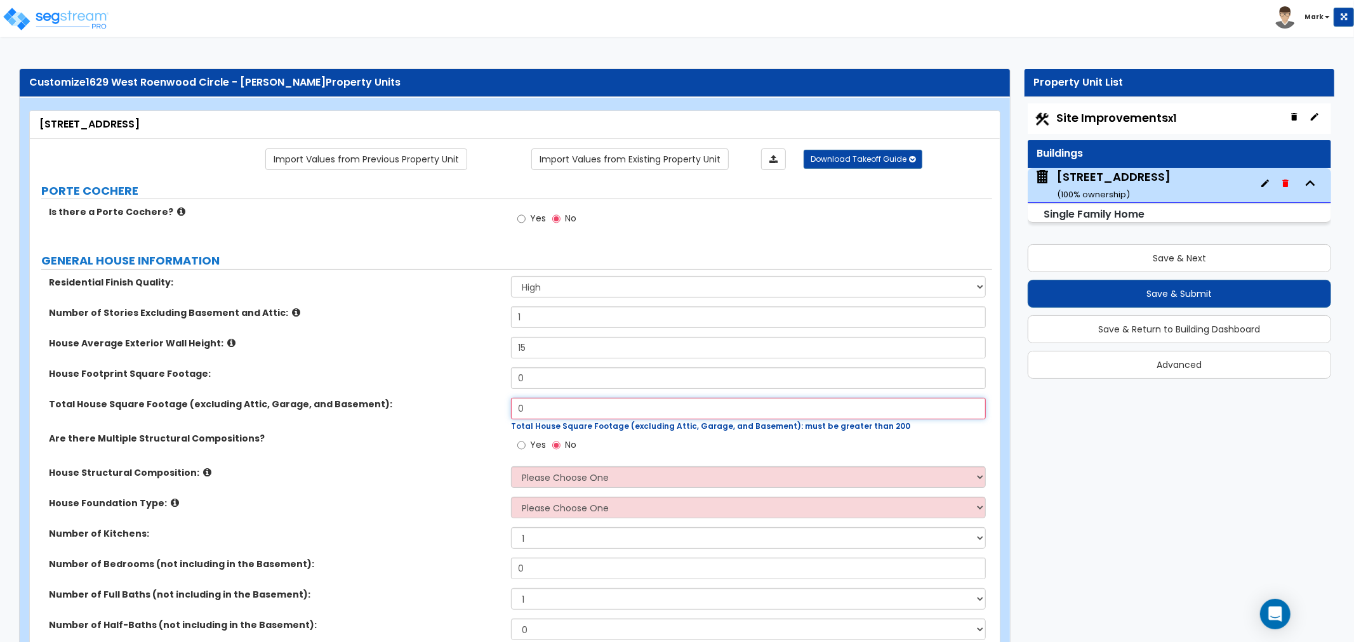
click at [651, 408] on input "0" at bounding box center [748, 409] width 475 height 22
type input "2,276"
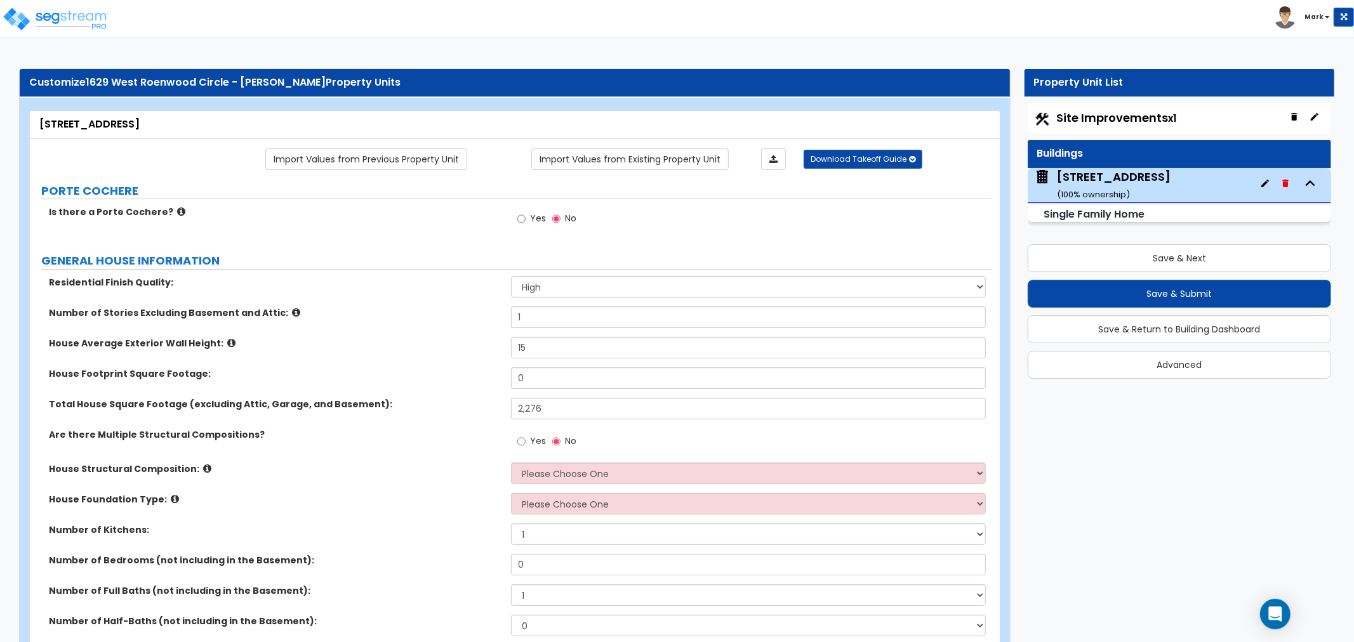
click at [534, 440] on span "Yes" at bounding box center [538, 441] width 16 height 13
click at [526, 440] on input "Yes" at bounding box center [521, 442] width 8 height 14
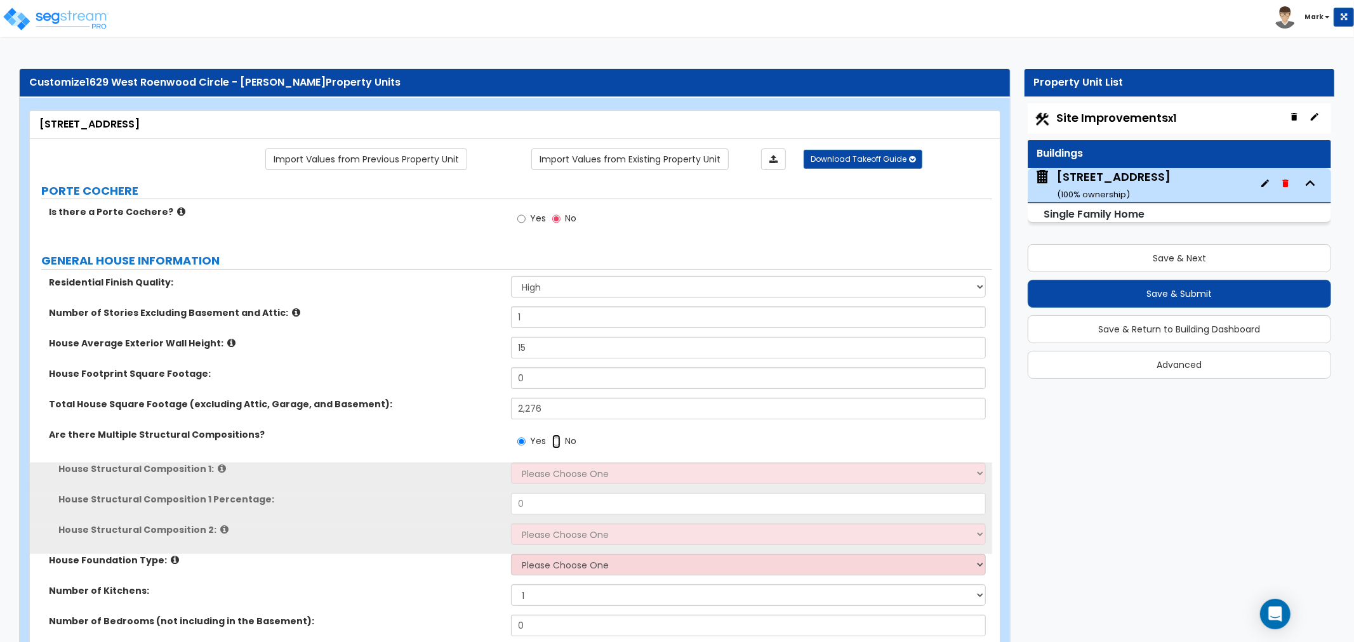
click at [554, 445] on input "No" at bounding box center [556, 442] width 8 height 14
radio input "false"
radio input "true"
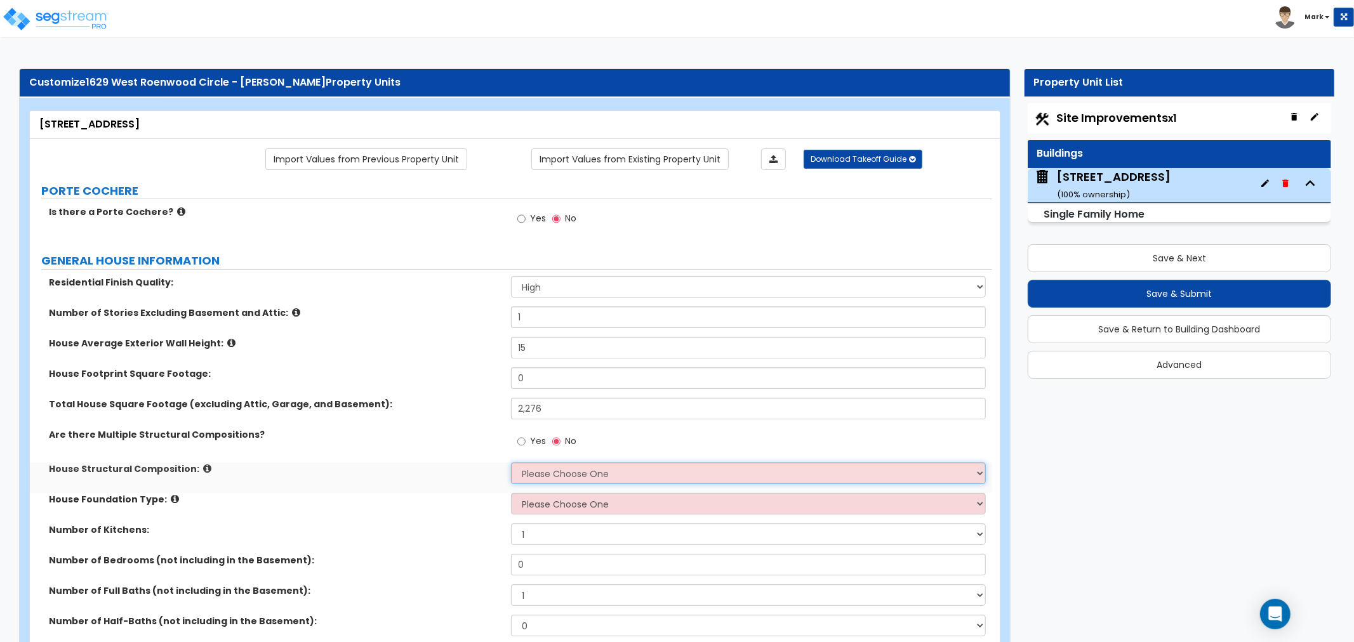
click at [553, 474] on select "Please Choose One Reinforced Concrete Structural Steel Brick Masonry CMU Masonr…" at bounding box center [748, 474] width 475 height 22
select select "7"
click at [511, 463] on select "Please Choose One Reinforced Concrete Structural Steel Brick Masonry CMU Masonr…" at bounding box center [748, 474] width 475 height 22
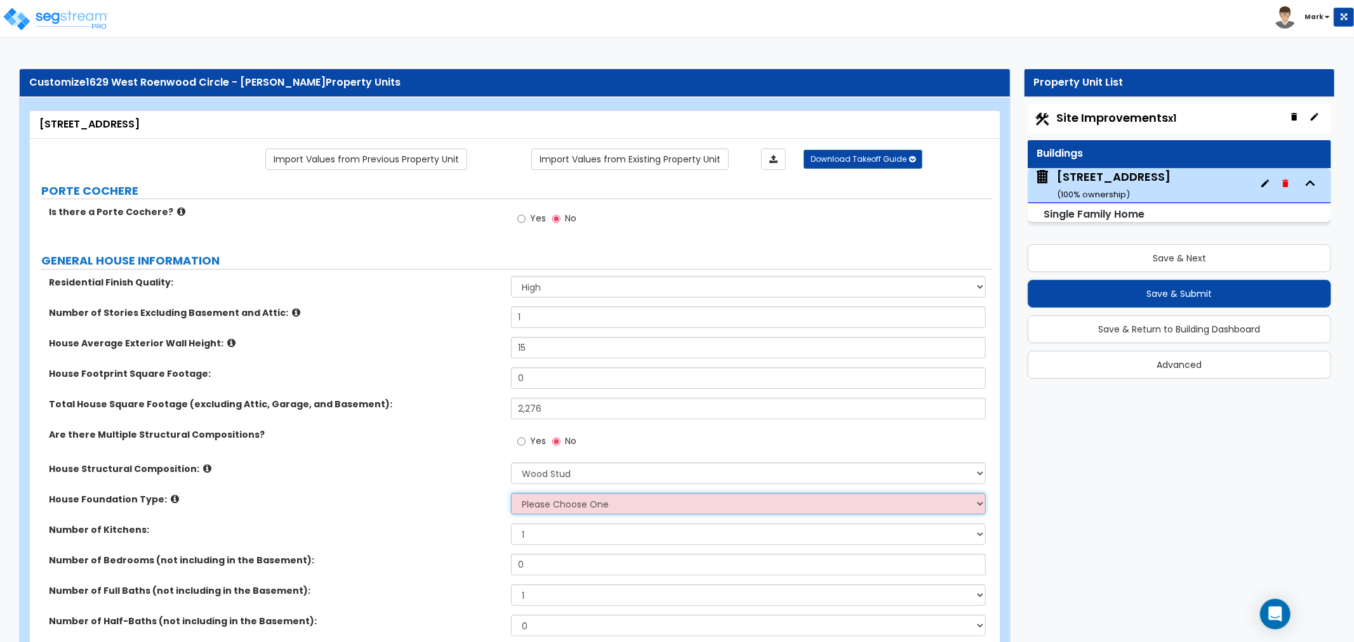
click at [562, 501] on select "Please Choose One Crawl Space Pier-Elevated First floor Slab on Grade" at bounding box center [748, 504] width 475 height 22
select select "3"
click at [511, 493] on select "Please Choose One Crawl Space Pier-Elevated First floor Slab on Grade" at bounding box center [748, 504] width 475 height 22
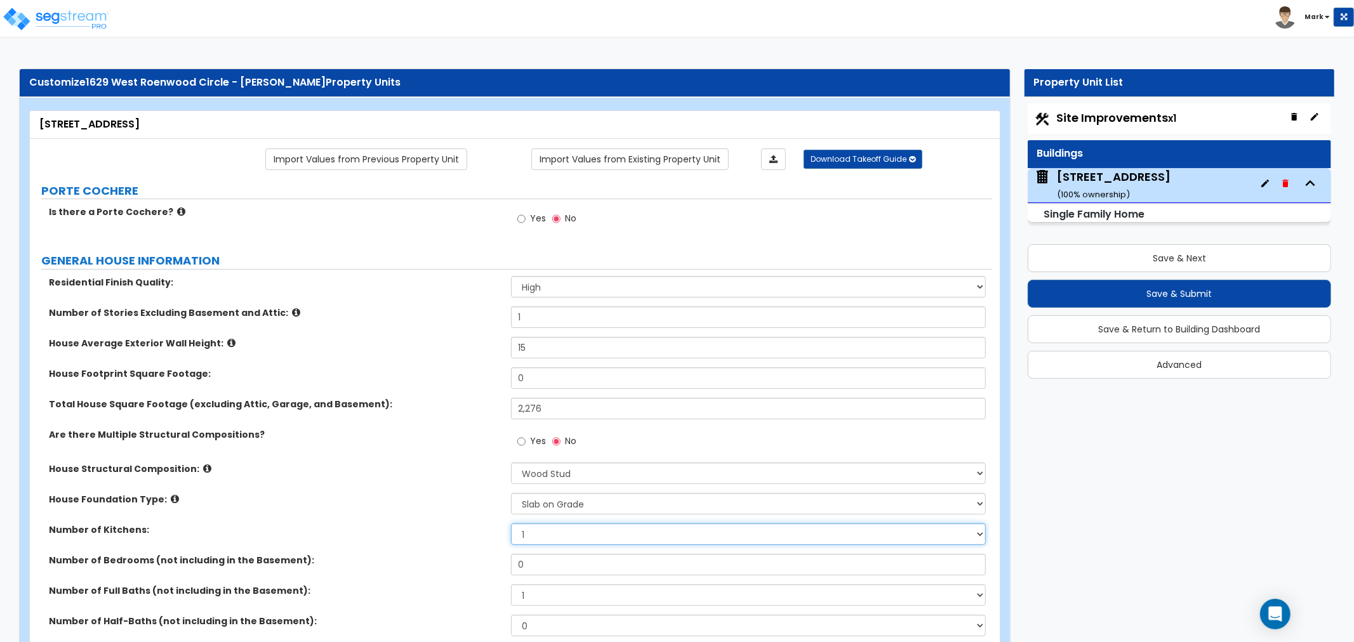
click at [543, 524] on select "1 2 3" at bounding box center [748, 535] width 475 height 22
select select "2"
click at [511, 524] on select "1 2 3" at bounding box center [748, 535] width 475 height 22
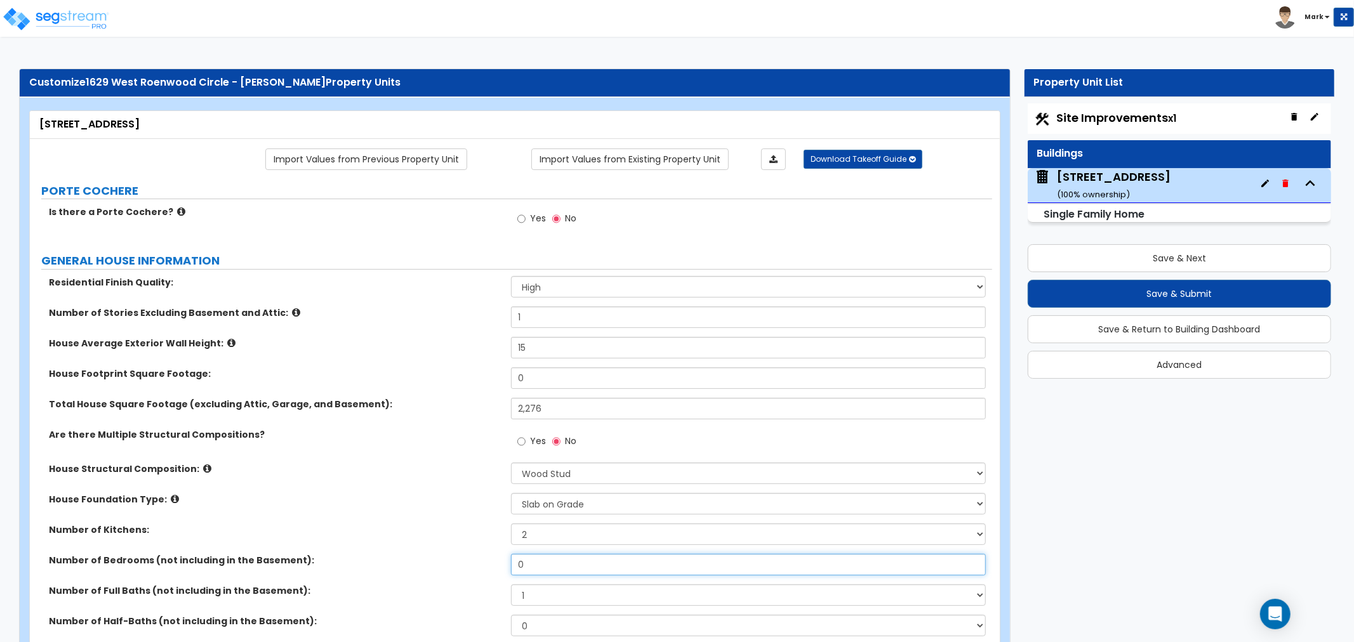
click at [547, 569] on input "0" at bounding box center [748, 565] width 475 height 22
type input "5"
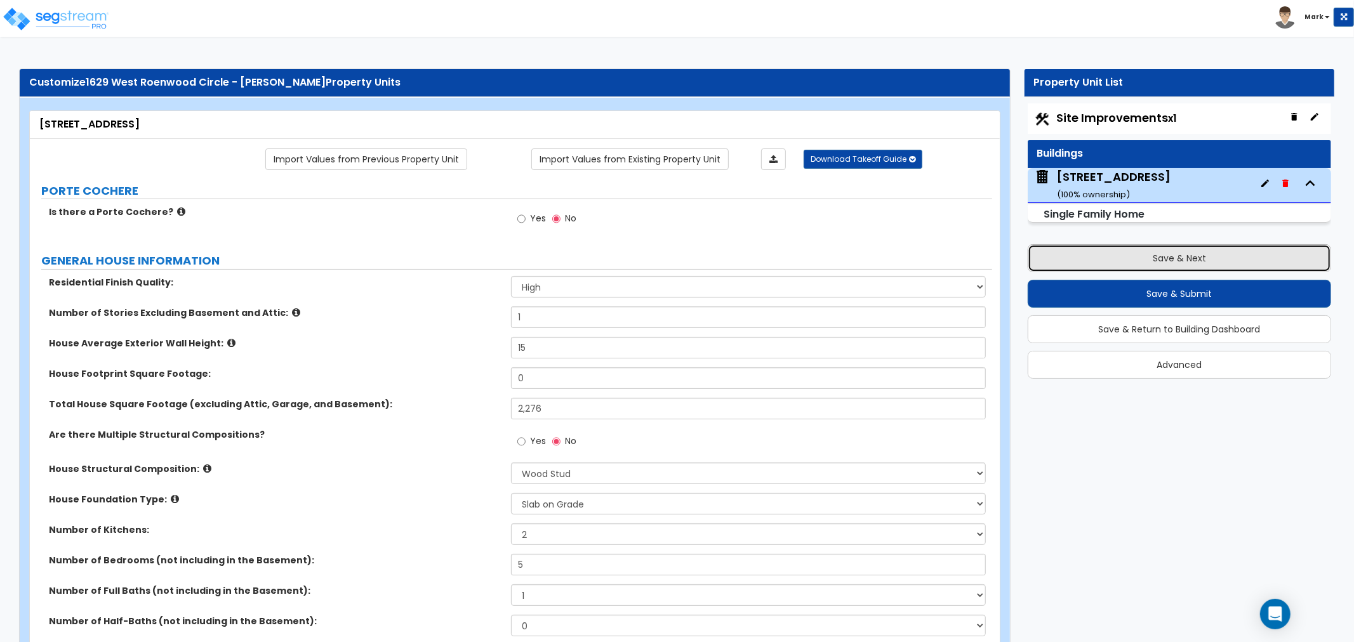
click at [1271, 252] on button "Save & Next" at bounding box center [1179, 258] width 303 height 28
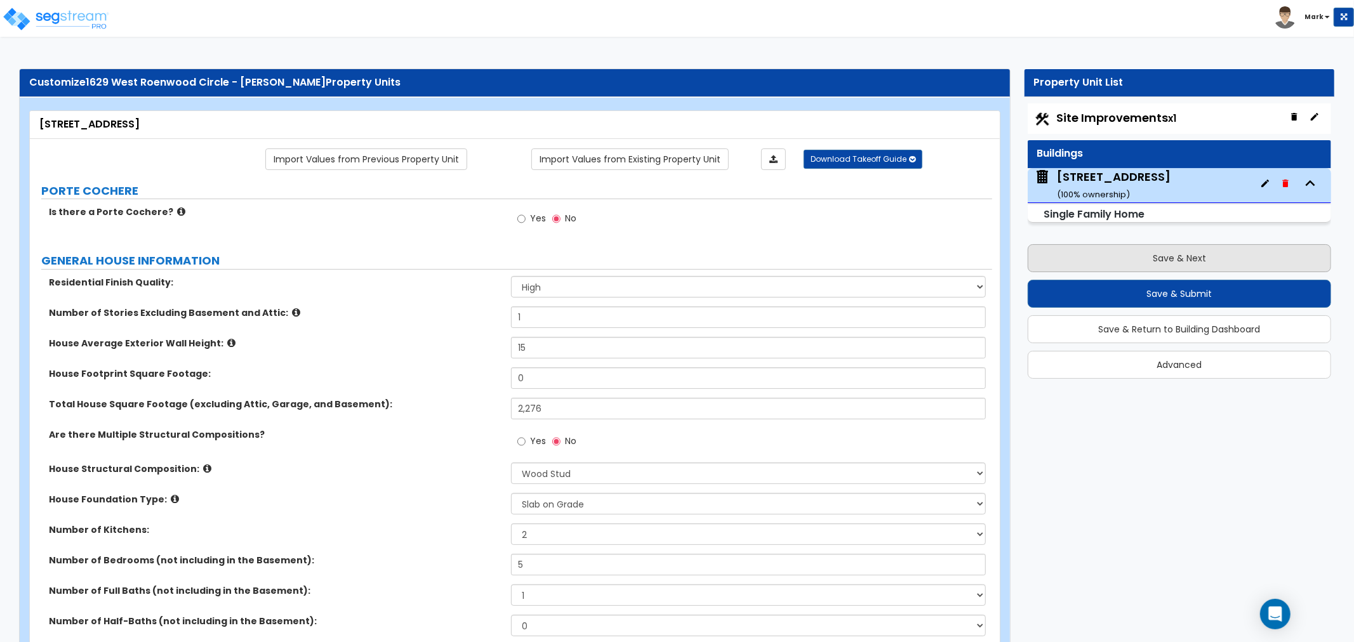
select select "2"
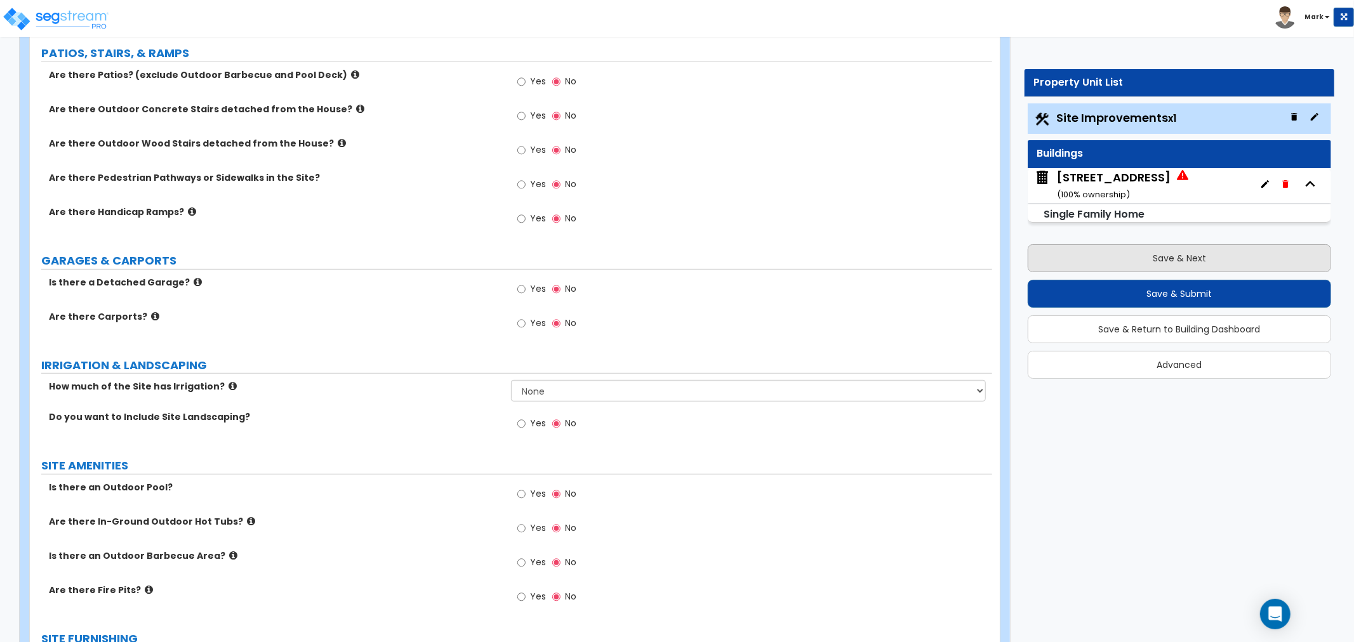
scroll to position [562, 0]
